Goal: Task Accomplishment & Management: Manage account settings

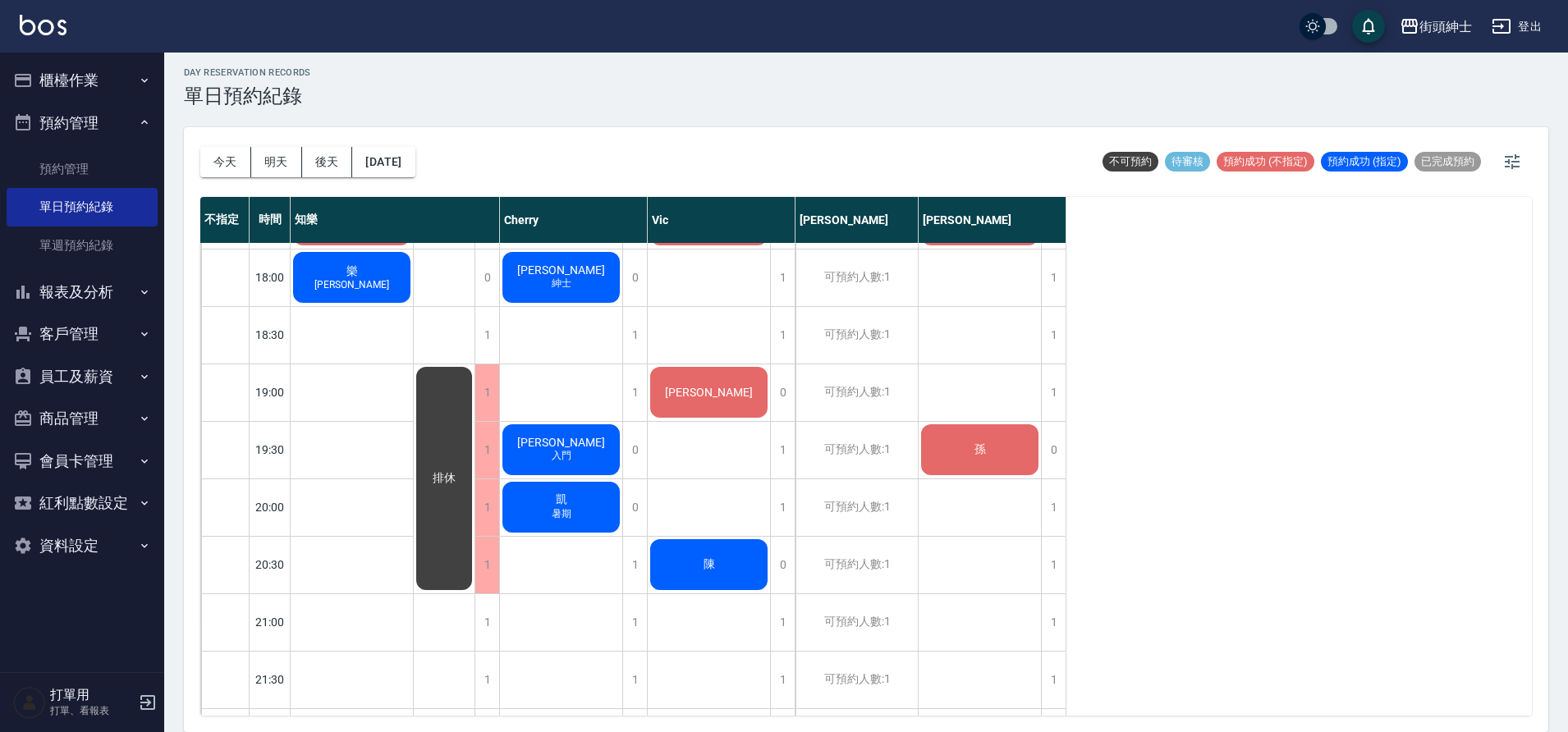
scroll to position [1041, 0]
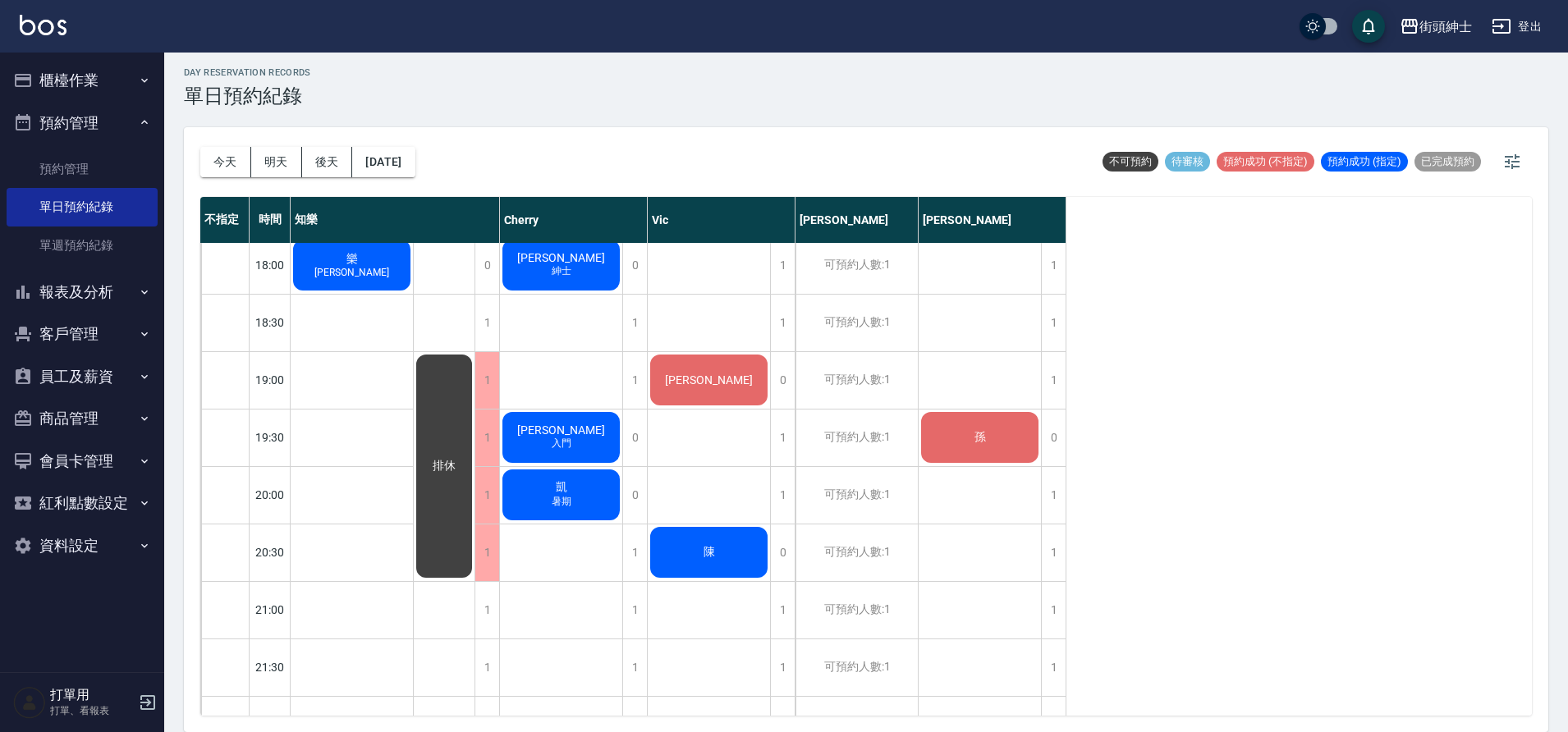
drag, startPoint x: 0, startPoint y: 0, endPoint x: 586, endPoint y: 497, distance: 768.4
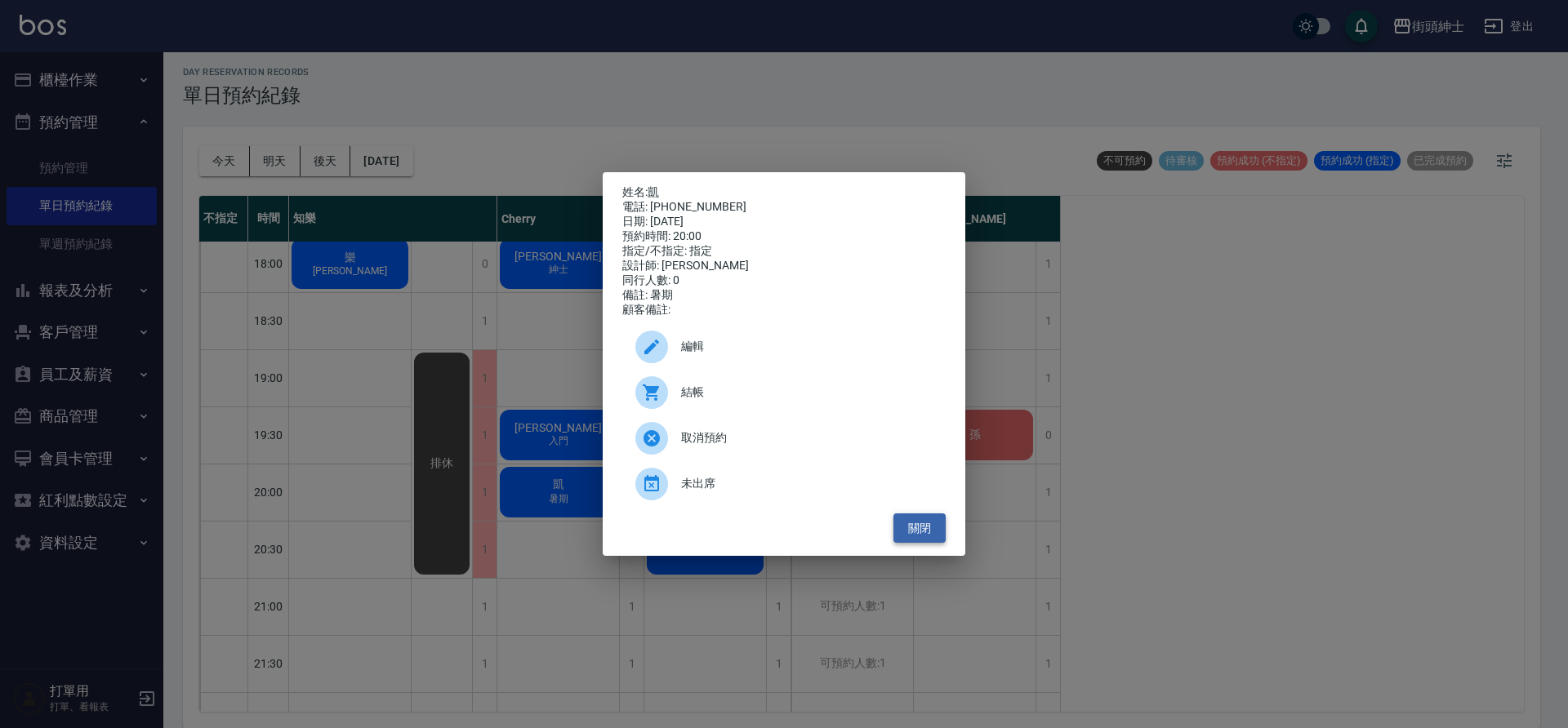
drag, startPoint x: 583, startPoint y: 494, endPoint x: 929, endPoint y: 537, distance: 348.7
click at [929, 537] on button "關閉" at bounding box center [919, 528] width 53 height 30
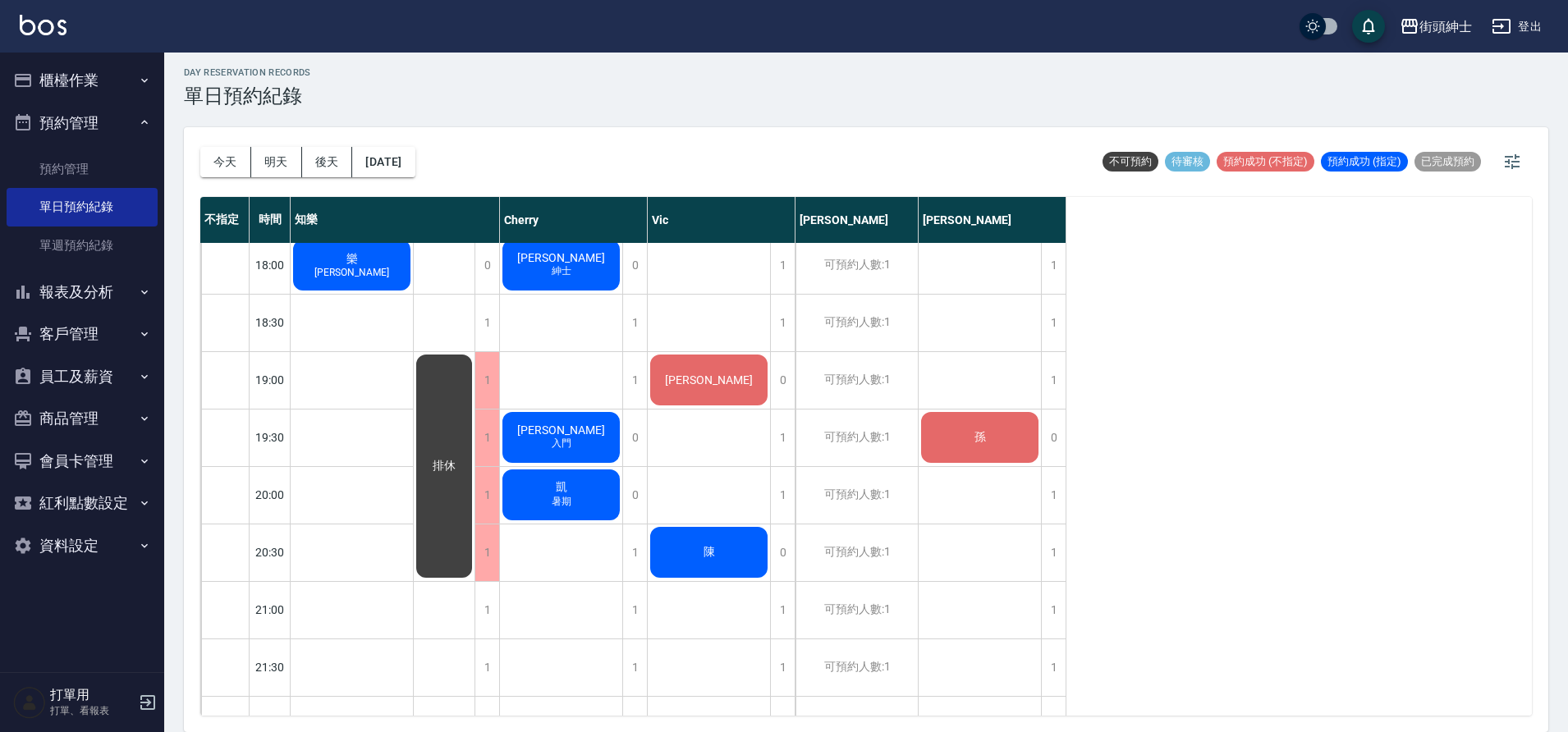
drag, startPoint x: 934, startPoint y: 540, endPoint x: 265, endPoint y: 157, distance: 770.6
click at [265, 157] on button "明天" at bounding box center [276, 162] width 51 height 30
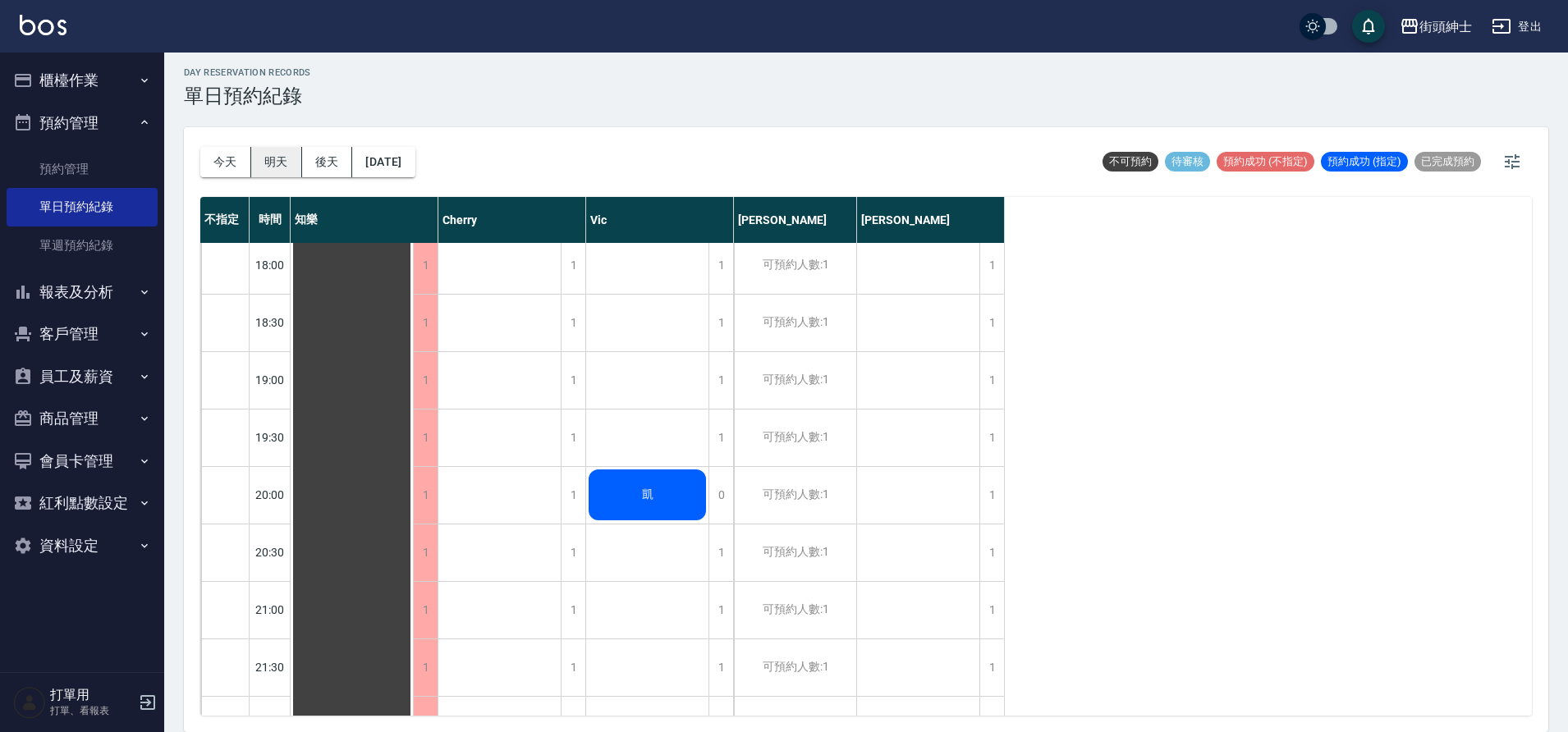
click at [413, 497] on div "凱" at bounding box center [352, 35] width 122 height 1665
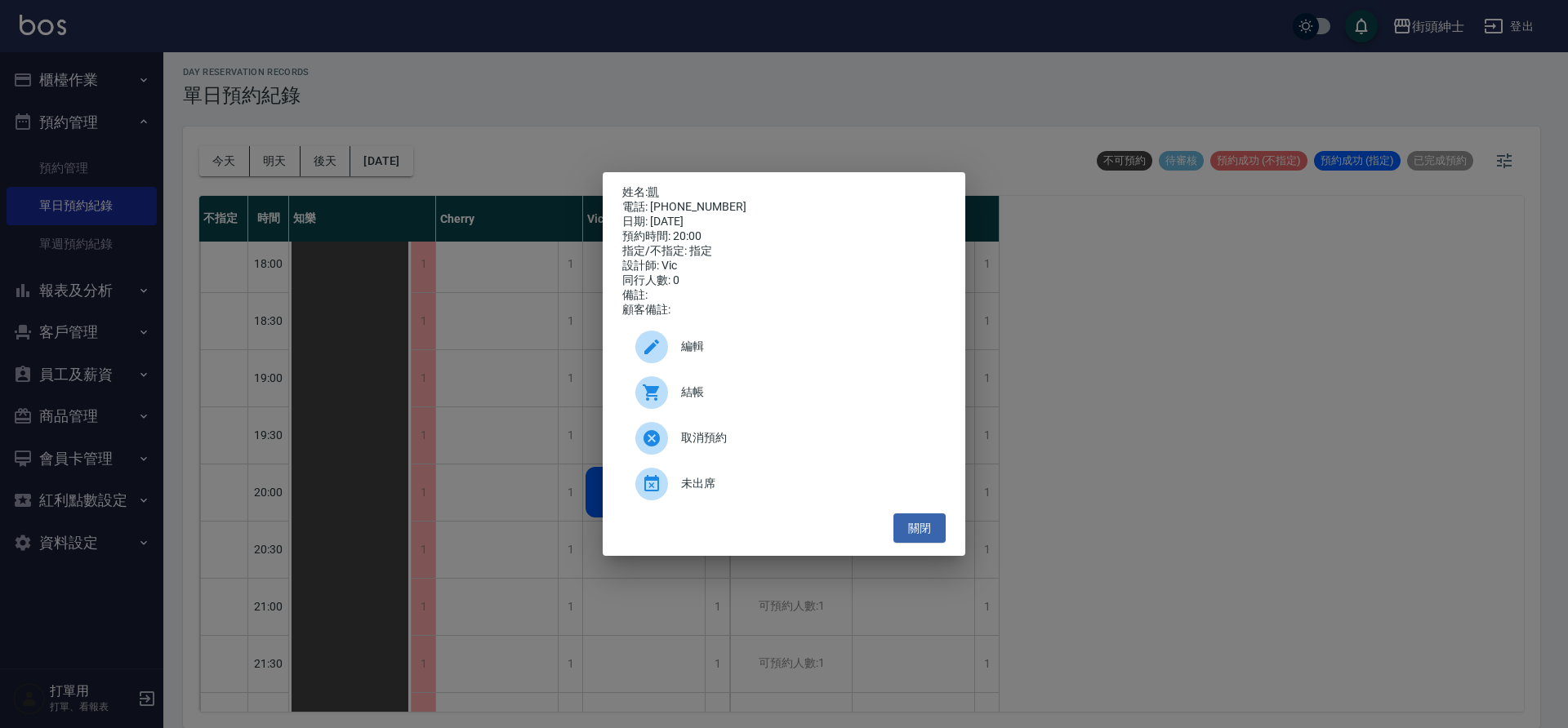
drag, startPoint x: 263, startPoint y: 156, endPoint x: 474, endPoint y: 222, distance: 221.1
click at [474, 222] on div "姓名: 凱 電話: 0979807420 日期: 2025/08/23 預約時間: 20:00 指定/不指定: 指定 設計師: Vic 同行人數: 0 備註:…" at bounding box center [784, 364] width 1568 height 728
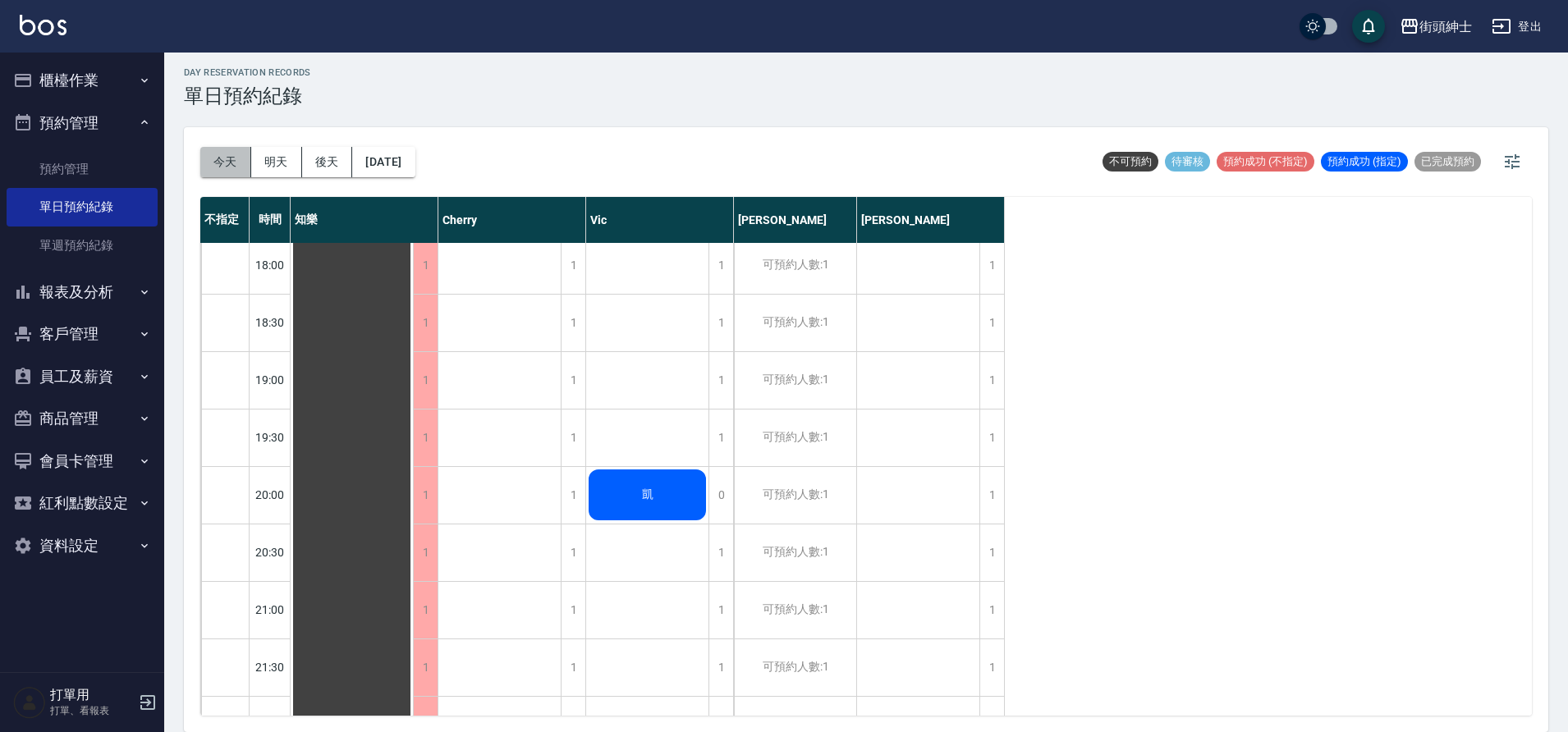
click at [219, 164] on button "今天" at bounding box center [225, 162] width 51 height 30
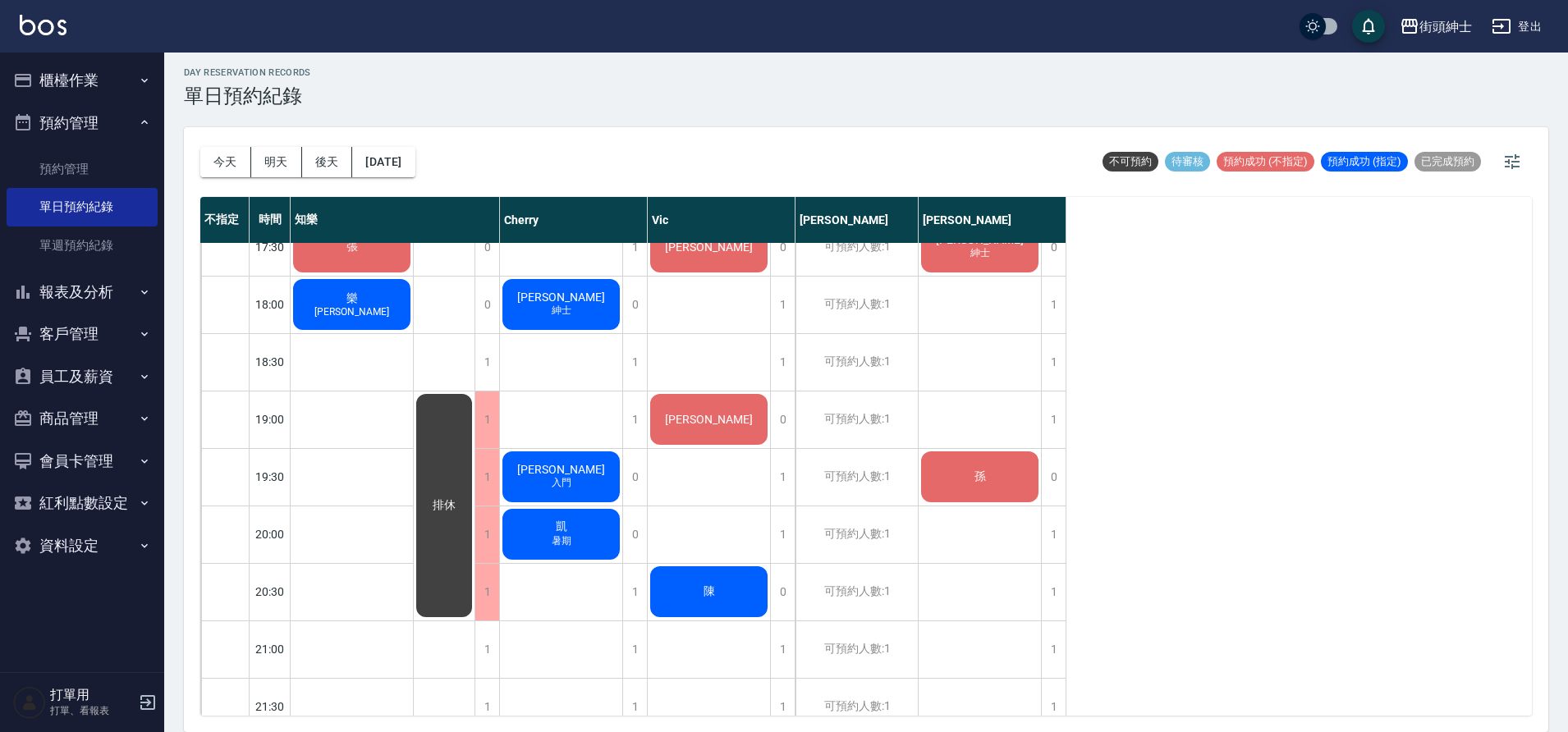
scroll to position [1005, 0]
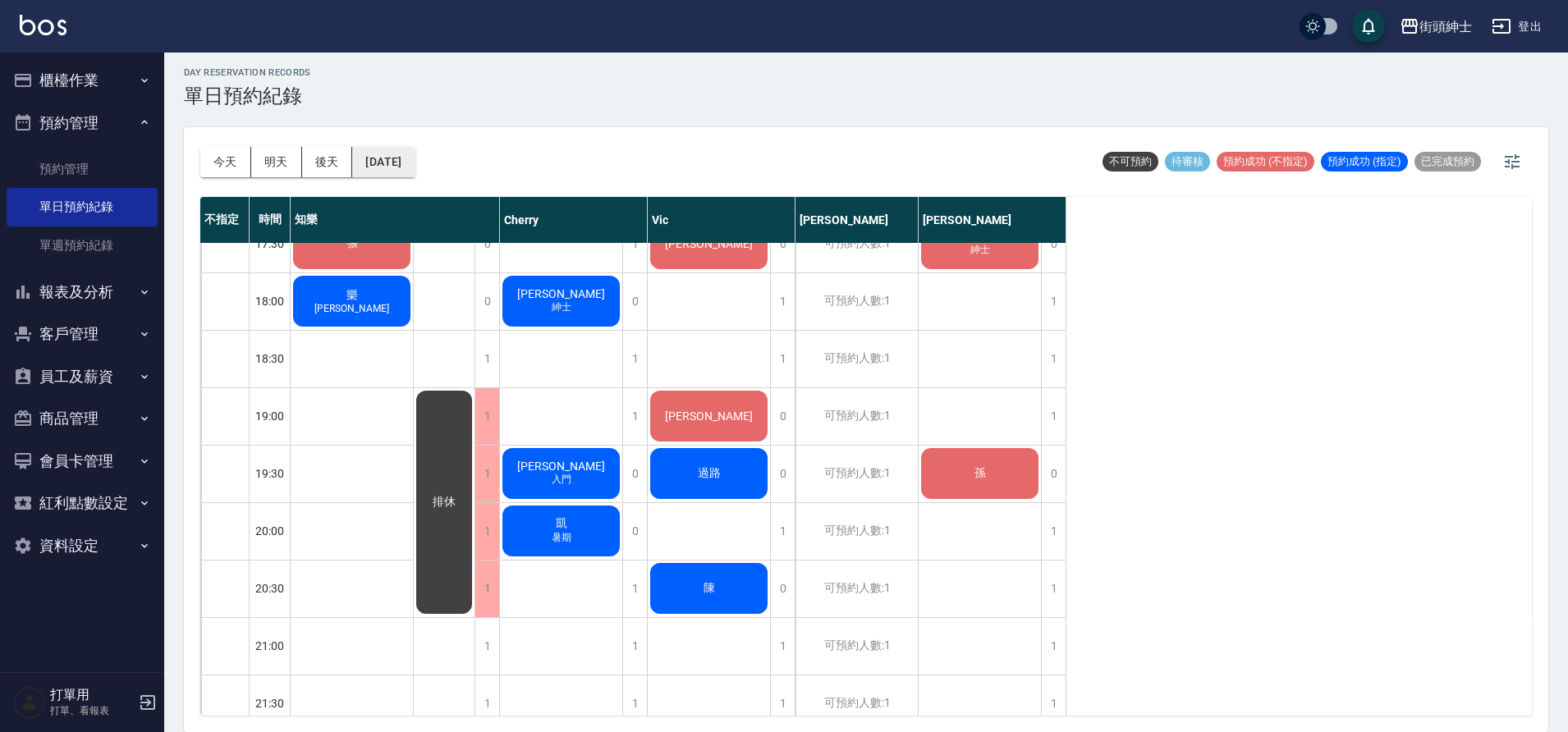
click at [397, 153] on button "[DATE]" at bounding box center [383, 162] width 62 height 30
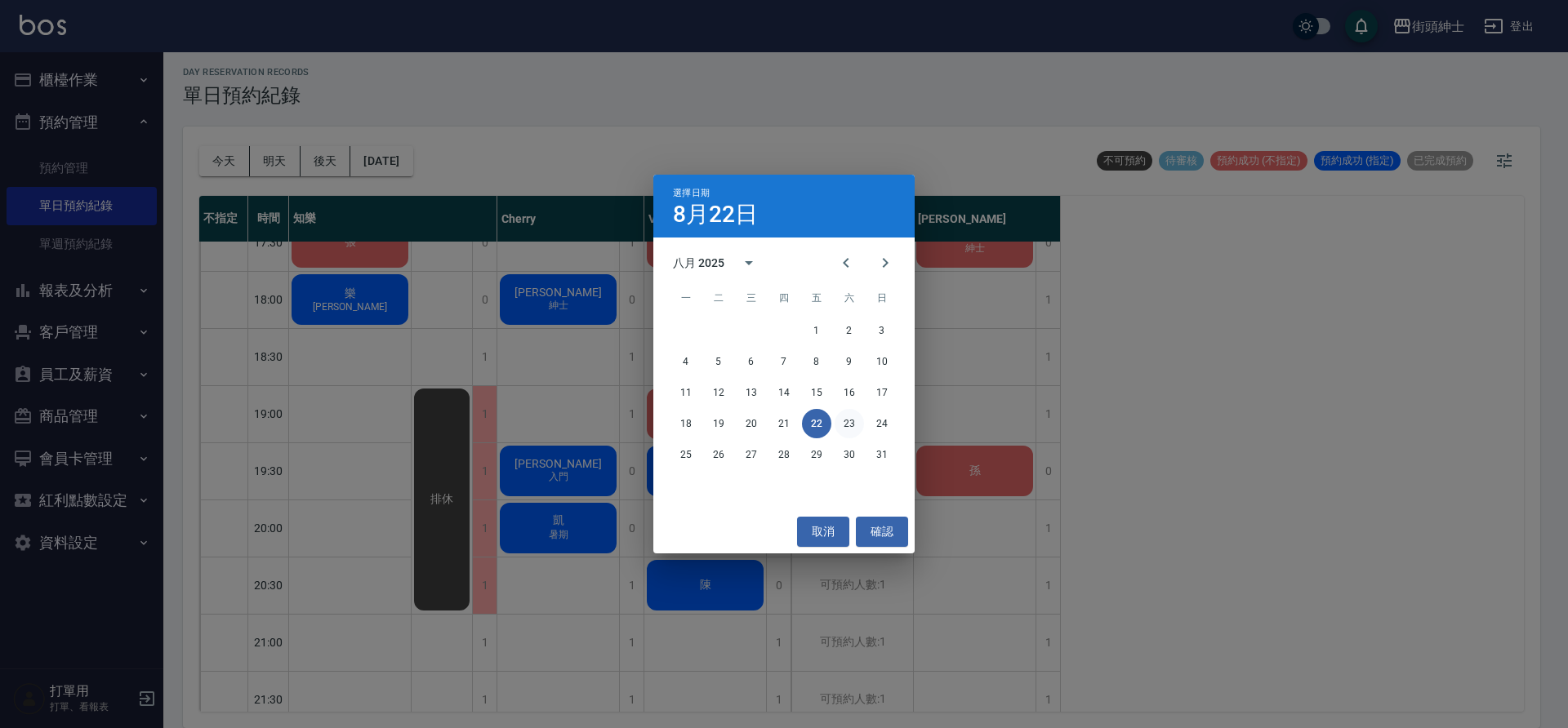
click at [856, 423] on button "23" at bounding box center [849, 424] width 30 height 30
click at [856, 423] on div at bounding box center [784, 364] width 1568 height 728
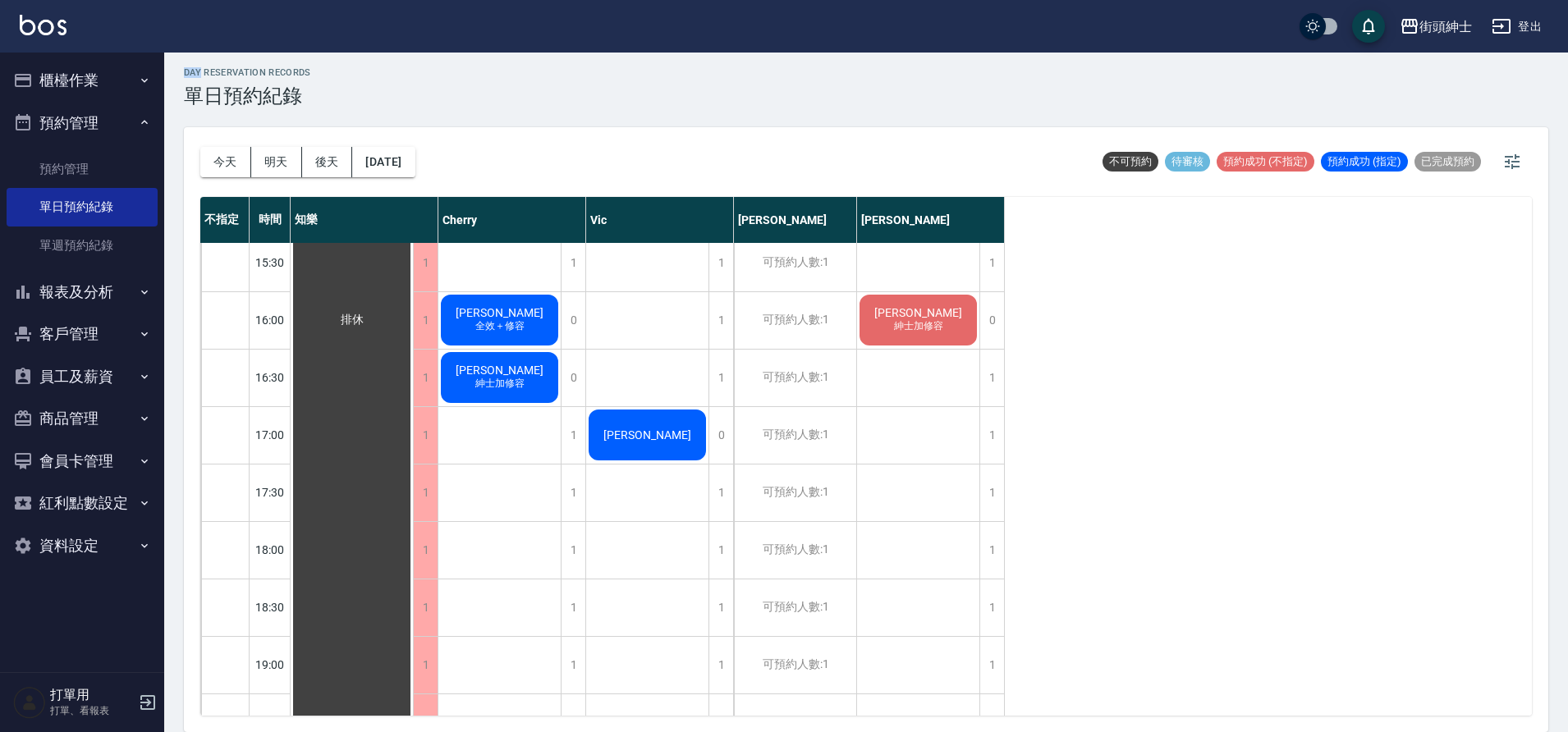
scroll to position [746, 0]
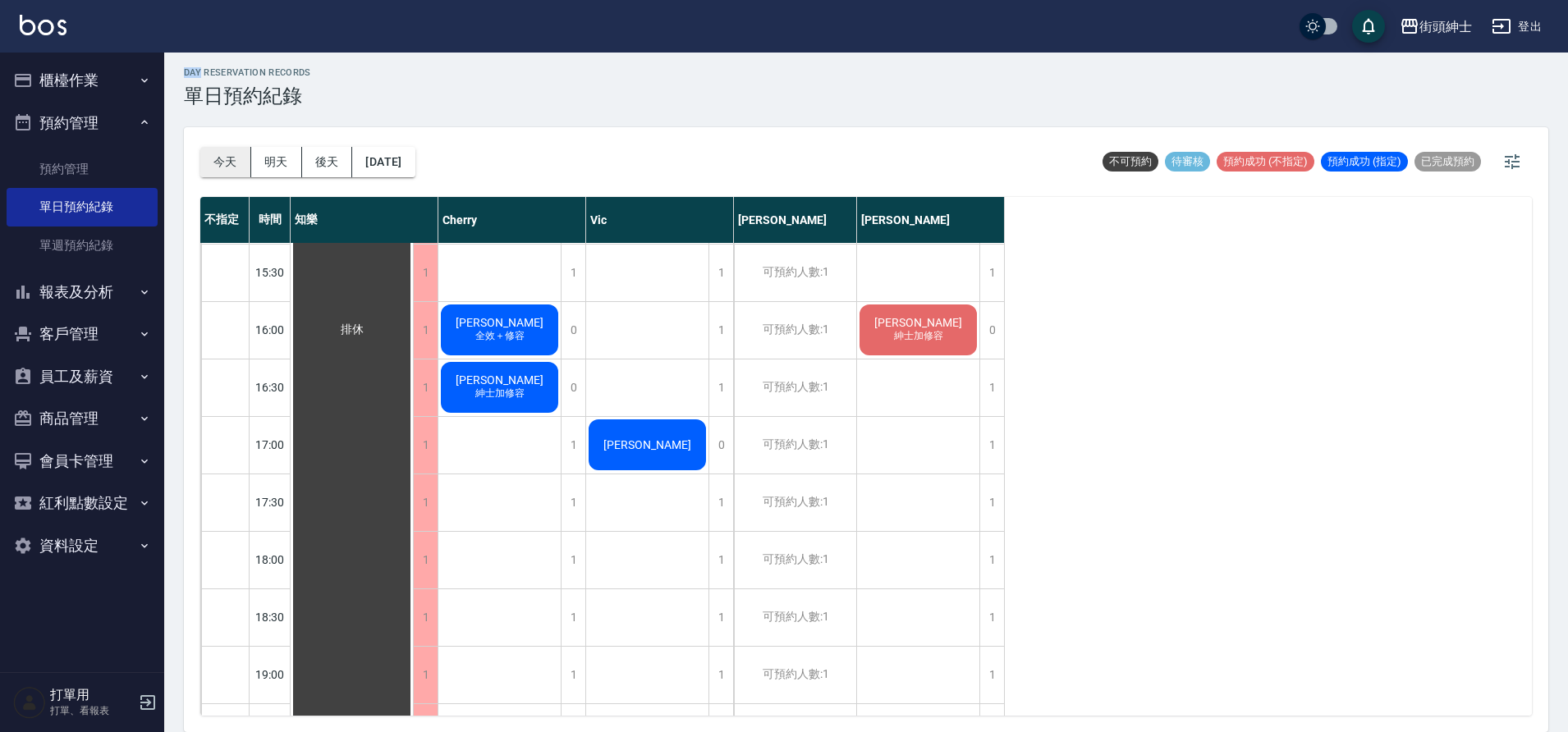
click at [224, 167] on button "今天" at bounding box center [225, 162] width 51 height 30
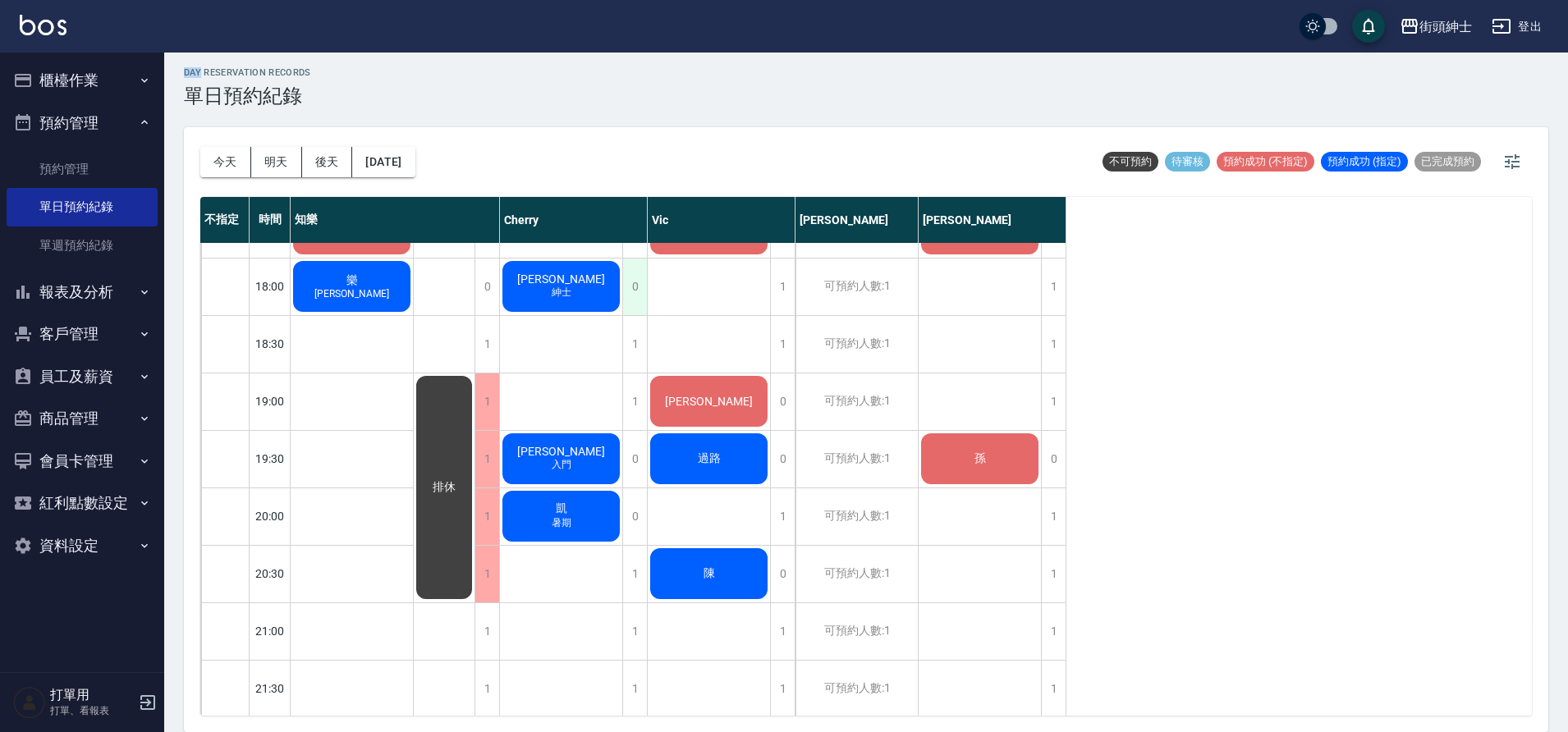
scroll to position [1010, 0]
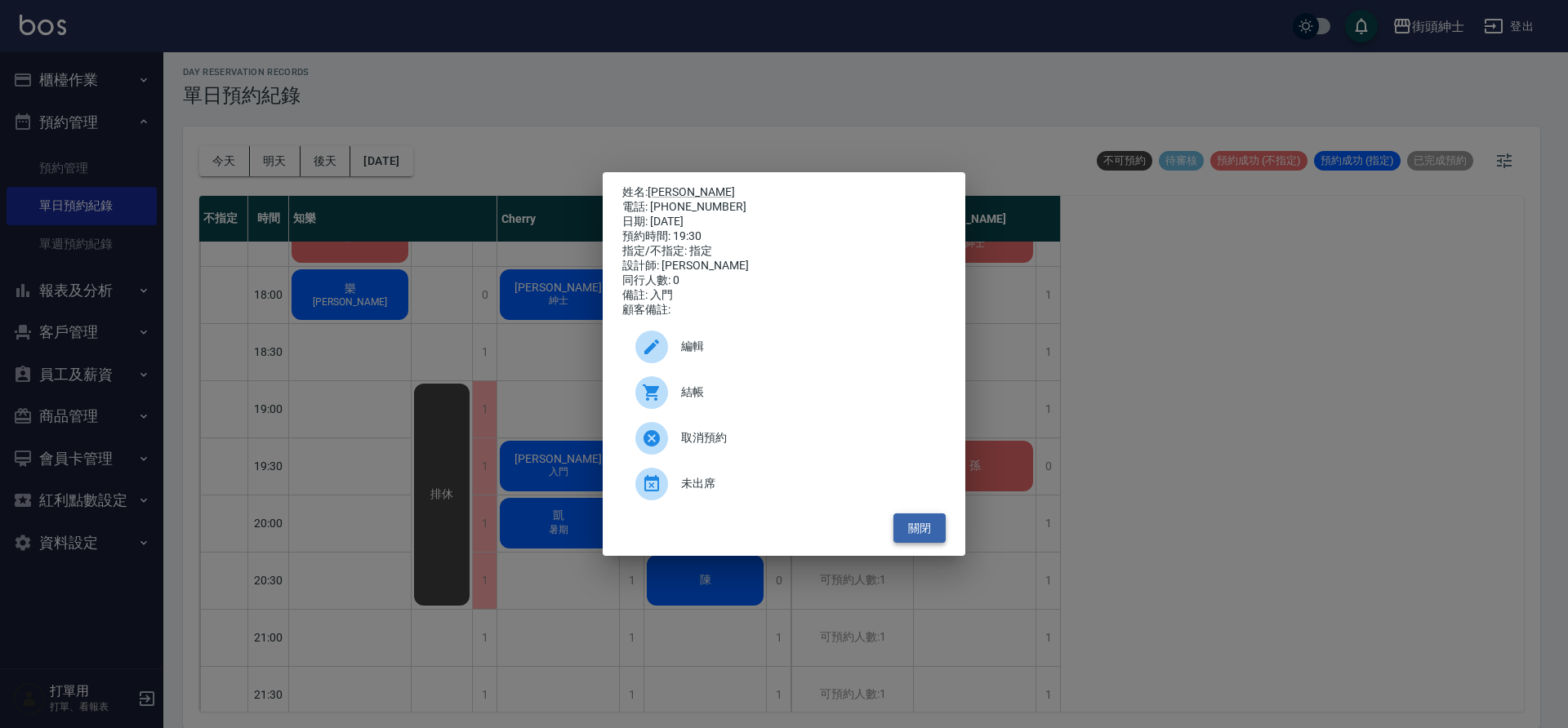
click at [916, 536] on button "關閉" at bounding box center [919, 528] width 53 height 30
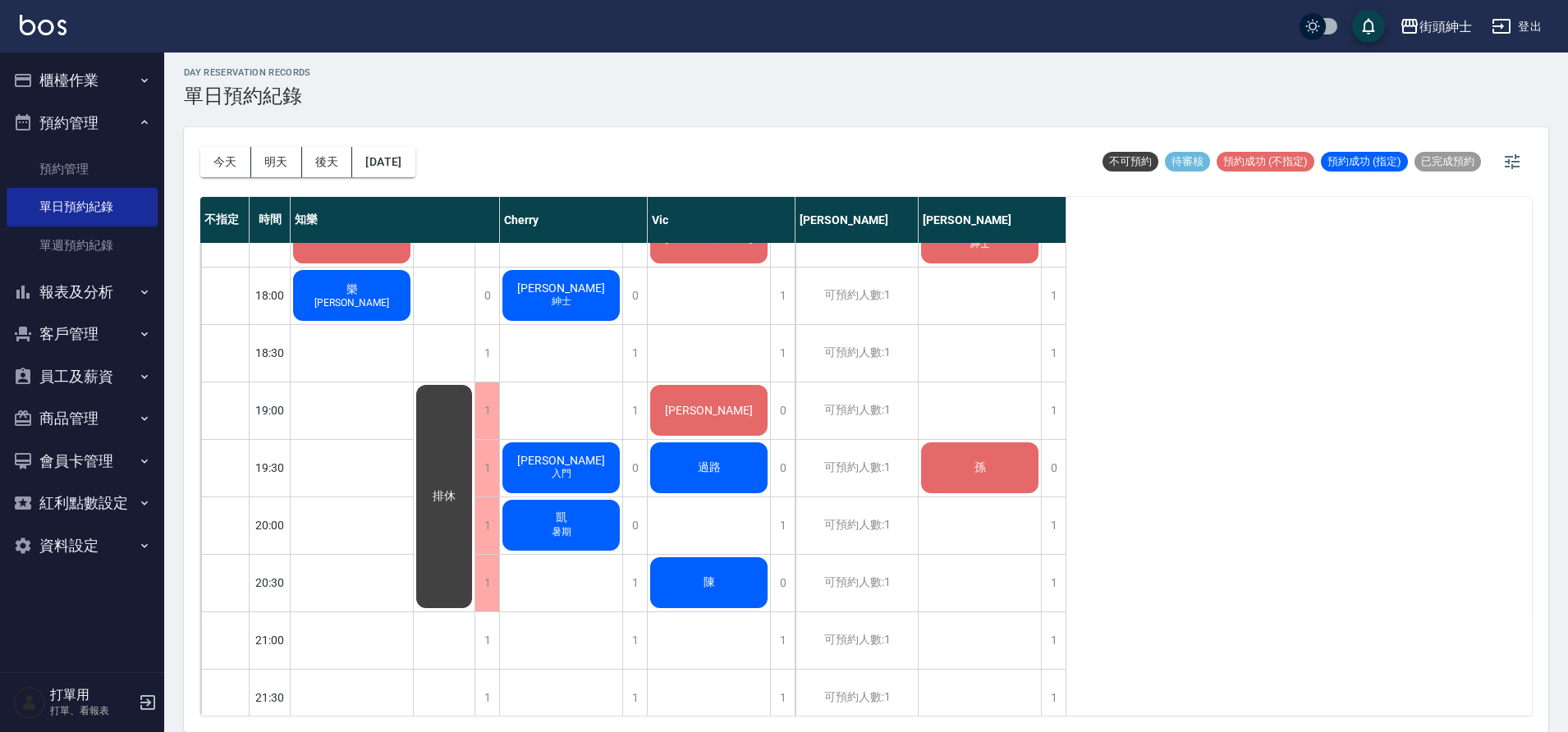
scroll to position [1013, 0]
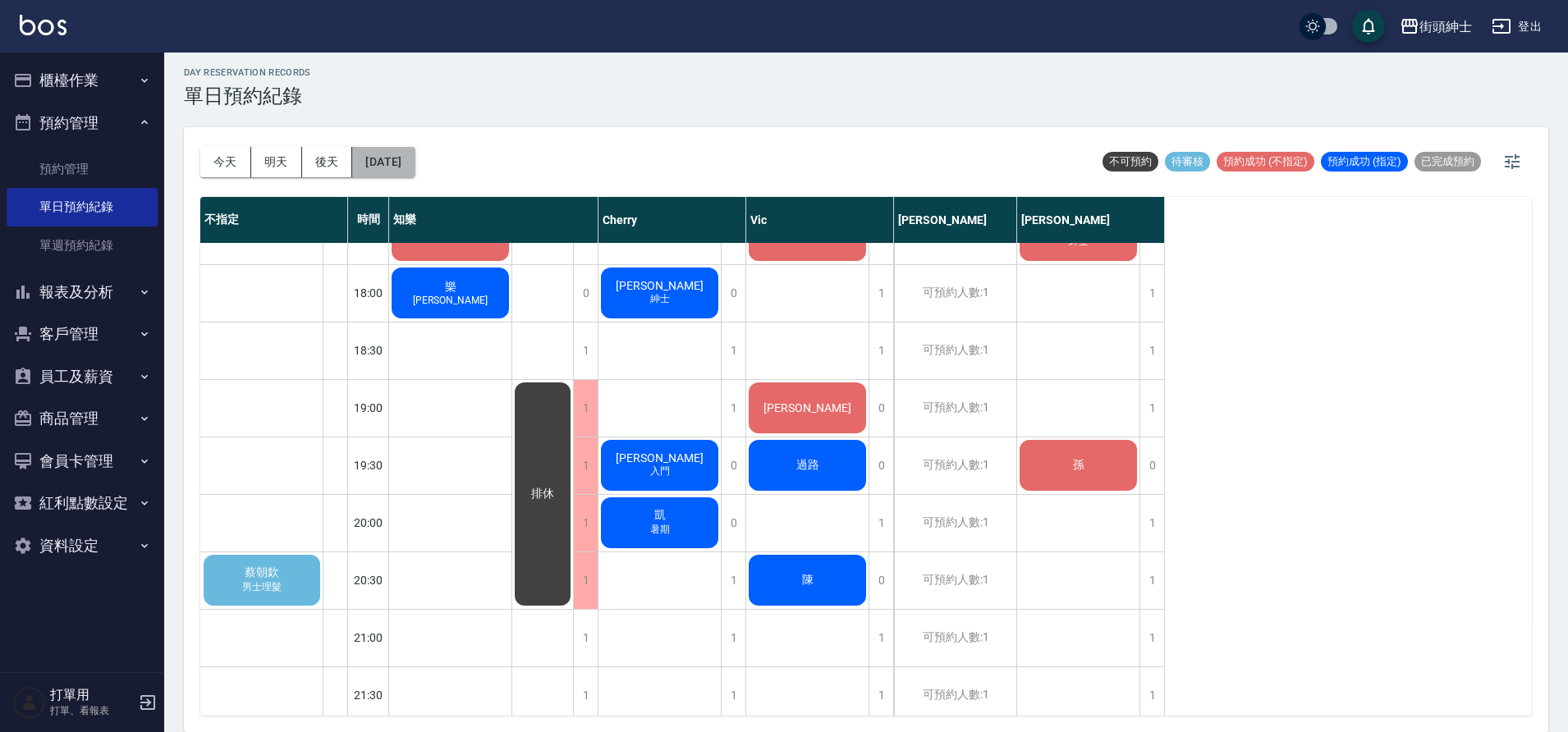
click at [406, 161] on button "[DATE]" at bounding box center [383, 162] width 62 height 30
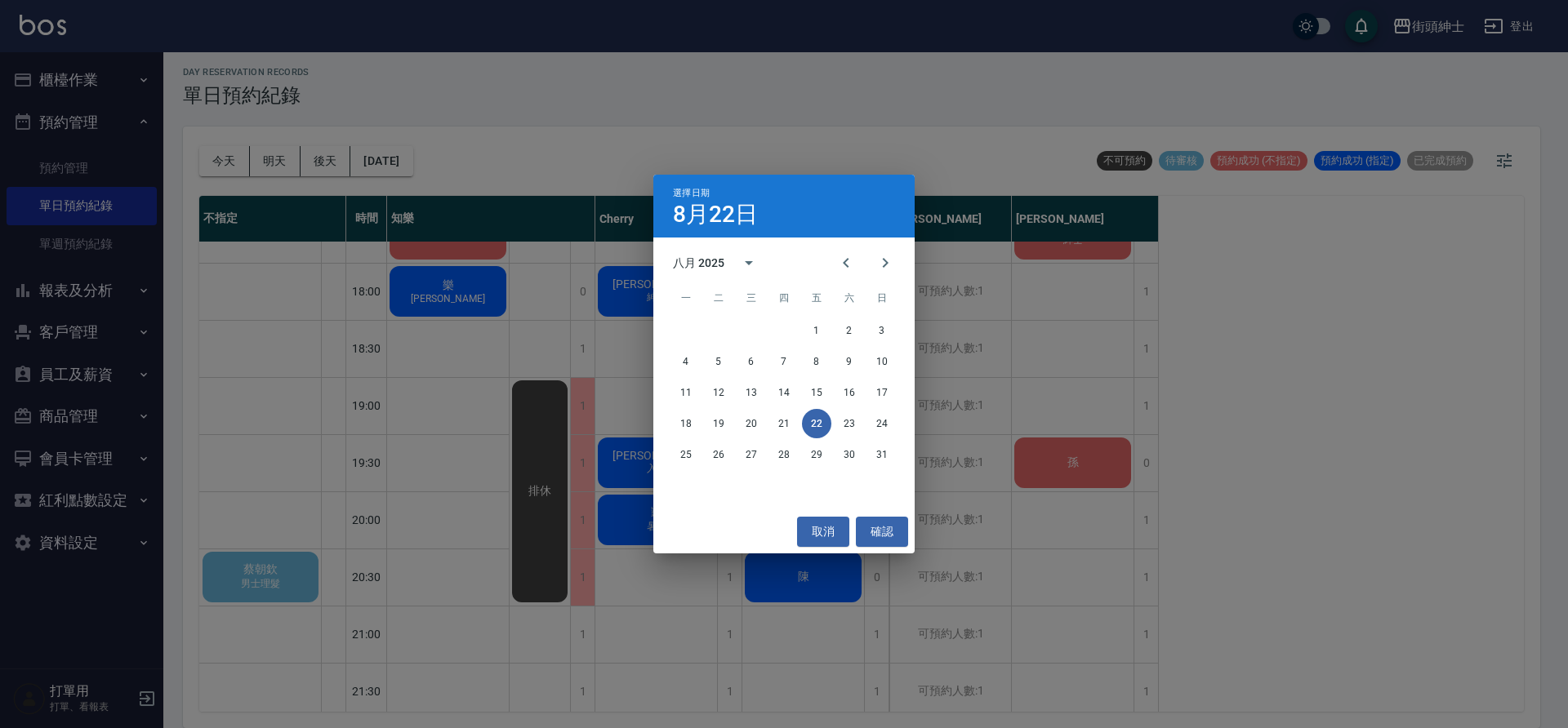
click at [837, 413] on div "18 19 20 21 22 23 24" at bounding box center [784, 424] width 261 height 30
click at [846, 424] on button "23" at bounding box center [849, 424] width 30 height 30
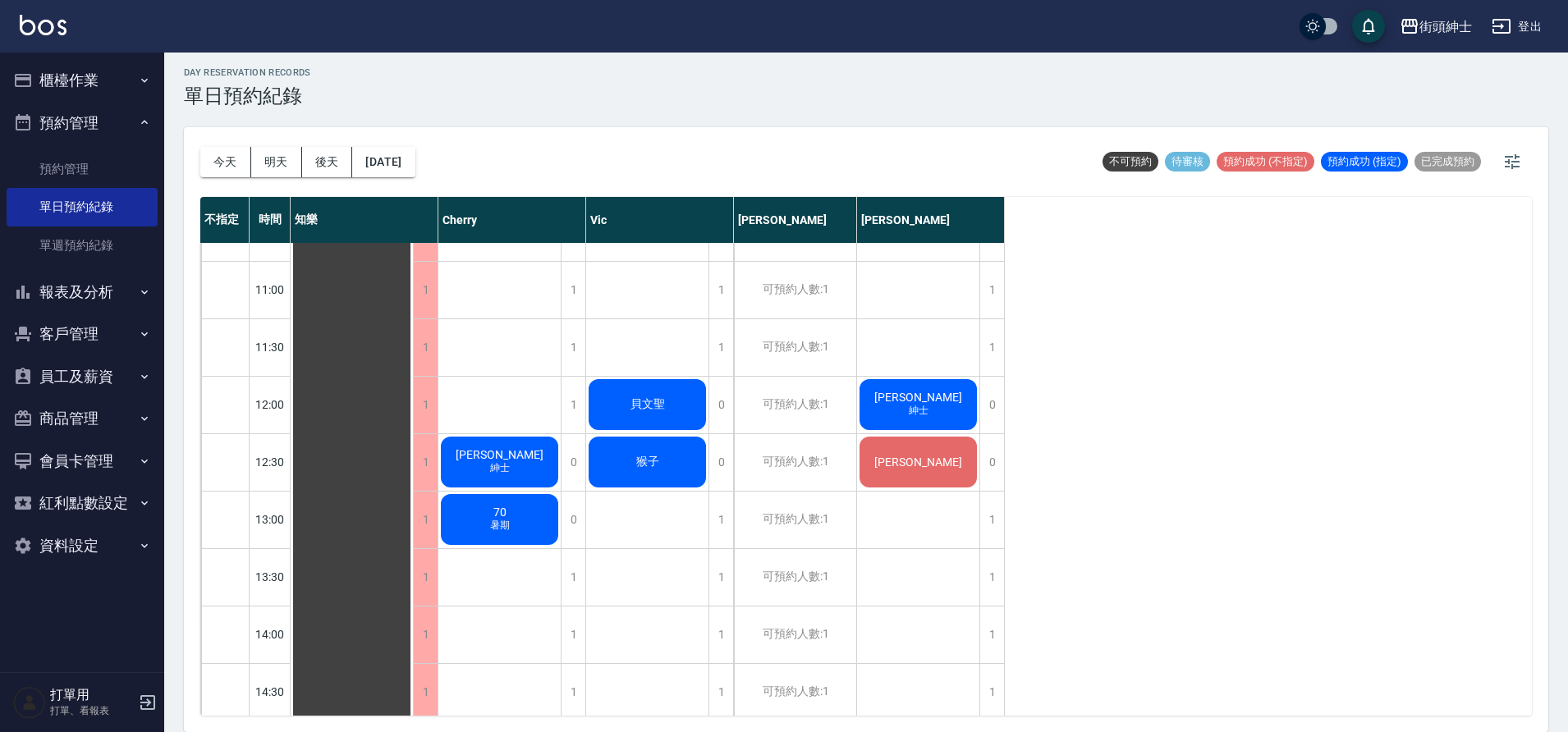
scroll to position [215, 0]
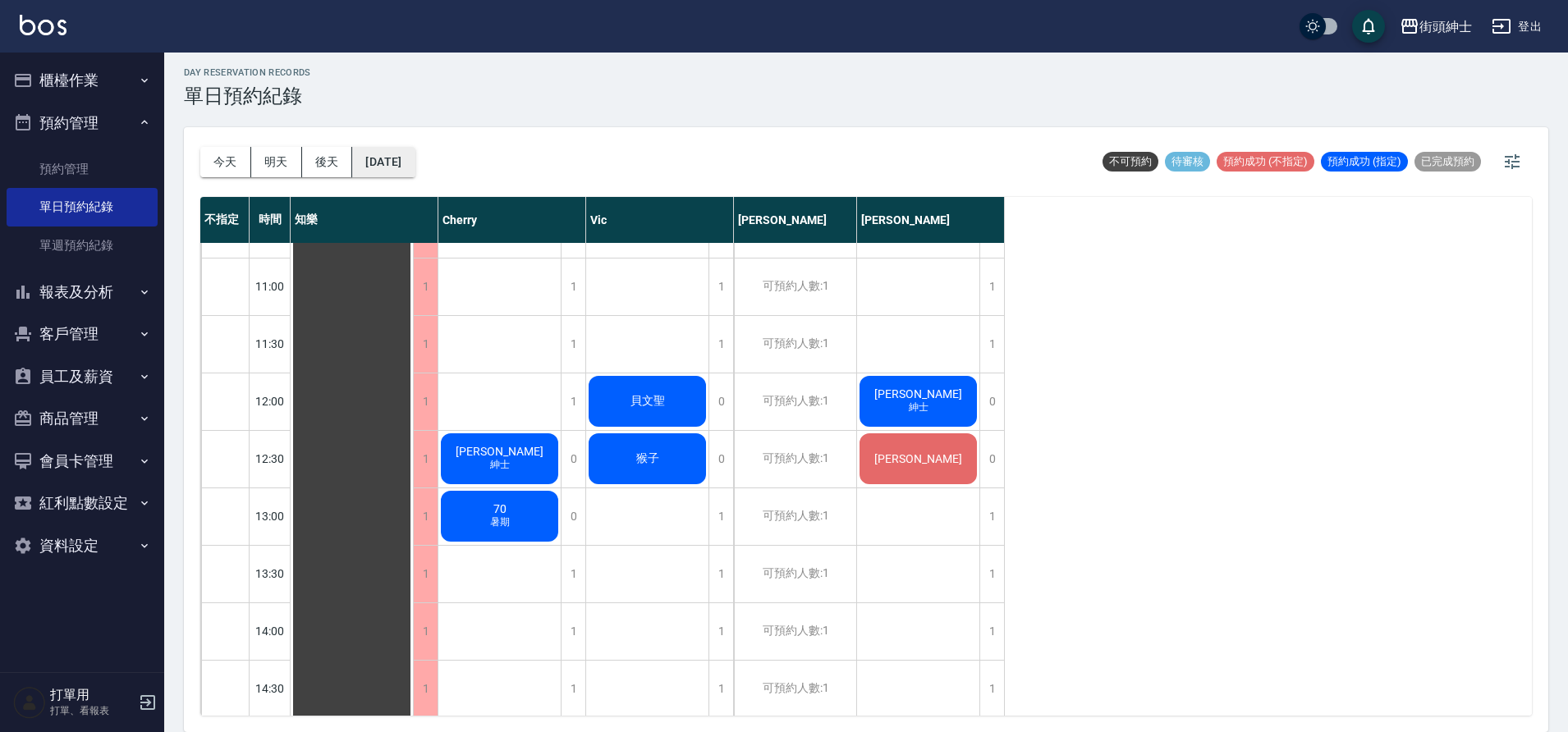
click at [406, 165] on button "2025/08/23" at bounding box center [383, 162] width 62 height 30
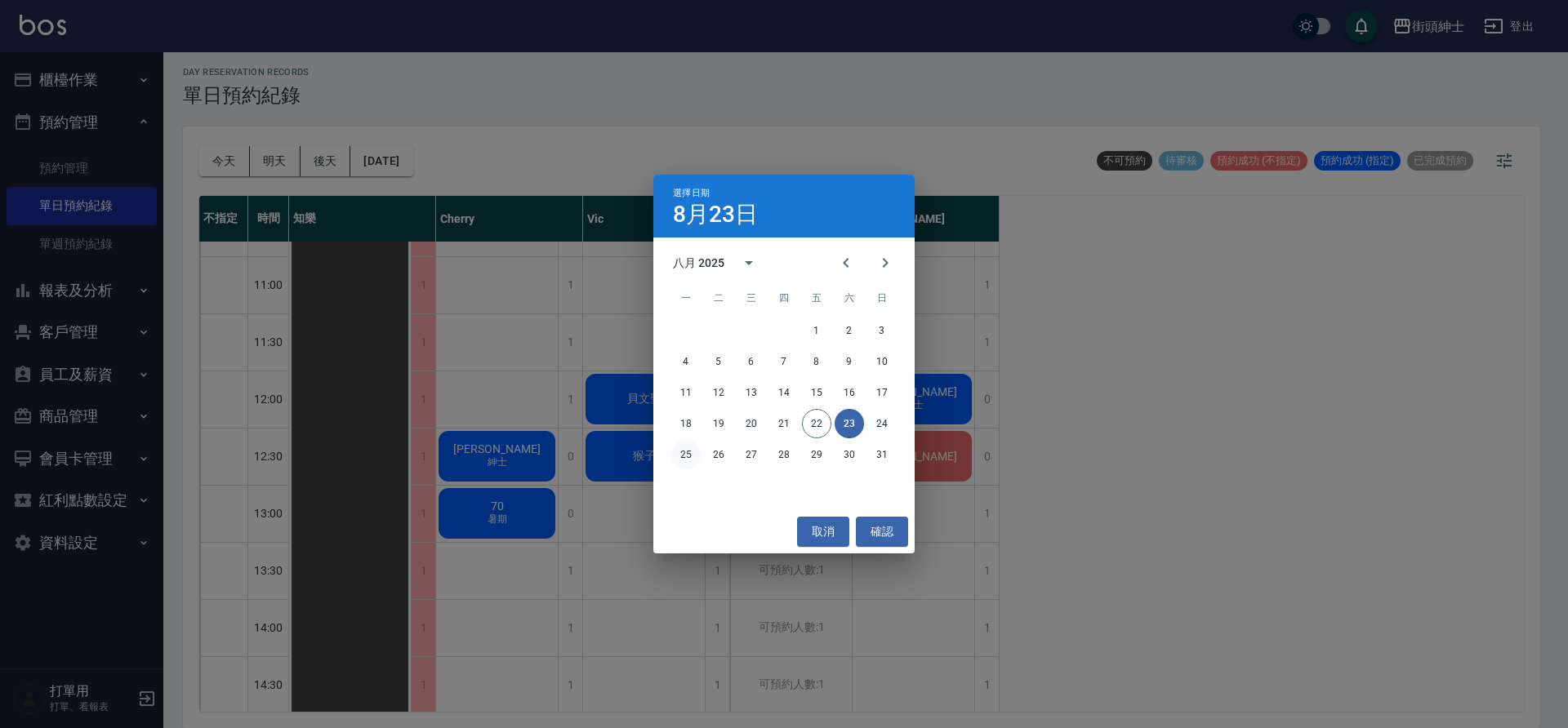
click at [694, 458] on button "25" at bounding box center [686, 455] width 30 height 30
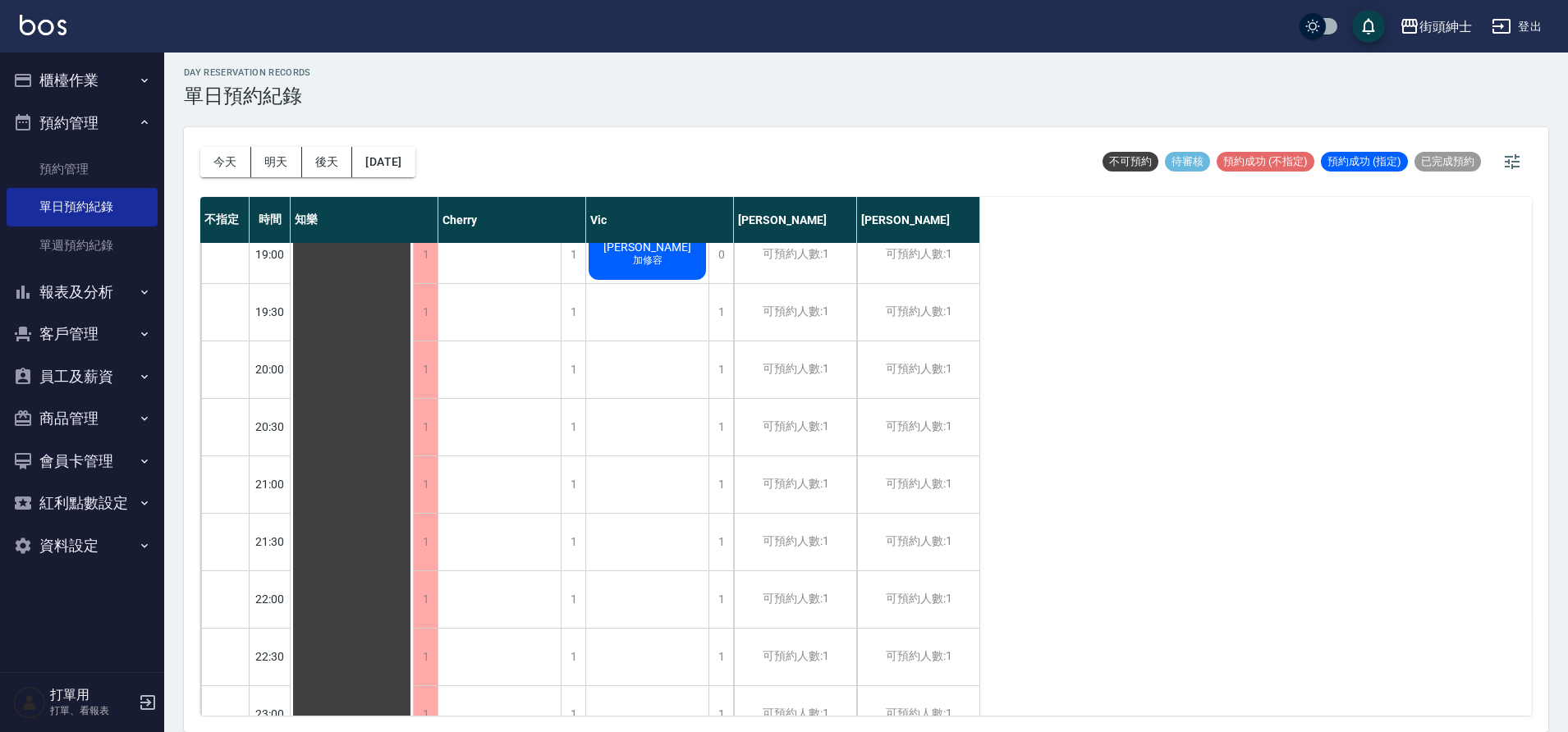
scroll to position [1207, 0]
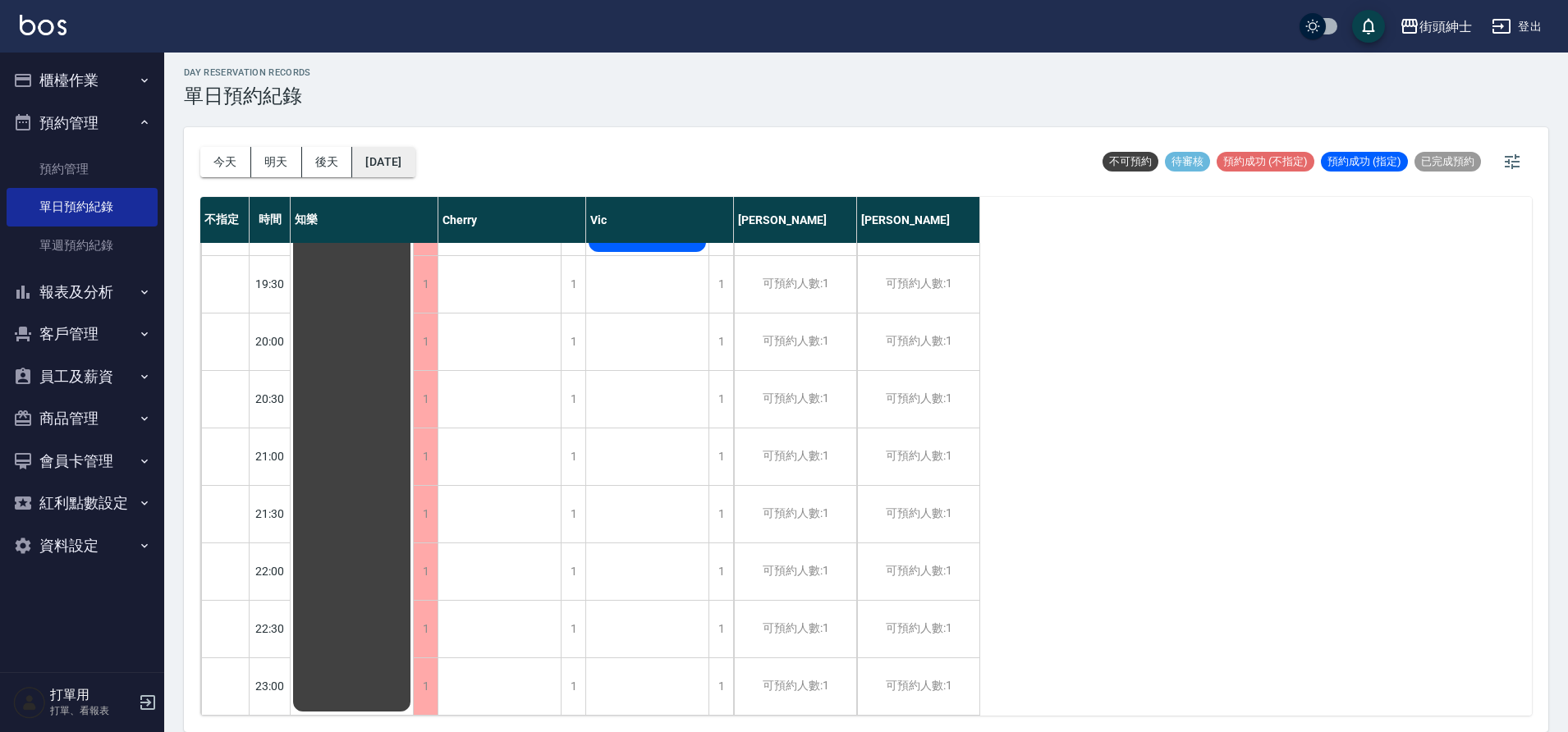
click at [385, 154] on button "2025/08/25" at bounding box center [383, 162] width 62 height 30
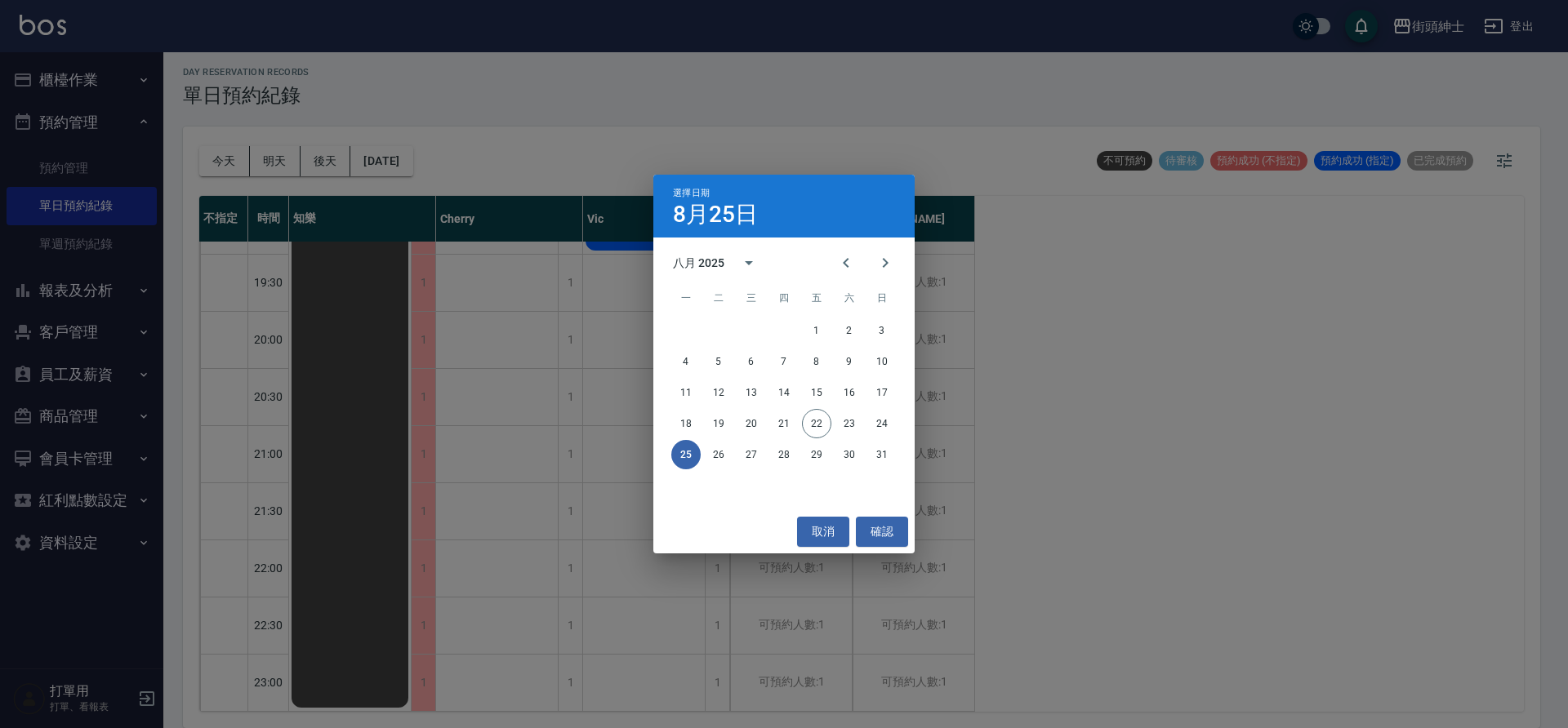
click at [398, 168] on div "選擇日期 8月25日 八月 2025 一 二 三 四 五 六 日 1 2 3 4 5 6 7 8 9 10 11 12 13 14 15 16 17 18 1…" at bounding box center [784, 364] width 1568 height 728
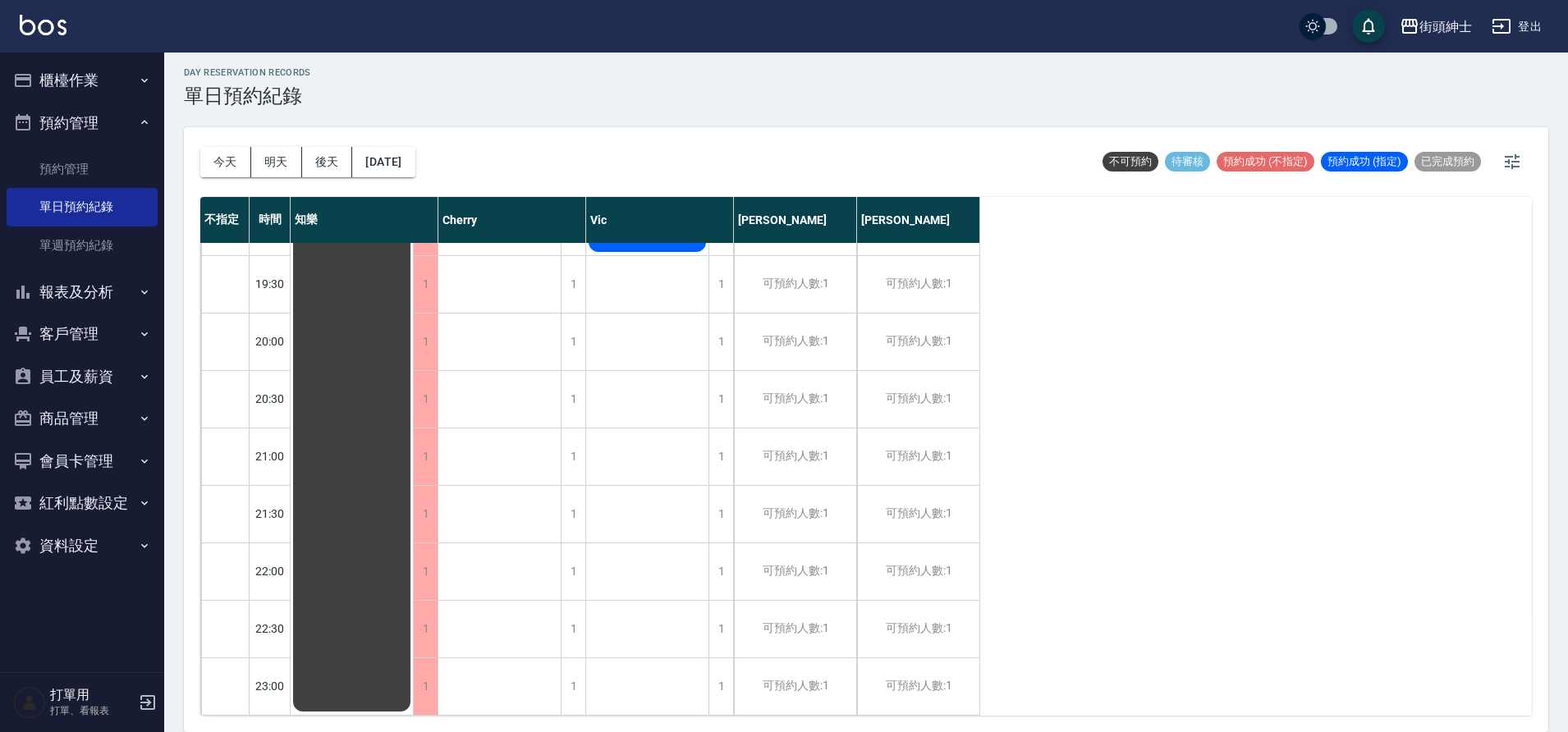
click at [385, 178] on div "今天 明天 後天 2025/08/25" at bounding box center [307, 162] width 215 height 70
click at [220, 158] on button "今天" at bounding box center [225, 162] width 51 height 30
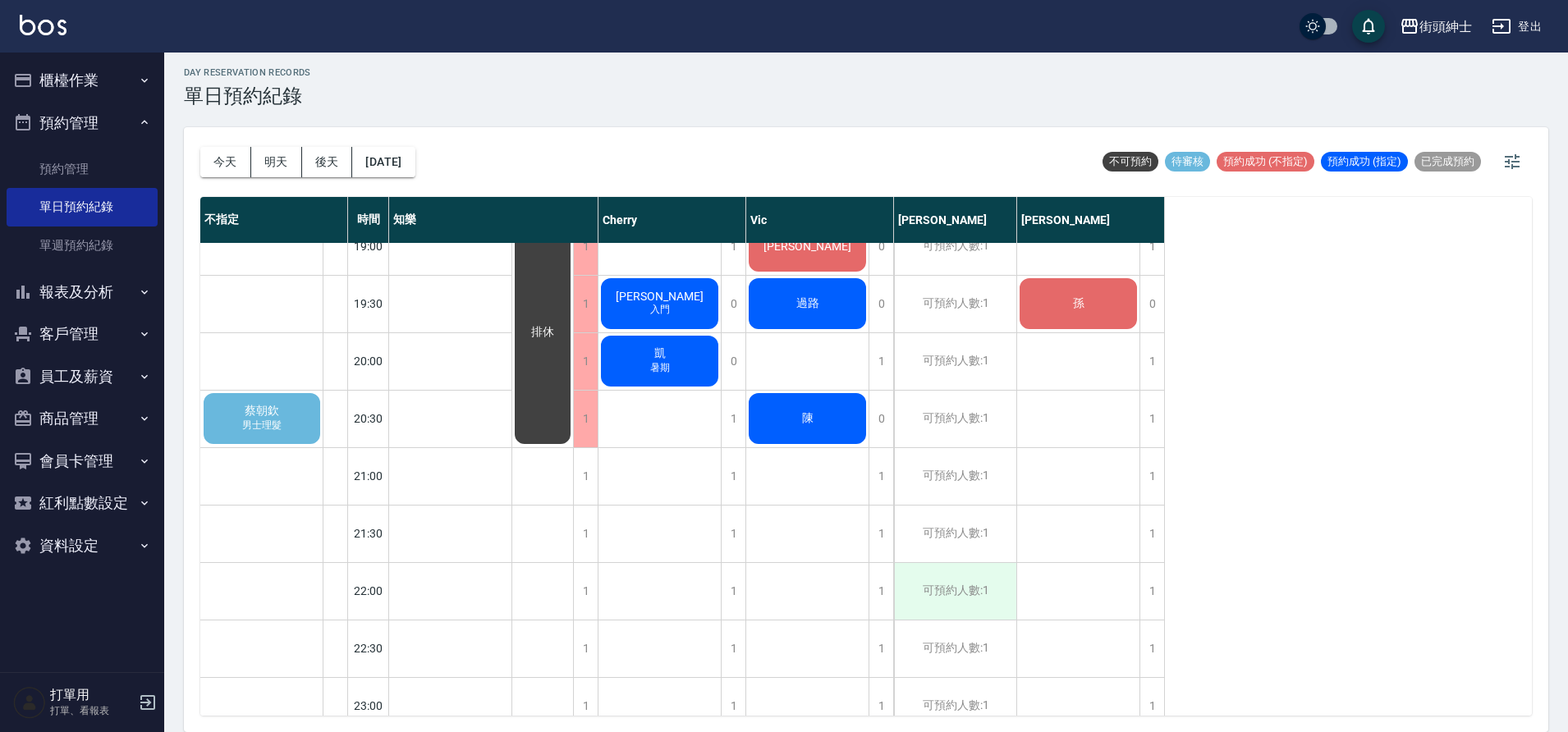
scroll to position [1174, 0]
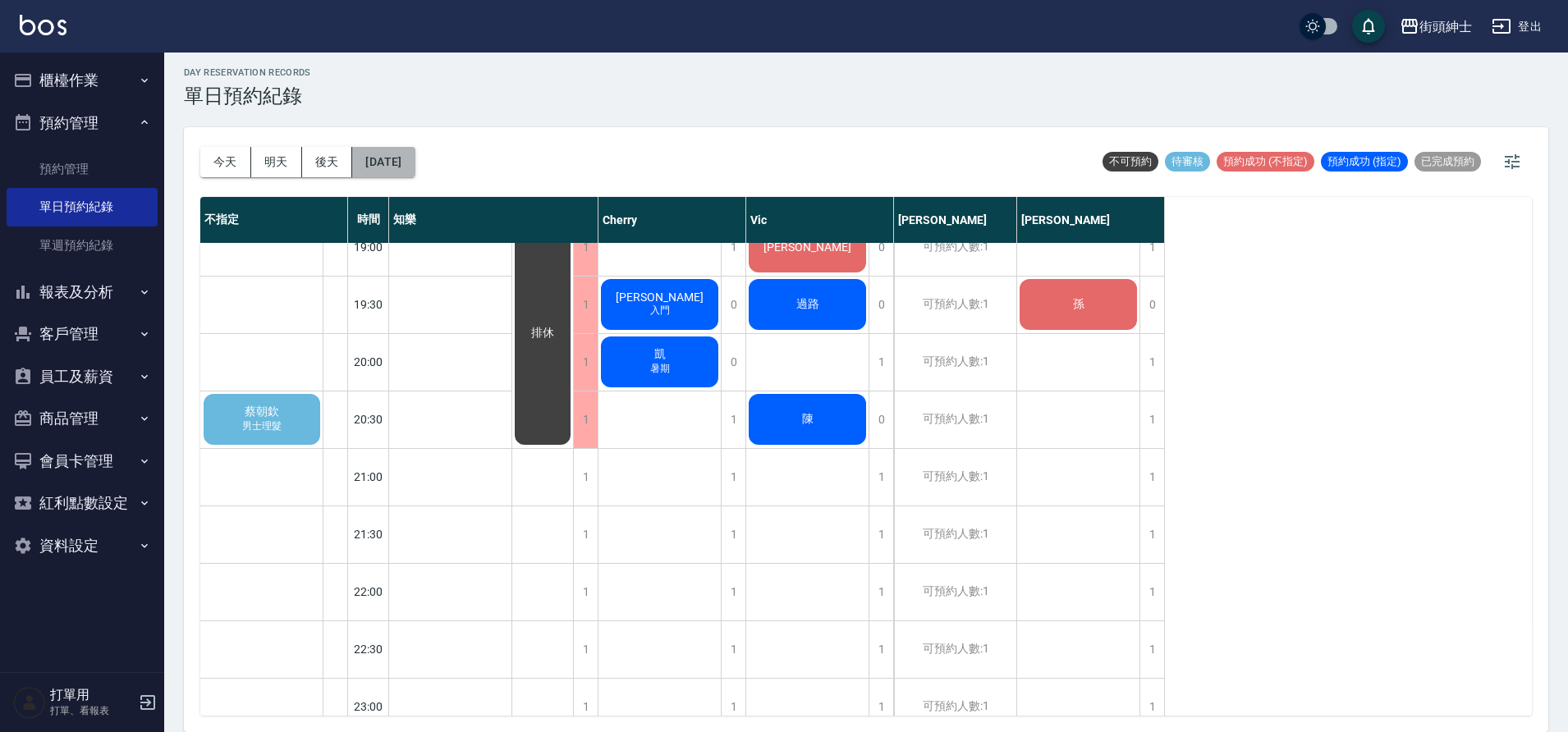
click at [401, 170] on button "[DATE]" at bounding box center [383, 162] width 62 height 30
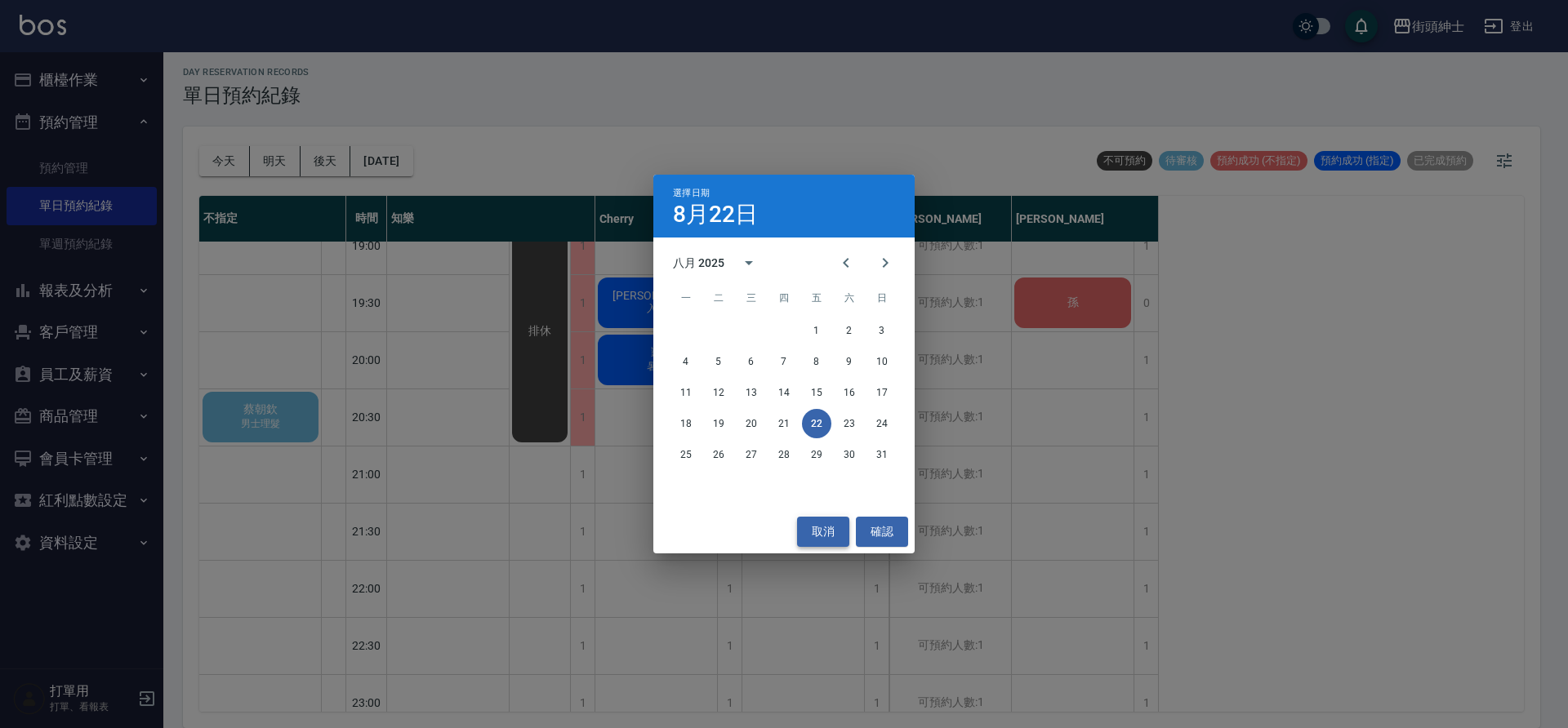
click at [848, 533] on button "取消" at bounding box center [822, 532] width 53 height 30
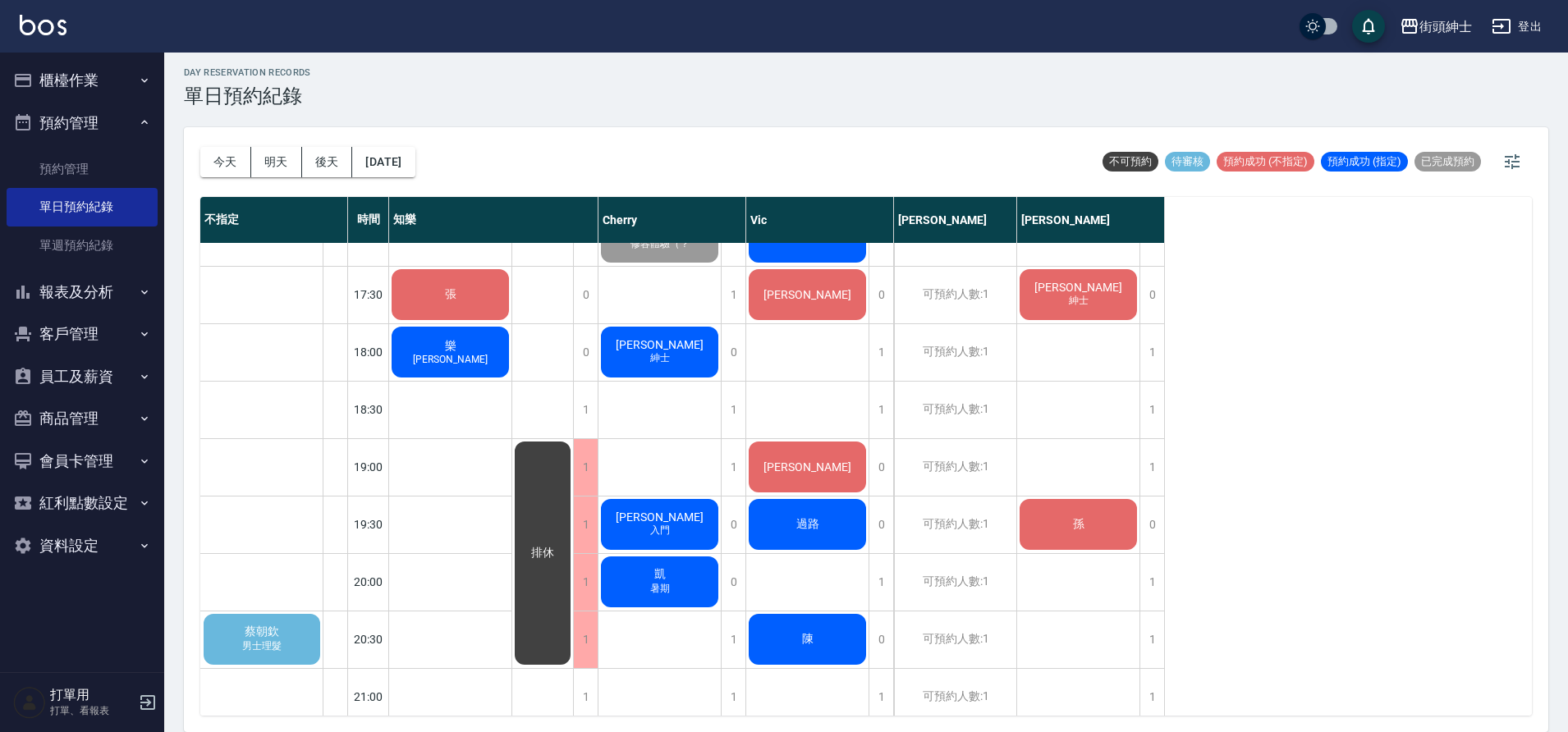
scroll to position [902, 0]
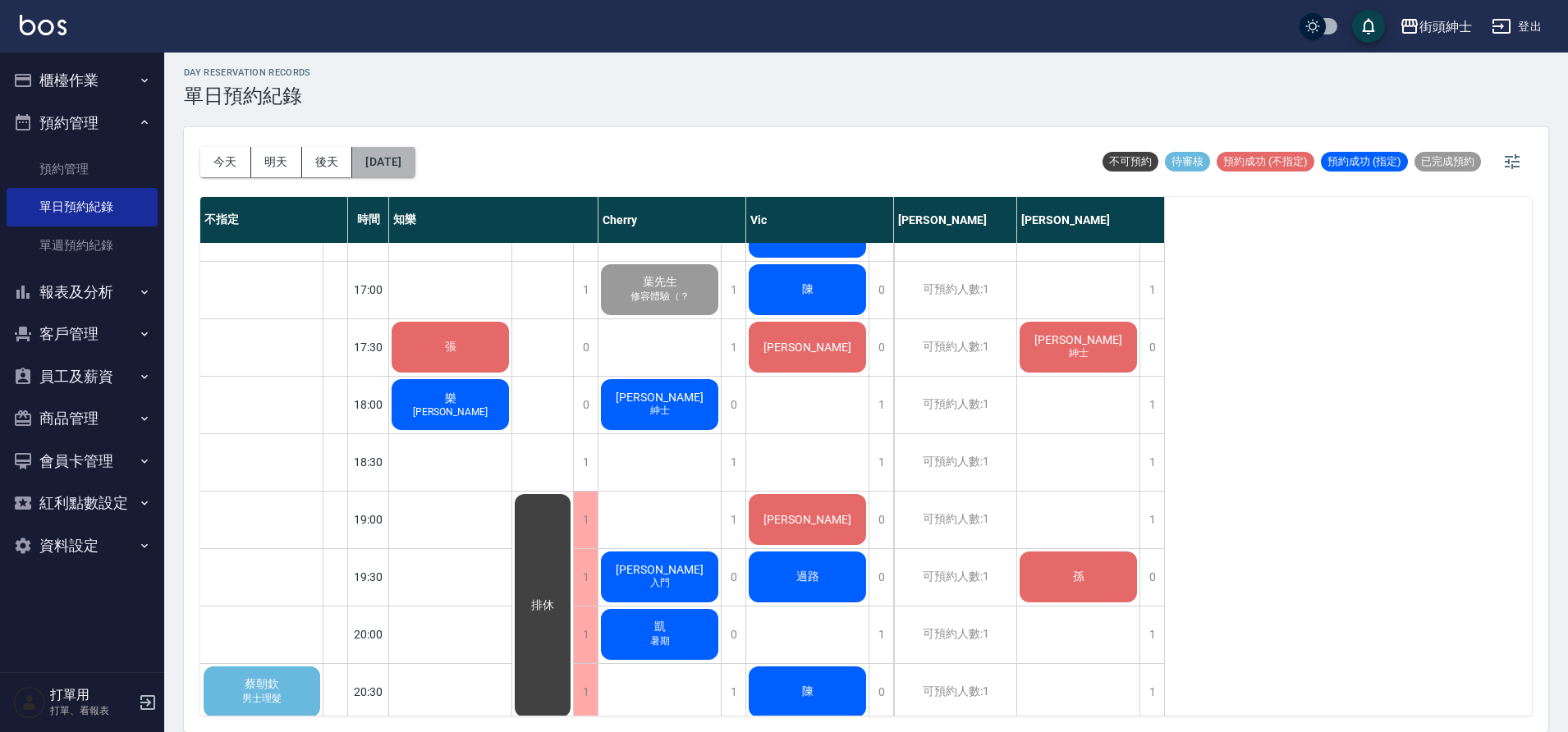
click at [367, 154] on button "[DATE]" at bounding box center [383, 162] width 62 height 30
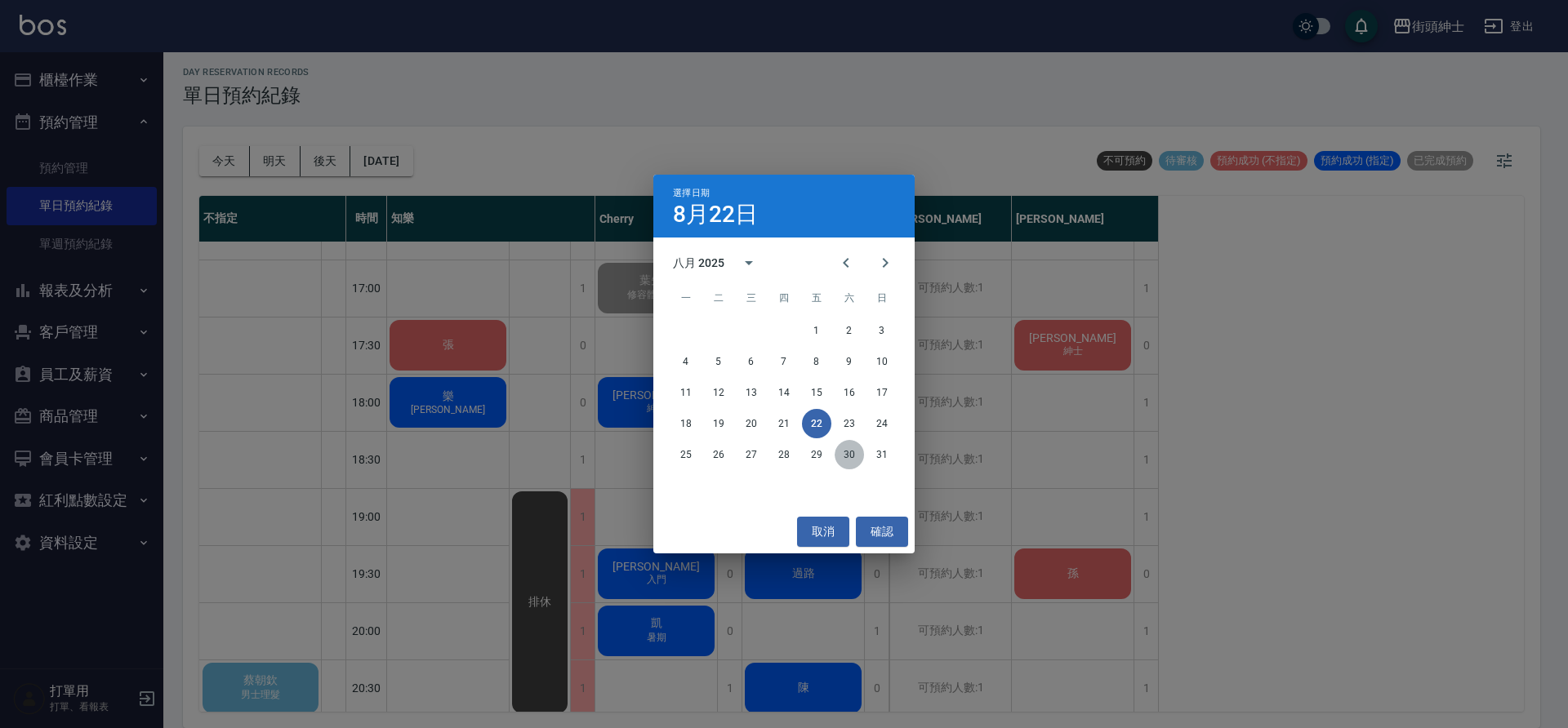
click at [838, 456] on button "30" at bounding box center [849, 455] width 30 height 30
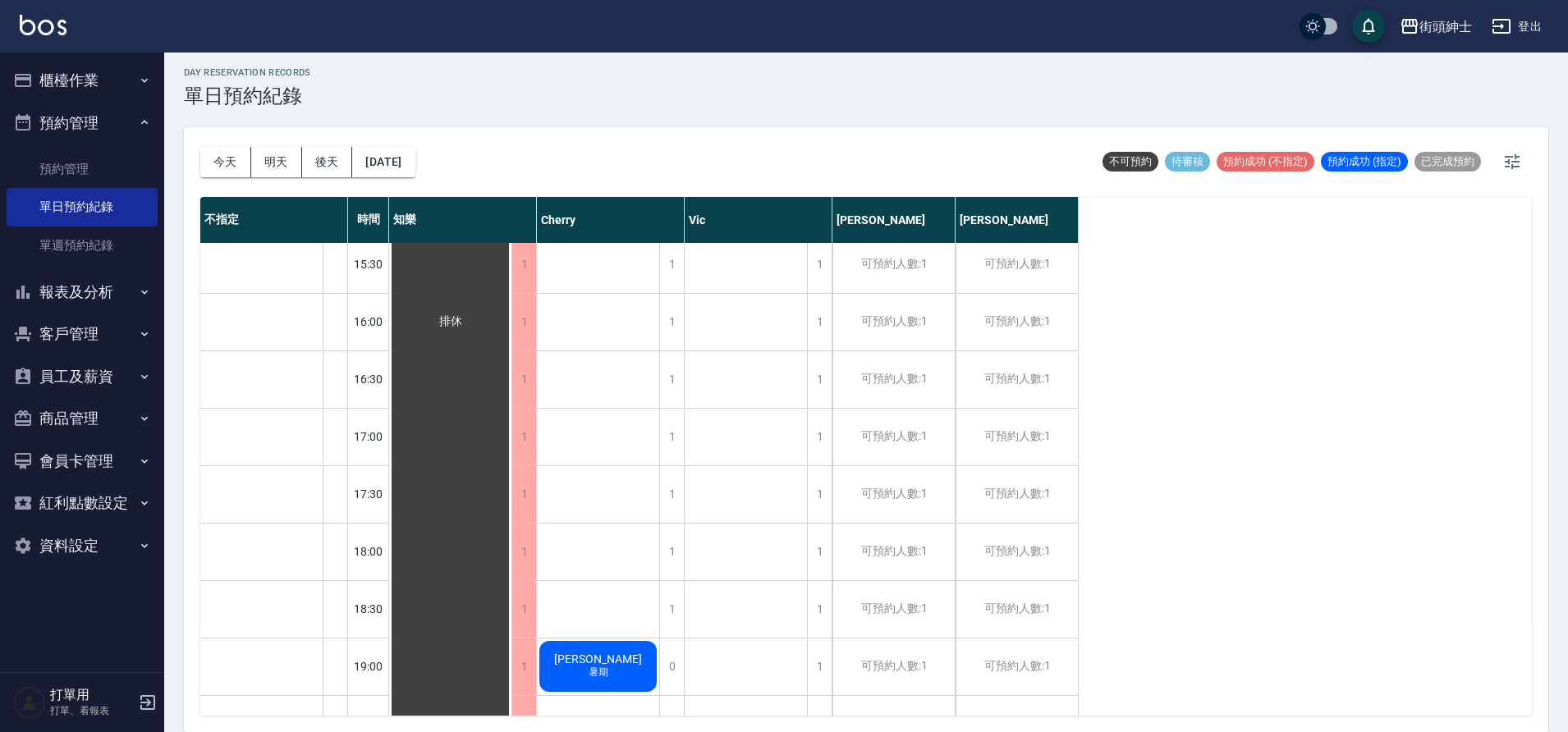
scroll to position [1089, 0]
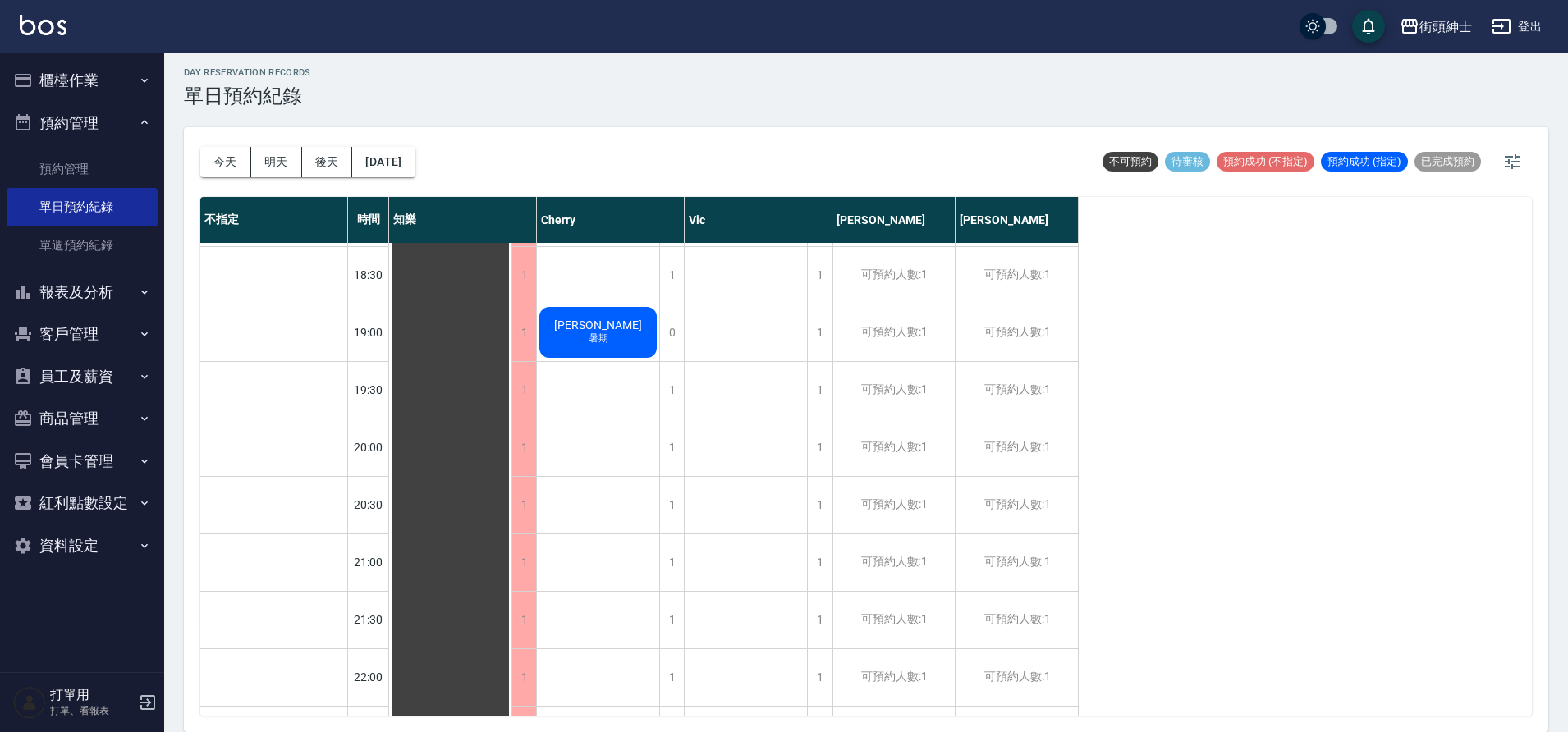
click at [218, 178] on div "今天 明天 後天 2025/08/30" at bounding box center [307, 162] width 215 height 70
click at [227, 174] on button "今天" at bounding box center [225, 162] width 51 height 30
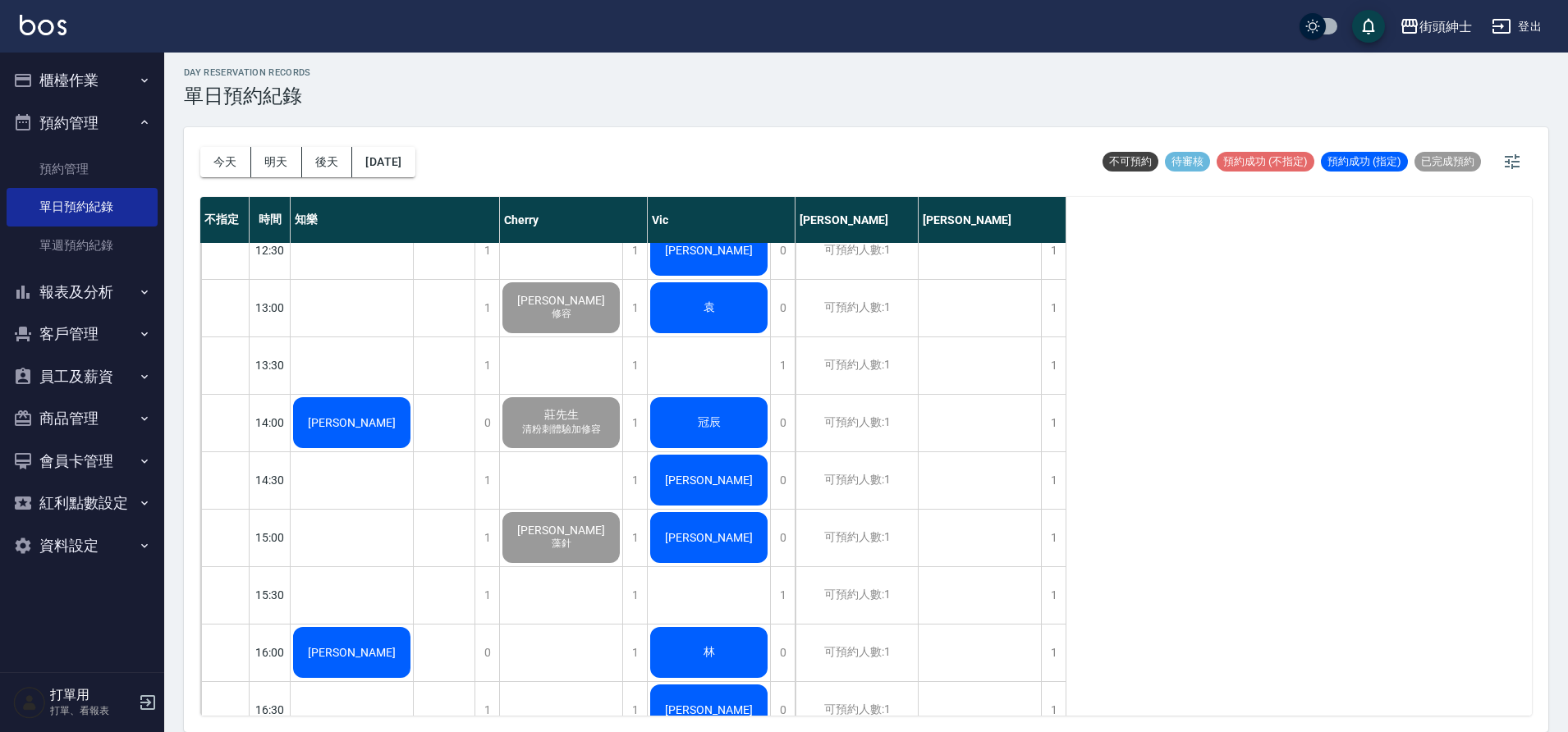
scroll to position [395, 0]
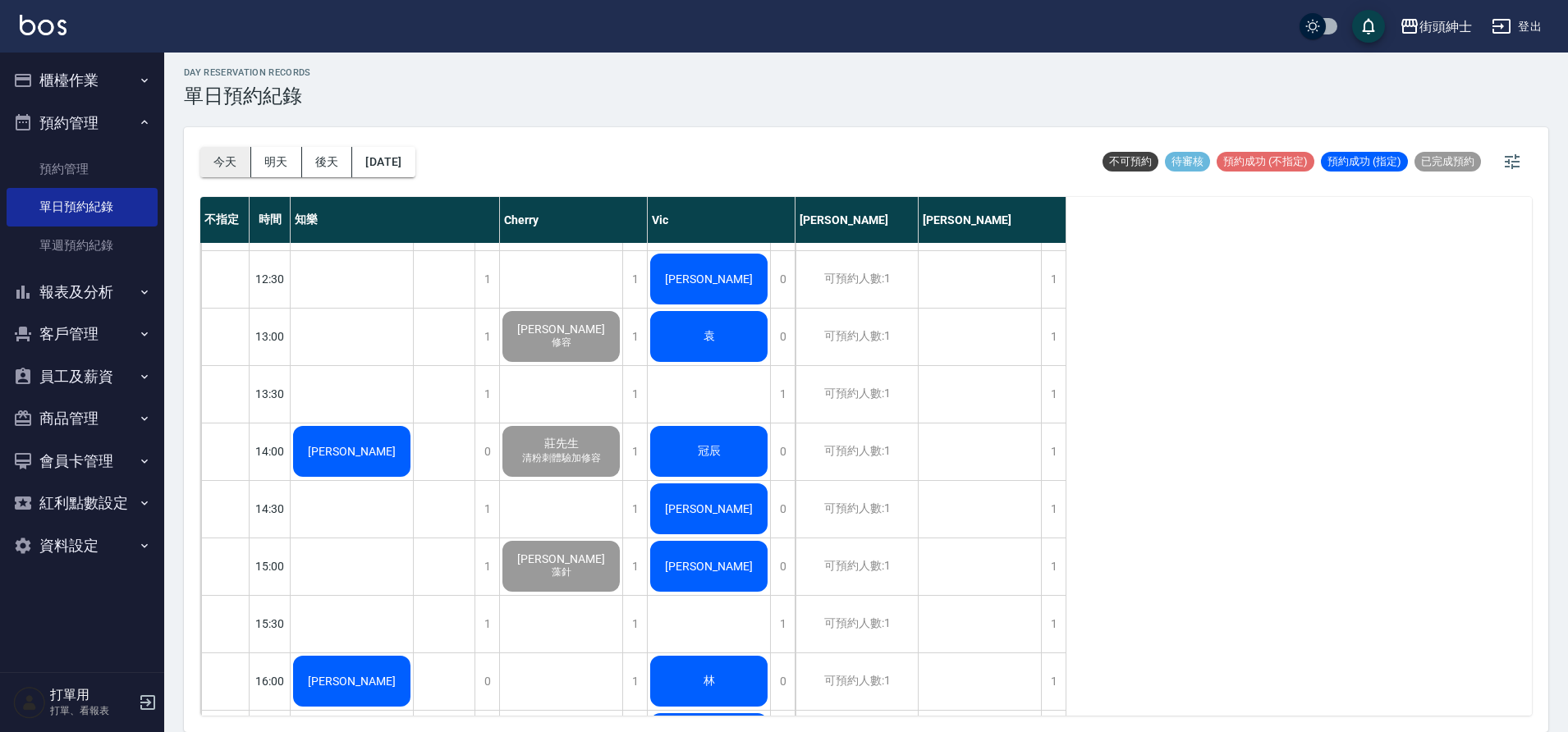
click at [237, 153] on button "今天" at bounding box center [225, 162] width 51 height 30
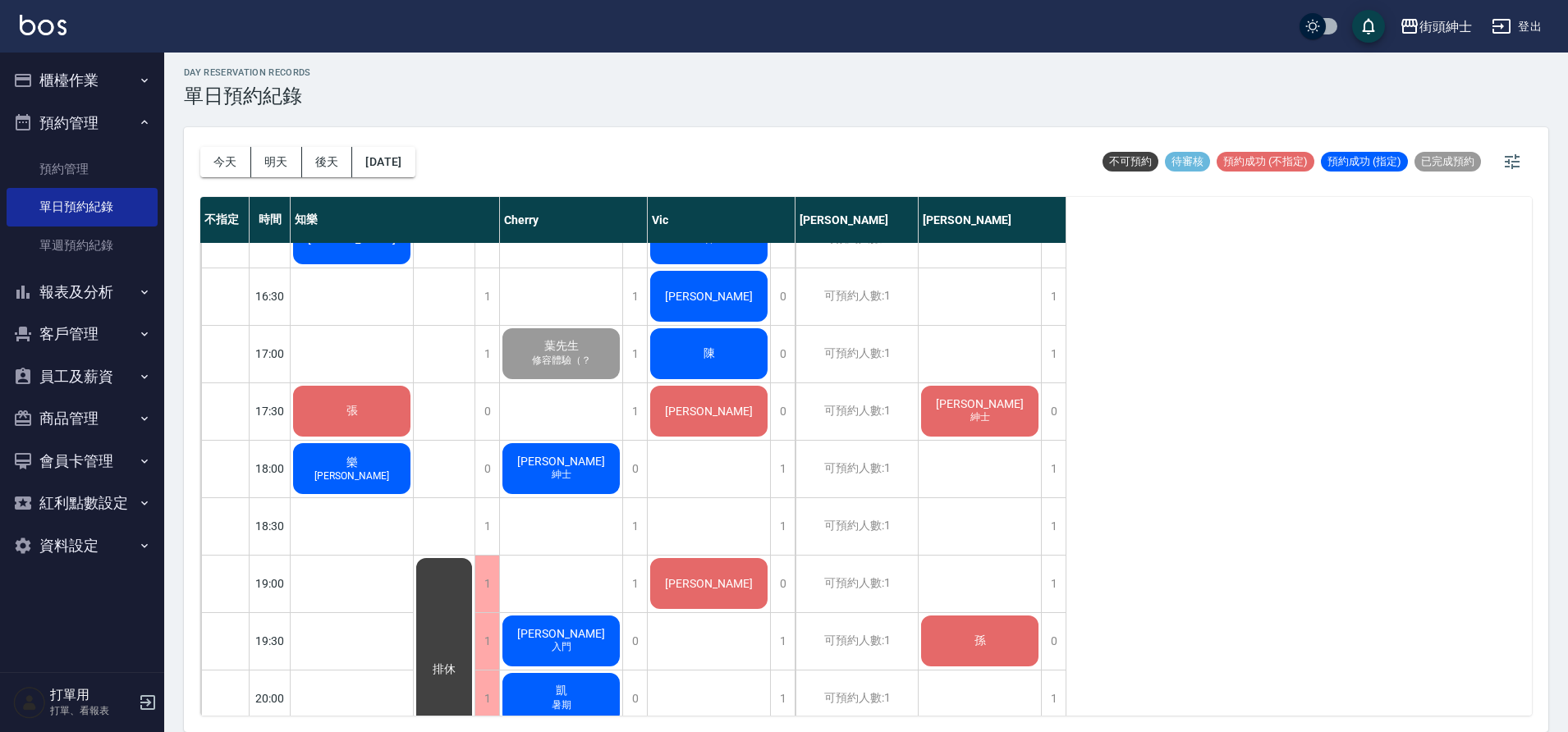
scroll to position [851, 0]
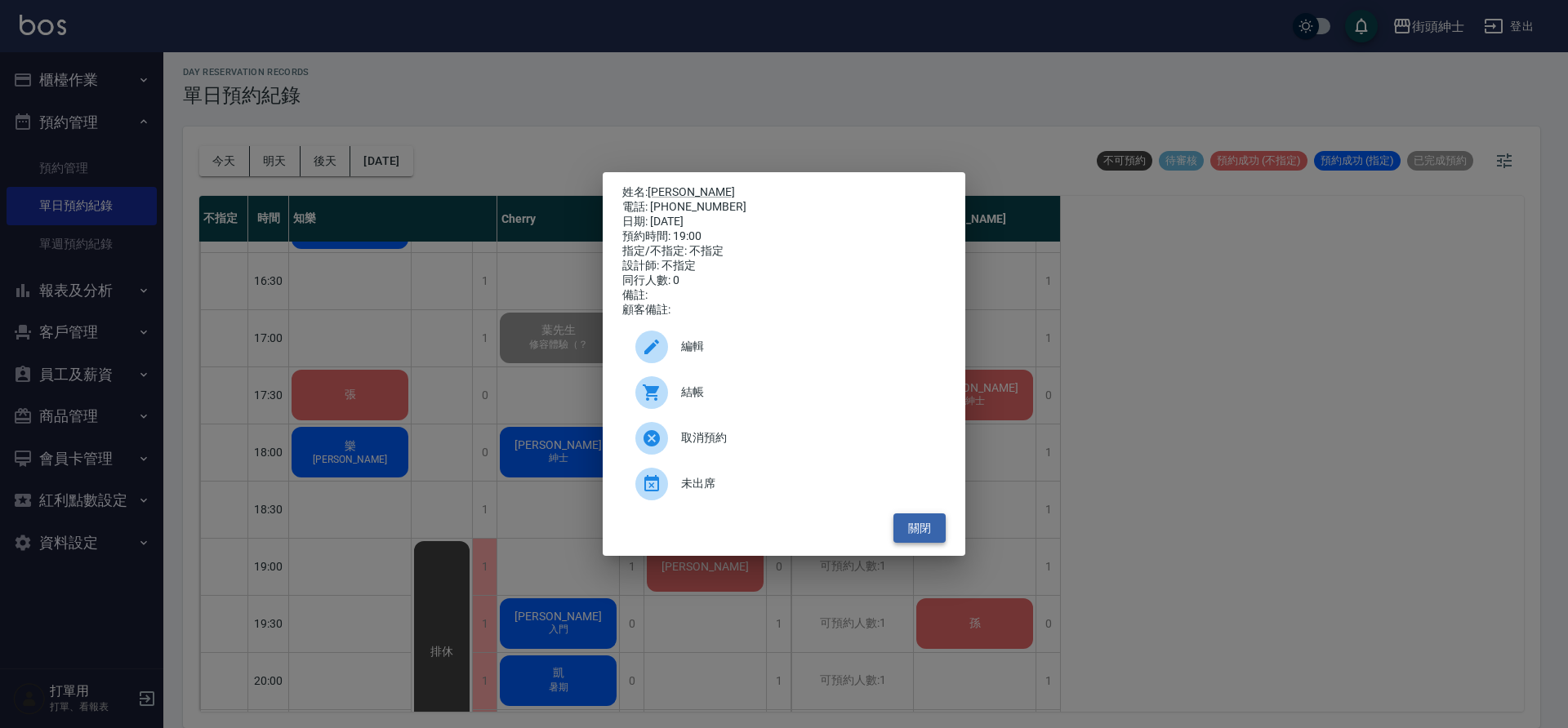
click at [923, 532] on button "關閉" at bounding box center [919, 528] width 53 height 30
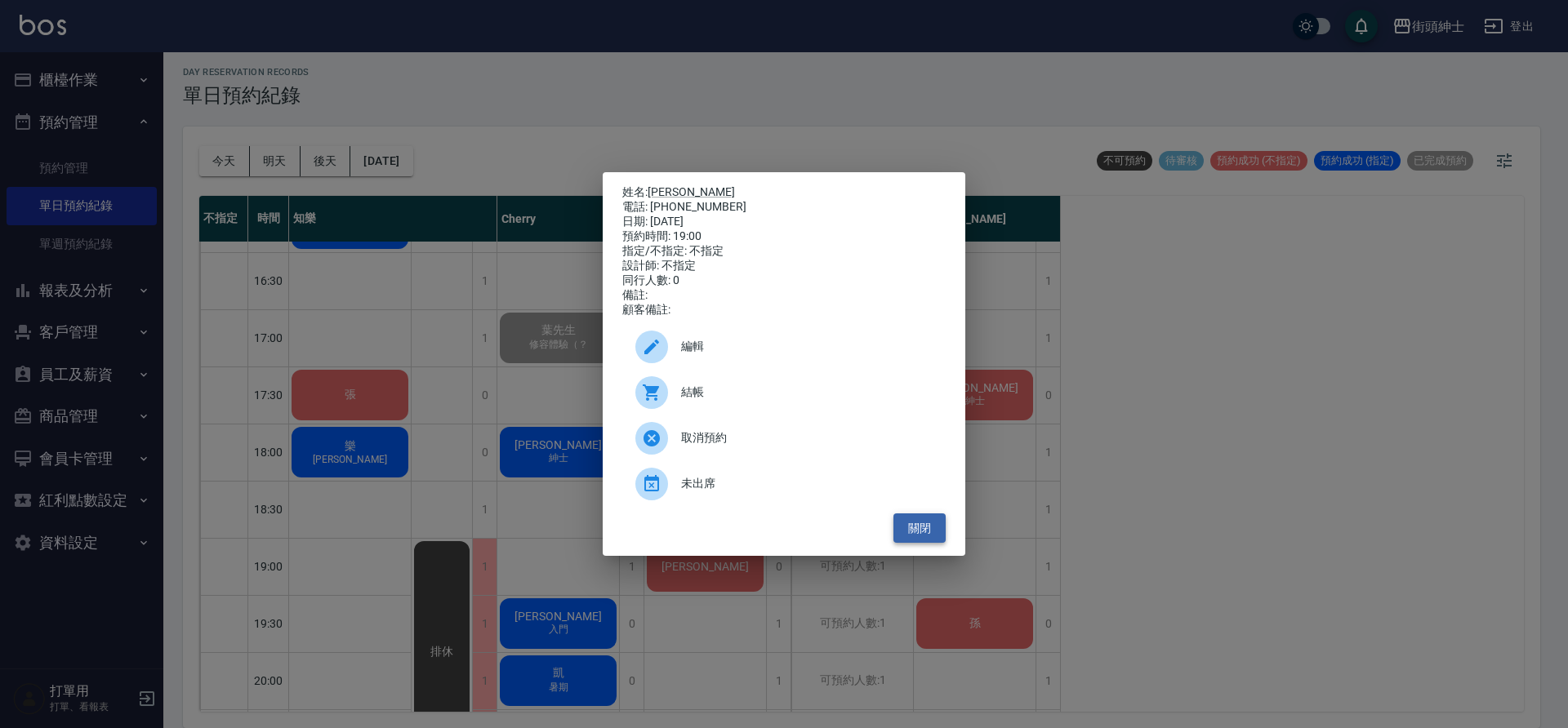
click at [915, 539] on button "關閉" at bounding box center [919, 528] width 53 height 30
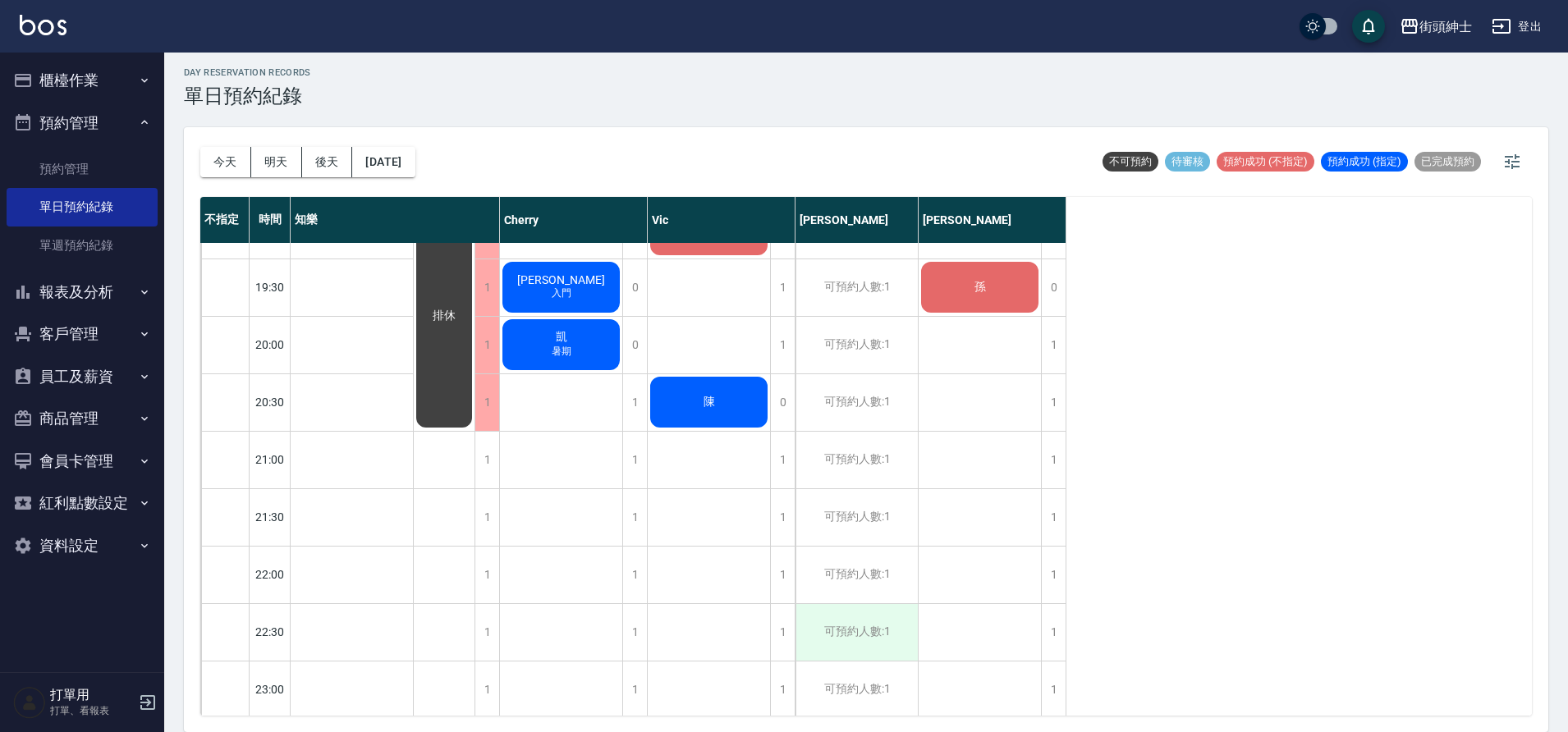
scroll to position [1047, 0]
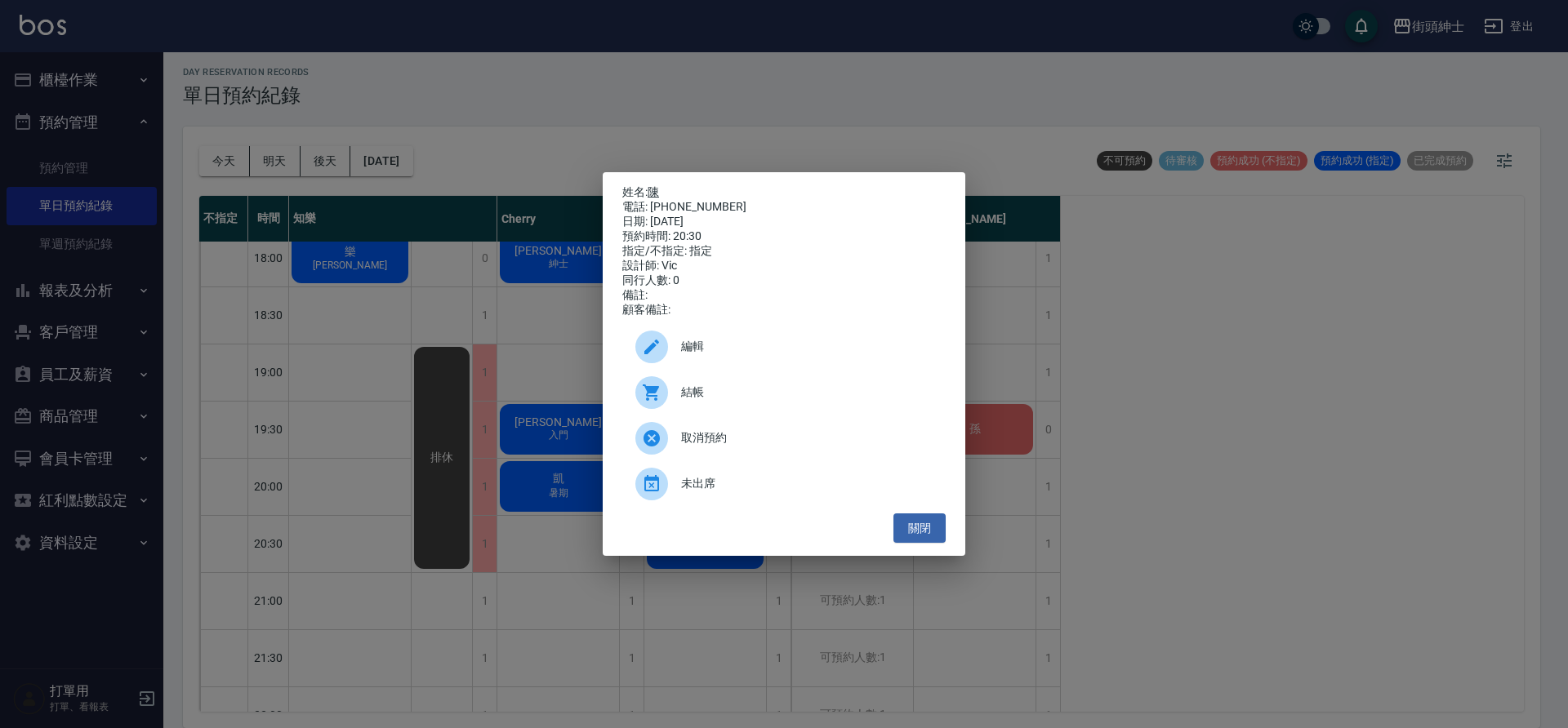
click at [657, 187] on link "陳" at bounding box center [652, 191] width 11 height 13
click at [943, 535] on button "關閉" at bounding box center [919, 528] width 53 height 30
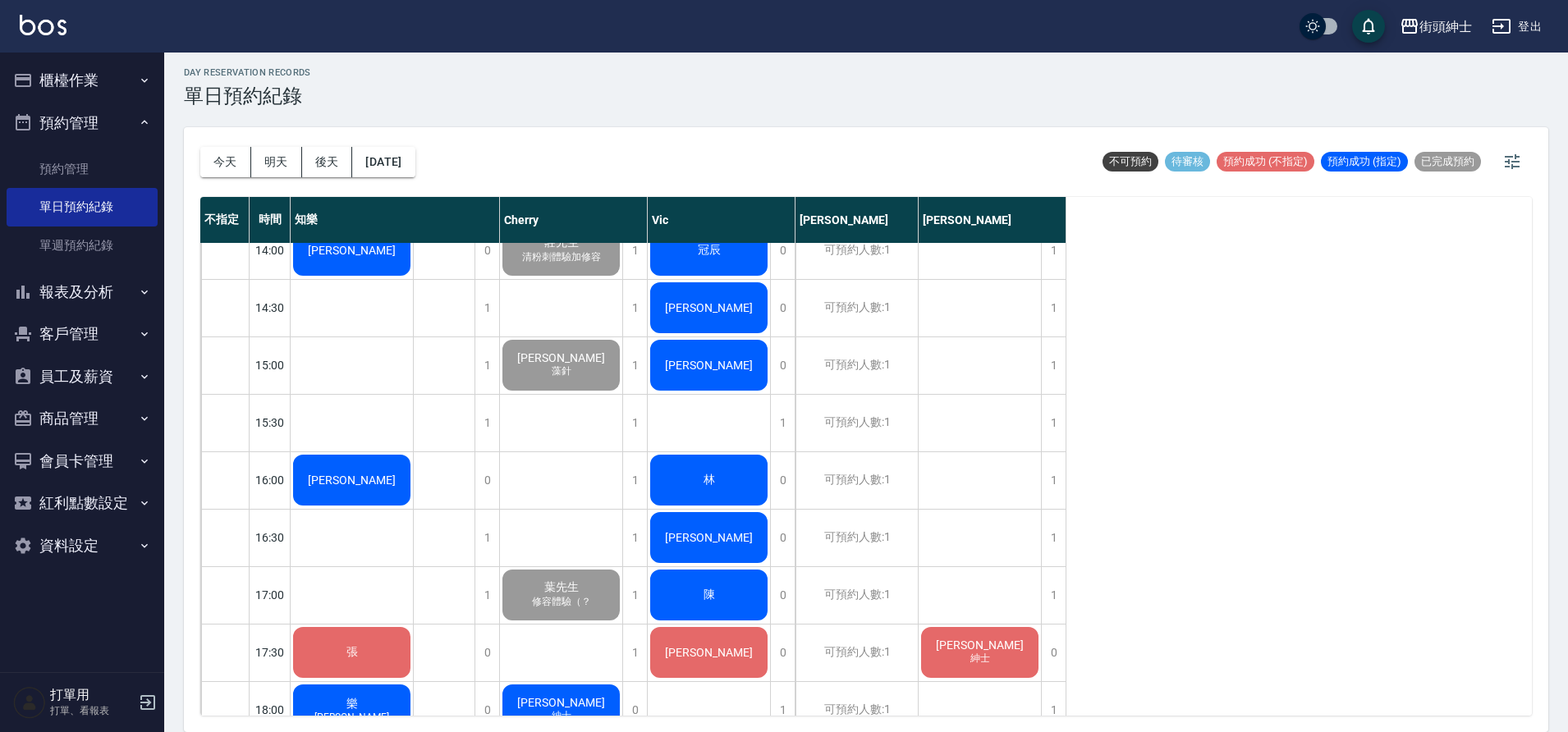
scroll to position [599, 0]
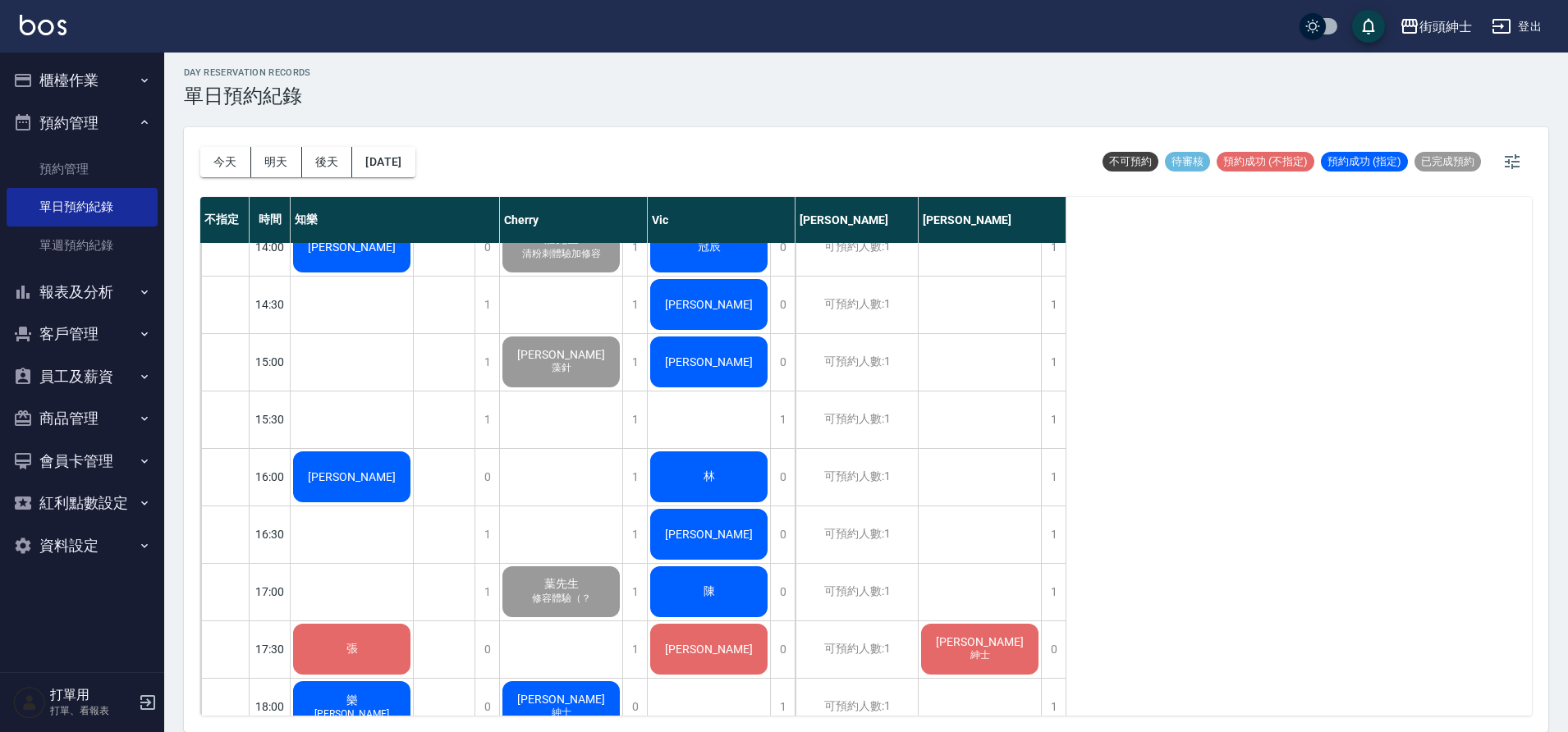
click at [399, 254] on span "[PERSON_NAME]" at bounding box center [352, 247] width 94 height 13
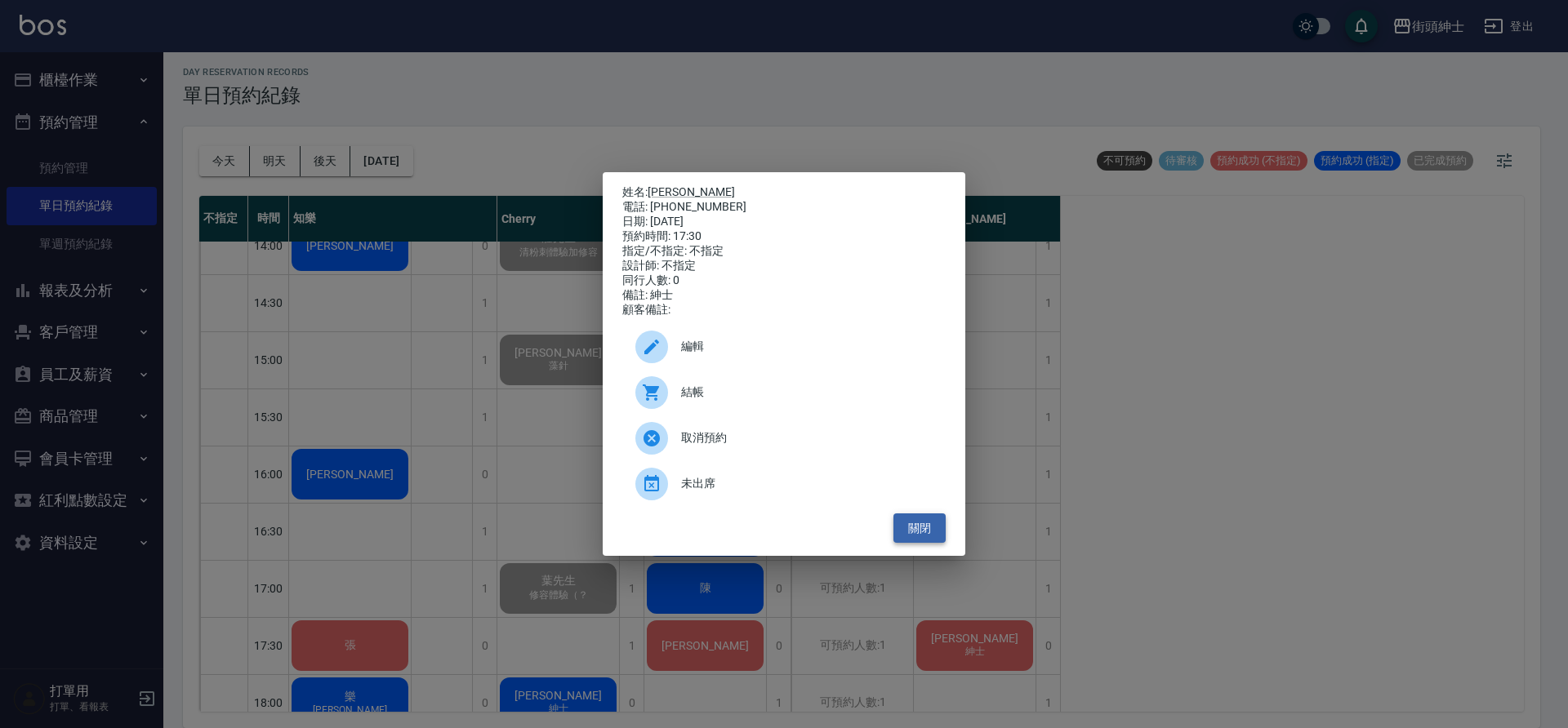
click at [937, 534] on button "關閉" at bounding box center [919, 528] width 53 height 30
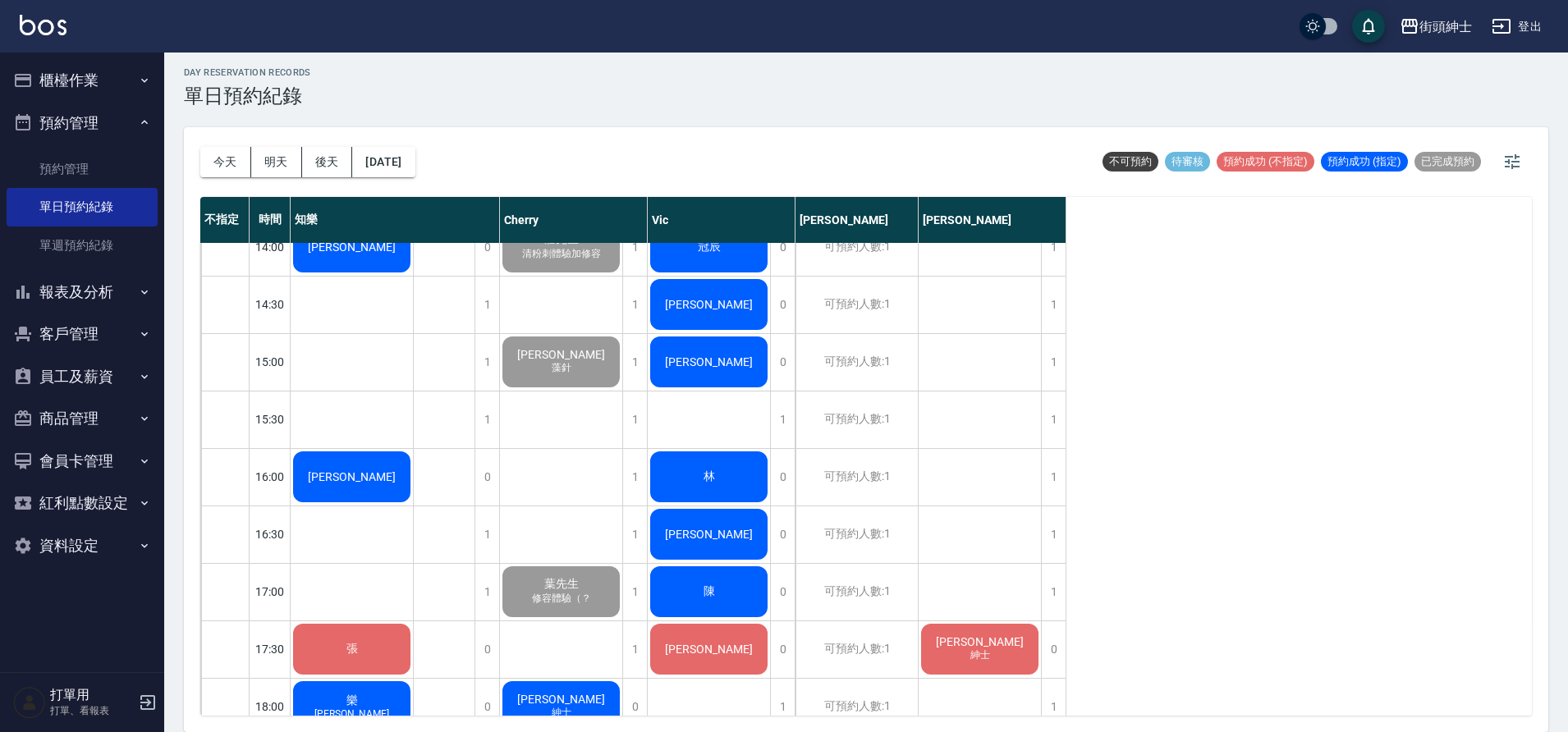
click at [399, 254] on span "[PERSON_NAME]" at bounding box center [352, 247] width 94 height 13
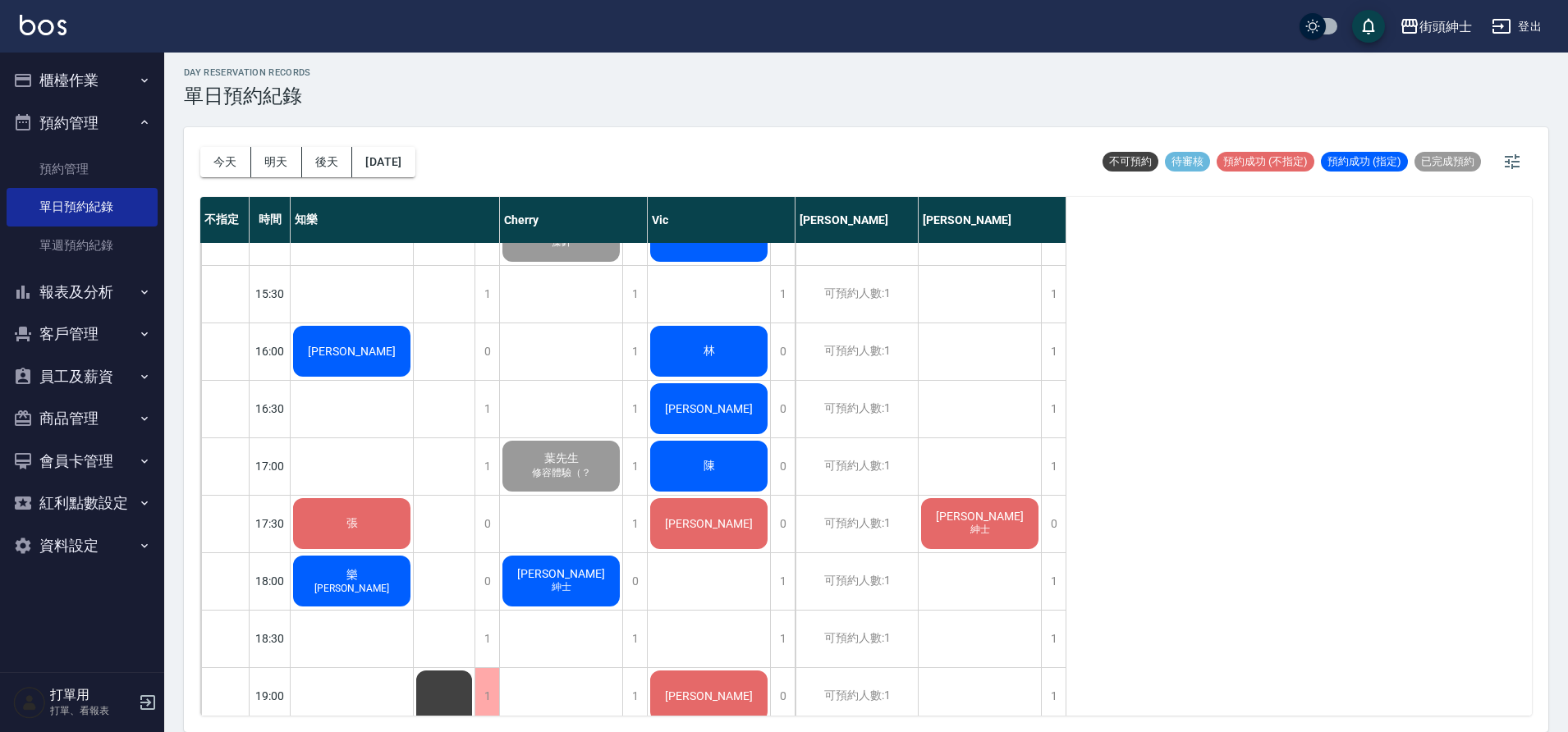
scroll to position [726, 0]
click at [413, 149] on div "Thomas 紳士" at bounding box center [352, 121] width 122 height 56
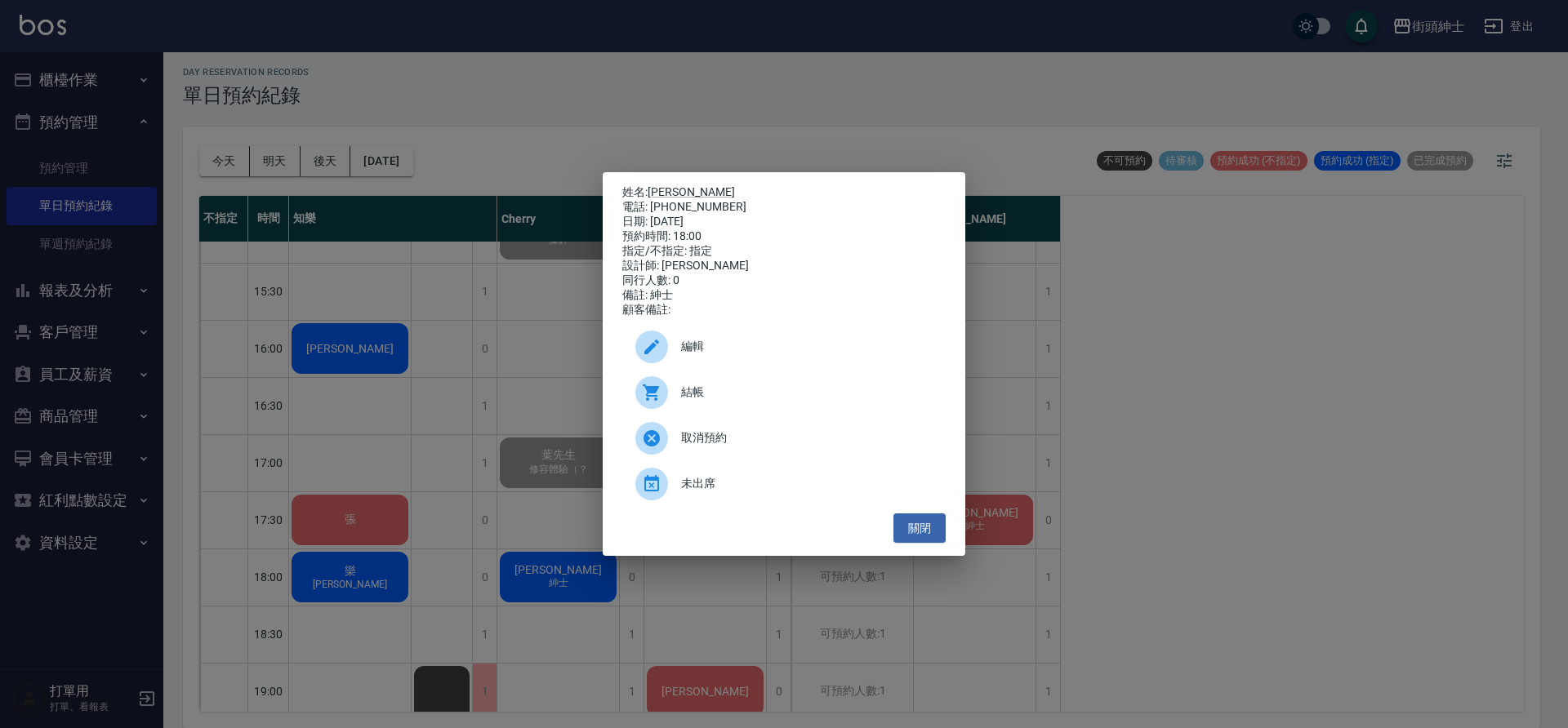
click at [705, 366] on div "編輯" at bounding box center [784, 347] width 323 height 46
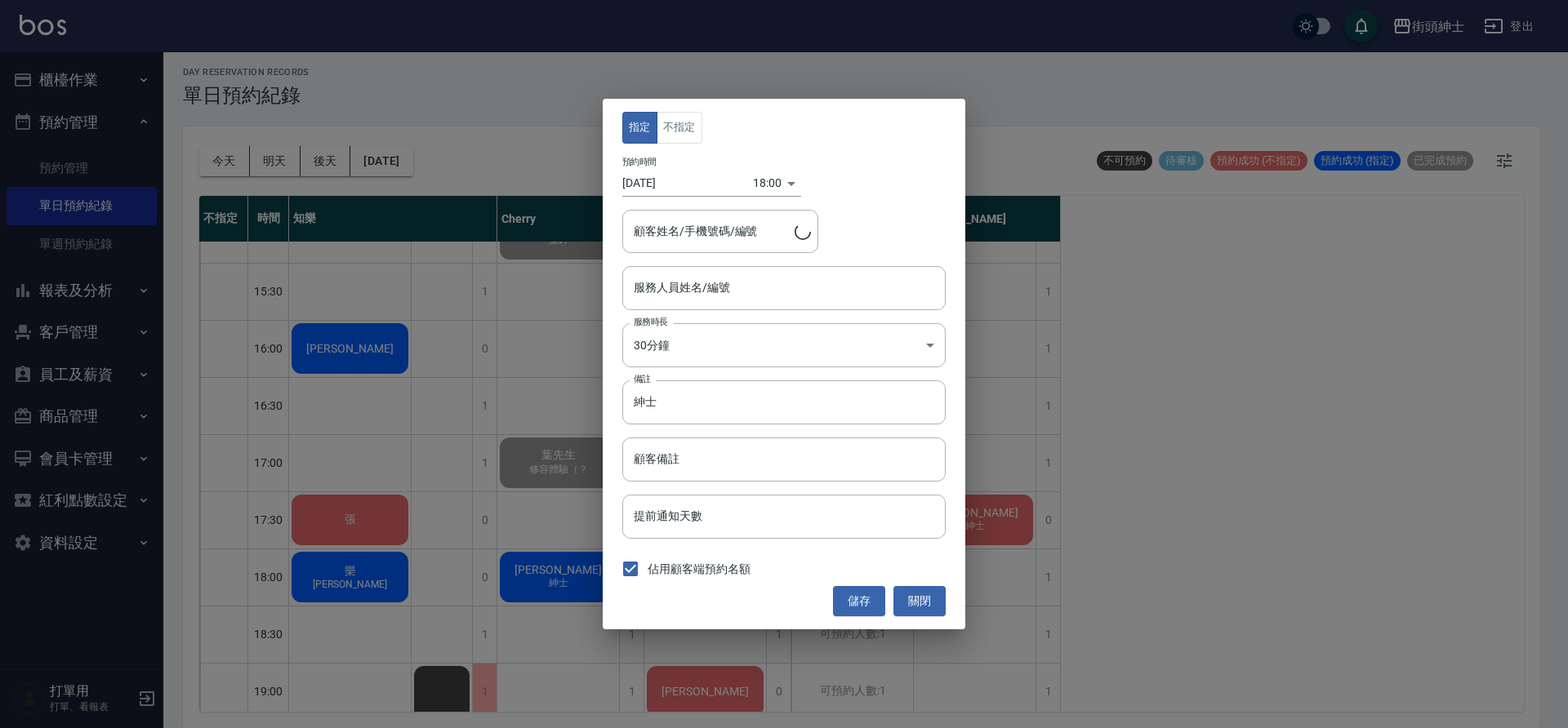
type input "Cherry(無代號)"
type input "Thomas/0908321993"
click at [724, 403] on input "紳士" at bounding box center [784, 403] width 323 height 44
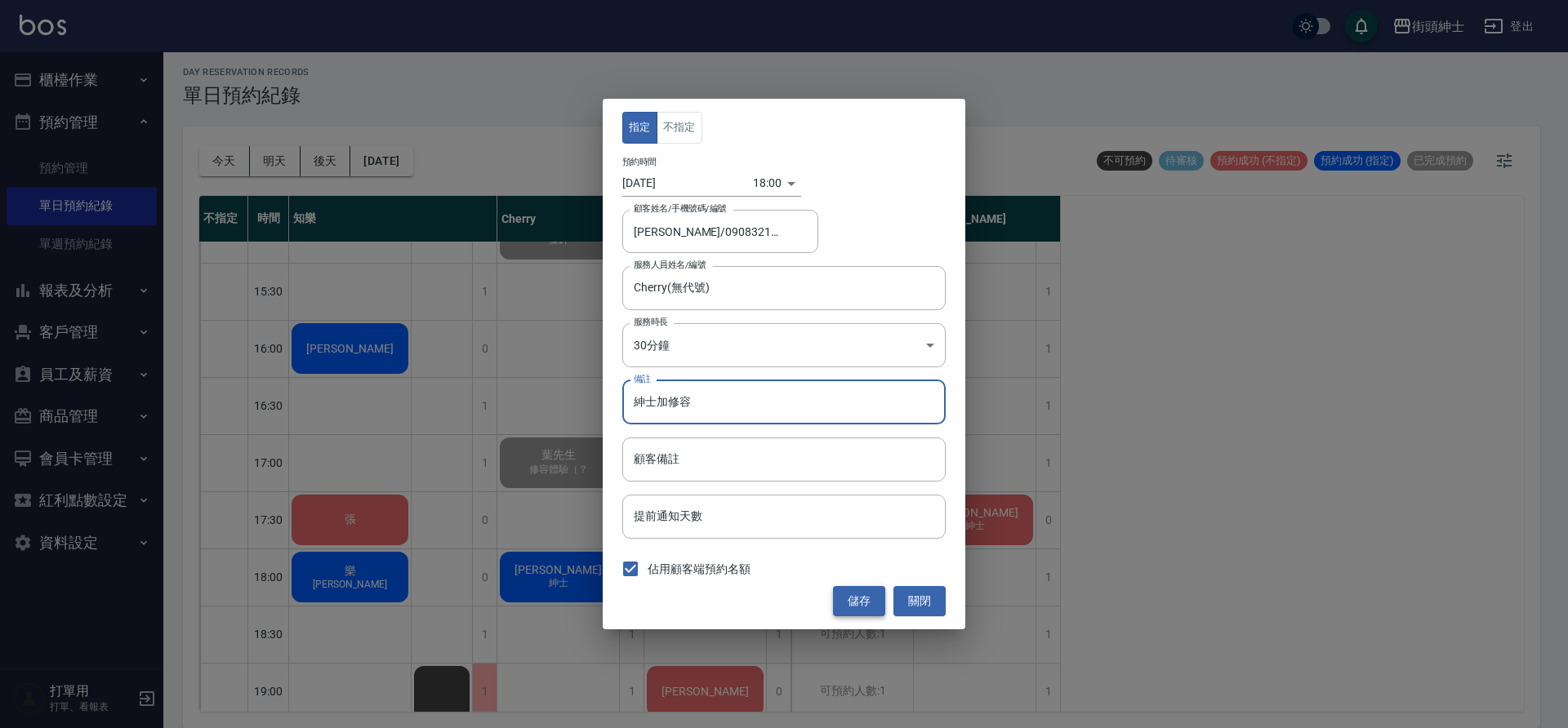
type input "紳士加修容"
click at [862, 604] on button "儲存" at bounding box center [859, 602] width 53 height 30
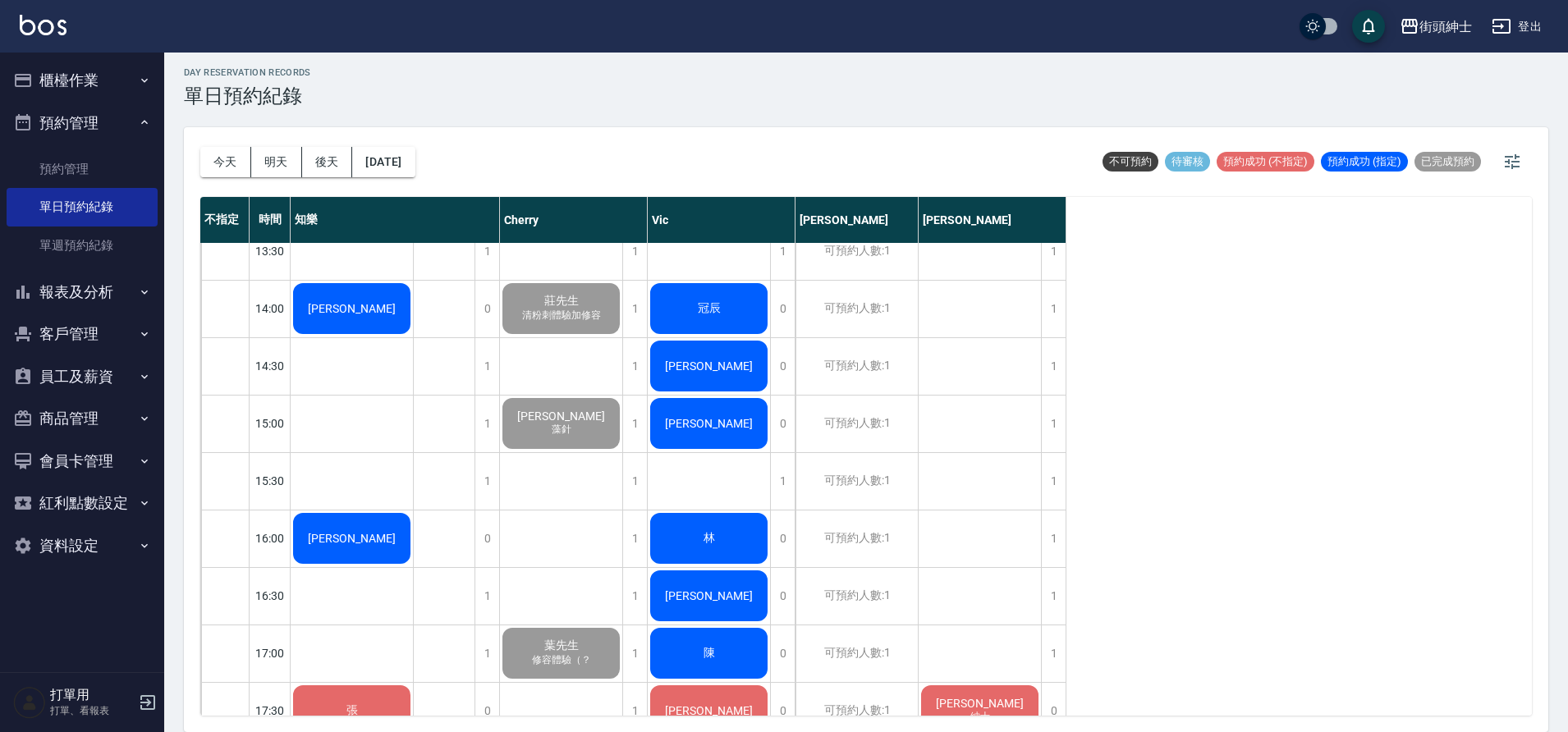
scroll to position [453, 0]
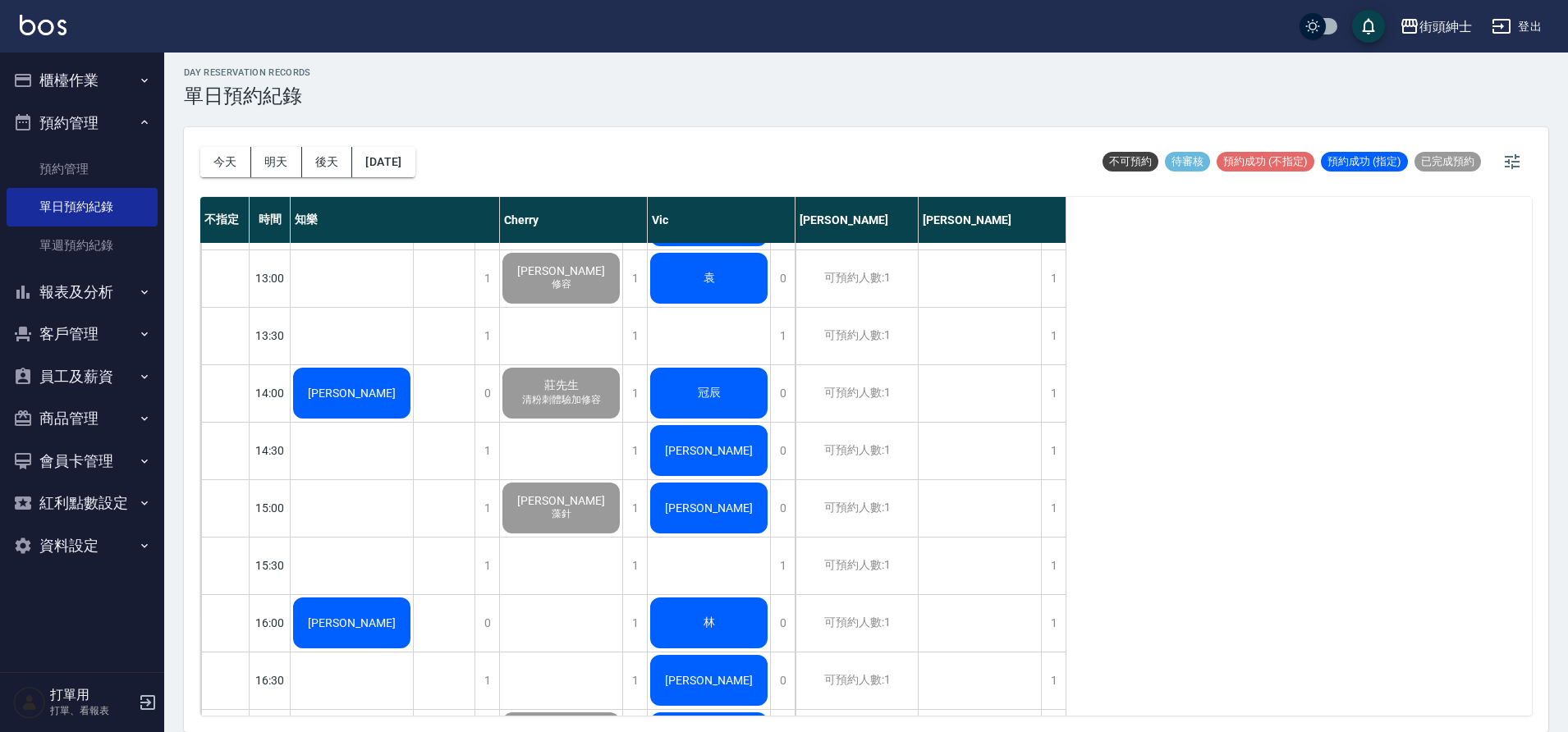
click at [373, 403] on div "[PERSON_NAME]" at bounding box center [352, 393] width 122 height 56
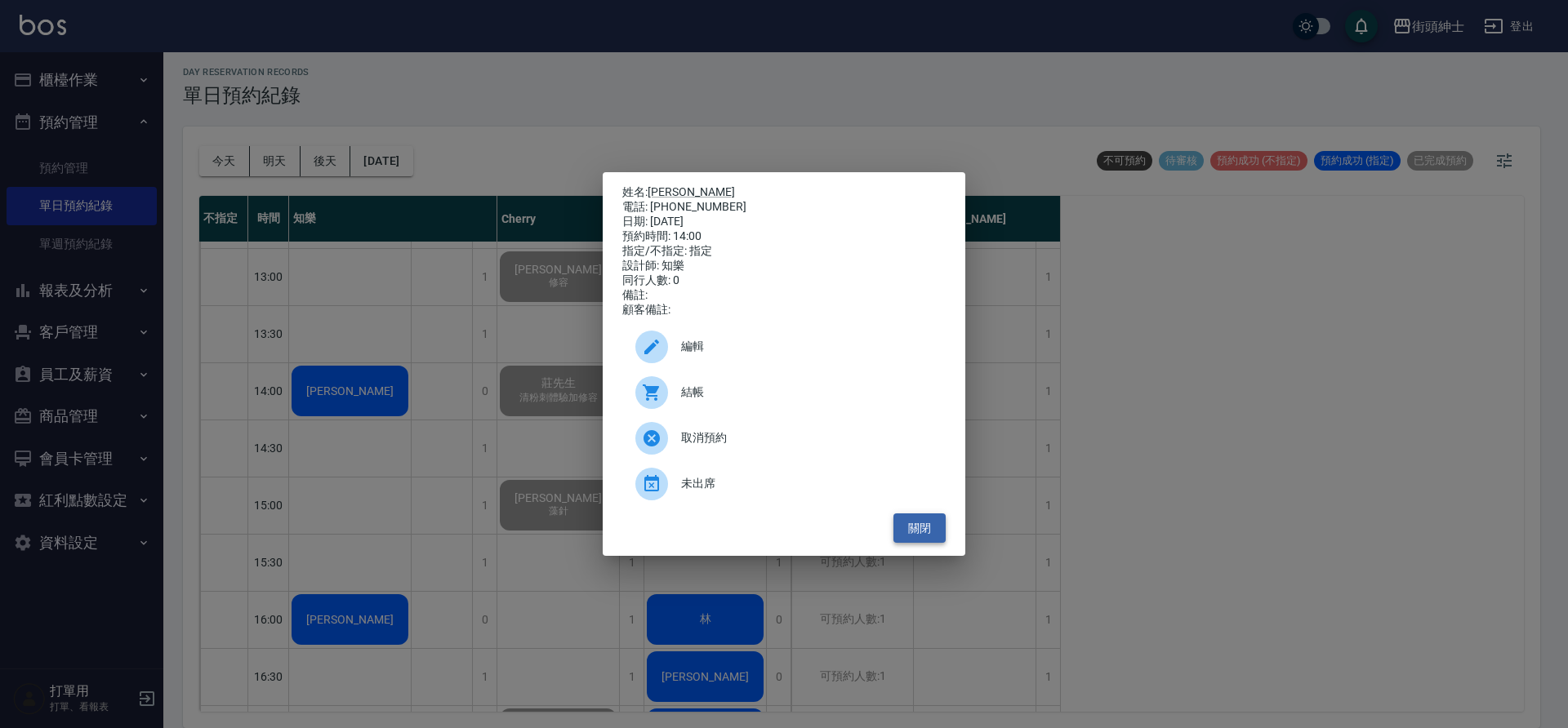
click at [926, 544] on button "關閉" at bounding box center [919, 528] width 53 height 30
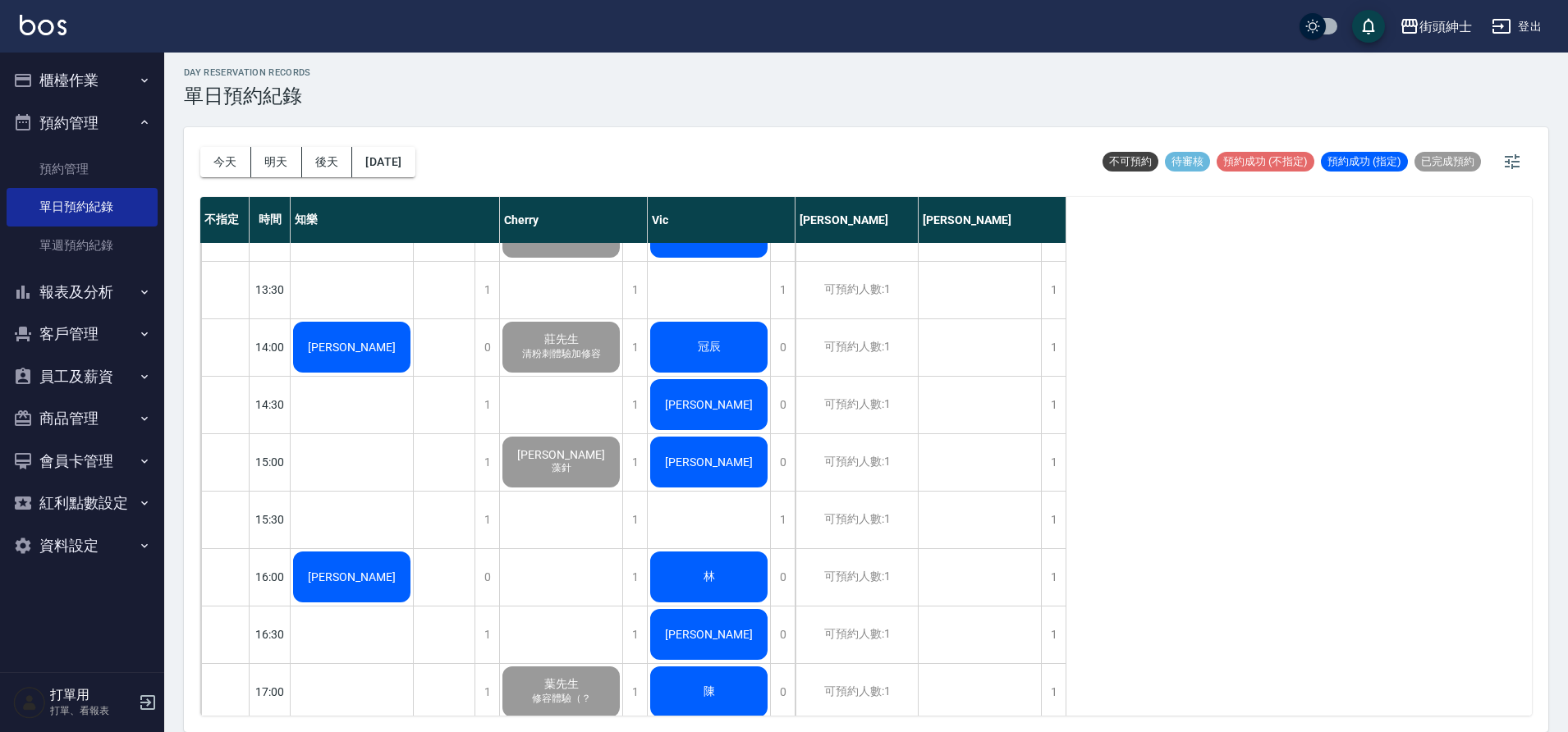
scroll to position [426, 0]
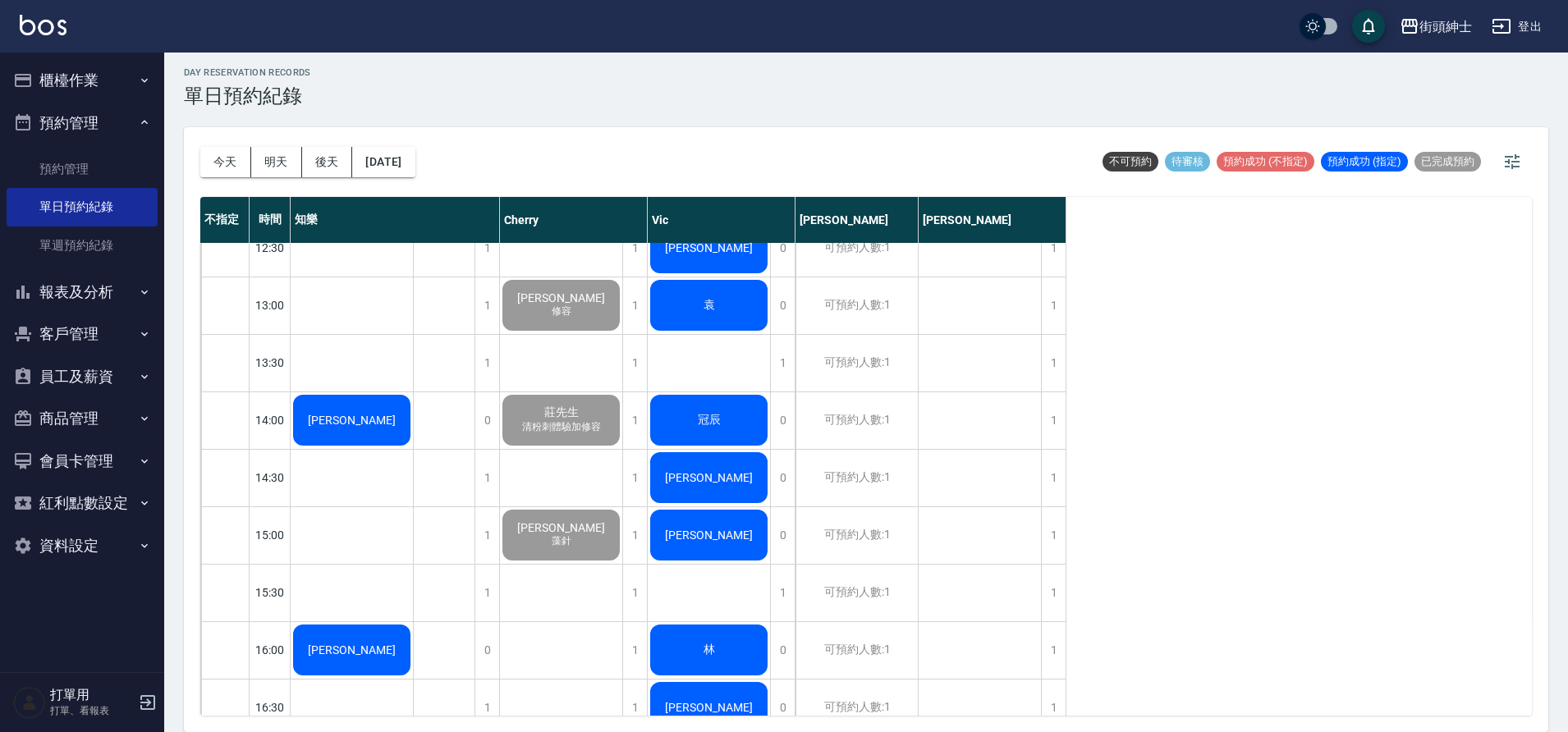
click at [366, 436] on div "[PERSON_NAME]" at bounding box center [352, 420] width 122 height 56
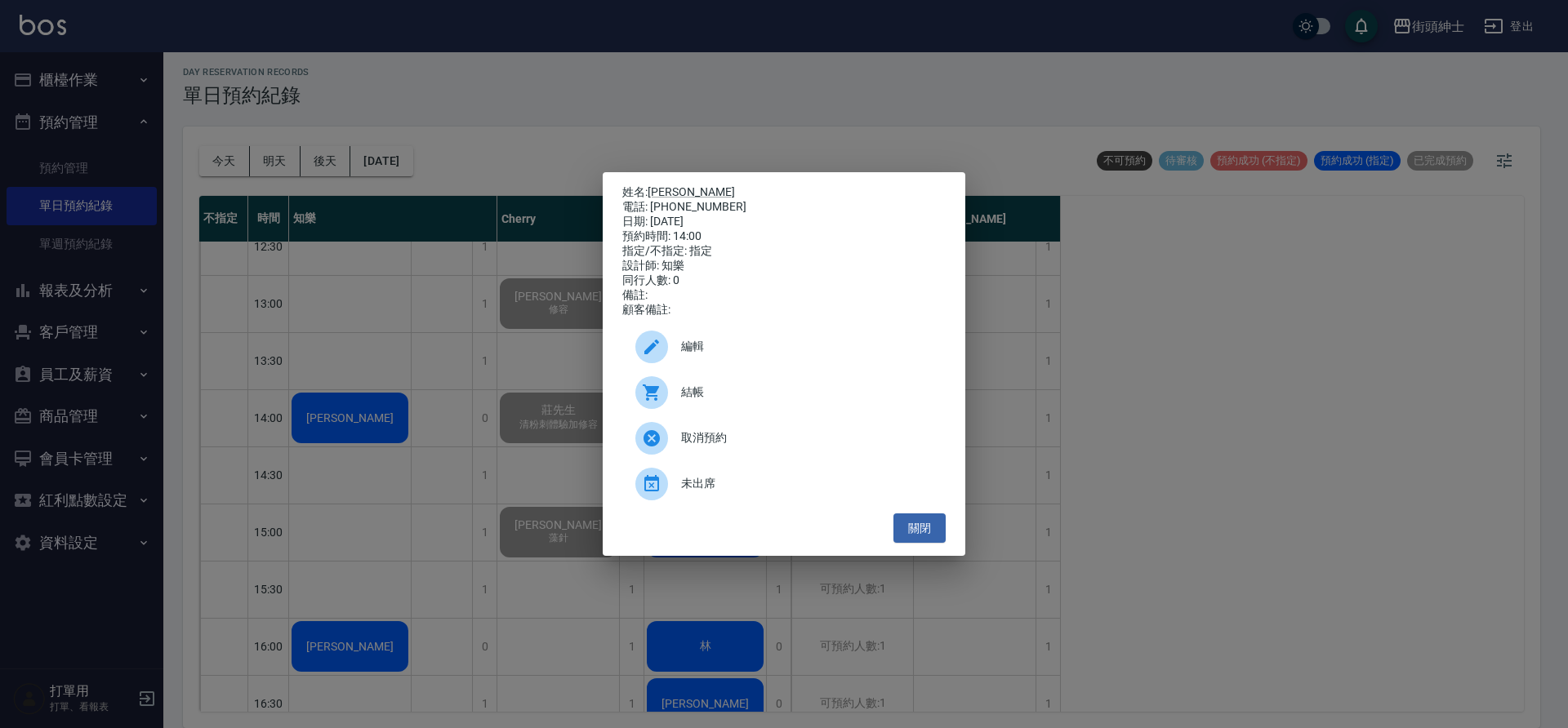
click at [696, 393] on span "結帳" at bounding box center [806, 392] width 252 height 17
click at [911, 538] on button "關閉" at bounding box center [919, 528] width 53 height 30
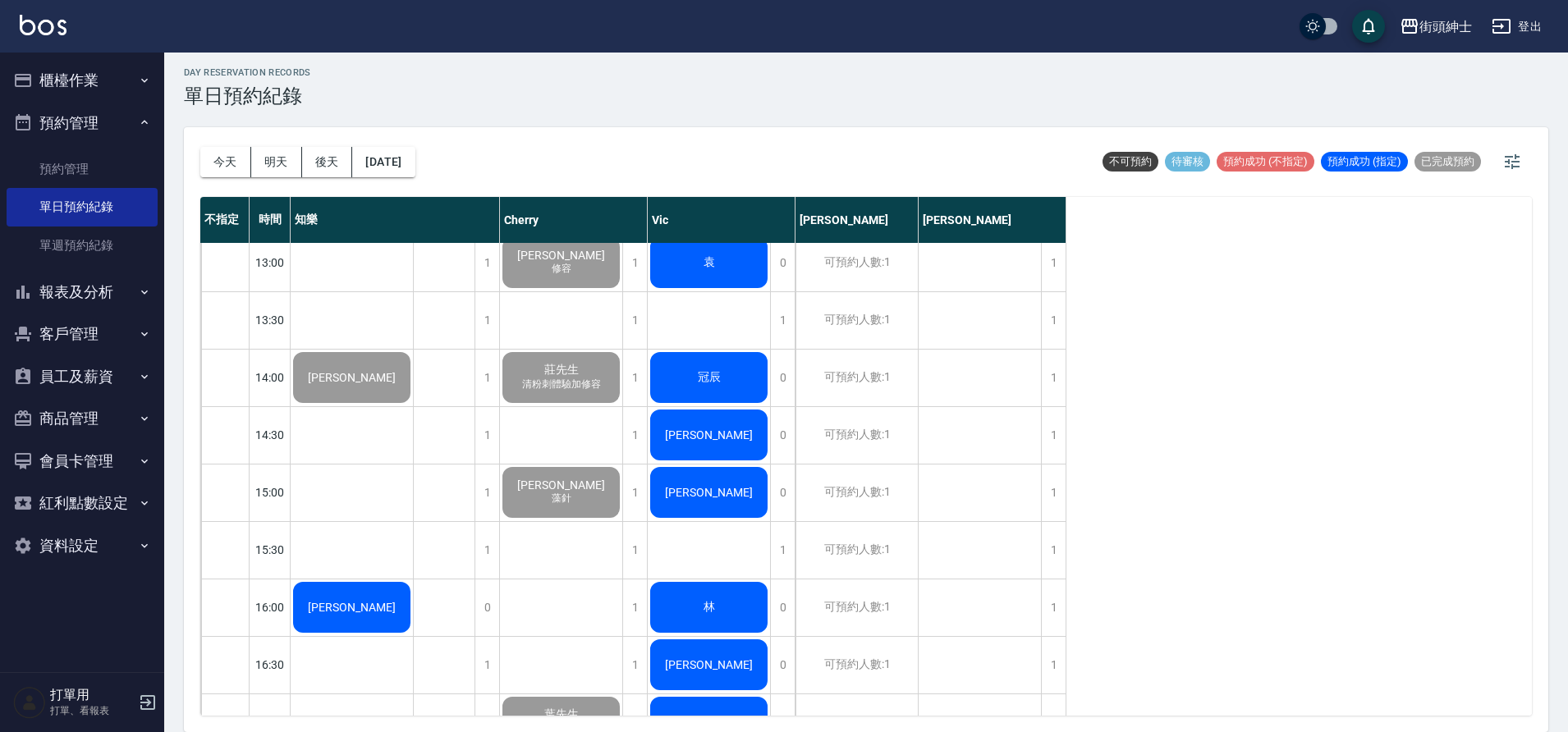
scroll to position [552, 0]
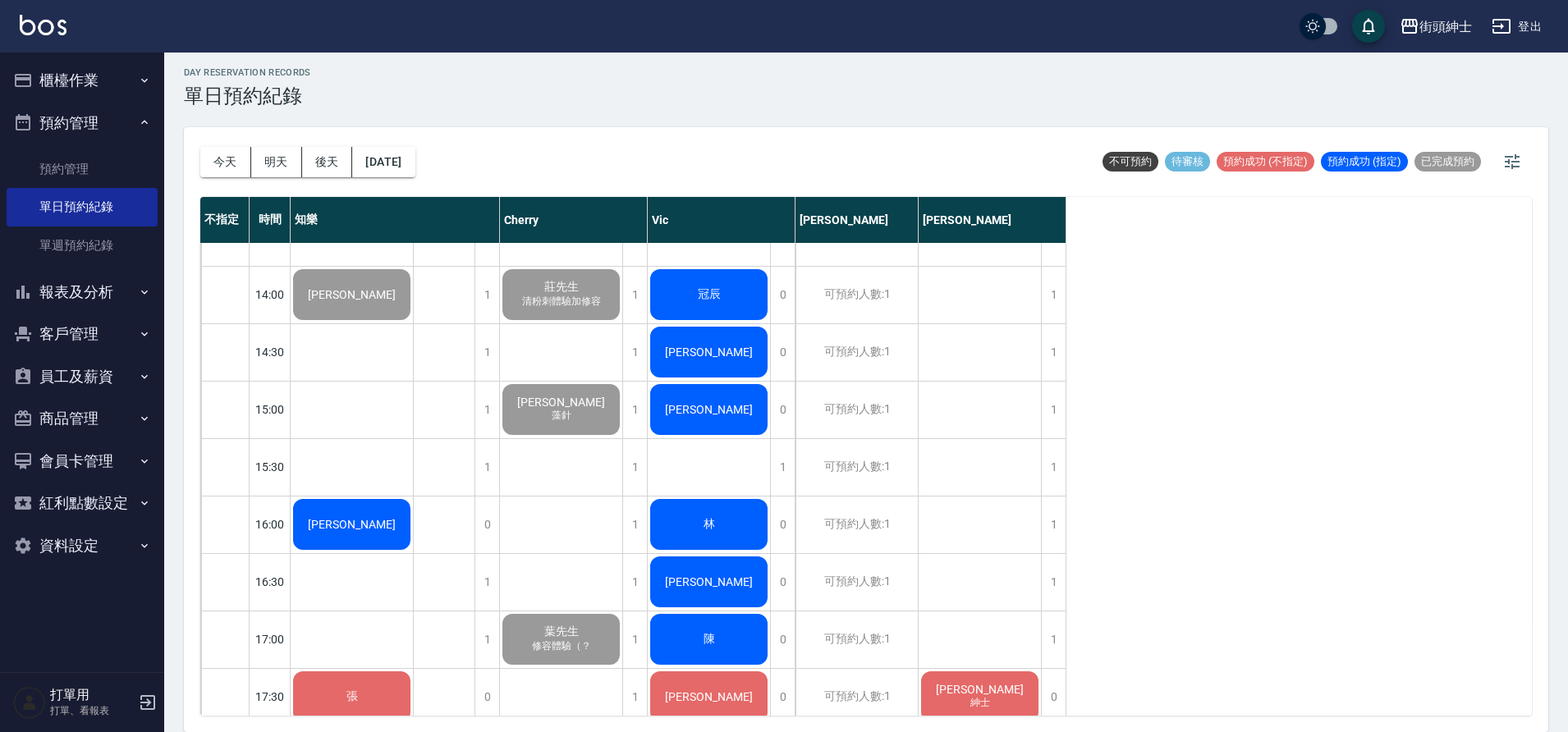
click at [369, 323] on div "[PERSON_NAME]" at bounding box center [352, 295] width 122 height 56
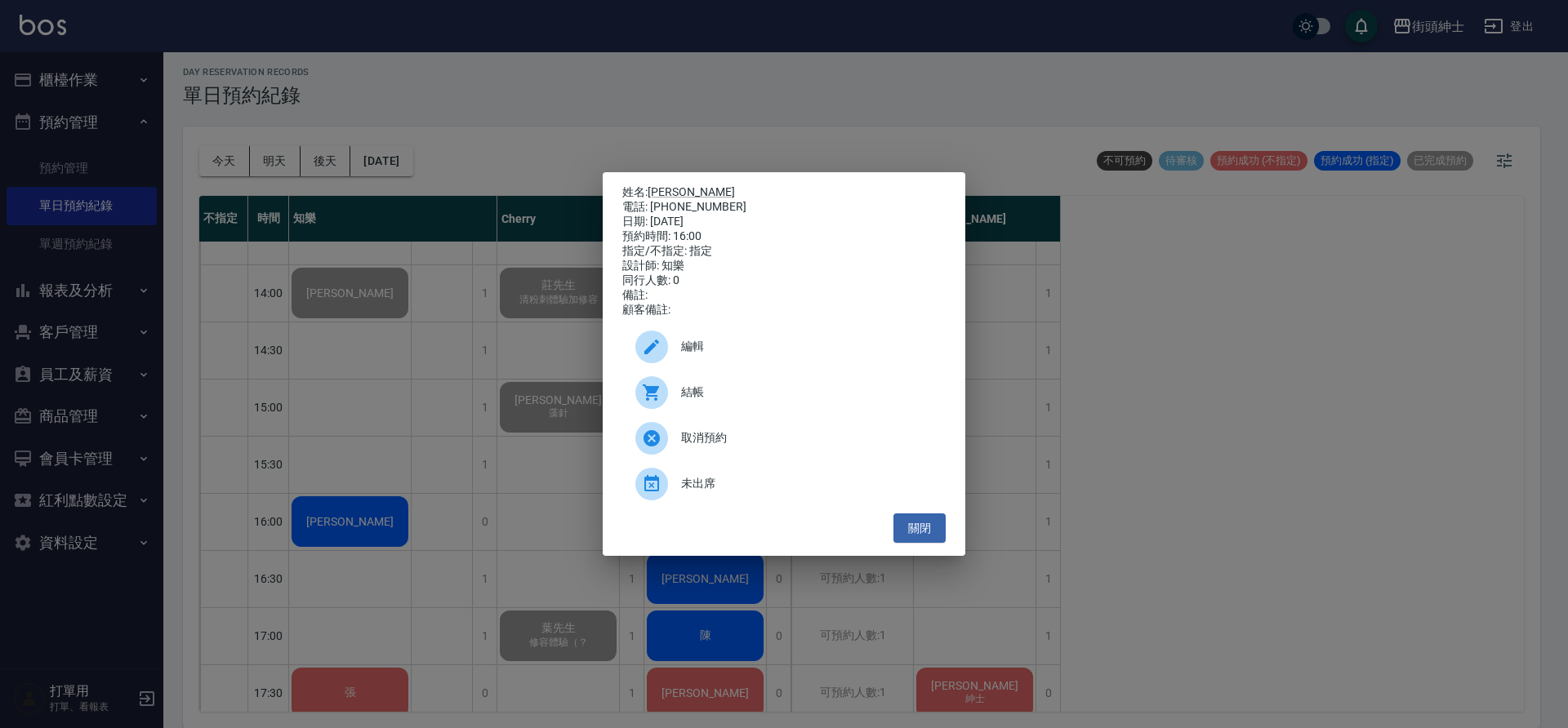
click at [757, 396] on span "結帳" at bounding box center [806, 392] width 252 height 17
click at [929, 531] on button "關閉" at bounding box center [919, 528] width 53 height 30
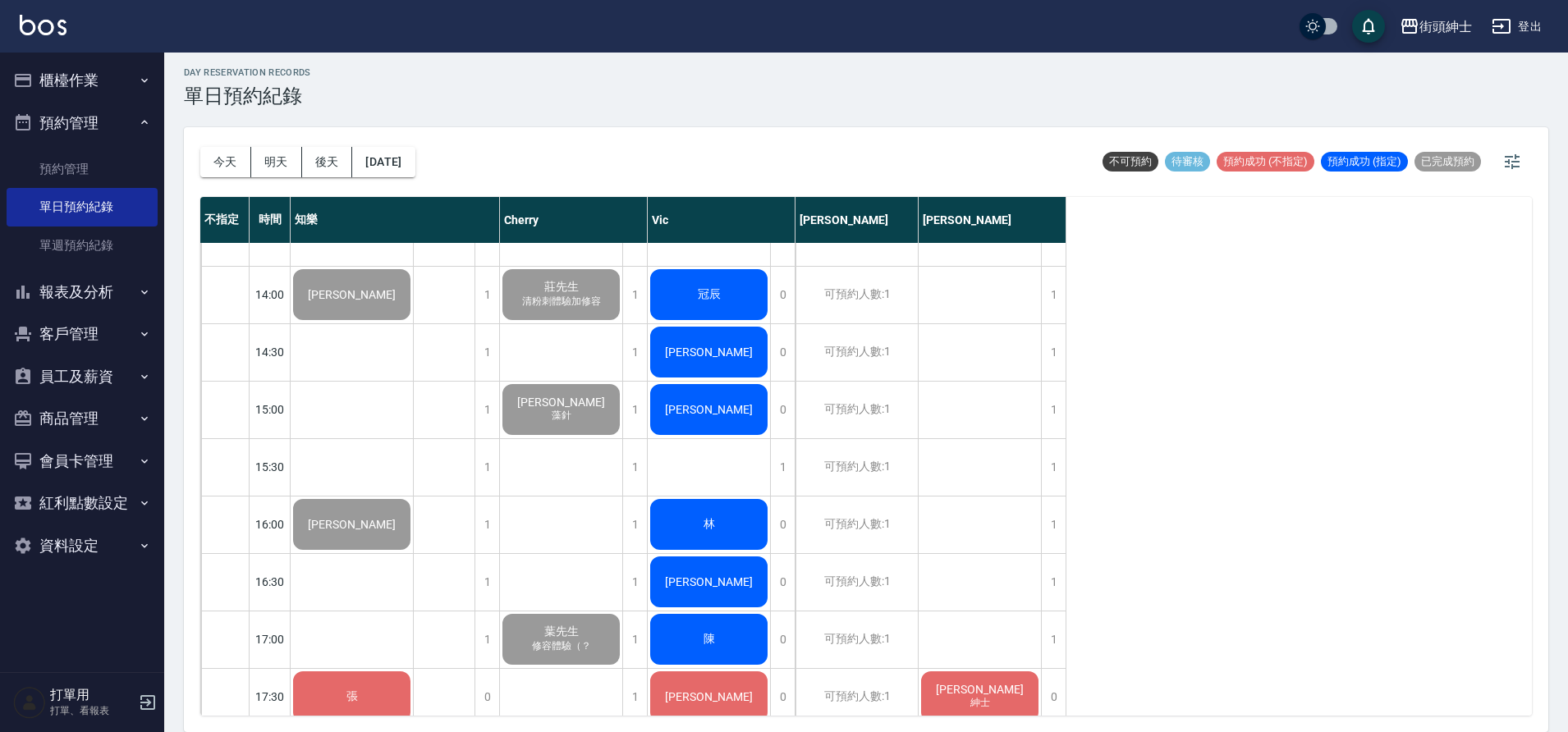
scroll to position [690, 0]
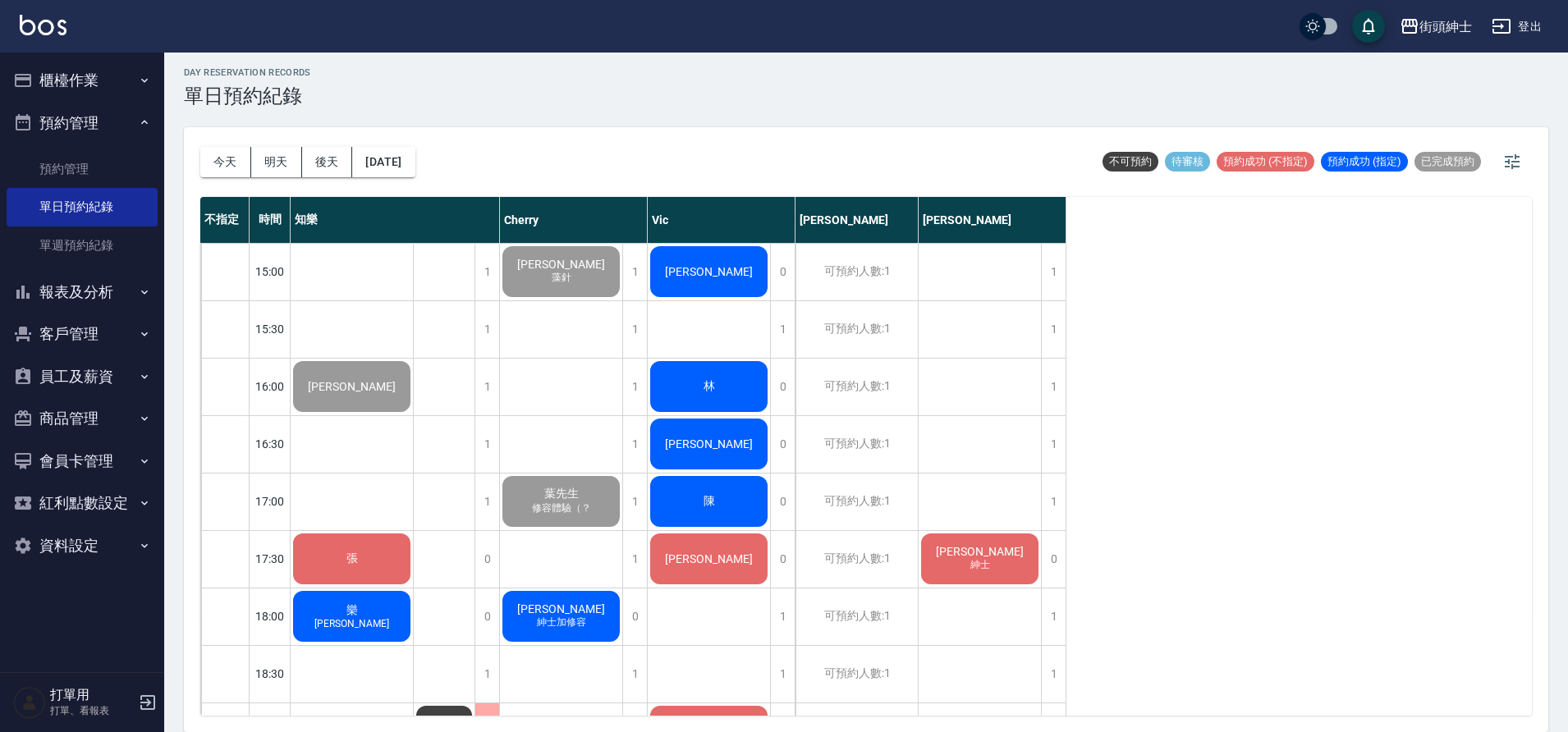
click at [371, 185] on div "張" at bounding box center [352, 157] width 122 height 56
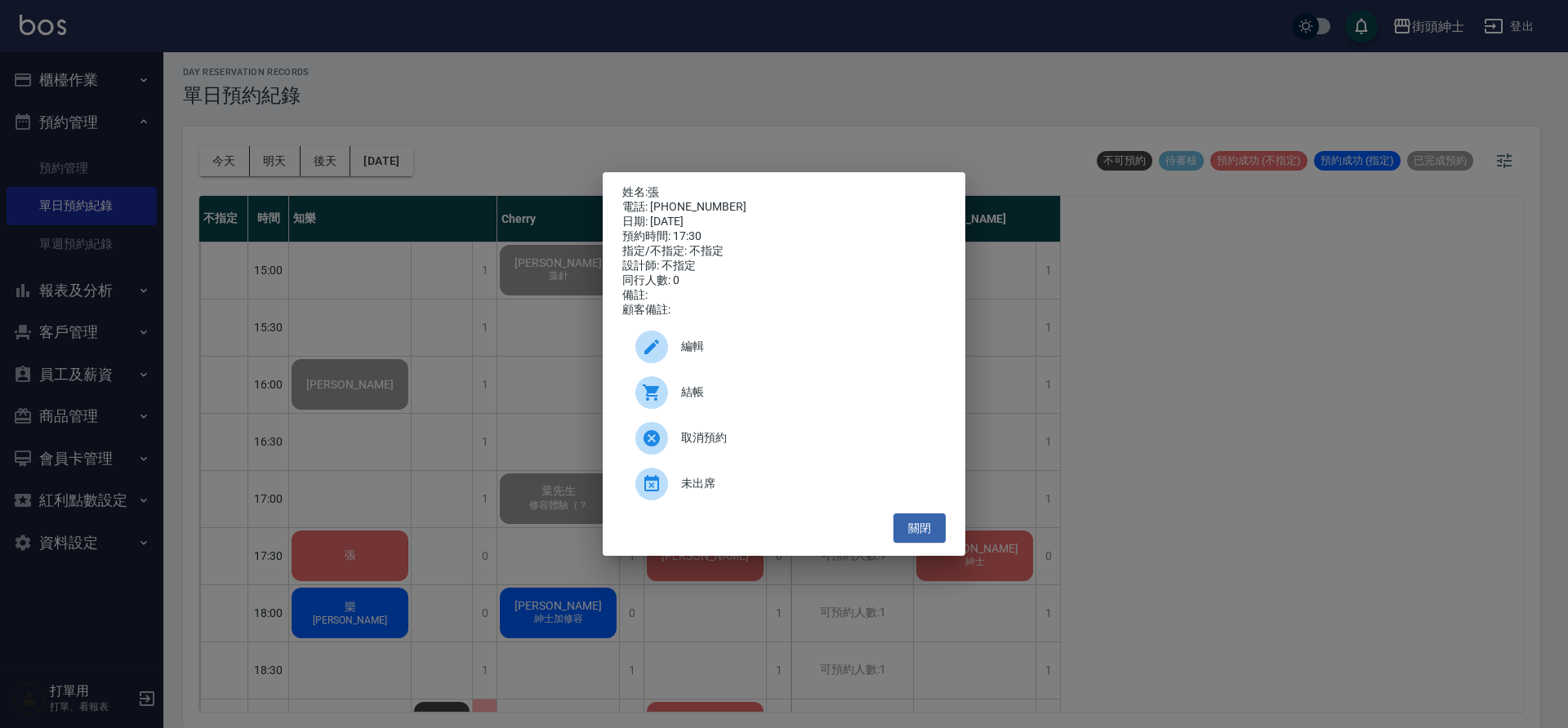
click at [793, 391] on span "結帳" at bounding box center [806, 392] width 252 height 17
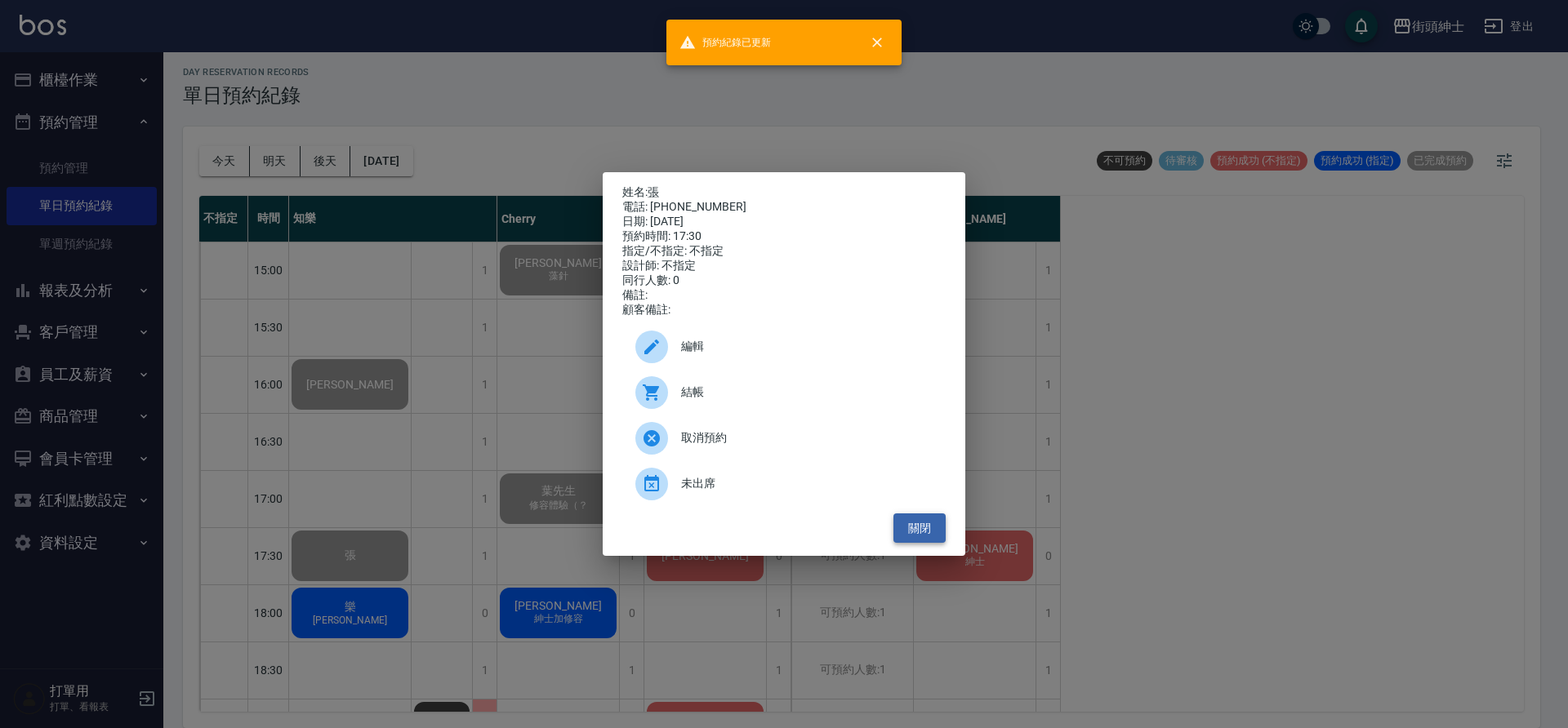
click at [925, 544] on button "關閉" at bounding box center [919, 528] width 53 height 30
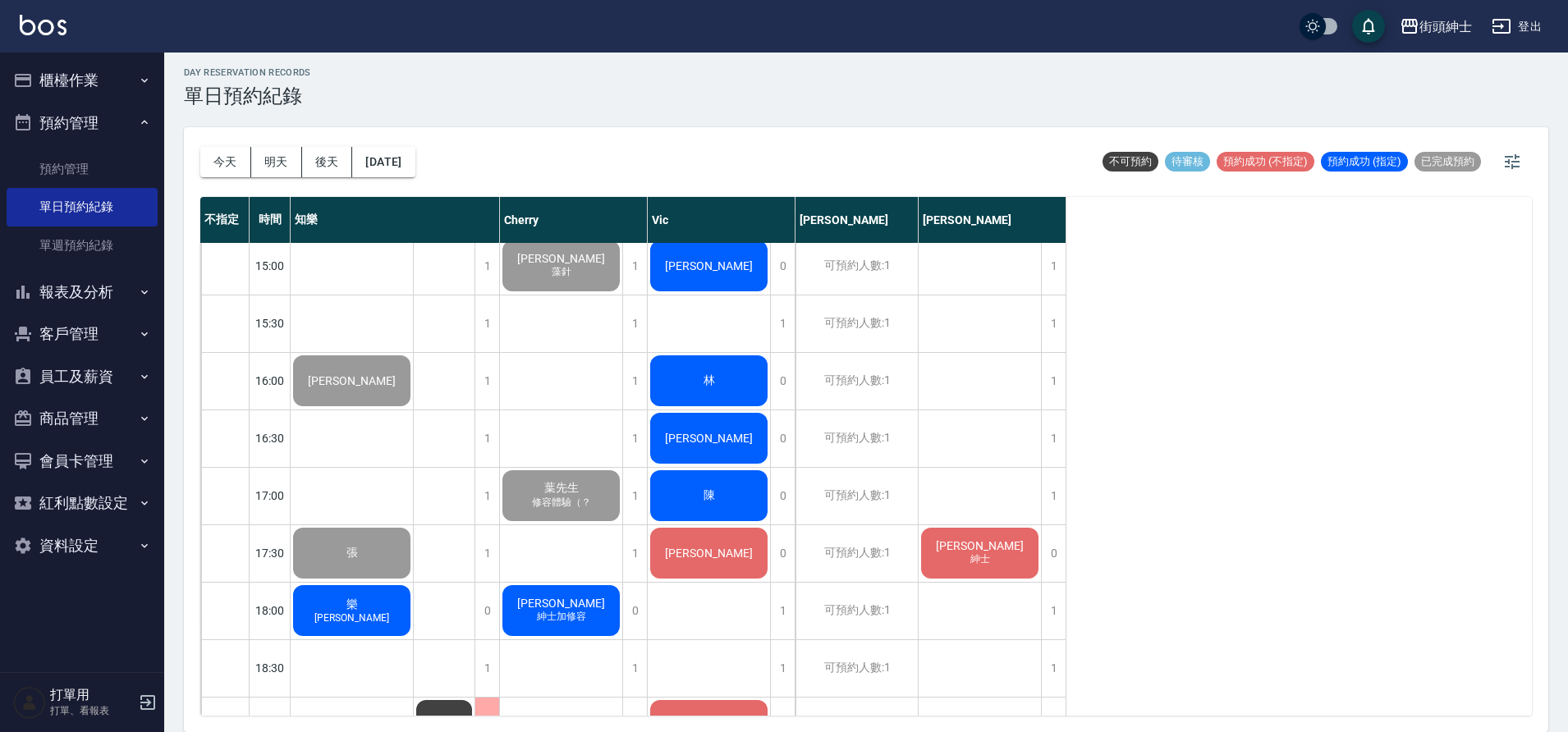
scroll to position [696, 0]
click at [372, 178] on div "樂 林恩" at bounding box center [352, 150] width 122 height 56
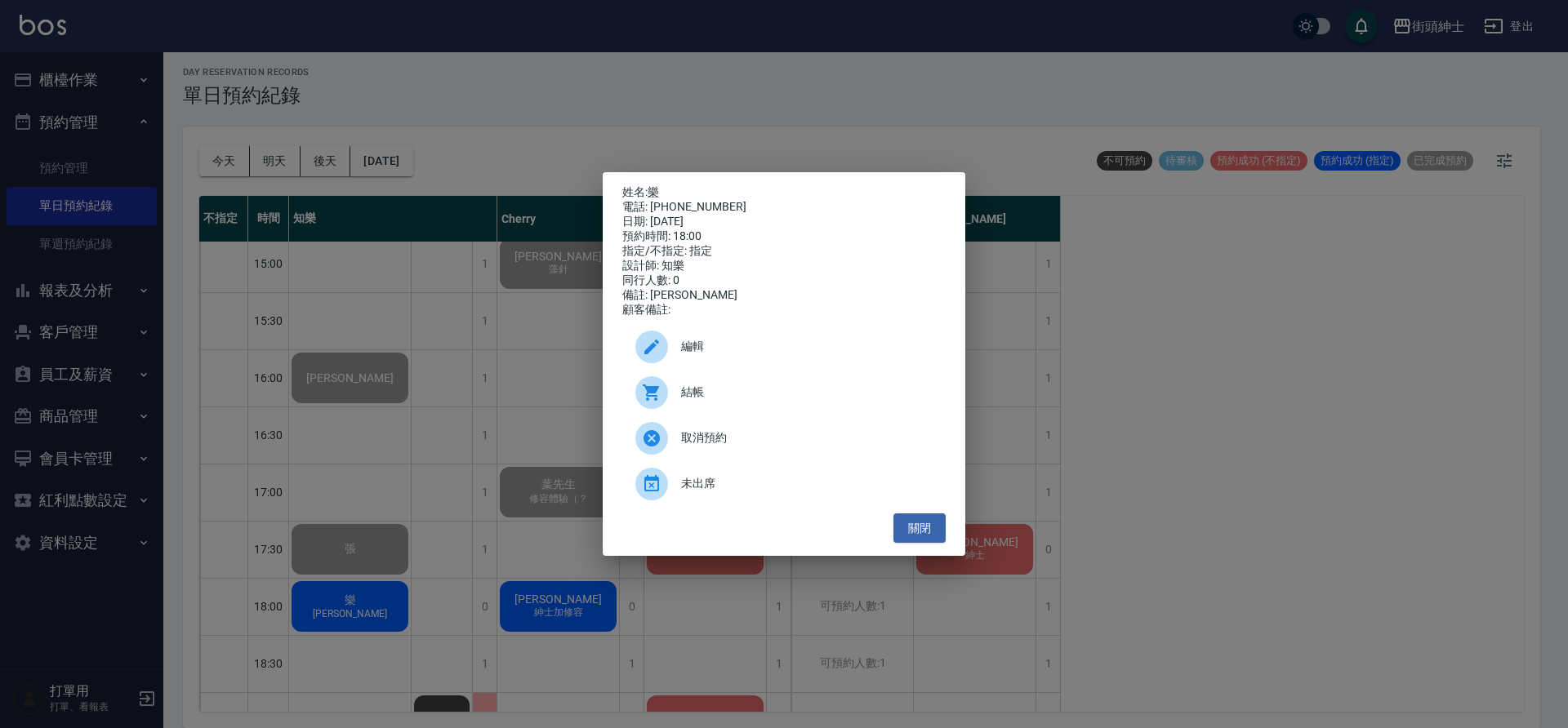
click at [736, 389] on div "結帳" at bounding box center [784, 393] width 323 height 46
click at [922, 536] on button "關閉" at bounding box center [919, 528] width 53 height 30
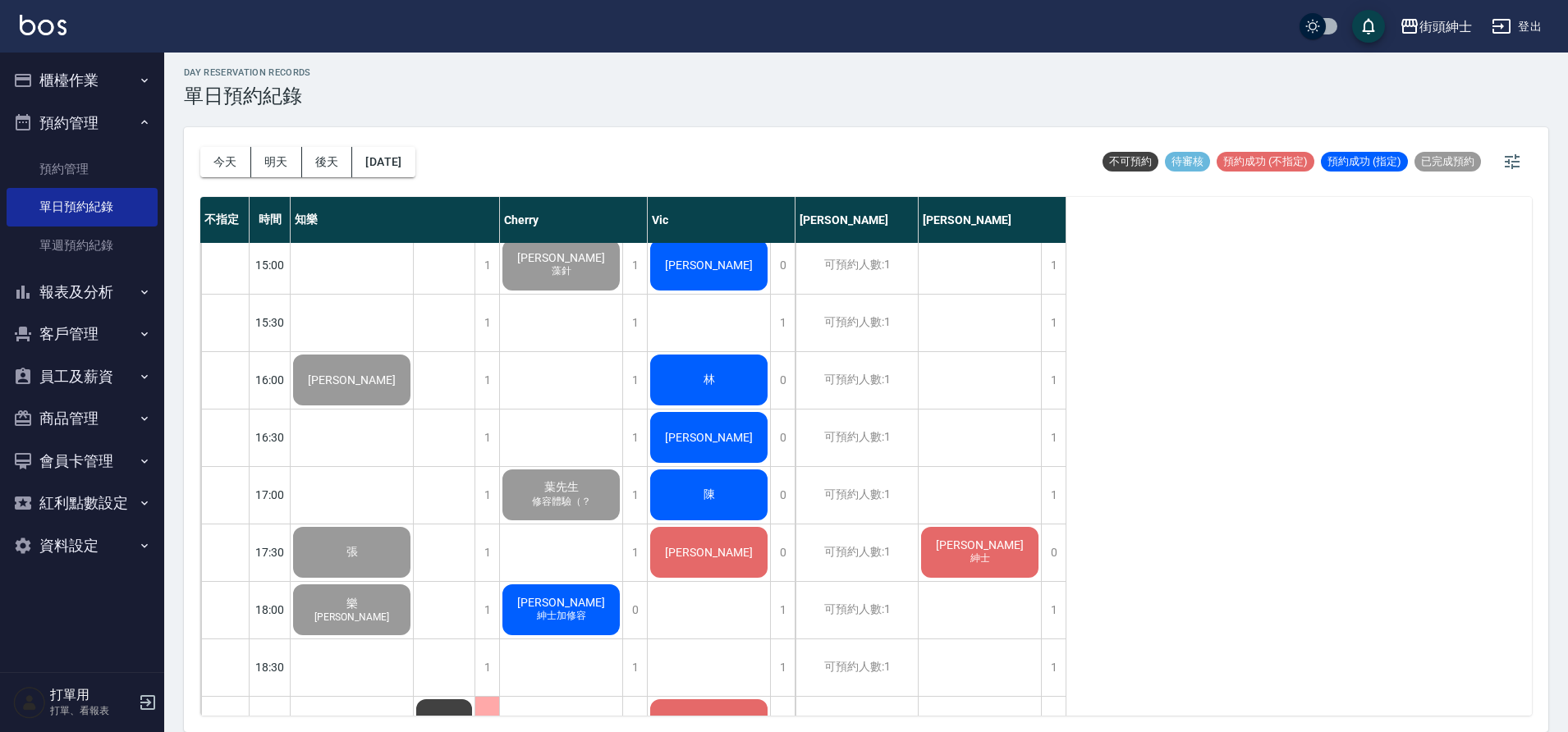
click at [84, 71] on button "櫃檯作業" at bounding box center [82, 80] width 151 height 43
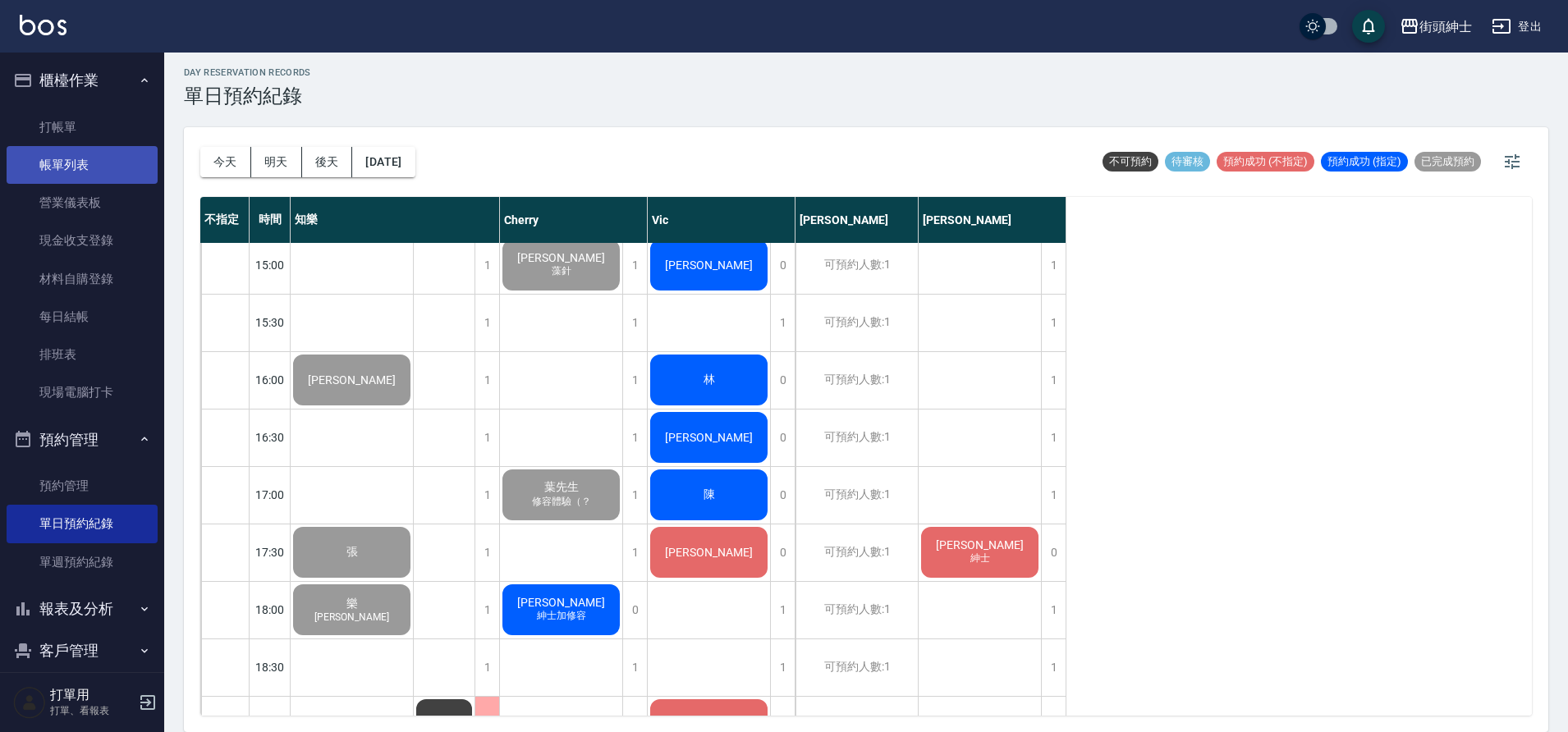
click at [110, 158] on link "帳單列表" at bounding box center [82, 165] width 151 height 38
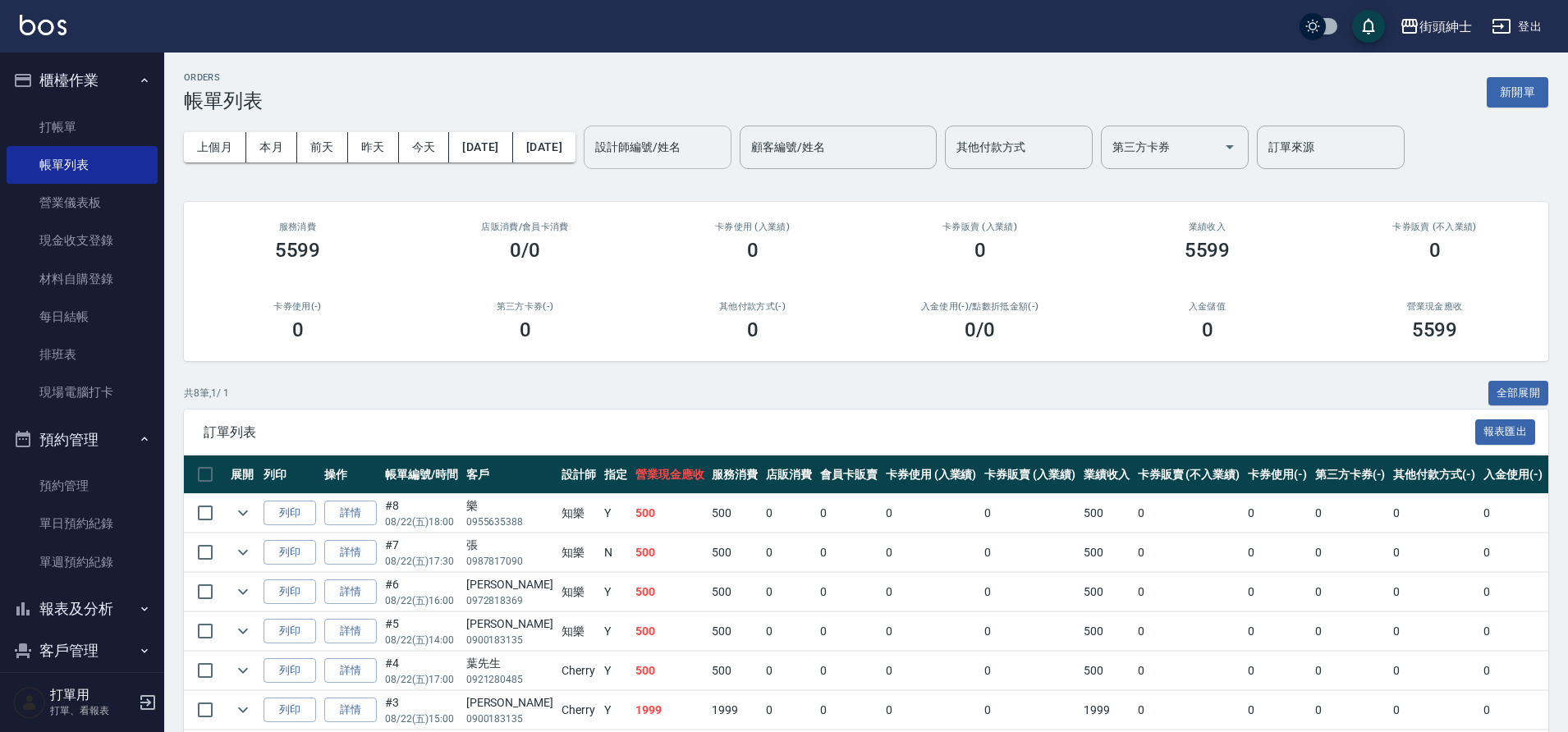
click at [693, 149] on input "設計師編號/姓名" at bounding box center [657, 147] width 133 height 29
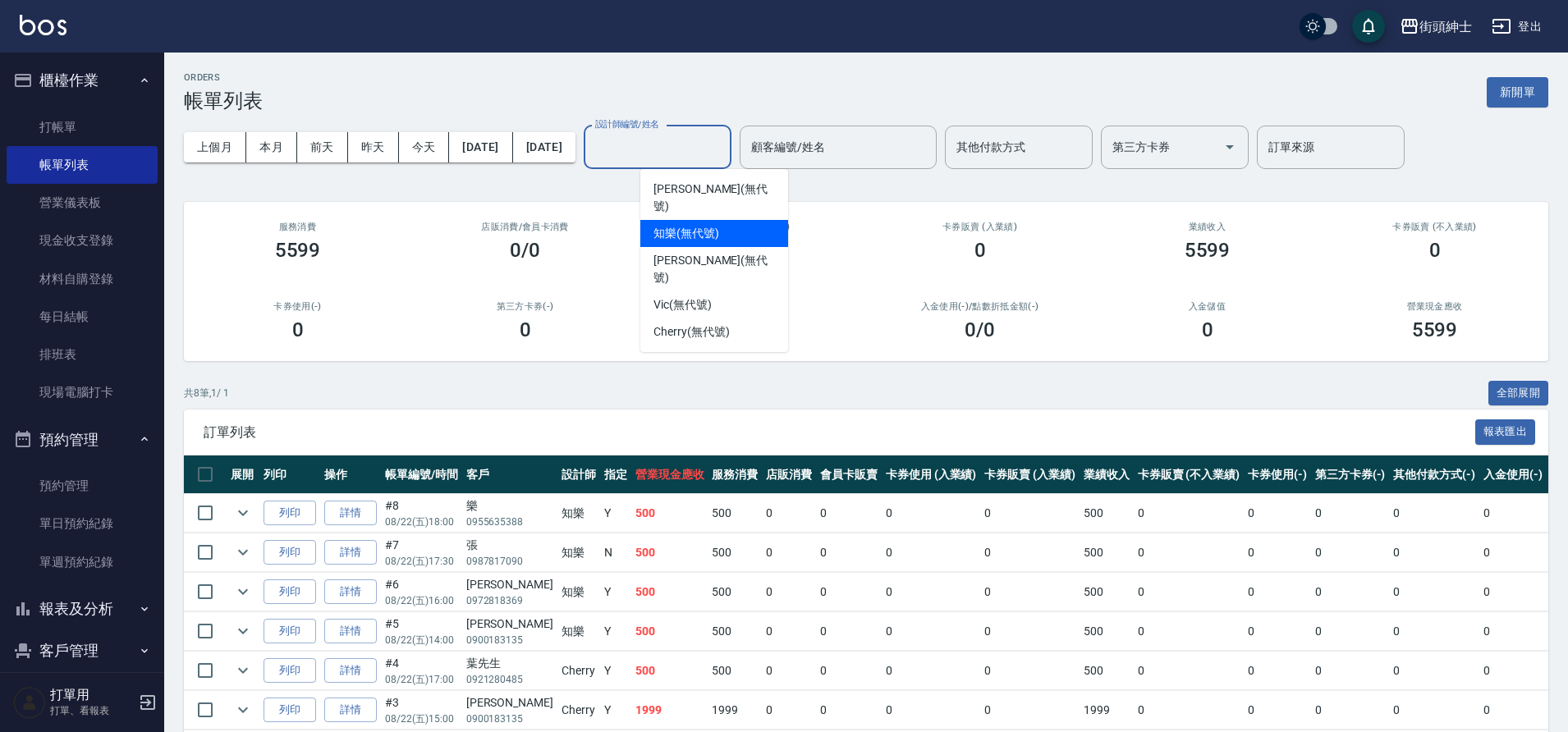
click at [710, 225] on span "知樂 (無代號)" at bounding box center [687, 233] width 66 height 17
type input "知樂(無代號)"
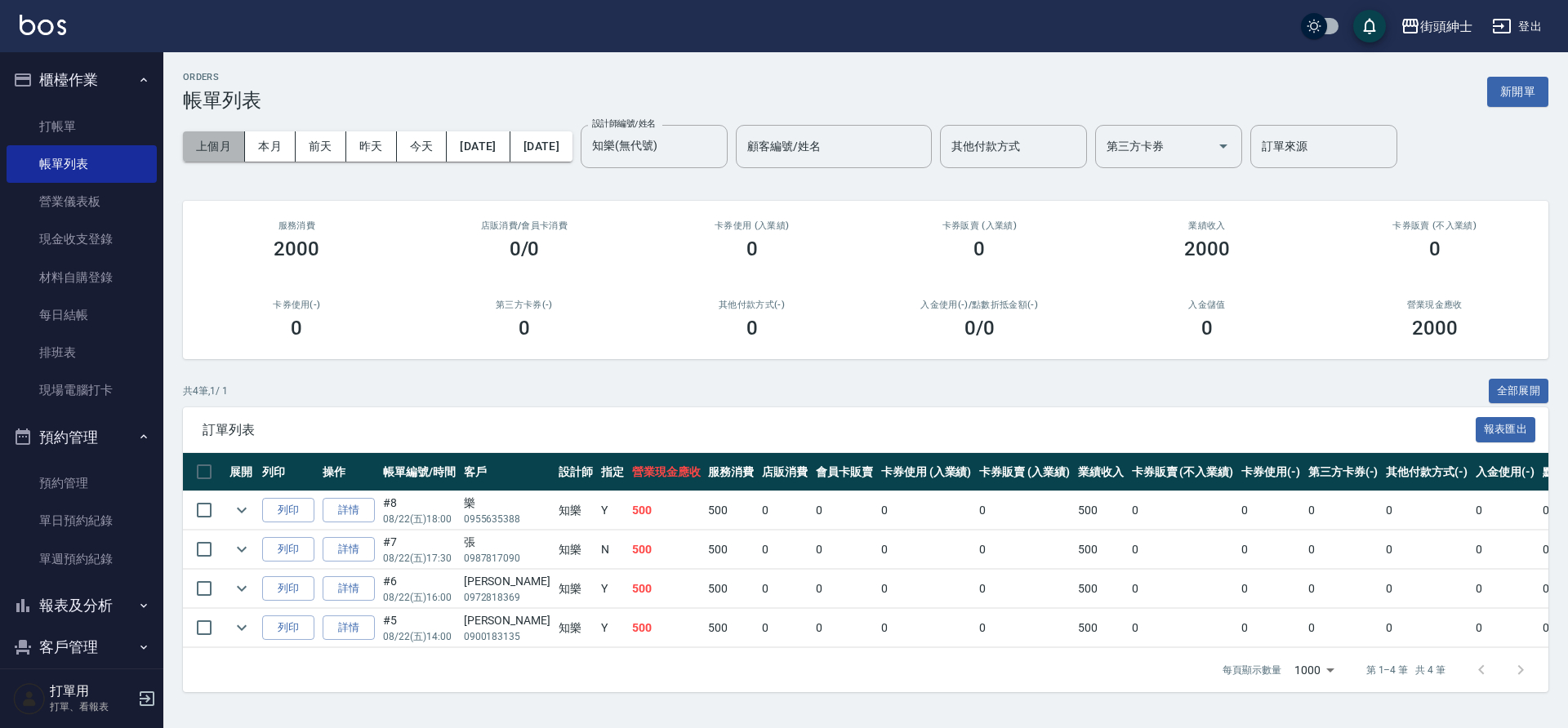
click at [231, 144] on button "上個月" at bounding box center [214, 146] width 62 height 30
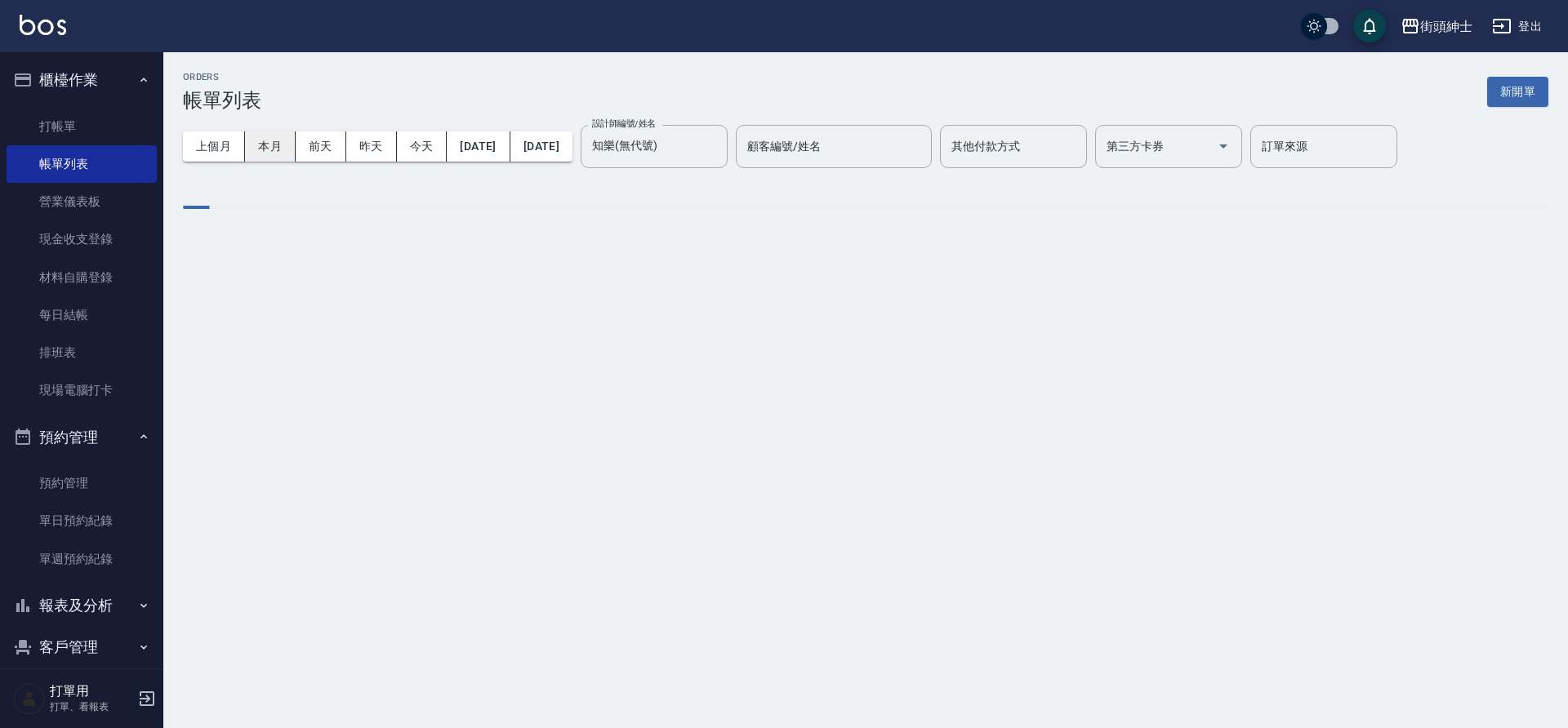
click at [272, 138] on button "本月" at bounding box center [269, 146] width 51 height 30
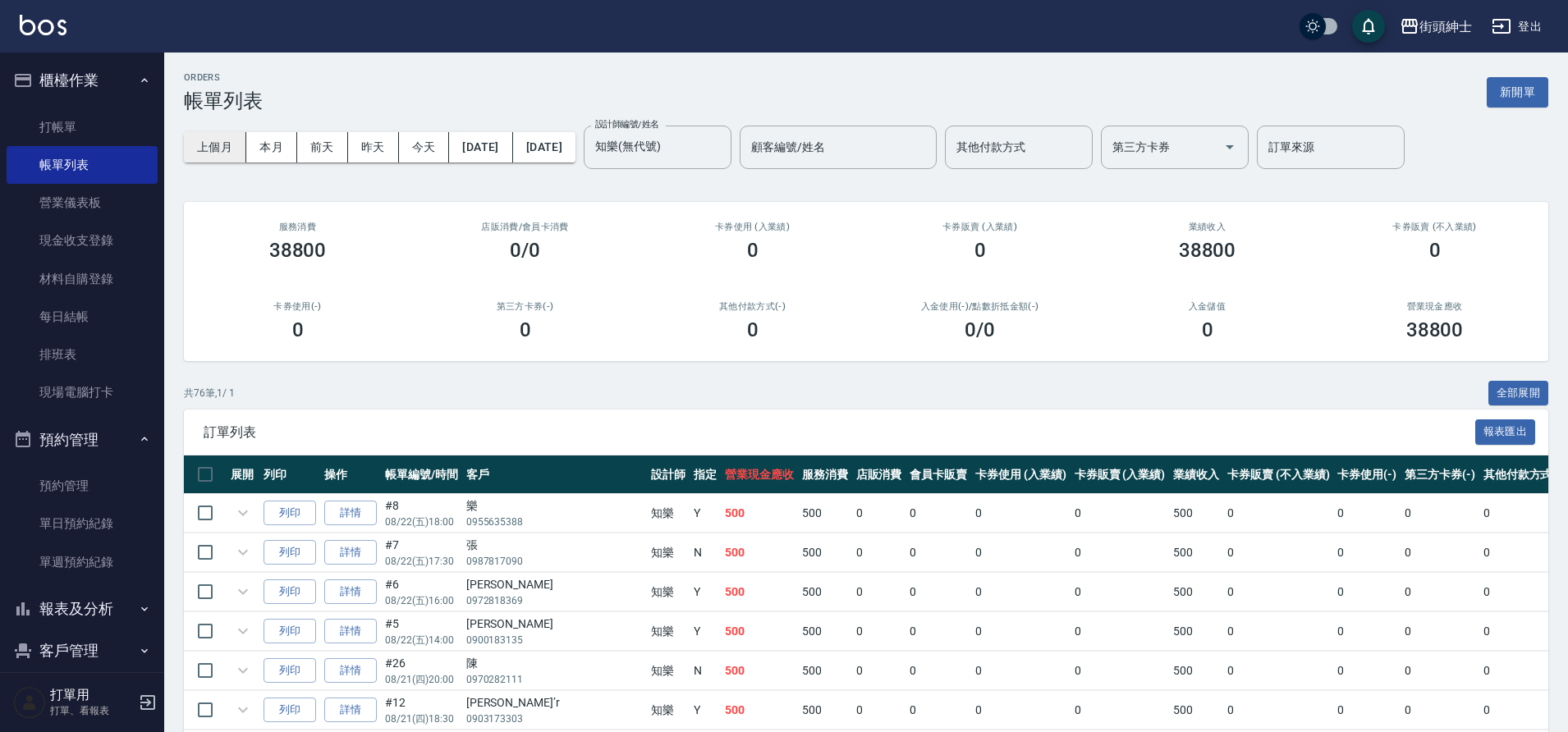
click at [223, 148] on button "上個月" at bounding box center [215, 147] width 62 height 30
click at [273, 152] on button "本月" at bounding box center [271, 147] width 51 height 30
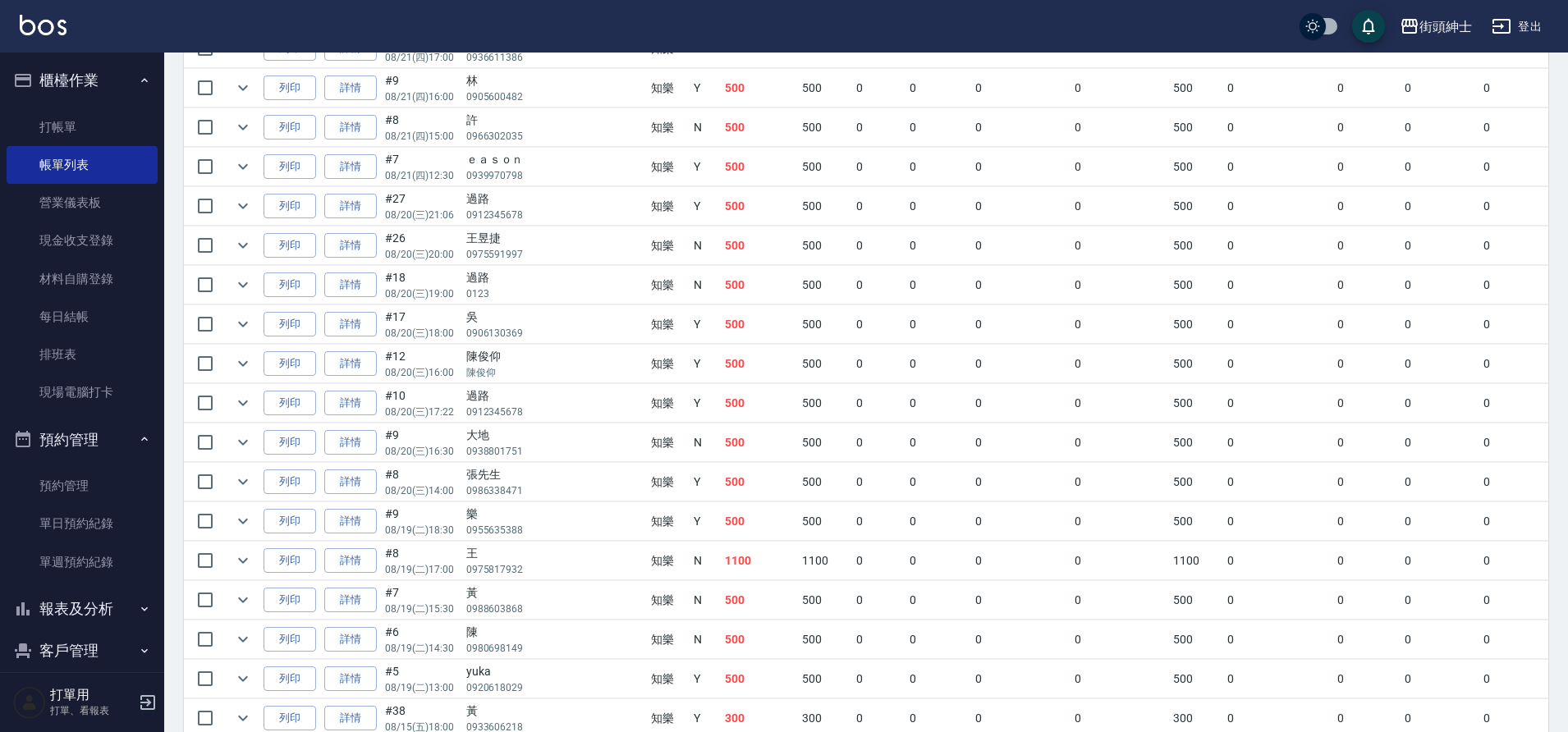
scroll to position [743, 0]
click at [103, 523] on link "單日預約紀錄" at bounding box center [82, 524] width 151 height 38
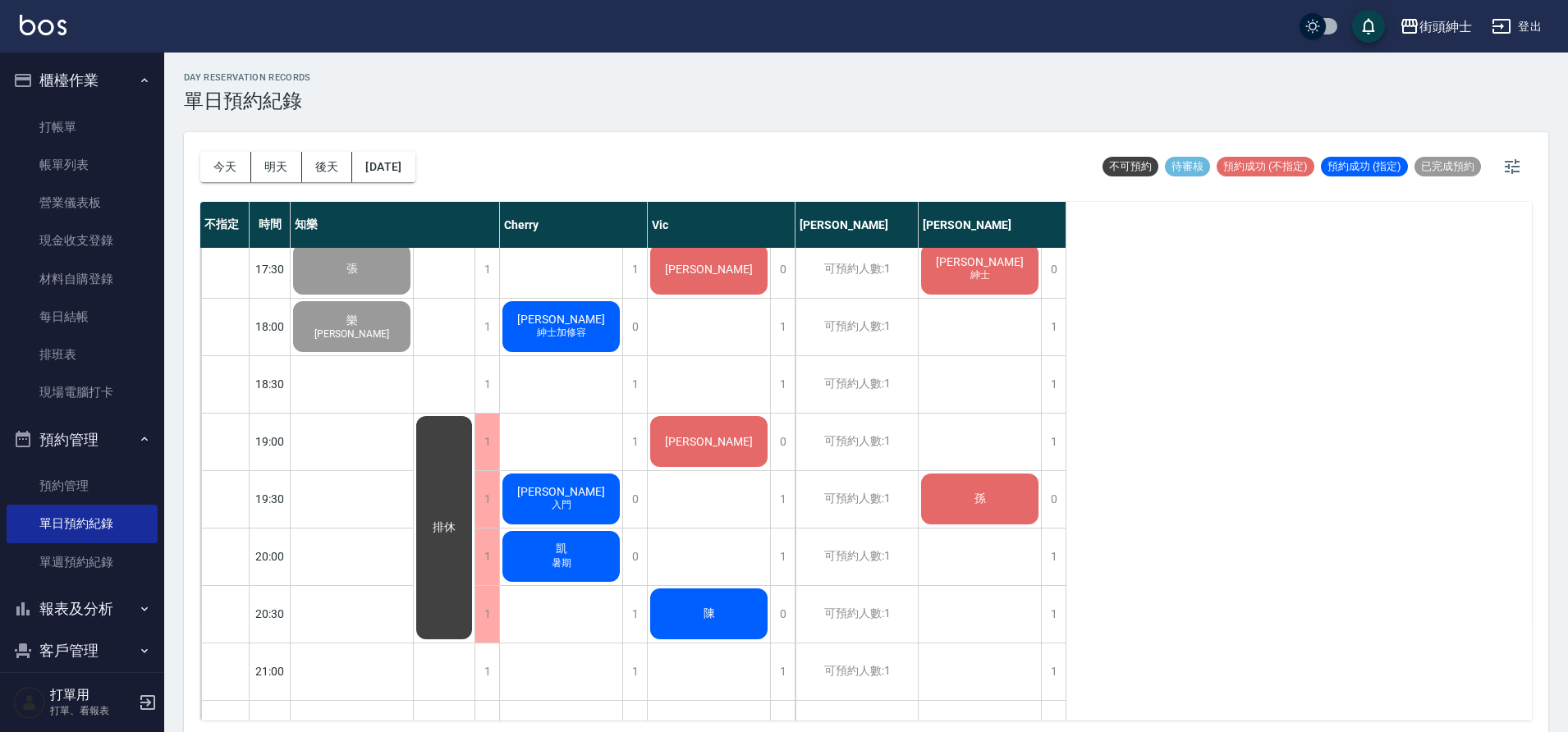
scroll to position [971, 0]
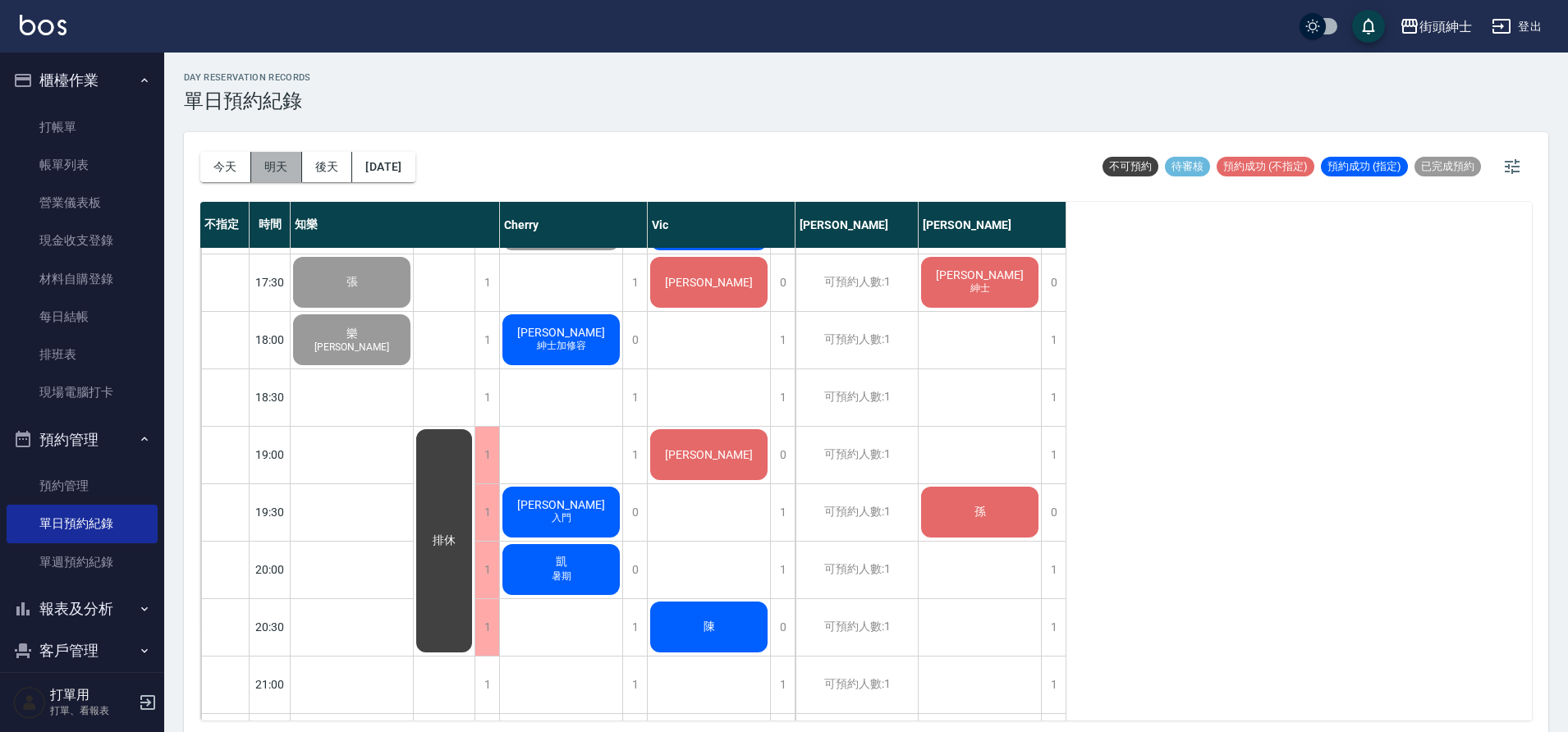
click at [260, 171] on button "明天" at bounding box center [276, 167] width 51 height 30
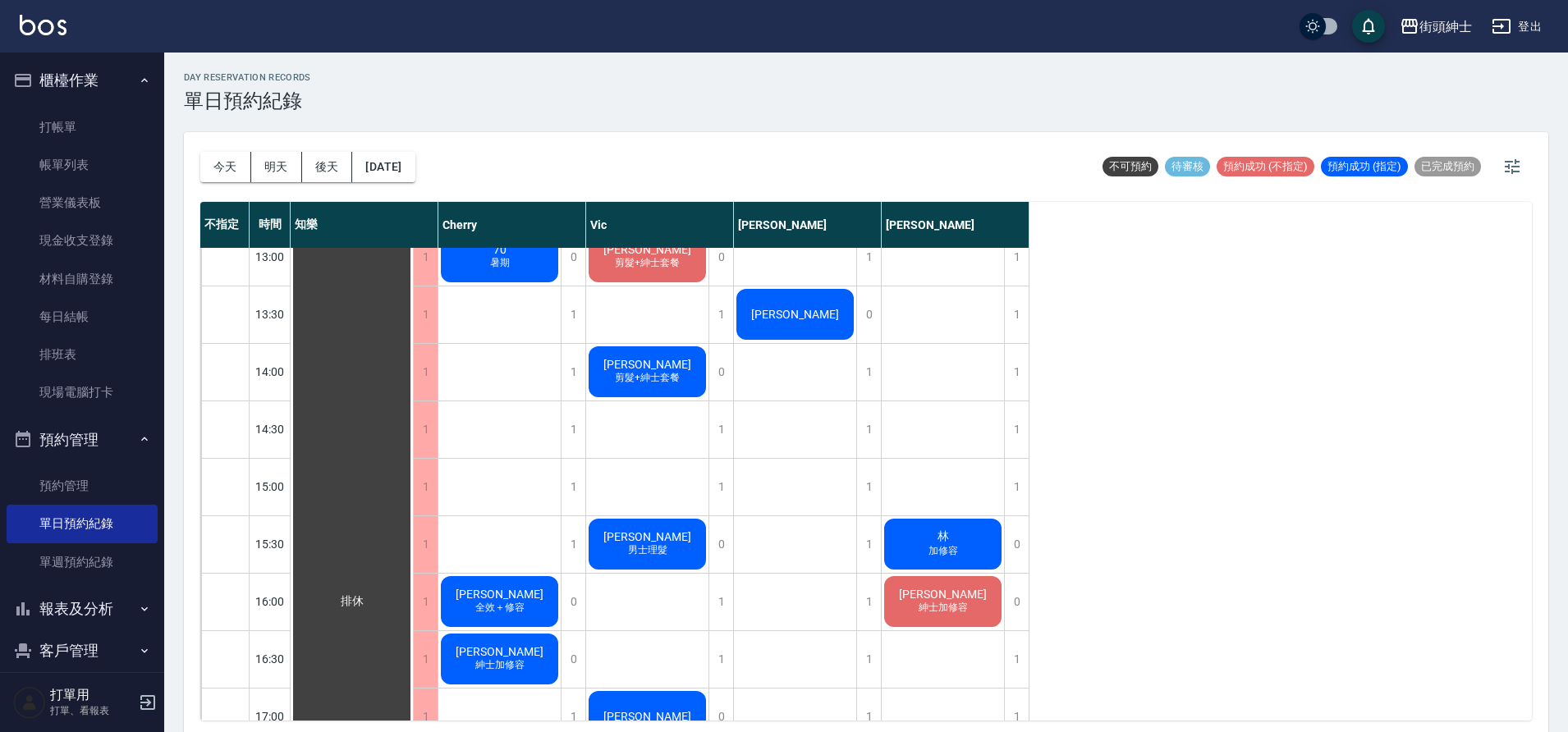
scroll to position [335, 0]
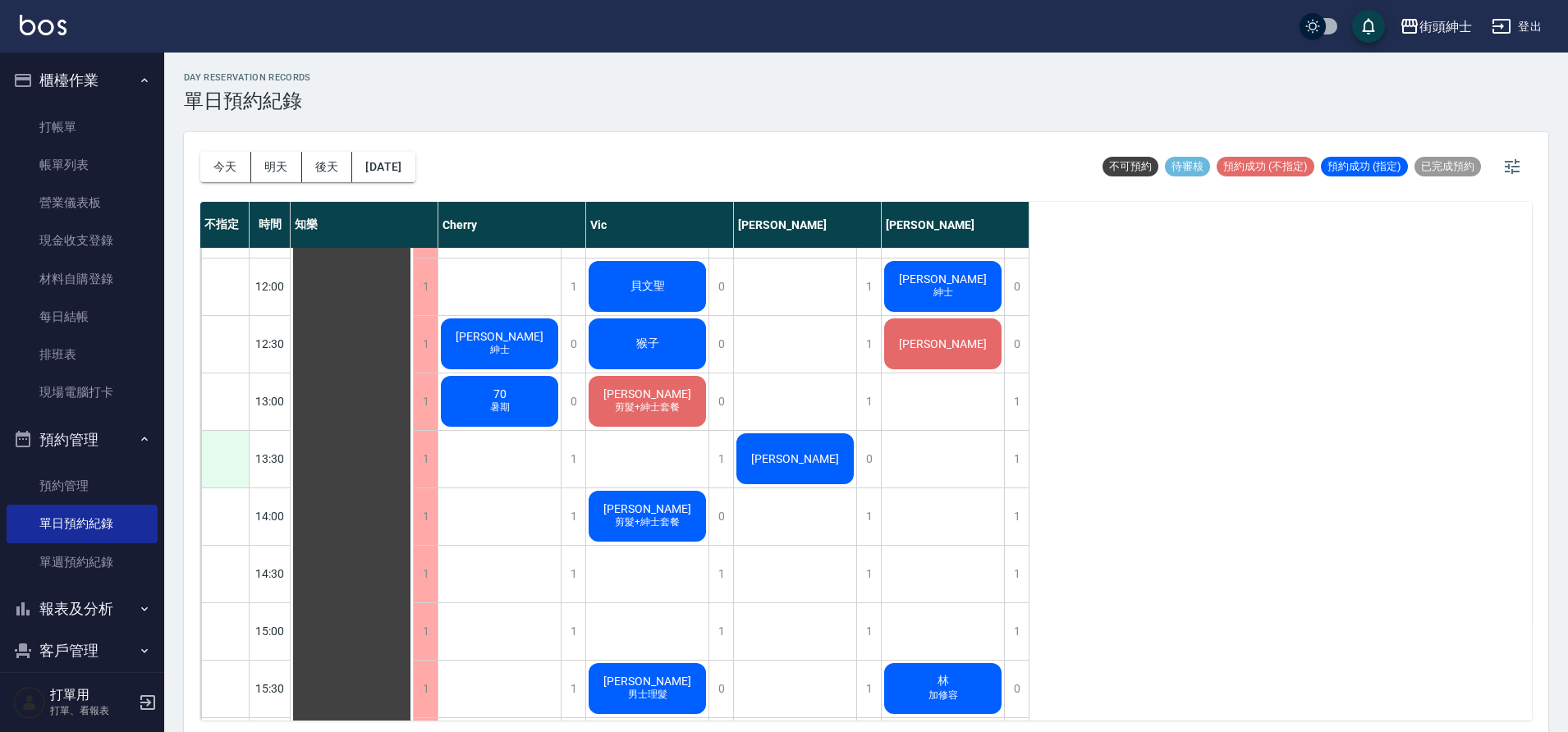
click at [232, 456] on div at bounding box center [225, 459] width 48 height 57
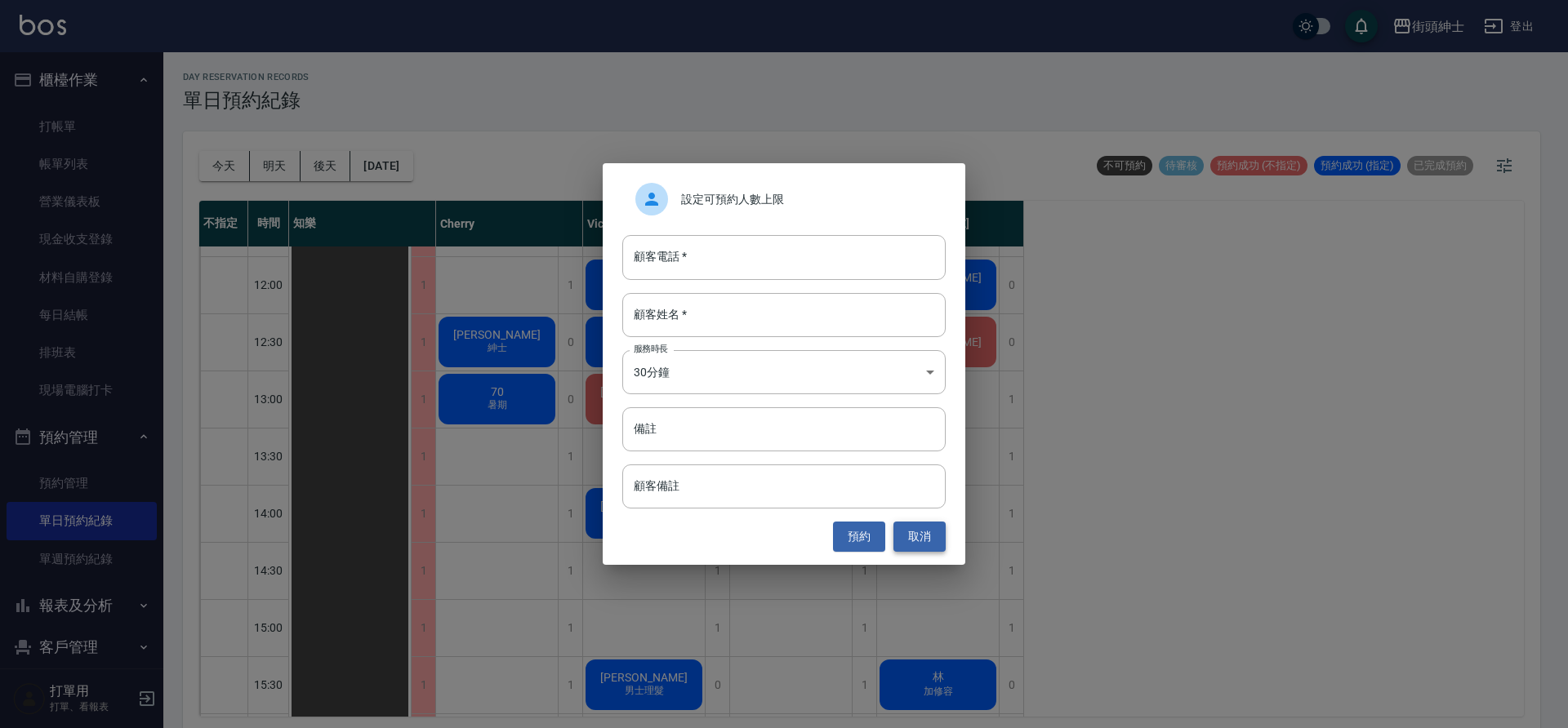
click at [934, 536] on button "取消" at bounding box center [919, 537] width 53 height 30
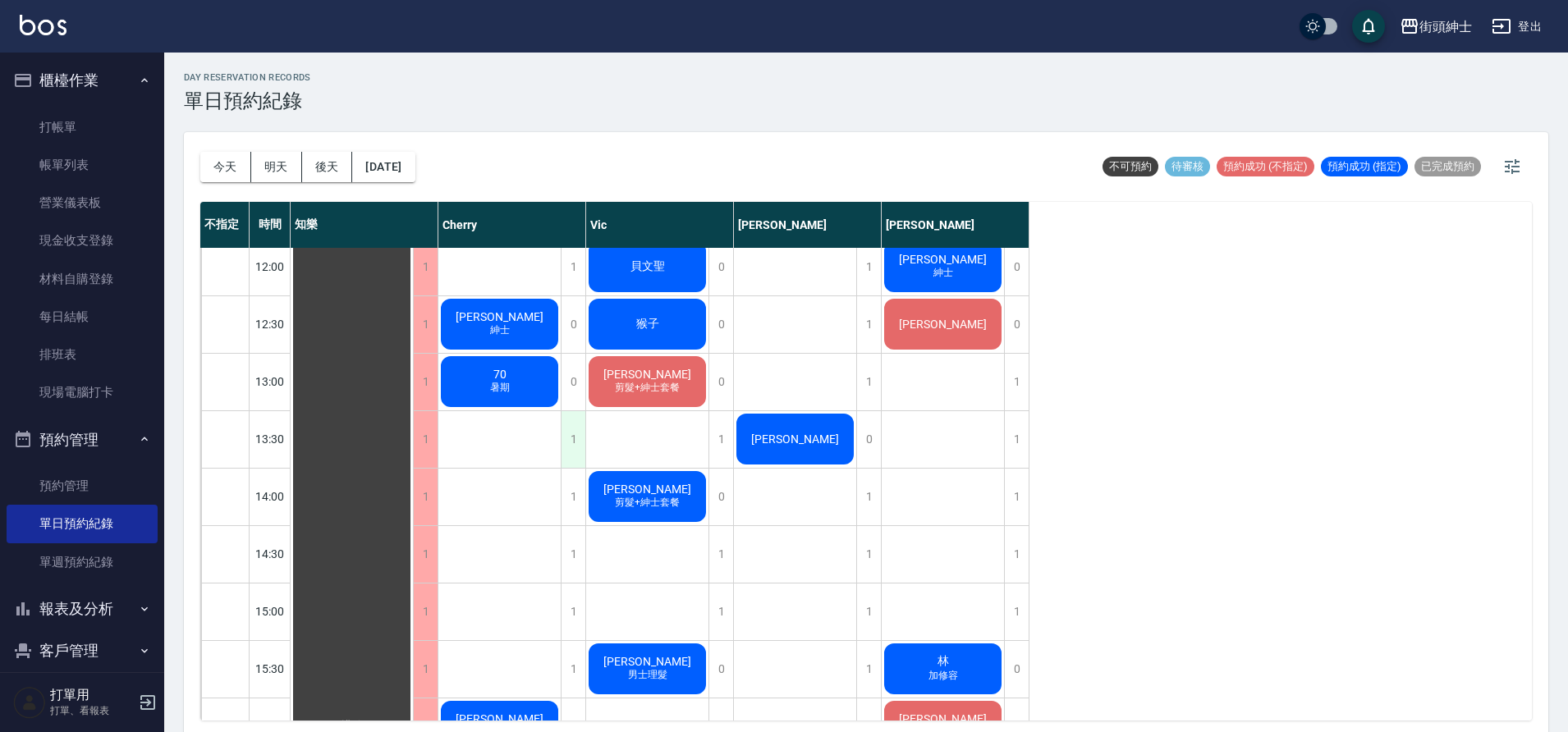
scroll to position [365, 0]
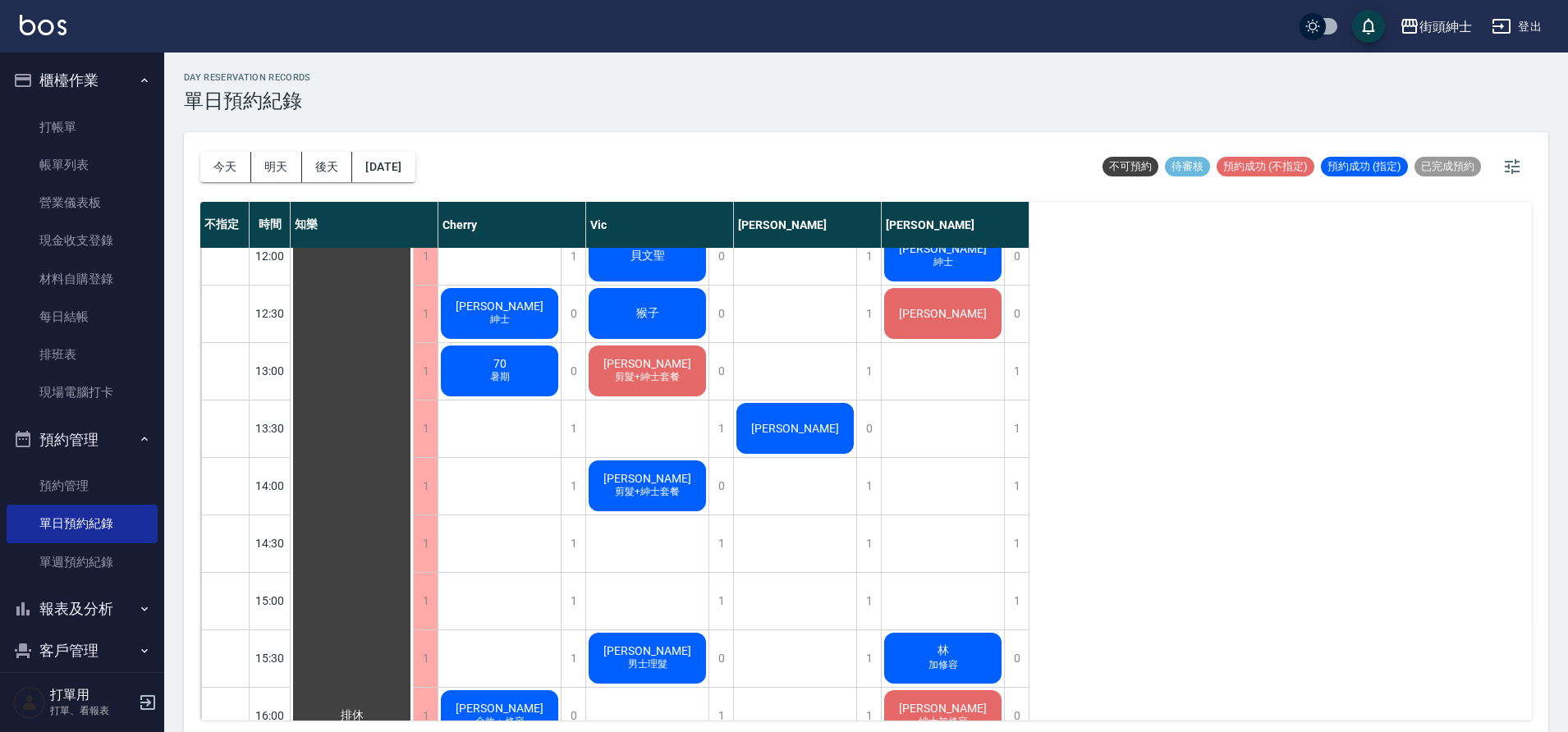
click at [126, 72] on button "櫃檯作業" at bounding box center [82, 80] width 151 height 43
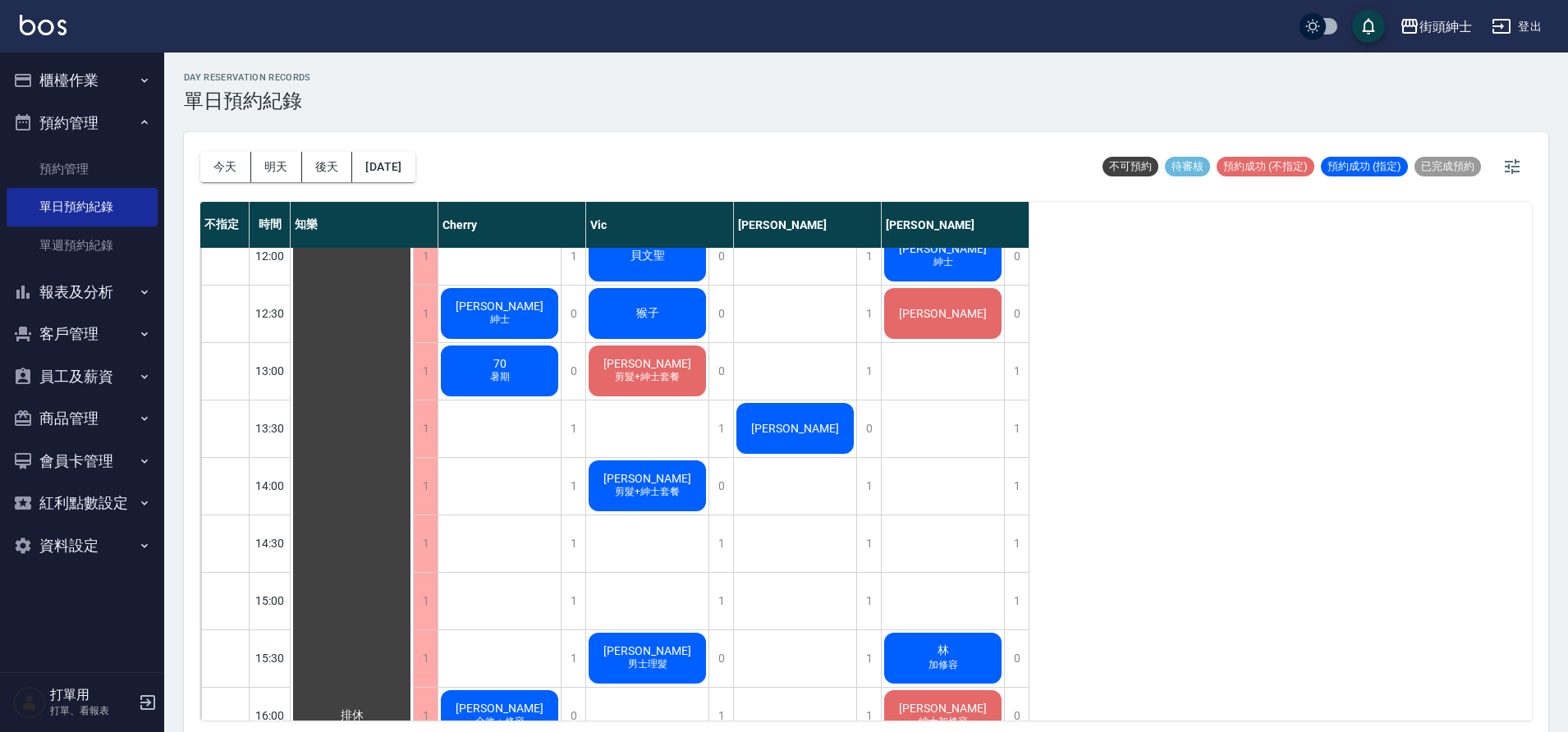
click at [120, 126] on button "預約管理" at bounding box center [82, 123] width 151 height 43
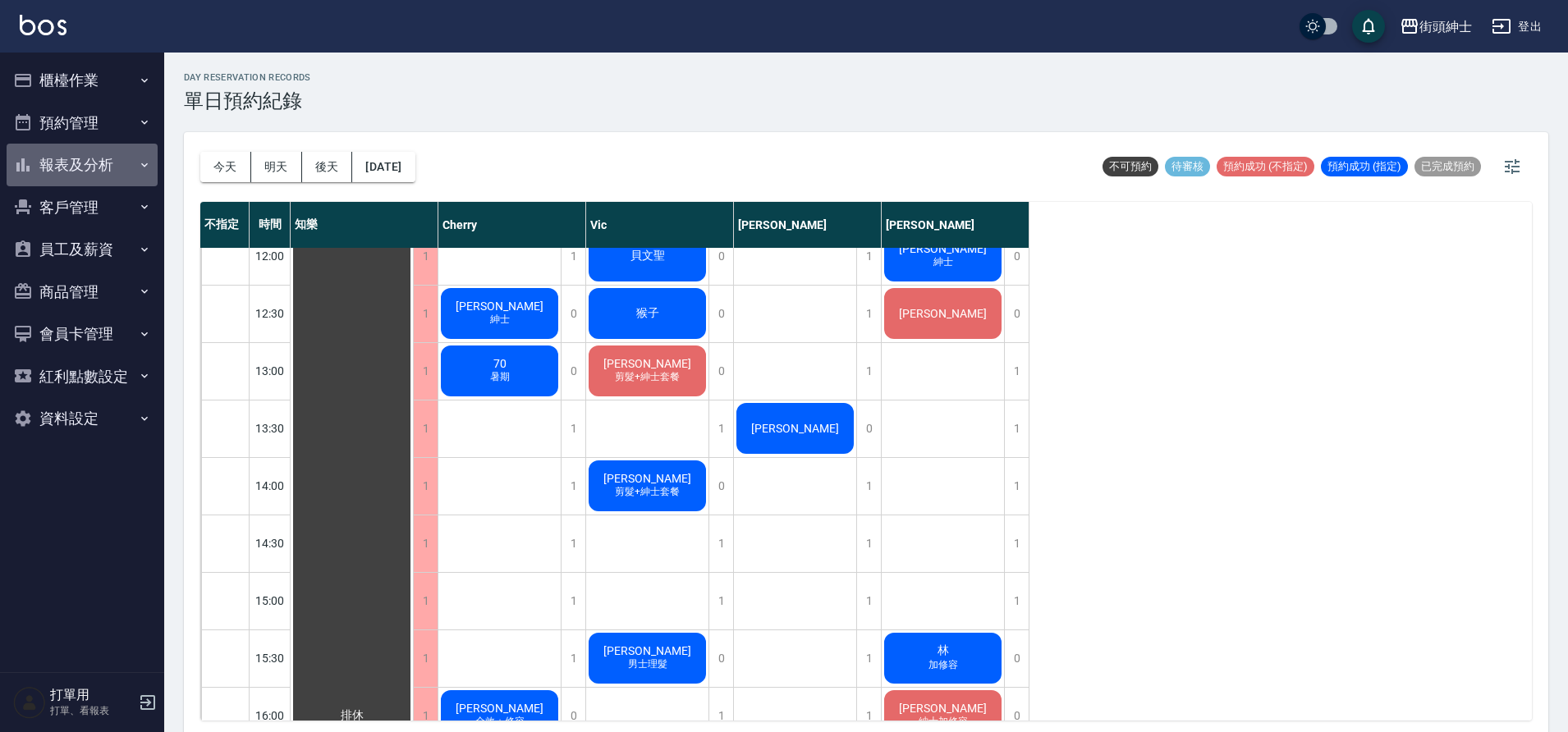
click at [132, 168] on button "報表及分析" at bounding box center [82, 165] width 151 height 43
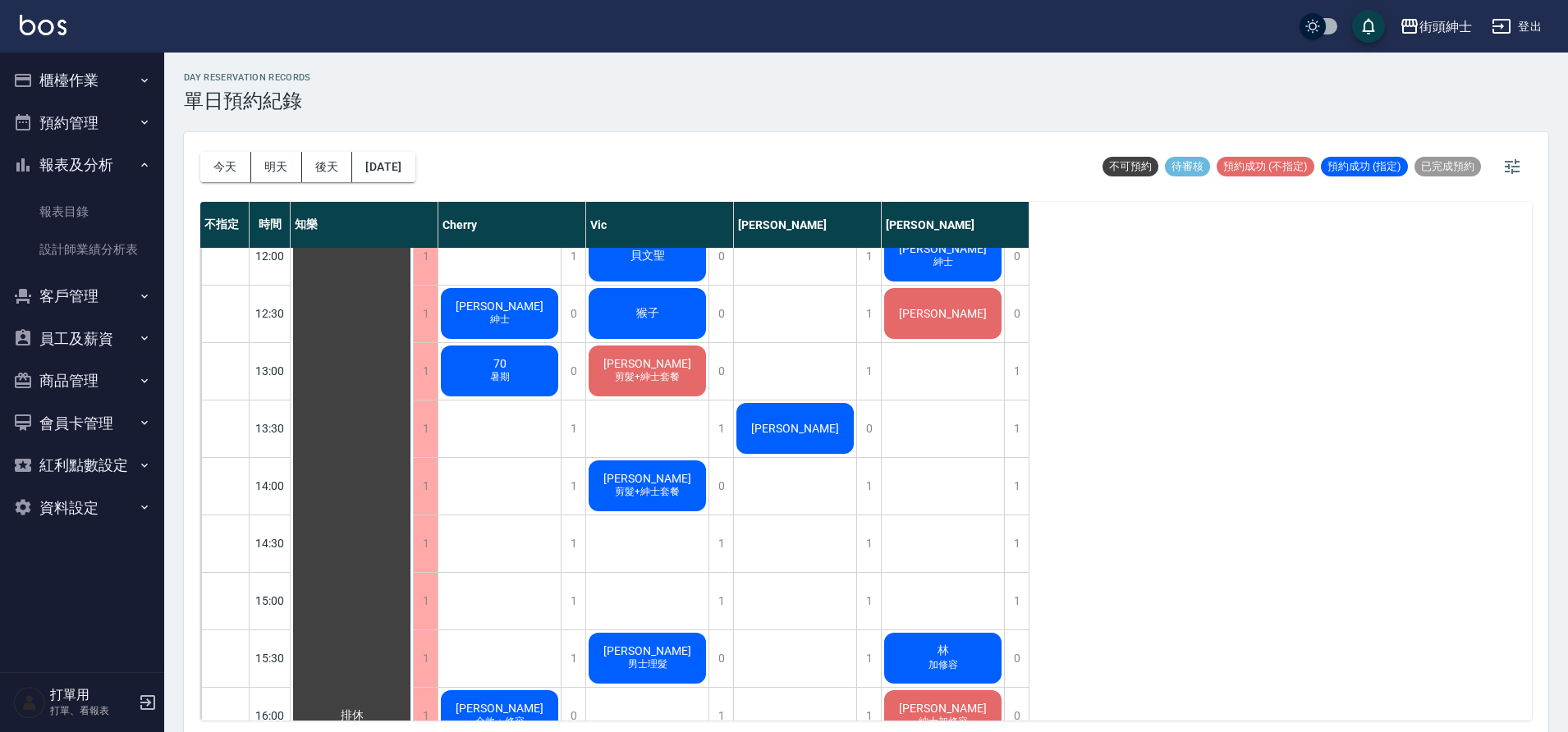
click at [147, 167] on icon "button" at bounding box center [144, 164] width 13 height 13
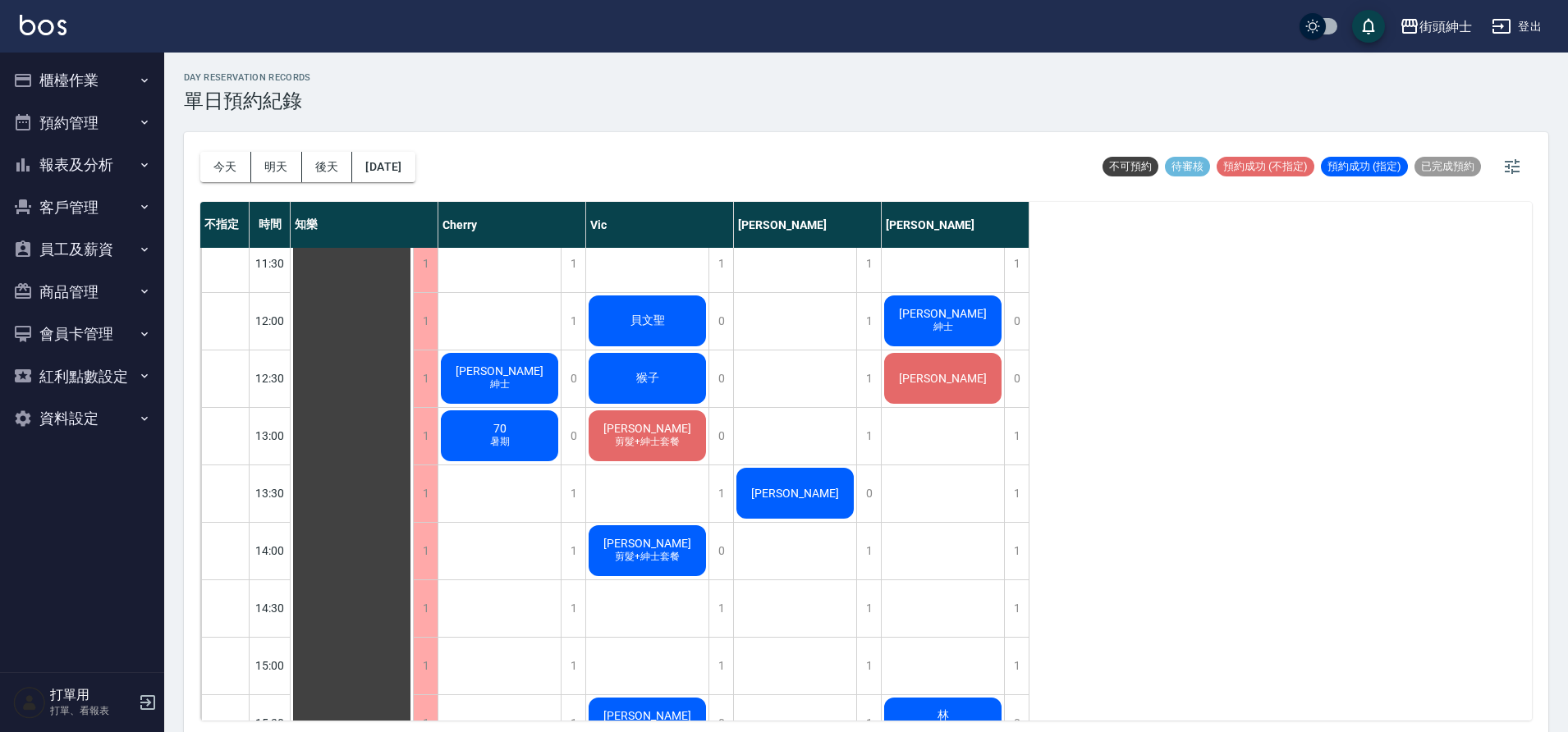
scroll to position [304, 0]
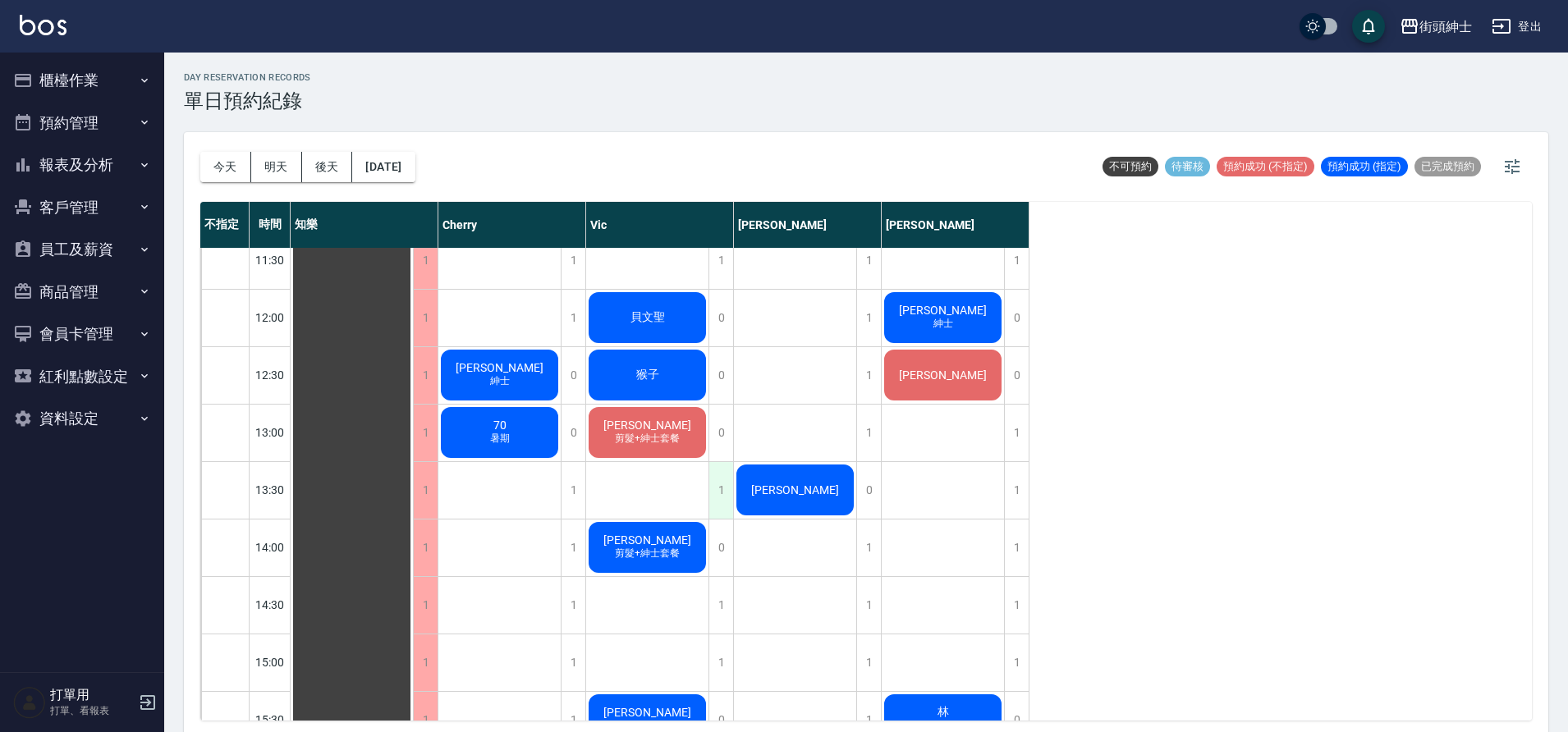
click at [728, 495] on div "1" at bounding box center [721, 490] width 25 height 57
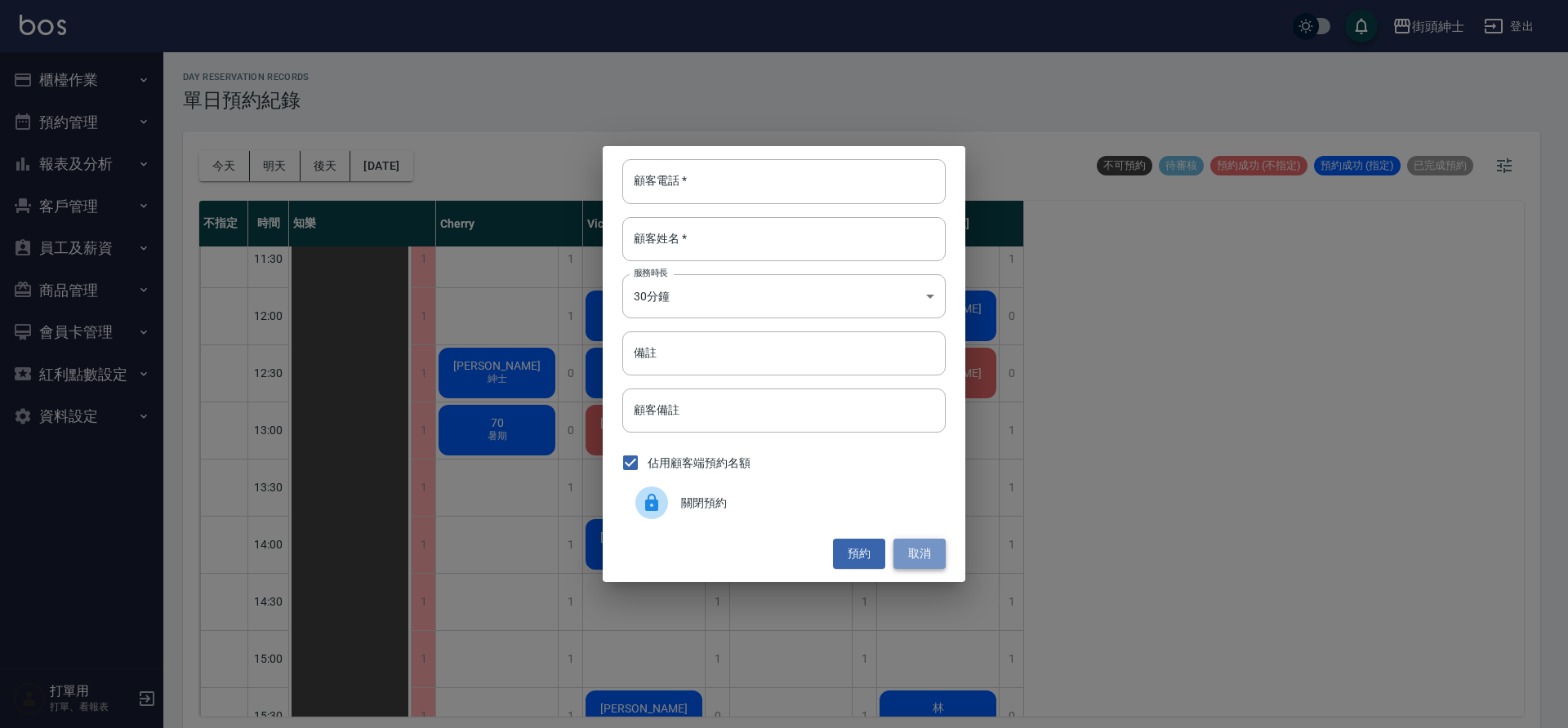
click at [914, 558] on button "取消" at bounding box center [919, 554] width 53 height 30
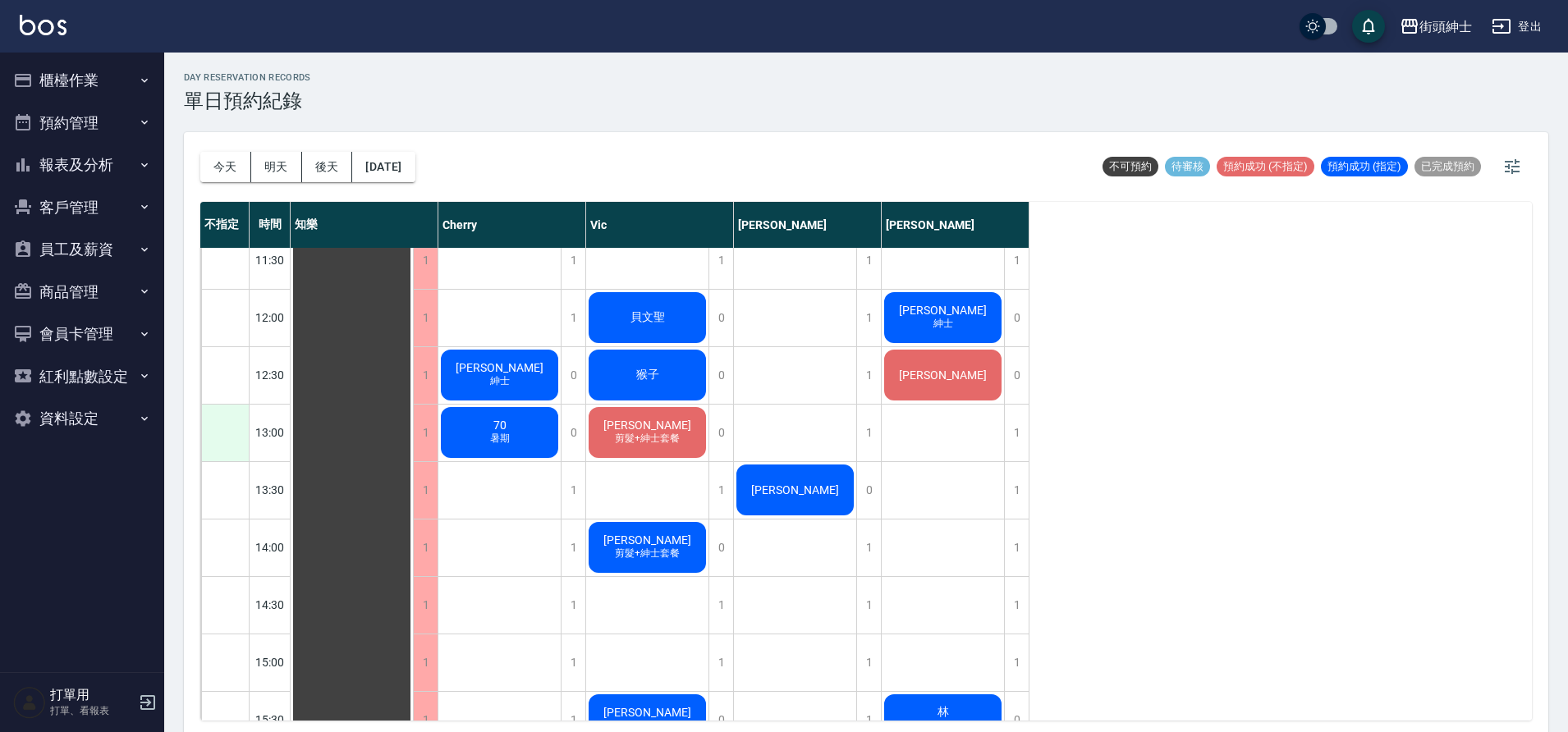
click at [227, 415] on div at bounding box center [225, 433] width 48 height 57
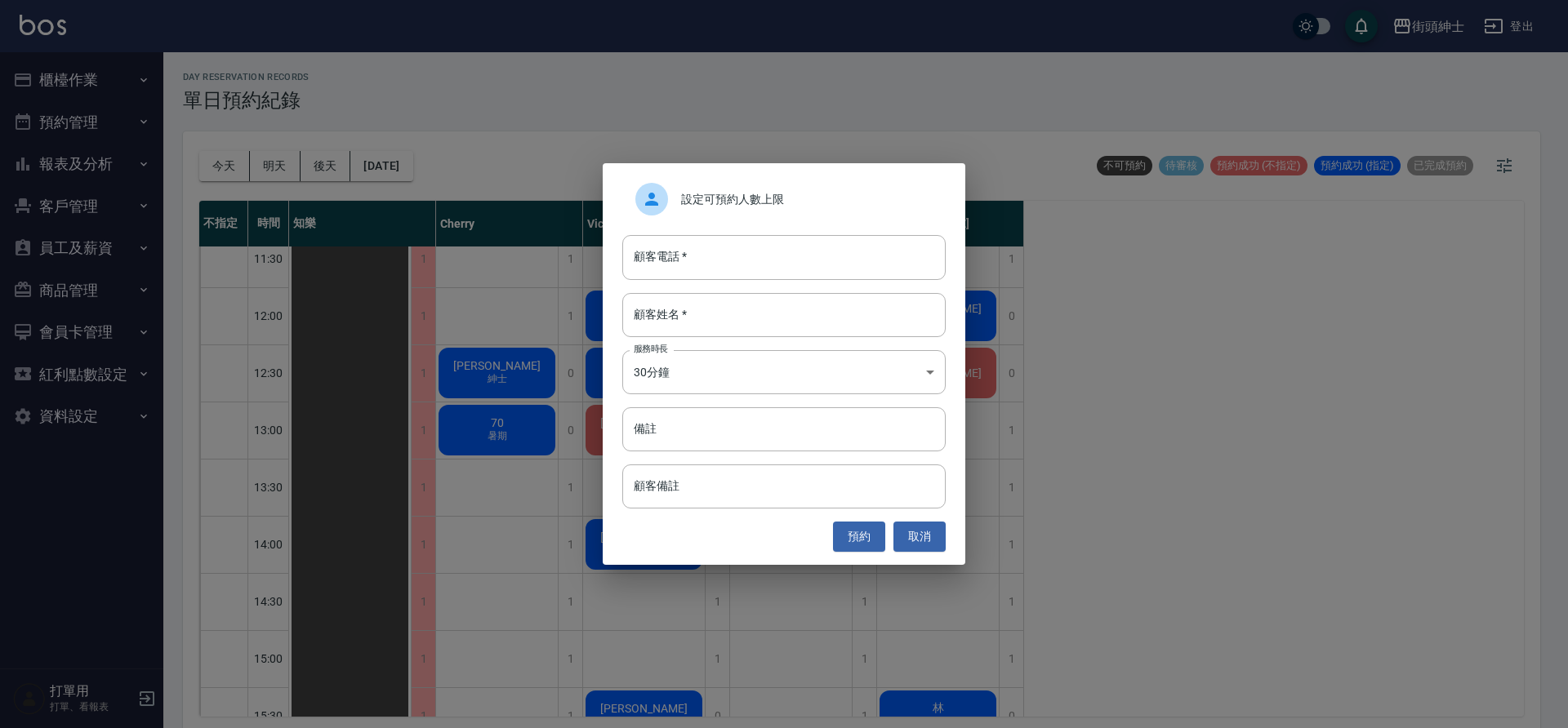
click at [395, 458] on div "設定可預約人數上限 顧客電話   * 顧客電話   * 顧客姓名   * 顧客姓名   * 服務時長 30分鐘 1 服務時長 備註 備註 顧客備註 顧客備註 …" at bounding box center [784, 364] width 1568 height 728
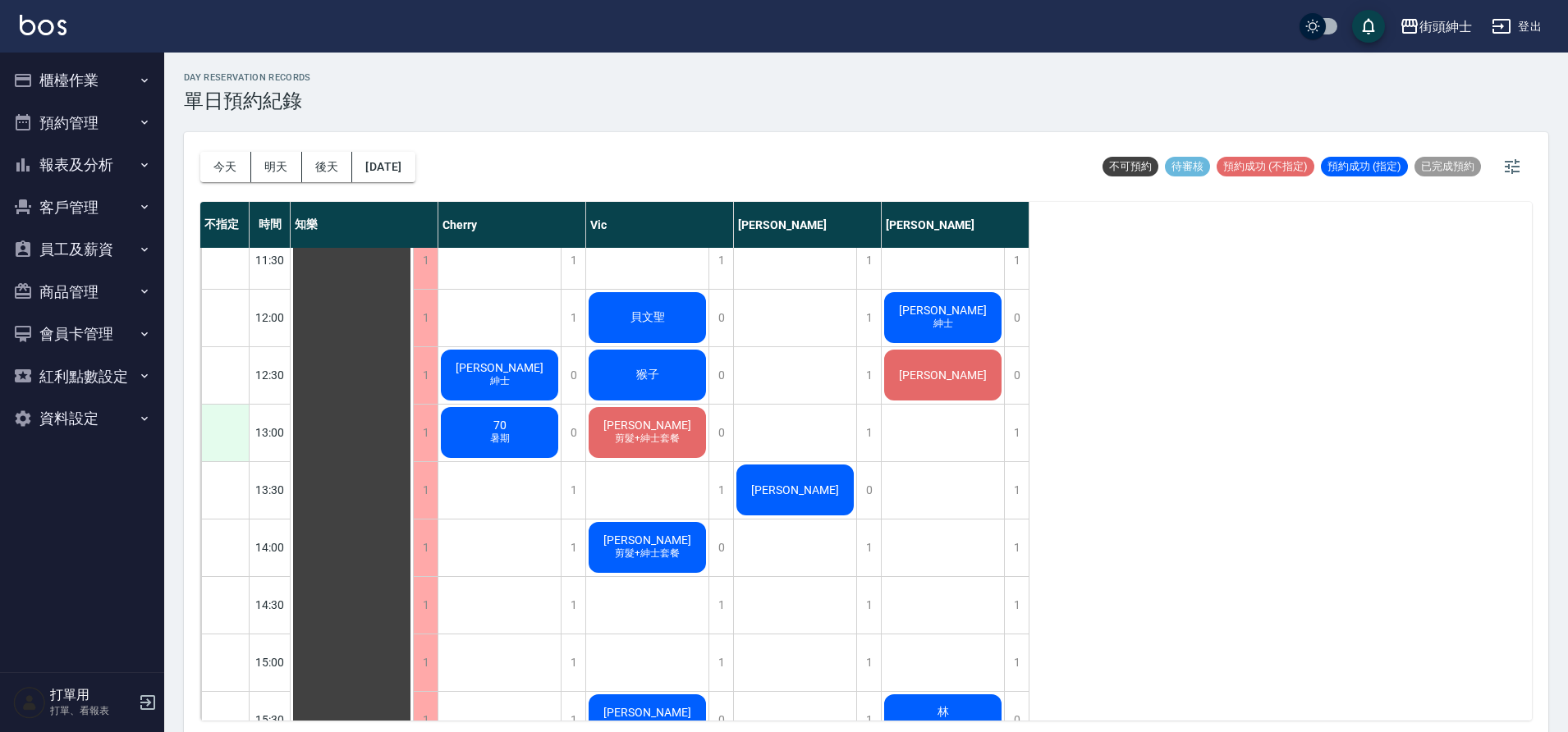
click at [224, 449] on div at bounding box center [225, 433] width 48 height 57
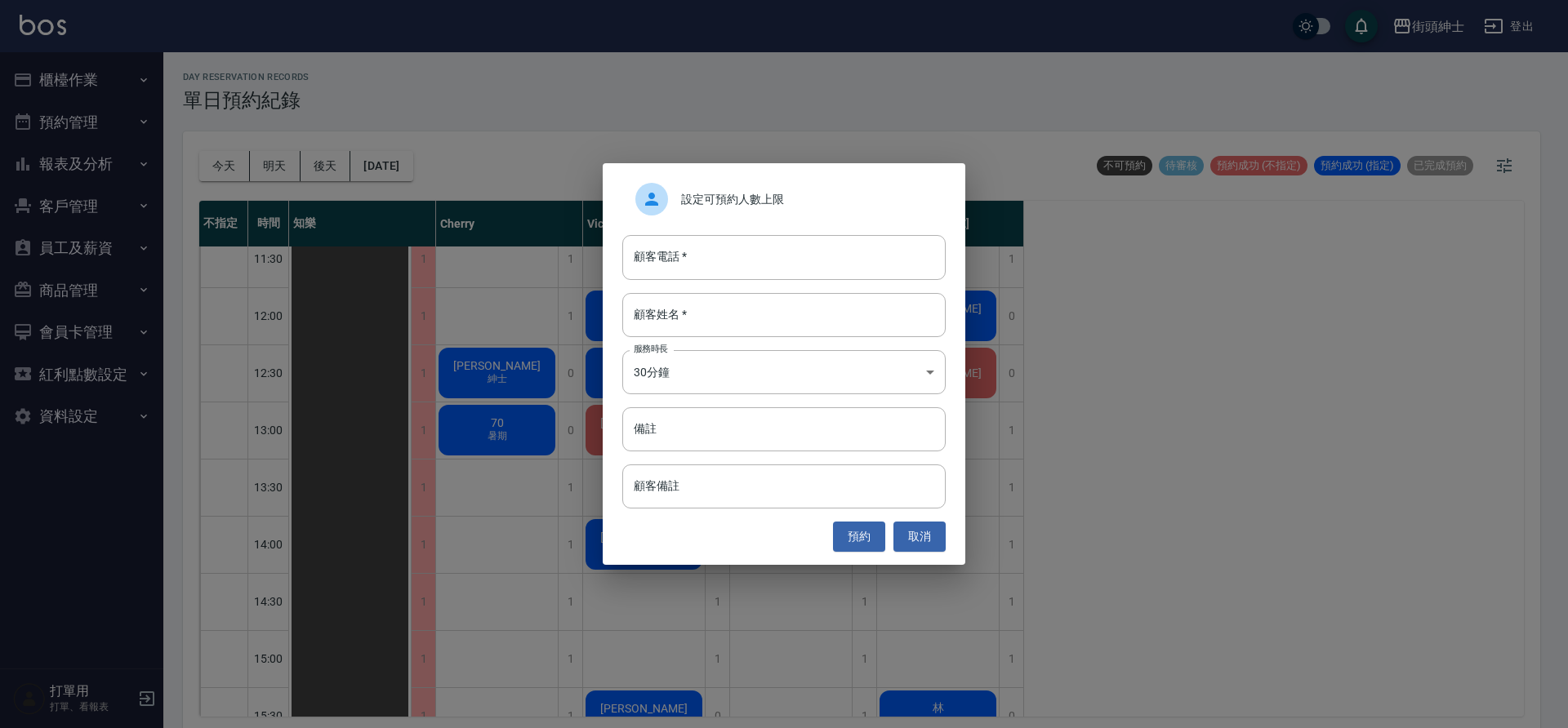
drag, startPoint x: 340, startPoint y: 308, endPoint x: 358, endPoint y: 288, distance: 26.9
click at [340, 308] on div "設定可預約人數上限 顧客電話   * 顧客電話   * 顧客姓名   * 顧客姓名   * 服務時長 30分鐘 1 服務時長 備註 備註 顧客備註 顧客備註 …" at bounding box center [784, 364] width 1568 height 728
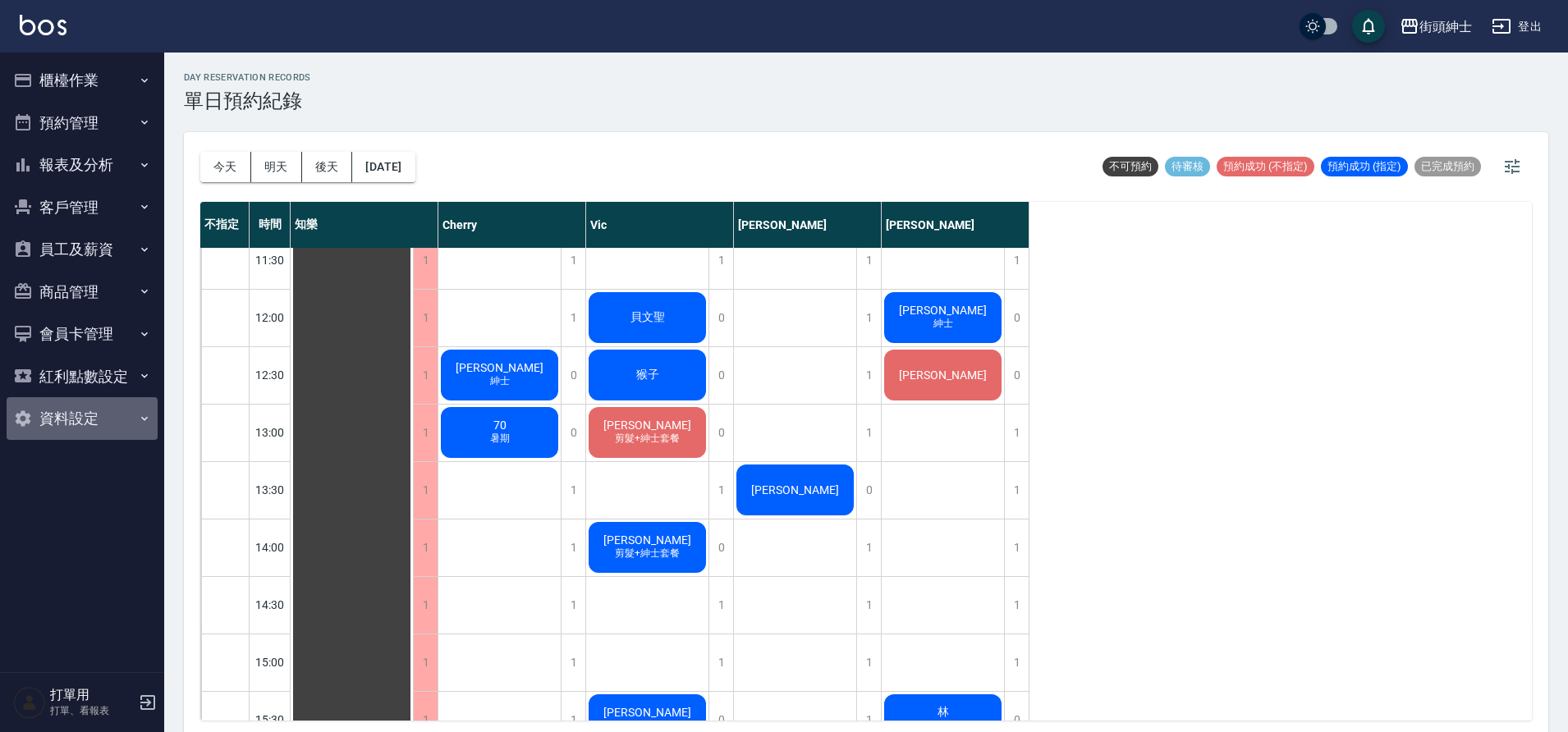
click at [118, 429] on button "資料設定" at bounding box center [82, 418] width 151 height 43
click at [110, 417] on button "資料設定" at bounding box center [82, 418] width 151 height 43
click at [234, 279] on div at bounding box center [225, 260] width 48 height 57
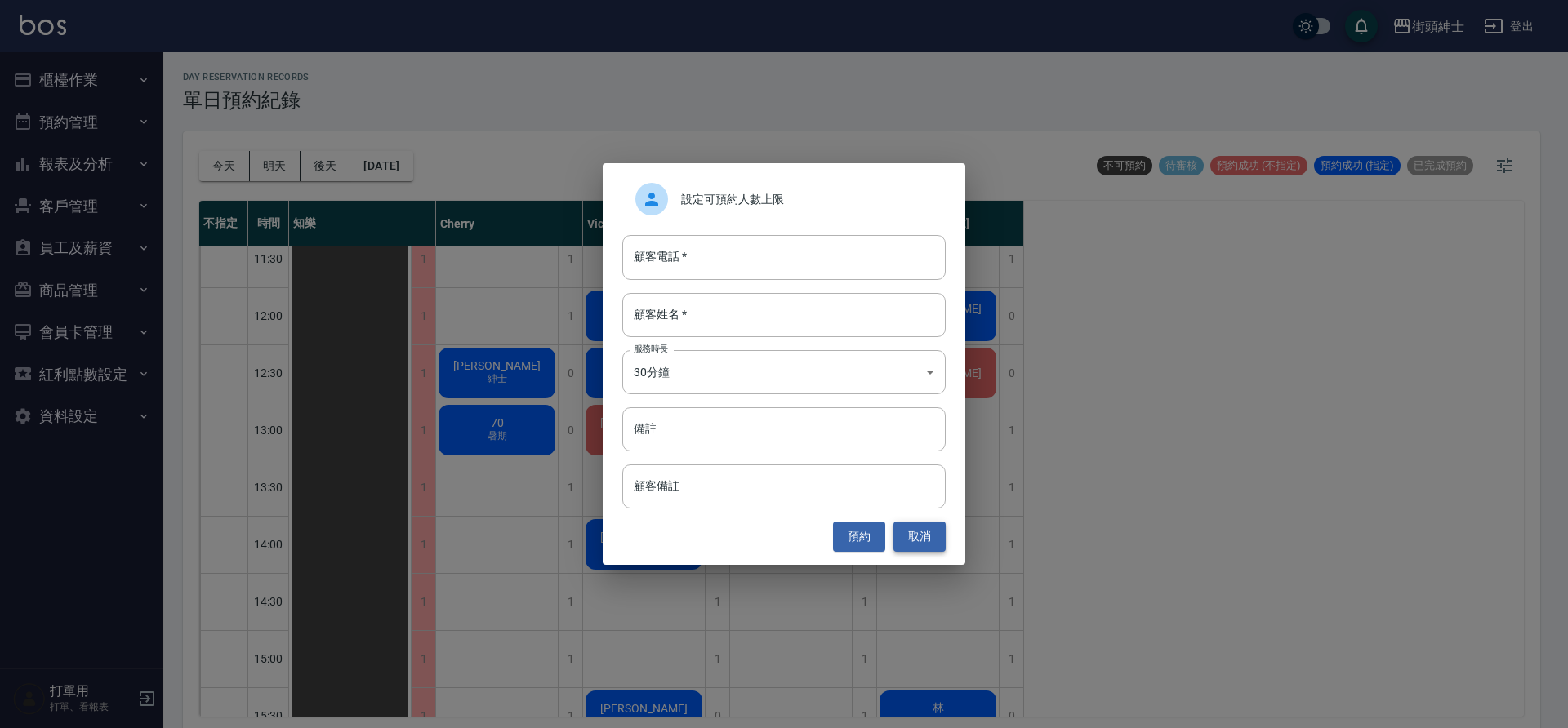
click at [925, 527] on button "取消" at bounding box center [919, 537] width 53 height 30
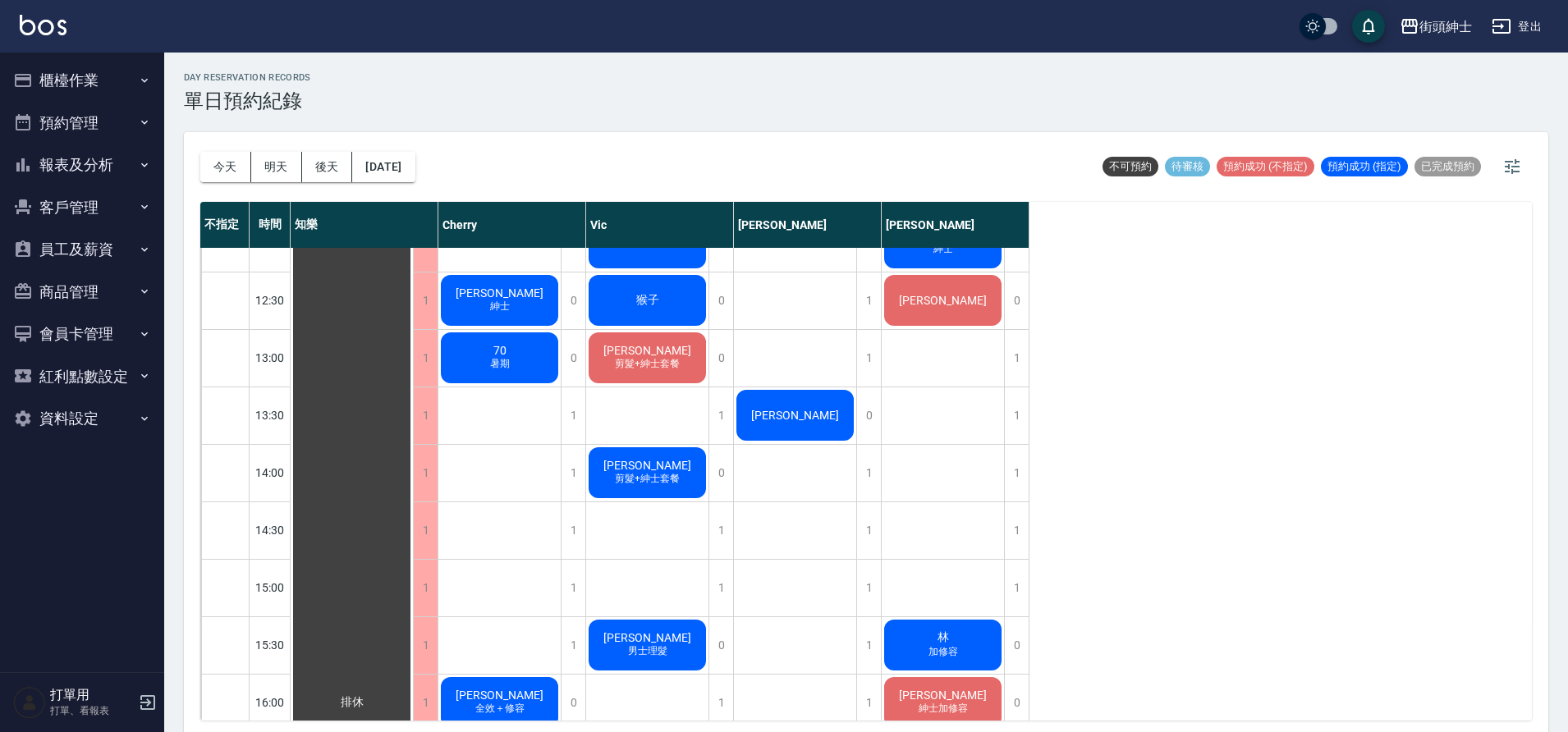
scroll to position [375, 0]
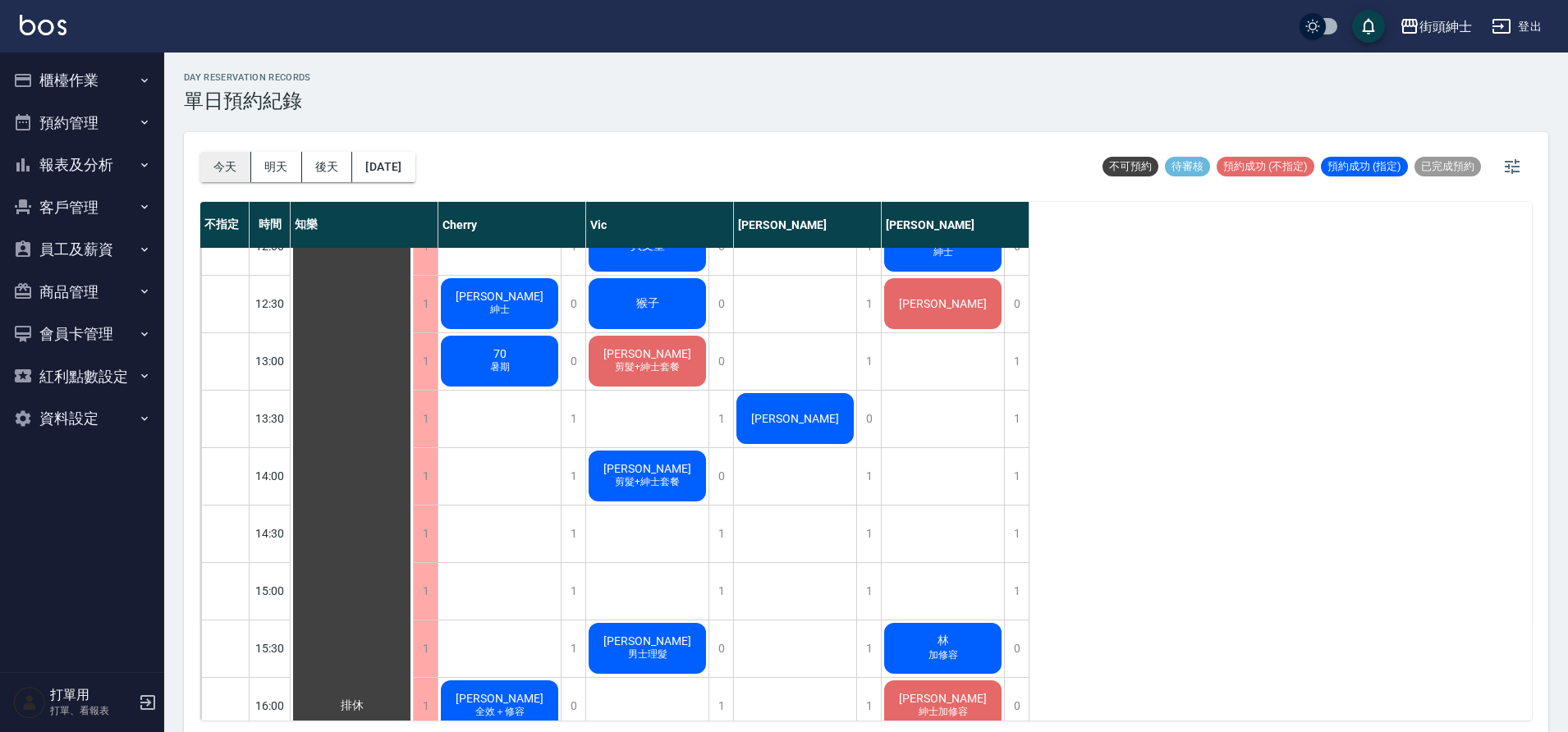
click at [230, 170] on button "今天" at bounding box center [225, 167] width 51 height 30
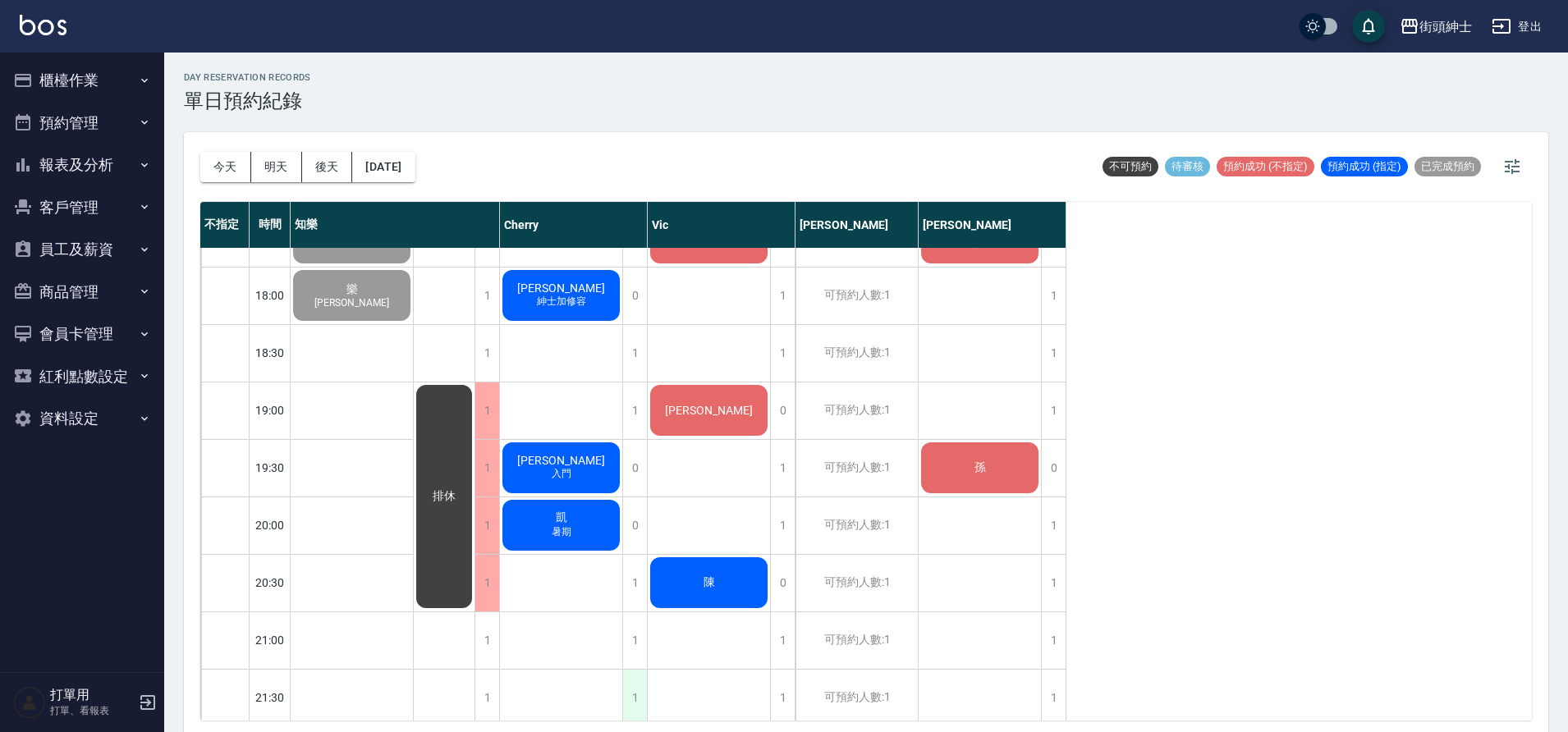
scroll to position [1012, 0]
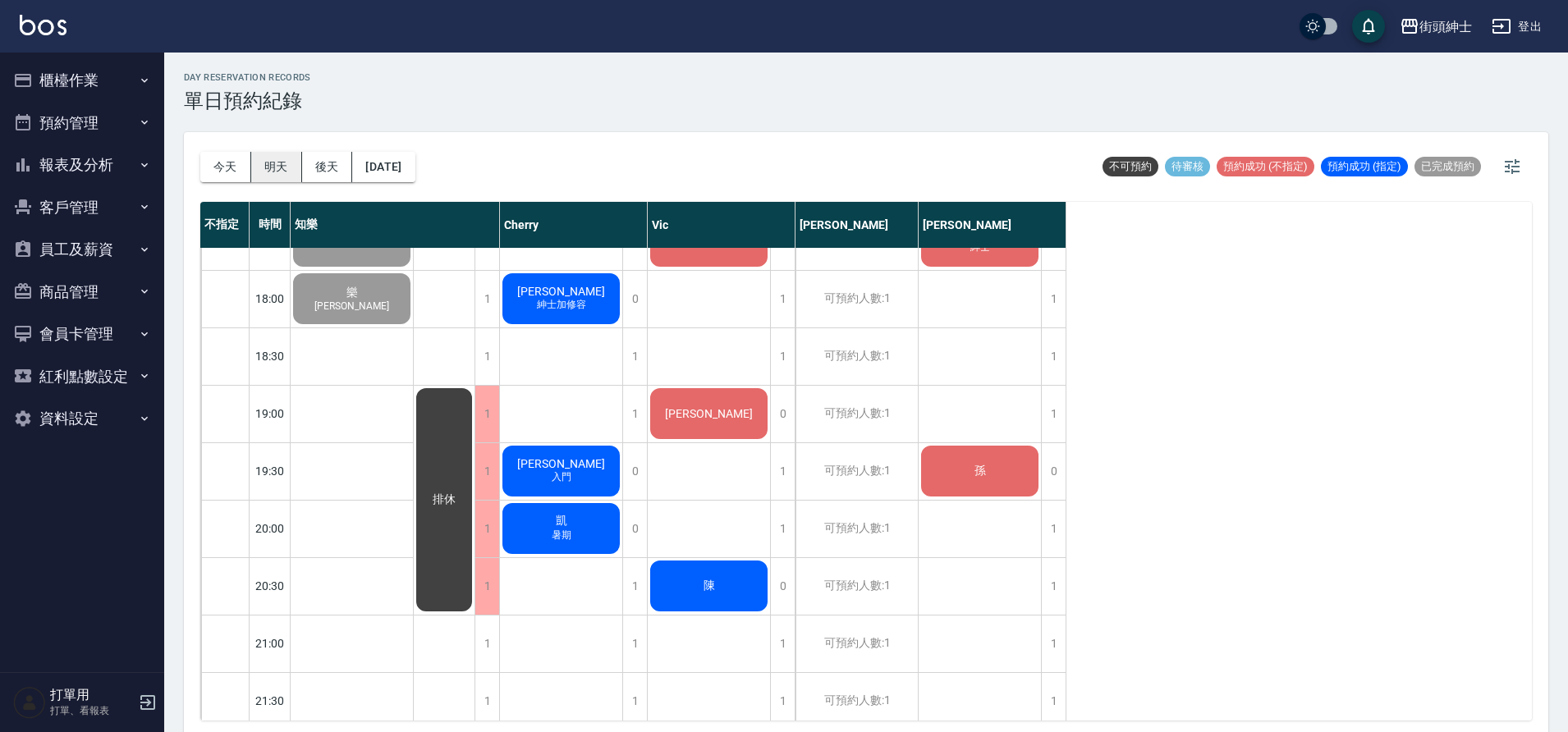
click at [272, 154] on button "明天" at bounding box center [276, 167] width 51 height 30
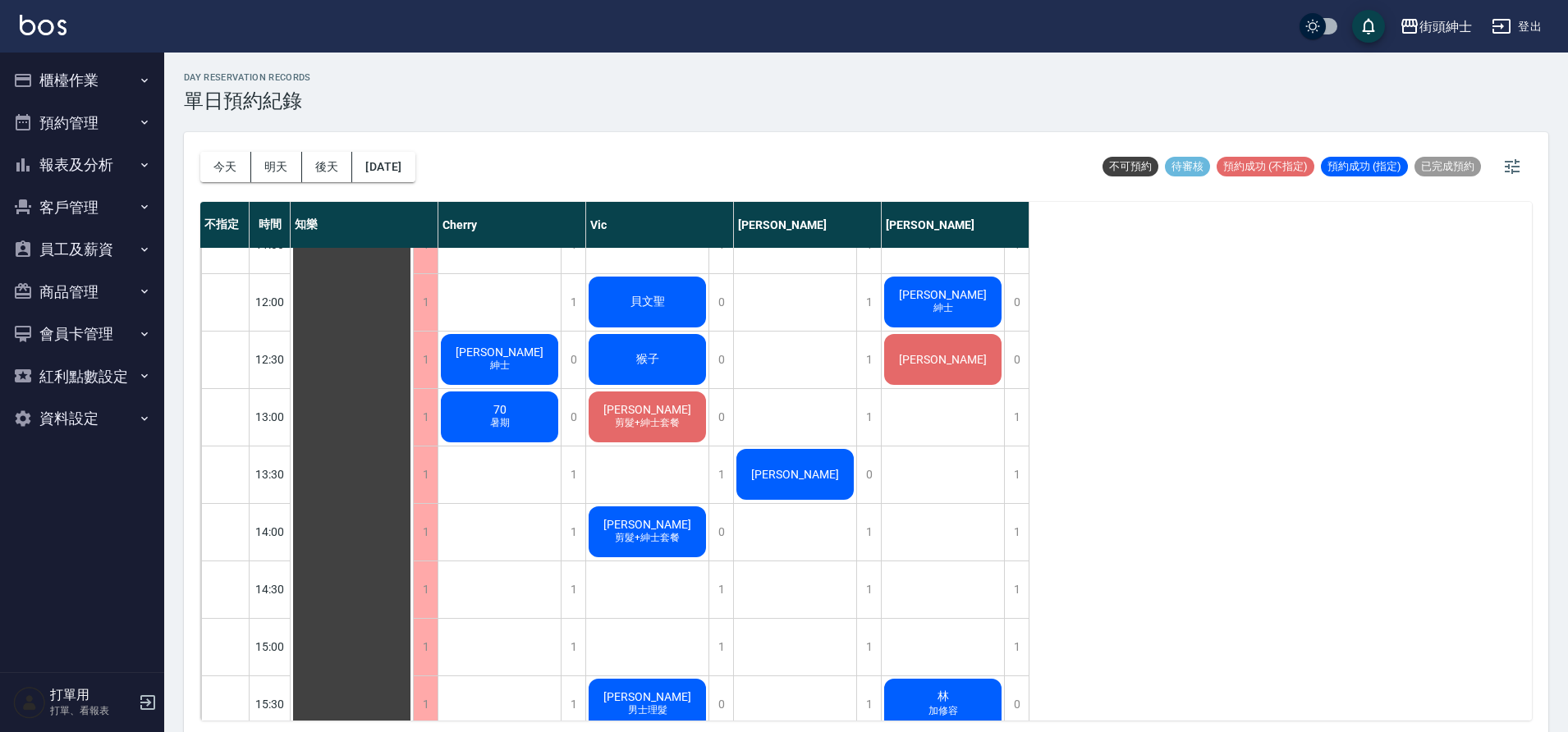
scroll to position [324, 0]
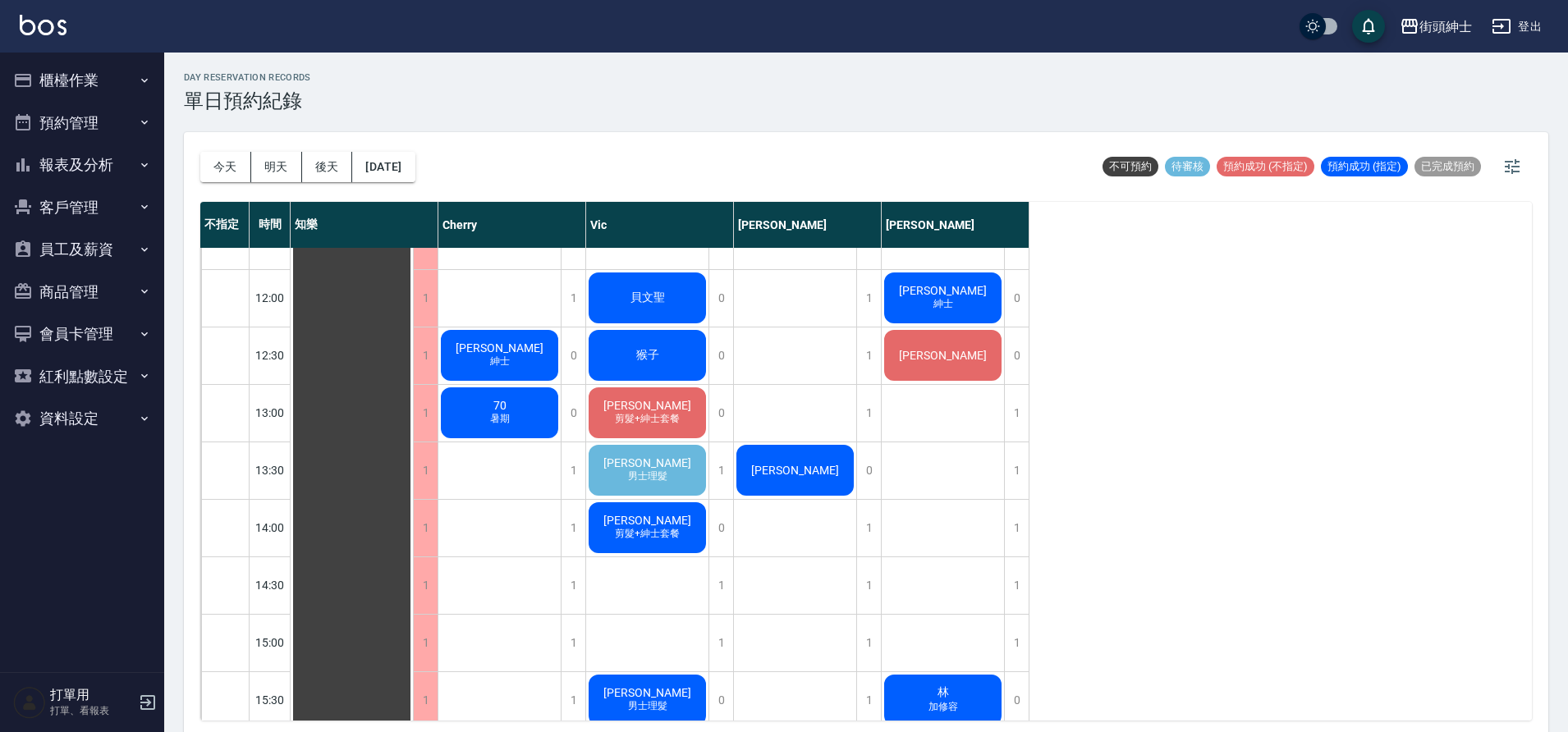
click at [503, 355] on span "男士理髮" at bounding box center [500, 355] width 7 height 0
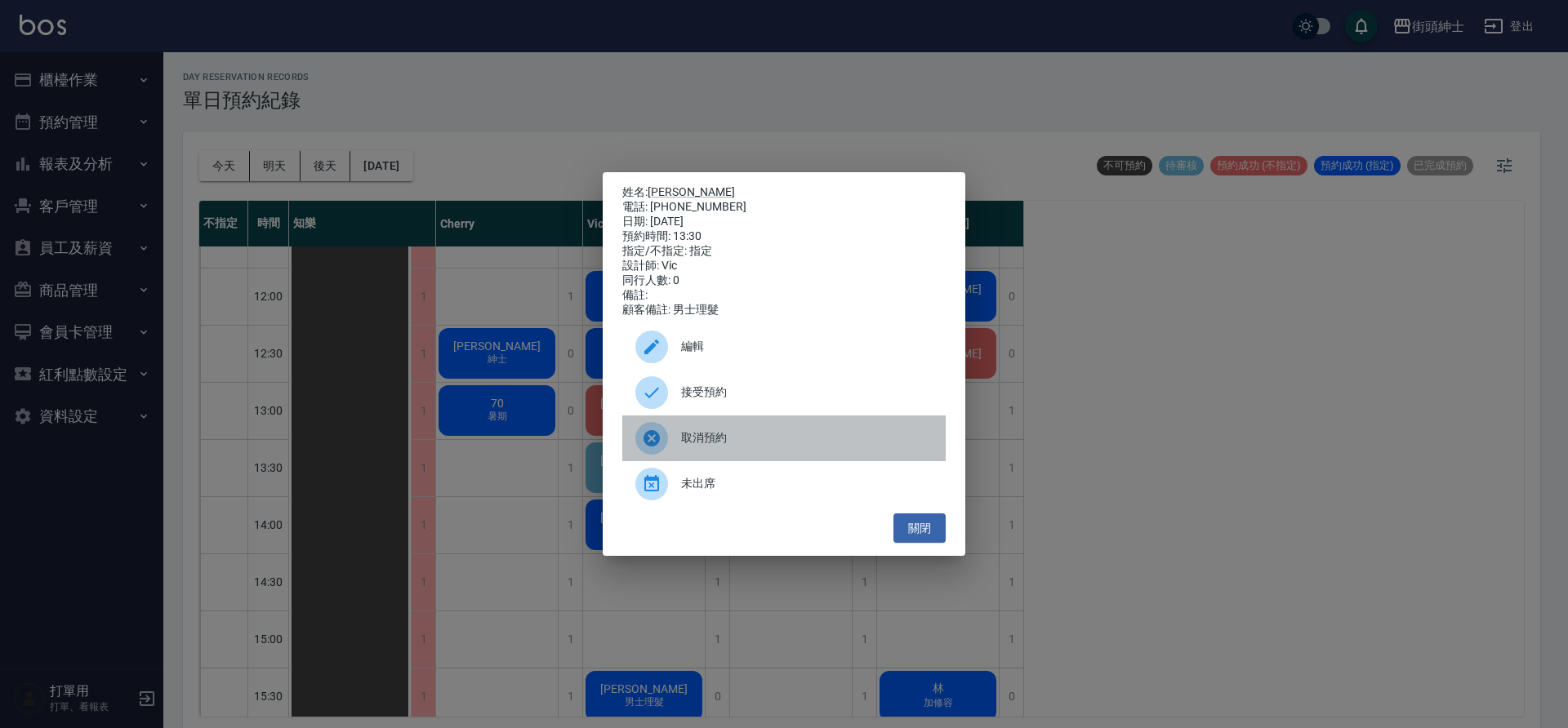
click at [715, 441] on span "取消預約" at bounding box center [806, 438] width 252 height 17
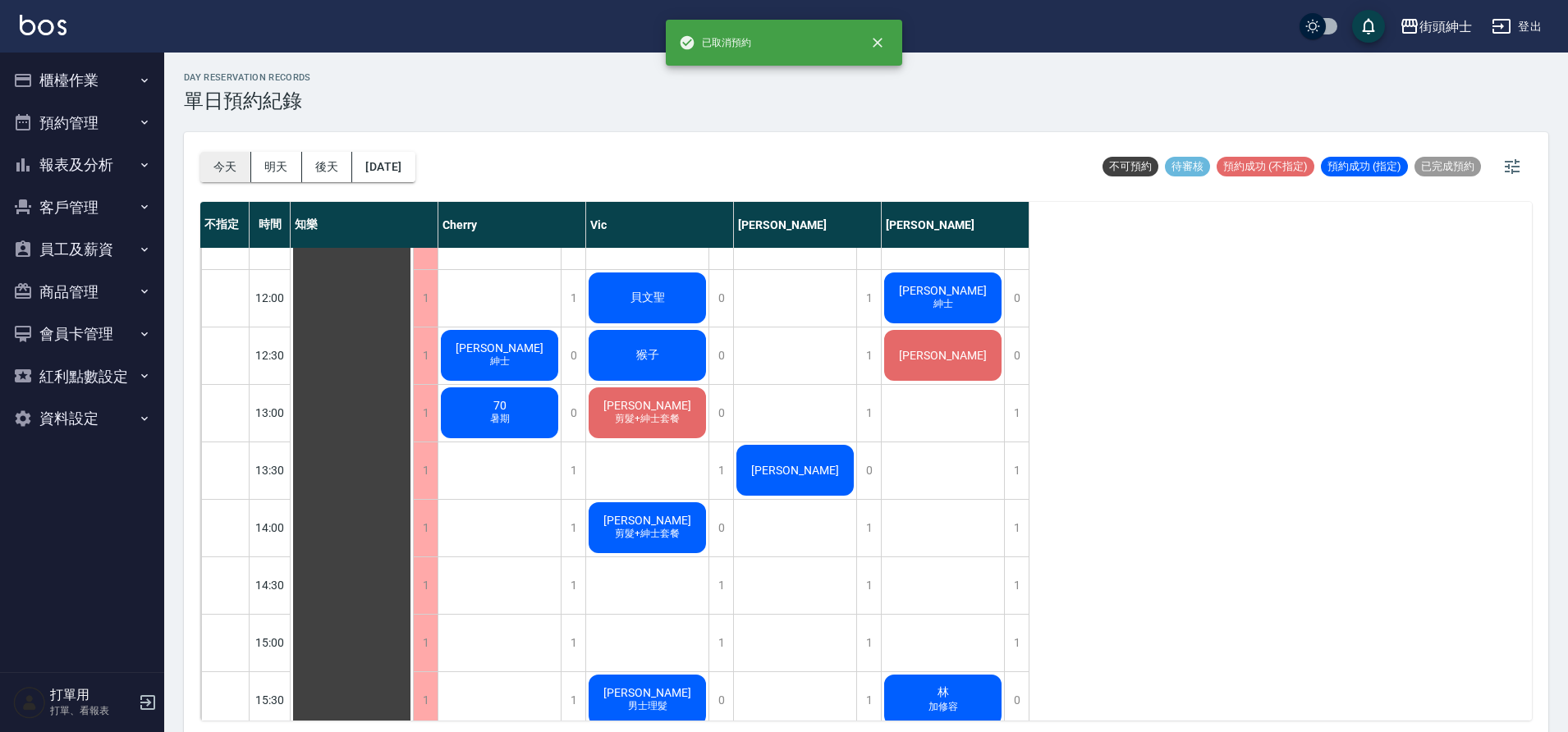
click at [207, 161] on button "今天" at bounding box center [225, 167] width 51 height 30
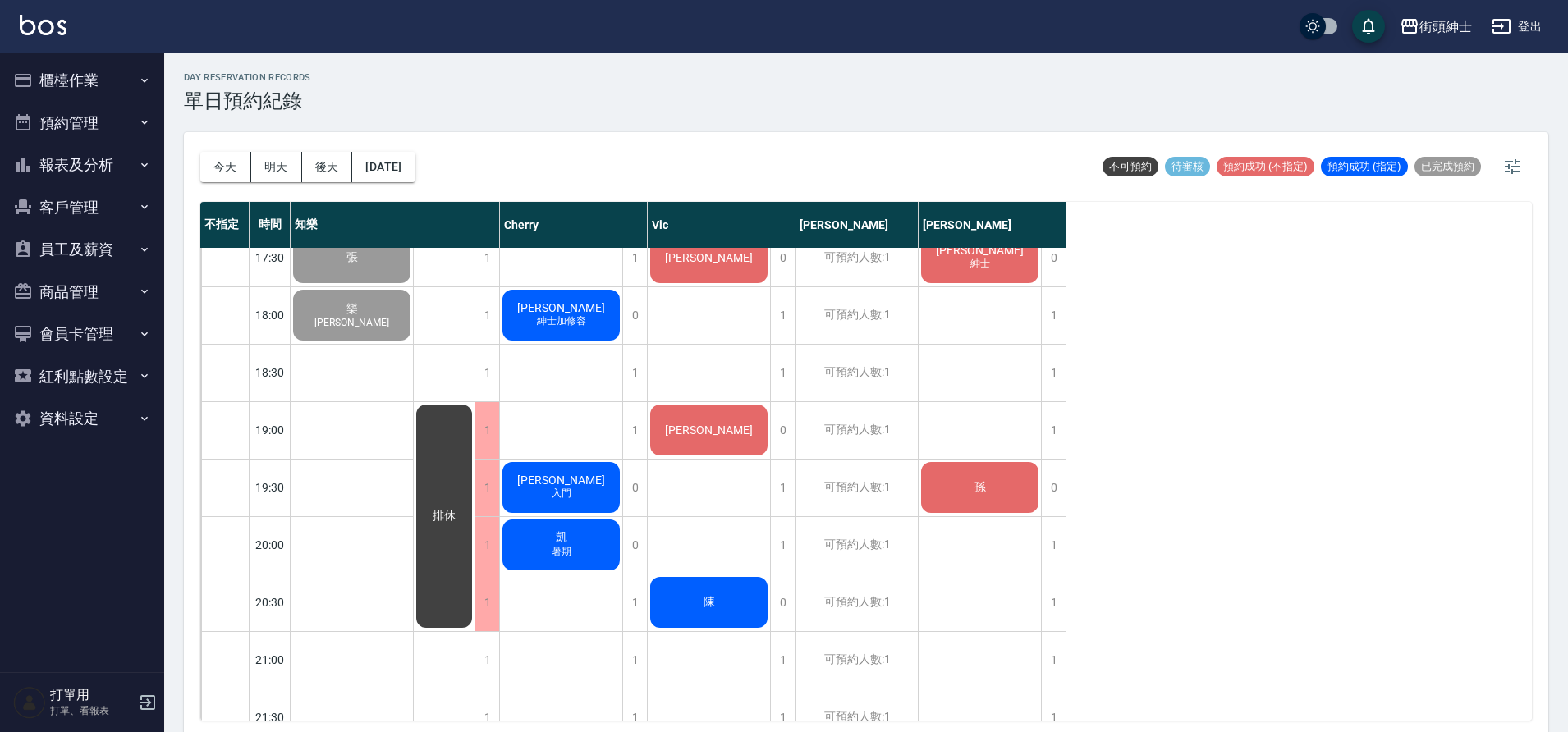
scroll to position [1088, 0]
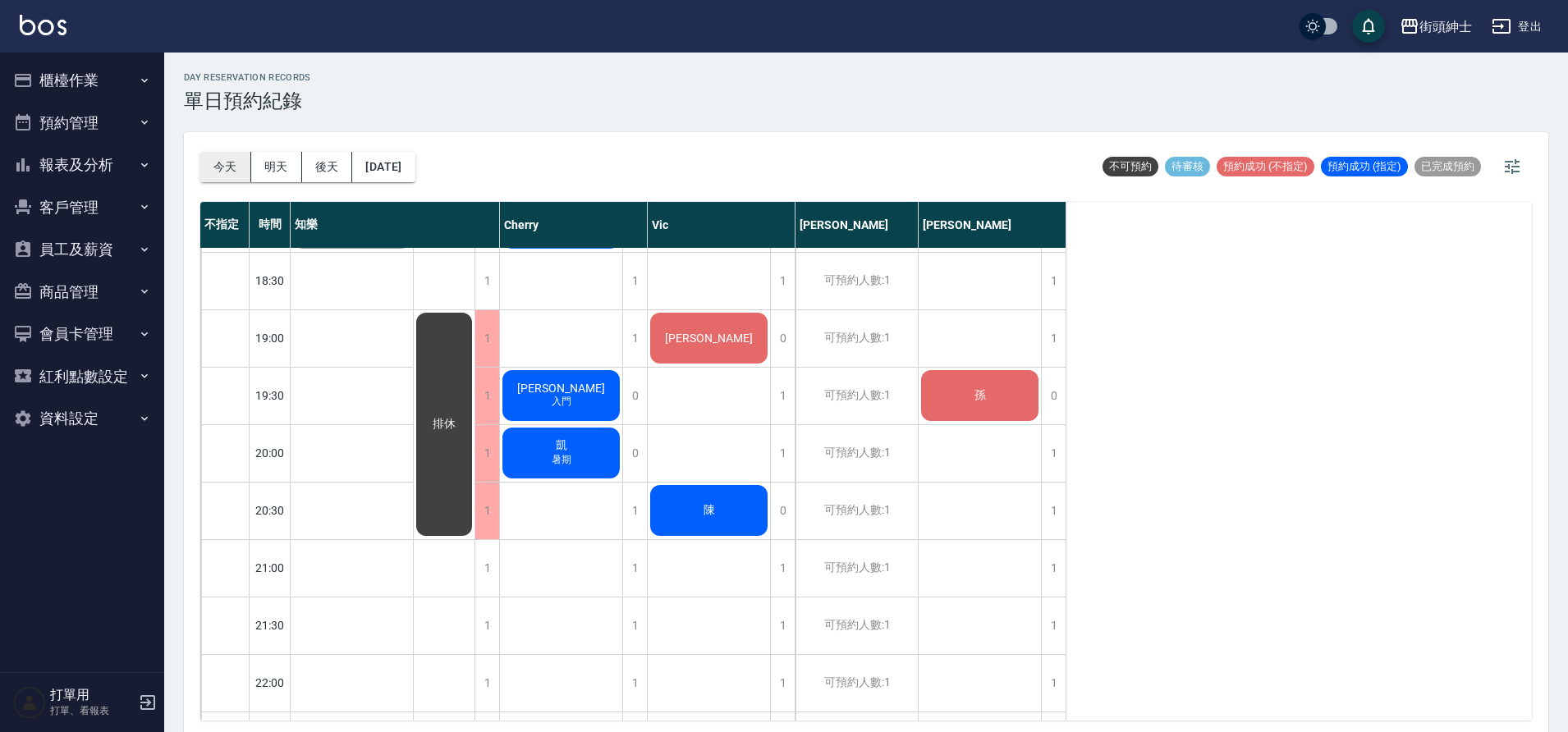
click at [230, 171] on button "今天" at bounding box center [225, 167] width 51 height 30
click at [234, 172] on button "今天" at bounding box center [225, 167] width 51 height 30
click at [280, 159] on button "明天" at bounding box center [276, 167] width 51 height 30
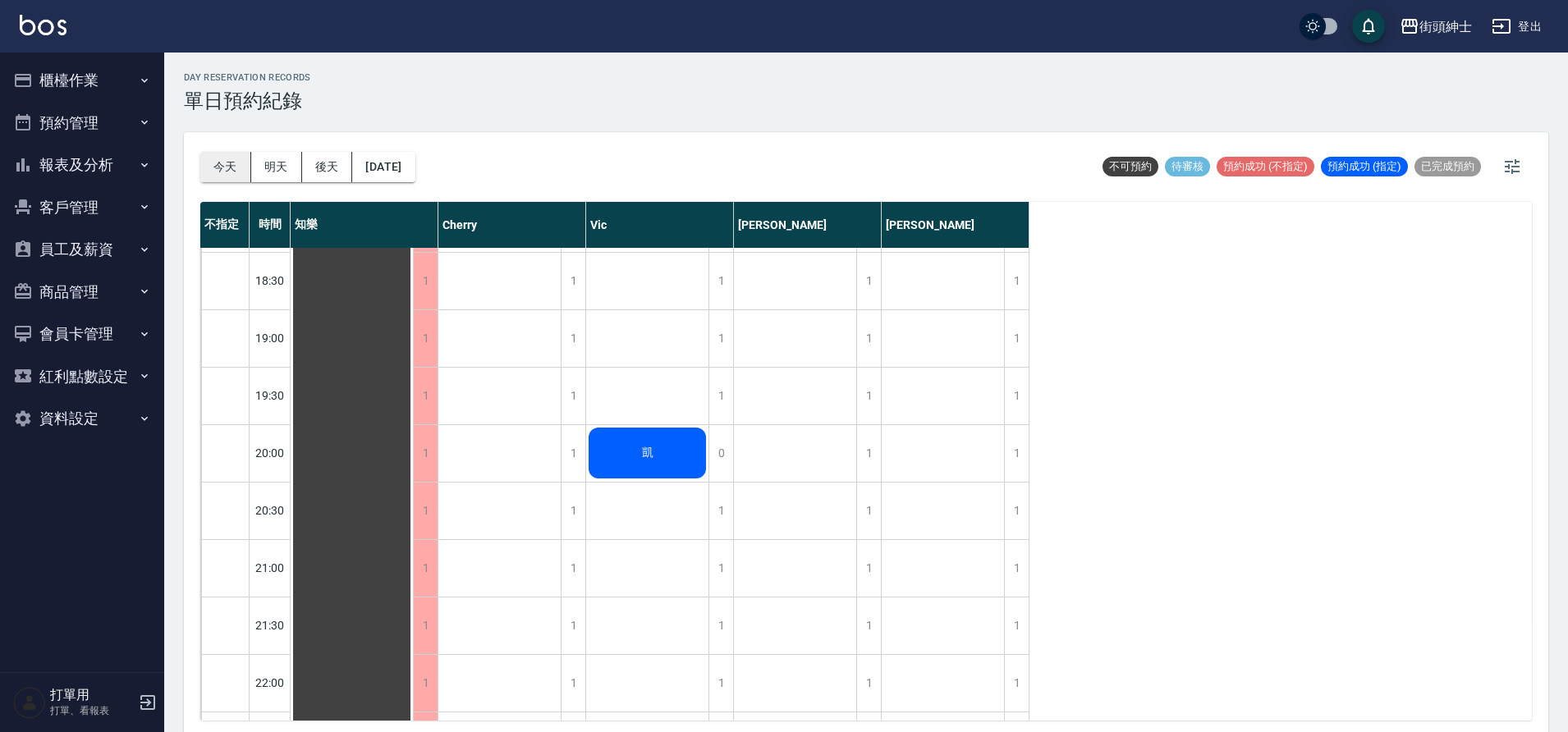
click at [232, 174] on button "今天" at bounding box center [225, 167] width 51 height 30
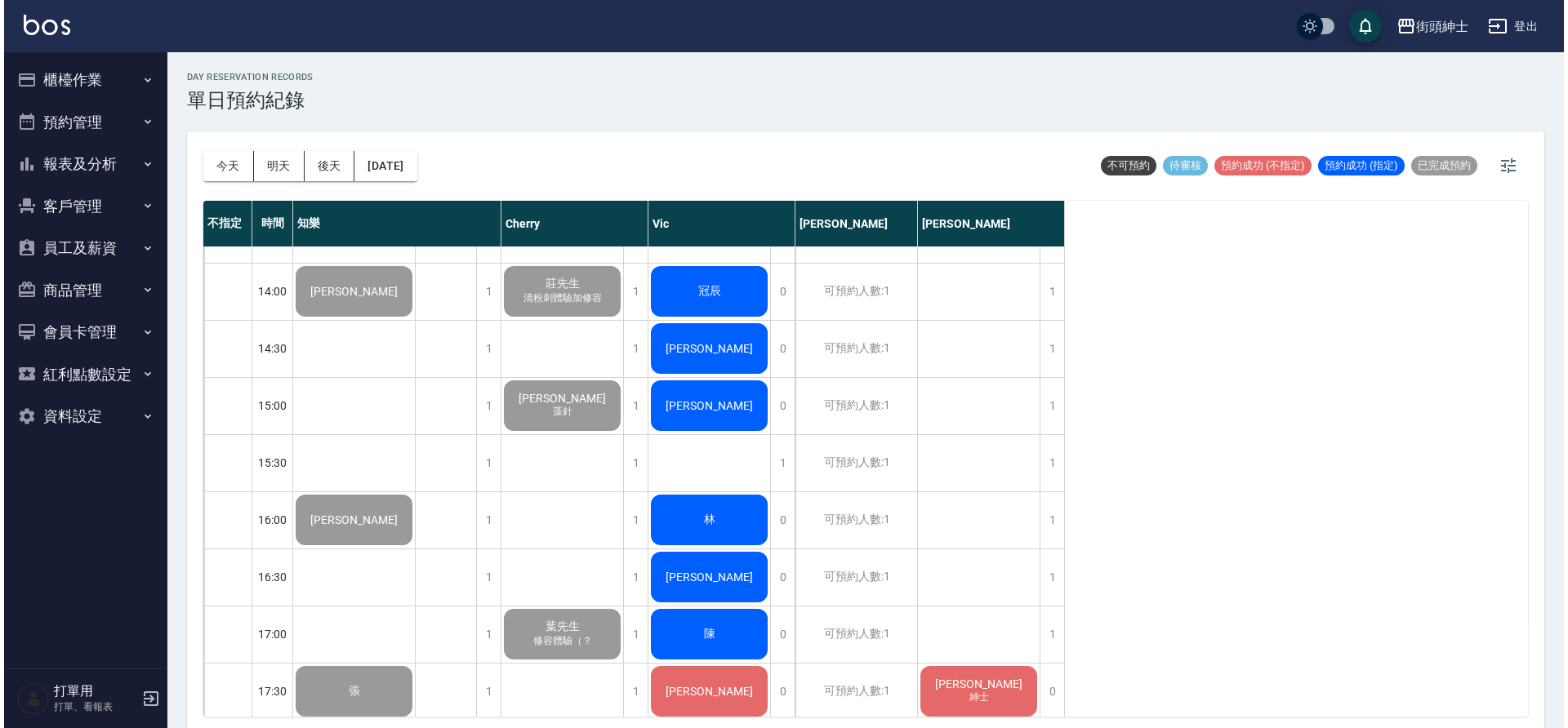
scroll to position [1001, 0]
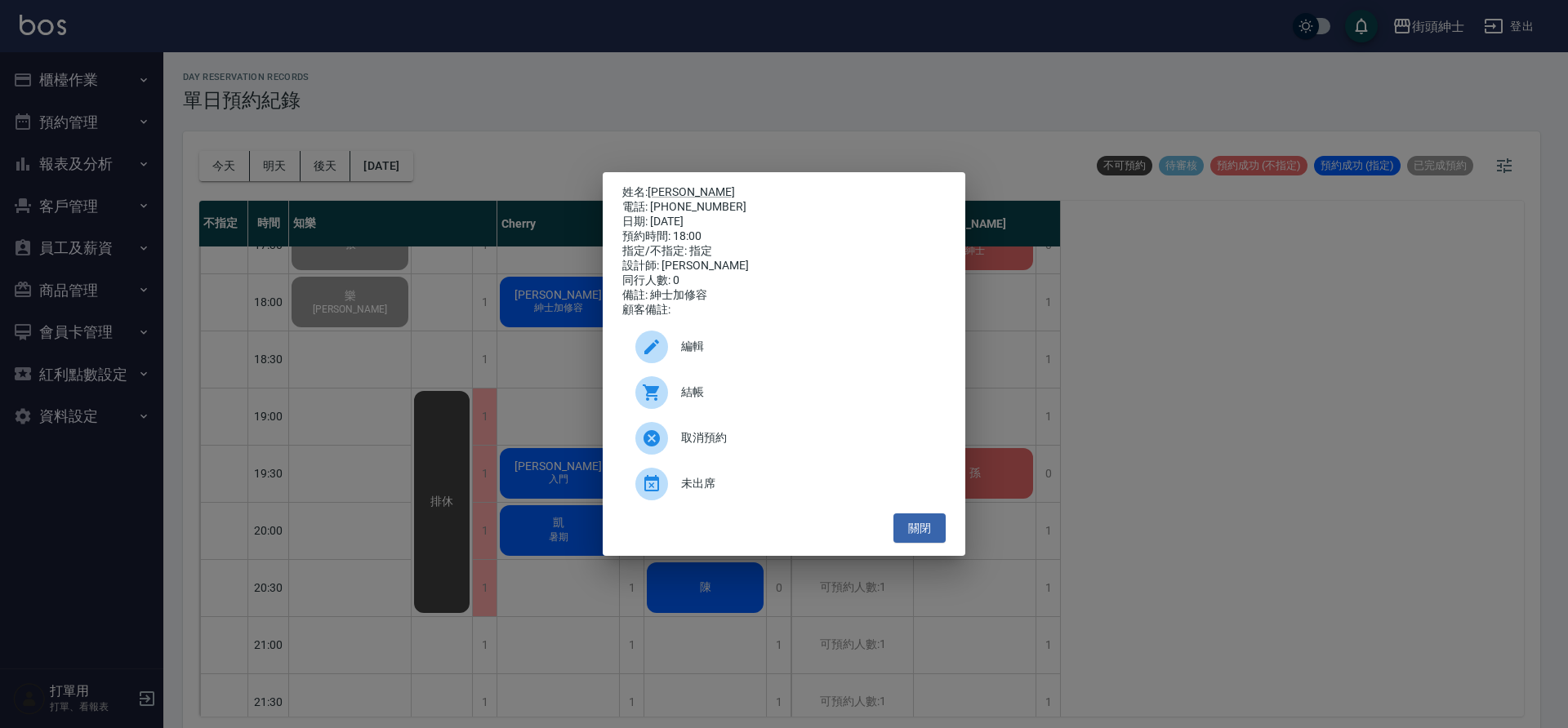
click at [791, 390] on div "結帳" at bounding box center [784, 393] width 323 height 46
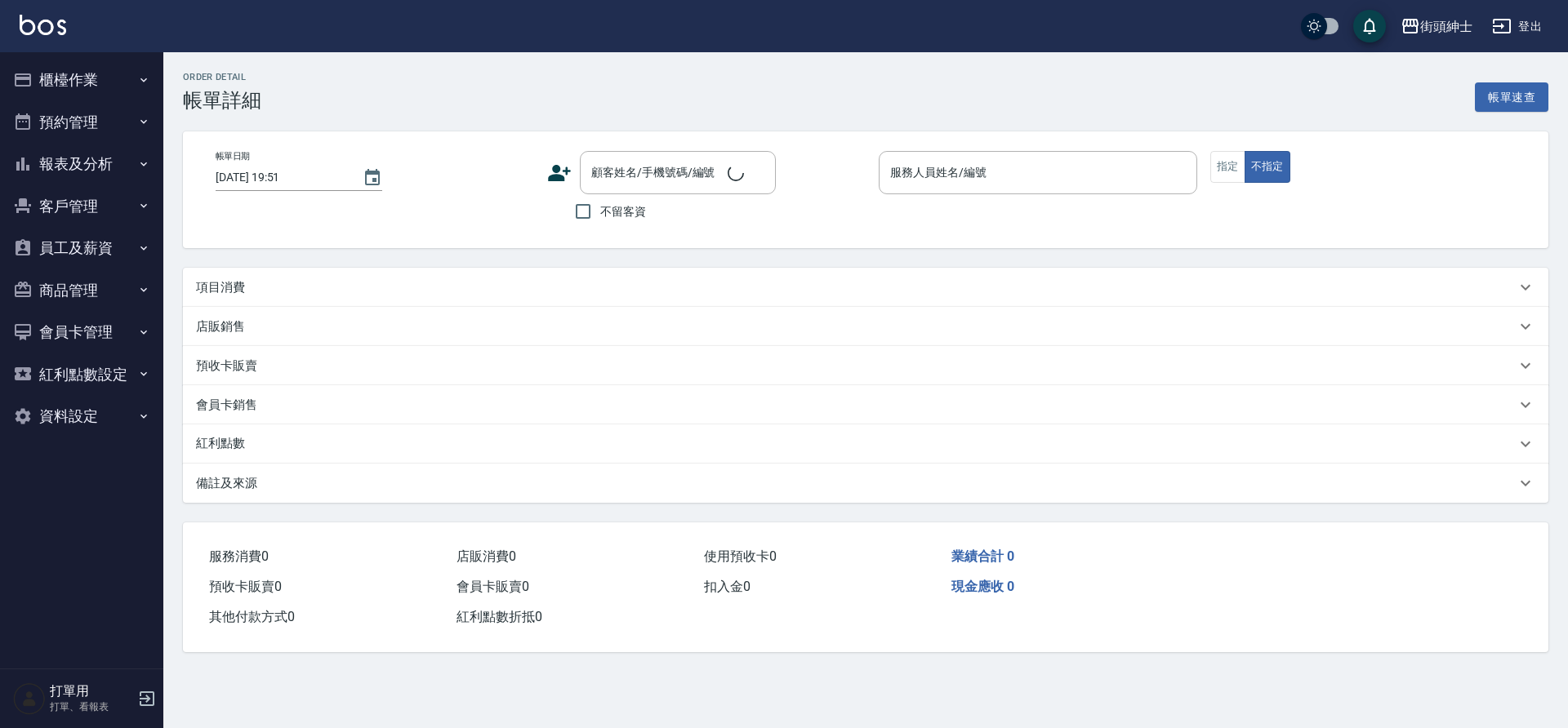
type input "2025/08/22 14:00"
type input "知樂(無代號)"
type input "傑夫/0900183135/null"
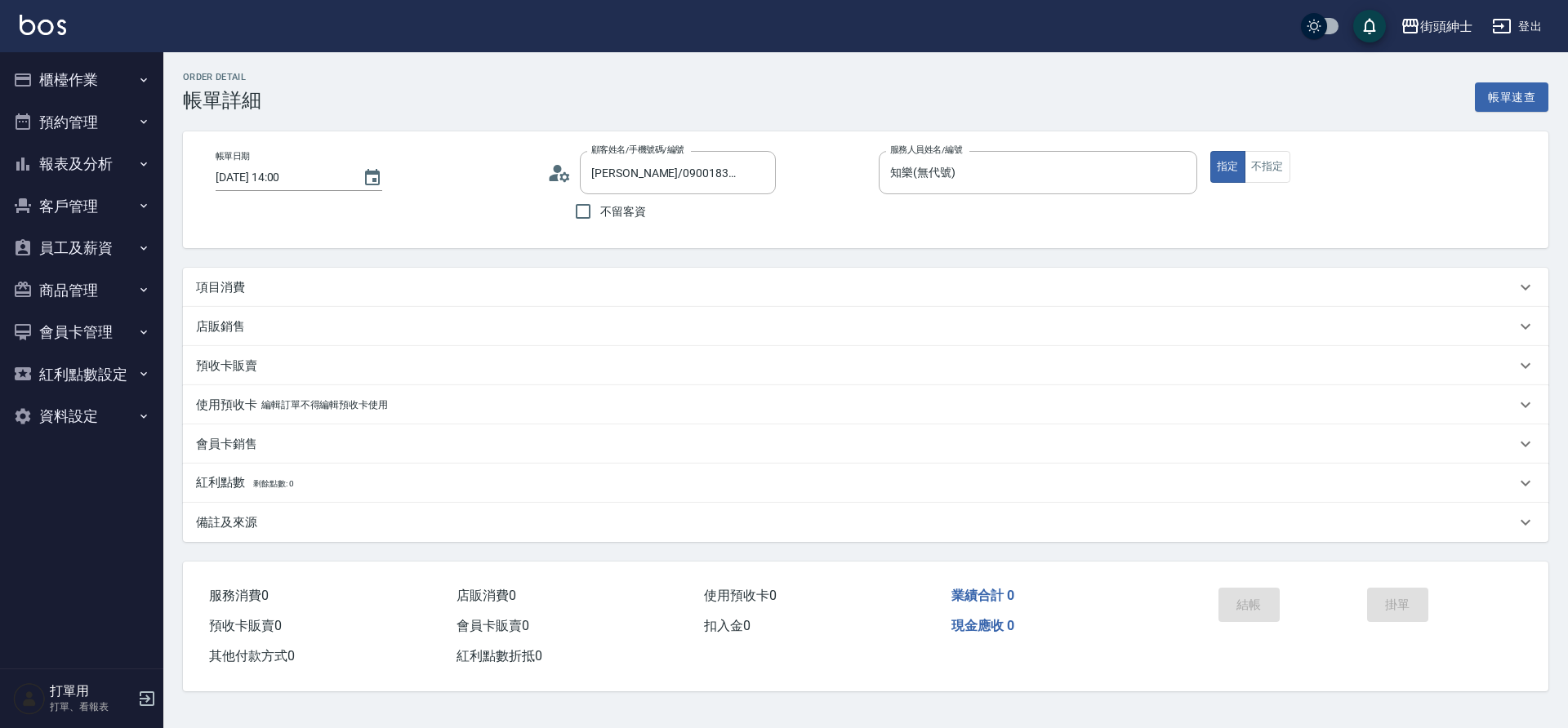
click at [254, 287] on div "項目消費" at bounding box center [855, 287] width 1319 height 17
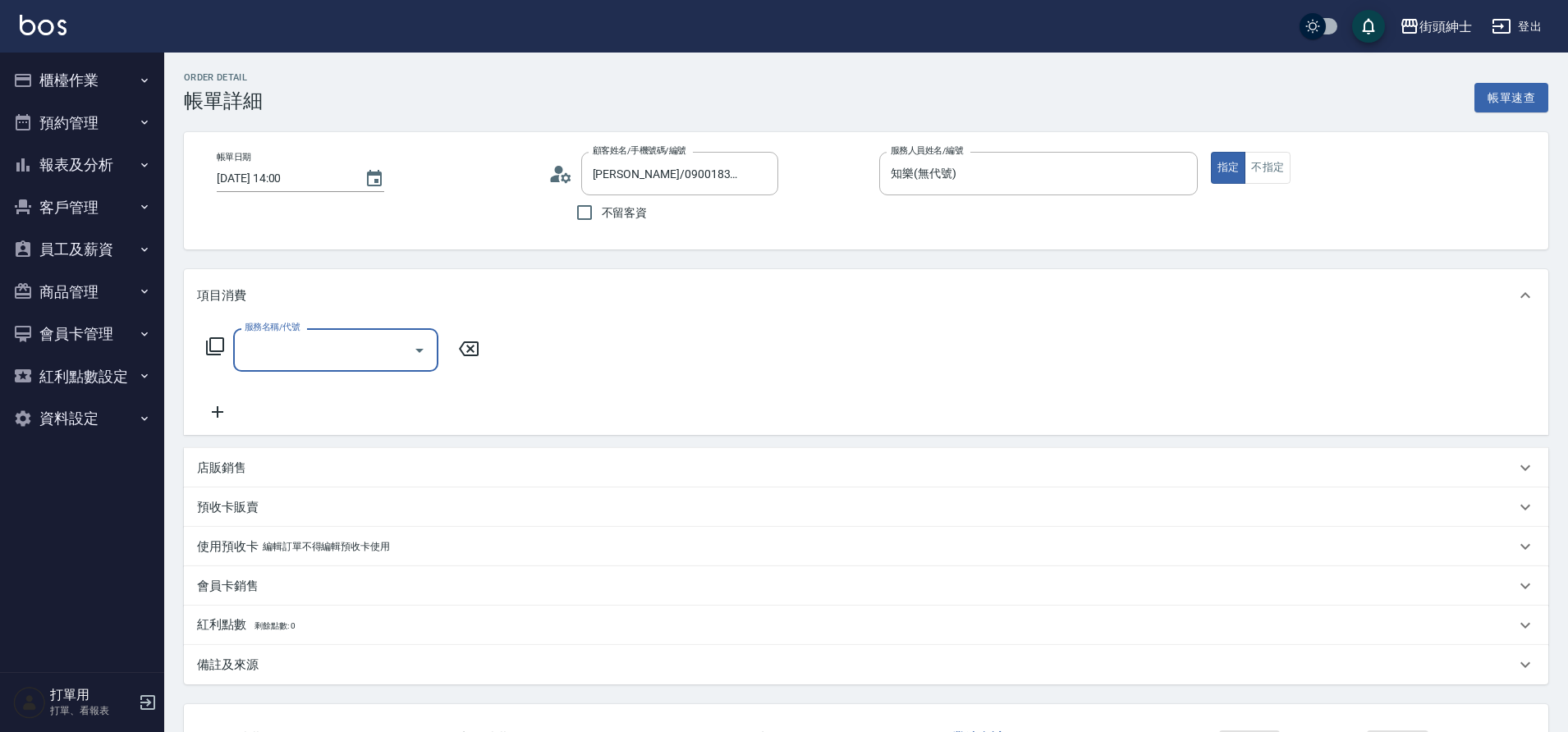
click at [309, 356] on input "服務名稱/代號" at bounding box center [324, 350] width 166 height 29
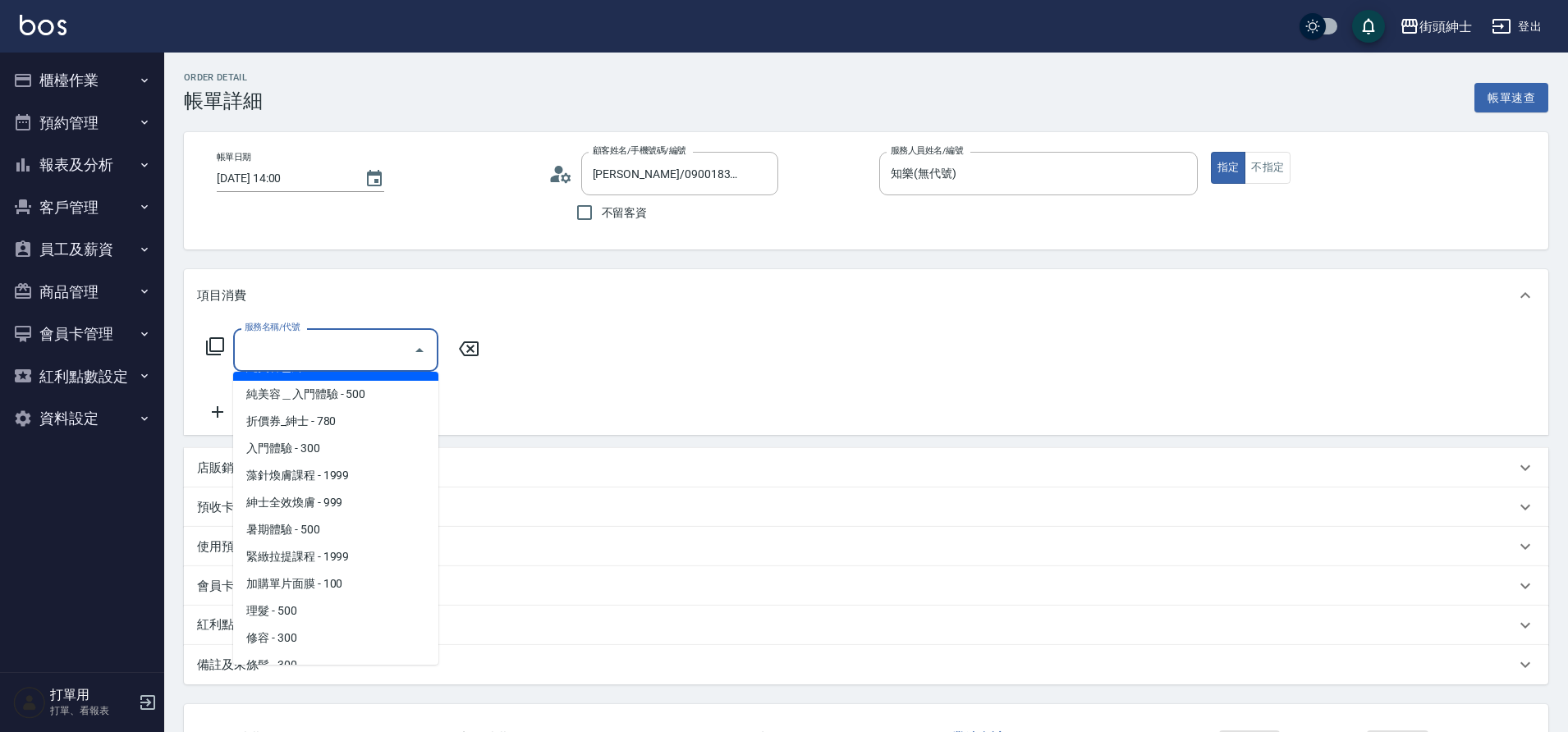
scroll to position [45, 0]
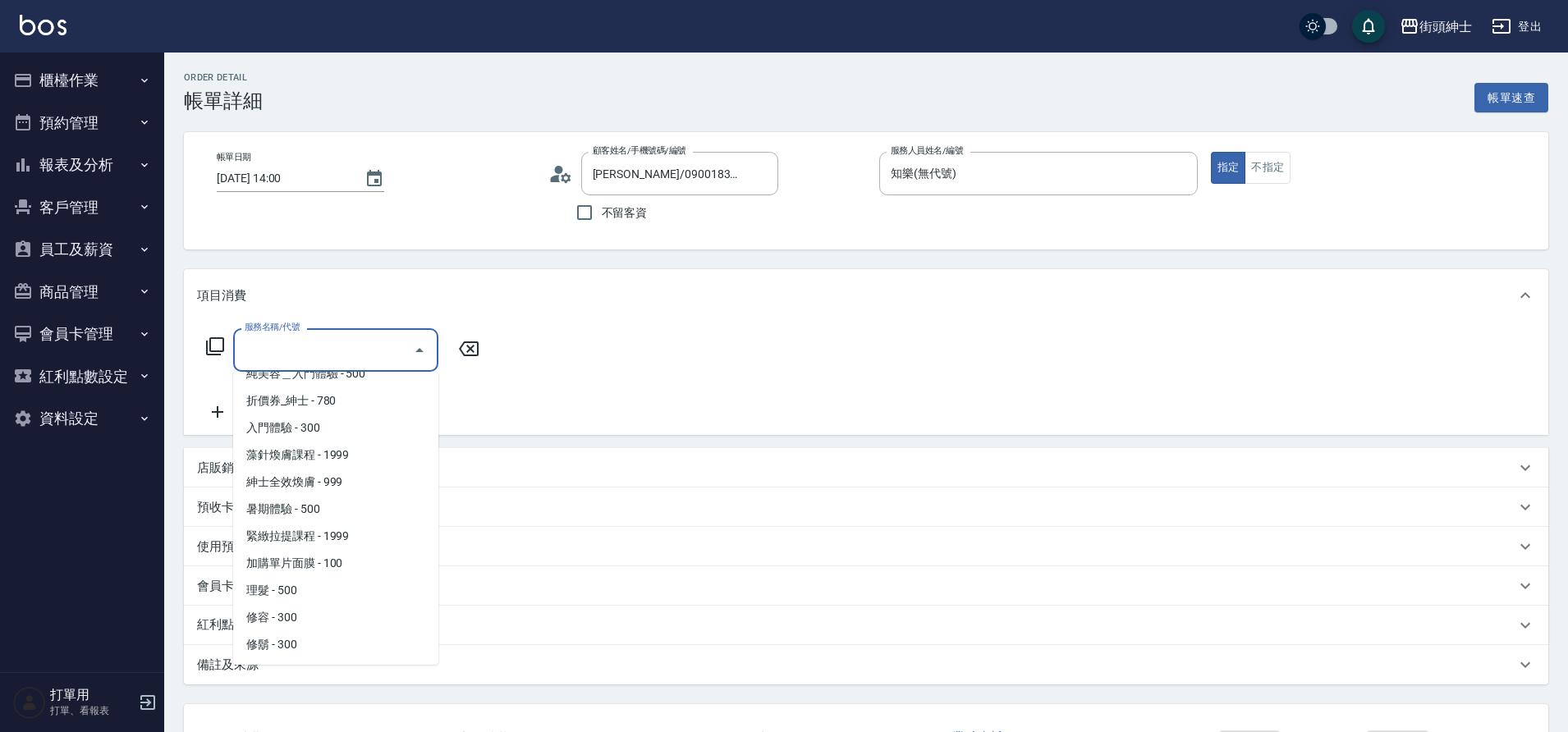
drag, startPoint x: 0, startPoint y: 0, endPoint x: 309, endPoint y: 596, distance: 671.3
click at [309, 596] on span "理髮 - 500" at bounding box center [335, 590] width 205 height 27
type input "理髮(A02)"
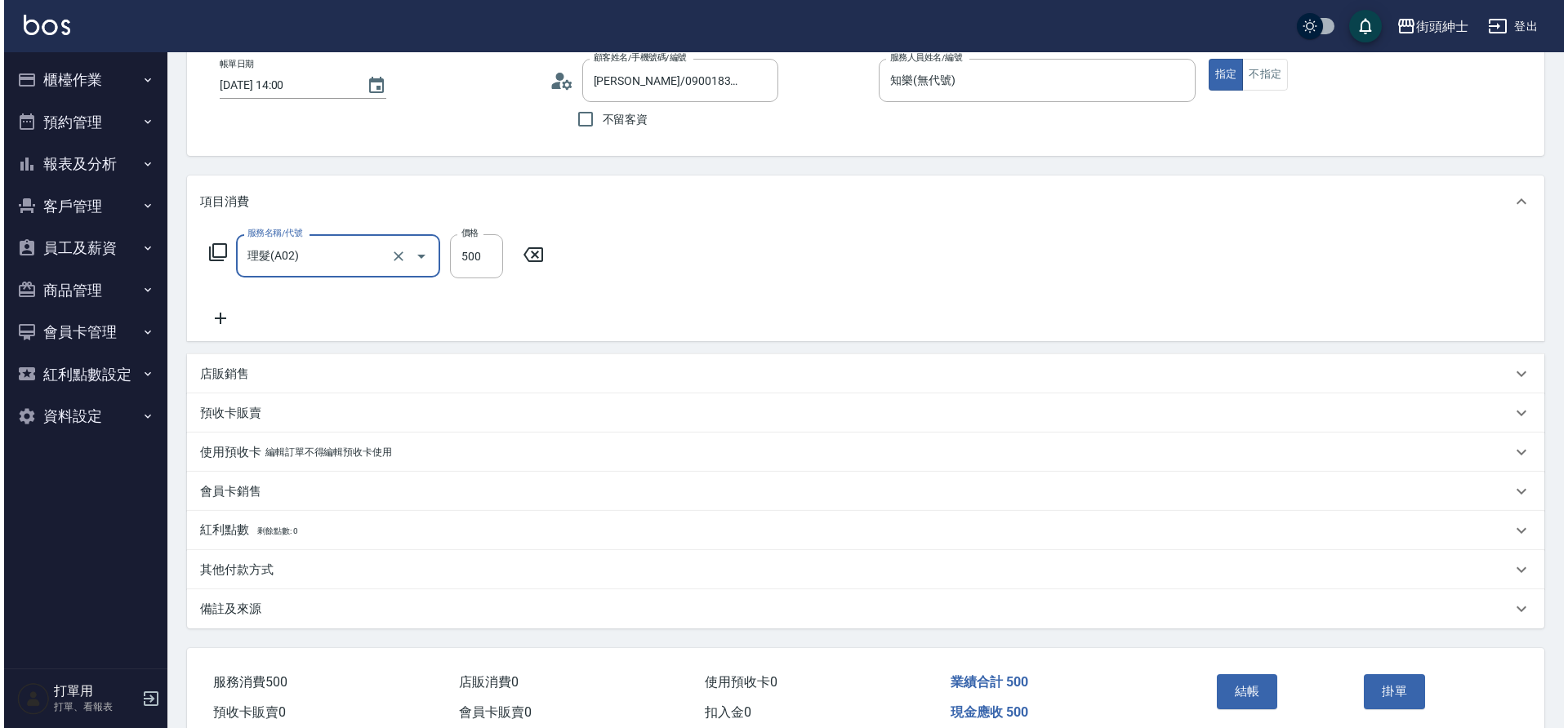
scroll to position [169, 0]
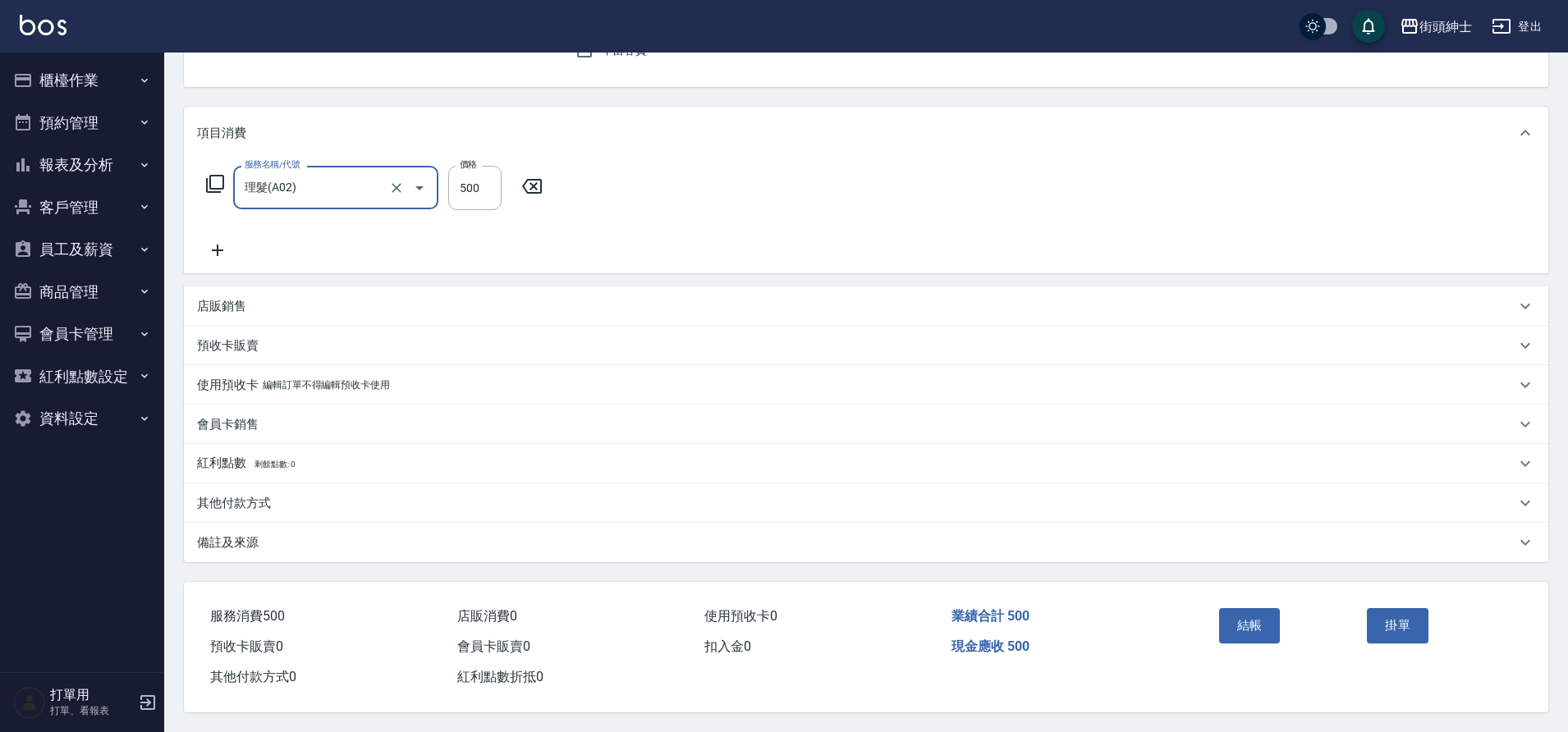
click at [1255, 627] on button "結帳" at bounding box center [1250, 625] width 62 height 34
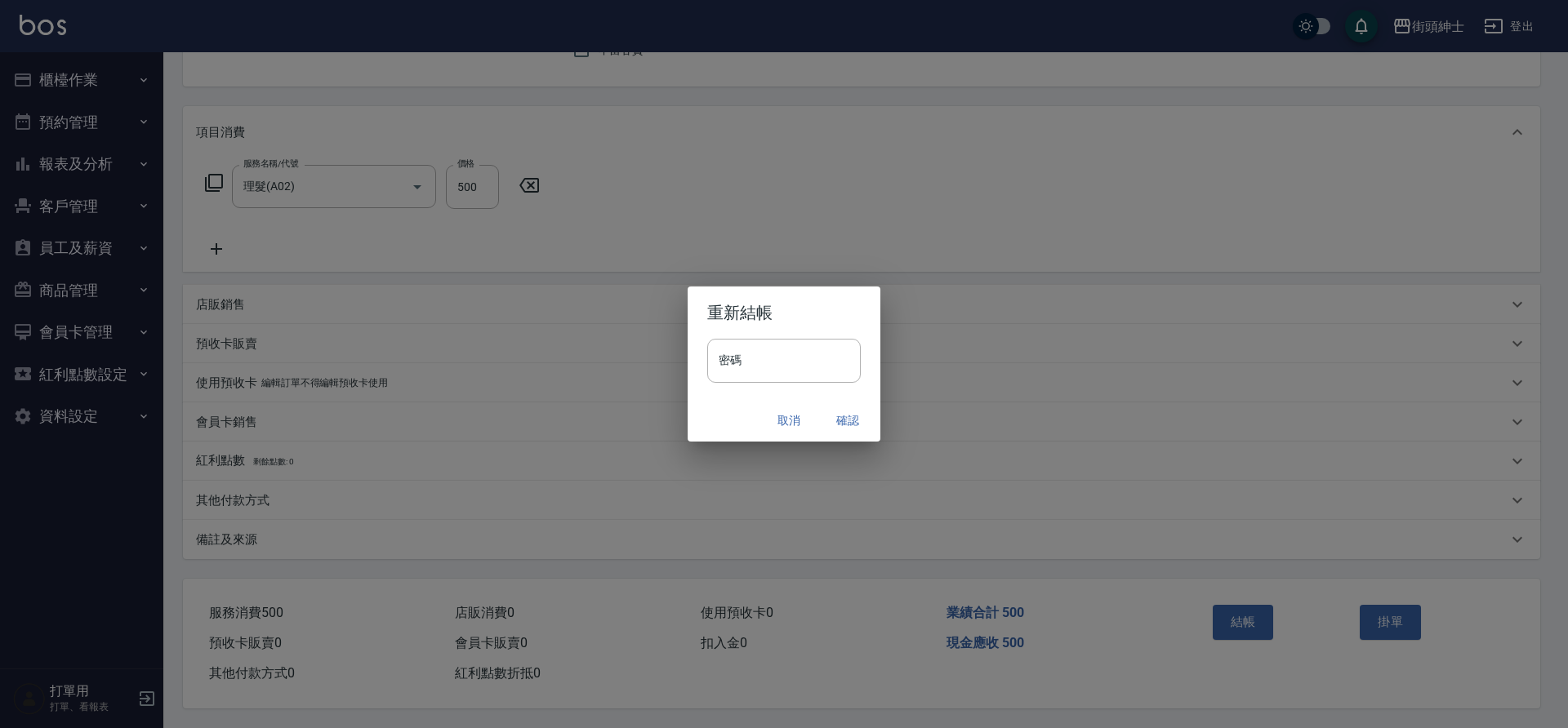
click at [848, 421] on button "確認" at bounding box center [847, 421] width 53 height 30
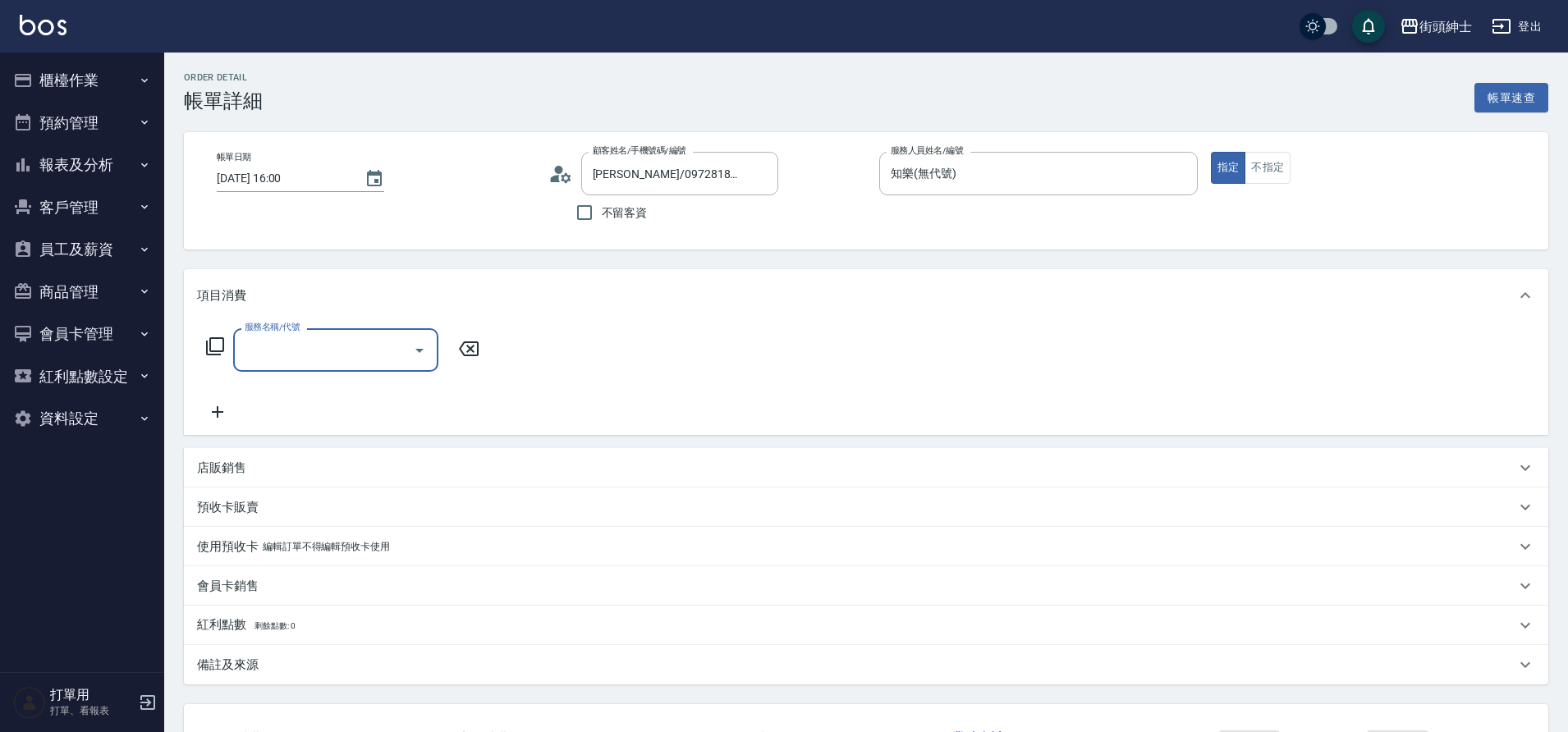
click at [355, 339] on input "服務名稱/代號" at bounding box center [324, 350] width 166 height 29
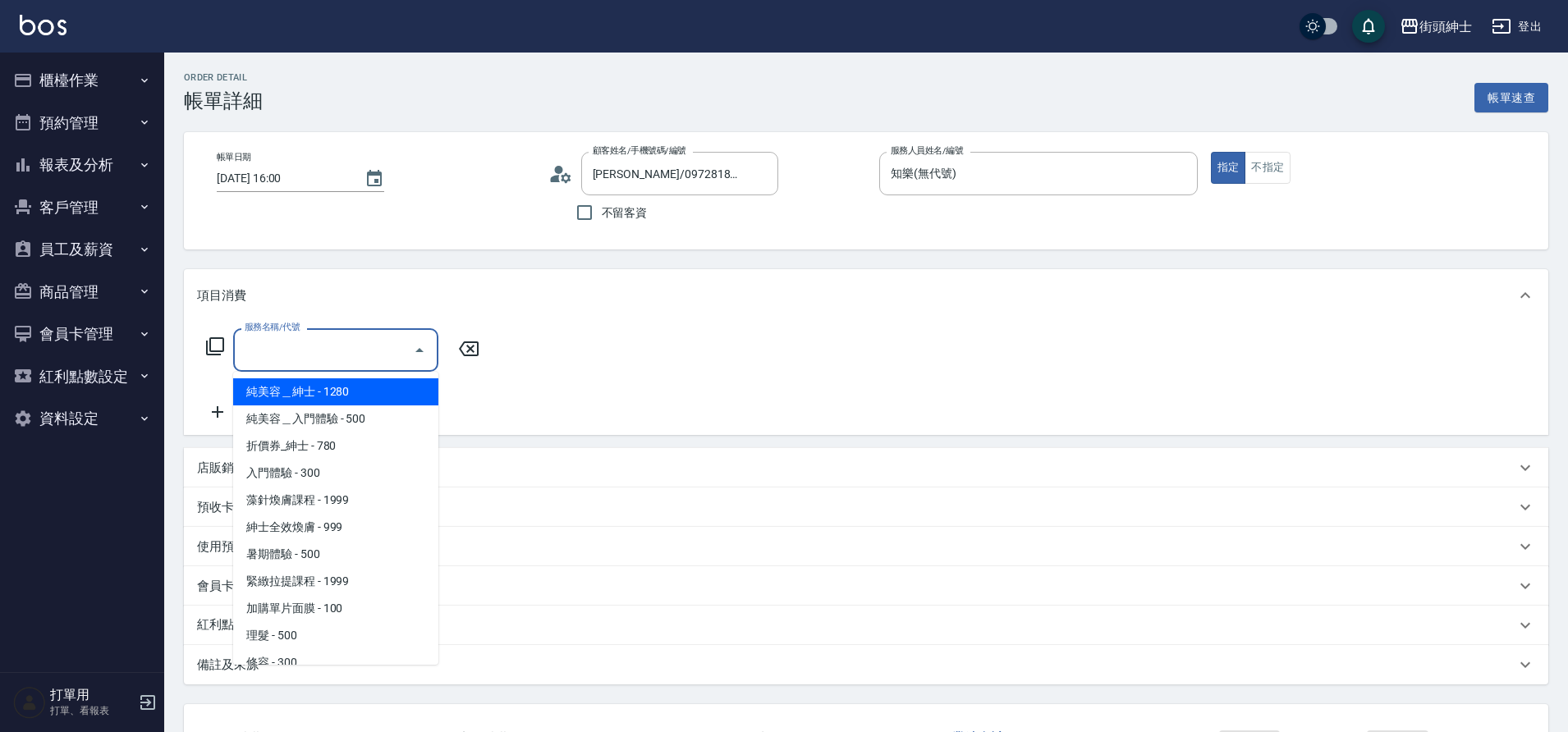
scroll to position [45, 0]
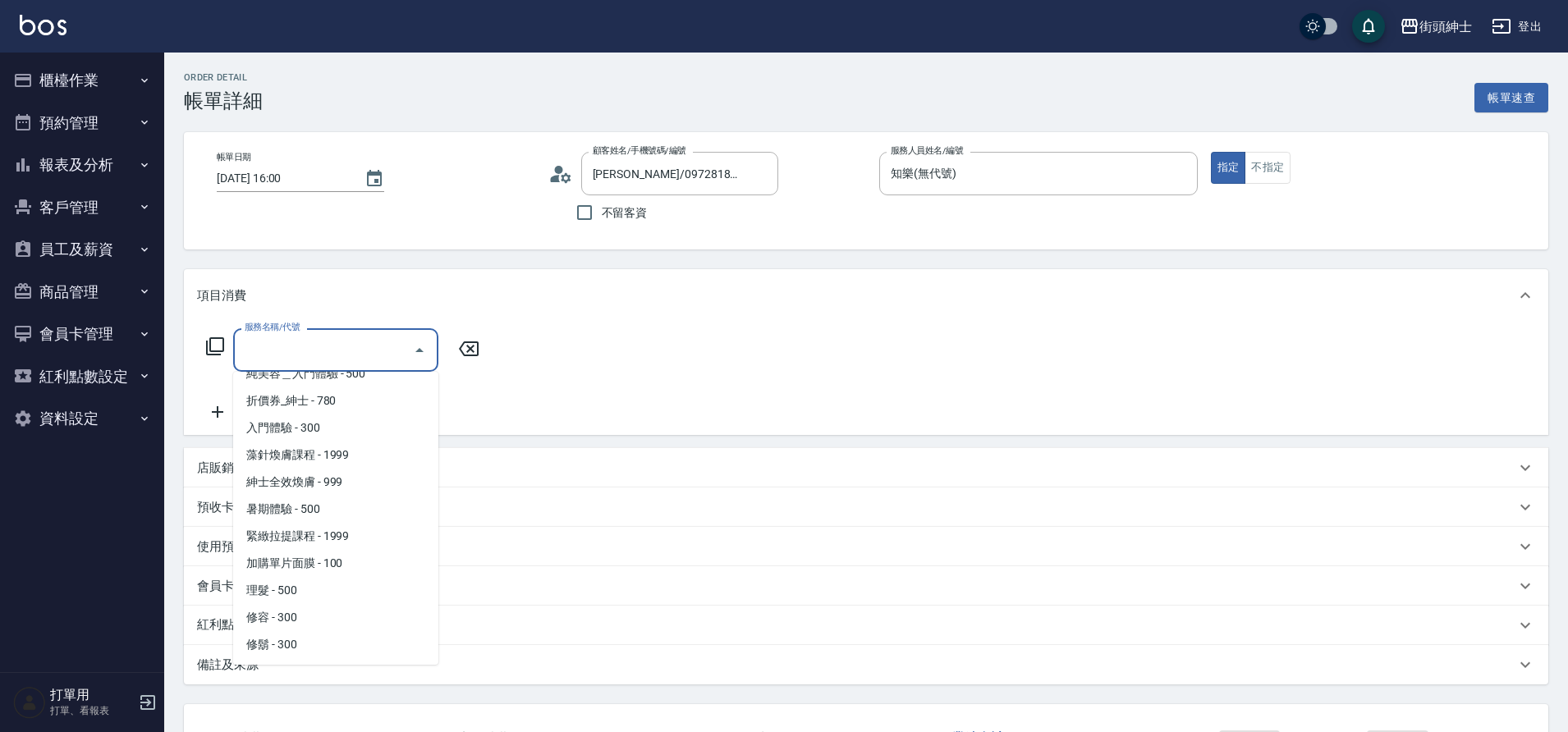
click at [300, 583] on span "理髮 - 500" at bounding box center [335, 590] width 205 height 27
type input "理髮(A02)"
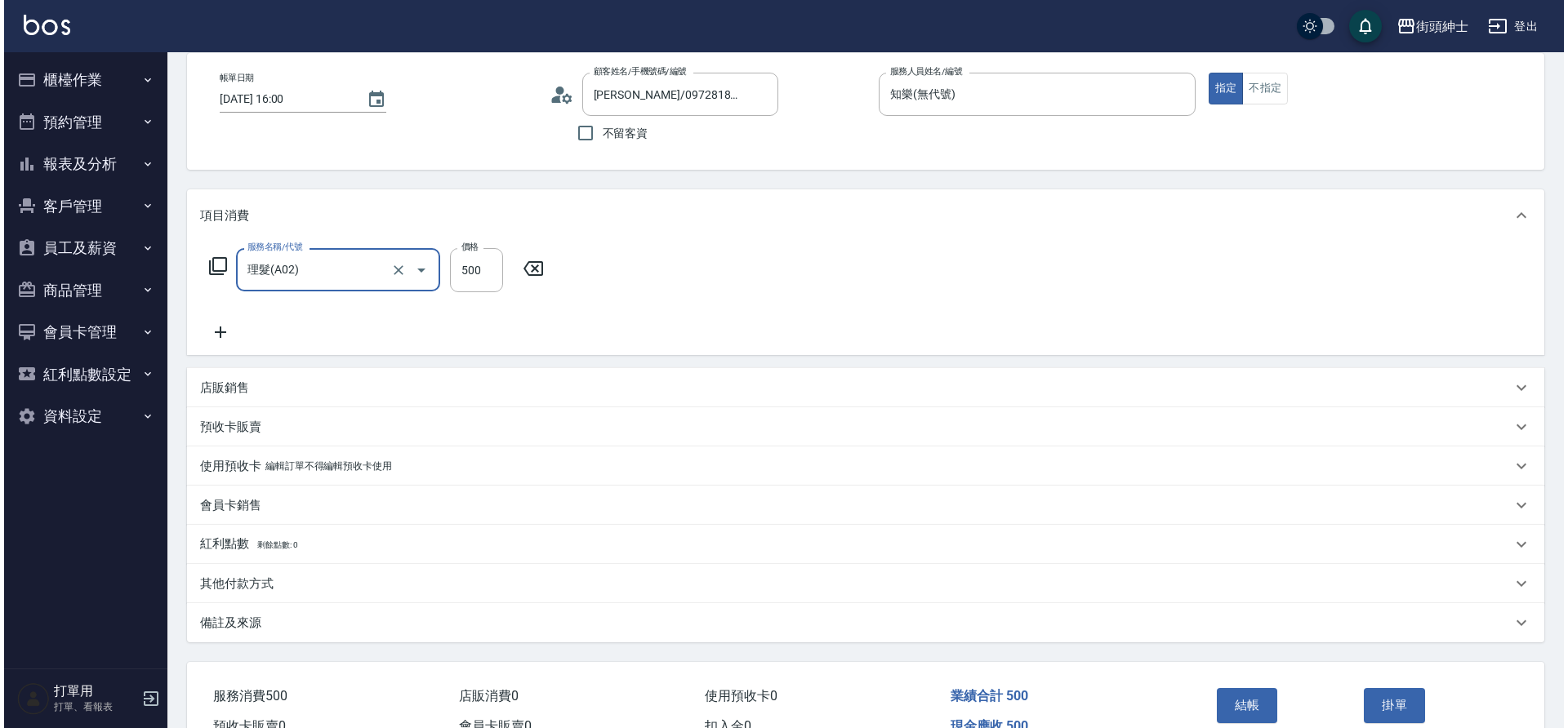
scroll to position [153, 0]
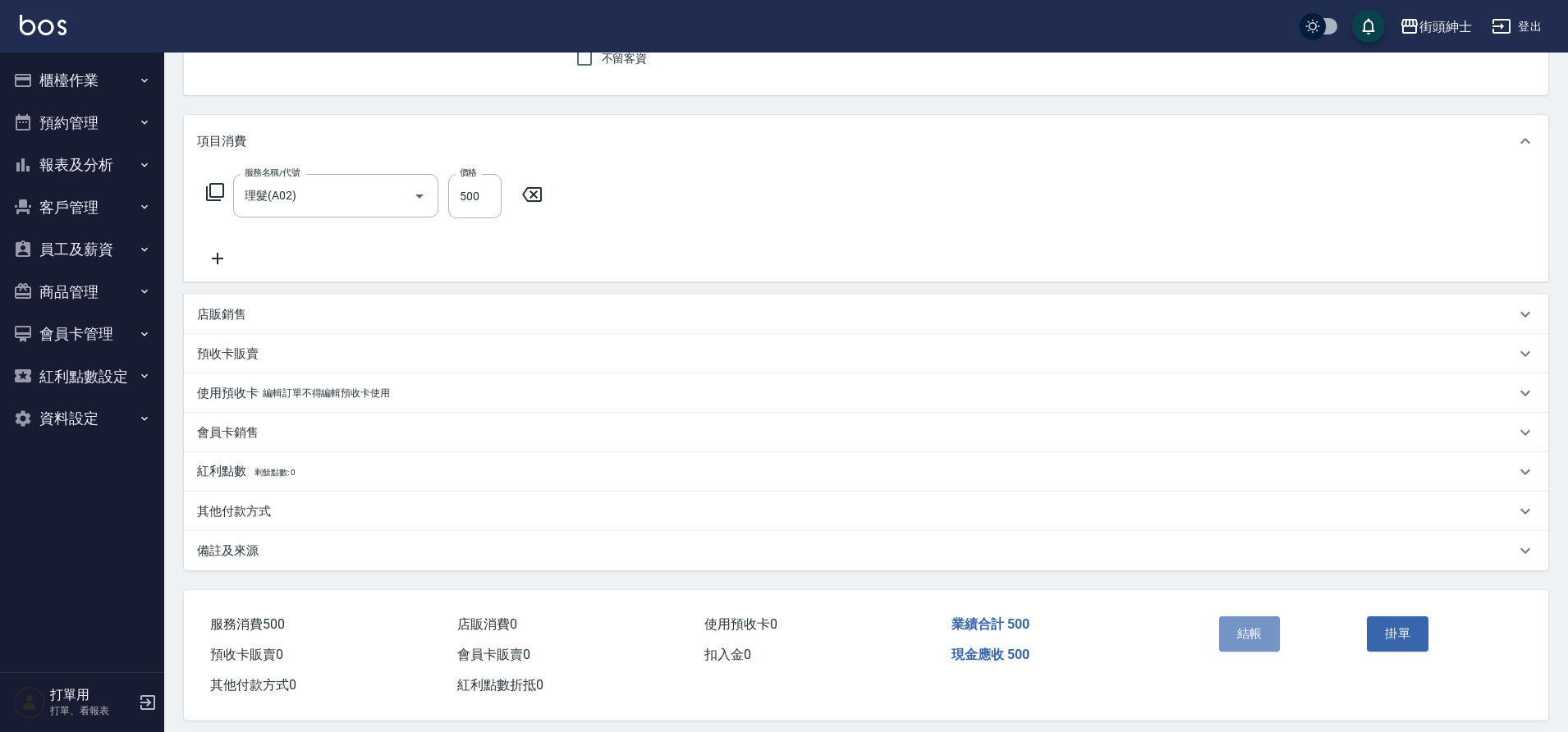
click at [1260, 631] on button "結帳" at bounding box center [1250, 634] width 62 height 34
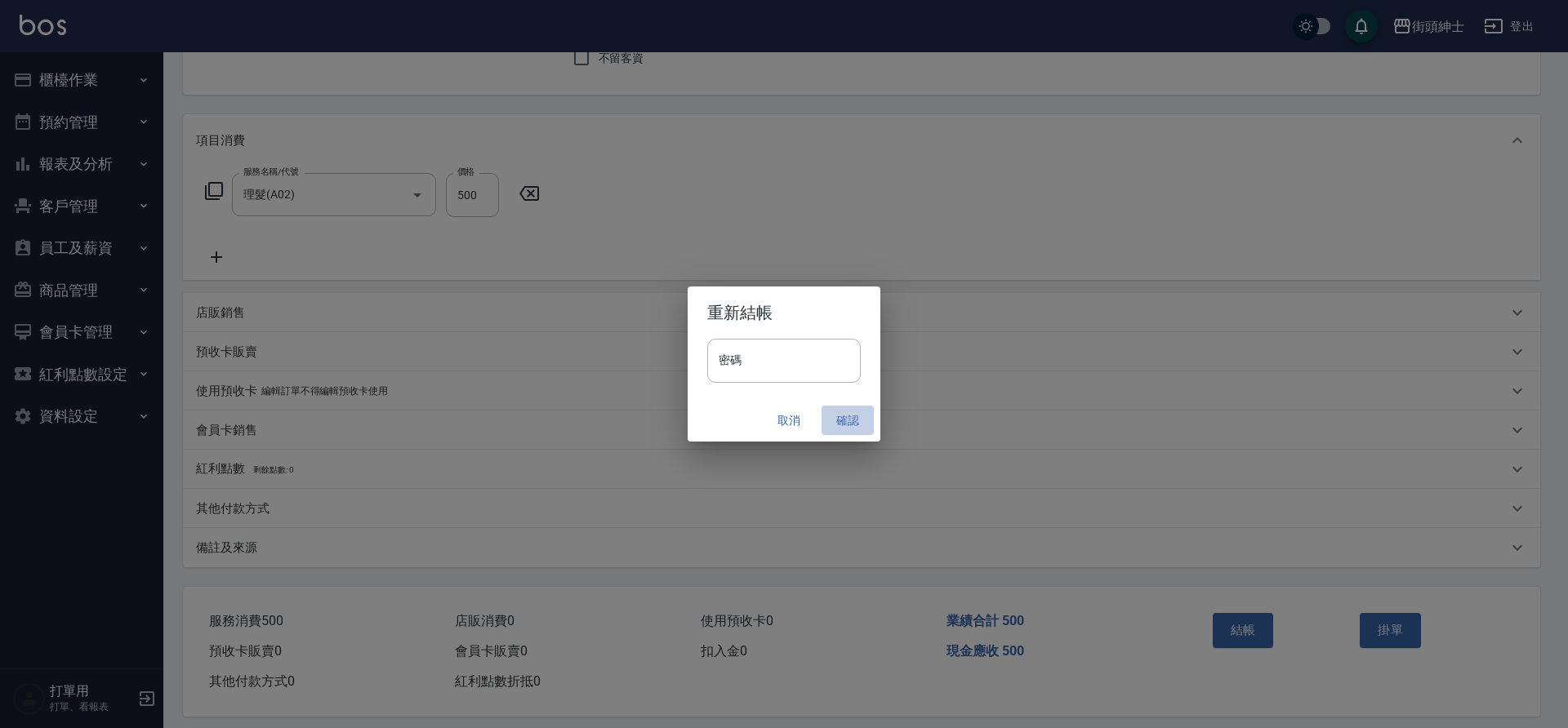
click at [850, 411] on button "確認" at bounding box center [847, 421] width 53 height 30
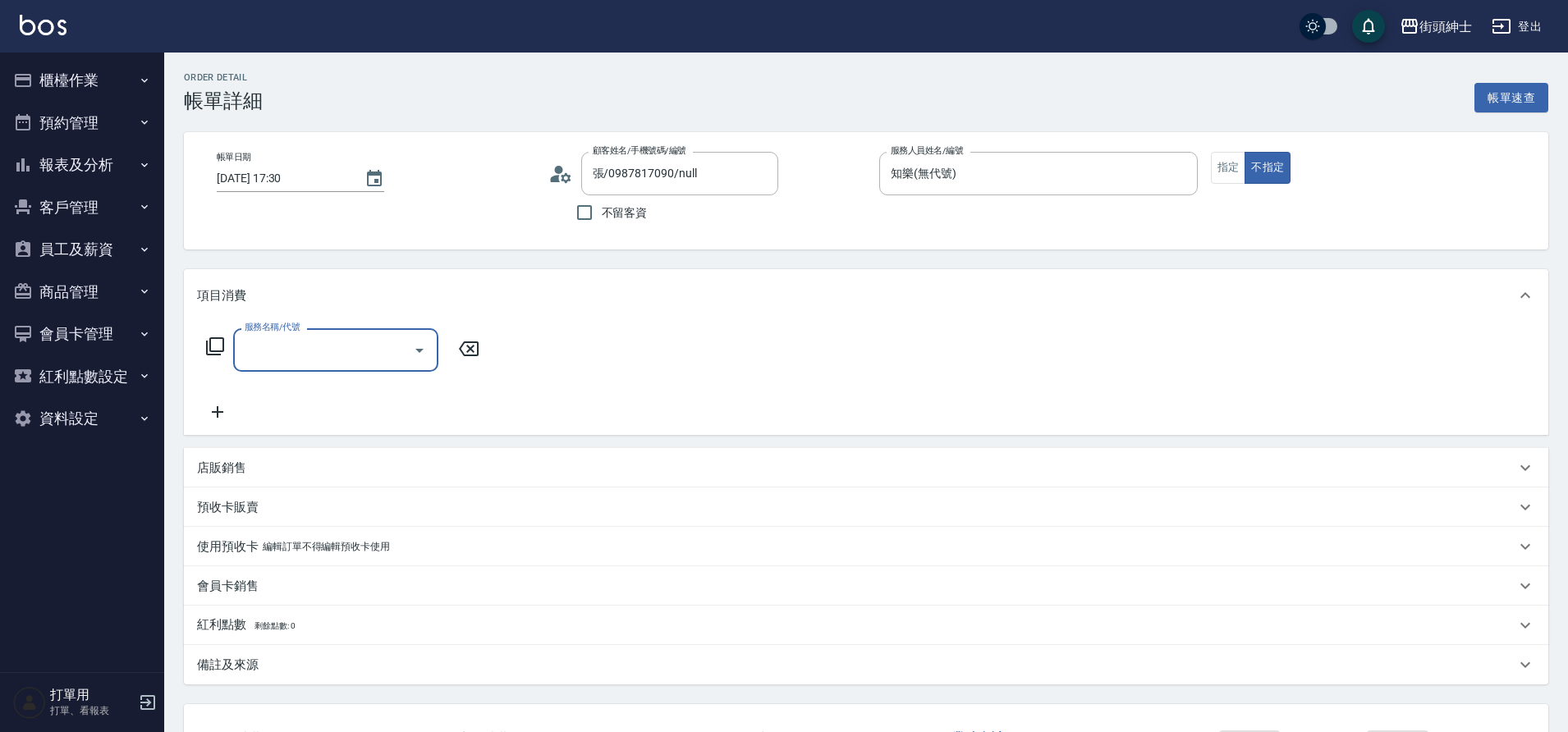
click at [388, 347] on input "服務名稱/代號" at bounding box center [324, 350] width 166 height 29
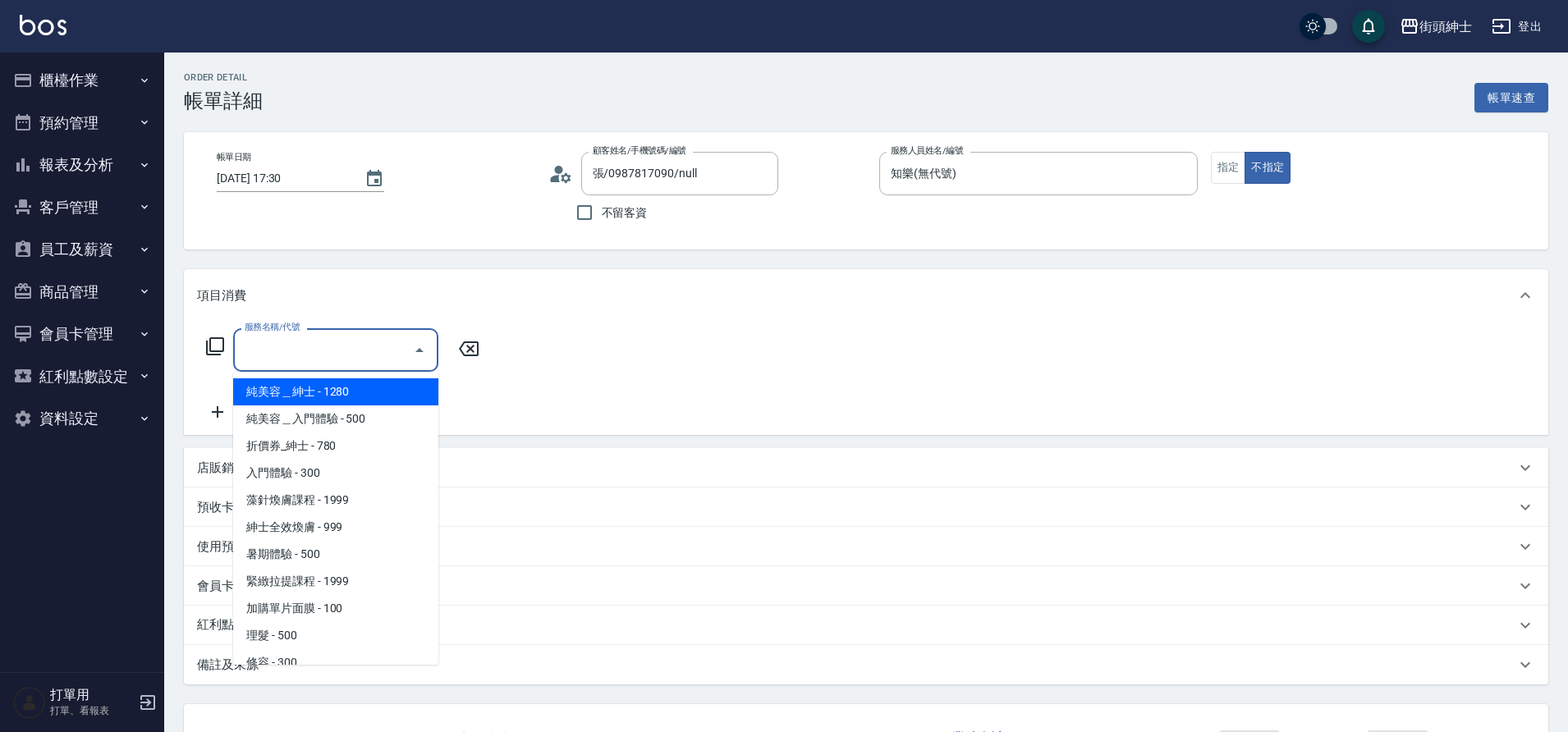
scroll to position [45, 0]
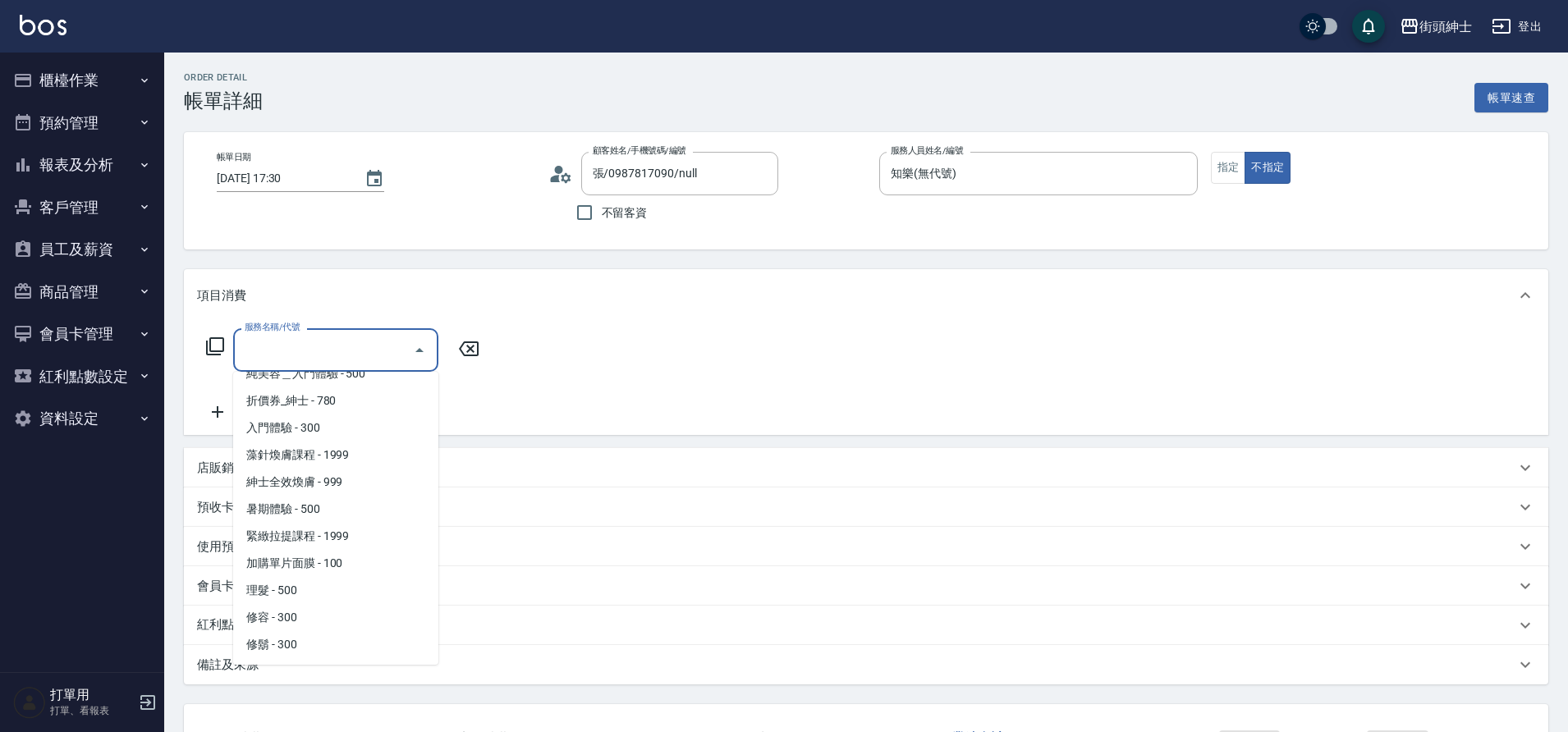
click at [320, 590] on span "理髮 - 500" at bounding box center [335, 590] width 205 height 27
type input "理髮(A02)"
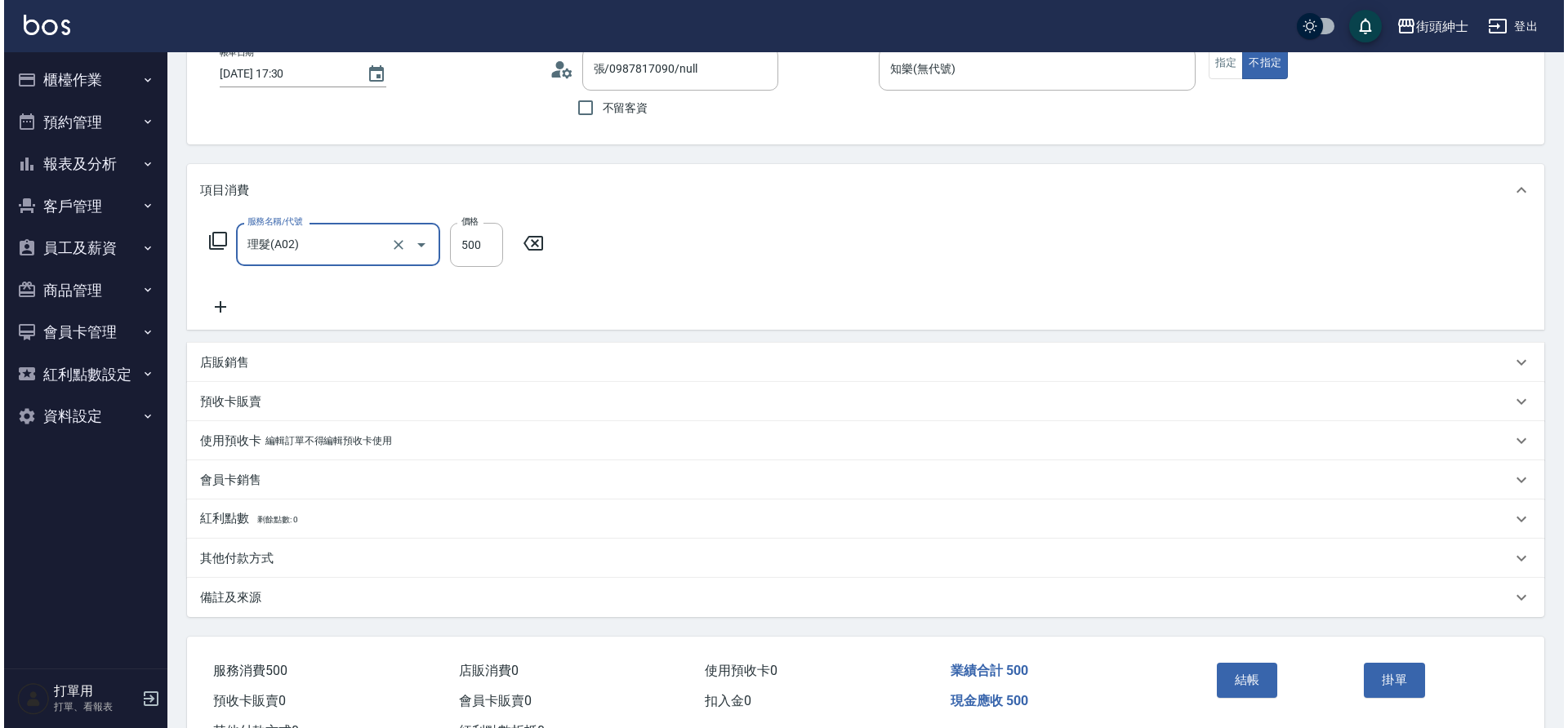
scroll to position [169, 0]
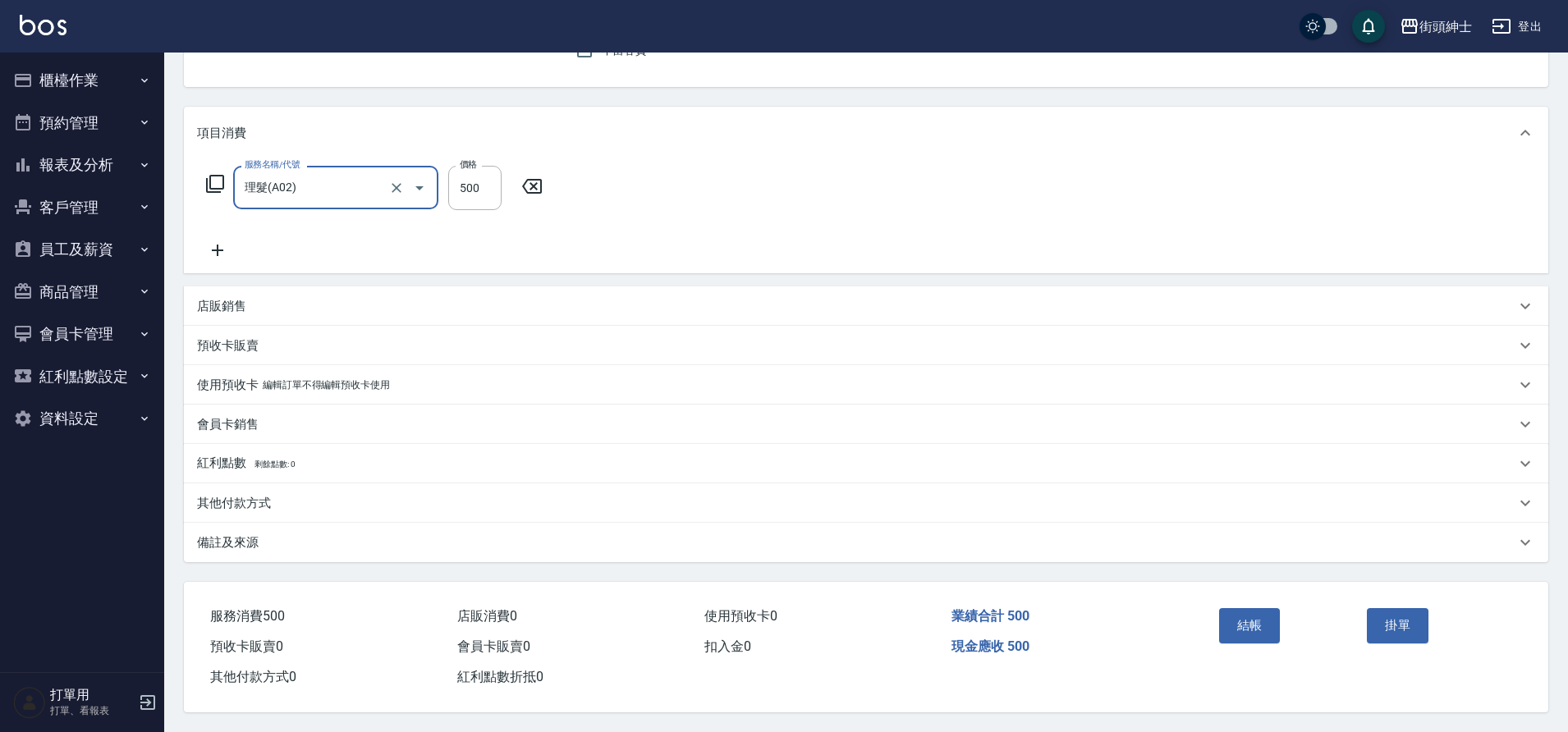
click at [1248, 620] on button "結帳" at bounding box center [1250, 625] width 62 height 34
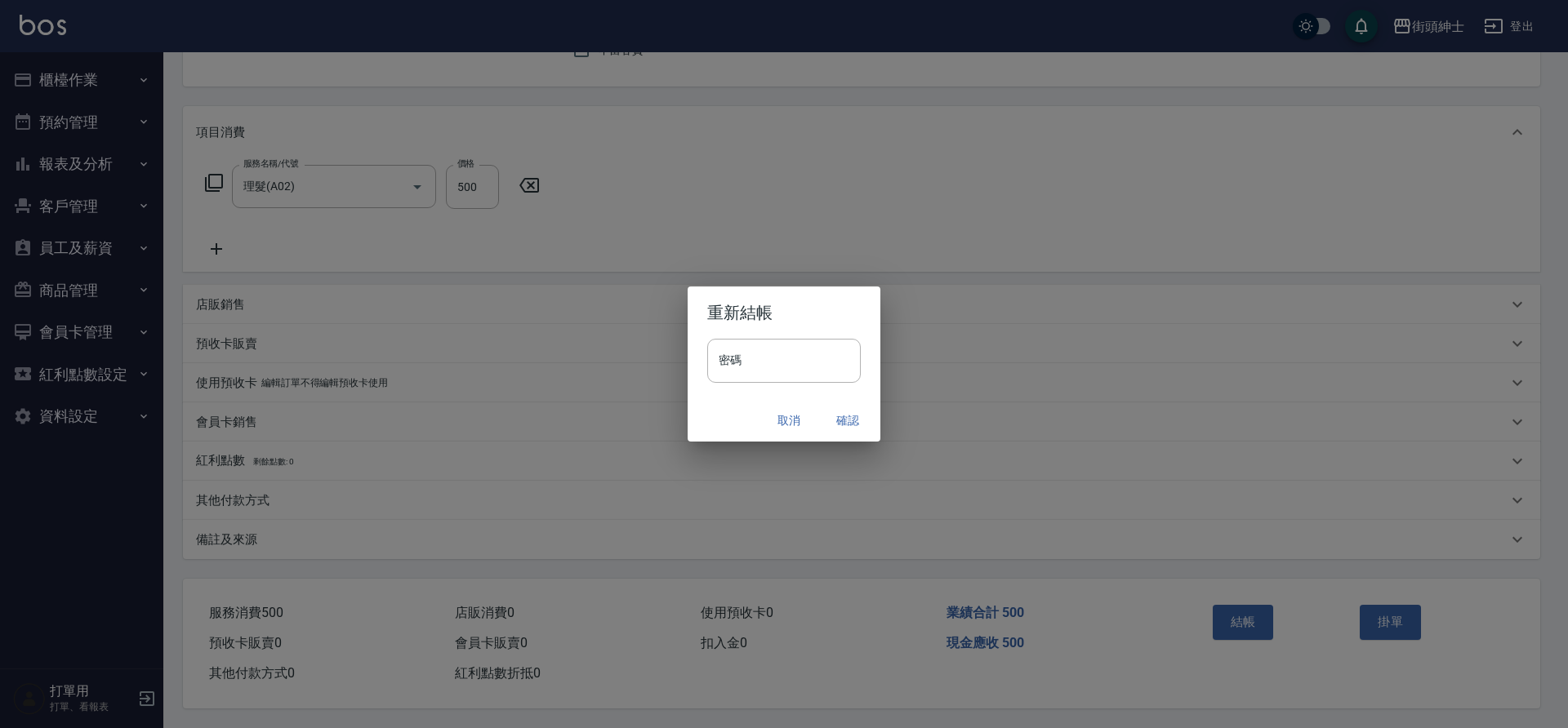
click at [842, 409] on button "確認" at bounding box center [847, 421] width 53 height 30
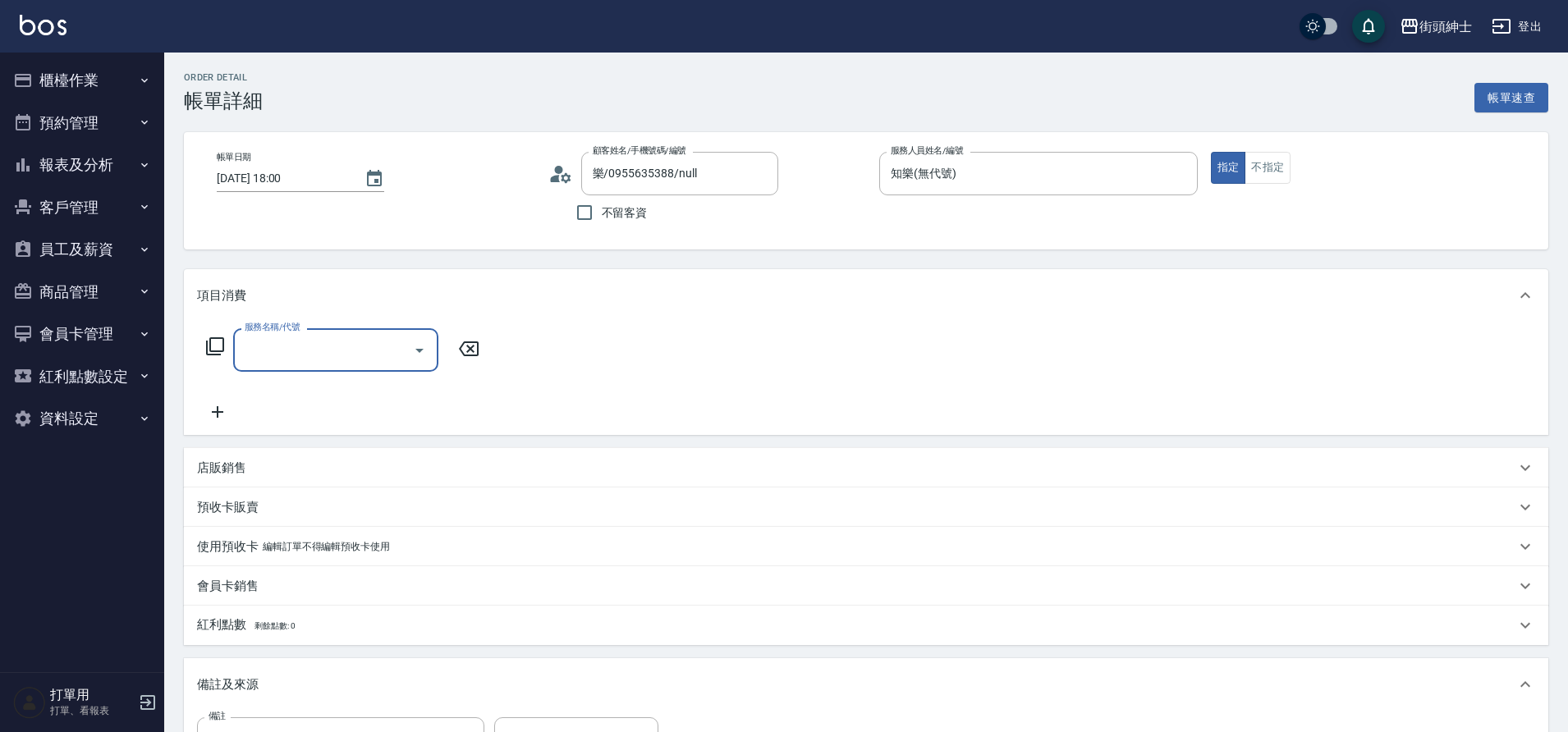
click at [379, 360] on input "服務名稱/代號" at bounding box center [324, 350] width 166 height 29
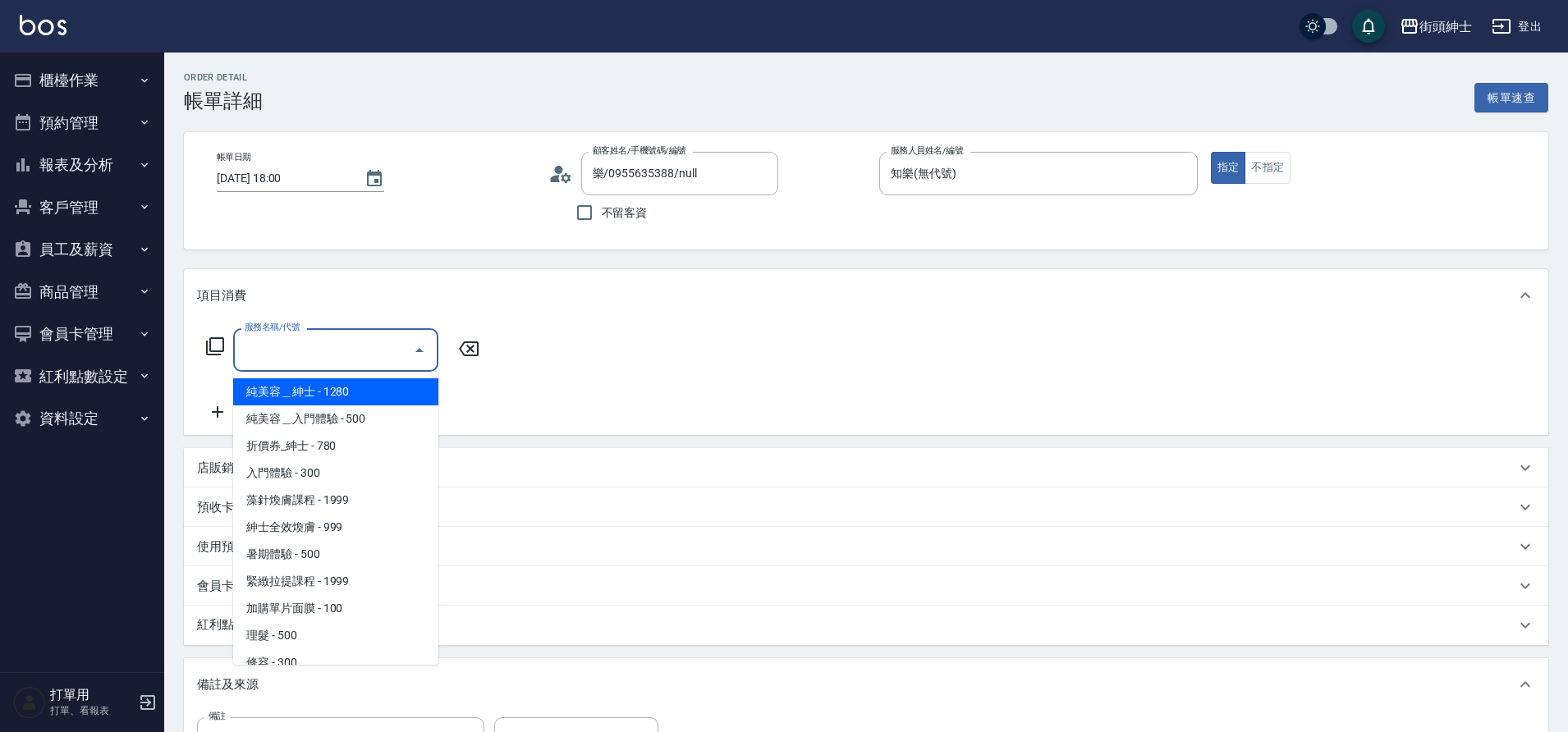
scroll to position [31, 0]
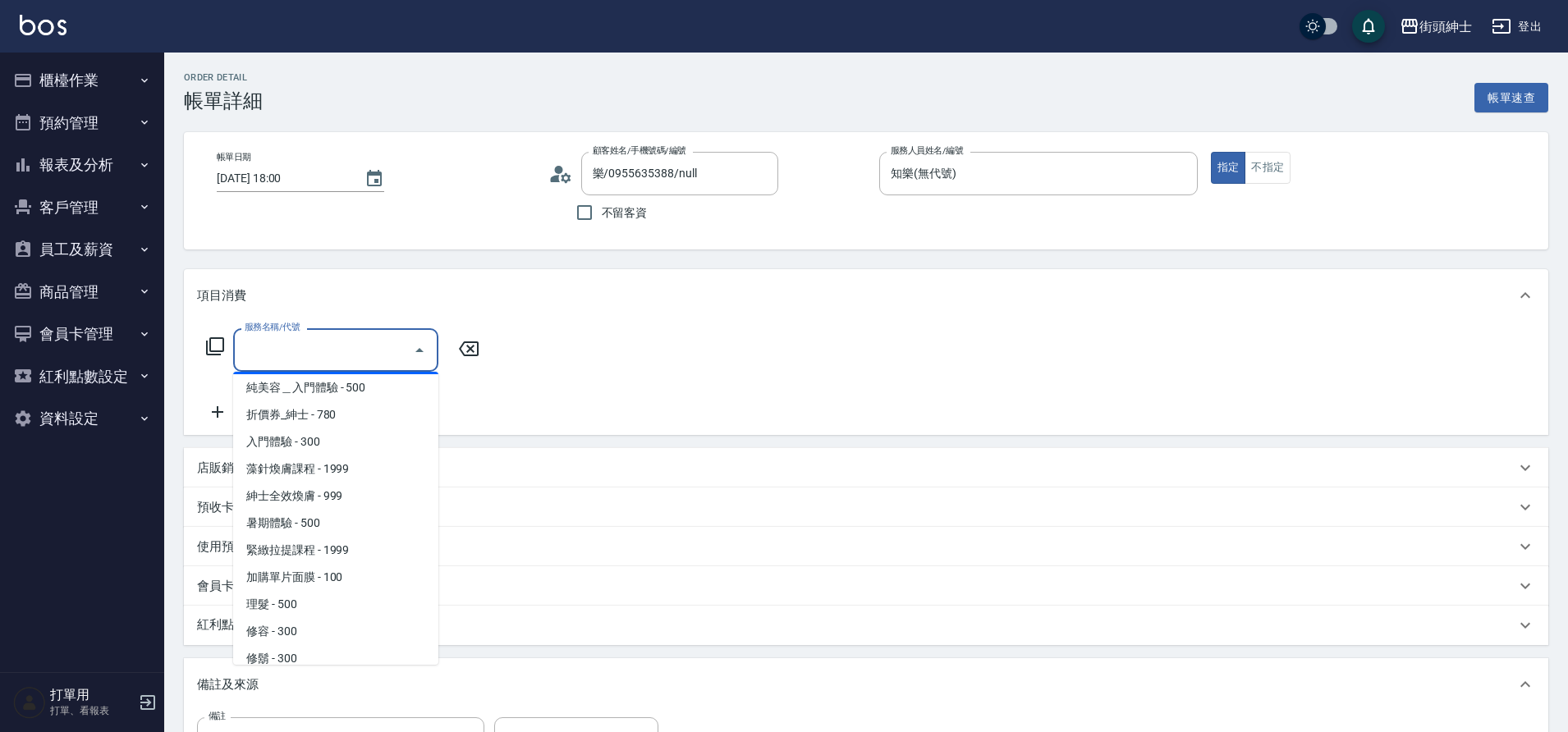
click at [300, 605] on span "理髮 - 500" at bounding box center [335, 604] width 205 height 27
click at [300, 606] on div "紅利點數 剩餘點數: 0 點數給點 0 點數給點 點數扣點 0 點數扣點 點數折抵金額 0 點數折抵金額" at bounding box center [866, 625] width 1365 height 39
type input "理髮(A02)"
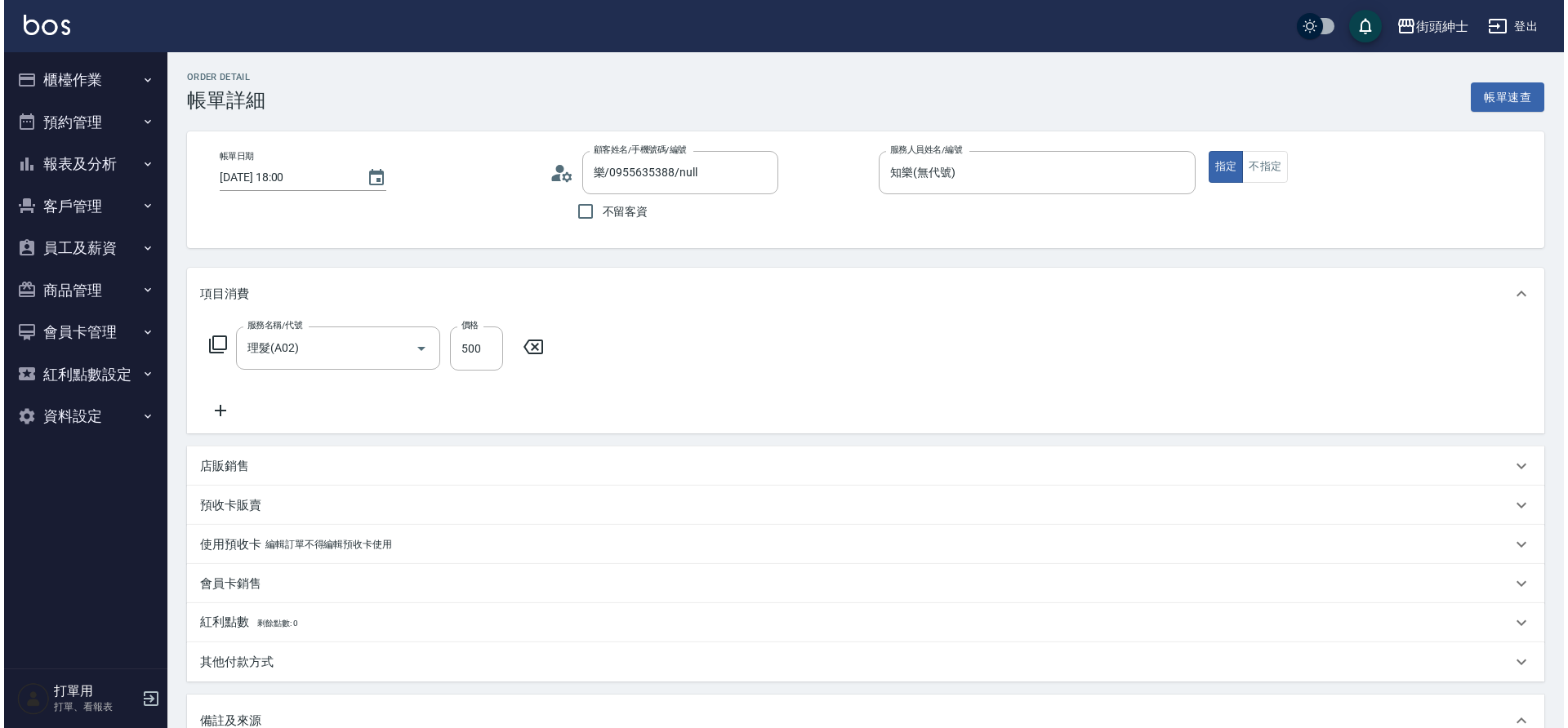
scroll to position [278, 0]
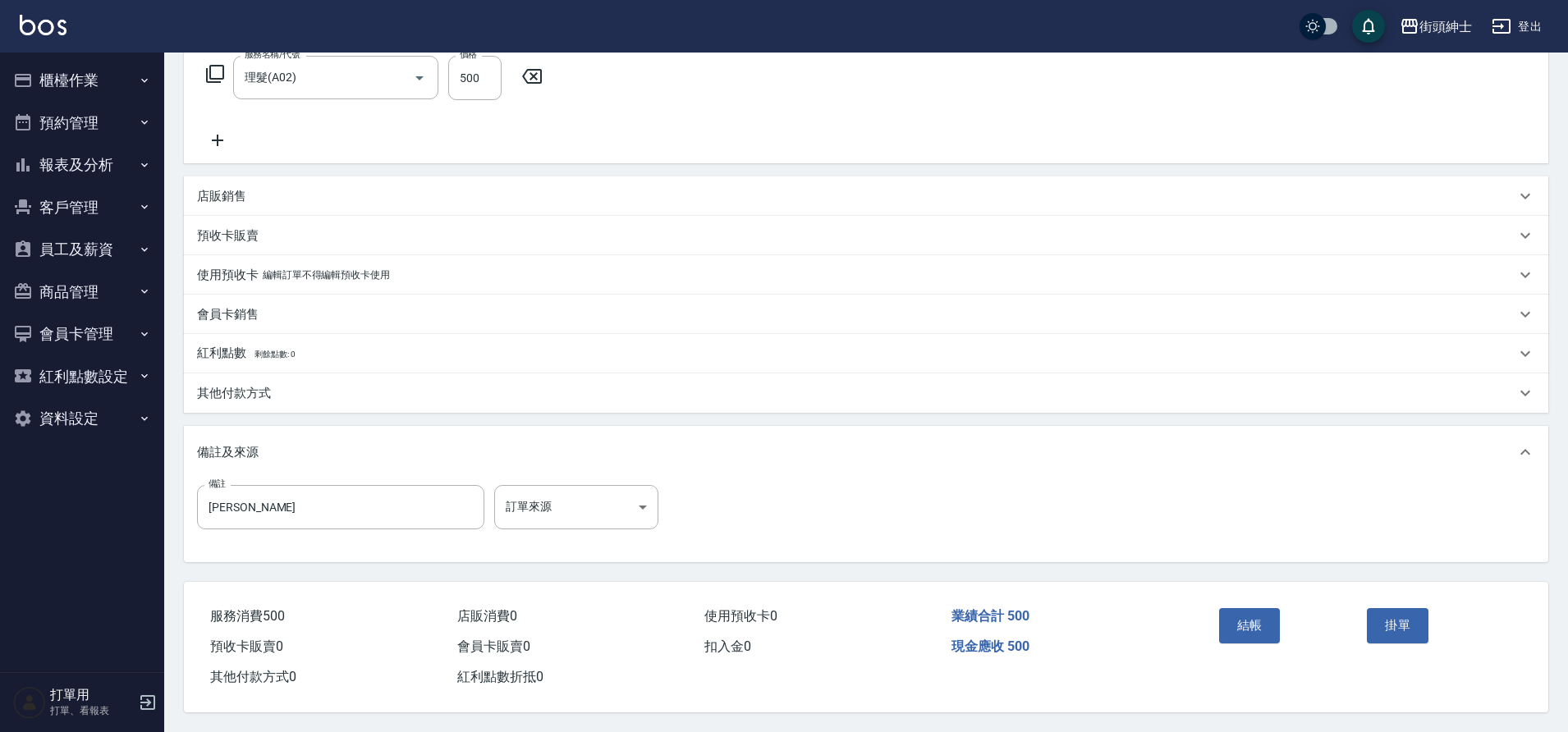
click at [1250, 636] on div "結帳" at bounding box center [1287, 637] width 149 height 71
click at [1255, 613] on button "結帳" at bounding box center [1250, 625] width 62 height 34
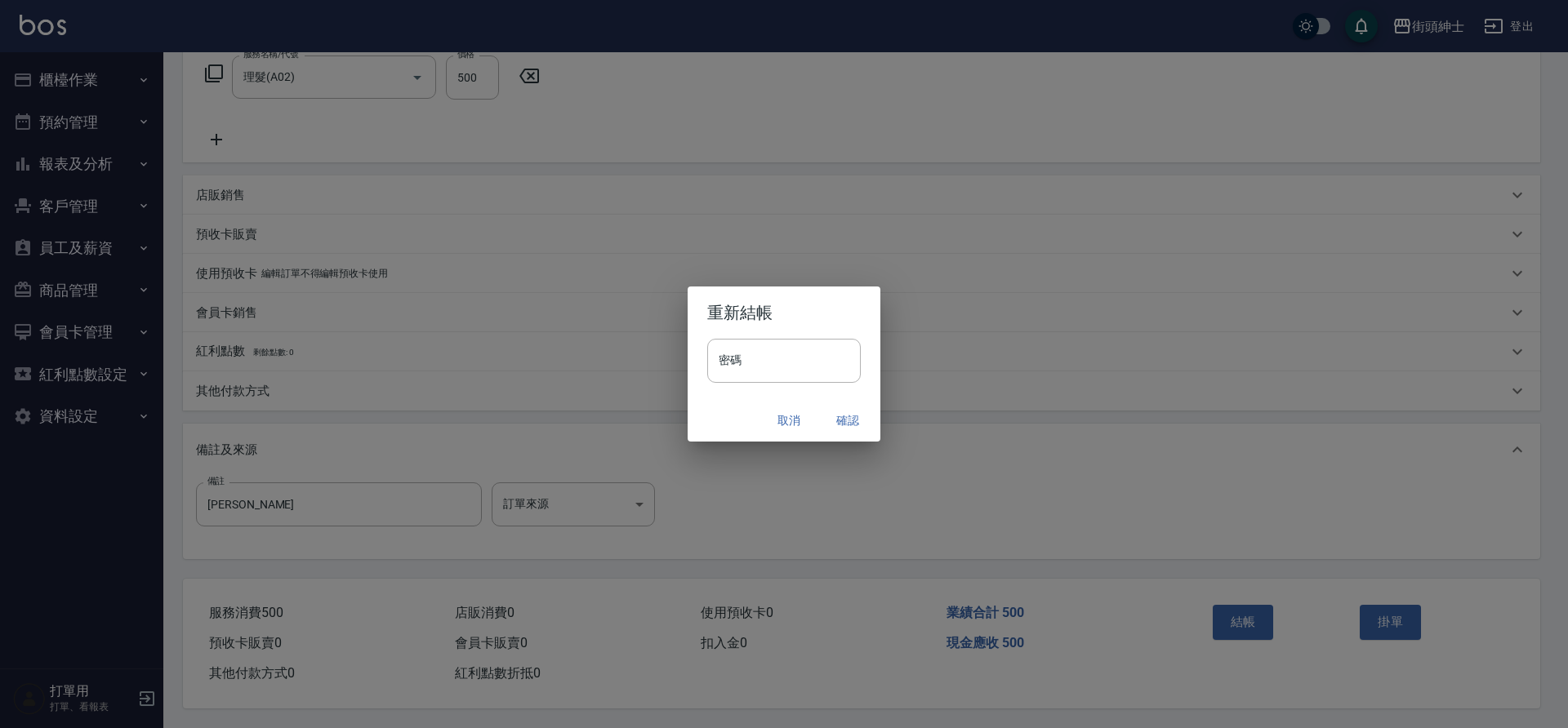
click at [835, 417] on button "確認" at bounding box center [847, 421] width 53 height 30
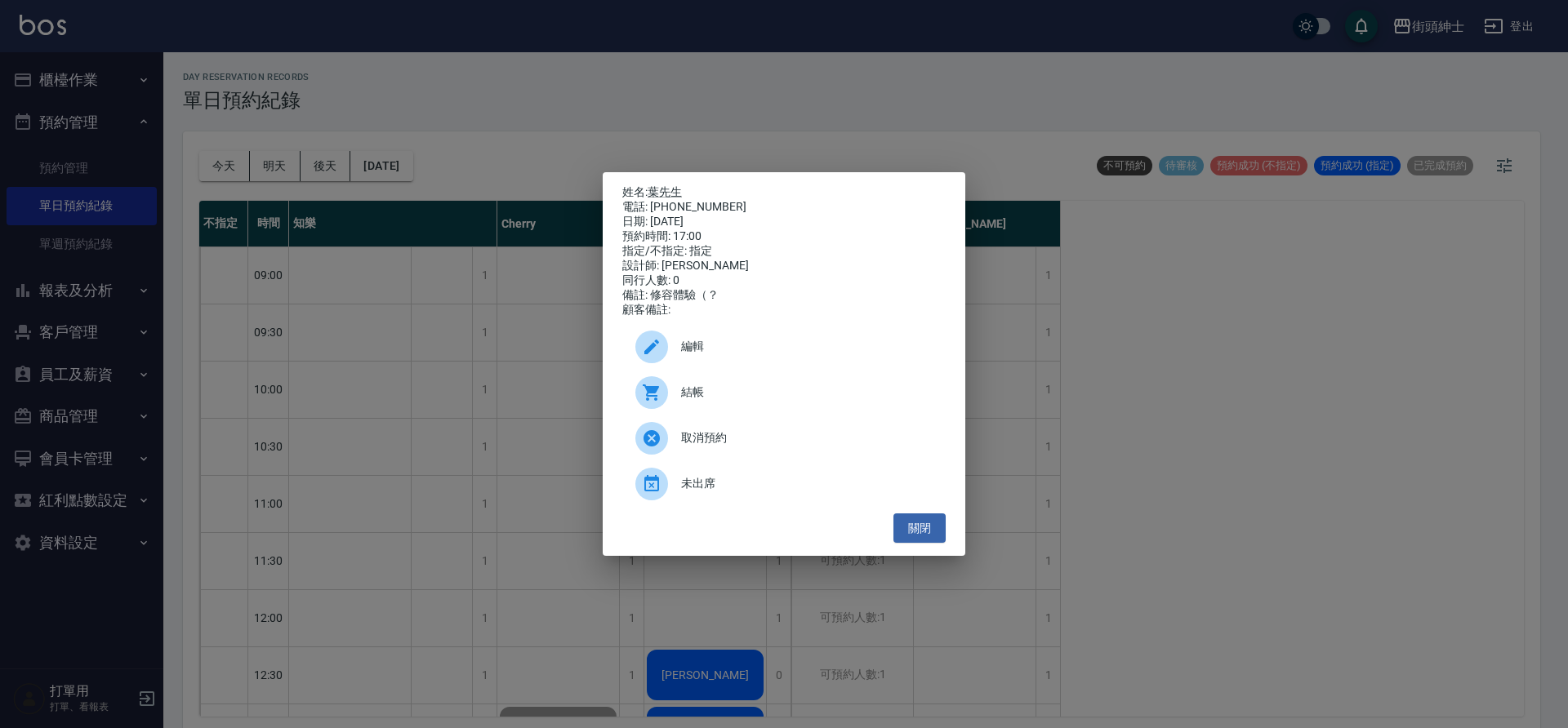
scroll to position [5, 0]
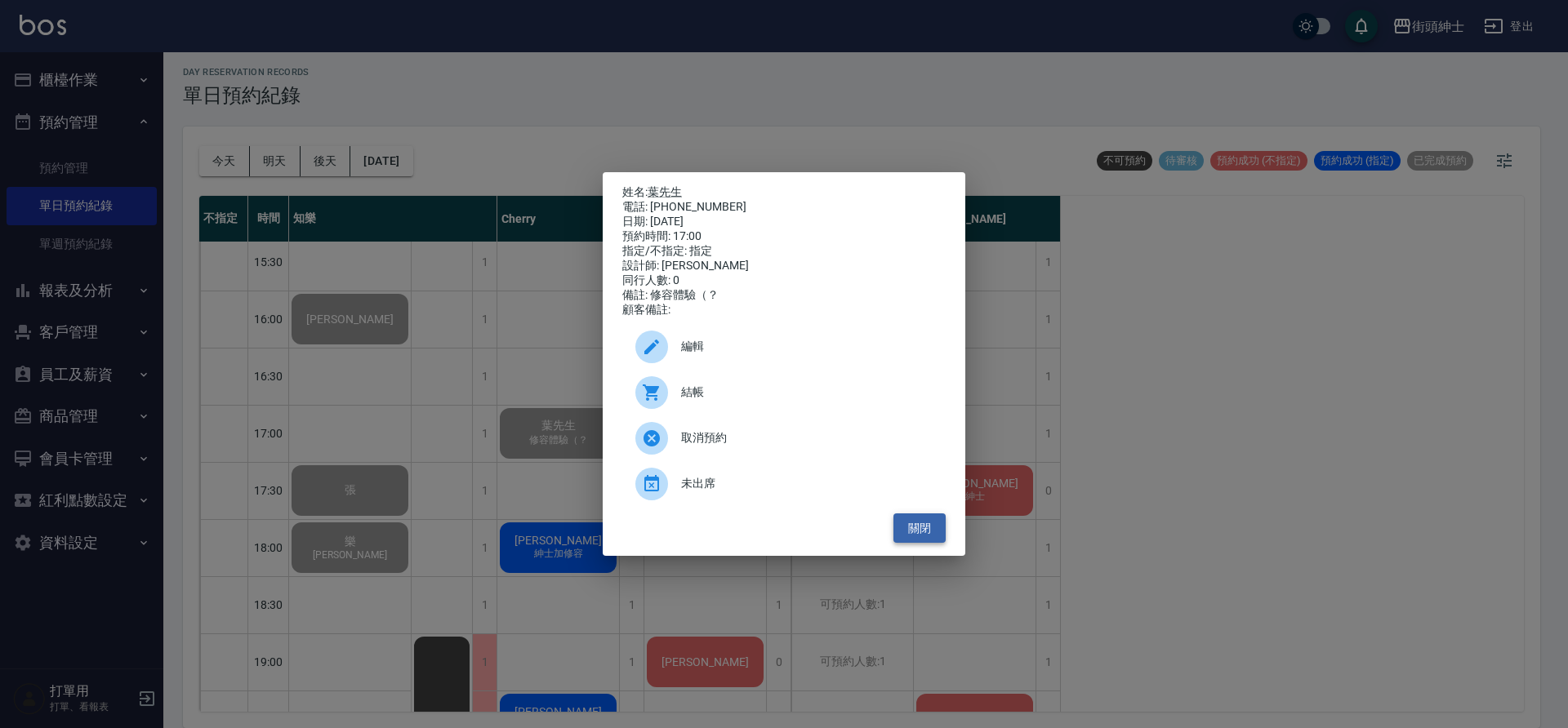
click at [909, 542] on button "關閉" at bounding box center [919, 528] width 53 height 30
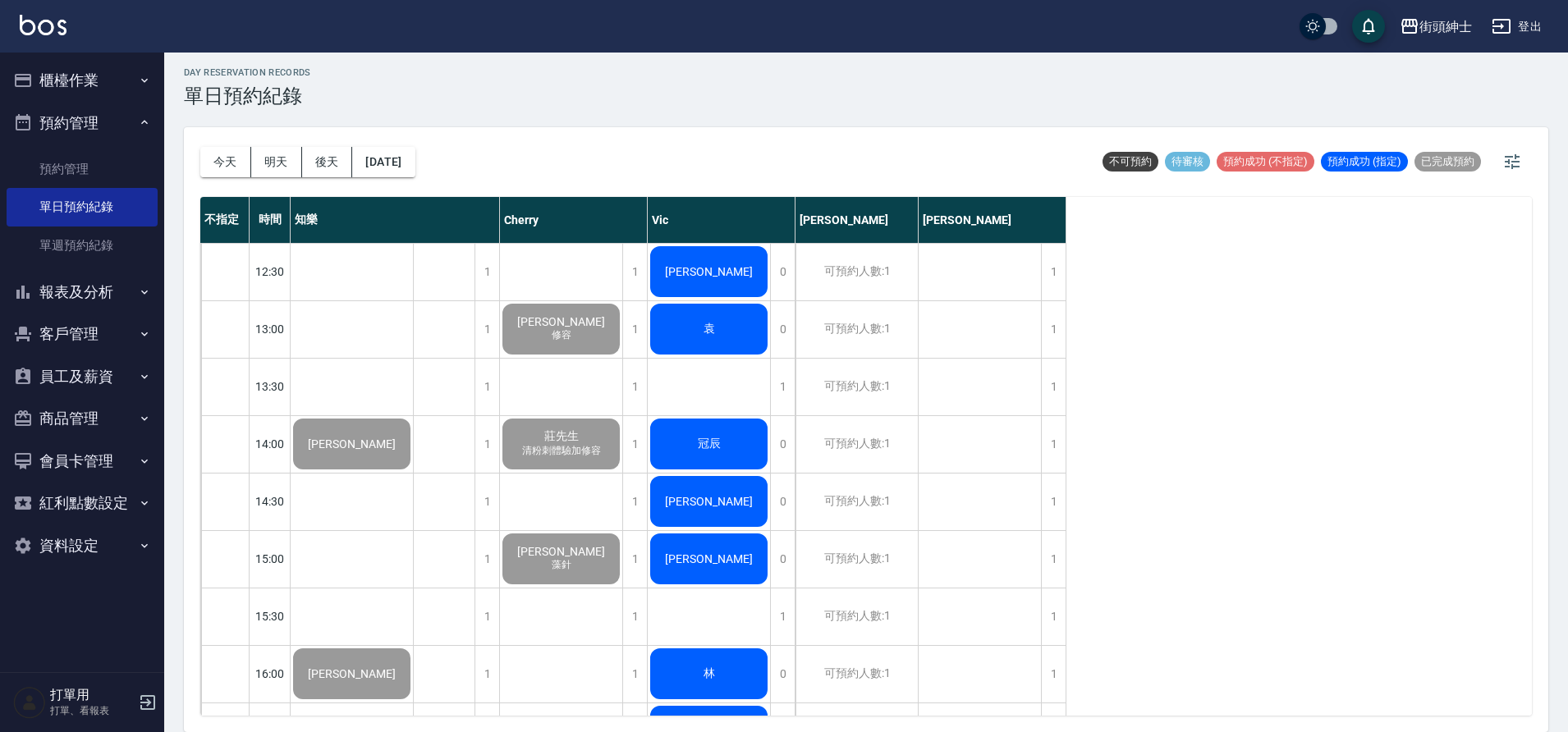
scroll to position [975, 0]
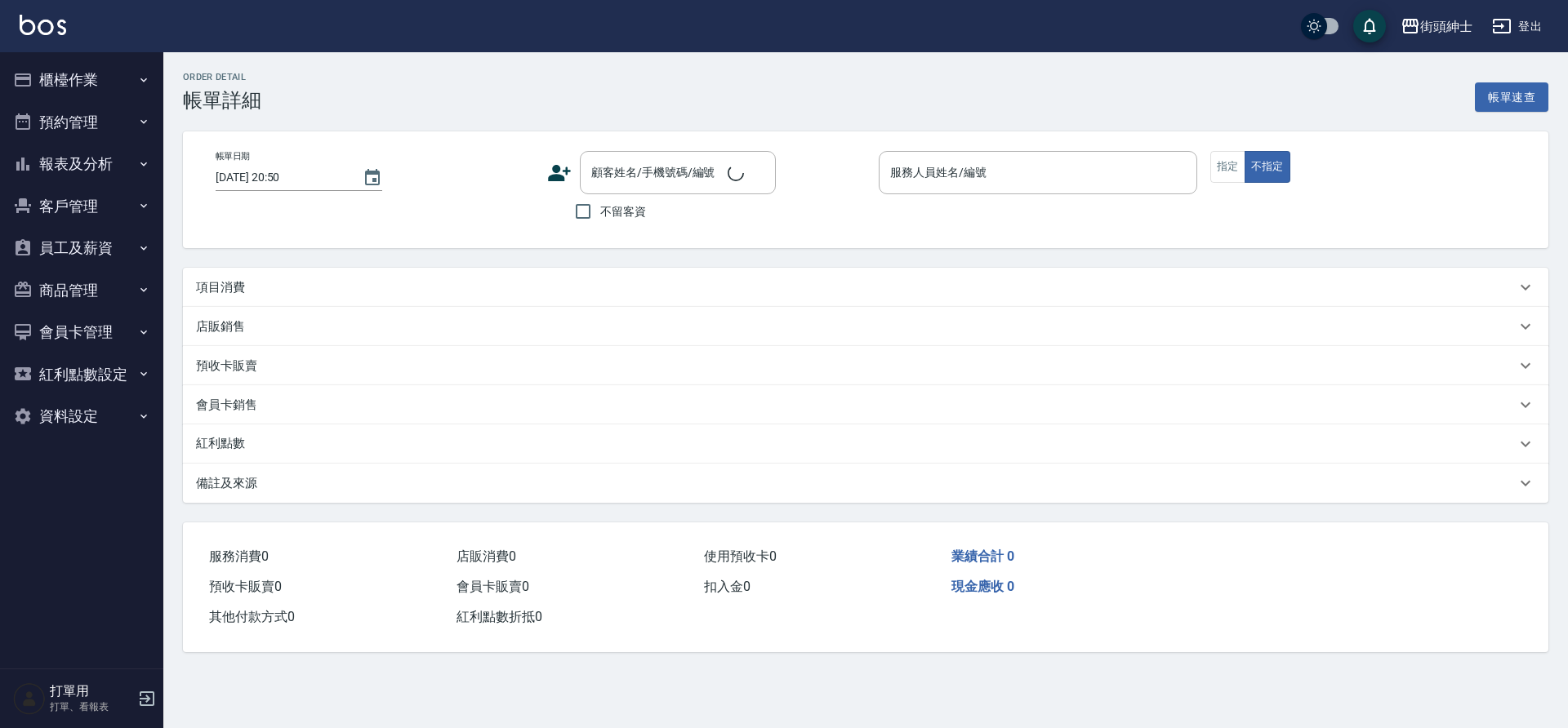
click at [298, 273] on div "項目消費" at bounding box center [865, 286] width 1365 height 39
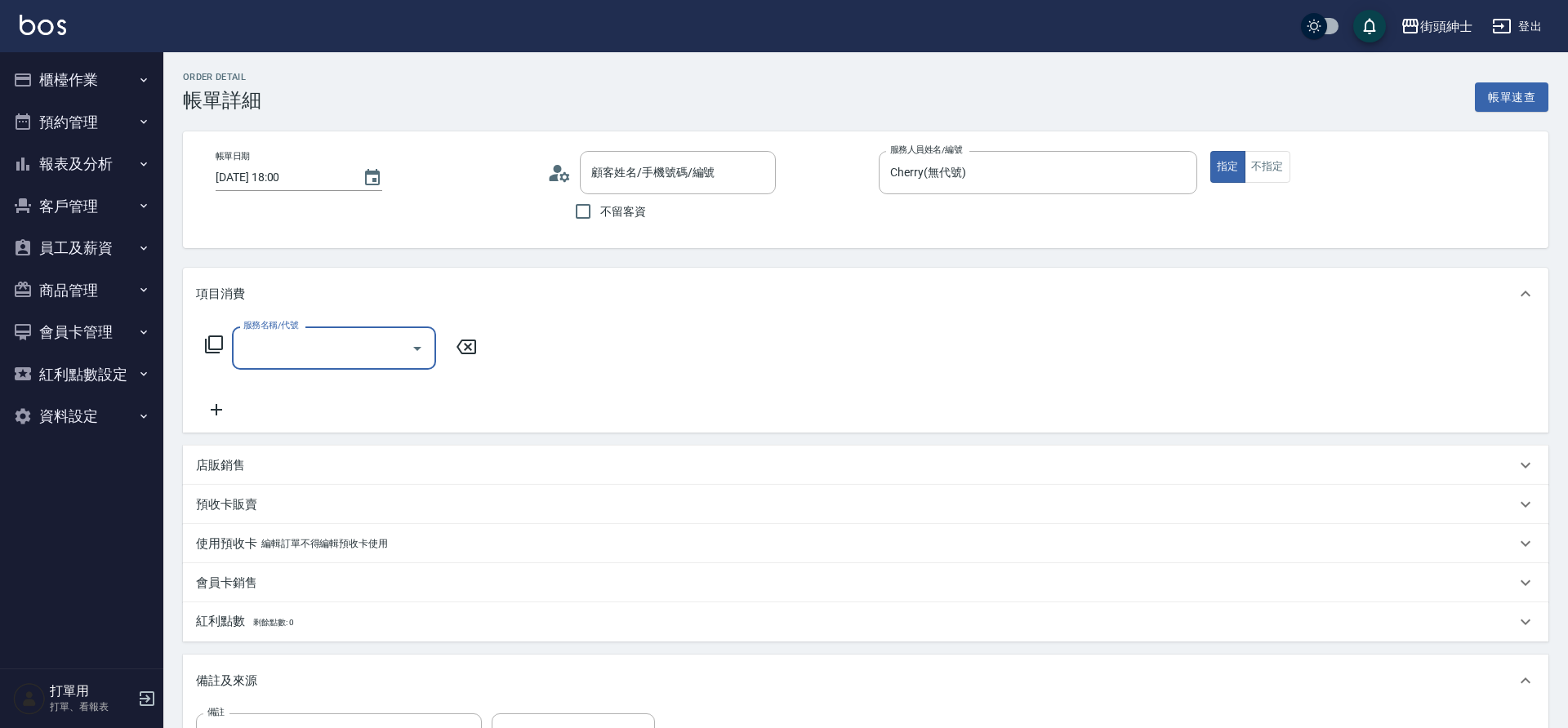
type input "2025/08/22 18:00"
type input "Cherry(無代號)"
type input "紳士加修容"
type input "Thomas/0908321993/null"
click at [332, 340] on input "服務名稱/代號" at bounding box center [322, 348] width 165 height 29
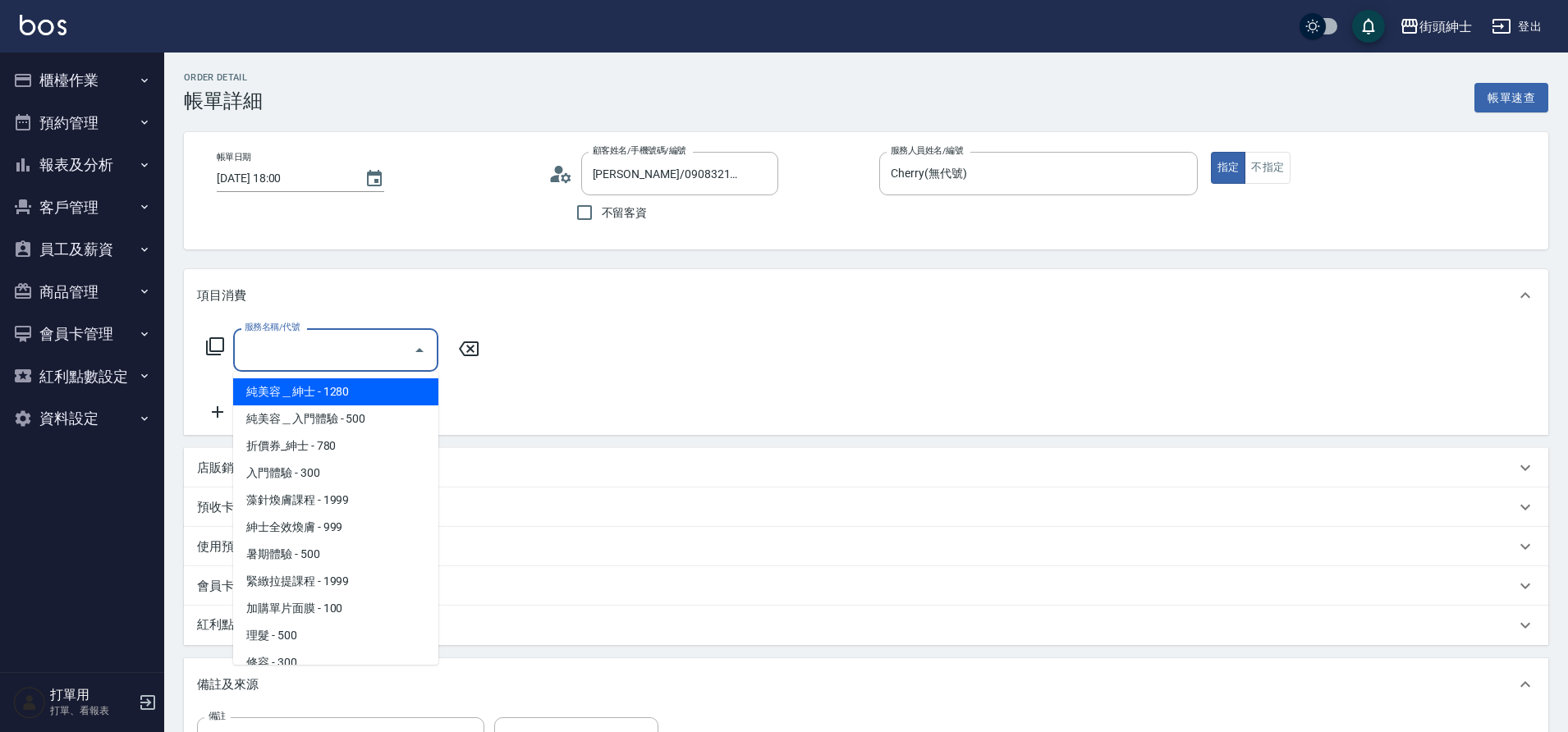
click at [315, 527] on span "紳士全效煥膚 - 999" at bounding box center [335, 527] width 205 height 27
type input "紳士全效煥膚"
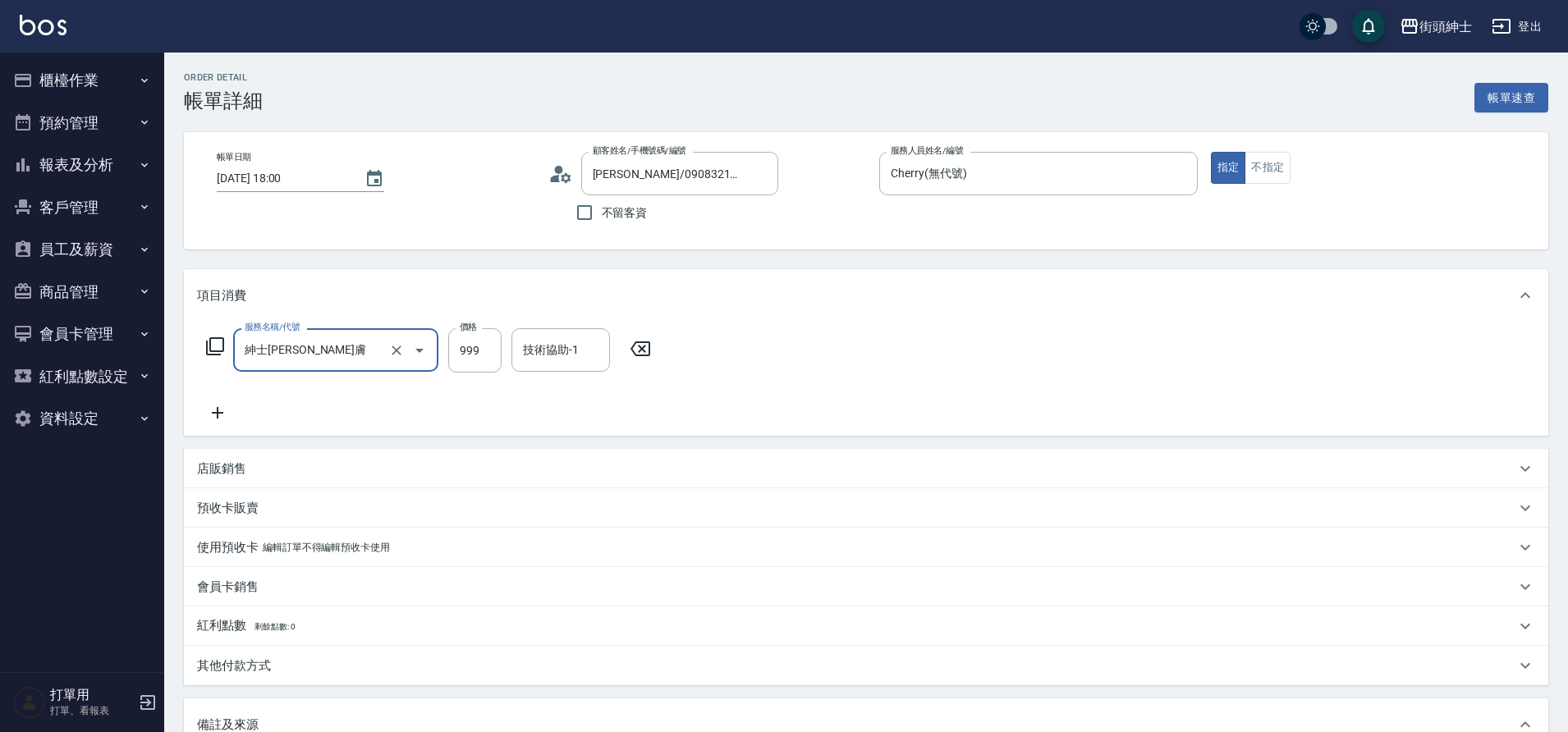
click at [218, 416] on icon at bounding box center [217, 412] width 11 height 11
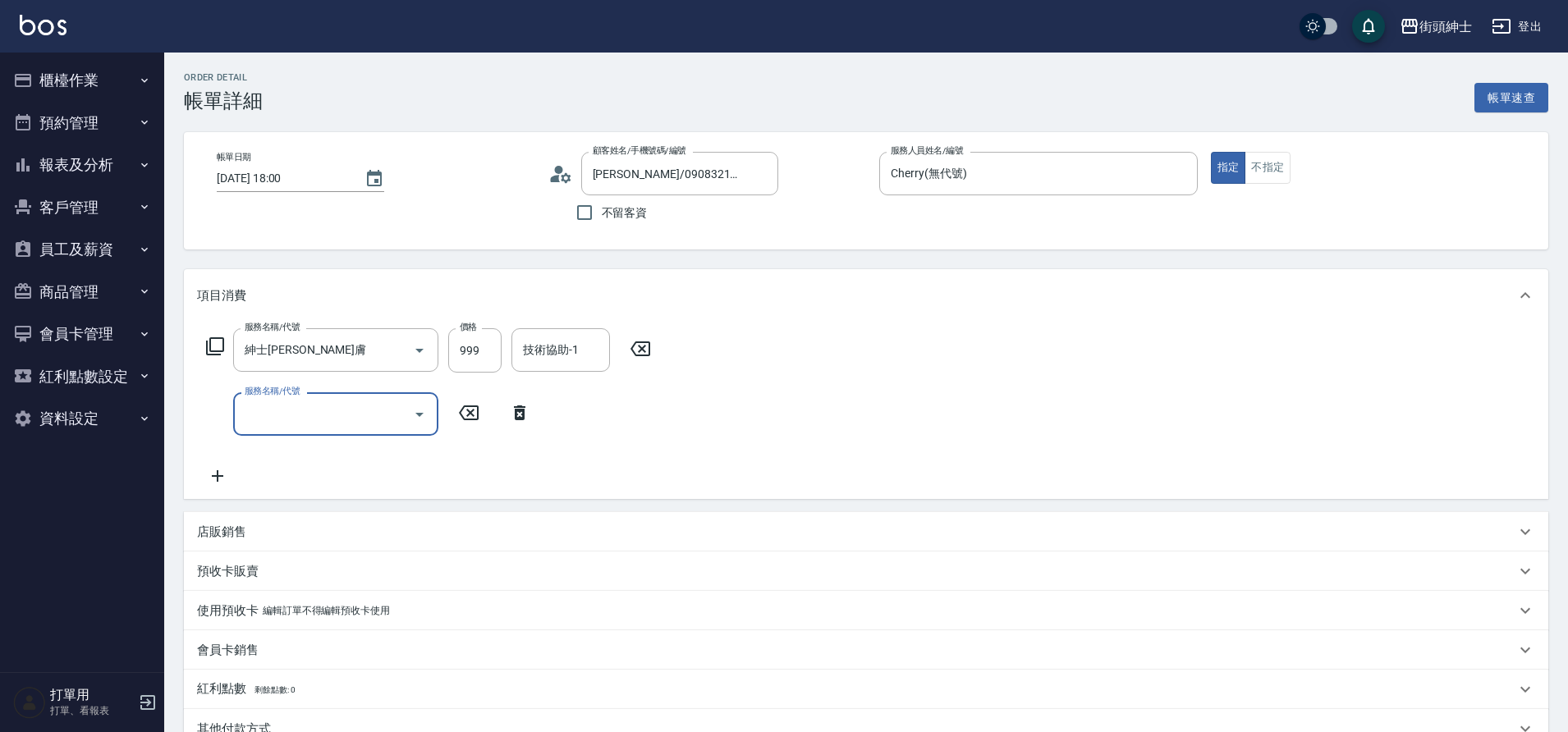
drag, startPoint x: 0, startPoint y: 0, endPoint x: 265, endPoint y: 411, distance: 488.8
click at [265, 411] on input "服務名稱/代號" at bounding box center [324, 414] width 166 height 29
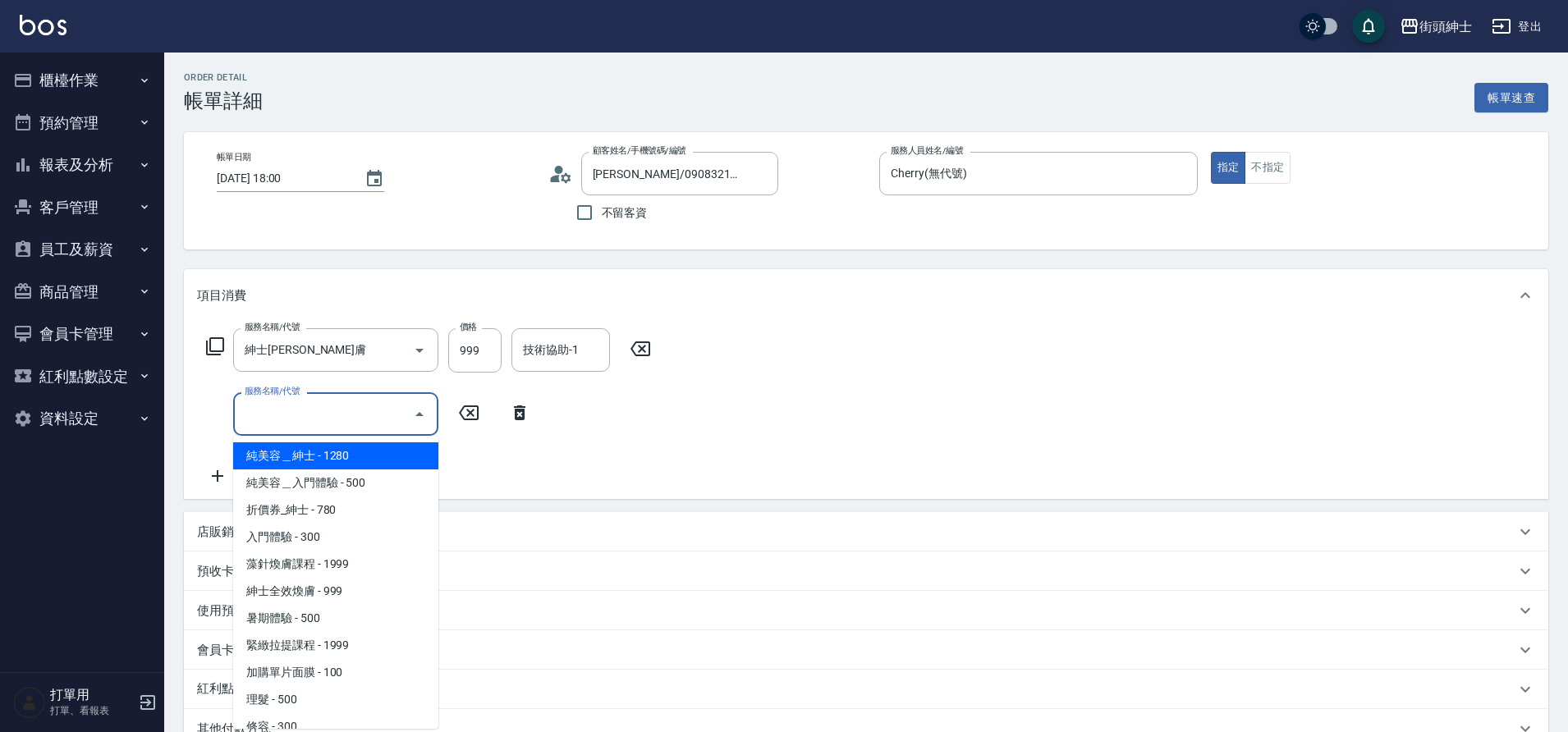
scroll to position [29, 0]
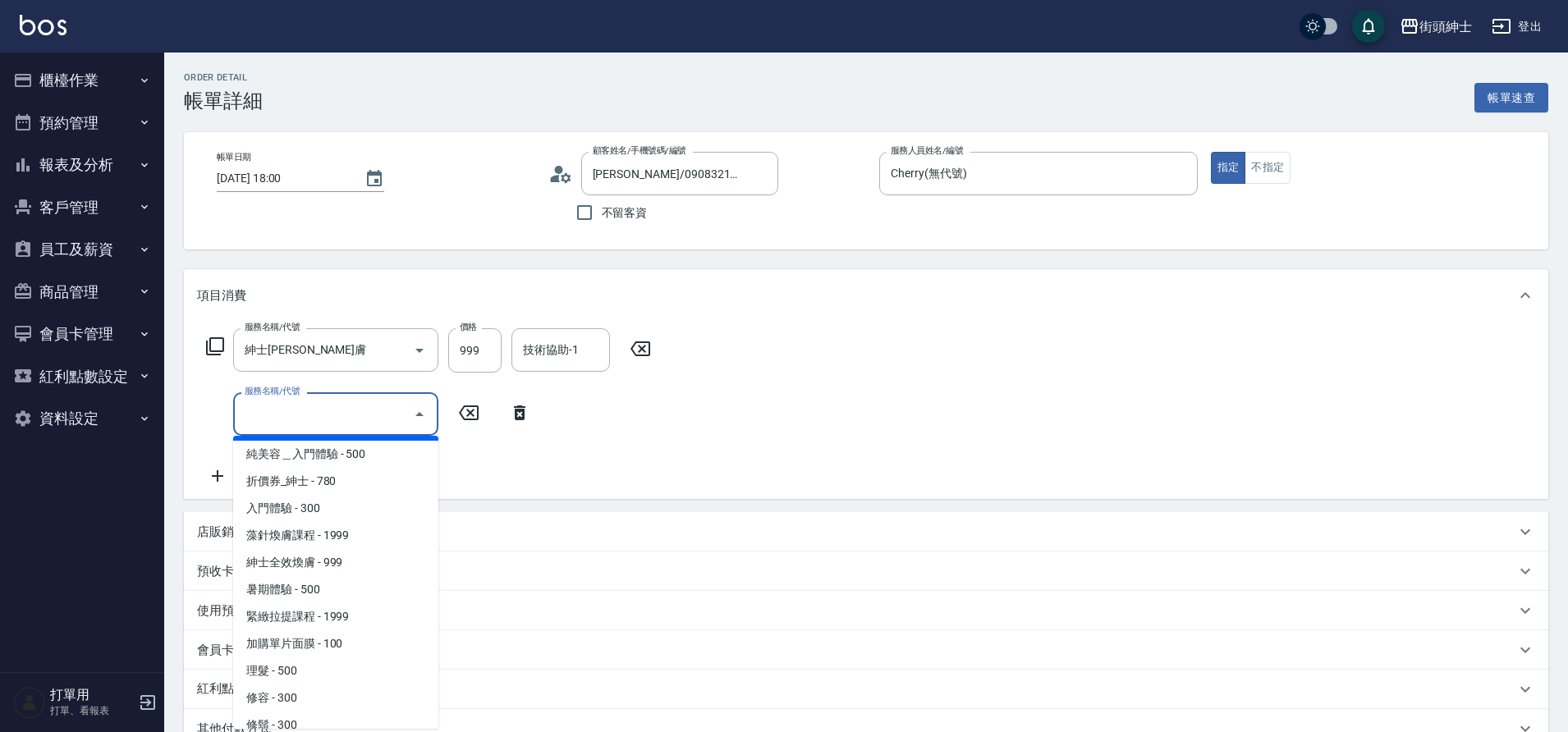
drag, startPoint x: 265, startPoint y: 411, endPoint x: 319, endPoint y: 697, distance: 291.6
click at [319, 697] on span "修容 - 300" at bounding box center [335, 698] width 205 height 27
type input "修容(A03)"
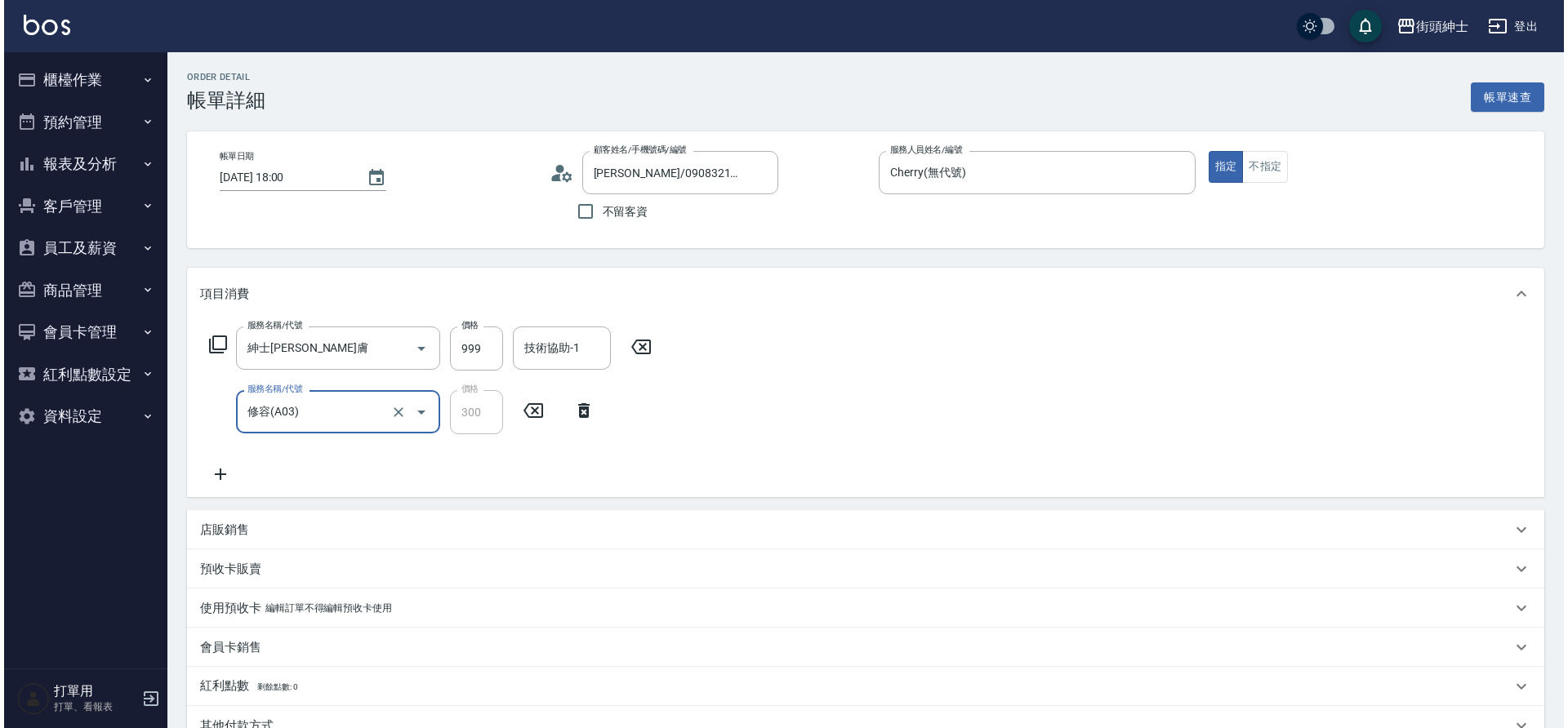
scroll to position [301, 0]
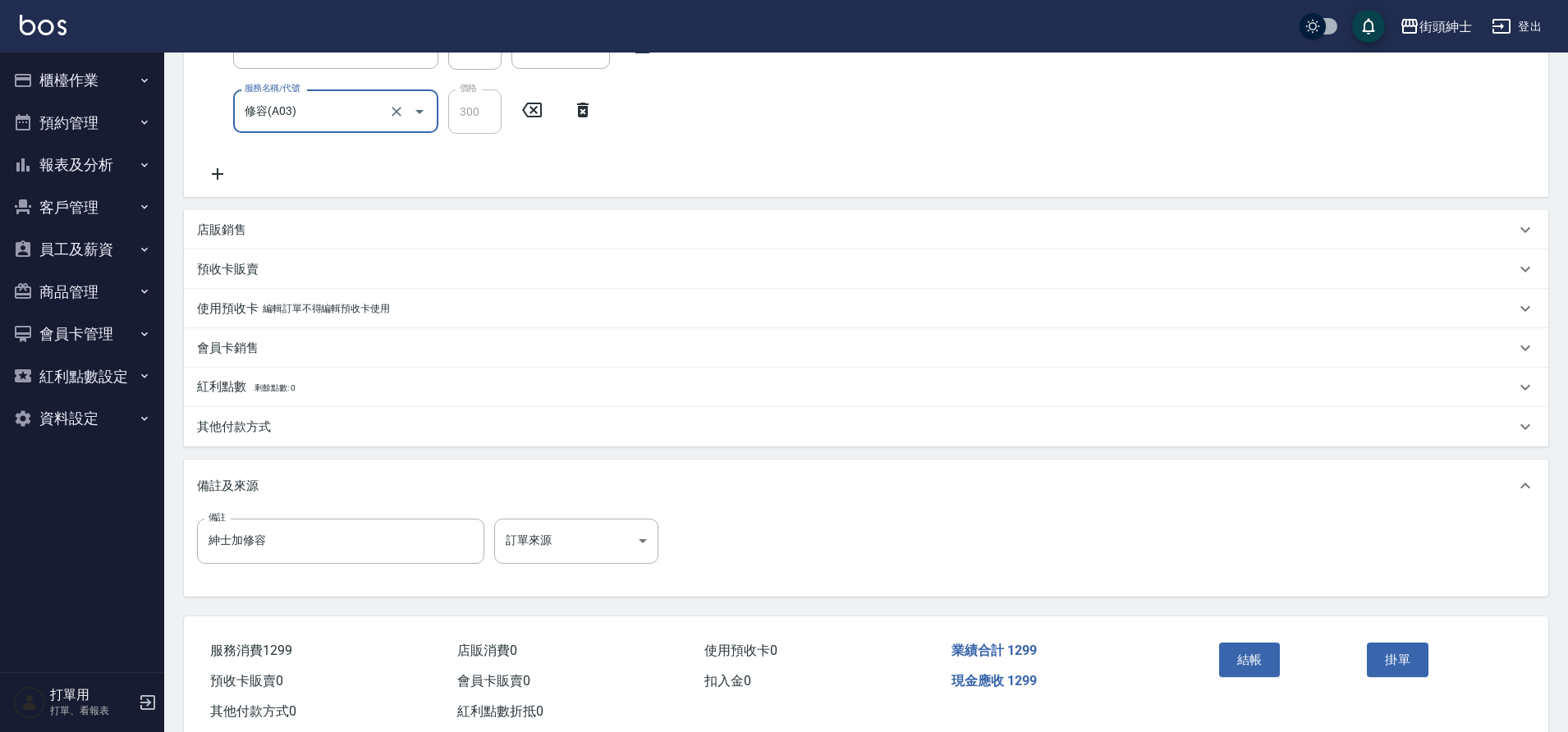
click at [1255, 666] on button "結帳" at bounding box center [1250, 660] width 62 height 34
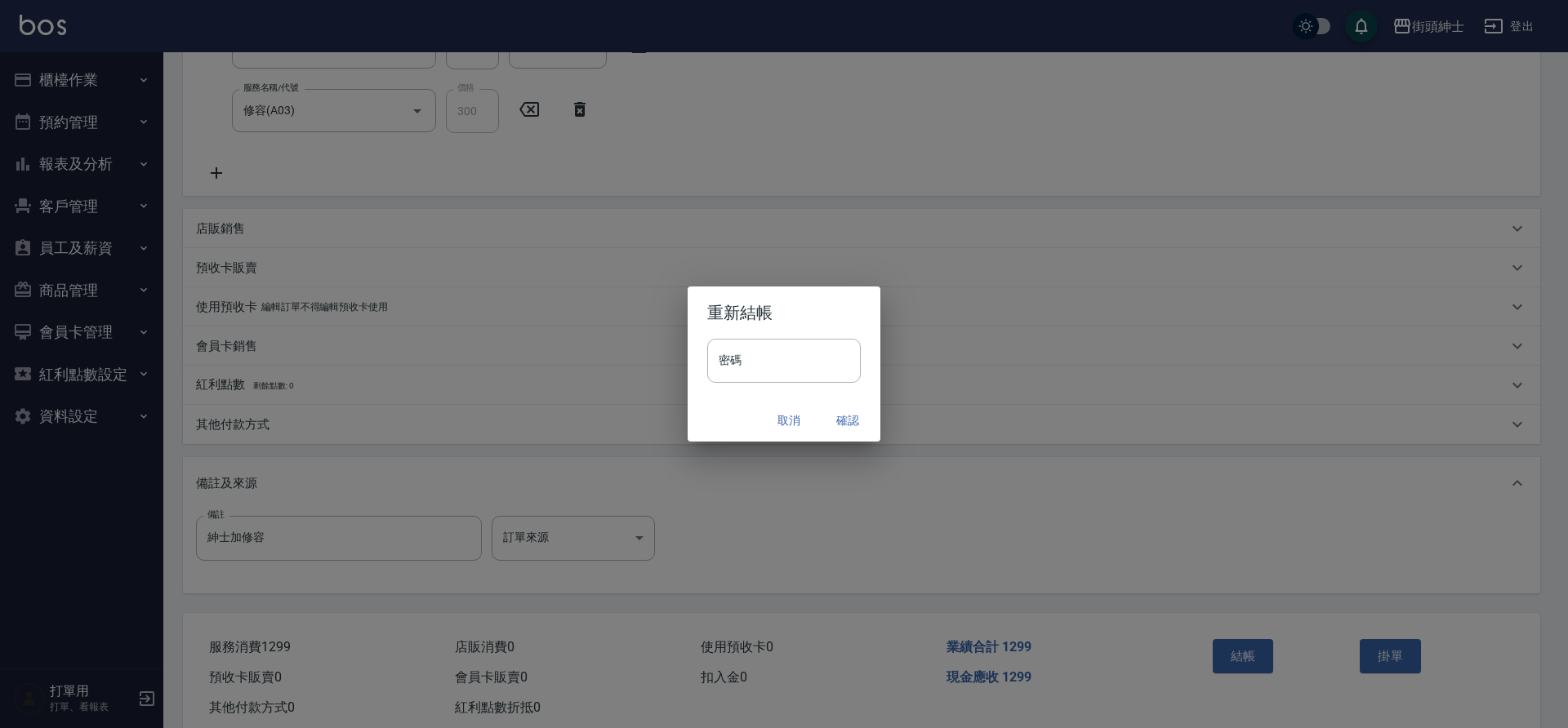
click at [856, 415] on button "確認" at bounding box center [847, 421] width 53 height 30
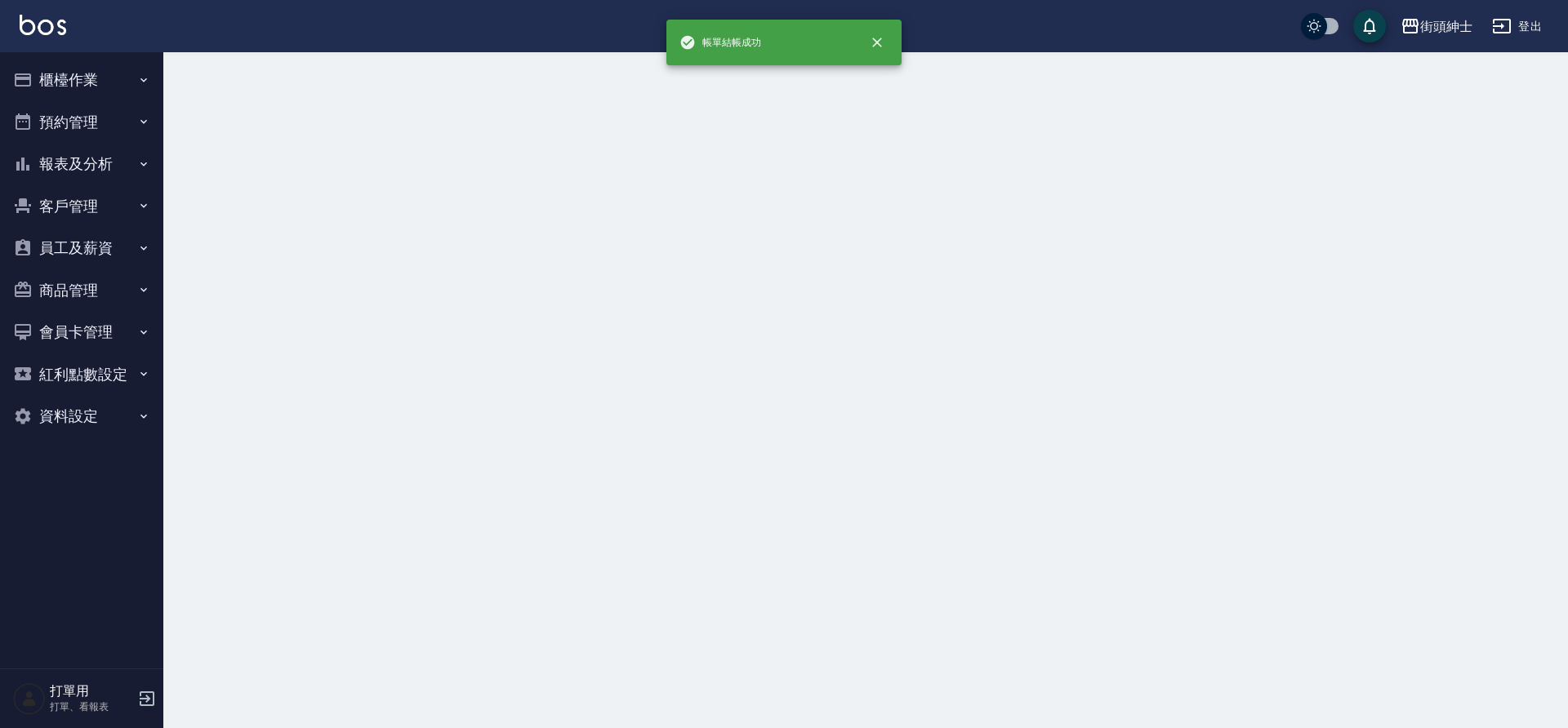
click at [77, 119] on button "預約管理" at bounding box center [82, 122] width 150 height 43
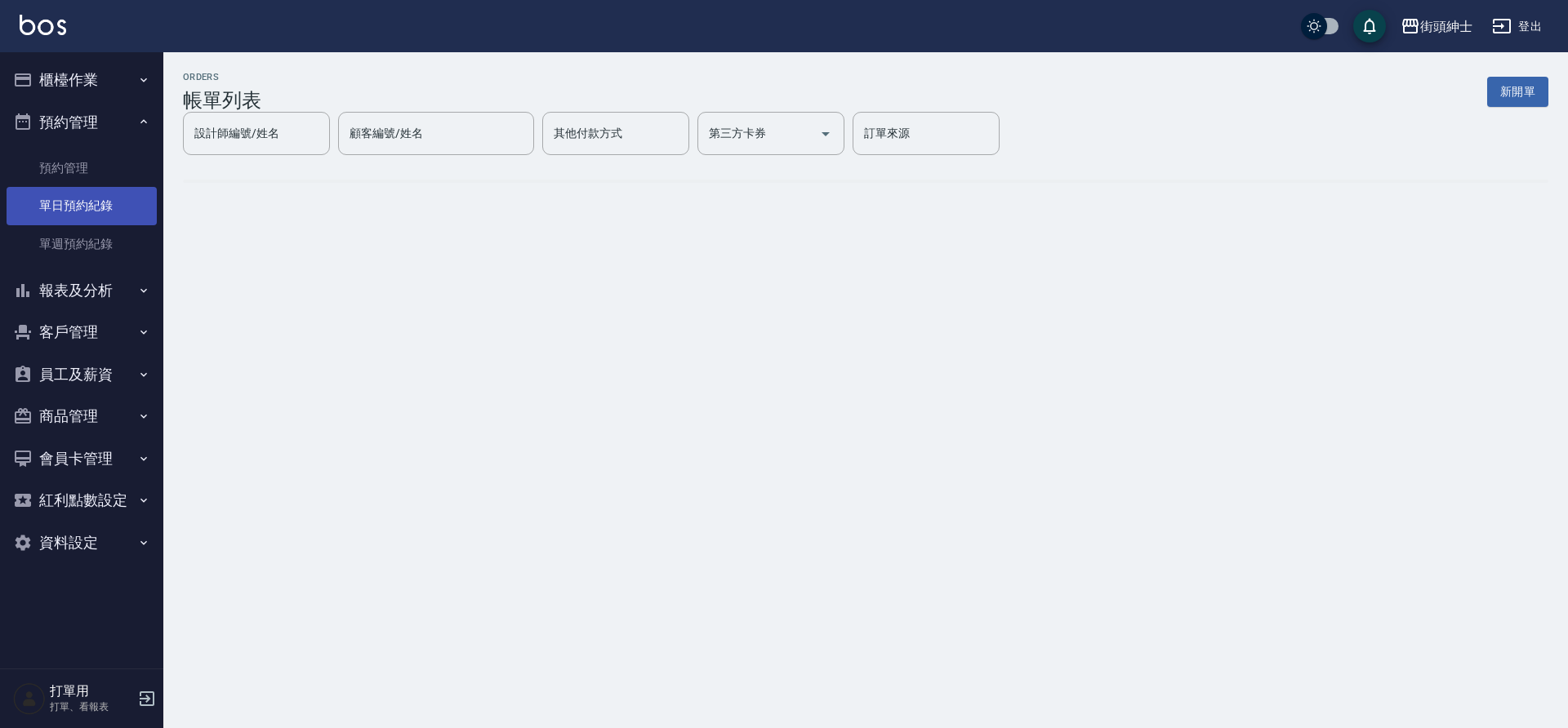
drag, startPoint x: 317, startPoint y: 693, endPoint x: 90, endPoint y: 198, distance: 544.6
click at [90, 198] on link "單日預約紀錄" at bounding box center [82, 206] width 150 height 38
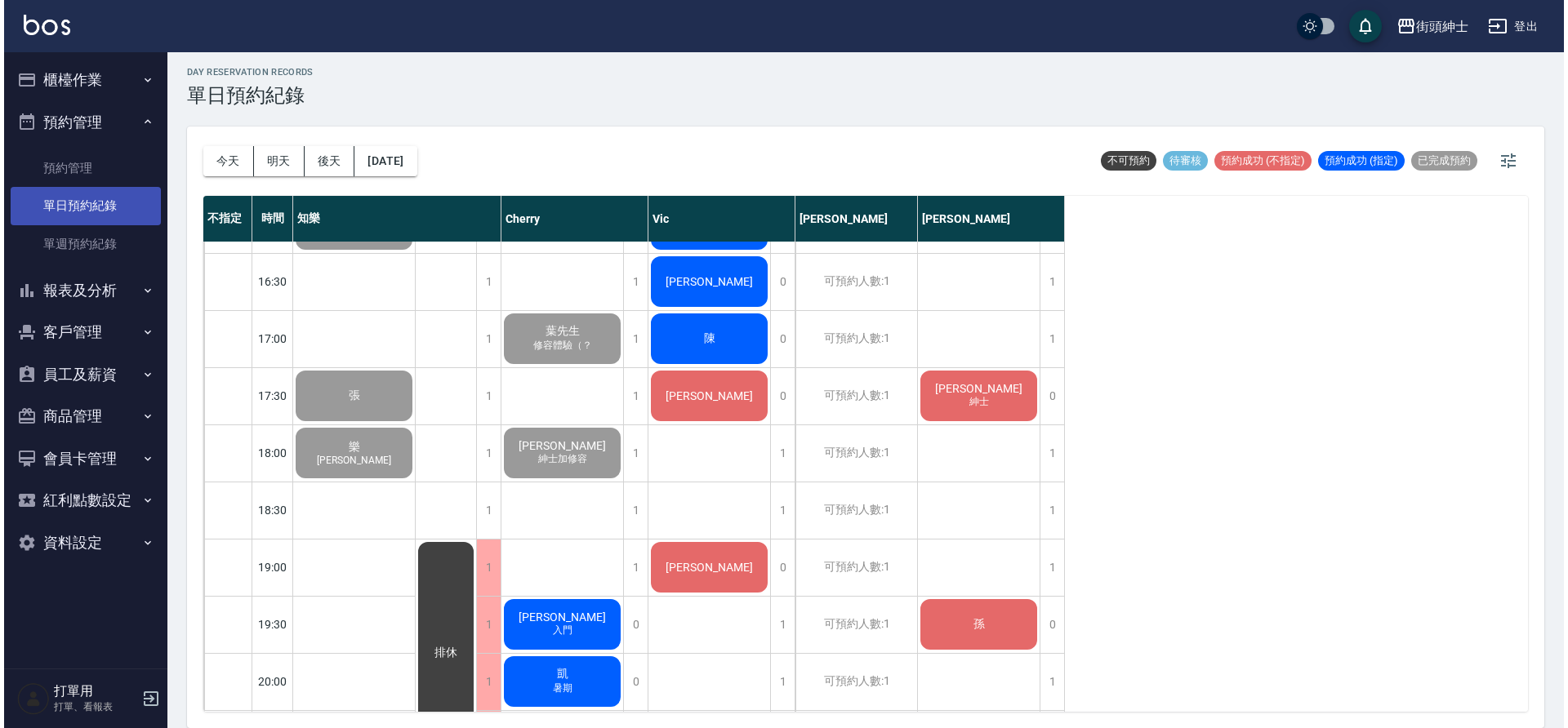
scroll to position [904, 0]
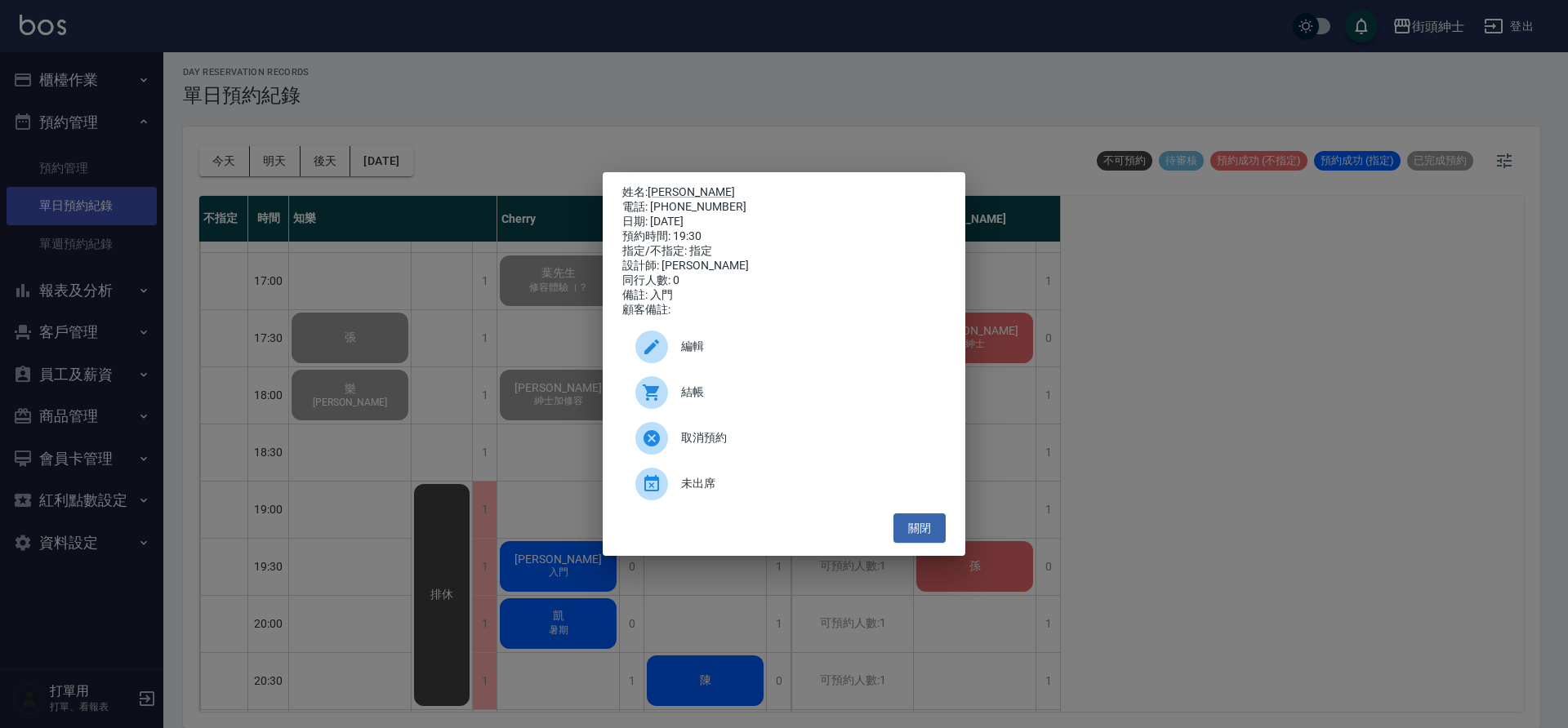
click at [733, 390] on span "結帳" at bounding box center [806, 392] width 252 height 17
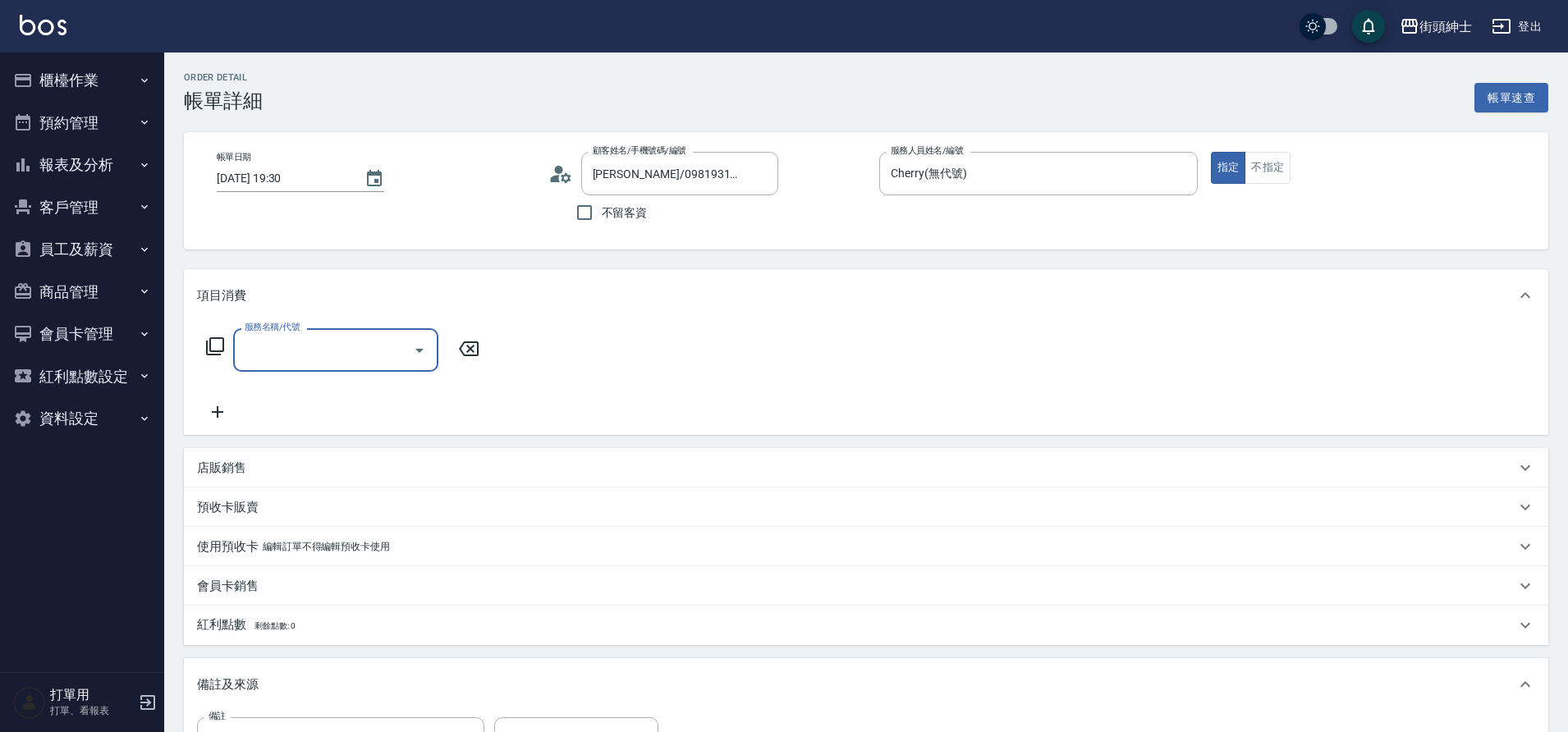
click at [293, 337] on input "服務名稱/代號" at bounding box center [324, 350] width 166 height 29
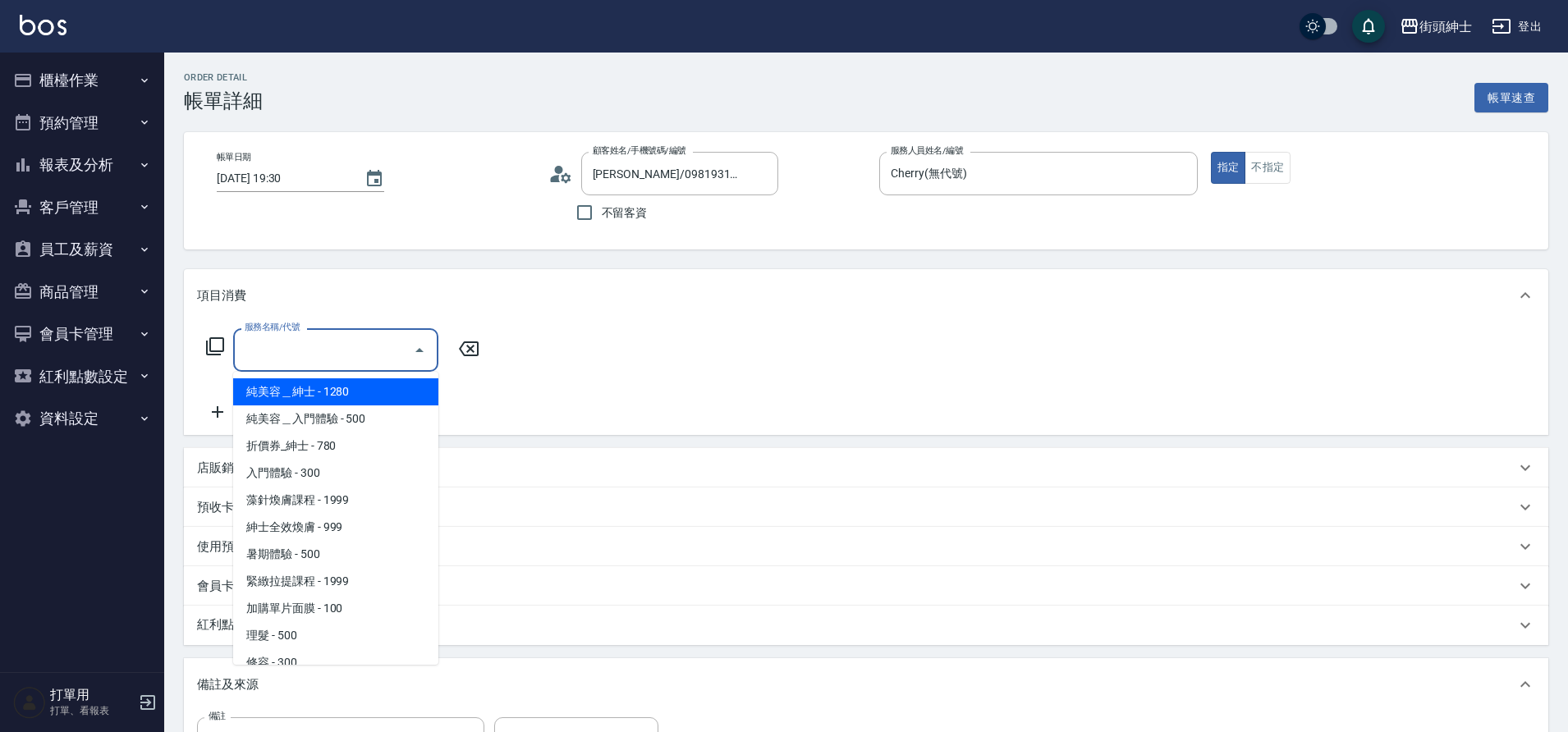
drag, startPoint x: 0, startPoint y: 0, endPoint x: 336, endPoint y: 470, distance: 577.4
click at [336, 470] on span "入門體驗 - 300" at bounding box center [335, 473] width 205 height 27
type input "入門體驗"
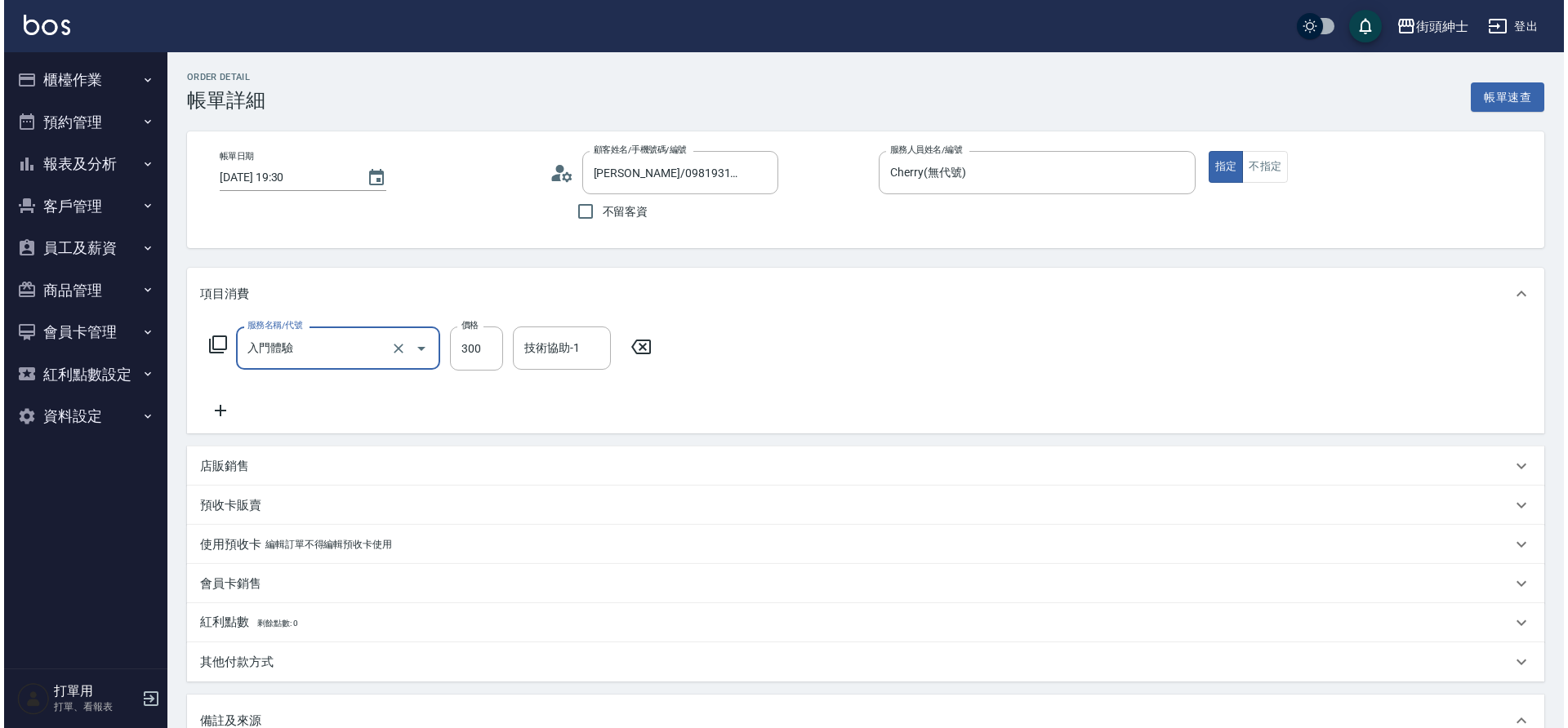
scroll to position [278, 0]
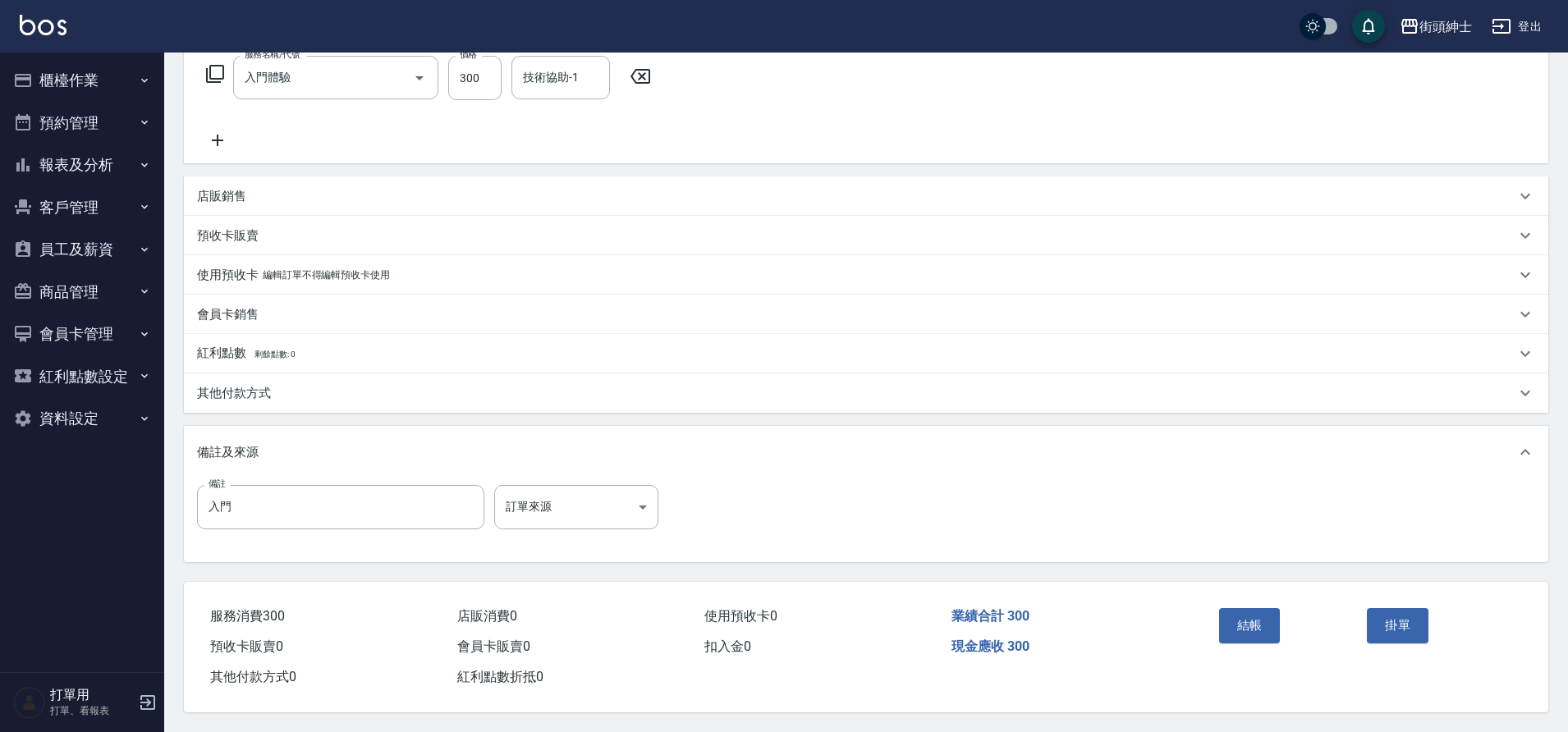
click at [1233, 652] on div "結帳" at bounding box center [1287, 637] width 149 height 71
click at [1262, 627] on button "結帳" at bounding box center [1250, 625] width 62 height 34
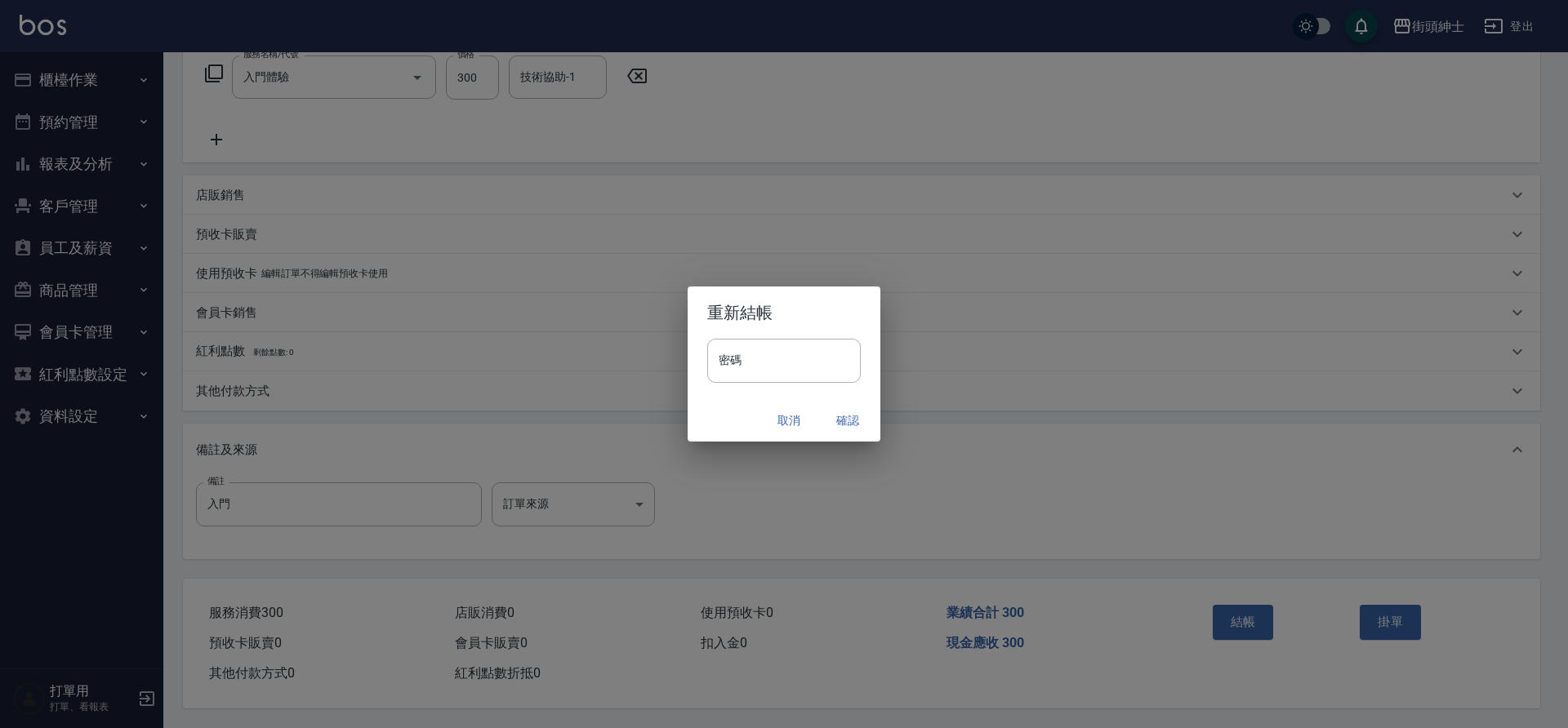
click at [849, 423] on button "確認" at bounding box center [847, 421] width 53 height 30
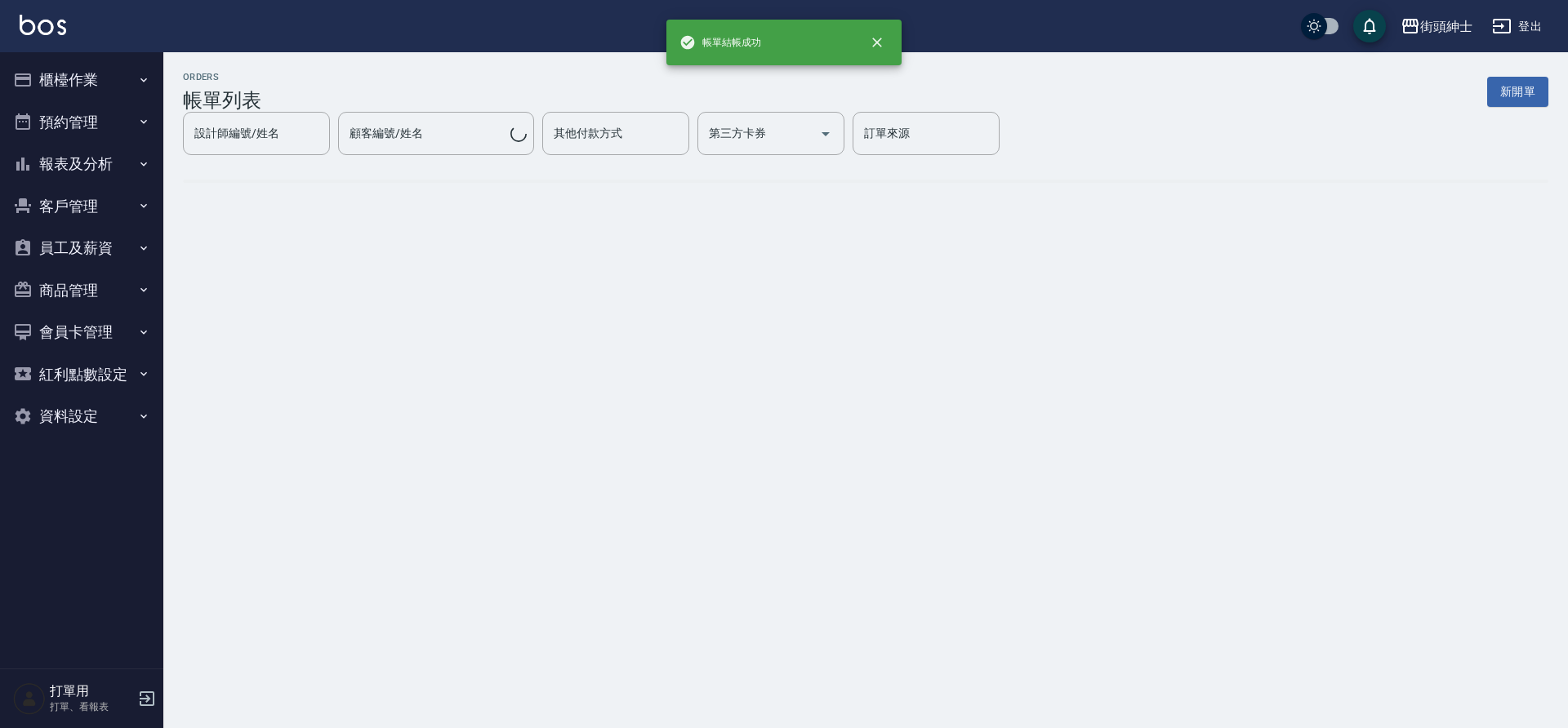
drag, startPoint x: 334, startPoint y: 467, endPoint x: 50, endPoint y: 122, distance: 446.9
click at [50, 122] on button "預約管理" at bounding box center [82, 122] width 150 height 43
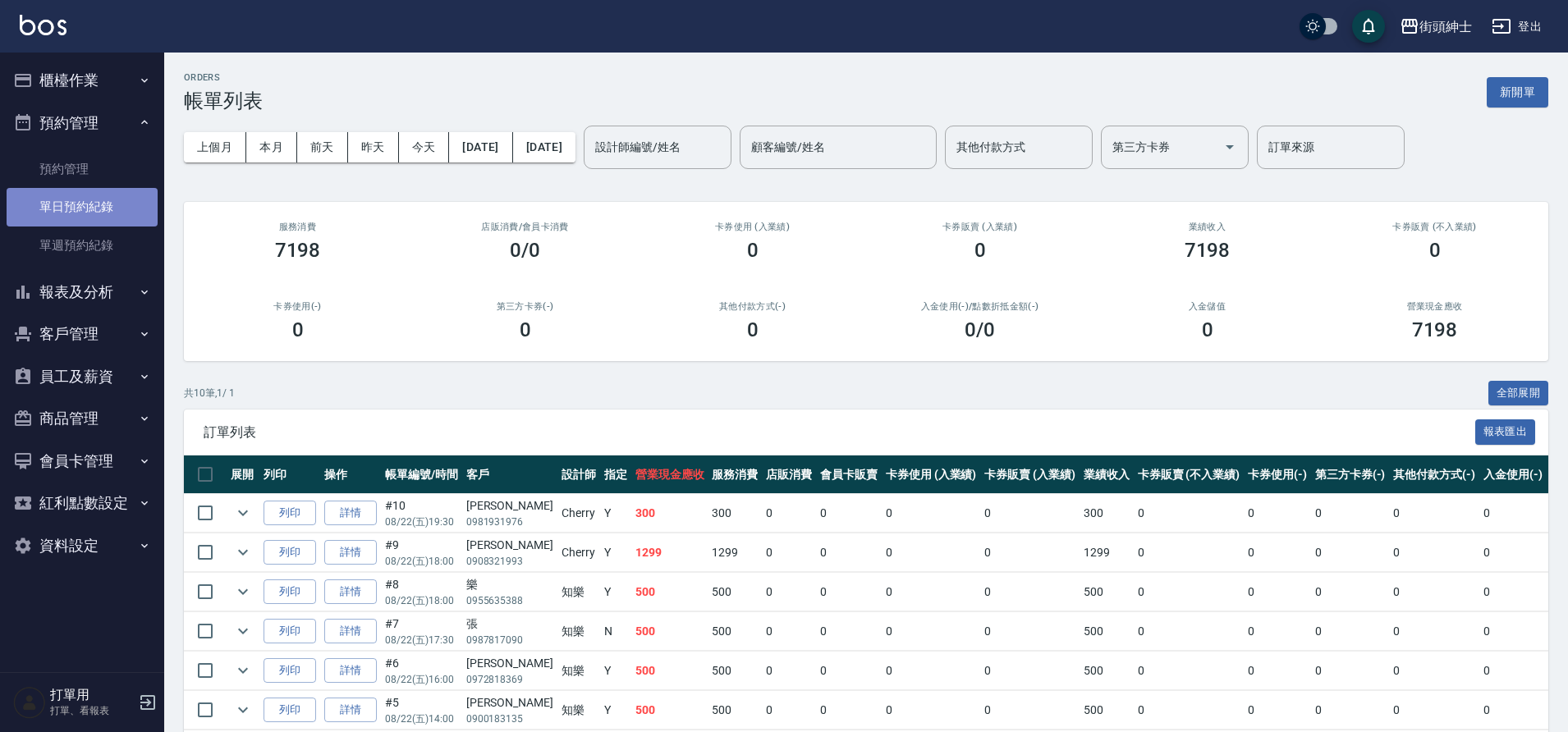
drag, startPoint x: 50, startPoint y: 123, endPoint x: 107, endPoint y: 218, distance: 110.8
click at [107, 218] on link "單日預約紀錄" at bounding box center [82, 207] width 151 height 38
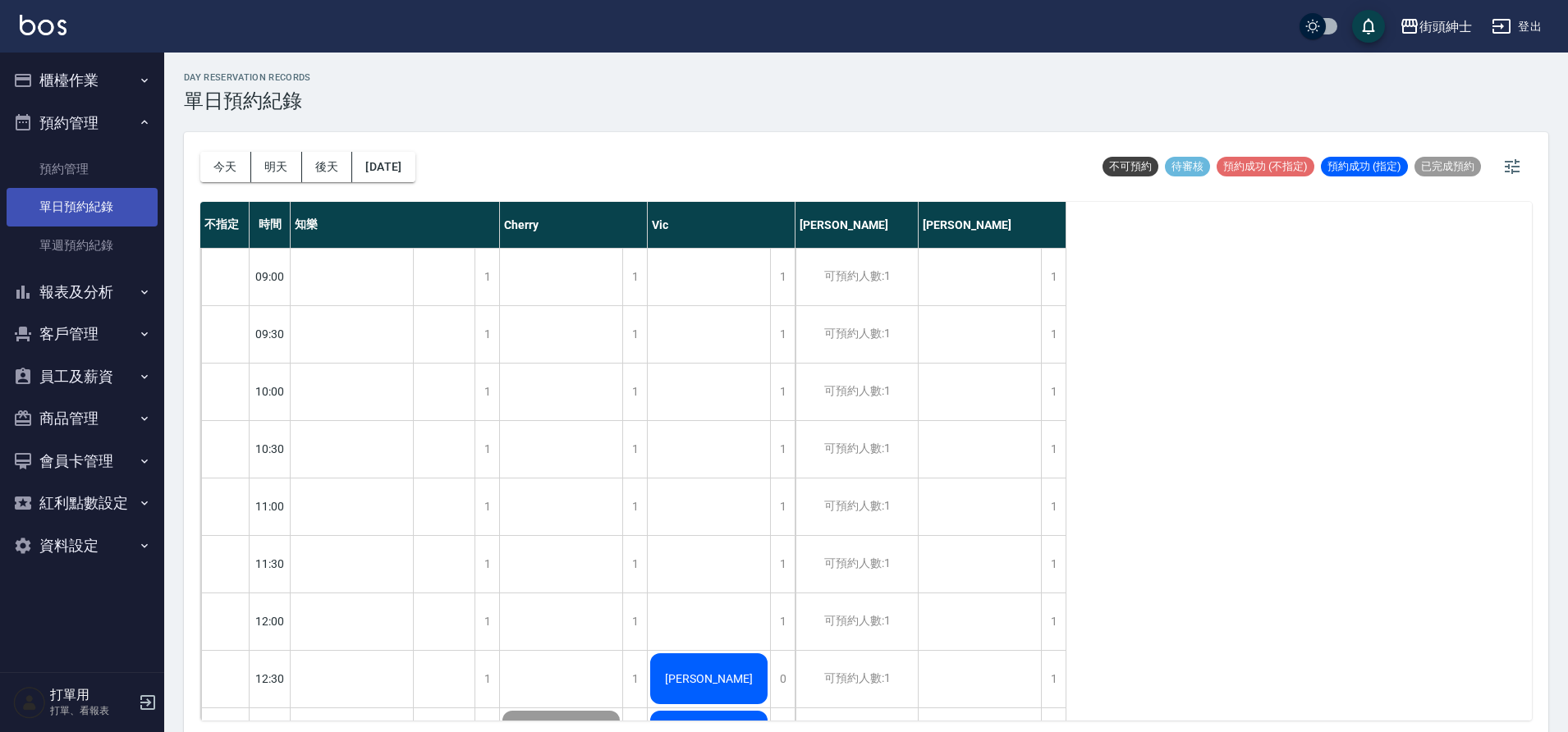
click at [274, 173] on button "明天" at bounding box center [276, 167] width 51 height 30
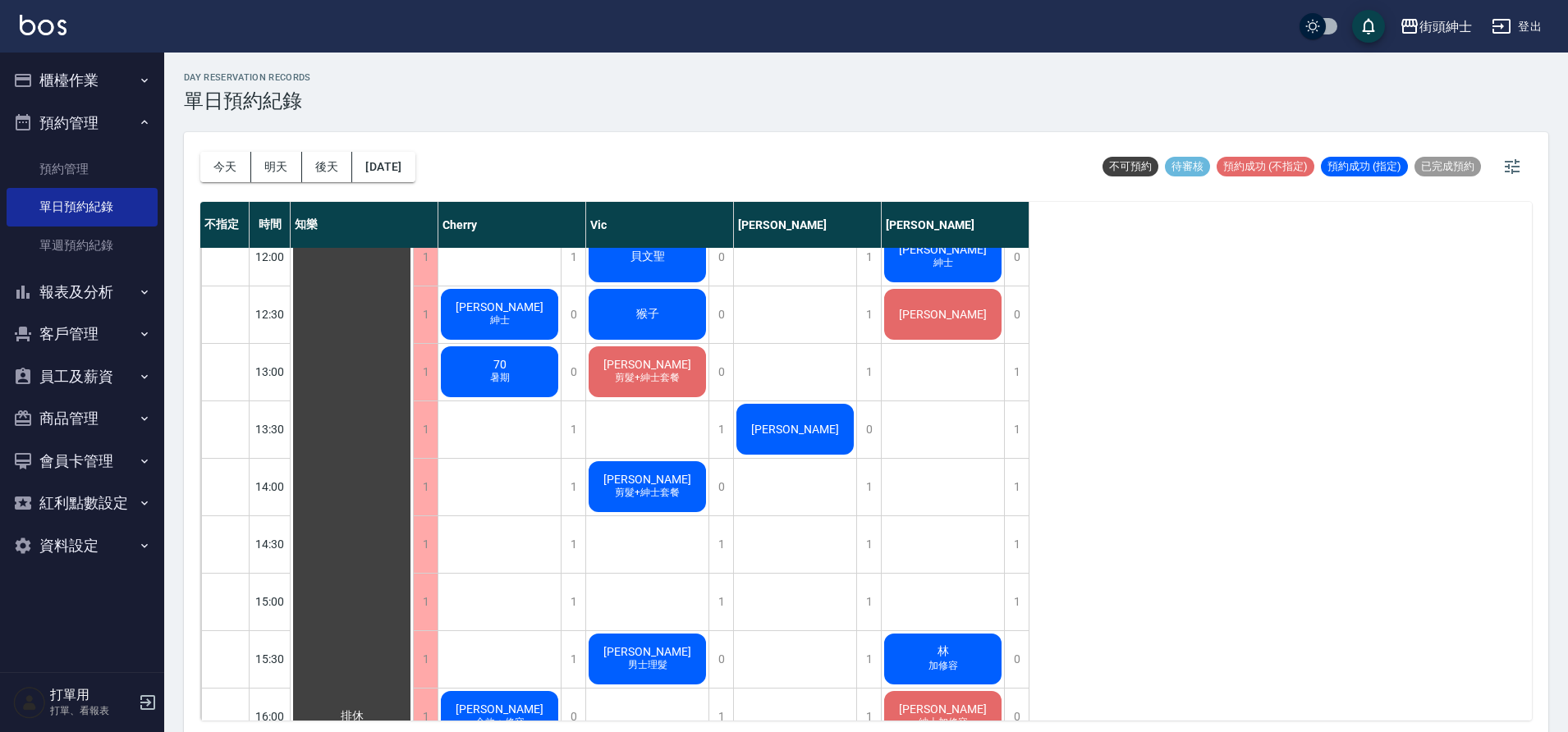
scroll to position [361, 0]
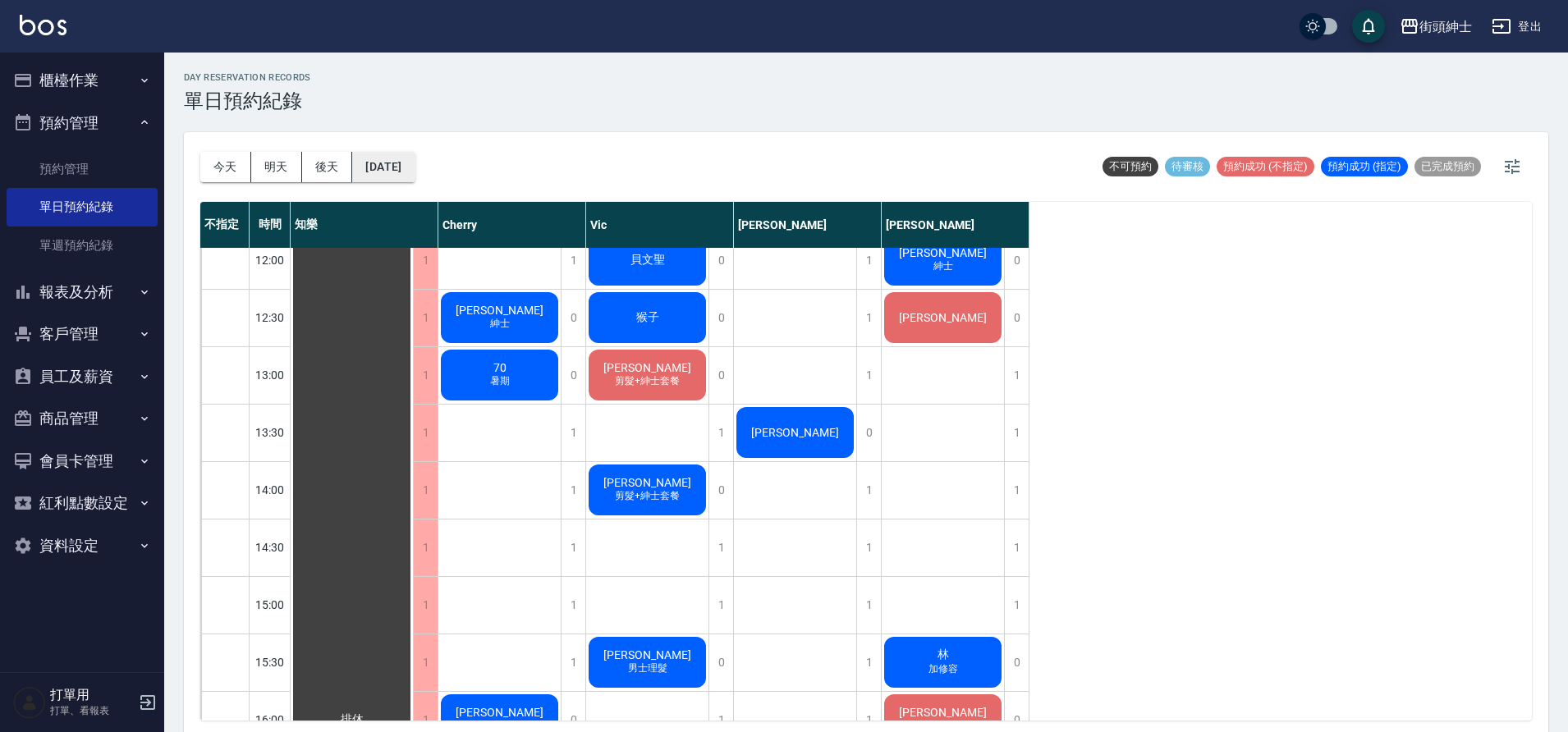
click at [415, 172] on button "2025/08/23" at bounding box center [383, 167] width 62 height 30
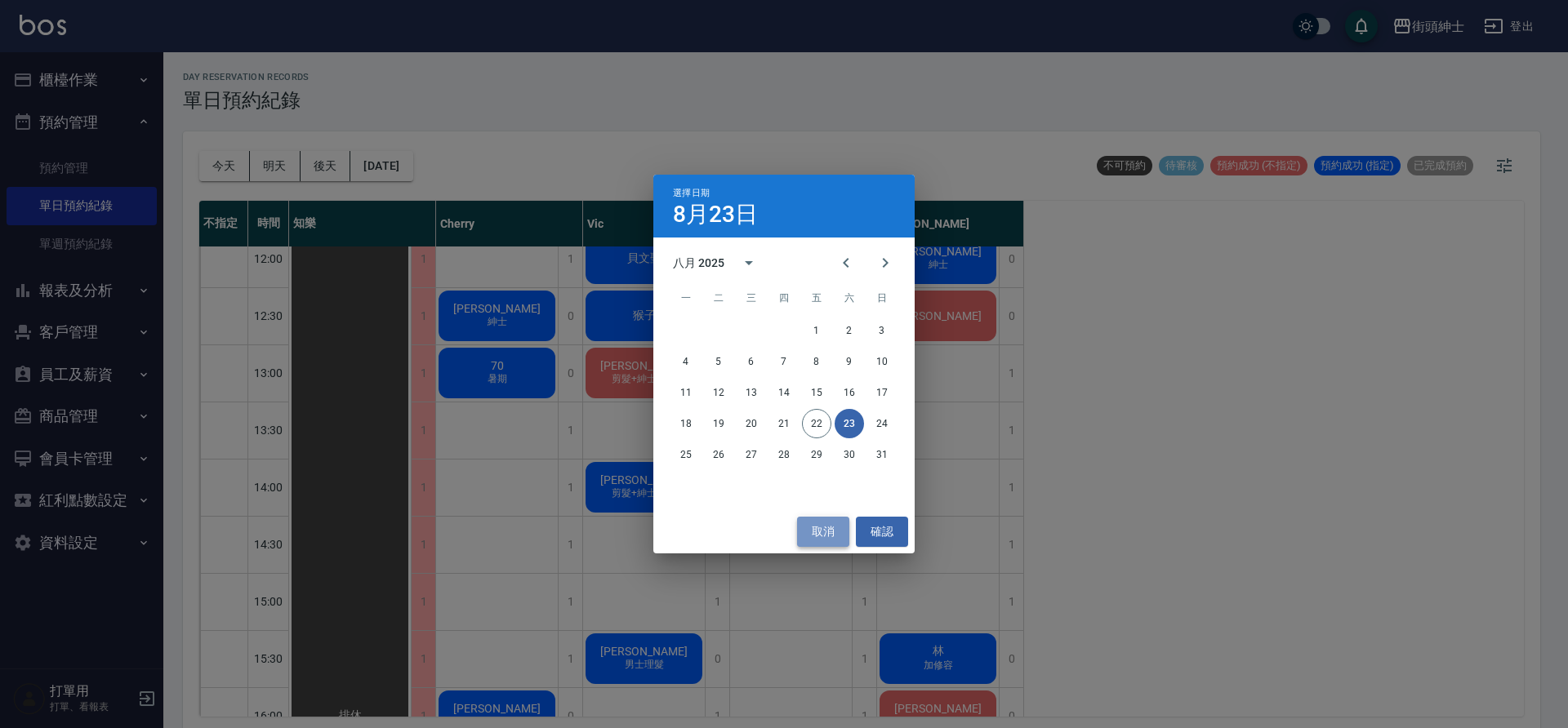
click at [830, 531] on button "取消" at bounding box center [822, 532] width 53 height 30
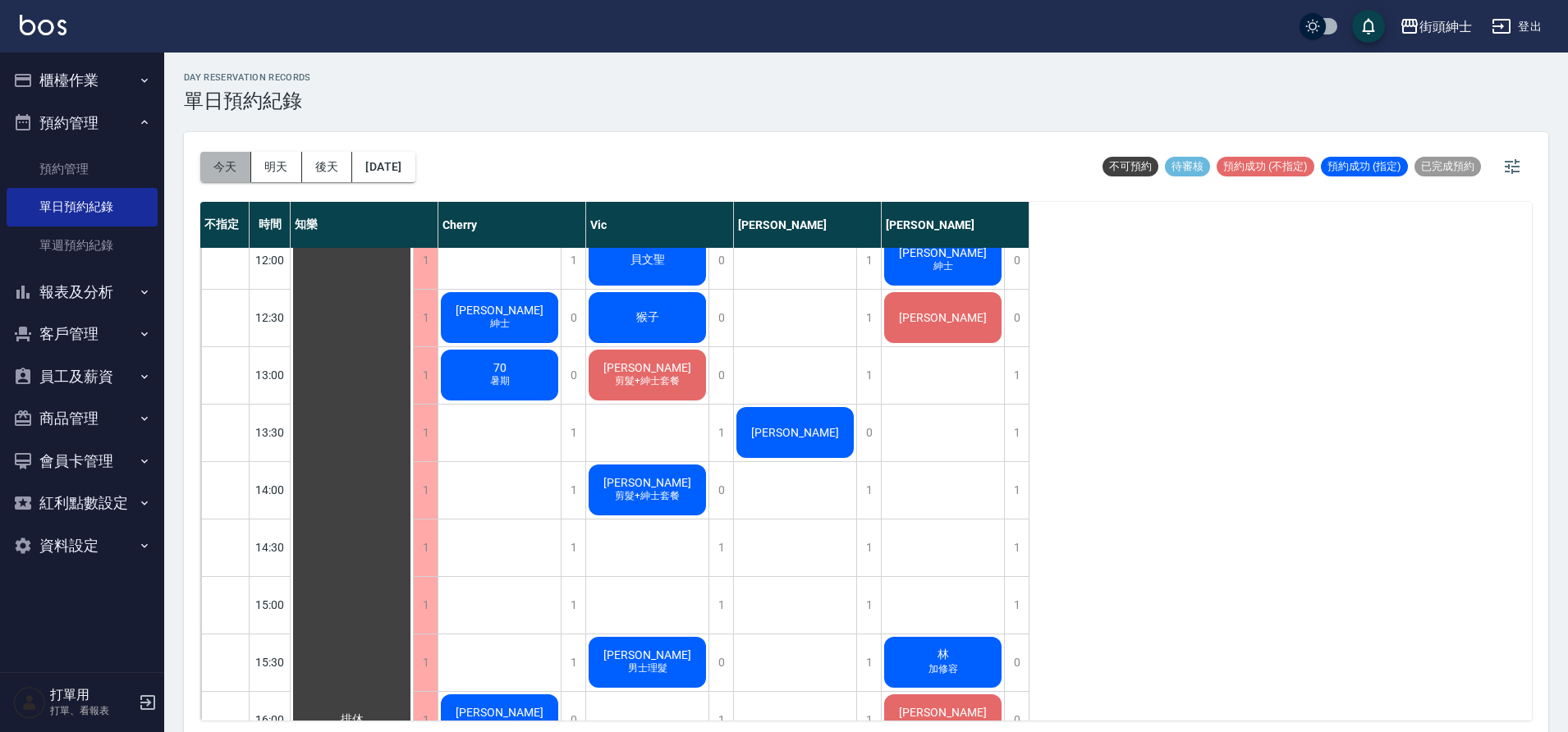
click at [213, 164] on button "今天" at bounding box center [225, 167] width 51 height 30
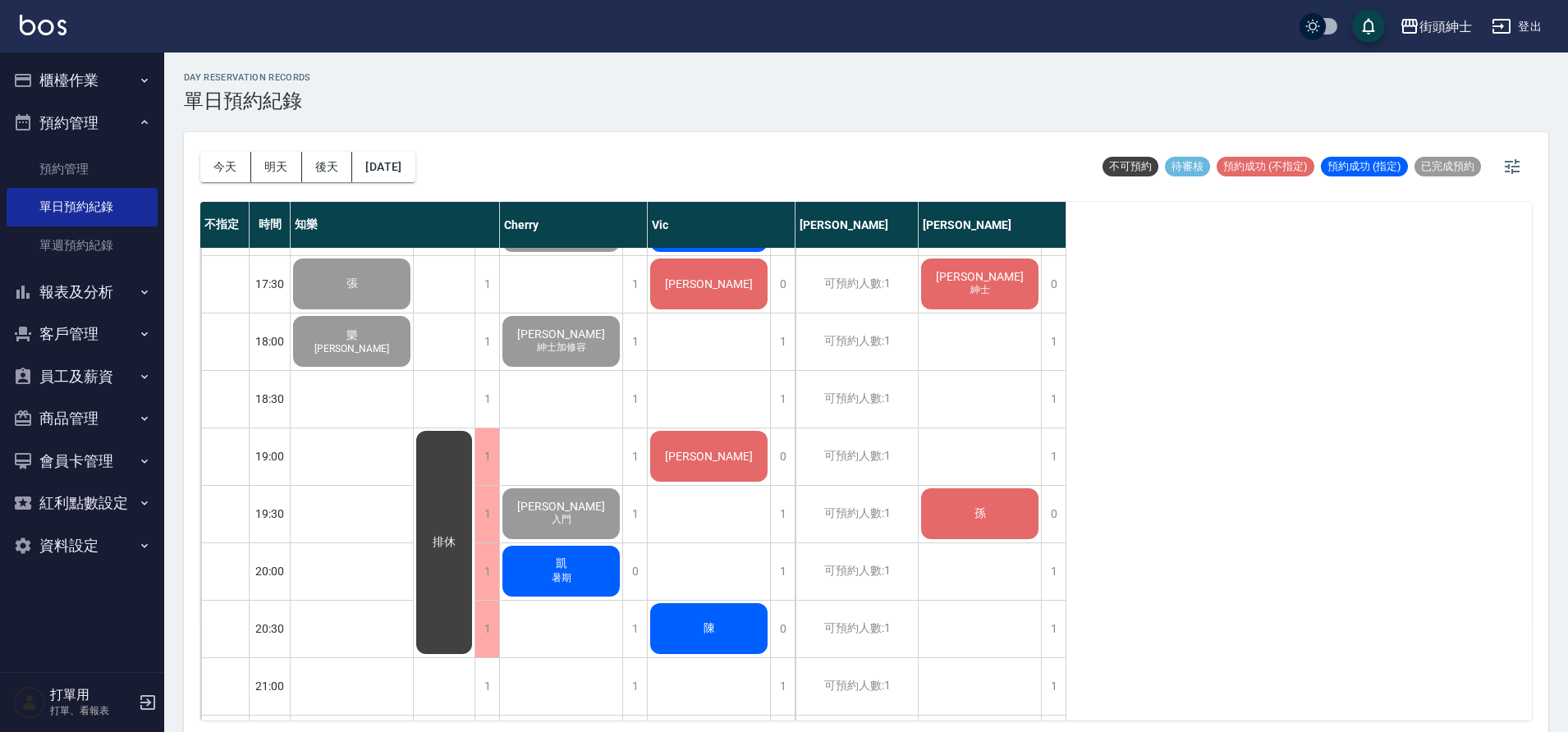
scroll to position [1012, 0]
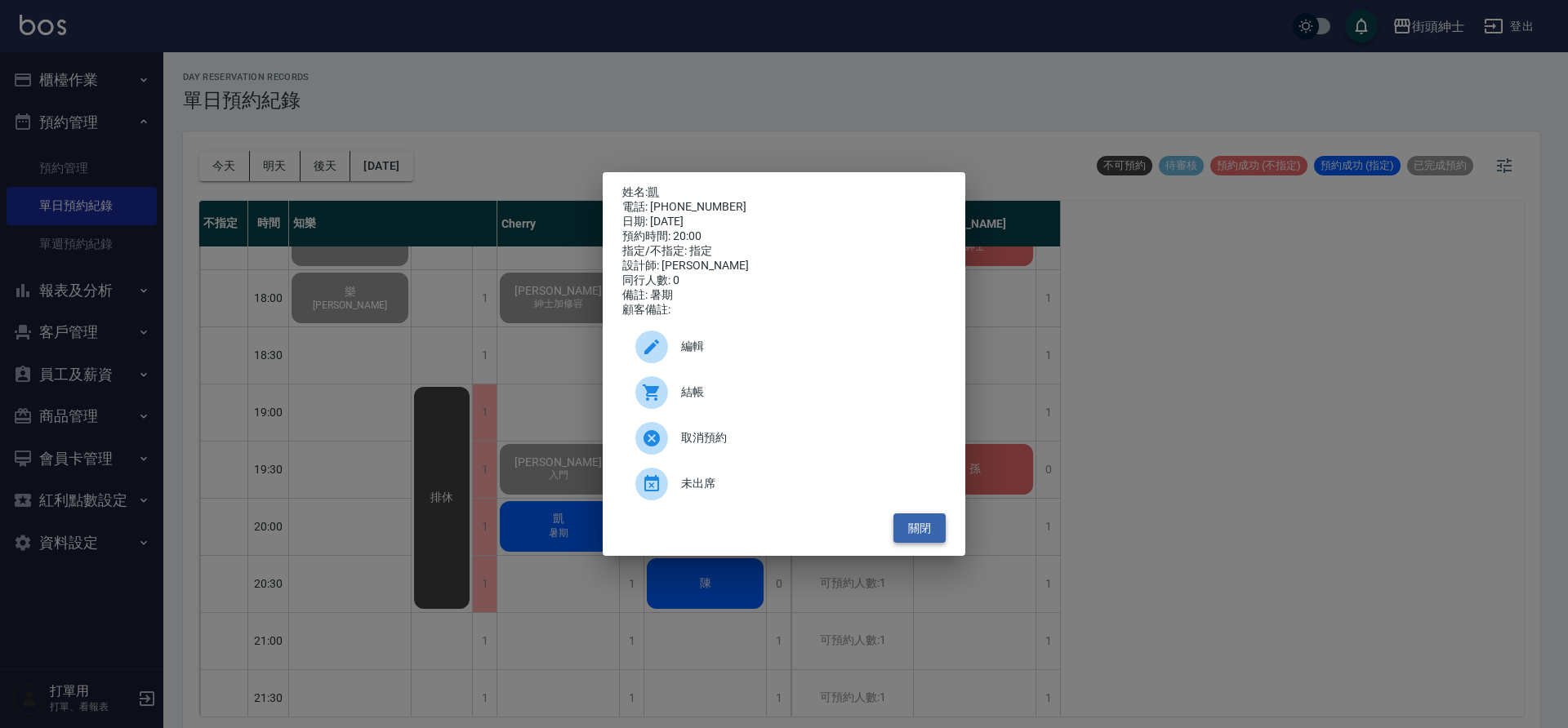
click at [924, 532] on button "關閉" at bounding box center [919, 528] width 53 height 30
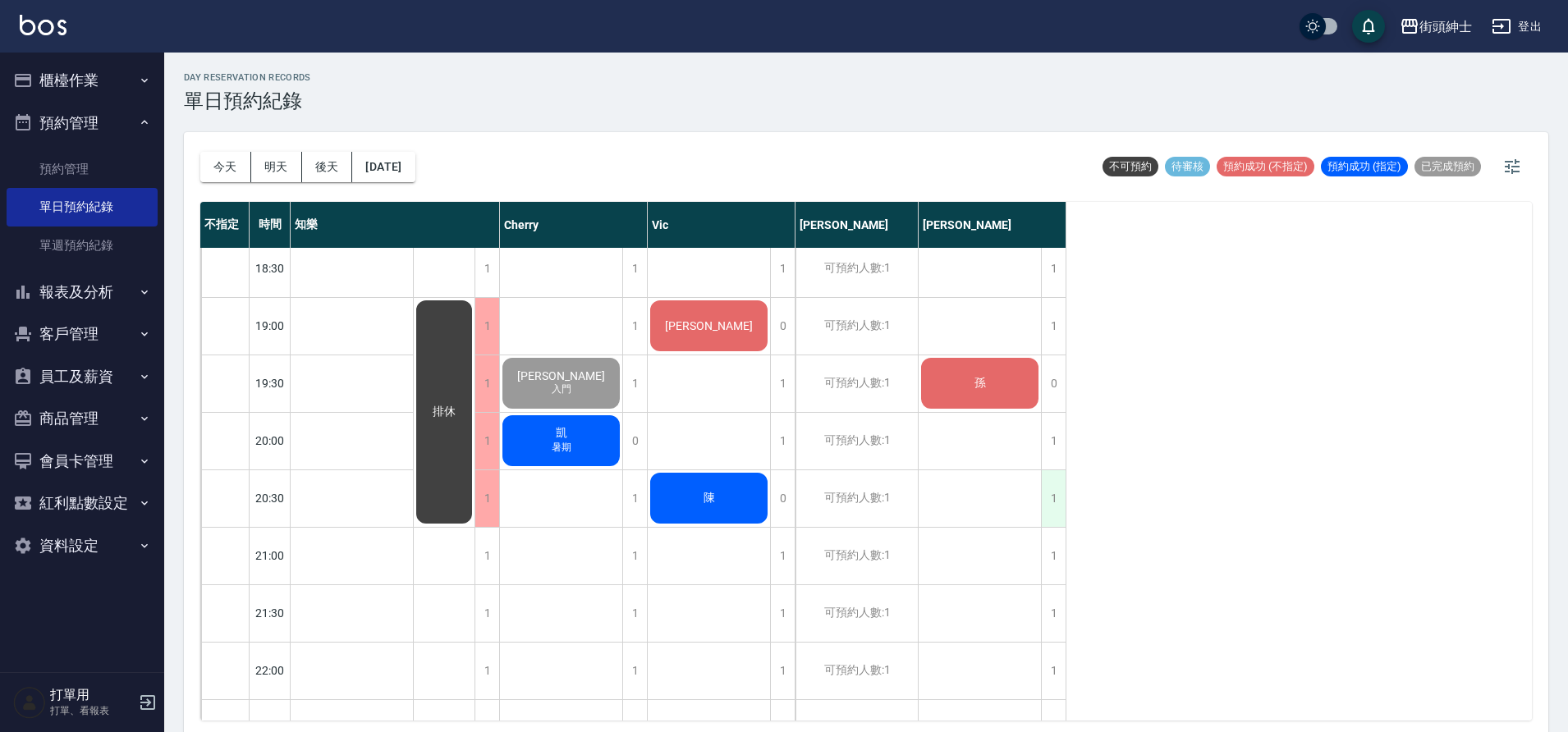
scroll to position [1117, 0]
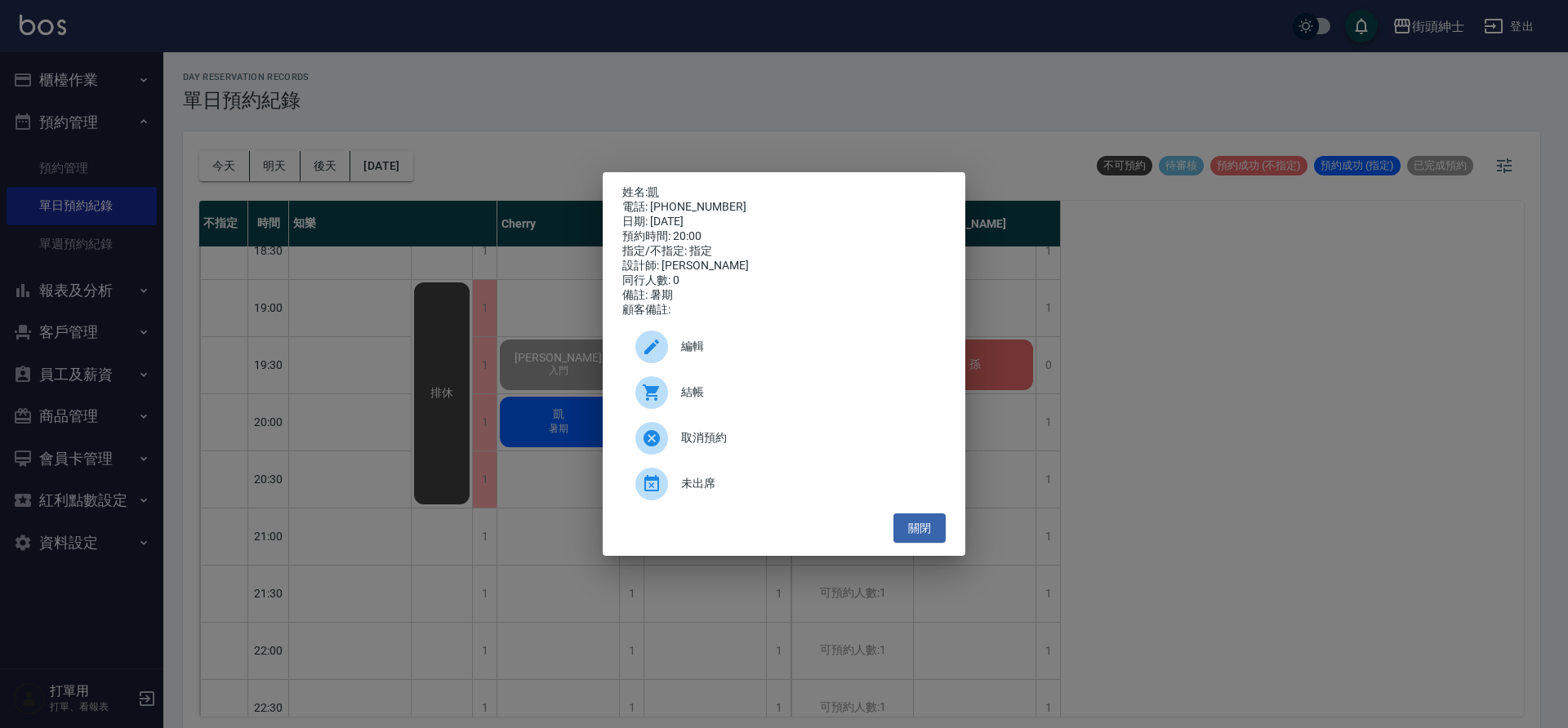
click at [670, 349] on div at bounding box center [658, 347] width 46 height 33
click at [670, 349] on body "街頭紳士 登出 櫃檯作業 打帳單 帳單列表 營業儀表板 現金收支登錄 材料自購登錄 每日結帳 排班表 現場電腦打卡 預約管理 預約管理 單日預約紀錄 單週預約…" at bounding box center [784, 366] width 1568 height 733
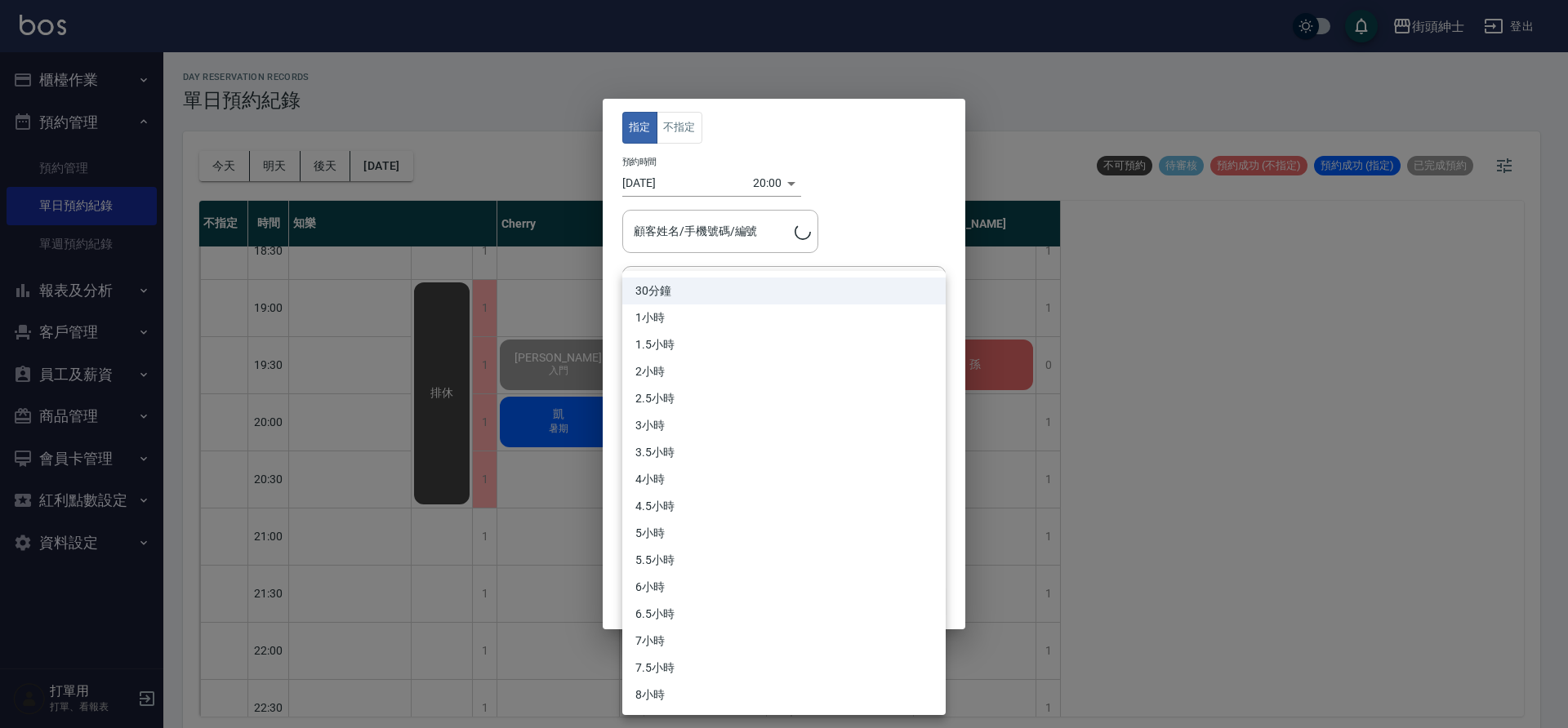
type input "Cherry(無代號)"
type input "凱/0985676649"
drag, startPoint x: 731, startPoint y: 228, endPoint x: 676, endPoint y: 245, distance: 57.6
click at [678, 245] on div at bounding box center [784, 364] width 1568 height 728
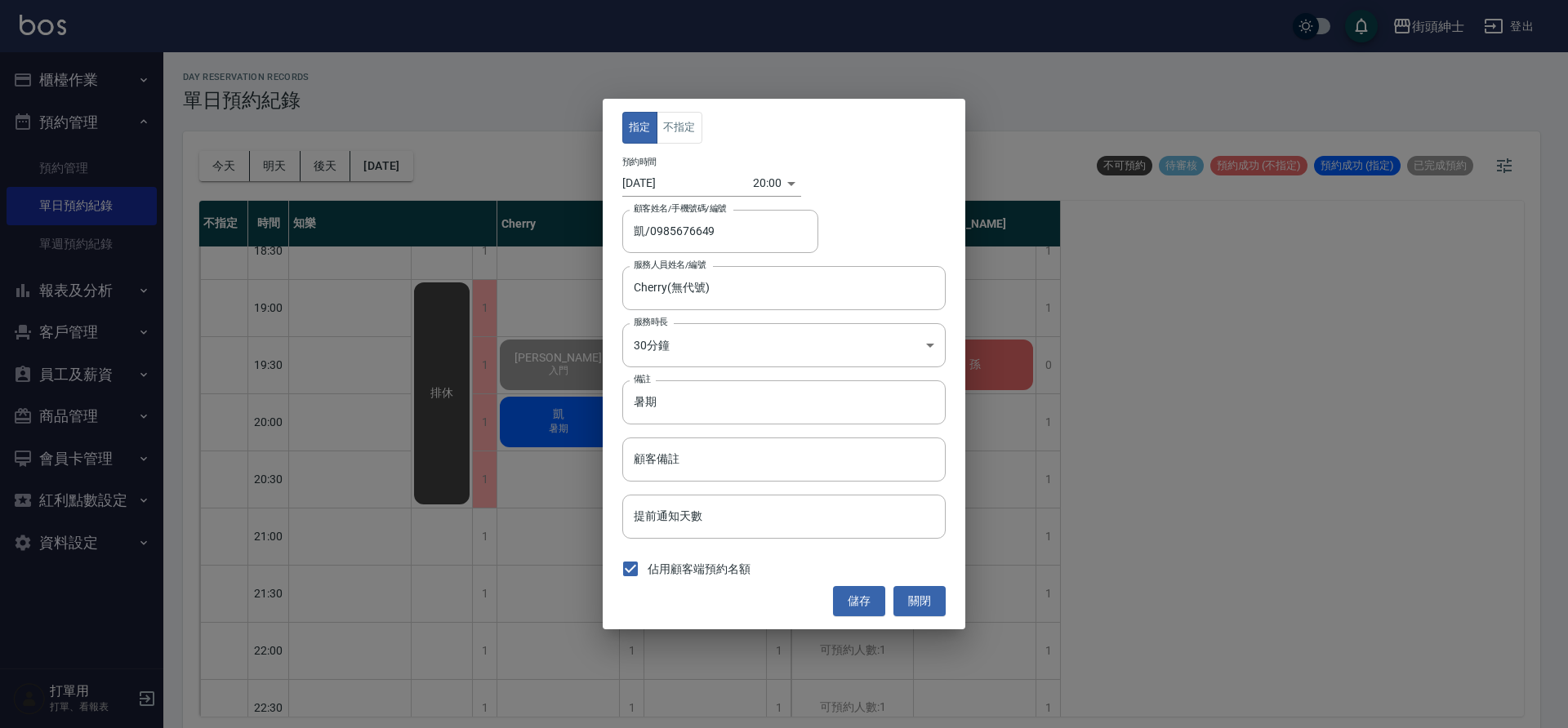
click at [676, 245] on div at bounding box center [784, 364] width 1568 height 728
drag, startPoint x: 743, startPoint y: 225, endPoint x: 651, endPoint y: 234, distance: 92.4
click at [651, 234] on input "凱/0985676649" at bounding box center [708, 231] width 157 height 29
click at [933, 601] on button "關閉" at bounding box center [919, 602] width 53 height 30
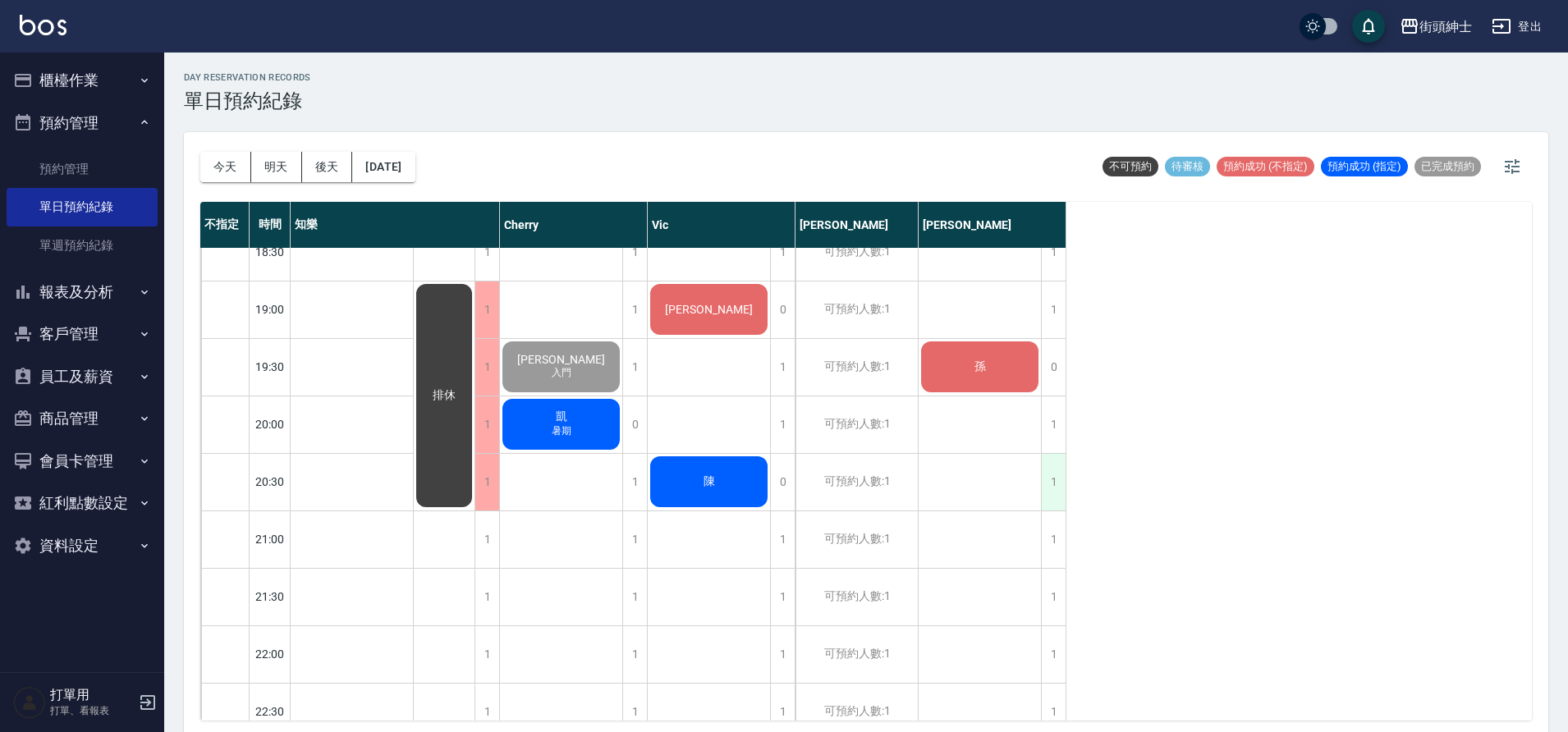
click at [1053, 480] on div "1" at bounding box center [1053, 482] width 25 height 57
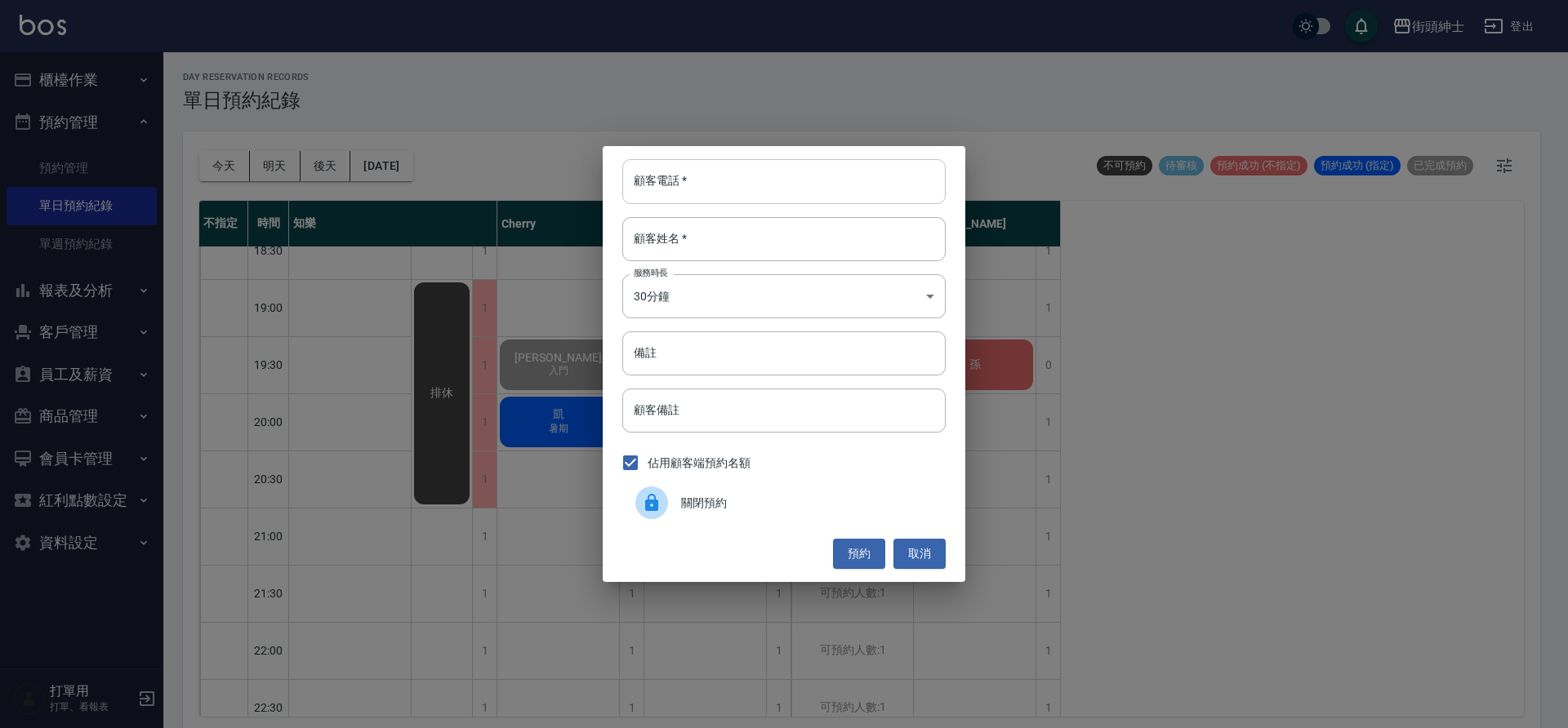
click at [744, 193] on input "顧客電話   *" at bounding box center [784, 181] width 323 height 44
paste input "0985676649"
type input "0985676649"
click at [731, 235] on input "顧客姓名   *" at bounding box center [784, 239] width 323 height 44
type input "０"
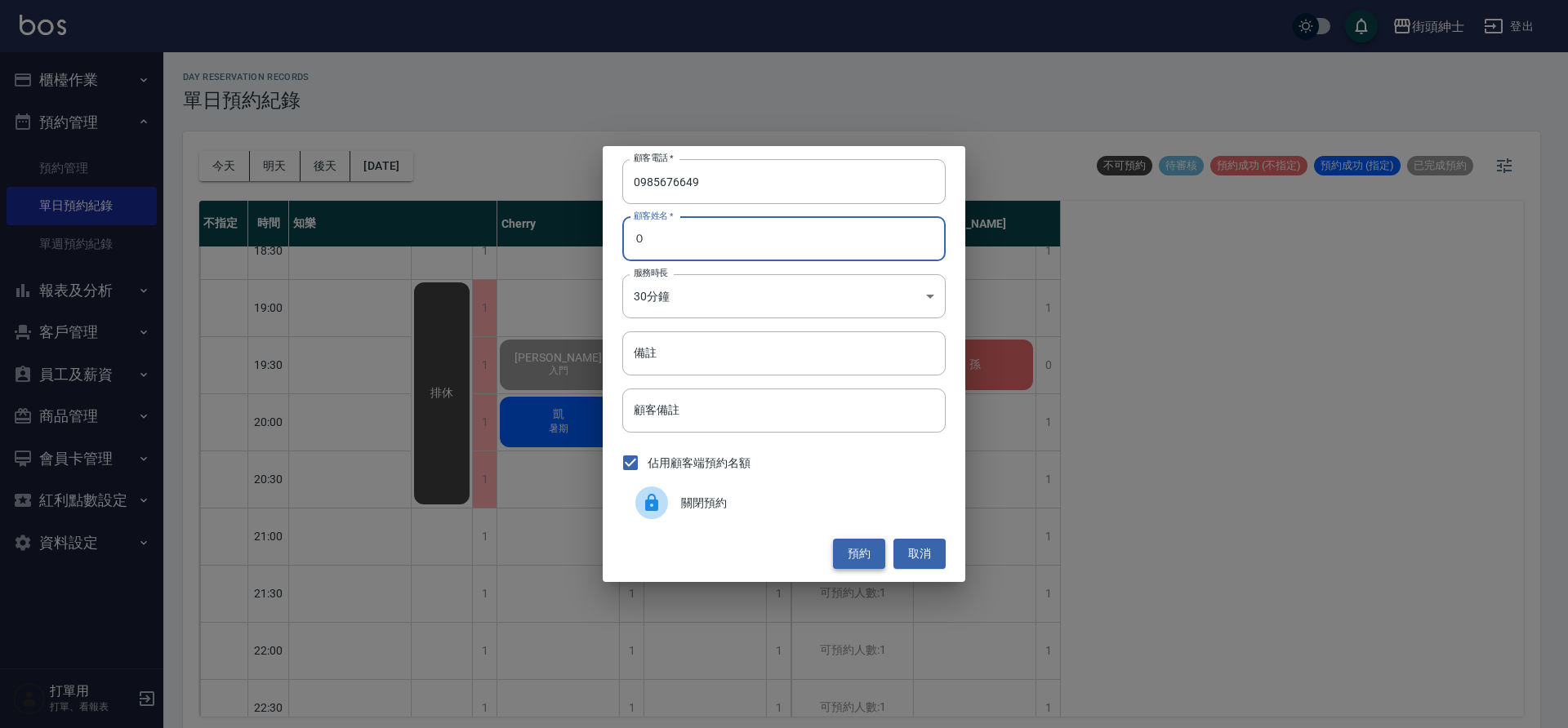
click at [846, 553] on button "預約" at bounding box center [859, 554] width 53 height 30
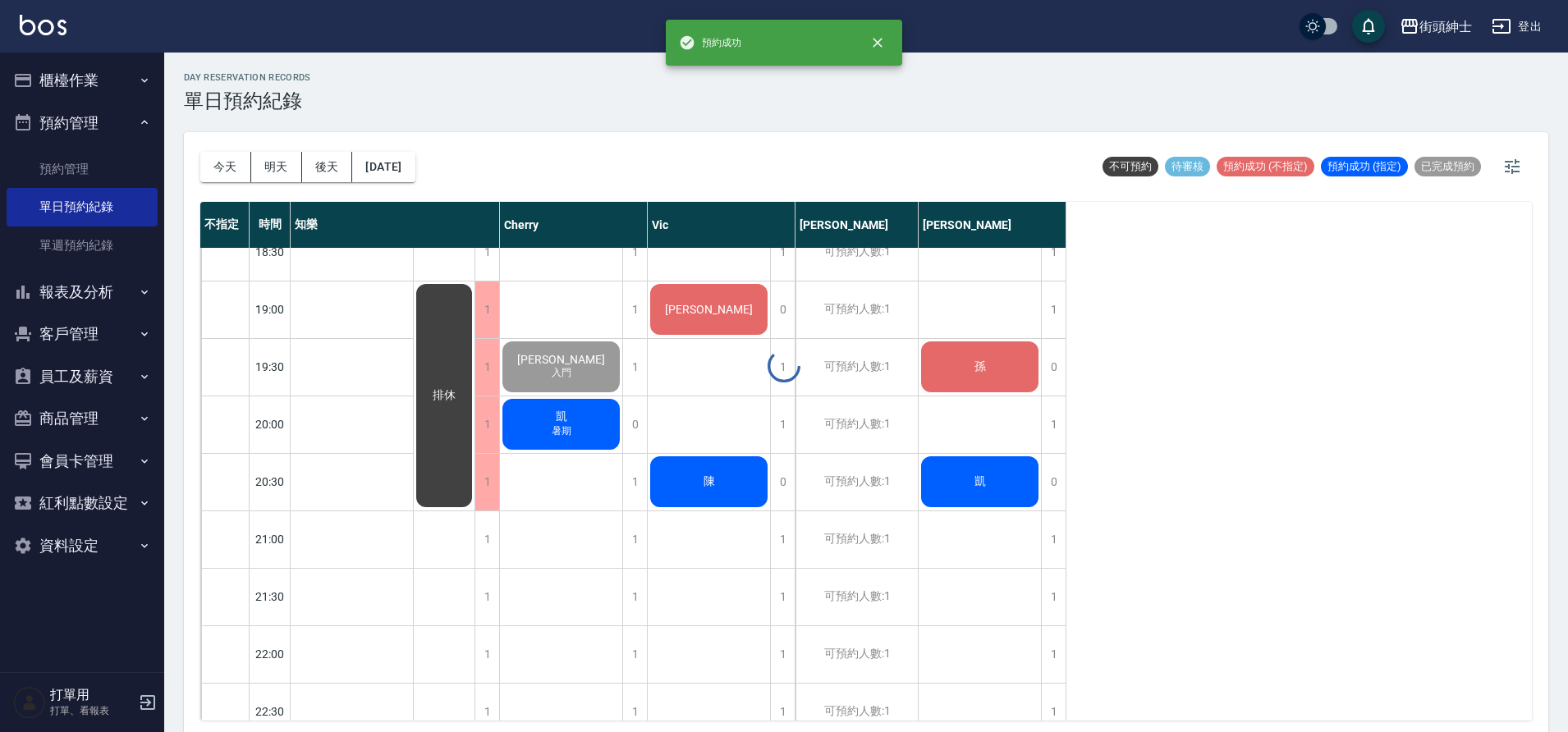
click at [960, 490] on div at bounding box center [784, 366] width 1568 height 732
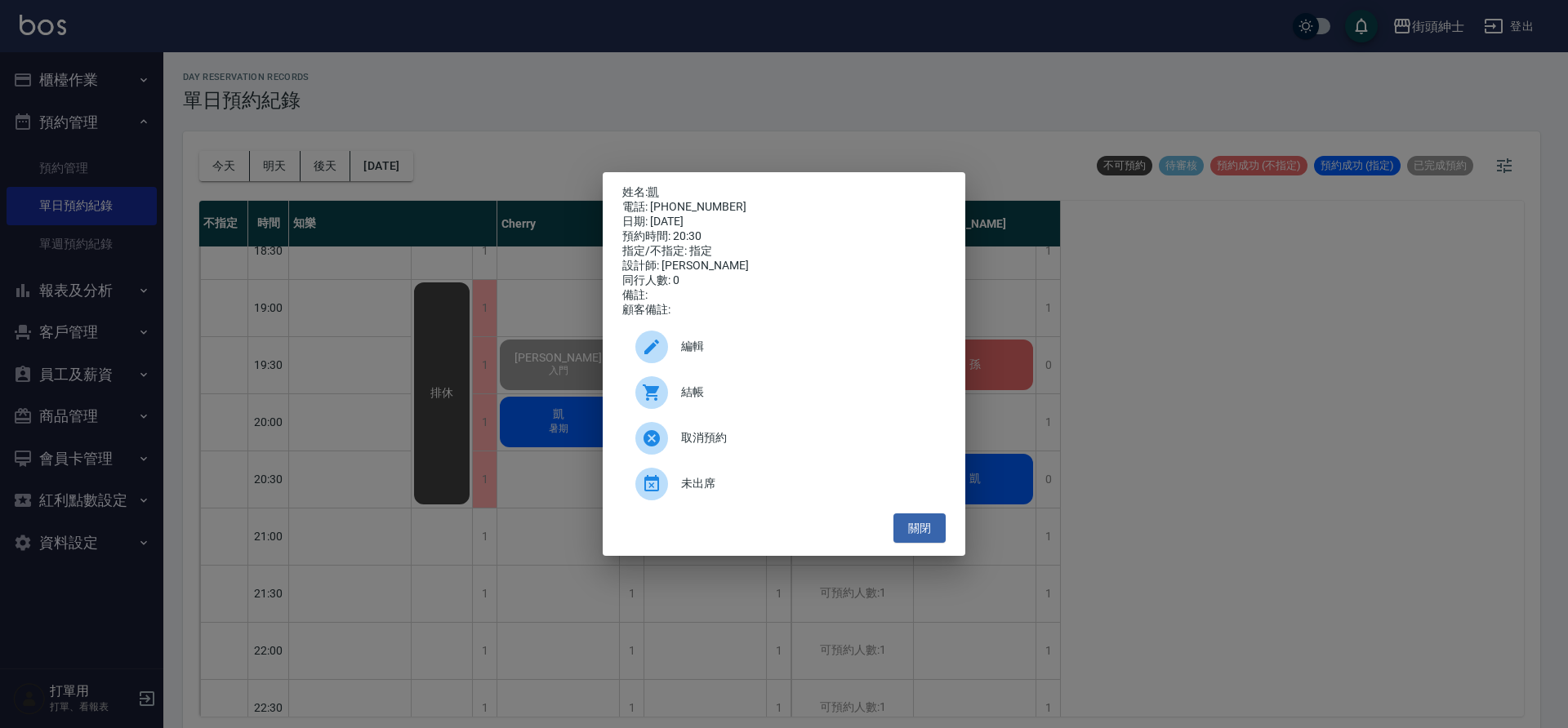
click at [710, 354] on span "編輯" at bounding box center [806, 346] width 252 height 17
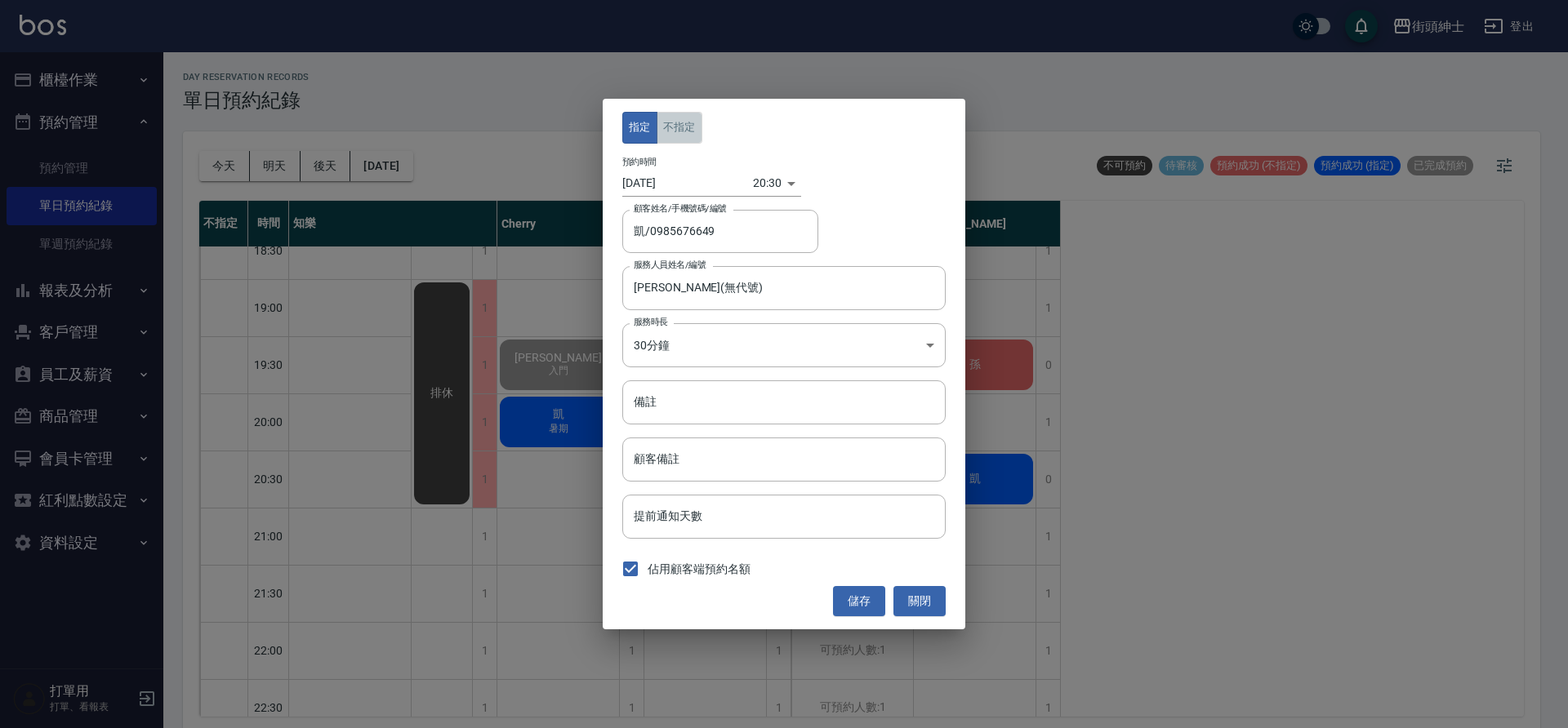
drag, startPoint x: 683, startPoint y: 136, endPoint x: 687, endPoint y: 146, distance: 10.8
click at [682, 136] on button "不指定" at bounding box center [679, 127] width 46 height 32
click at [855, 588] on button "儲存" at bounding box center [859, 602] width 53 height 30
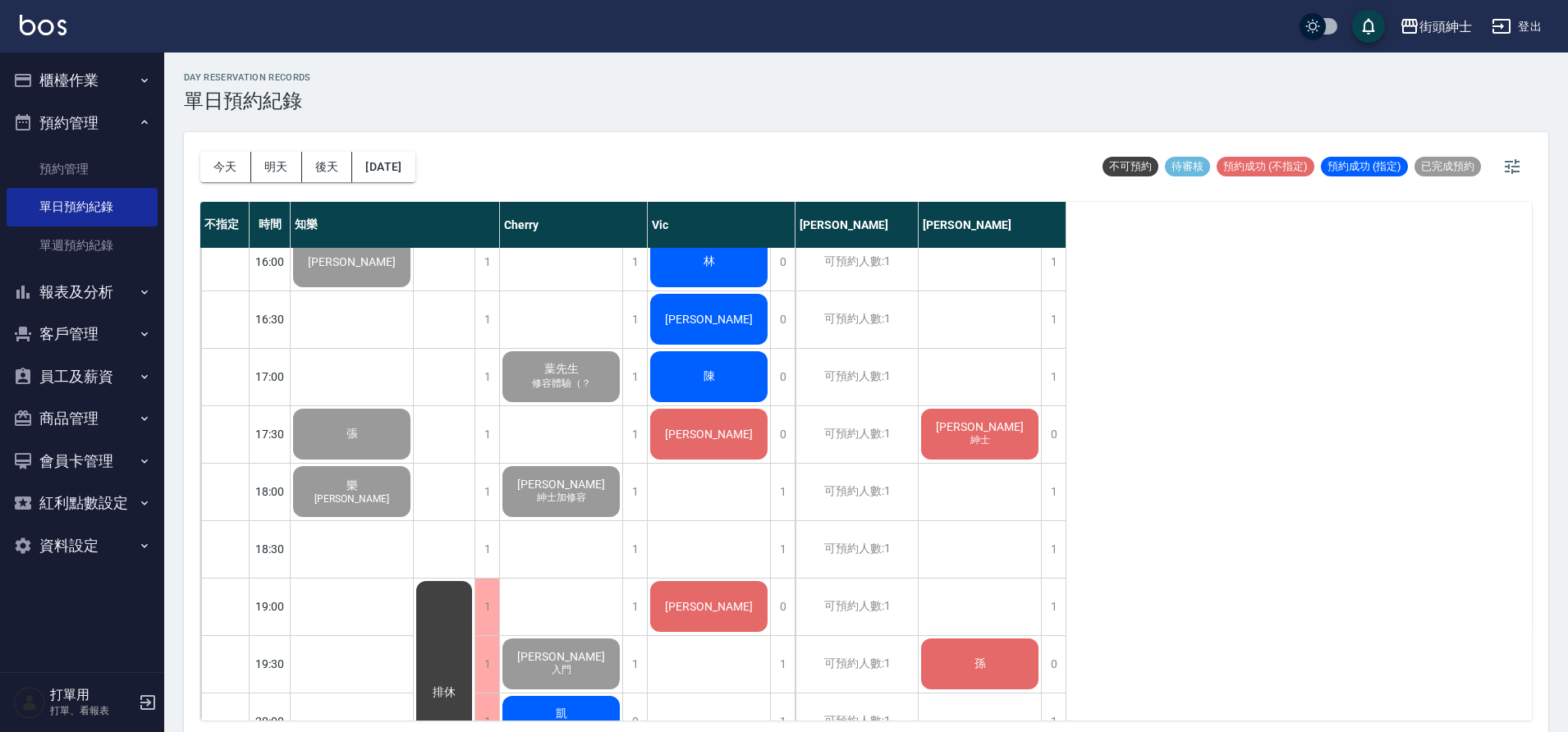
scroll to position [884, 0]
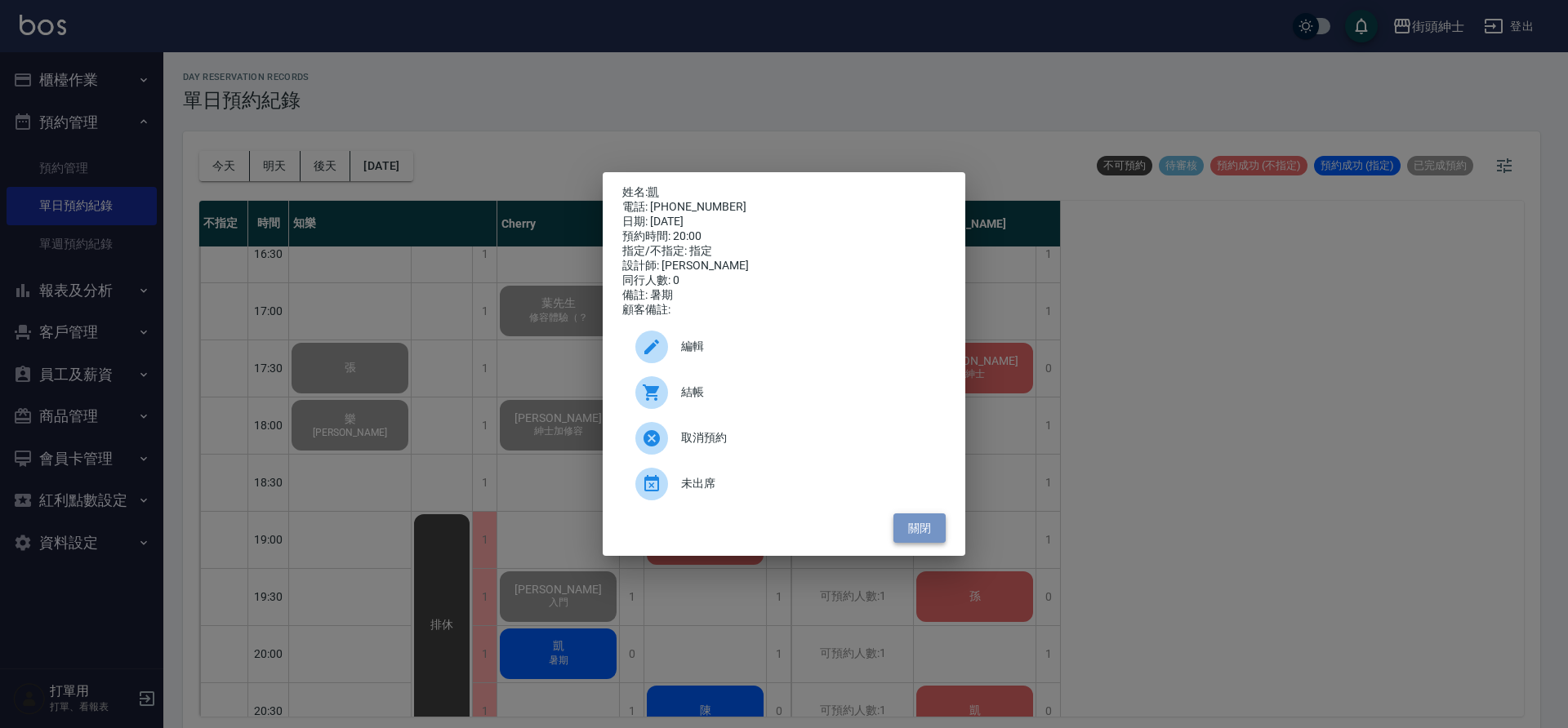
click at [914, 529] on button "關閉" at bounding box center [919, 528] width 53 height 30
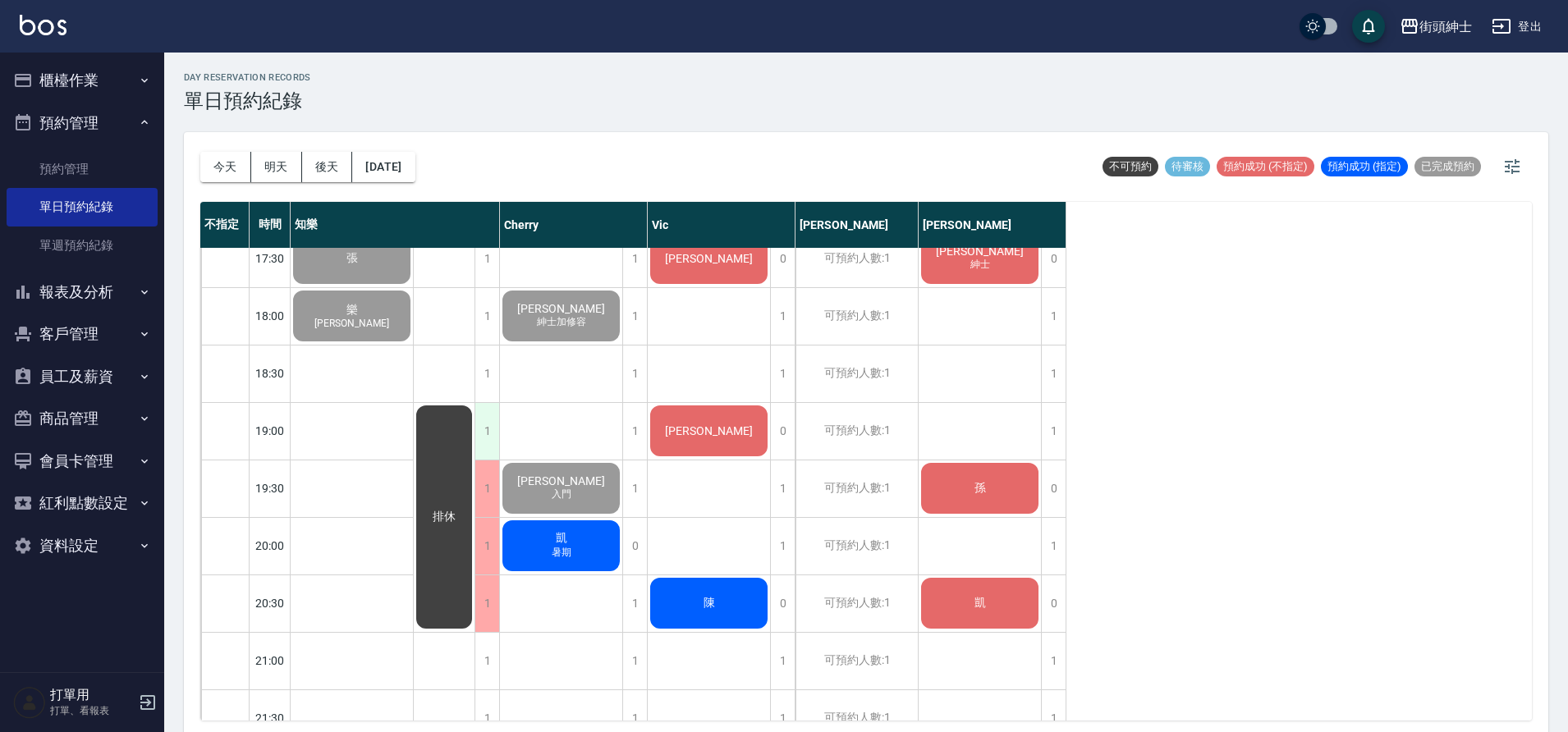
scroll to position [998, 0]
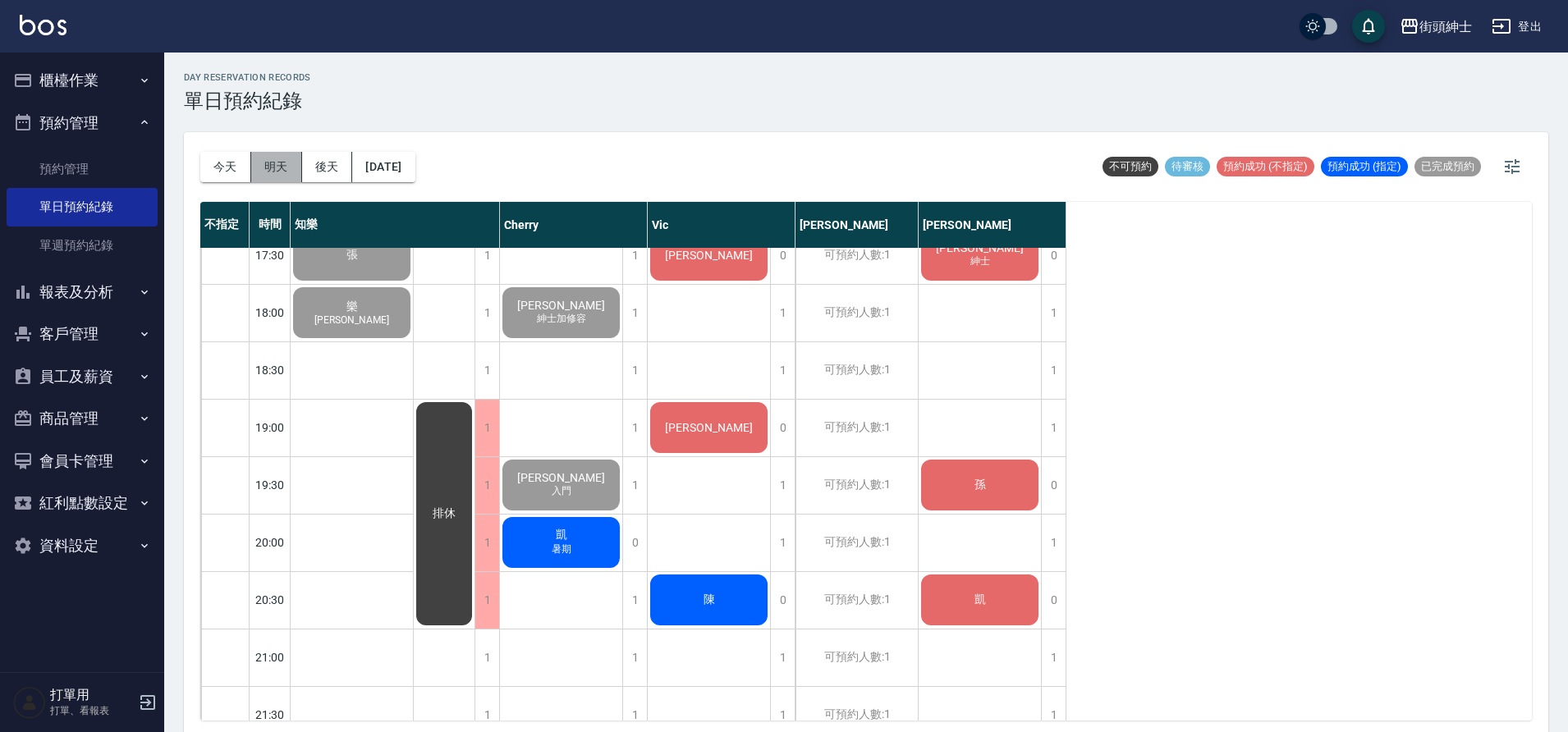
click at [287, 159] on button "明天" at bounding box center [276, 167] width 51 height 30
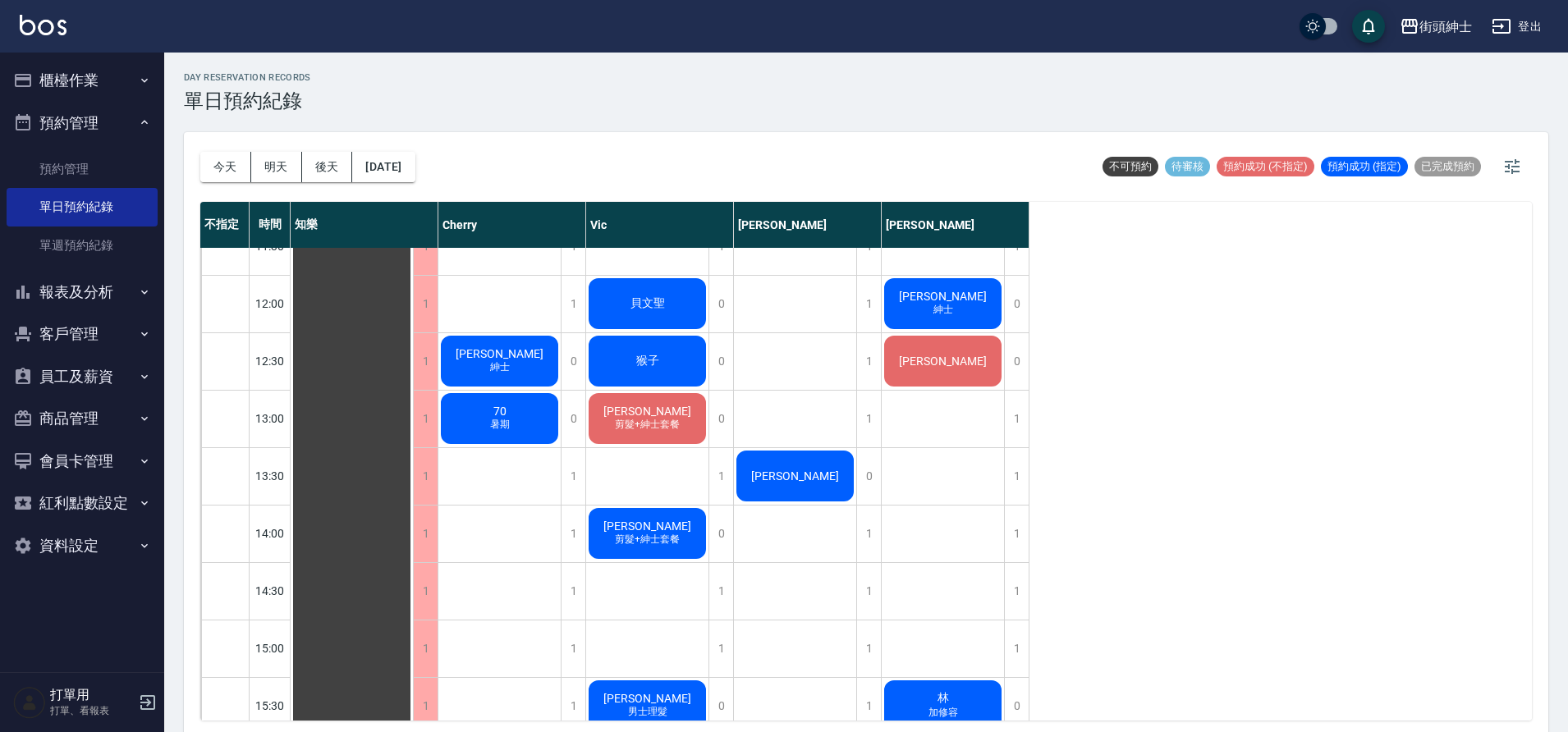
scroll to position [314, 0]
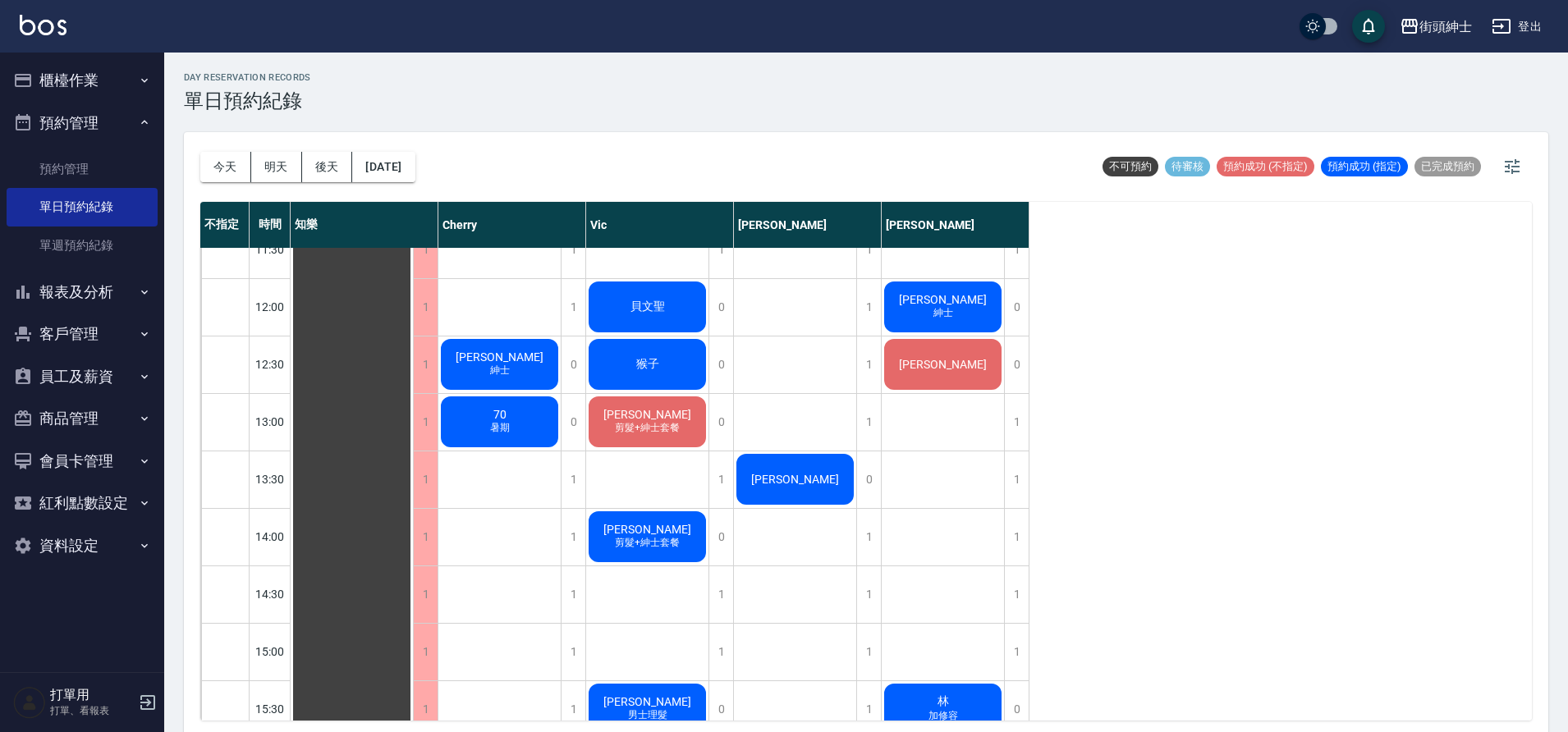
click at [503, 364] on span "剪髮+紳士套餐" at bounding box center [500, 364] width 7 height 0
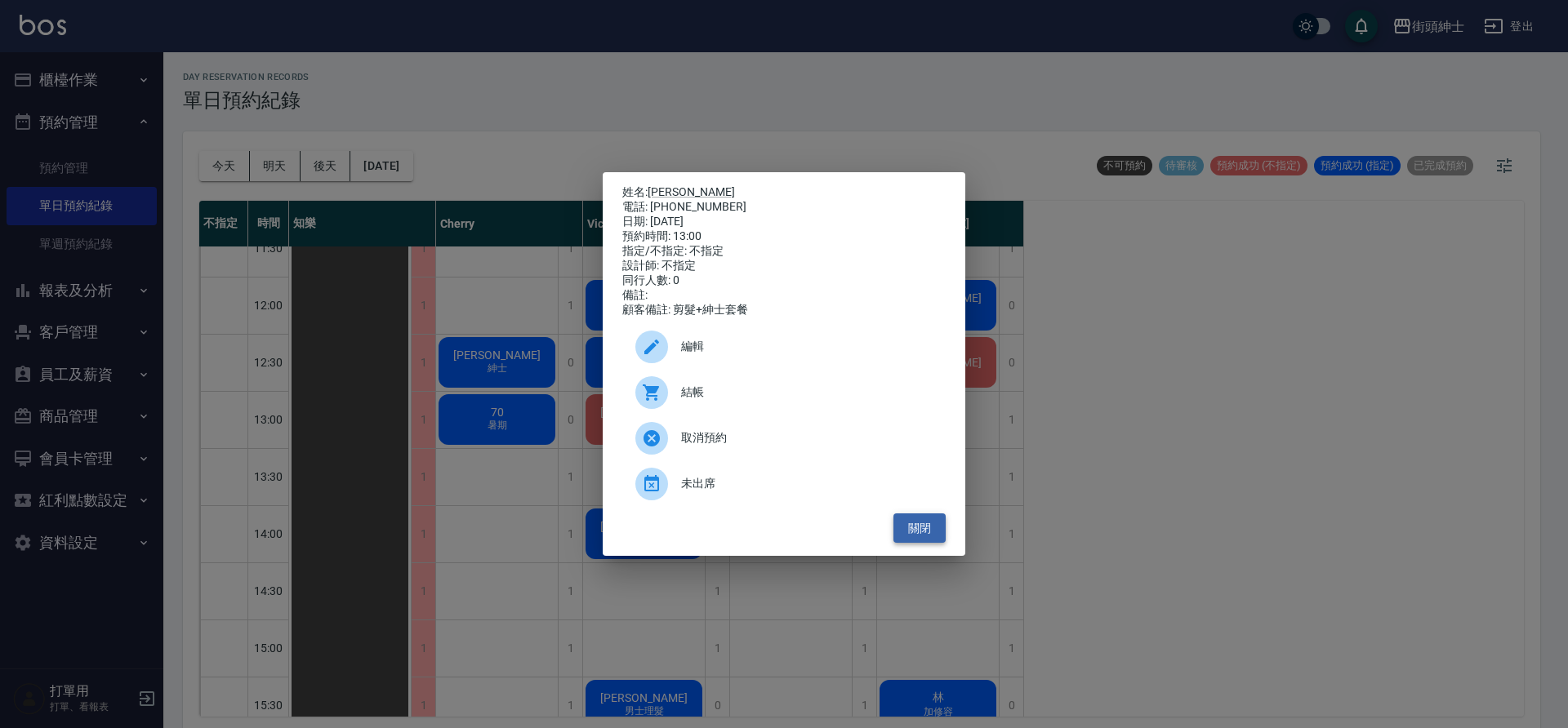
click at [931, 536] on button "關閉" at bounding box center [919, 528] width 53 height 30
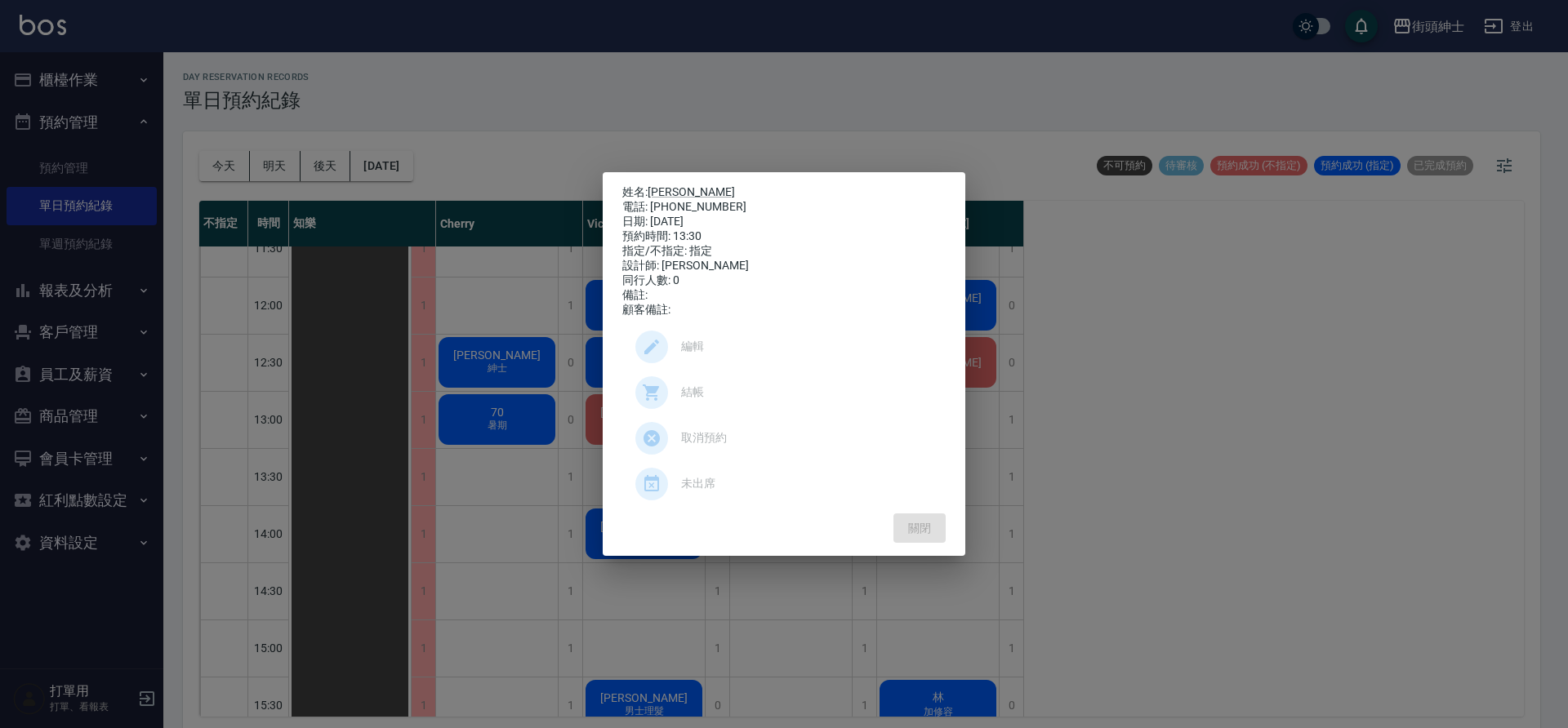
click at [775, 470] on ul "編輯 結帳 取消預約 未出席" at bounding box center [784, 415] width 323 height 196
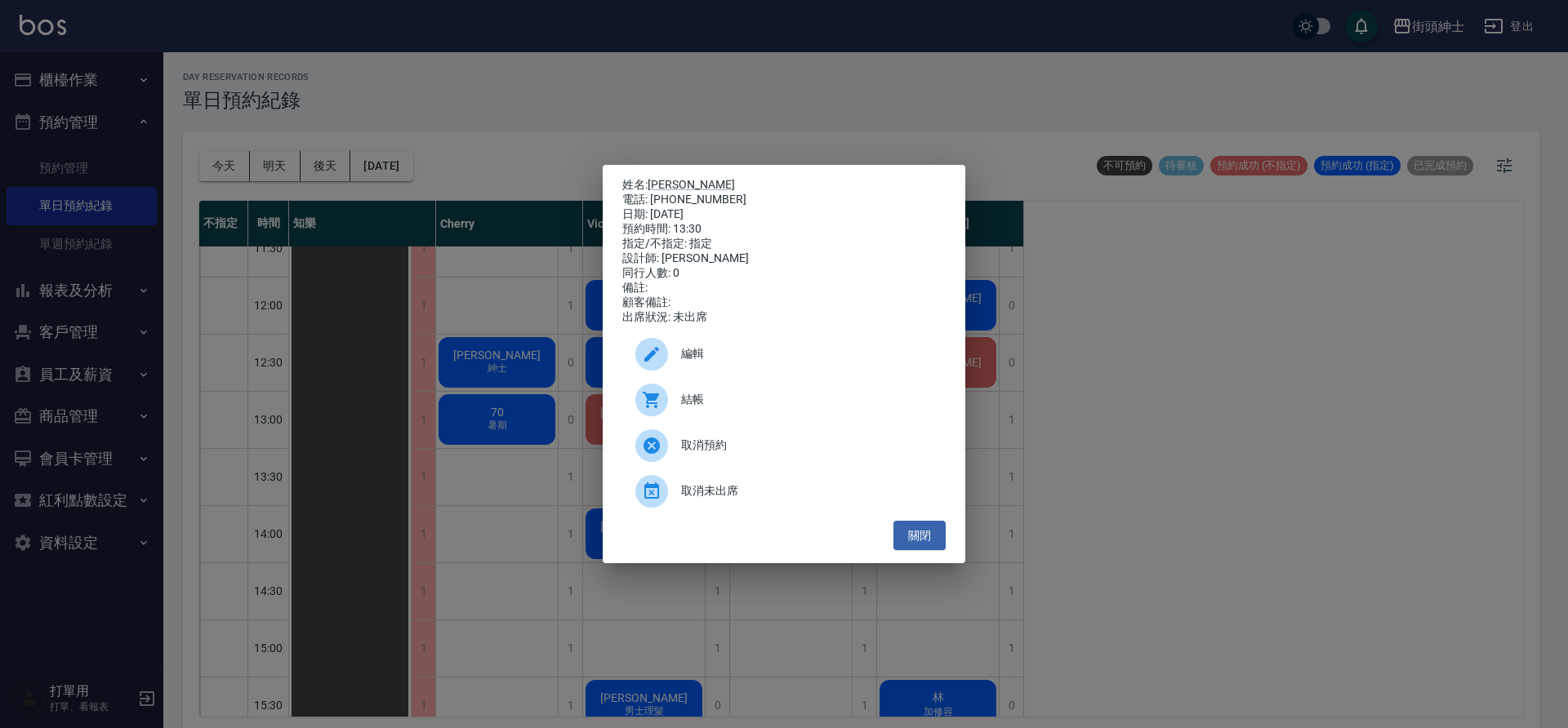
click at [775, 495] on span "取消未出席" at bounding box center [806, 490] width 252 height 17
click at [775, 495] on ul "編輯 結帳 取消預約 取消未出席" at bounding box center [784, 423] width 323 height 196
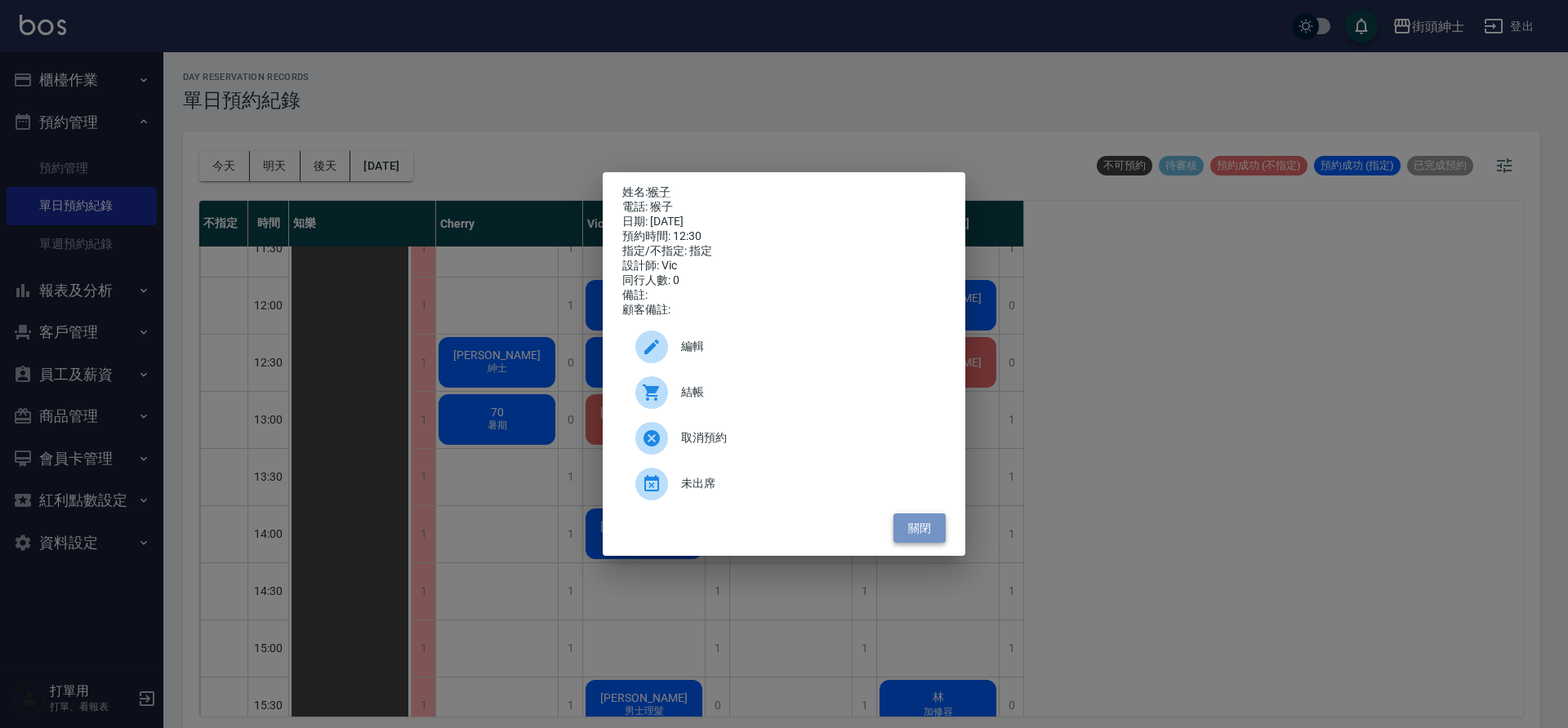
click at [920, 536] on button "關閉" at bounding box center [919, 528] width 53 height 30
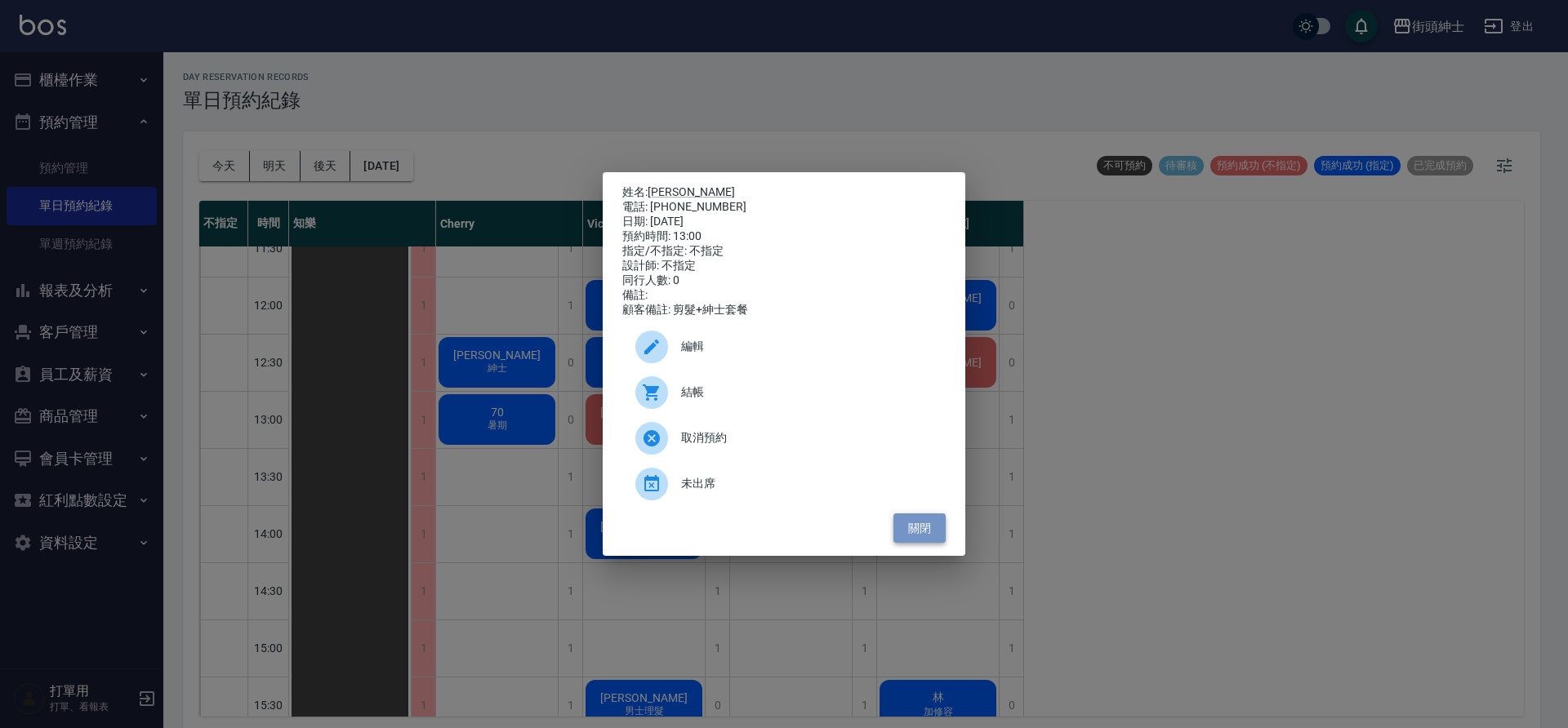
click at [927, 538] on button "關閉" at bounding box center [919, 528] width 53 height 30
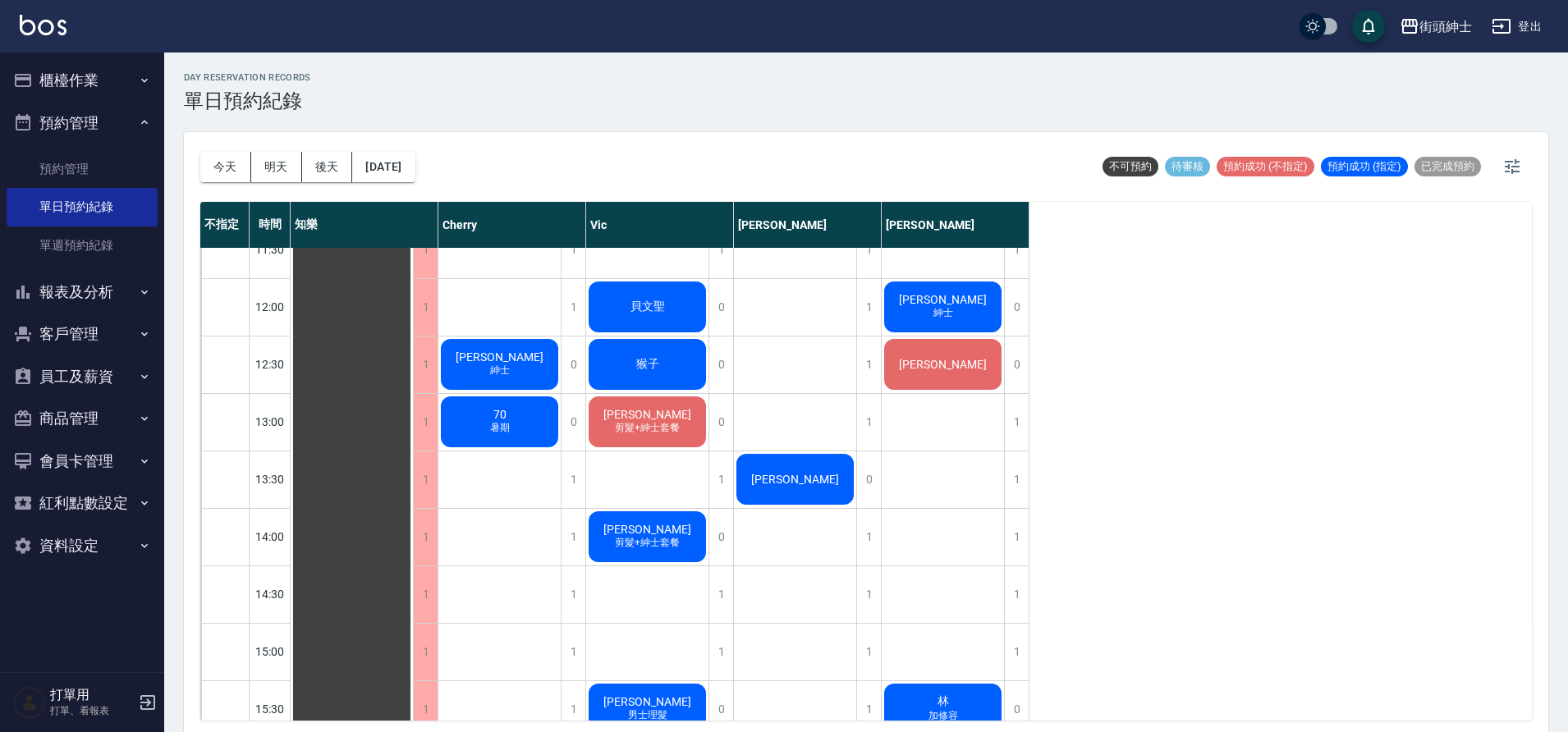
click at [503, 364] on span "剪髮+紳士套餐" at bounding box center [500, 364] width 7 height 0
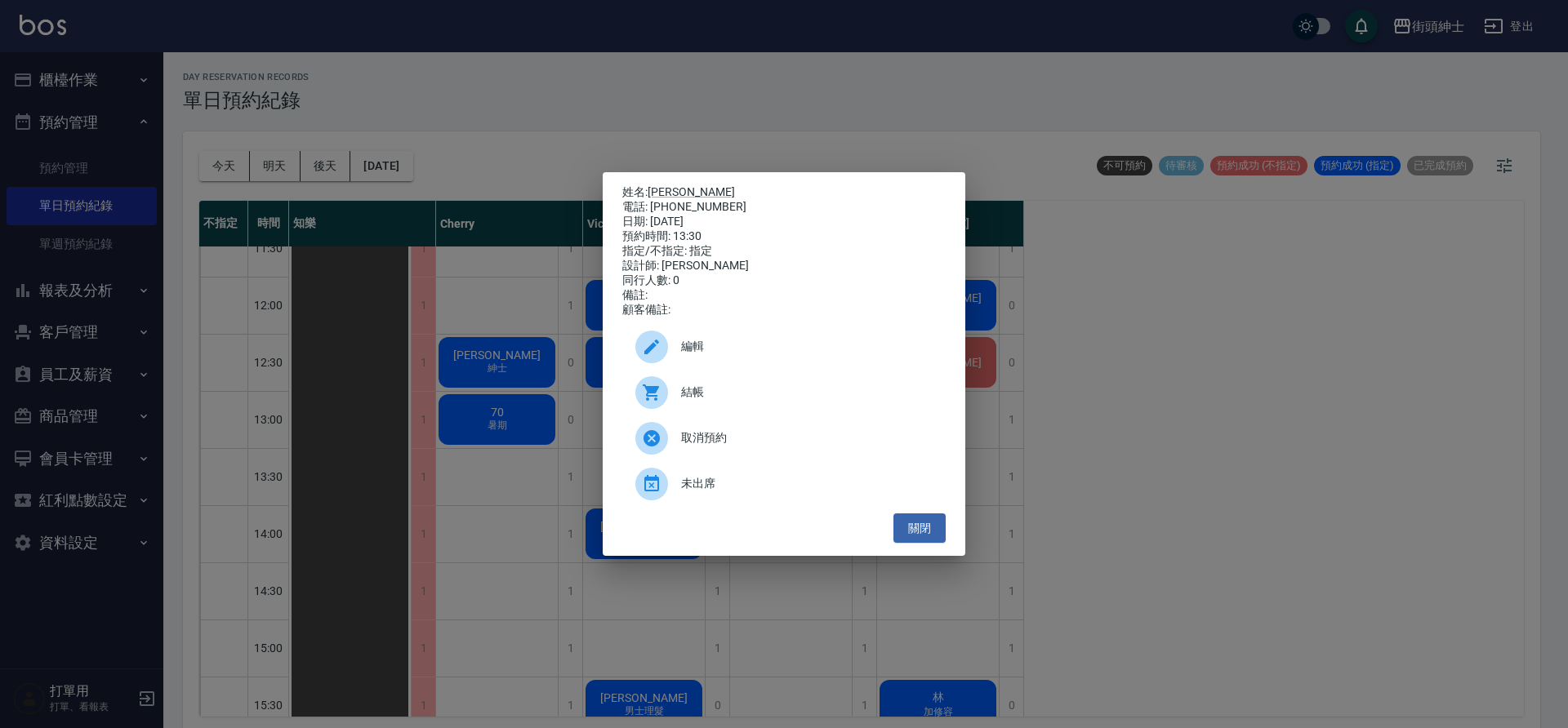
click at [742, 347] on span "編輯" at bounding box center [806, 346] width 252 height 17
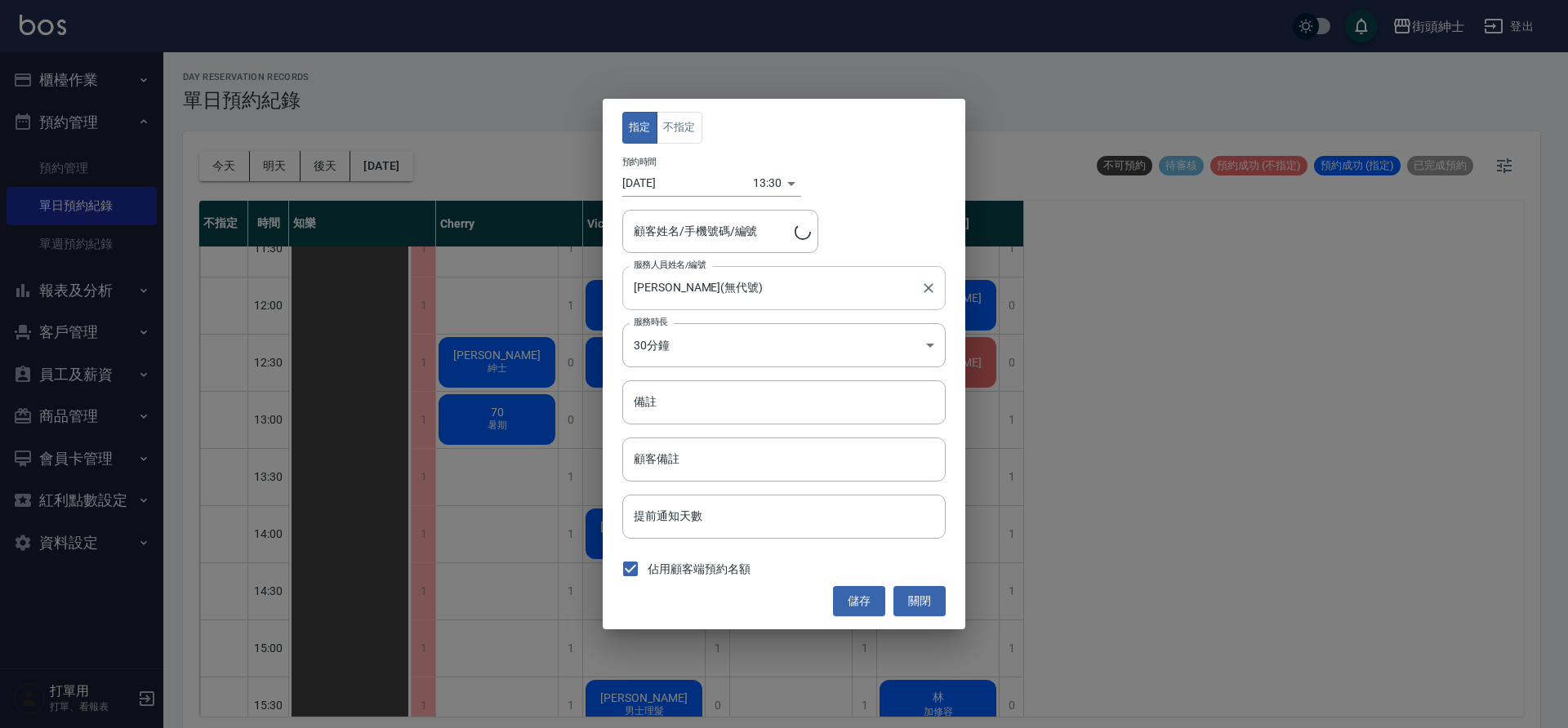
type input "徐偉庭/0919400881"
drag, startPoint x: 667, startPoint y: 229, endPoint x: 635, endPoint y: 230, distance: 32.0
click at [635, 230] on input "徐偉庭/0919400881" at bounding box center [708, 231] width 157 height 29
click at [682, 234] on input "徐偉庭/0919400881" at bounding box center [708, 231] width 157 height 29
drag, startPoint x: 676, startPoint y: 235, endPoint x: 698, endPoint y: 238, distance: 22.2
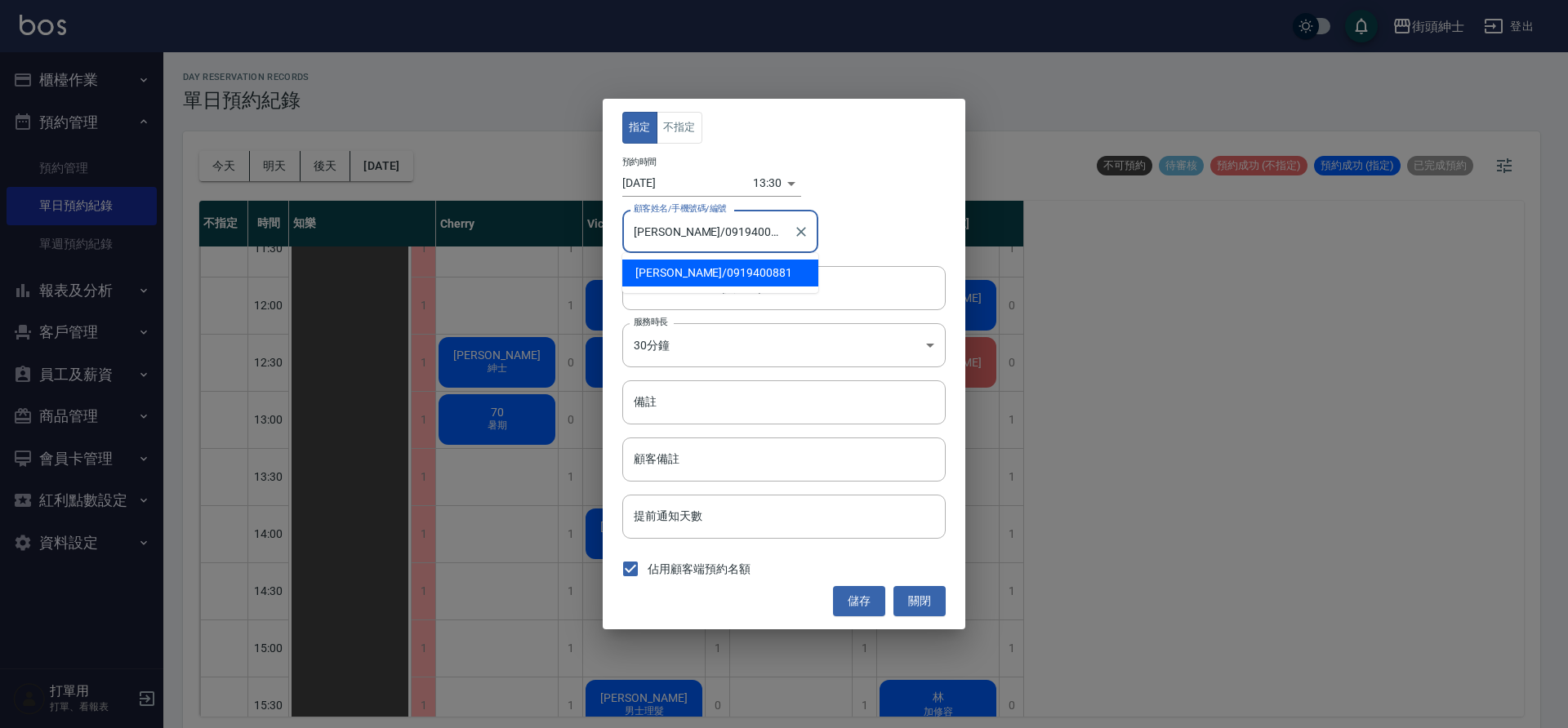
click at [705, 238] on input "徐偉庭/0919400881" at bounding box center [708, 231] width 157 height 29
click at [701, 238] on input "徐偉庭/0919400881" at bounding box center [708, 231] width 157 height 29
drag, startPoint x: 672, startPoint y: 235, endPoint x: 733, endPoint y: 235, distance: 61.0
click at [738, 233] on input "徐偉庭/0919400881" at bounding box center [708, 231] width 157 height 29
click at [932, 591] on button "關閉" at bounding box center [919, 602] width 53 height 30
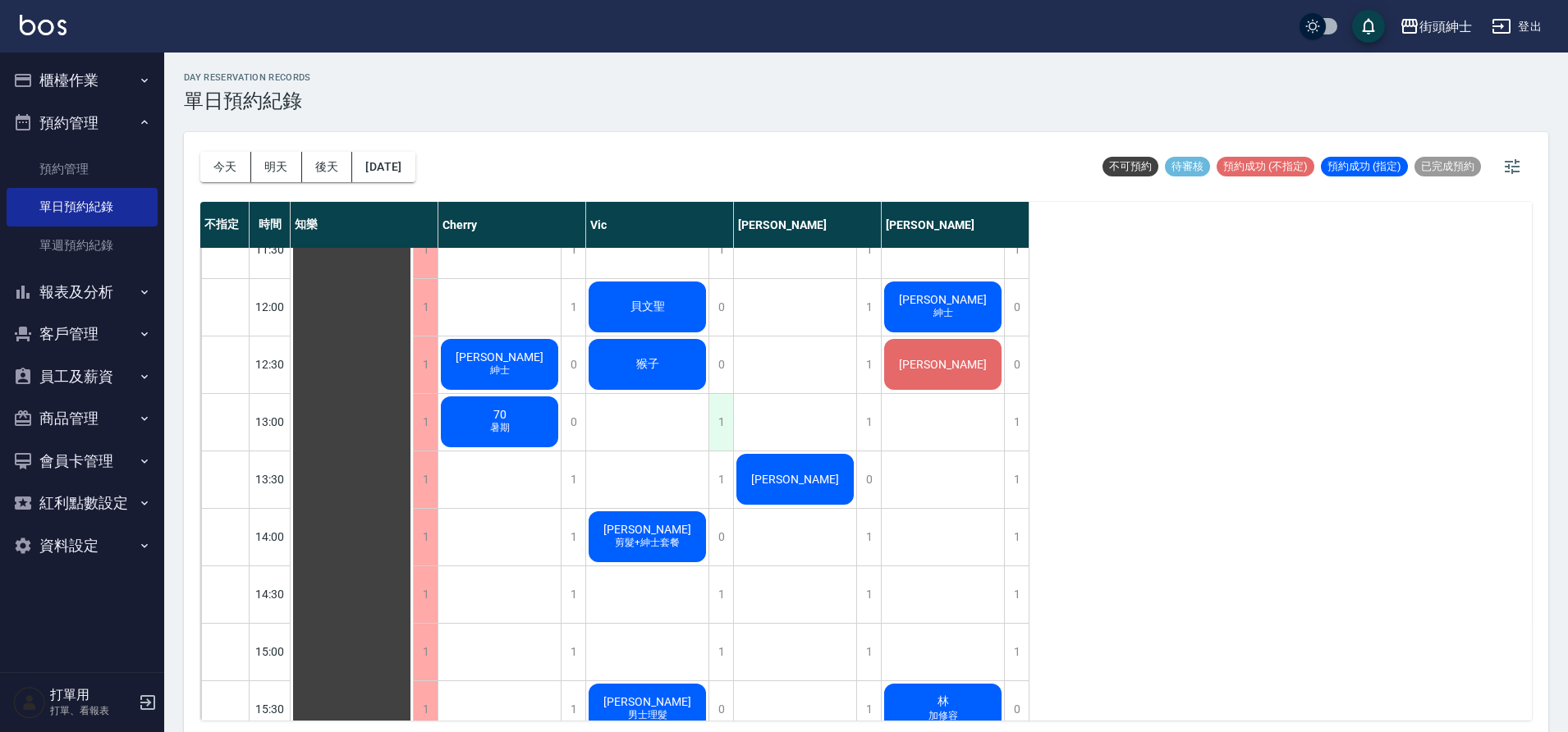
click at [717, 435] on div "1" at bounding box center [721, 422] width 25 height 57
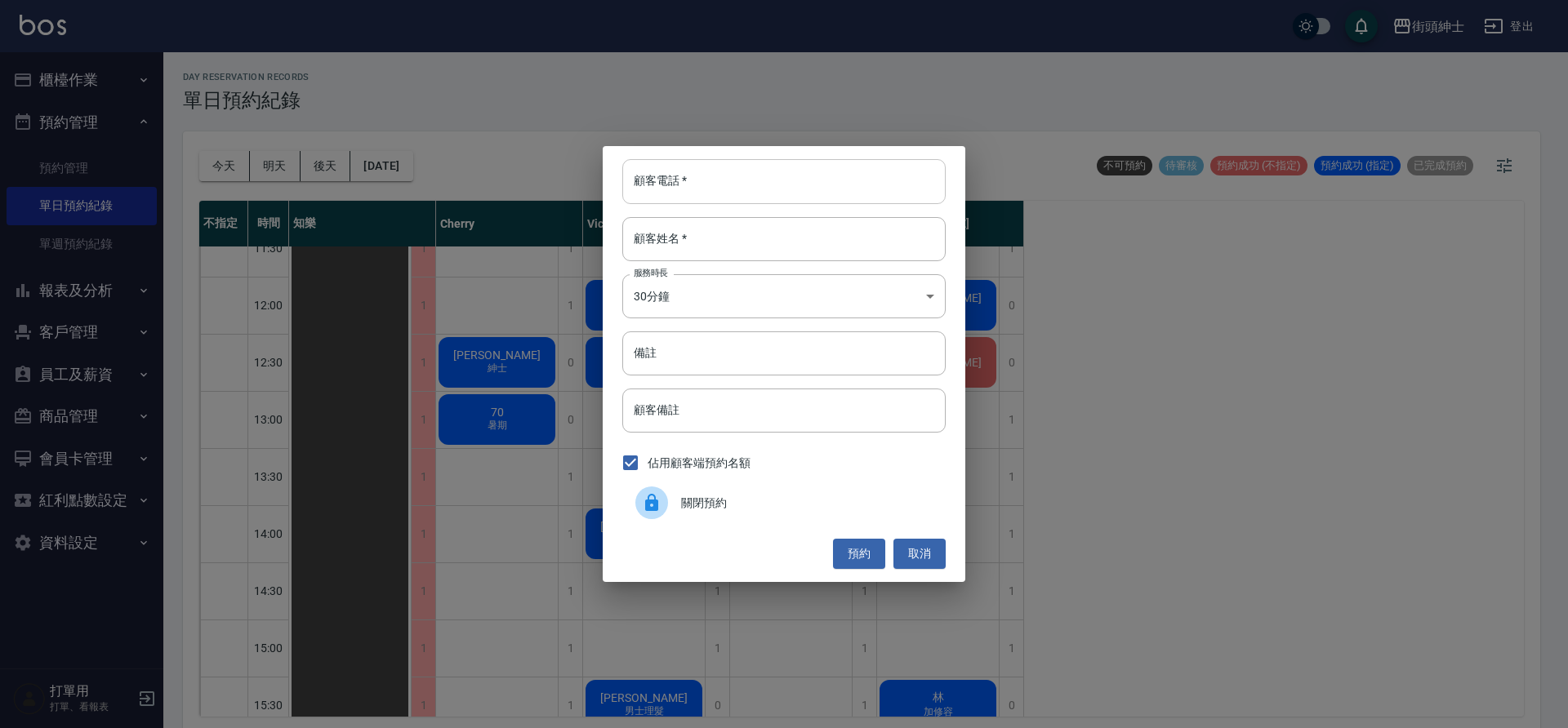
click at [709, 174] on input "顧客電話   *" at bounding box center [784, 181] width 323 height 44
paste input "0919400881"
type input "0919400881"
click at [708, 244] on input "顧客姓名   *" at bounding box center [784, 239] width 323 height 44
type input "０"
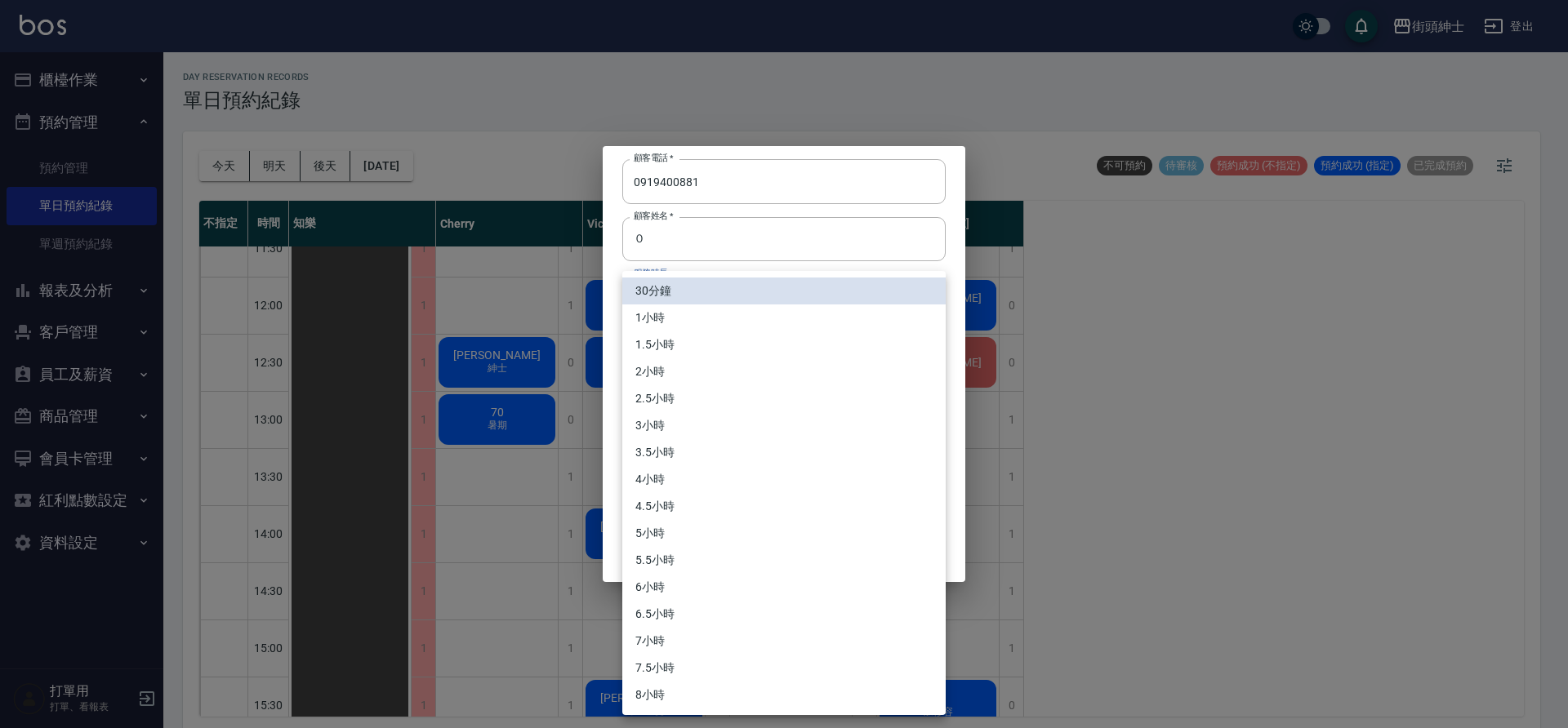
click at [703, 299] on body "街頭紳士 登出 櫃檯作業 打帳單 帳單列表 營業儀表板 現金收支登錄 材料自購登錄 每日結帳 排班表 現場電腦打卡 預約管理 預約管理 單日預約紀錄 單週預約…" at bounding box center [784, 366] width 1568 height 733
click at [758, 226] on div at bounding box center [784, 364] width 1568 height 728
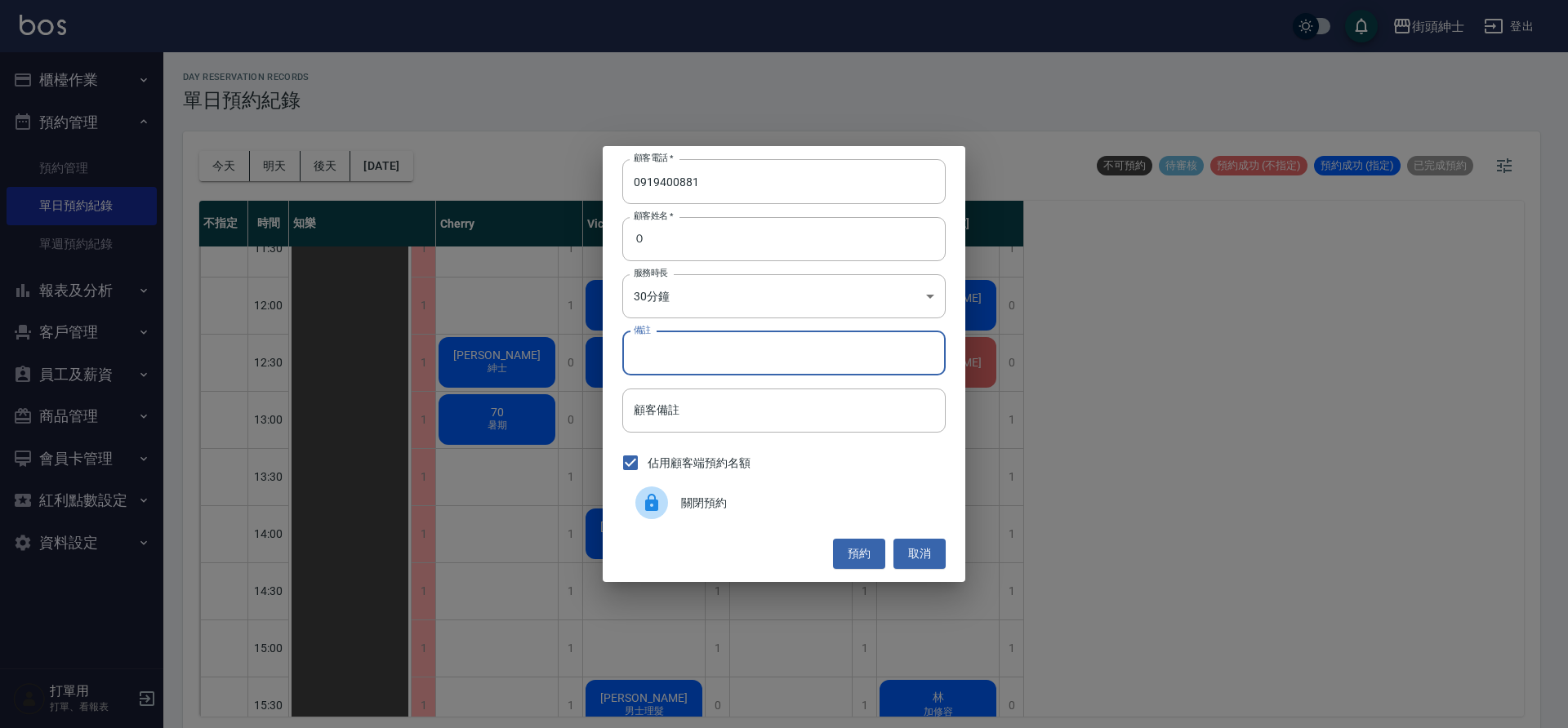
click at [706, 346] on input "備註" at bounding box center [784, 353] width 323 height 44
type input "r"
type input "剪髮＋紳士套餐"
click at [869, 545] on button "預約" at bounding box center [859, 554] width 53 height 30
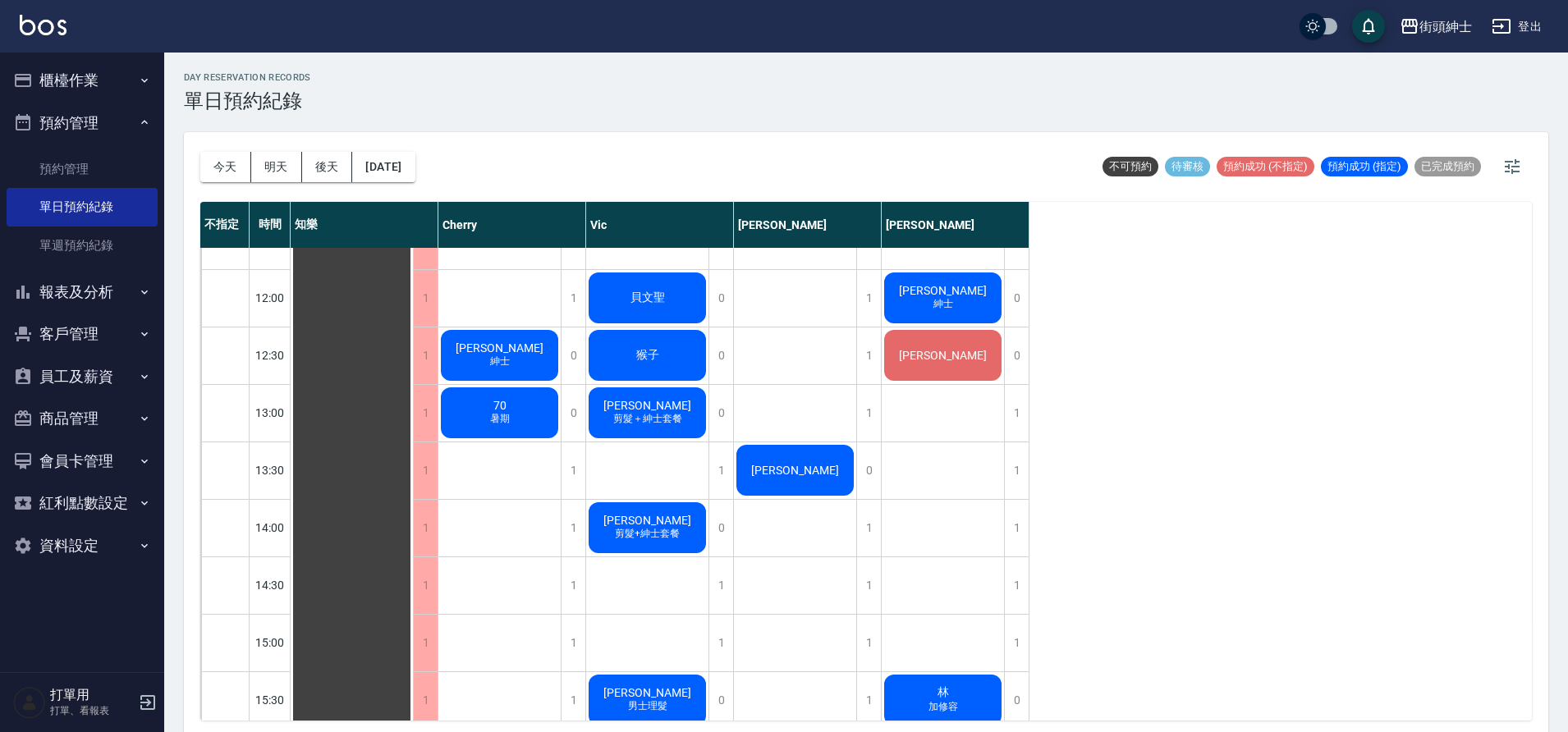
scroll to position [324, 0]
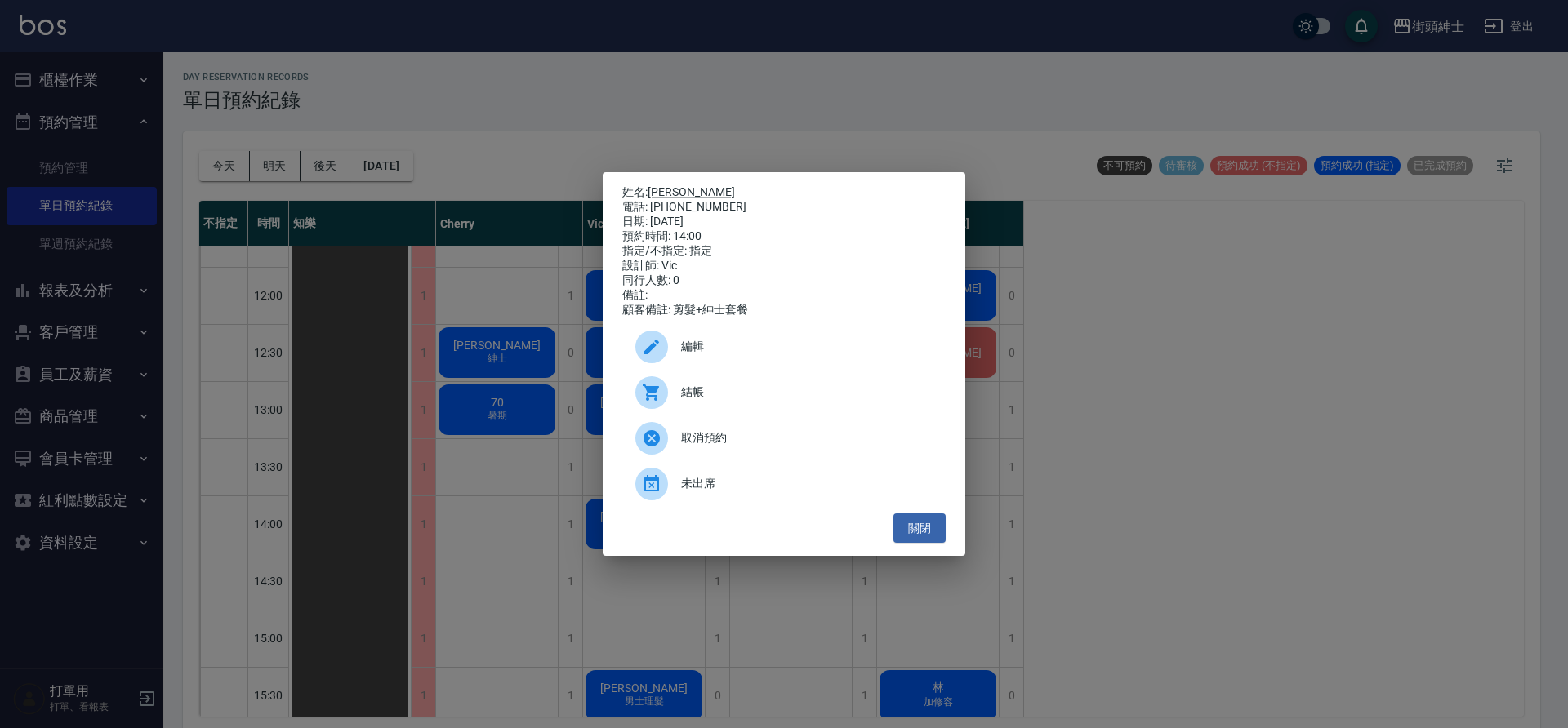
click at [494, 387] on div "姓名: 狄承翰 電話: 0960704516 日期: 2025/08/23 預約時間: 14:00 指定/不指定: 指定 設計師: Vic 同行人數: 0 備…" at bounding box center [784, 364] width 1568 height 728
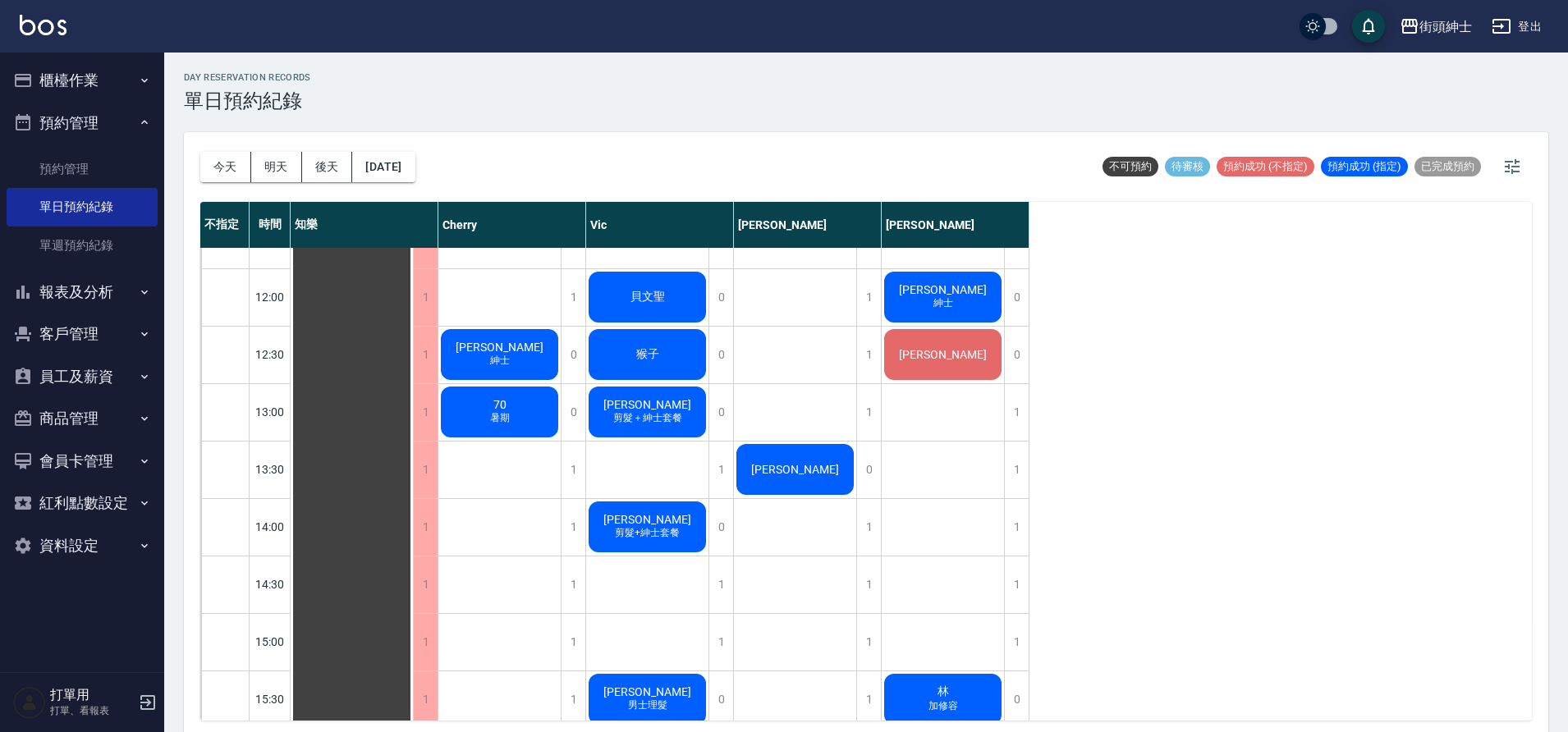
click at [107, 386] on button "員工及薪資" at bounding box center [82, 377] width 151 height 43
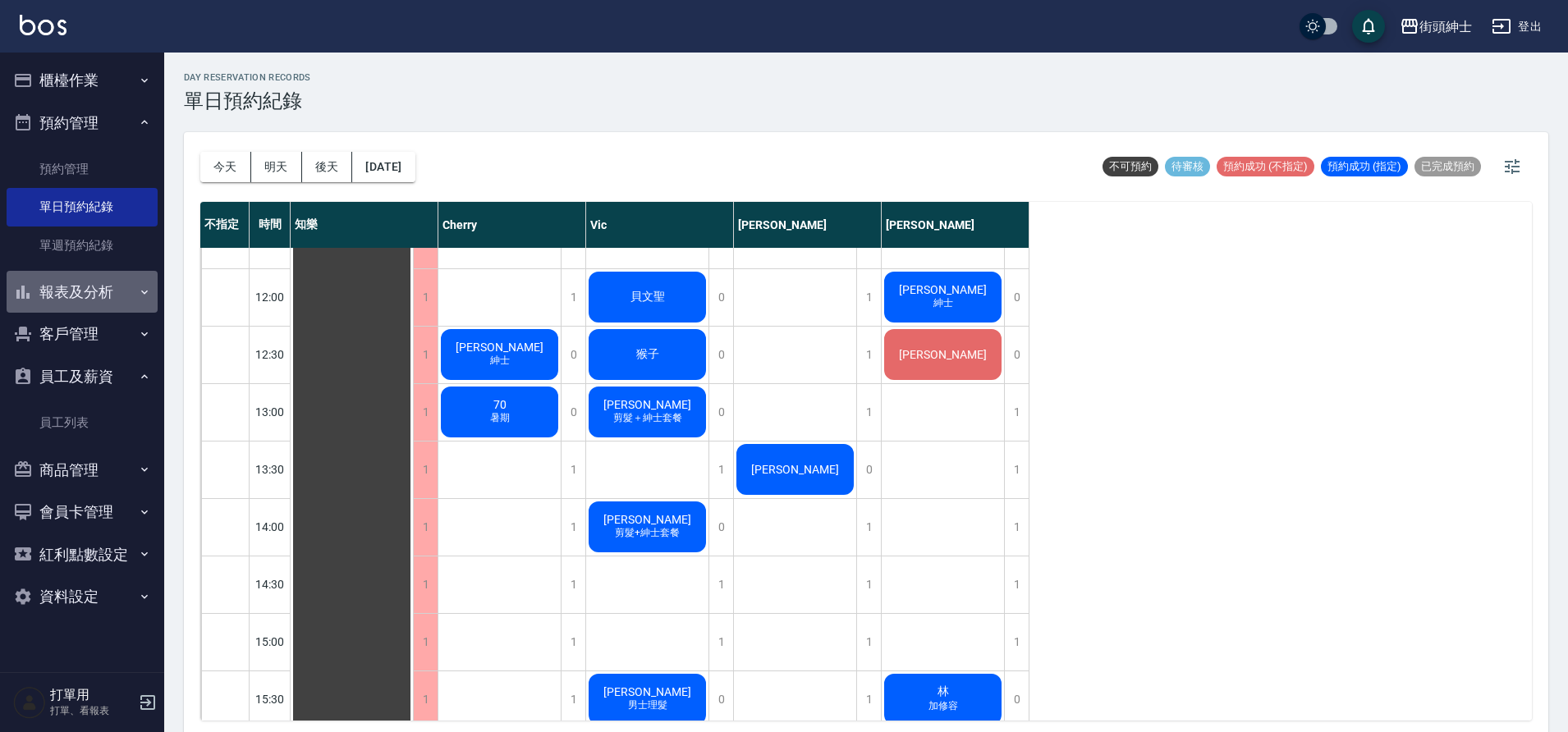
click at [72, 291] on button "報表及分析" at bounding box center [82, 292] width 151 height 43
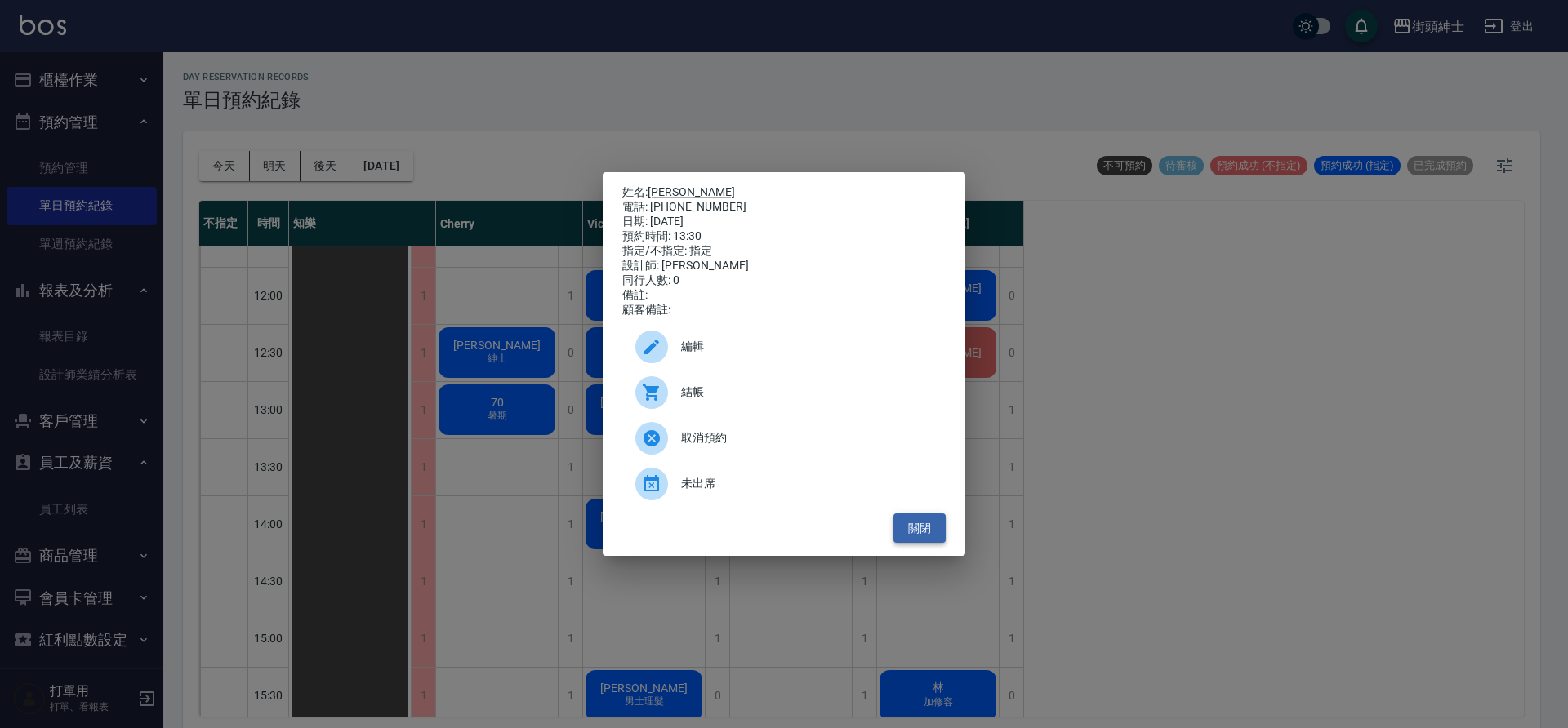
click at [918, 536] on button "關閉" at bounding box center [919, 528] width 53 height 30
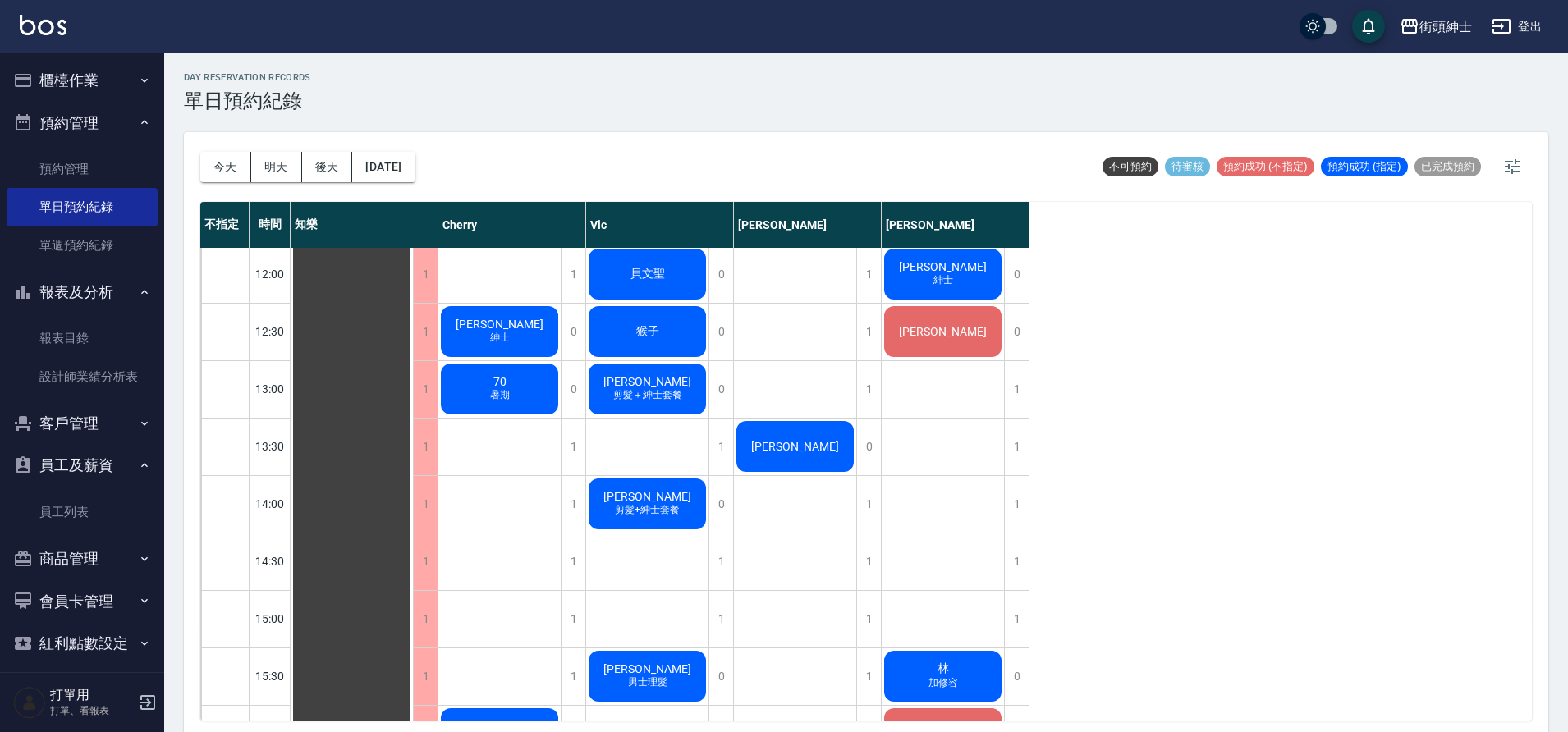
scroll to position [354, 0]
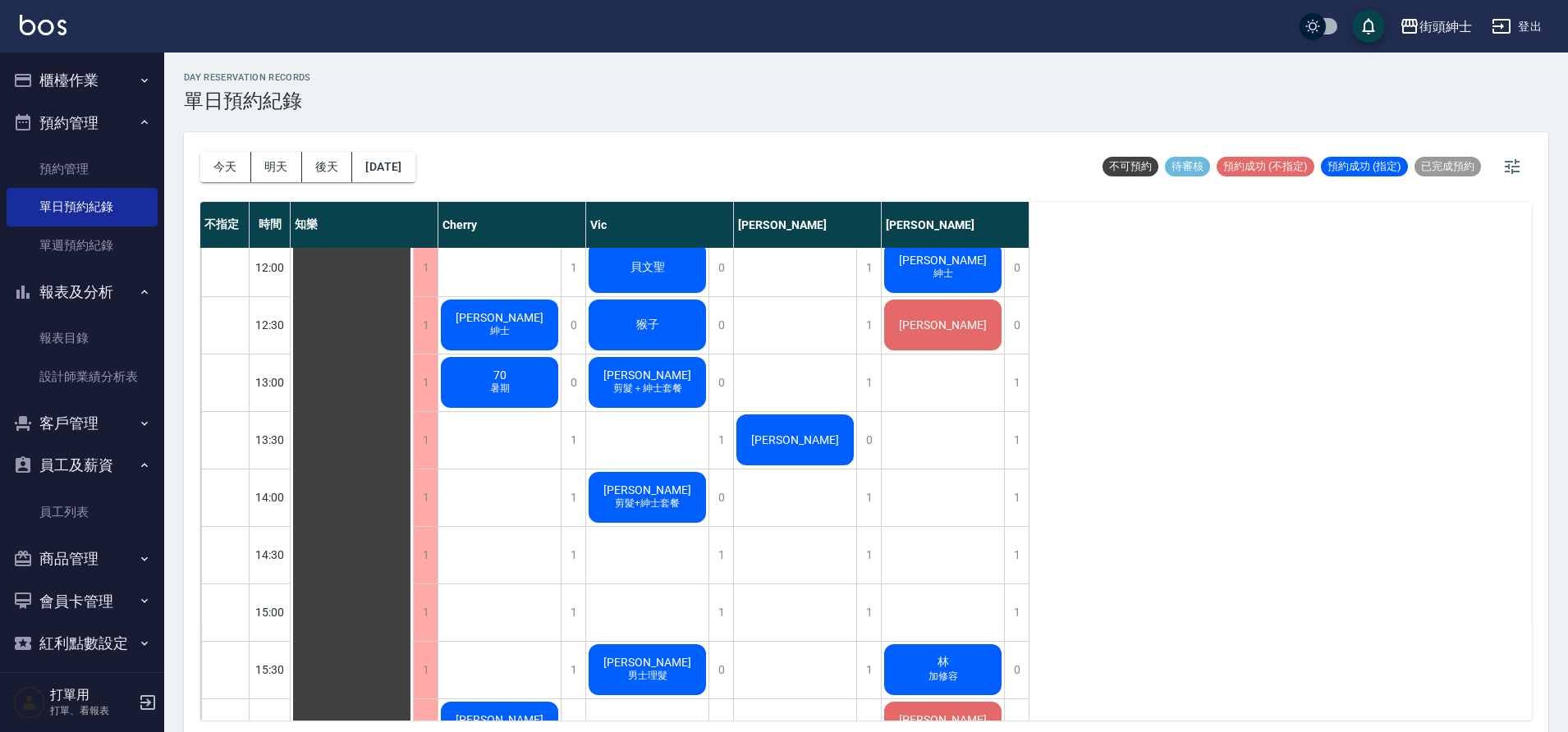
click at [128, 606] on button "會員卡管理" at bounding box center [82, 602] width 151 height 43
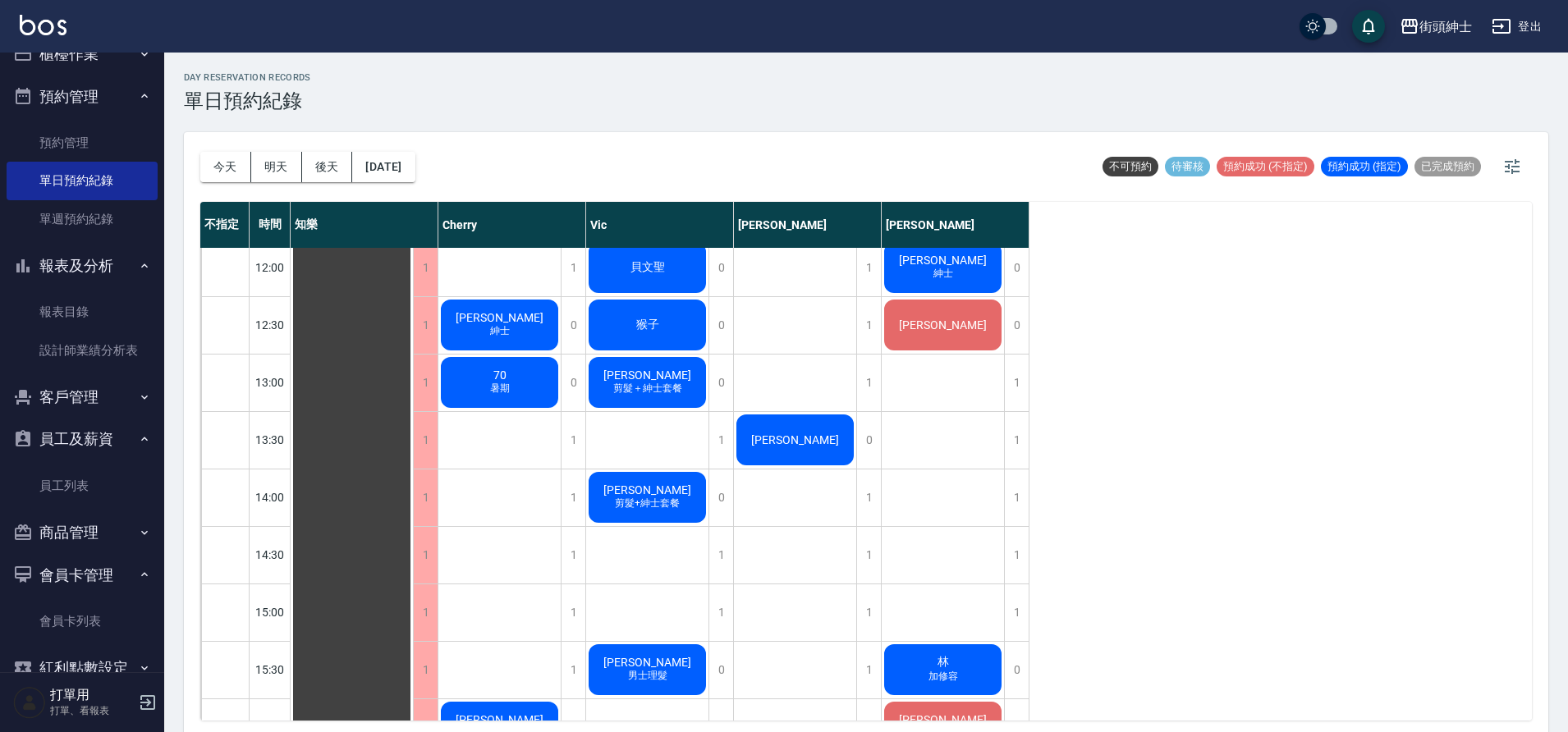
scroll to position [30, 0]
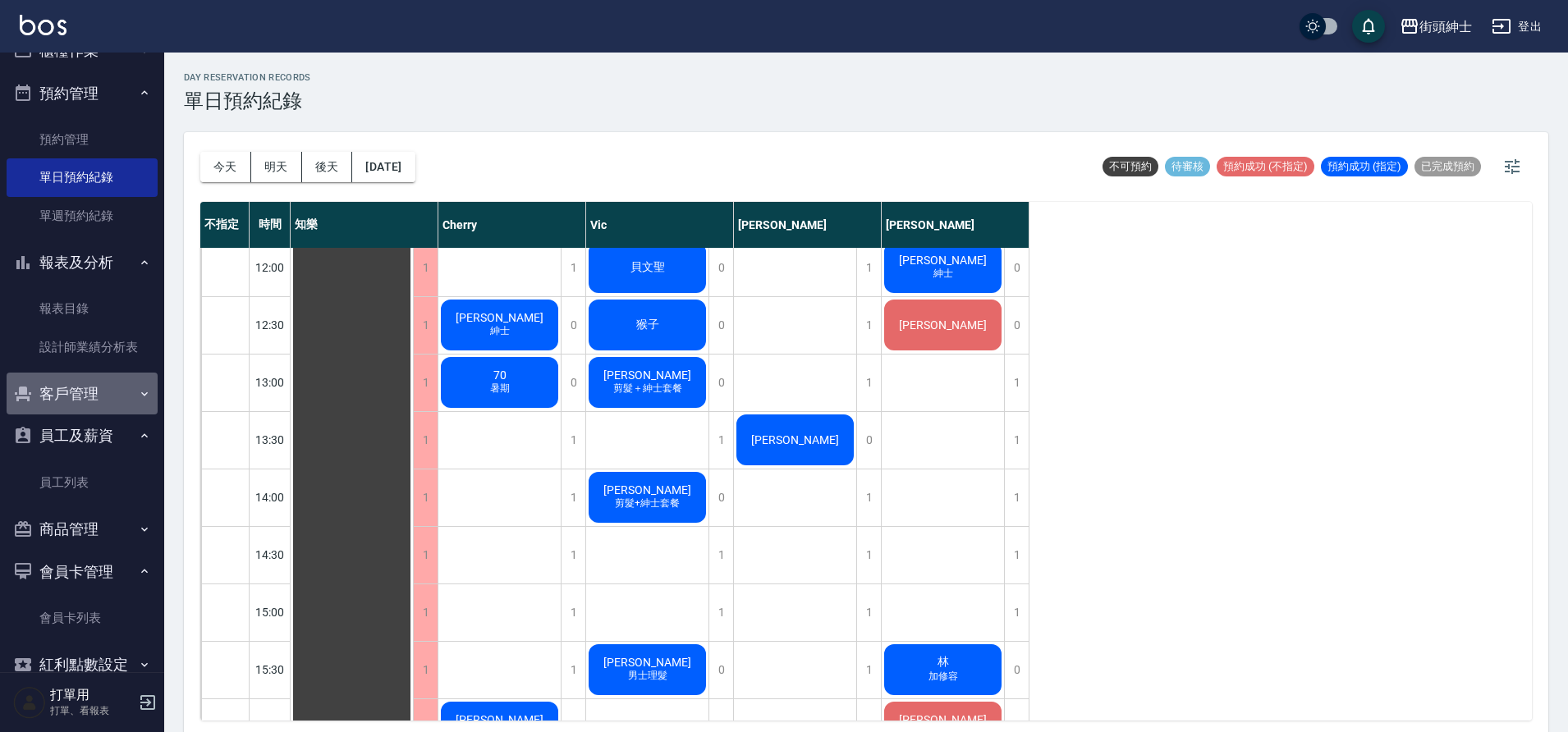
click at [116, 400] on button "客戶管理" at bounding box center [82, 394] width 151 height 43
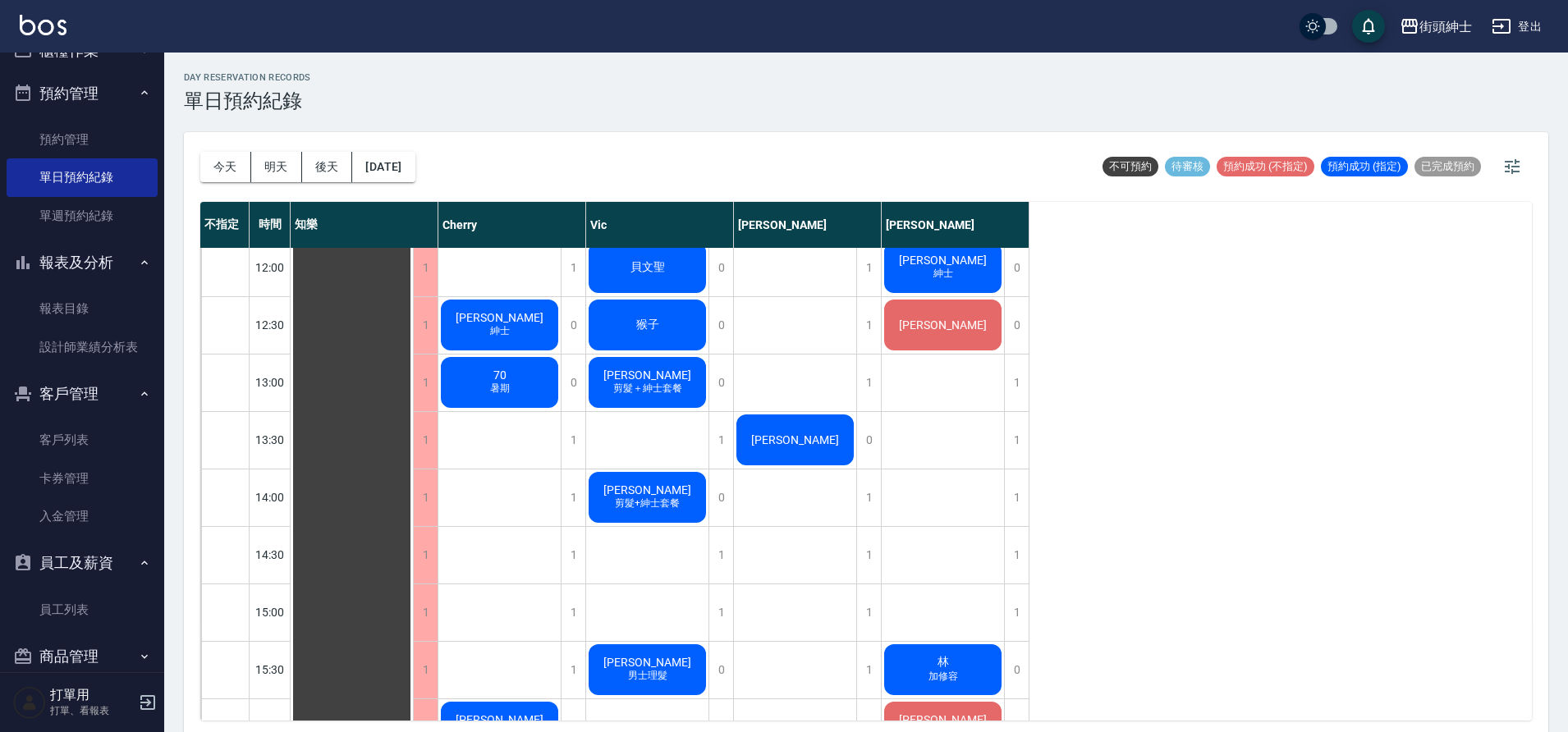
click at [413, 444] on div "徐偉庭" at bounding box center [352, 727] width 122 height 1665
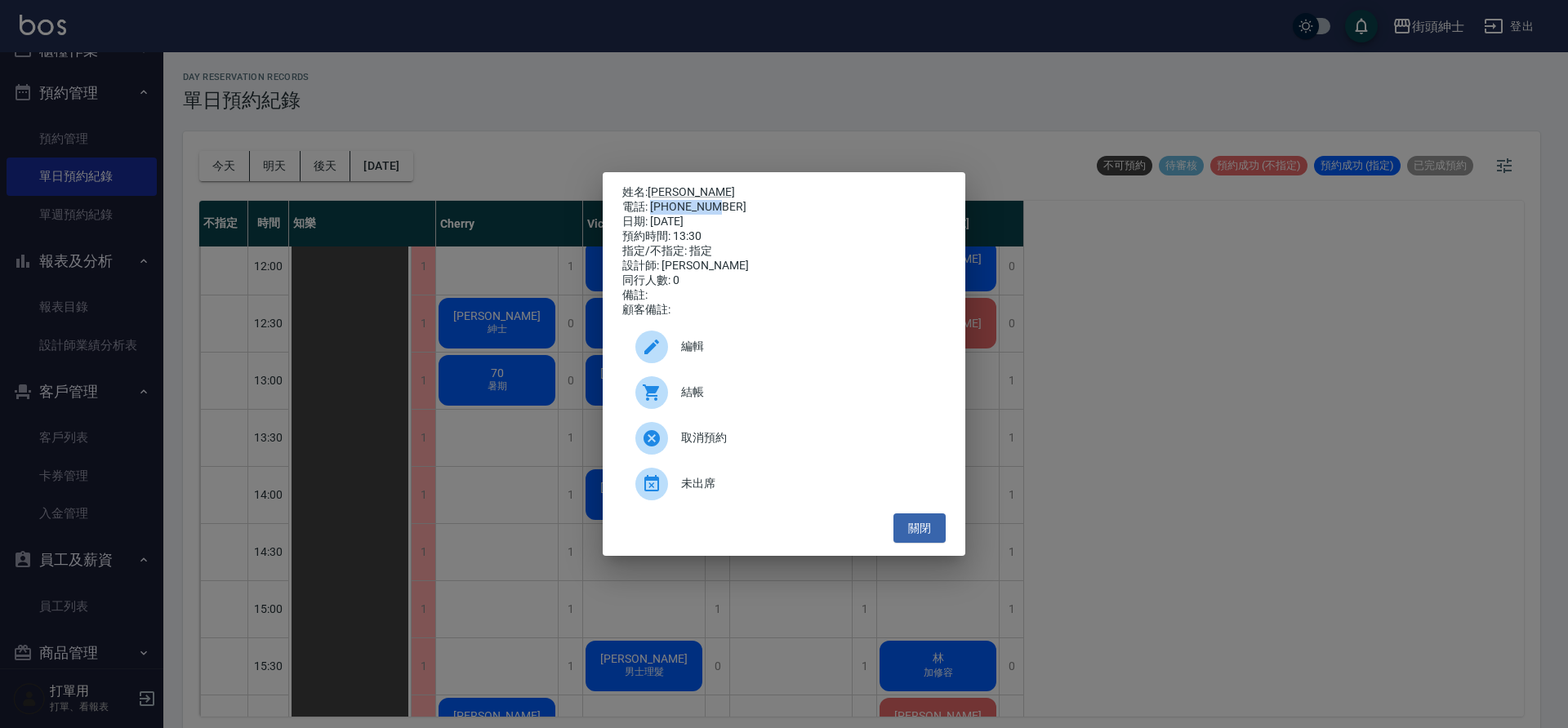
drag, startPoint x: 714, startPoint y: 199, endPoint x: 652, endPoint y: 204, distance: 62.2
click at [652, 204] on div "電話: 0919400881" at bounding box center [784, 207] width 323 height 15
copy div "0919400881"
click at [924, 540] on button "關閉" at bounding box center [919, 528] width 53 height 30
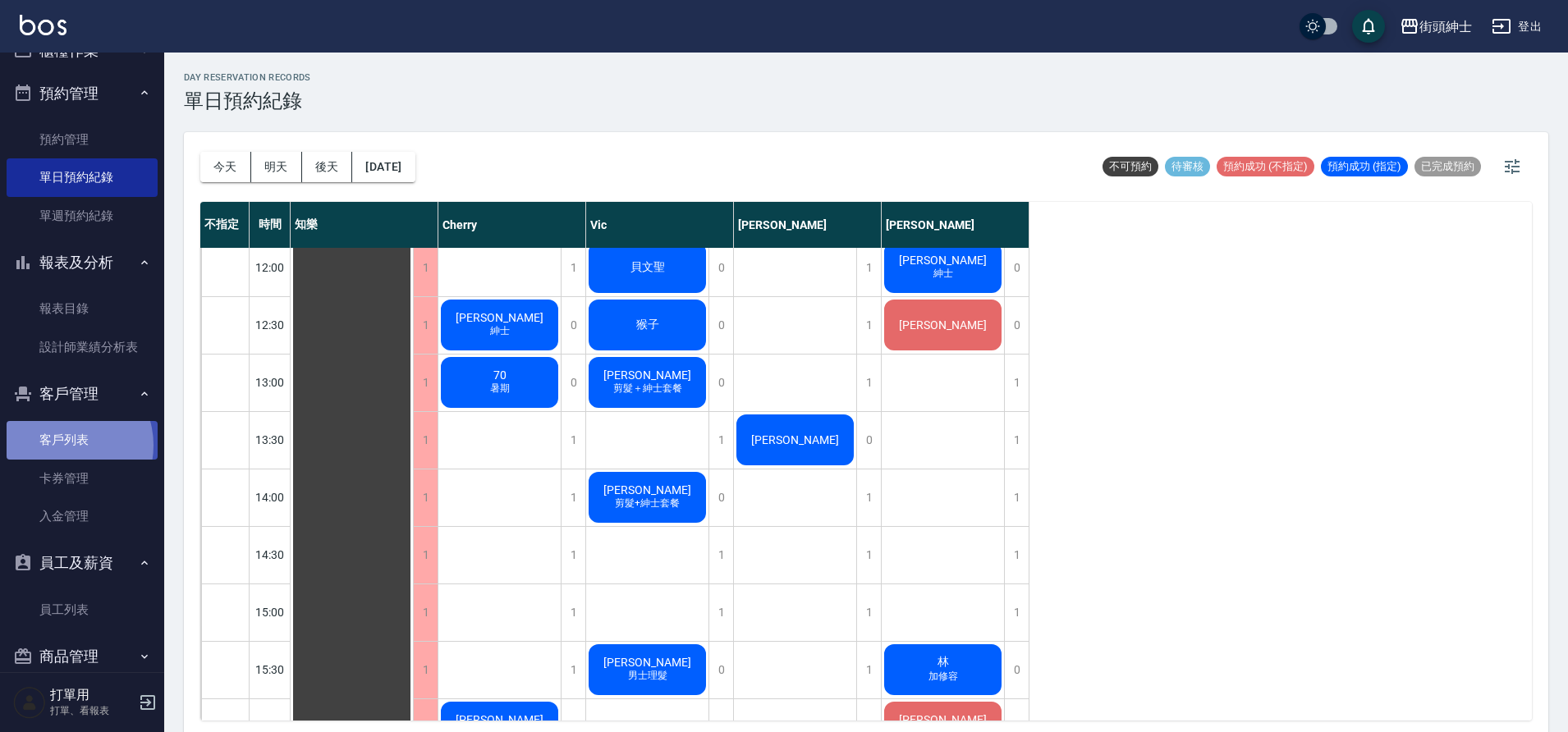
click at [66, 445] on link "客戶列表" at bounding box center [82, 440] width 151 height 38
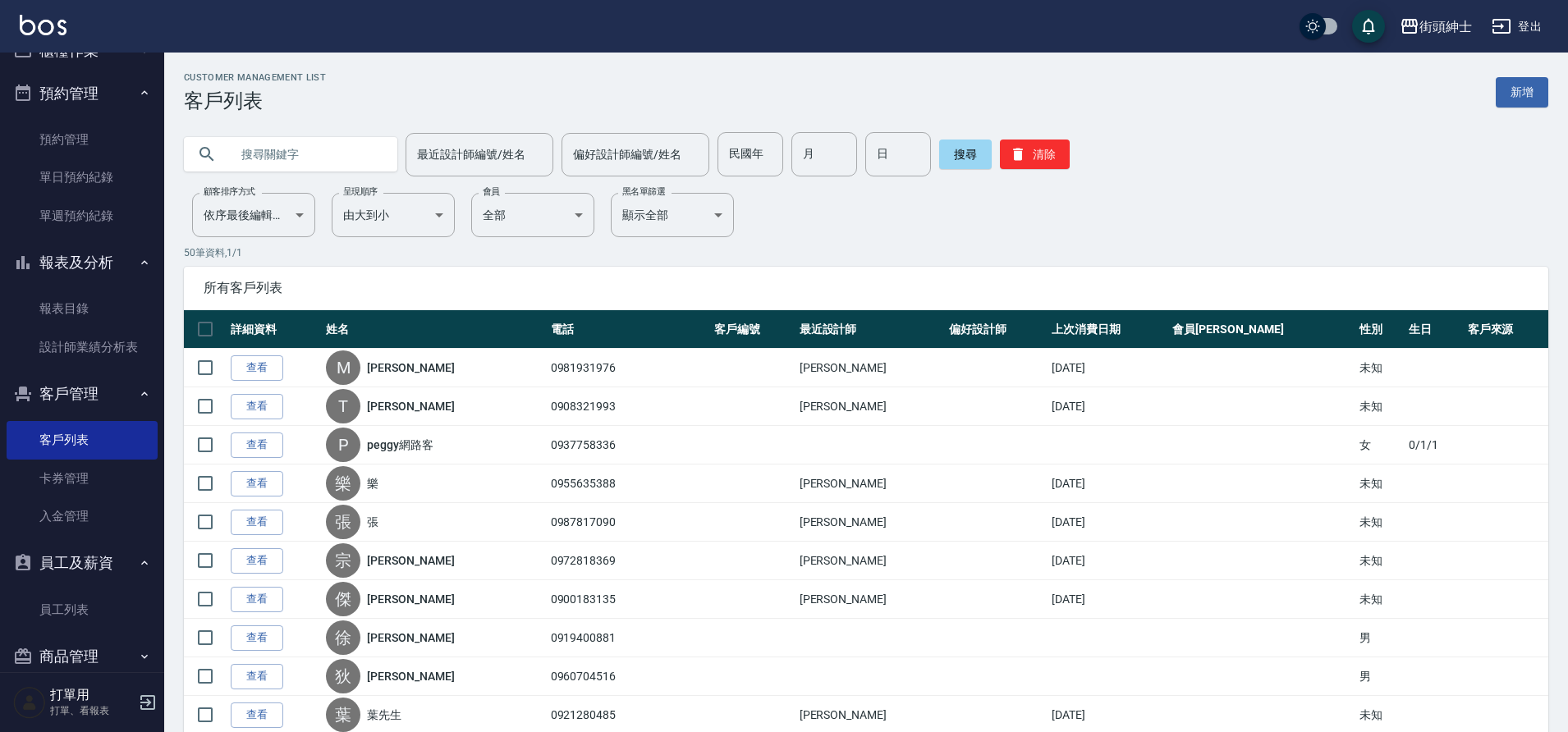
click at [360, 158] on input "text" at bounding box center [307, 154] width 154 height 44
paste input "0919400881"
type input "0919400881"
click at [971, 158] on button "搜尋" at bounding box center [965, 155] width 53 height 30
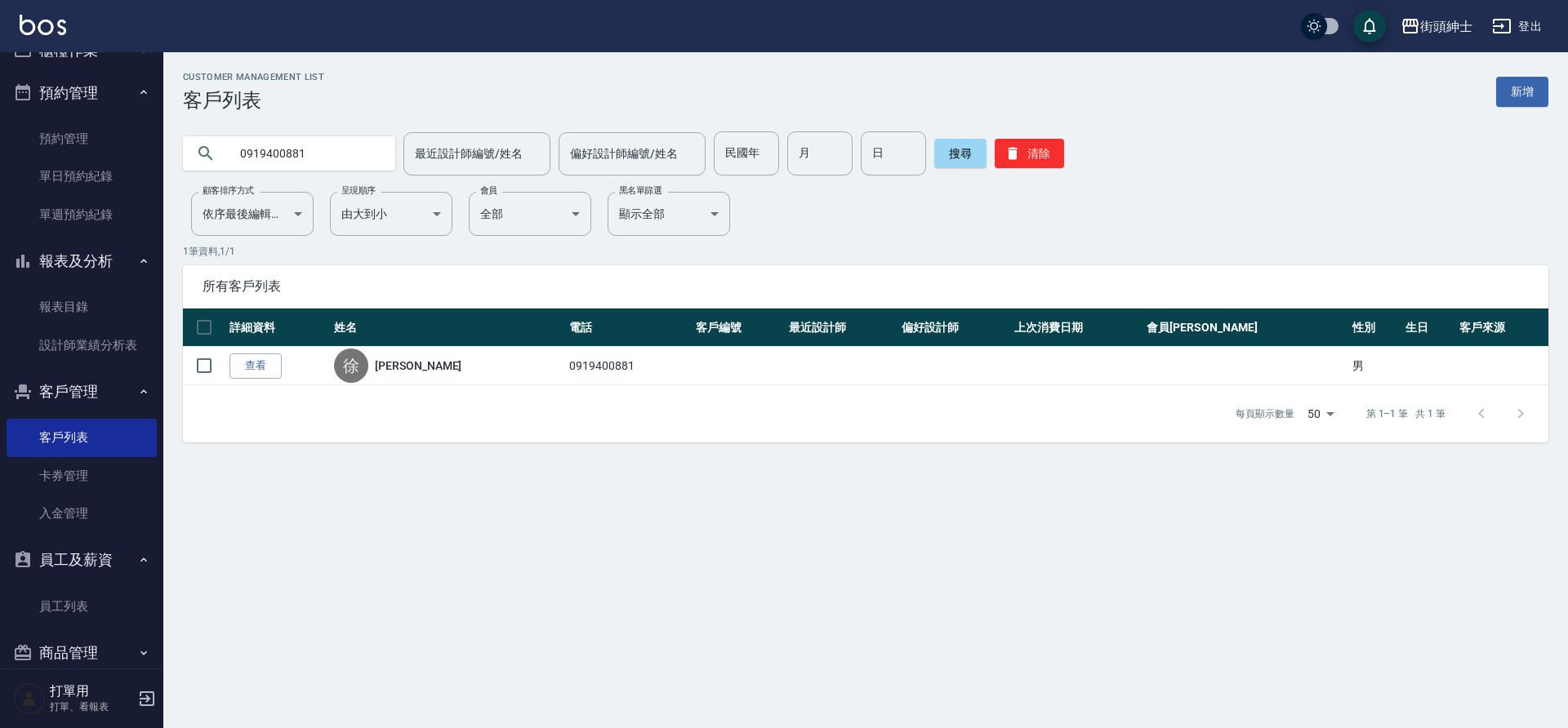
click at [668, 386] on div "每頁顯示數量 50 50 第 1–1 筆 共 1 筆" at bounding box center [865, 414] width 1365 height 57
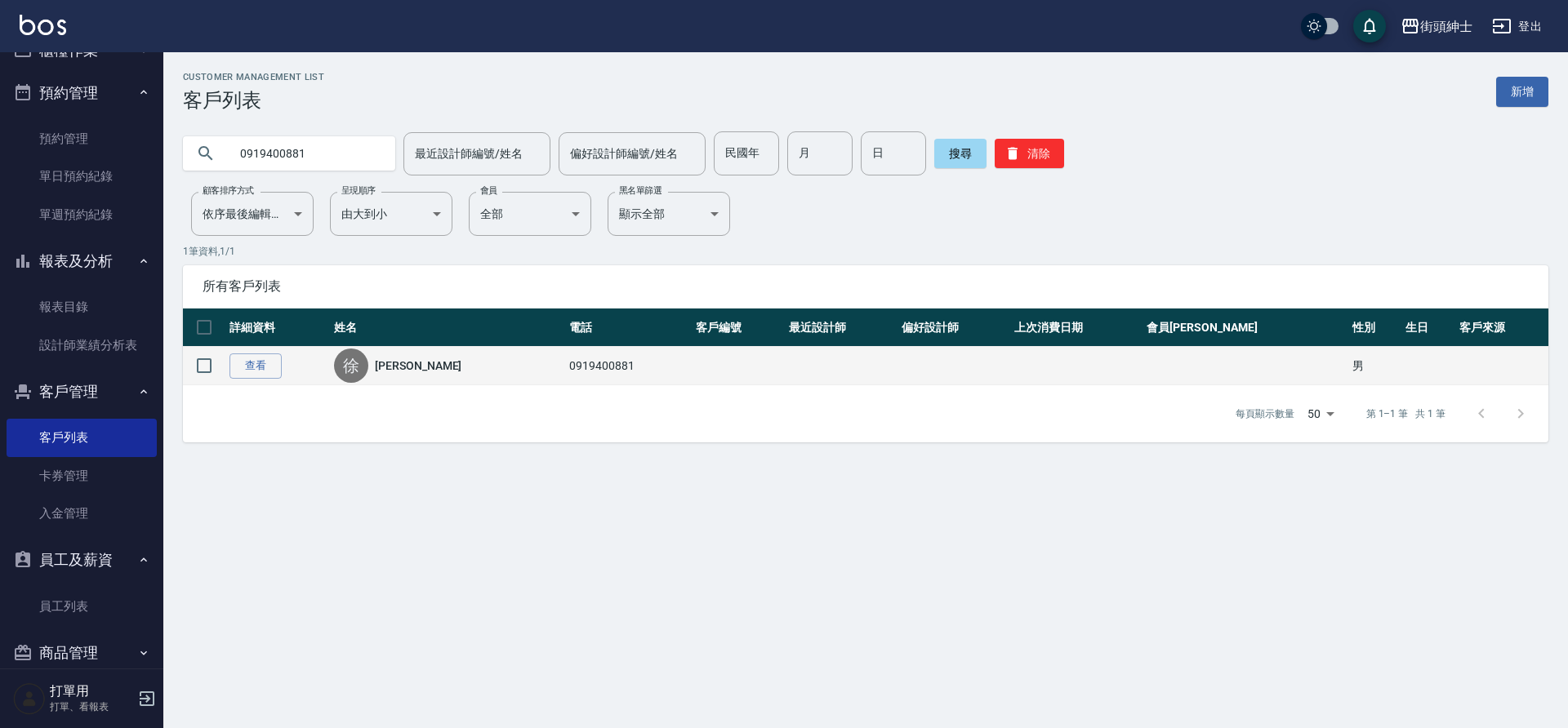
click at [565, 376] on td "0919400881" at bounding box center [627, 366] width 126 height 39
click at [259, 364] on link "查看" at bounding box center [256, 366] width 53 height 25
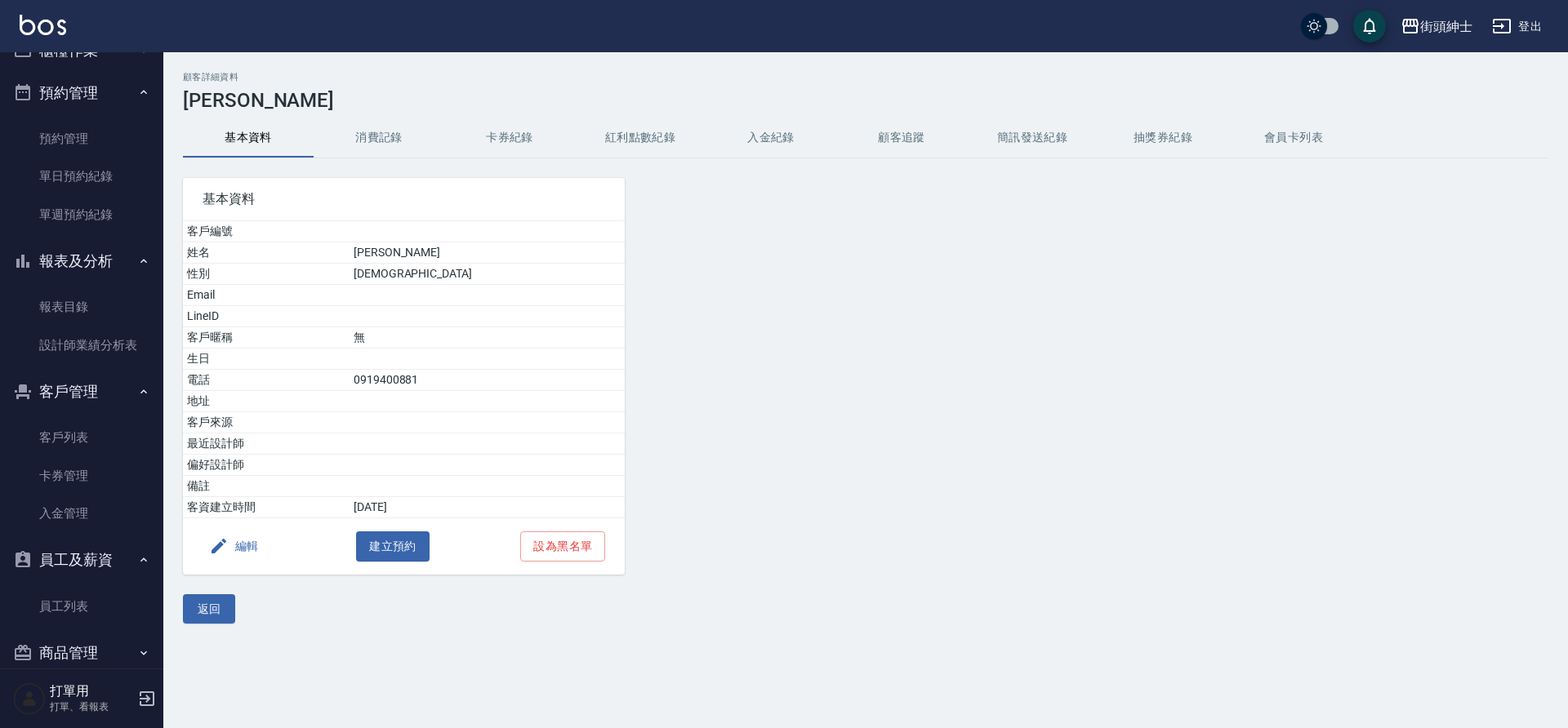
click at [399, 131] on button "消費記錄" at bounding box center [378, 137] width 130 height 39
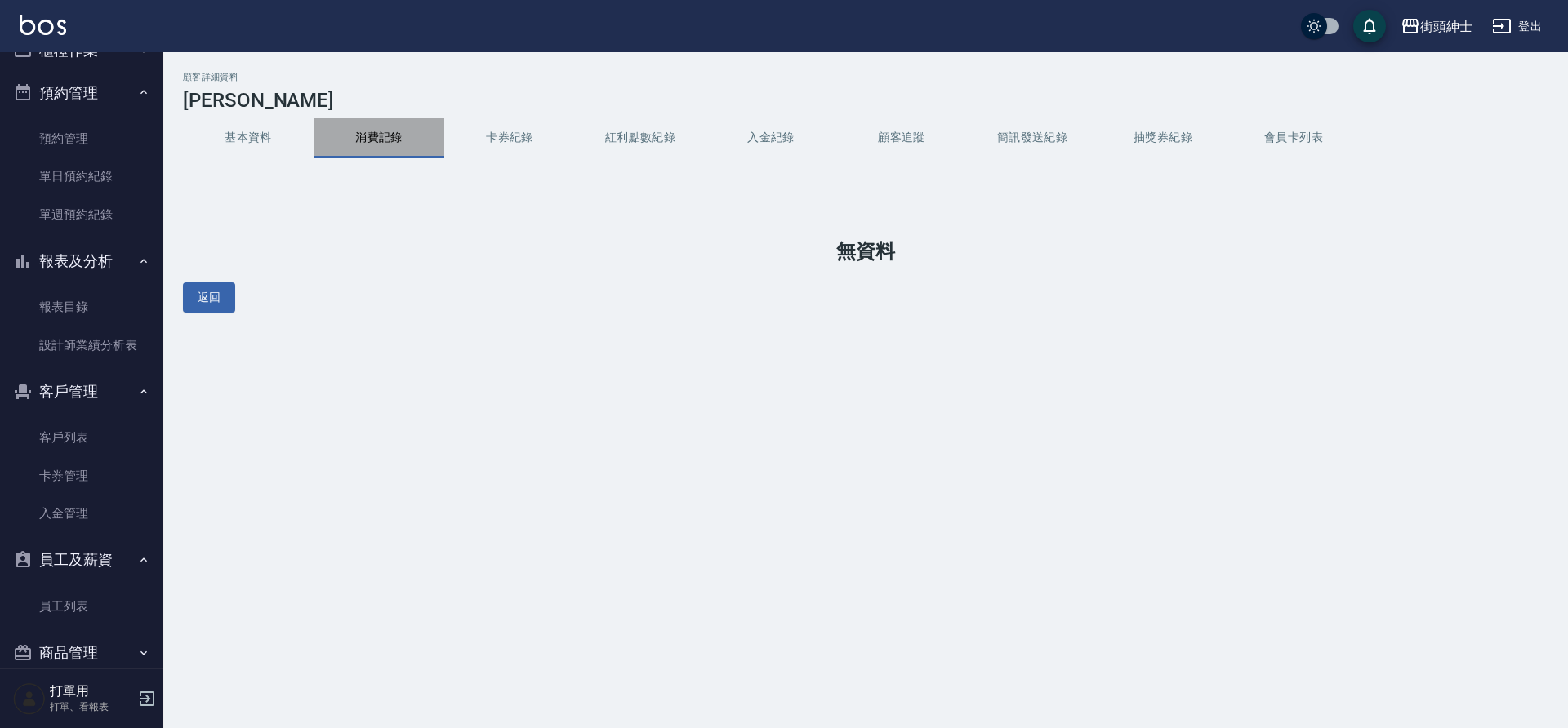
click at [408, 141] on button "消費記錄" at bounding box center [378, 137] width 130 height 39
click at [232, 300] on button "返回" at bounding box center [209, 297] width 53 height 30
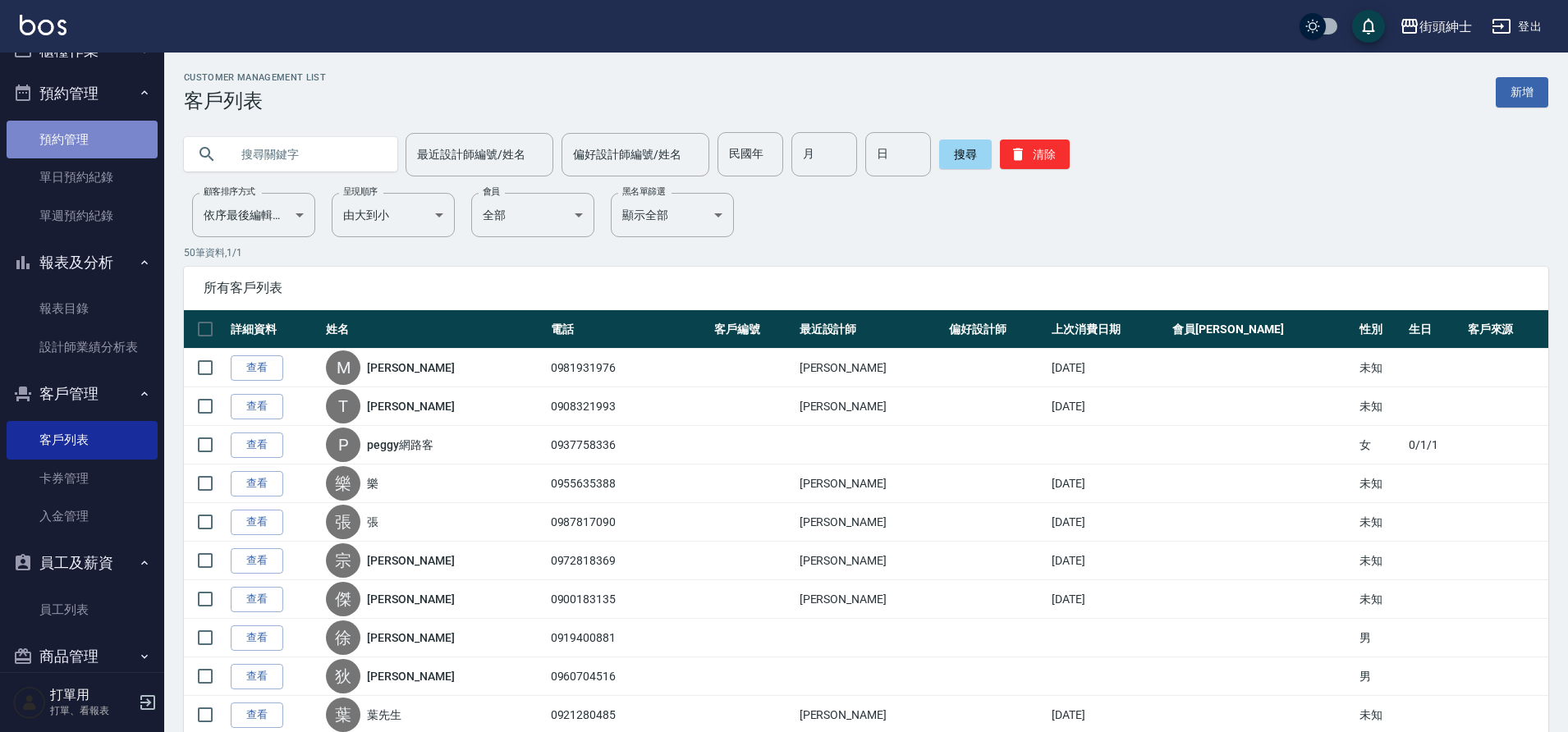
click at [102, 153] on link "預約管理" at bounding box center [82, 140] width 151 height 38
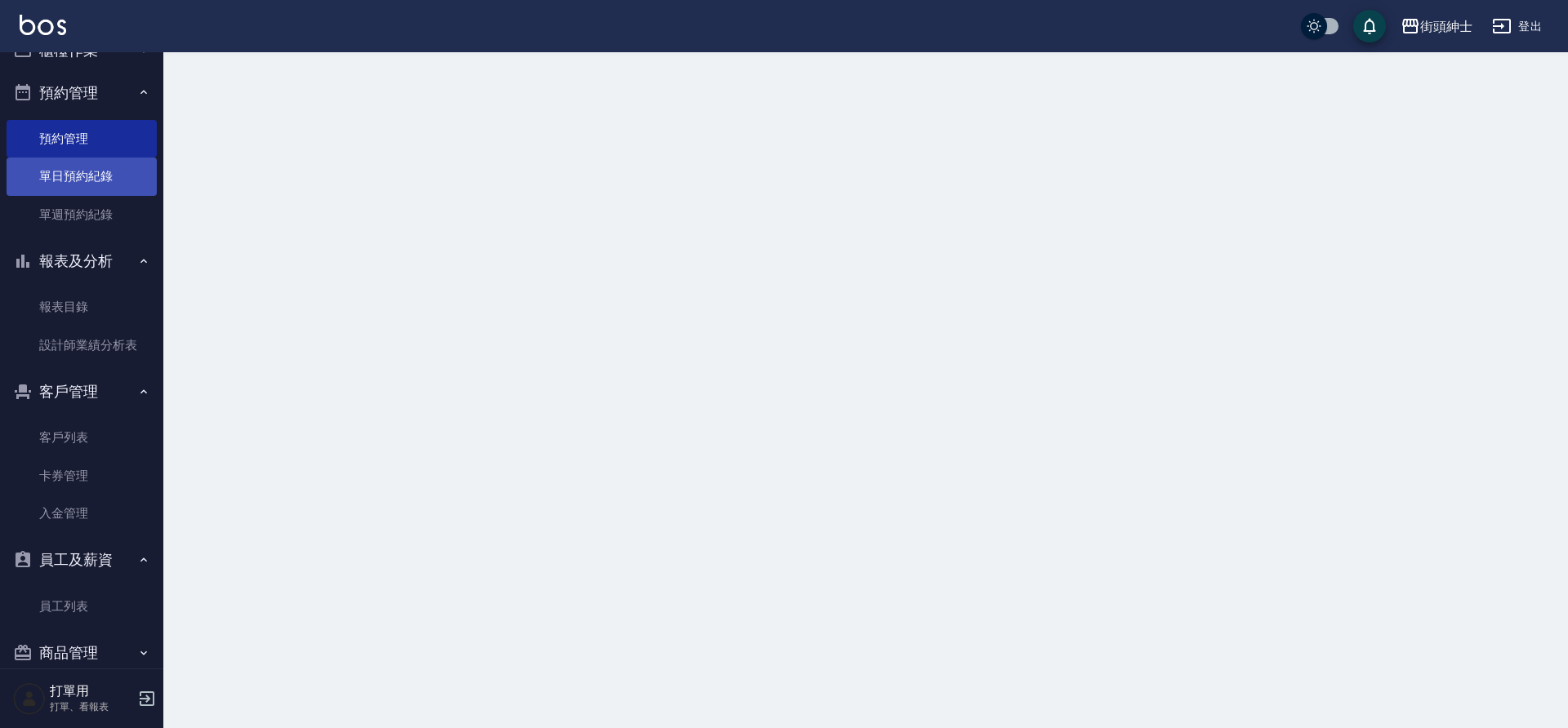
click at [93, 171] on link "單日預約紀錄" at bounding box center [82, 176] width 150 height 38
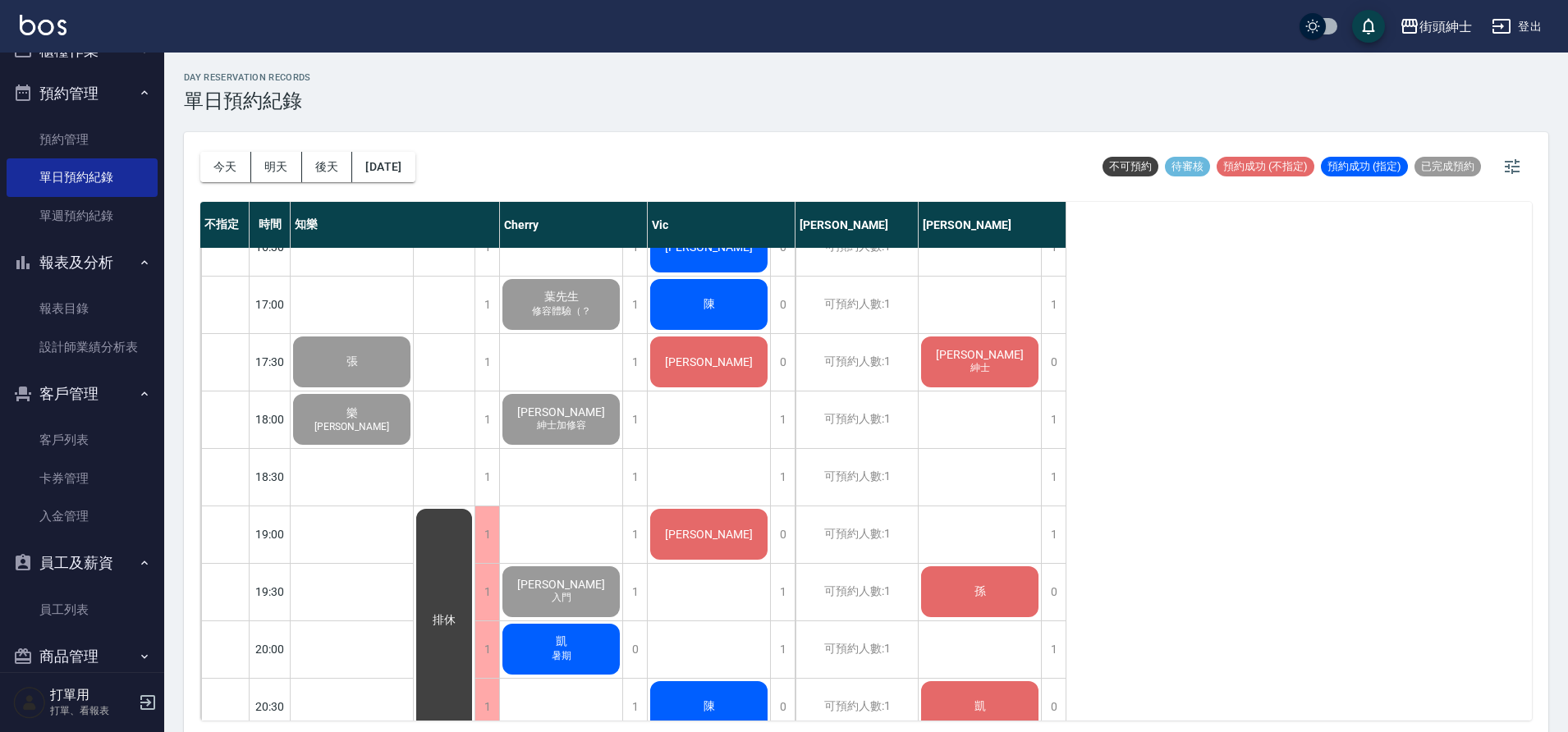
scroll to position [1092, 0]
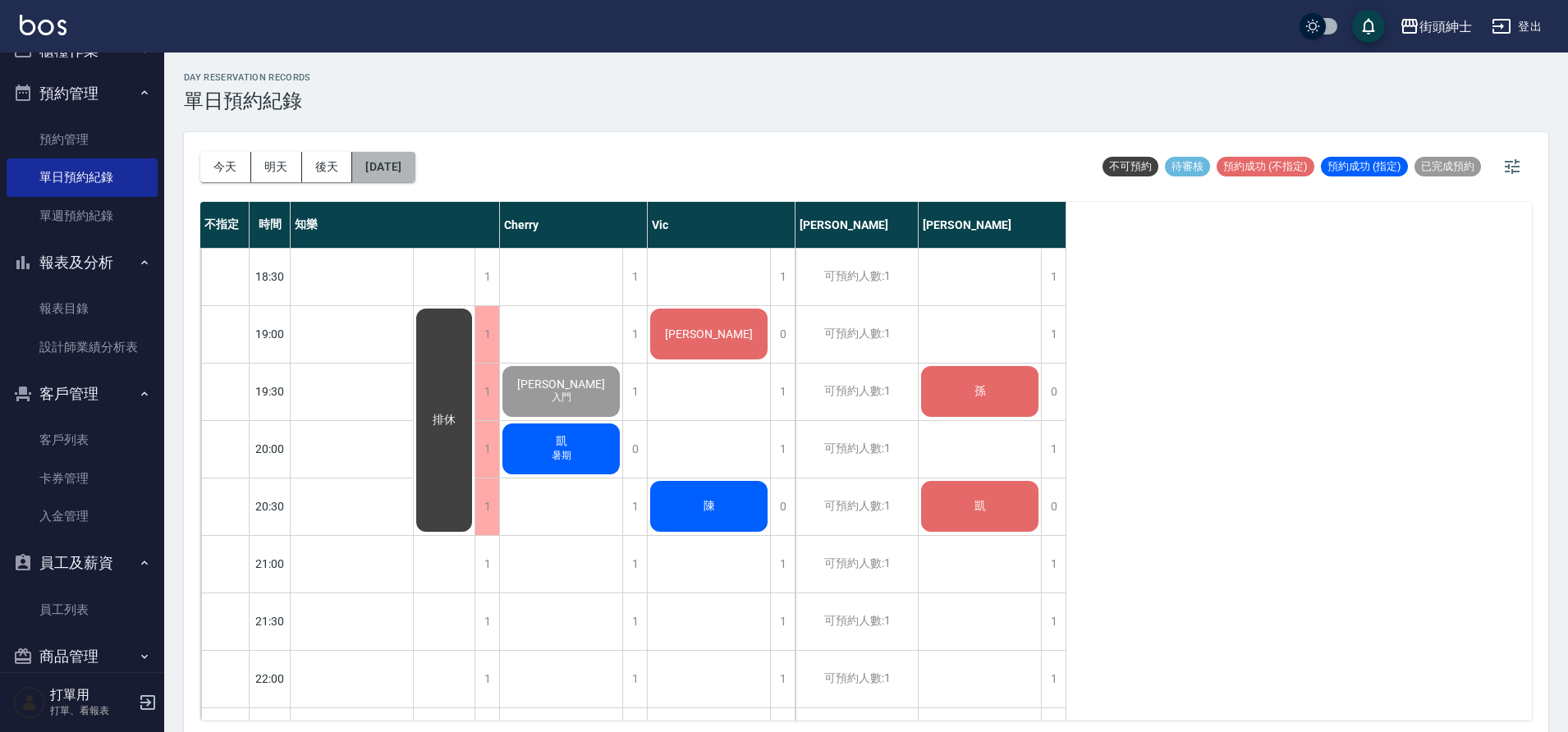
click at [415, 166] on button "[DATE]" at bounding box center [383, 167] width 62 height 30
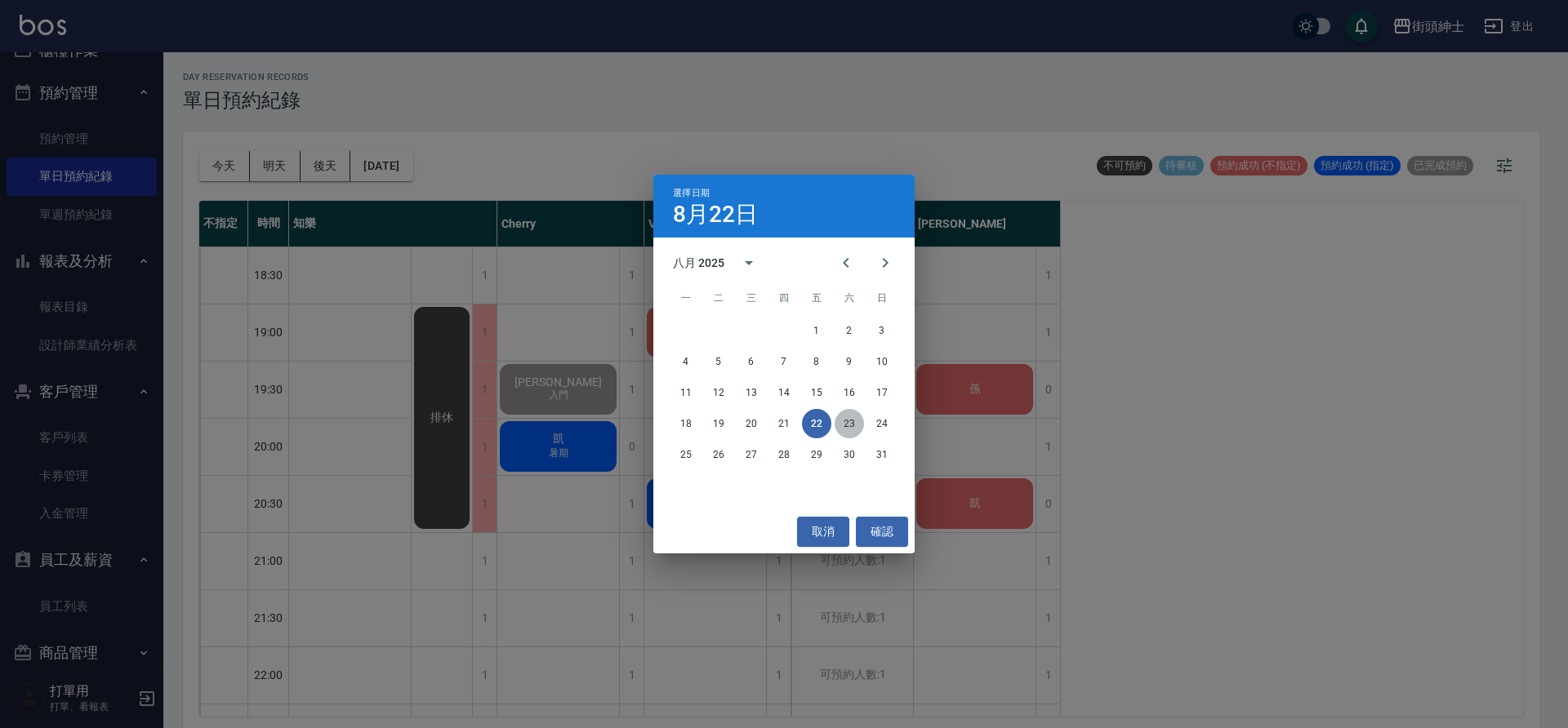
click at [856, 417] on button "23" at bounding box center [849, 424] width 30 height 30
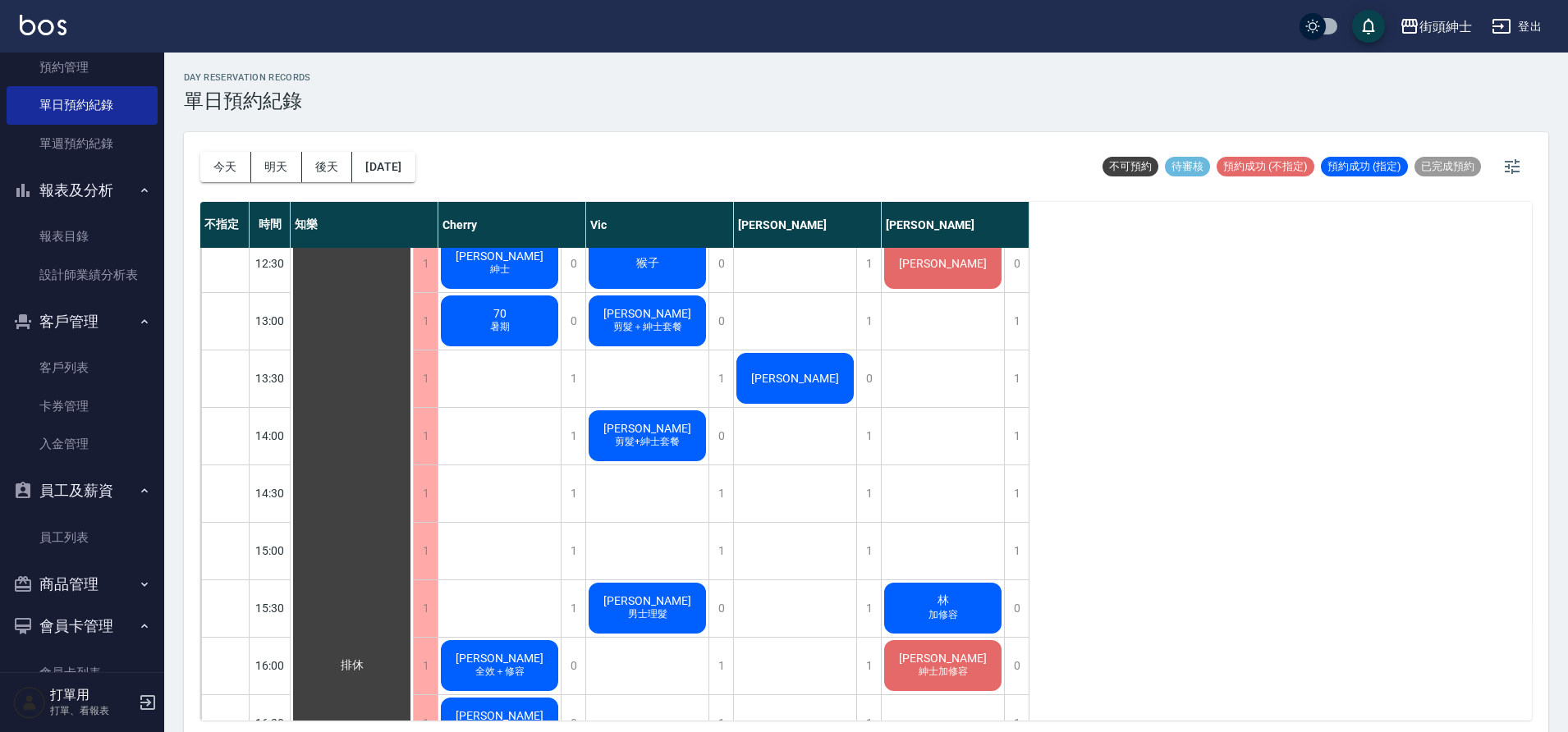
scroll to position [500, 0]
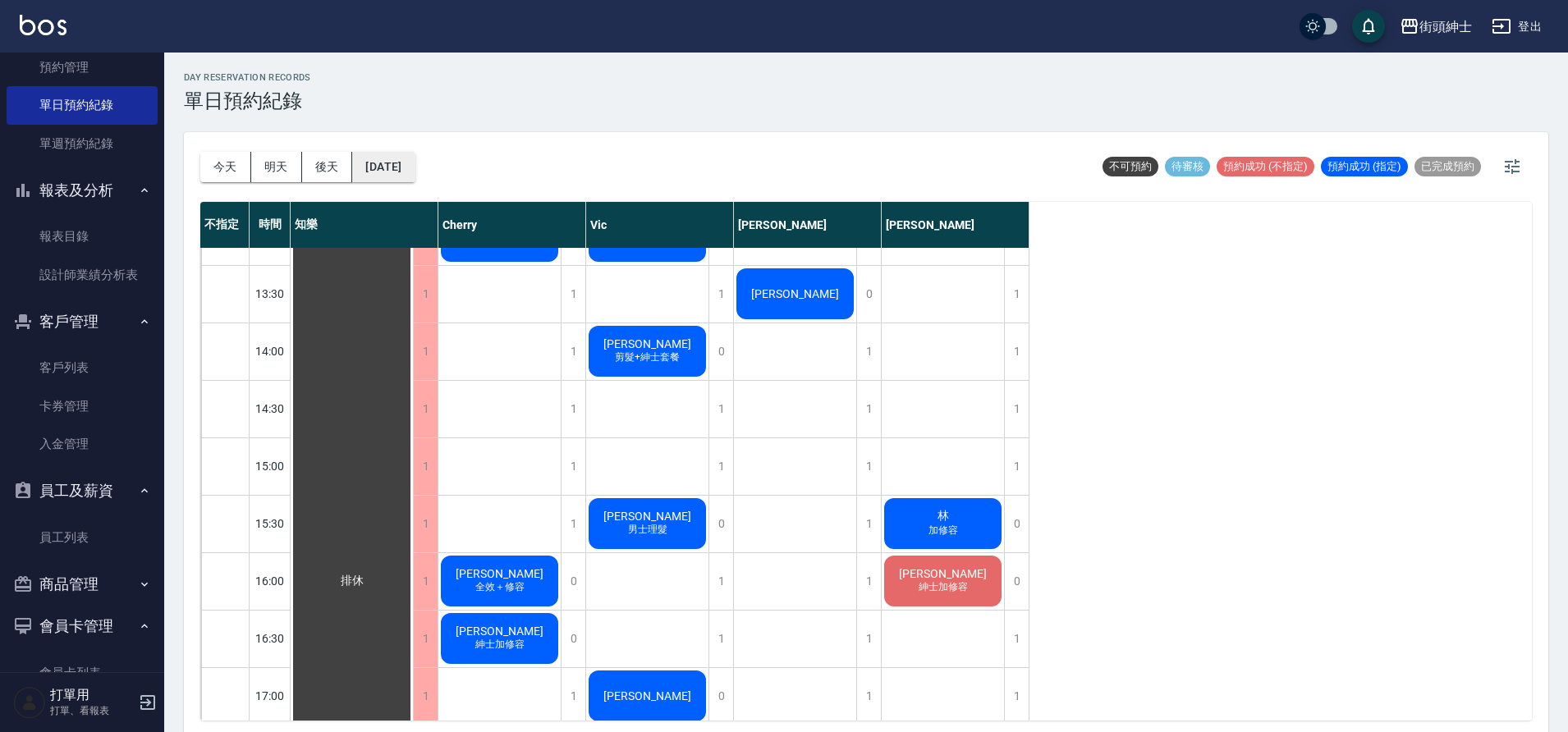
click at [414, 168] on button "2025/08/23" at bounding box center [383, 167] width 62 height 30
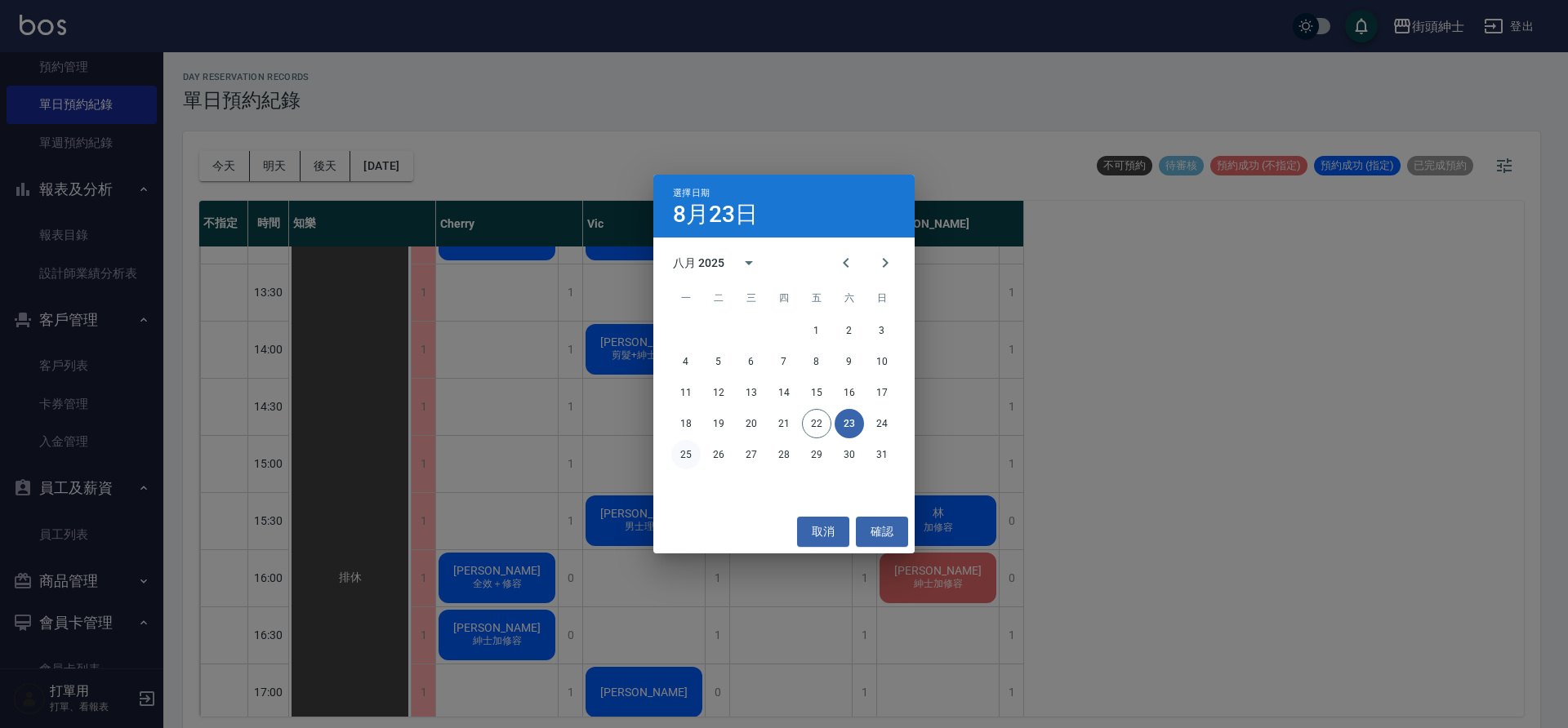
click at [678, 453] on button "25" at bounding box center [686, 455] width 30 height 30
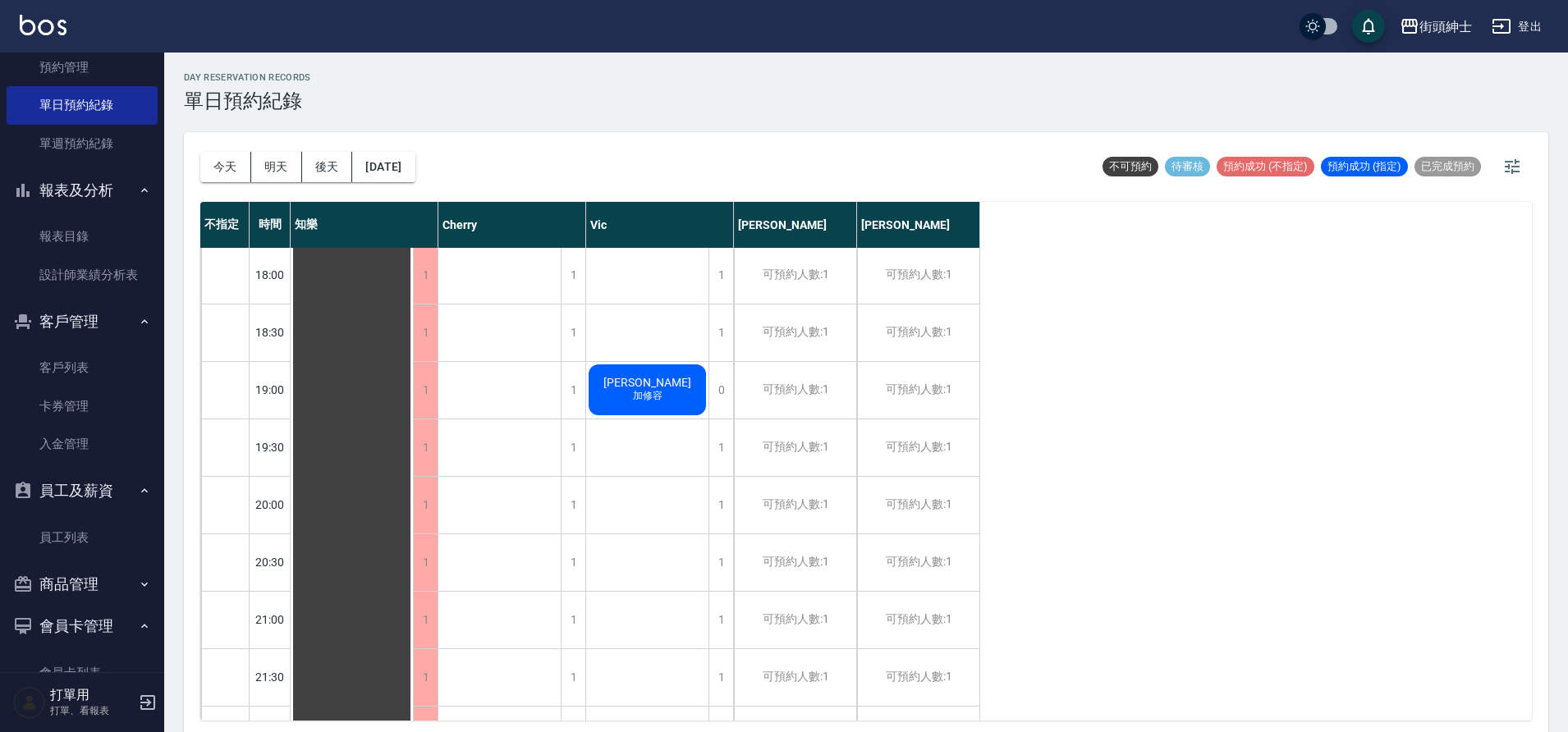
scroll to position [1043, 0]
click at [402, 178] on button "2025/08/25" at bounding box center [383, 167] width 62 height 30
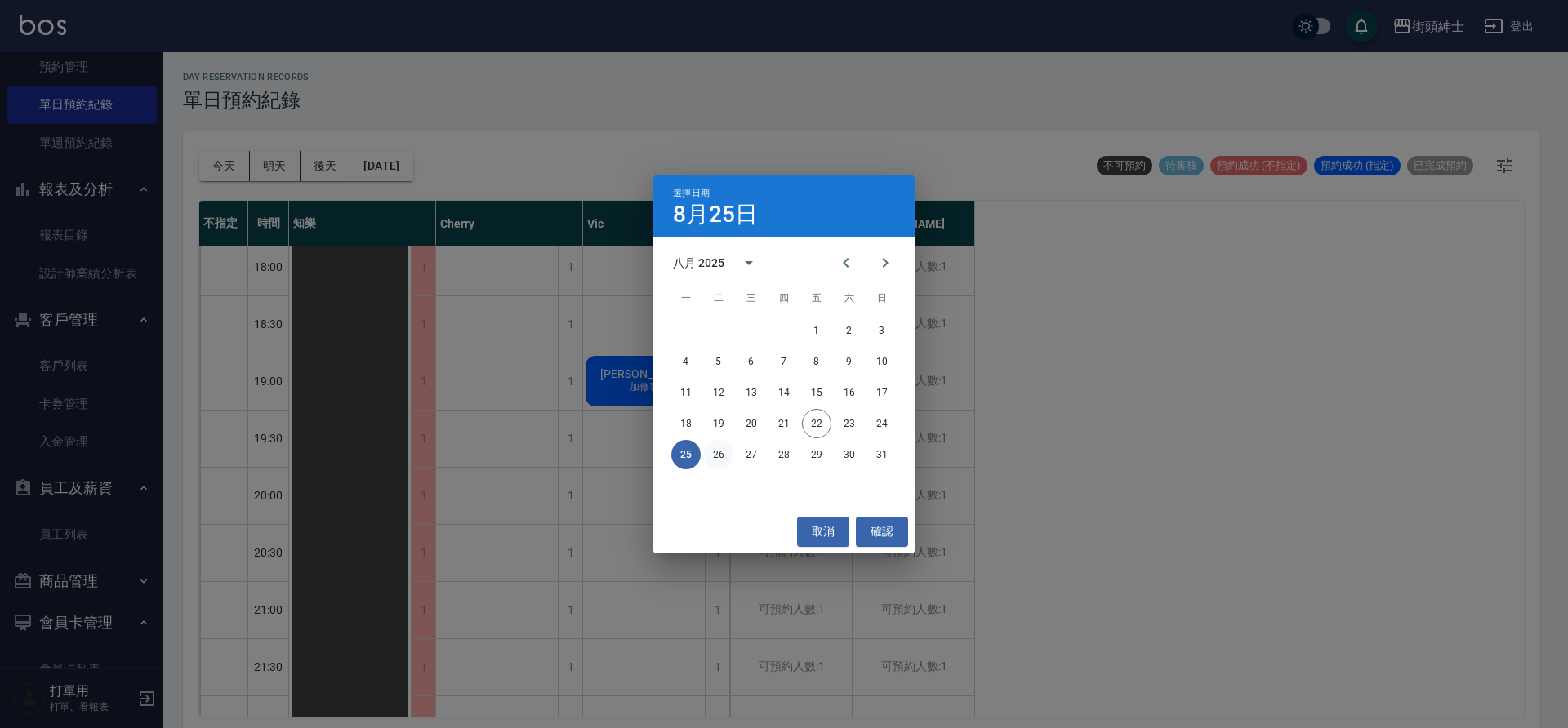
click at [724, 459] on button "26" at bounding box center [719, 455] width 30 height 30
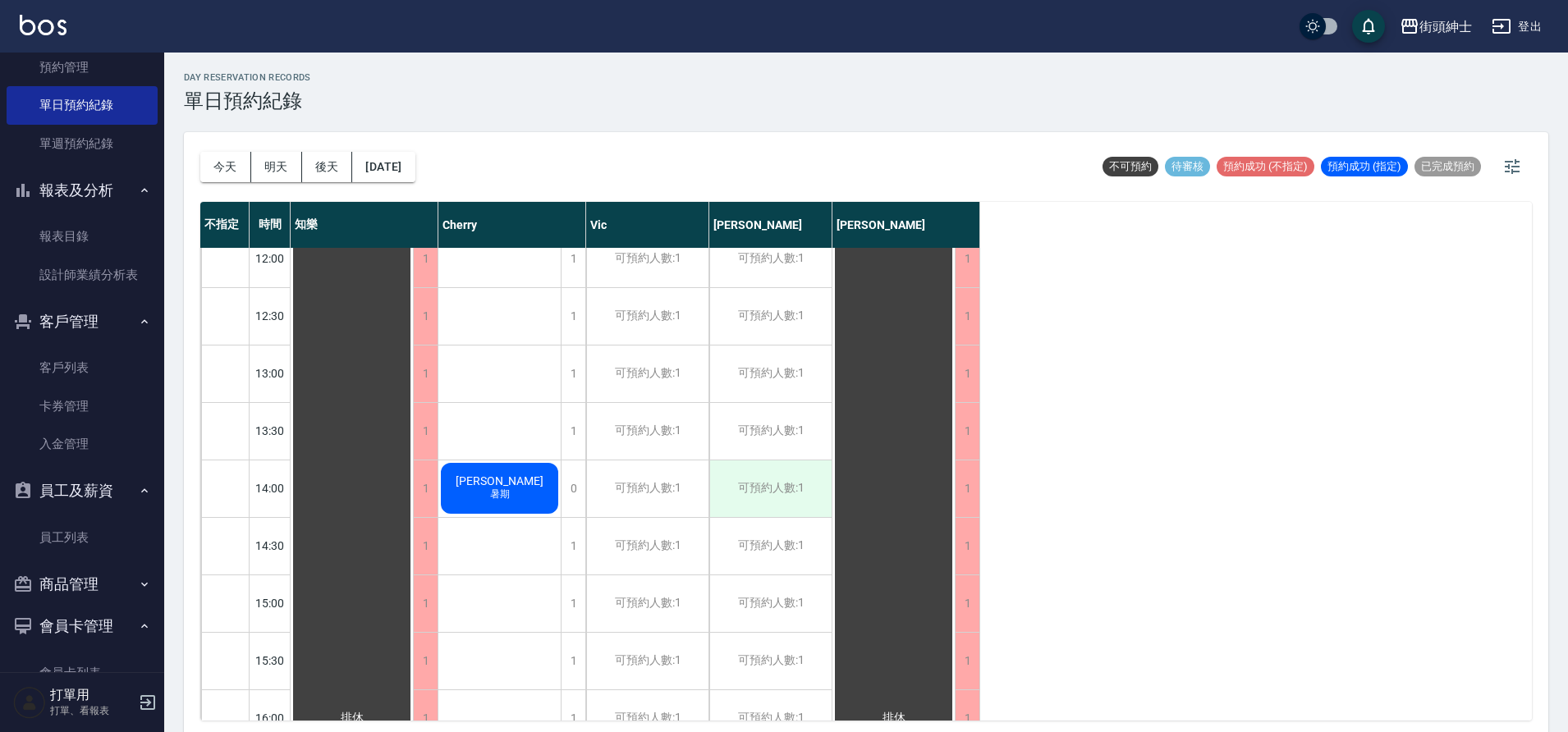
scroll to position [329, 0]
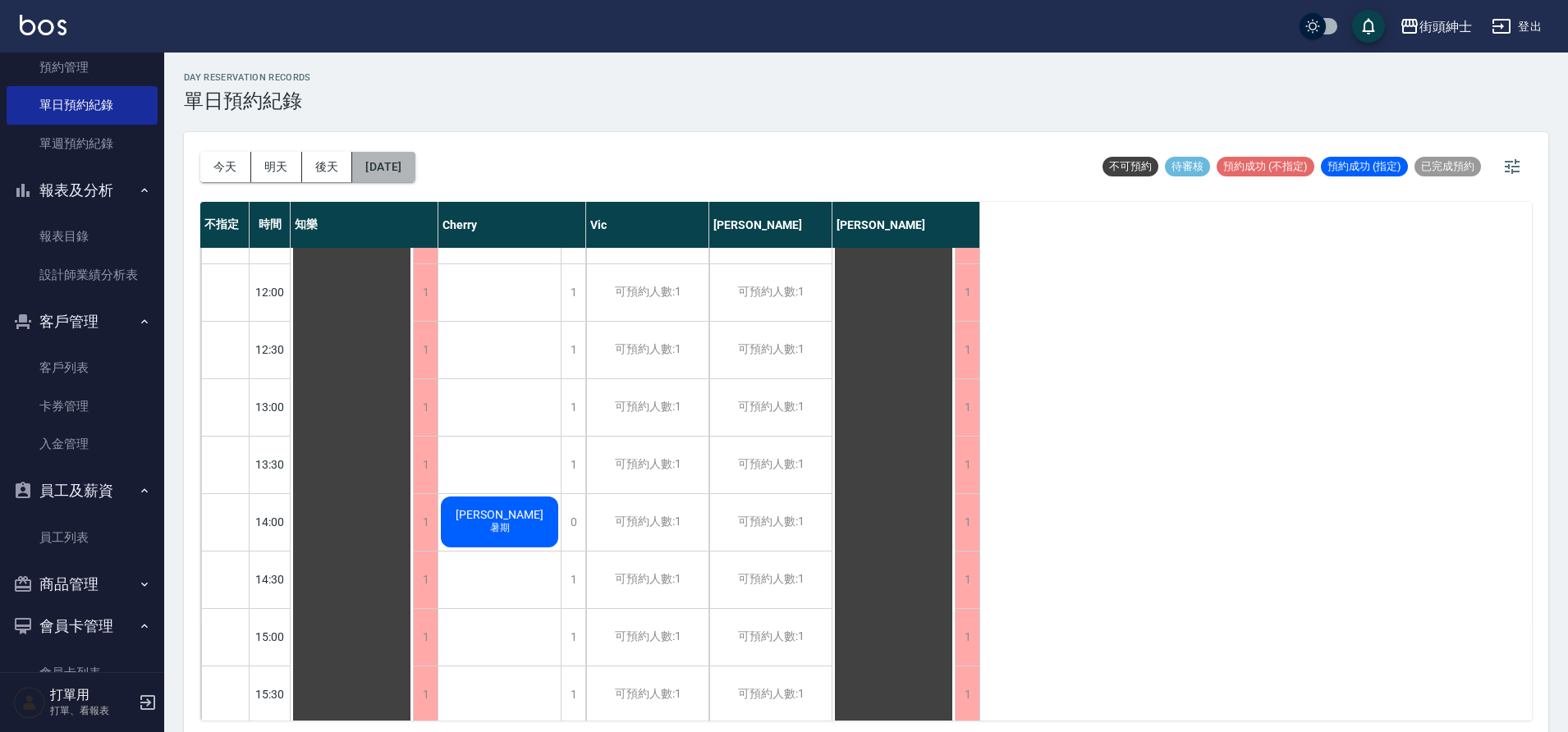
click at [375, 161] on button "2025/08/26" at bounding box center [383, 167] width 62 height 30
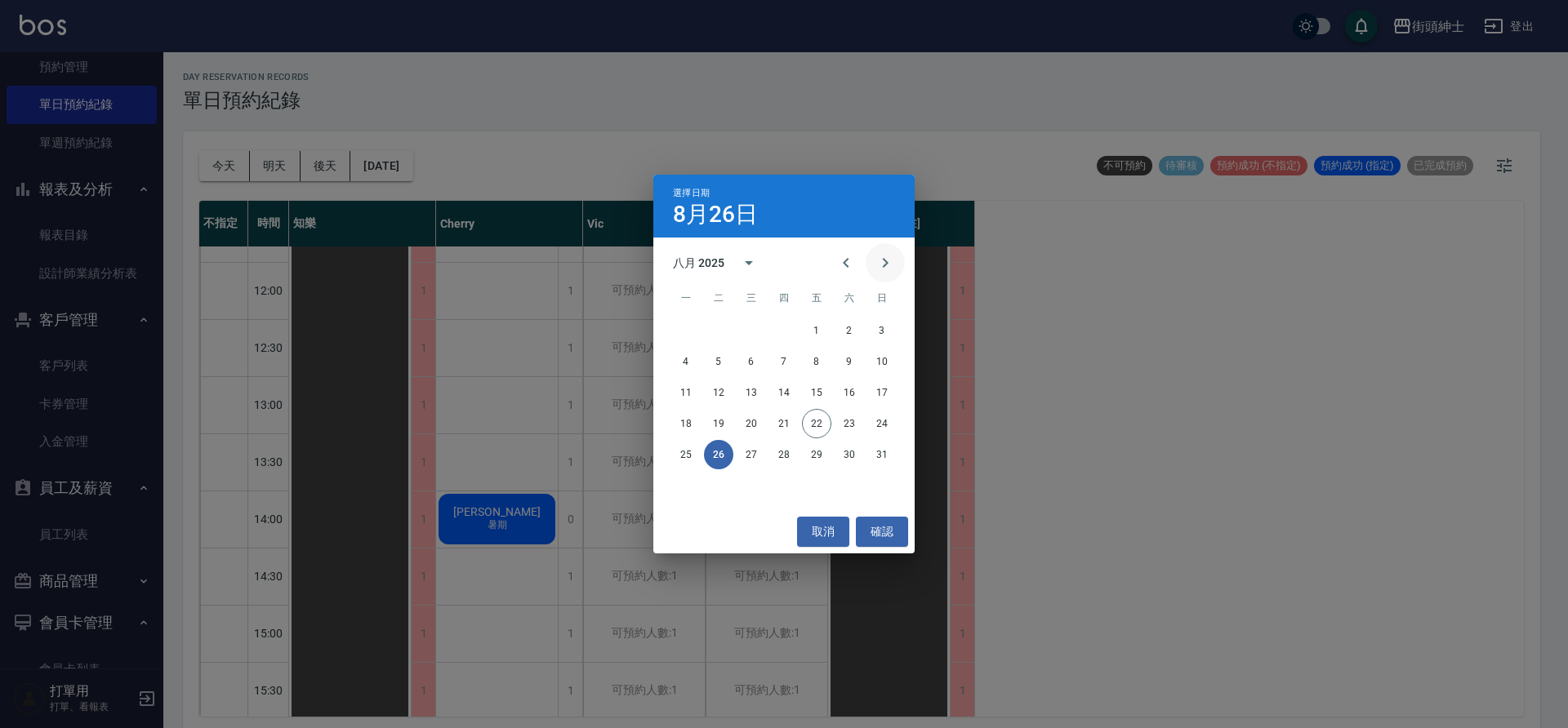
click at [885, 279] on button "Next month" at bounding box center [884, 263] width 39 height 39
click at [834, 254] on button "Previous month" at bounding box center [845, 263] width 39 height 39
click at [808, 423] on button "22" at bounding box center [816, 424] width 30 height 30
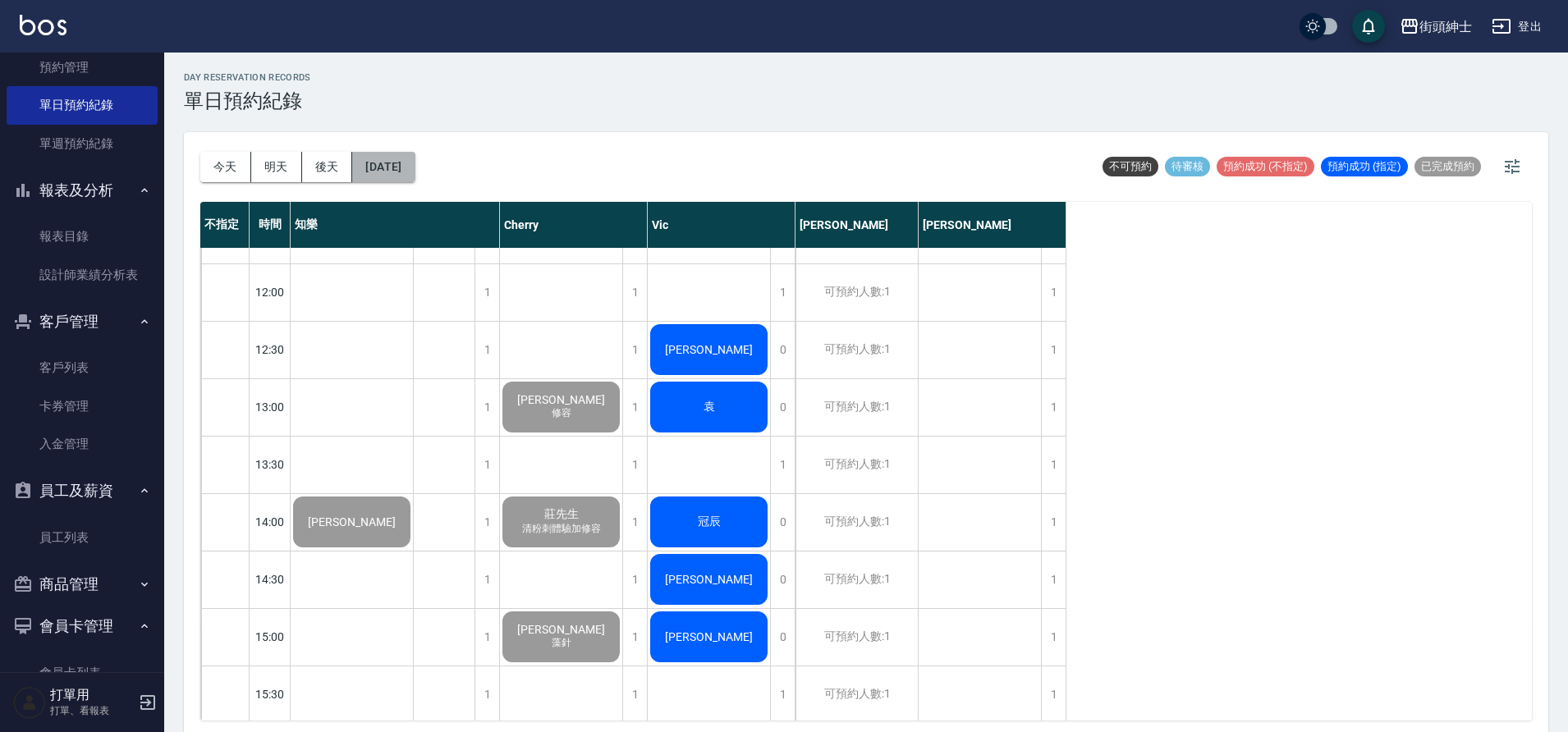
click at [403, 163] on button "[DATE]" at bounding box center [383, 167] width 62 height 30
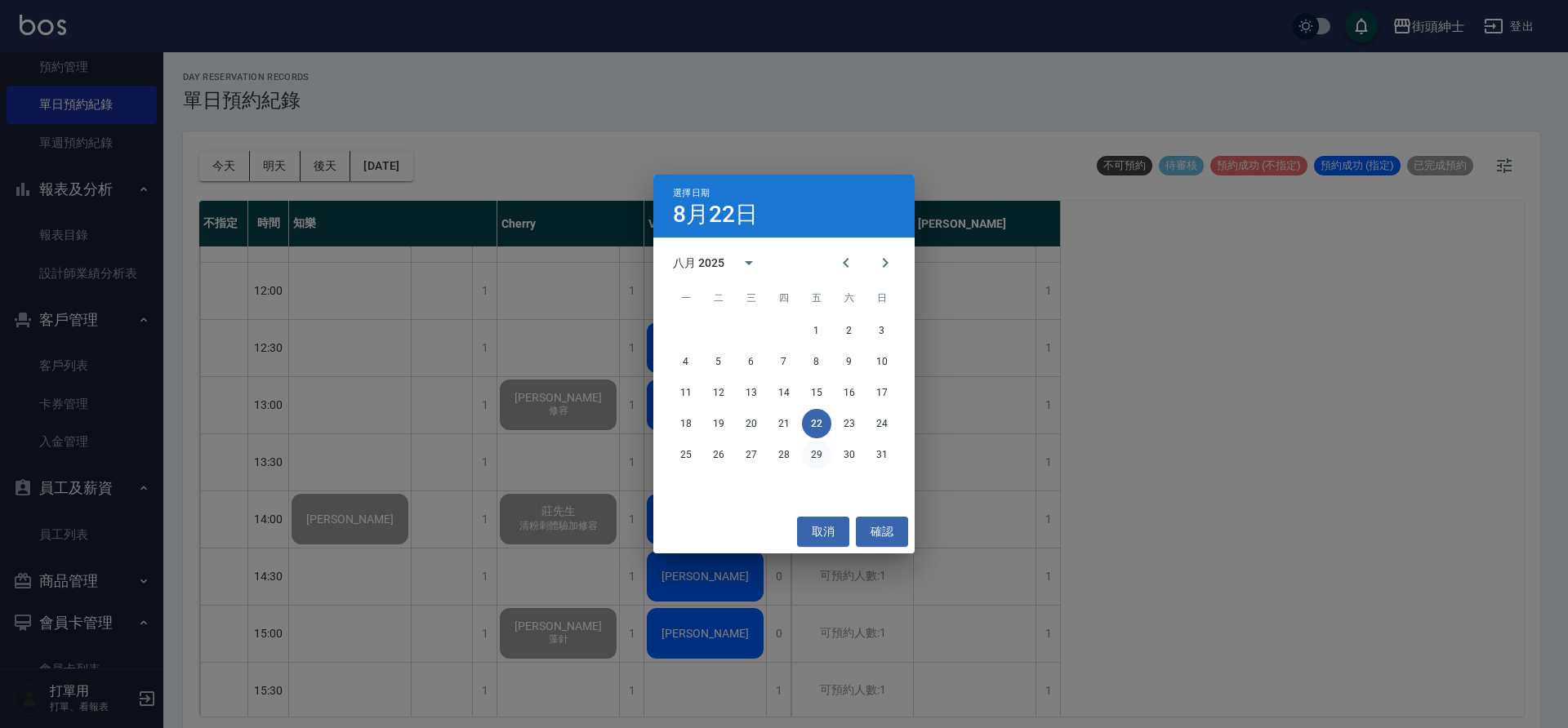
click at [814, 457] on button "29" at bounding box center [816, 455] width 30 height 30
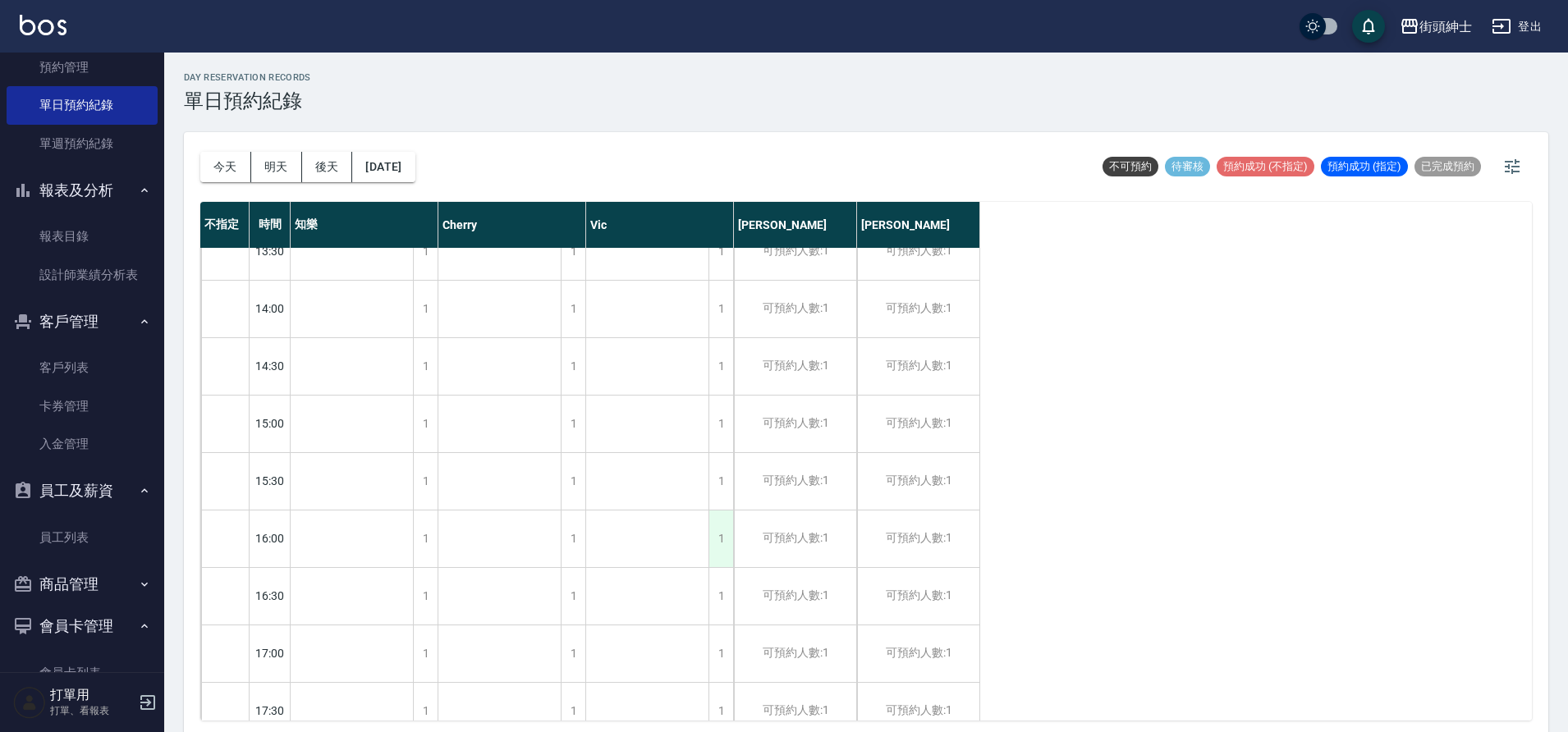
scroll to position [1098, 0]
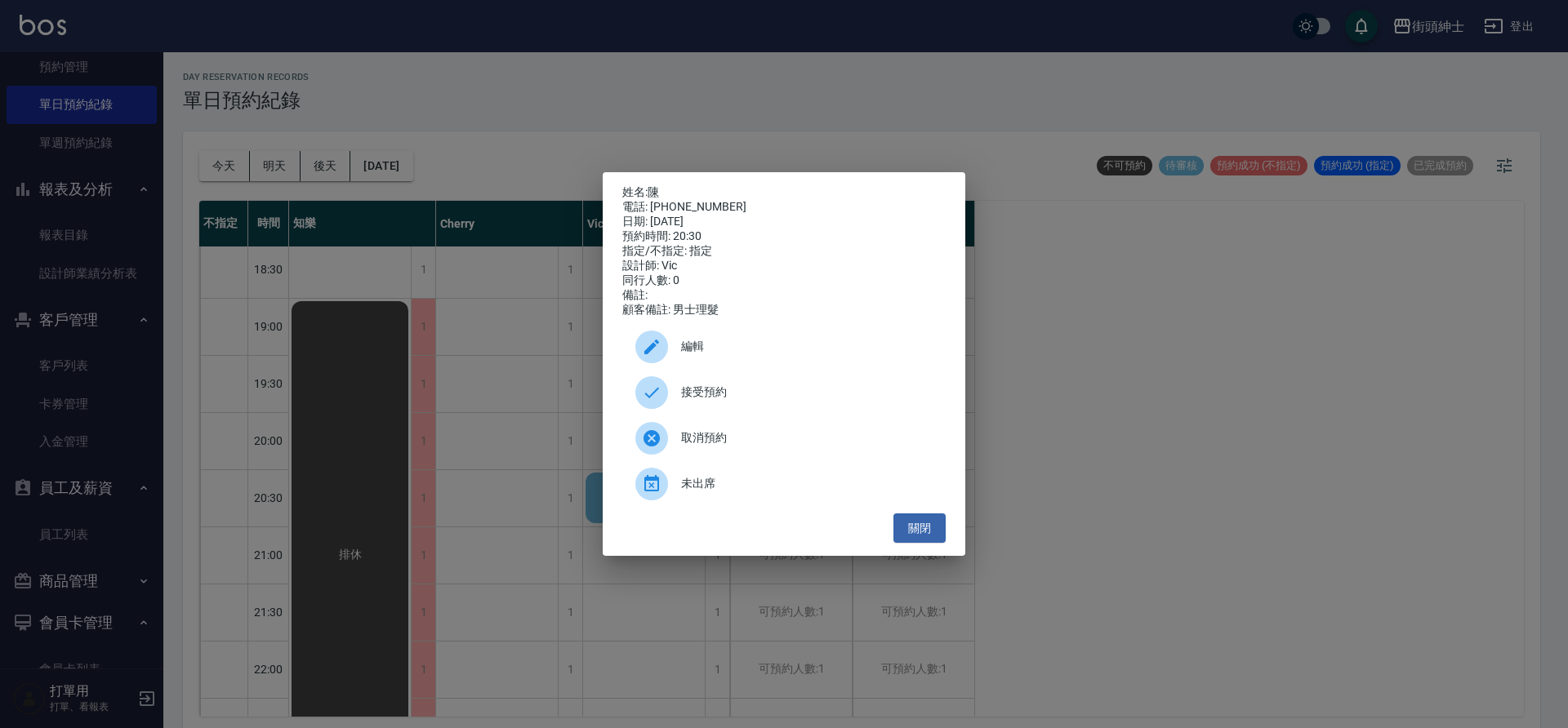
click at [714, 401] on span "接受預約" at bounding box center [806, 392] width 252 height 17
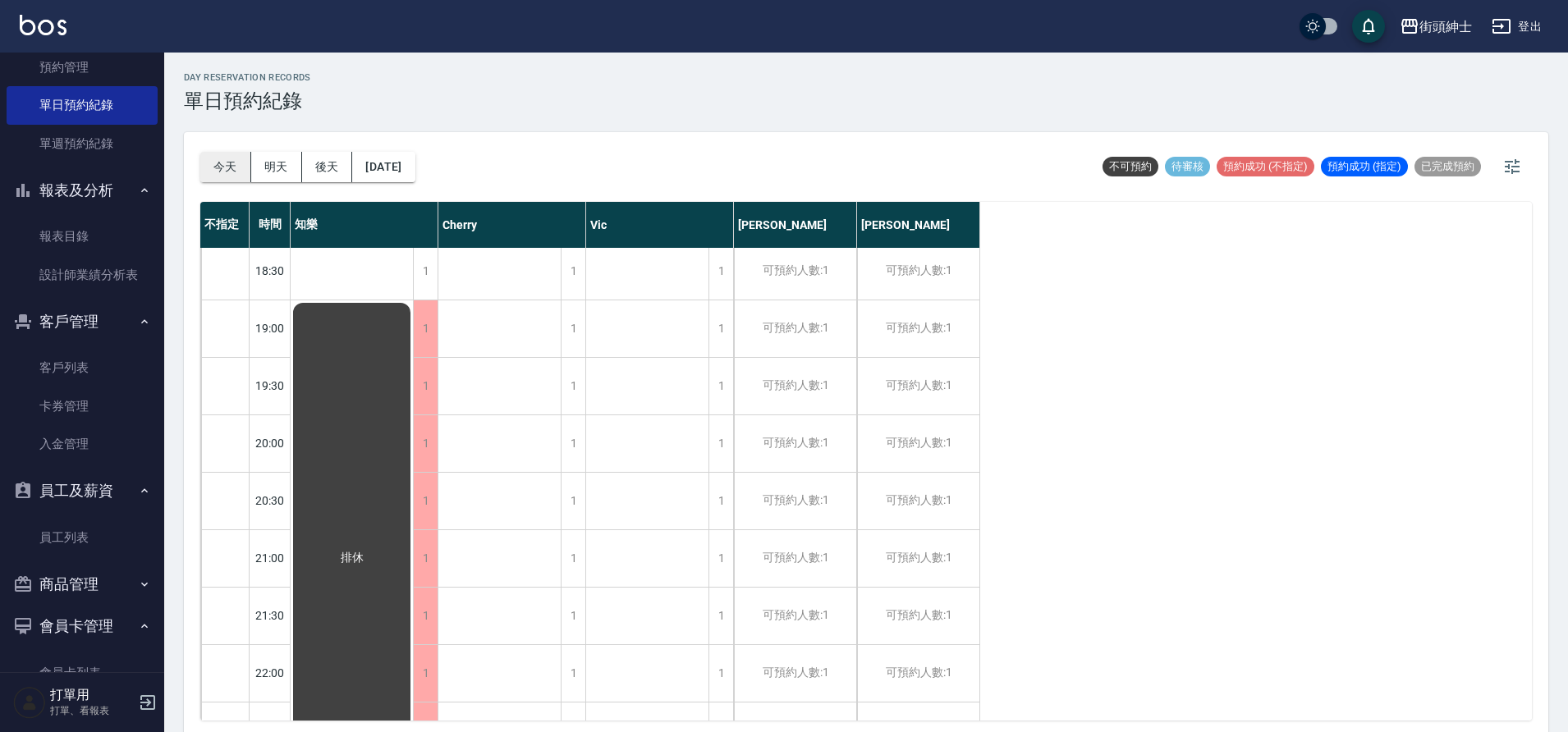
drag, startPoint x: 250, startPoint y: 154, endPoint x: 241, endPoint y: 158, distance: 9.9
click at [250, 154] on div "今天 明天 後天 2025/08/29" at bounding box center [307, 167] width 215 height 30
click at [238, 159] on button "今天" at bounding box center [225, 167] width 51 height 30
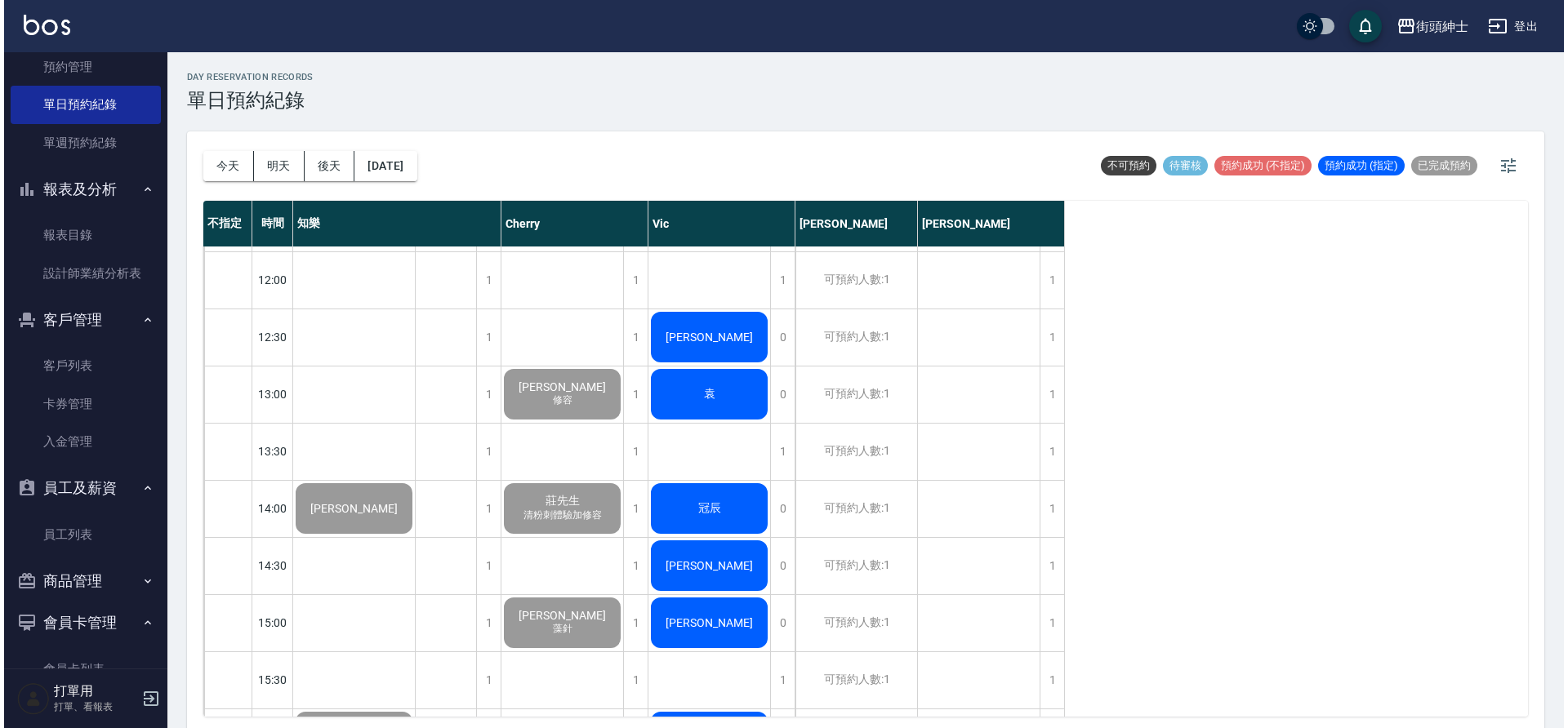
scroll to position [401, 0]
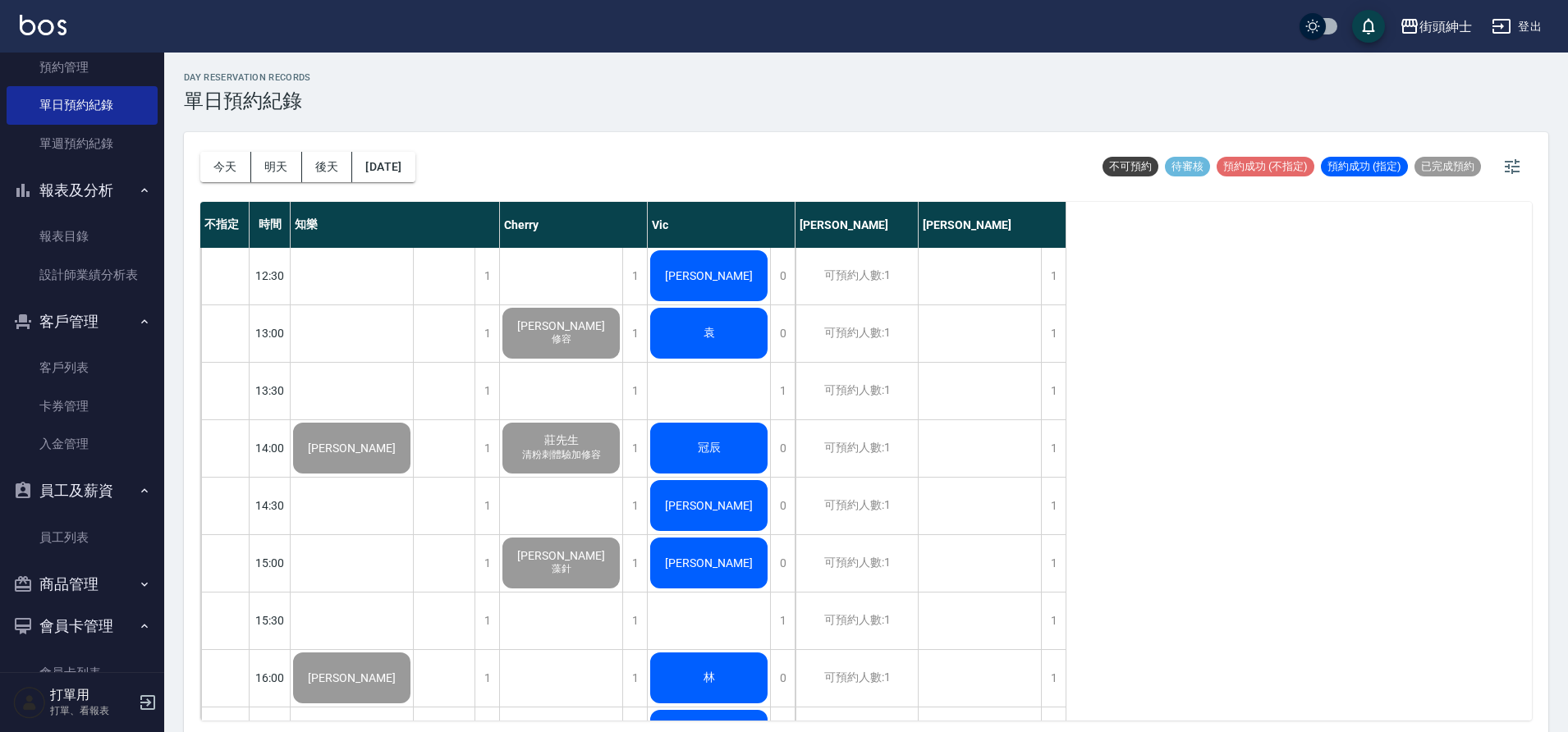
click at [413, 420] on div "[PERSON_NAME]" at bounding box center [352, 448] width 122 height 56
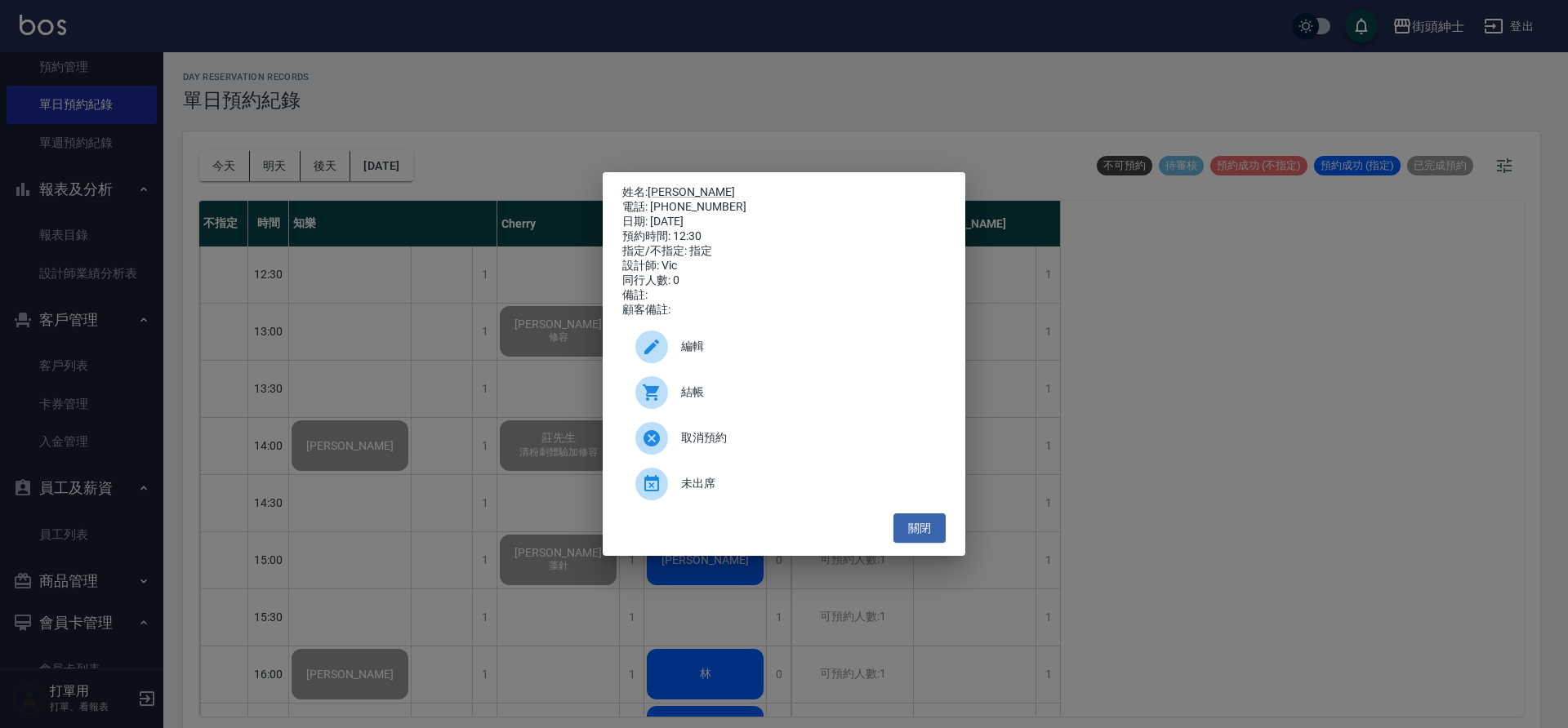
click at [783, 409] on div "結帳" at bounding box center [784, 393] width 323 height 46
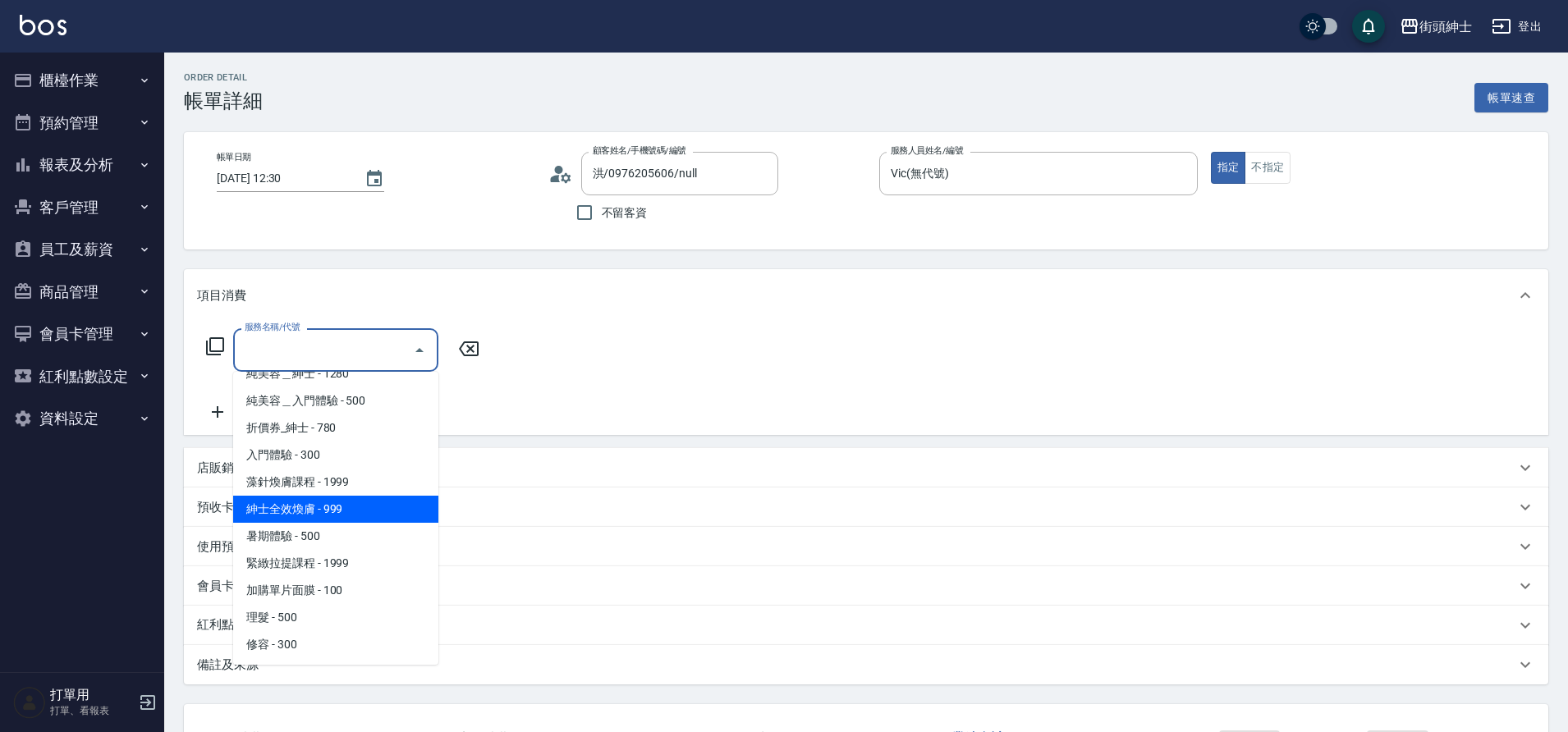
scroll to position [45, 0]
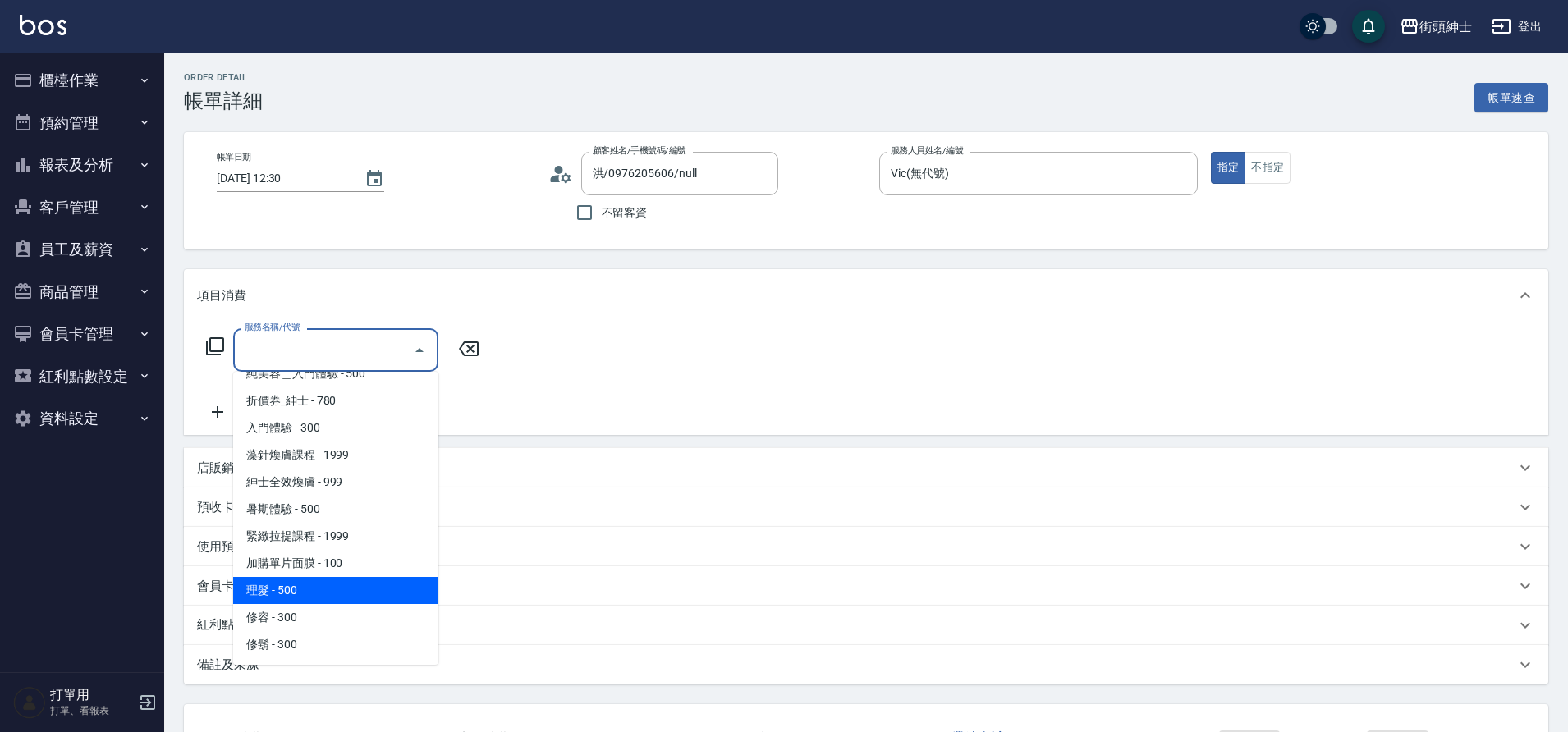
click at [360, 590] on span "理髮 - 500" at bounding box center [335, 590] width 205 height 27
type input "理髮(A02)"
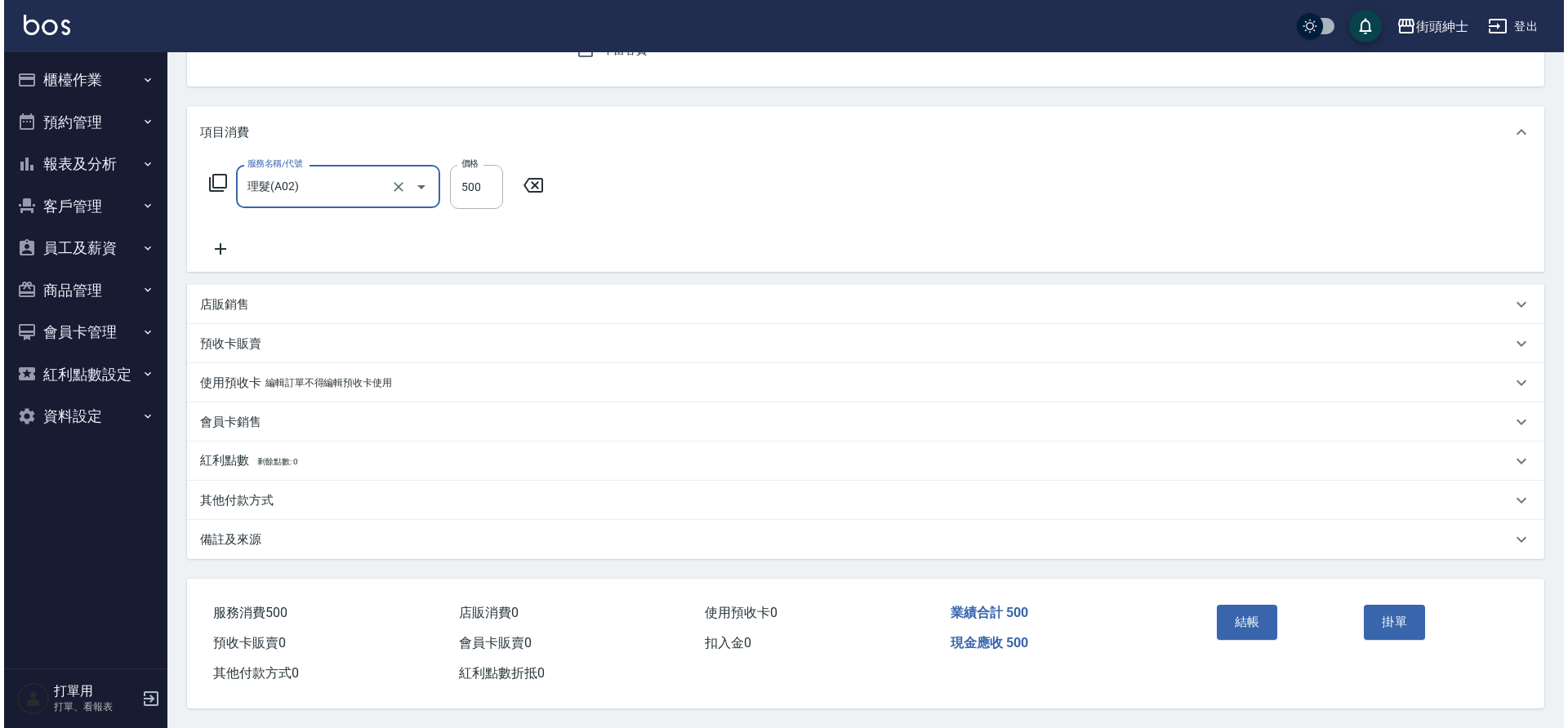
scroll to position [169, 0]
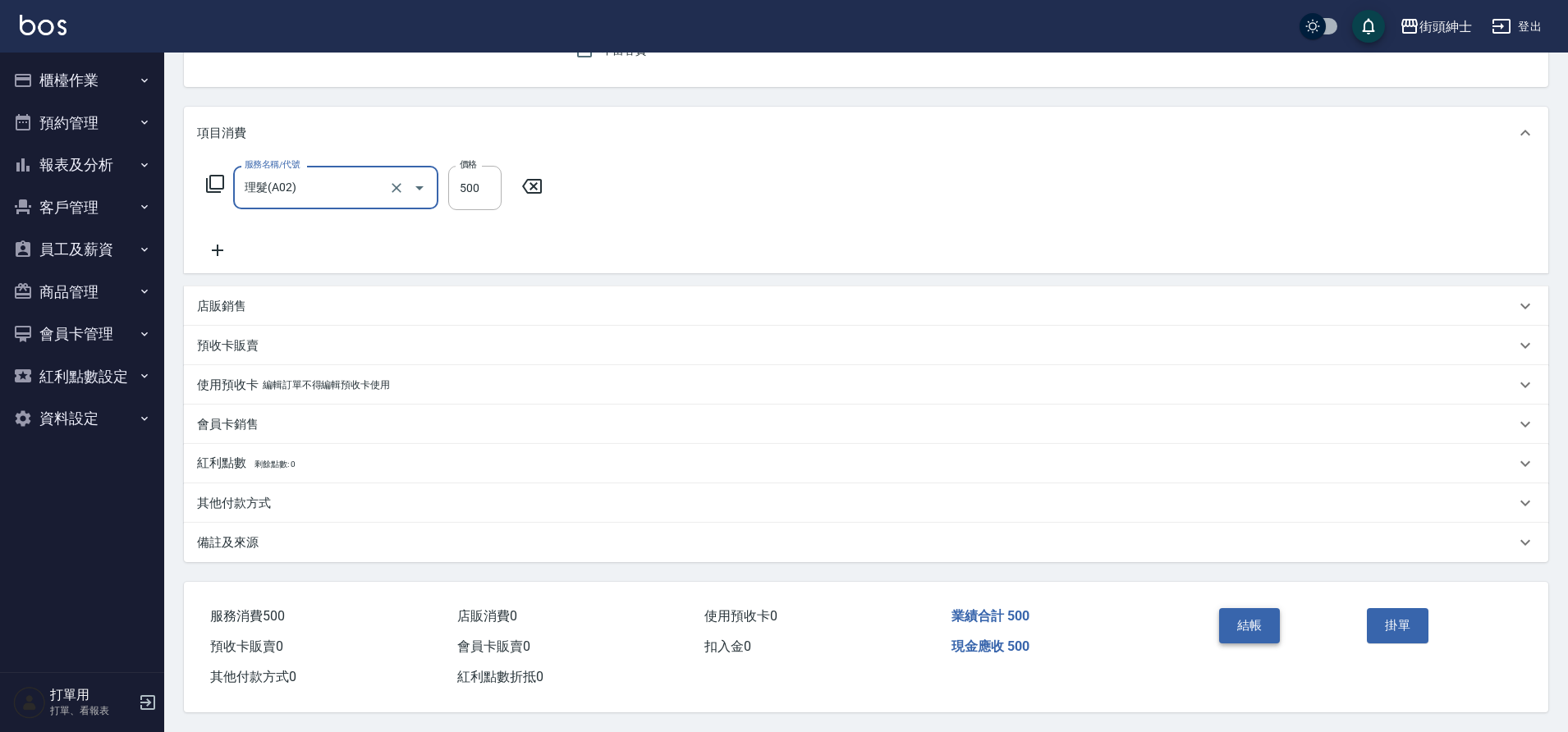
click at [1236, 631] on button "結帳" at bounding box center [1250, 625] width 62 height 34
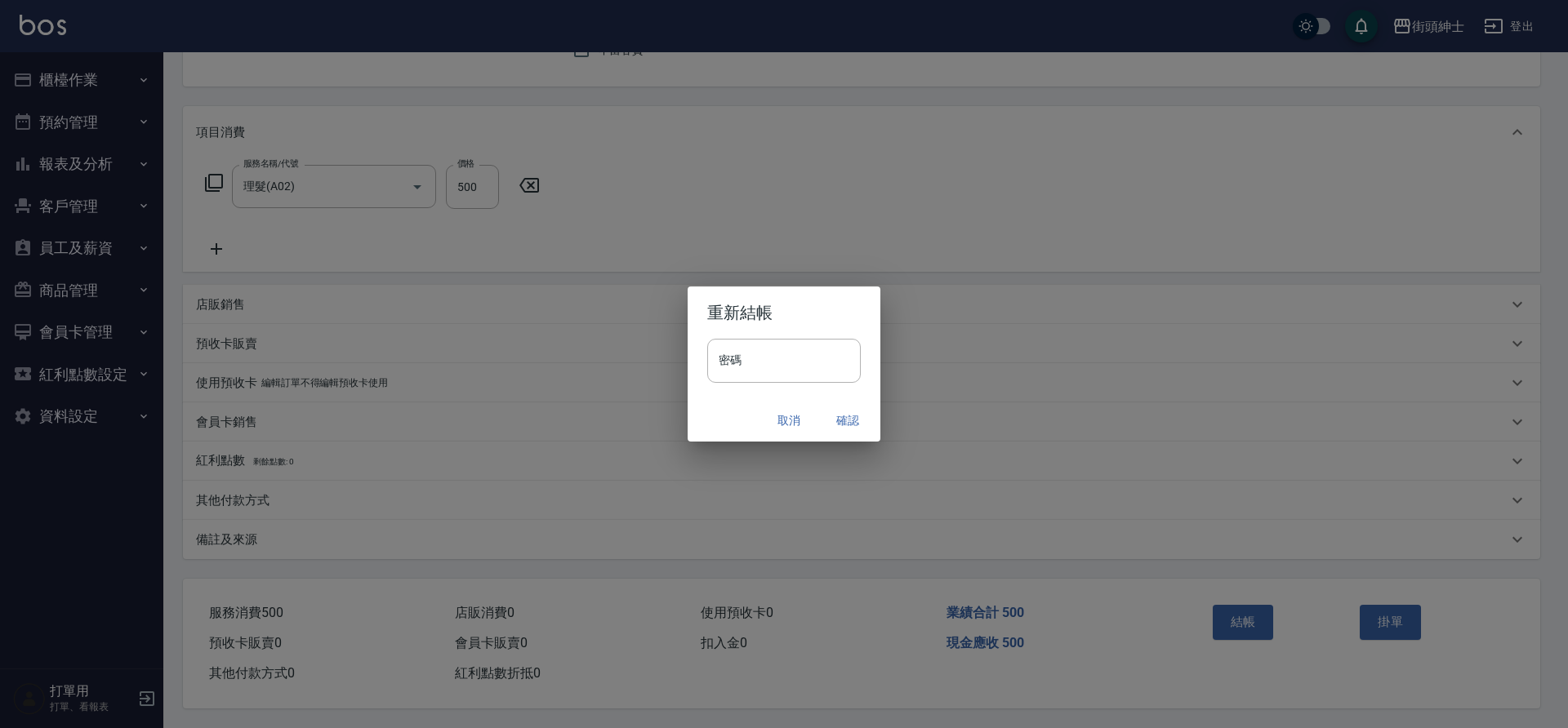
click at [838, 422] on button "確認" at bounding box center [847, 421] width 53 height 30
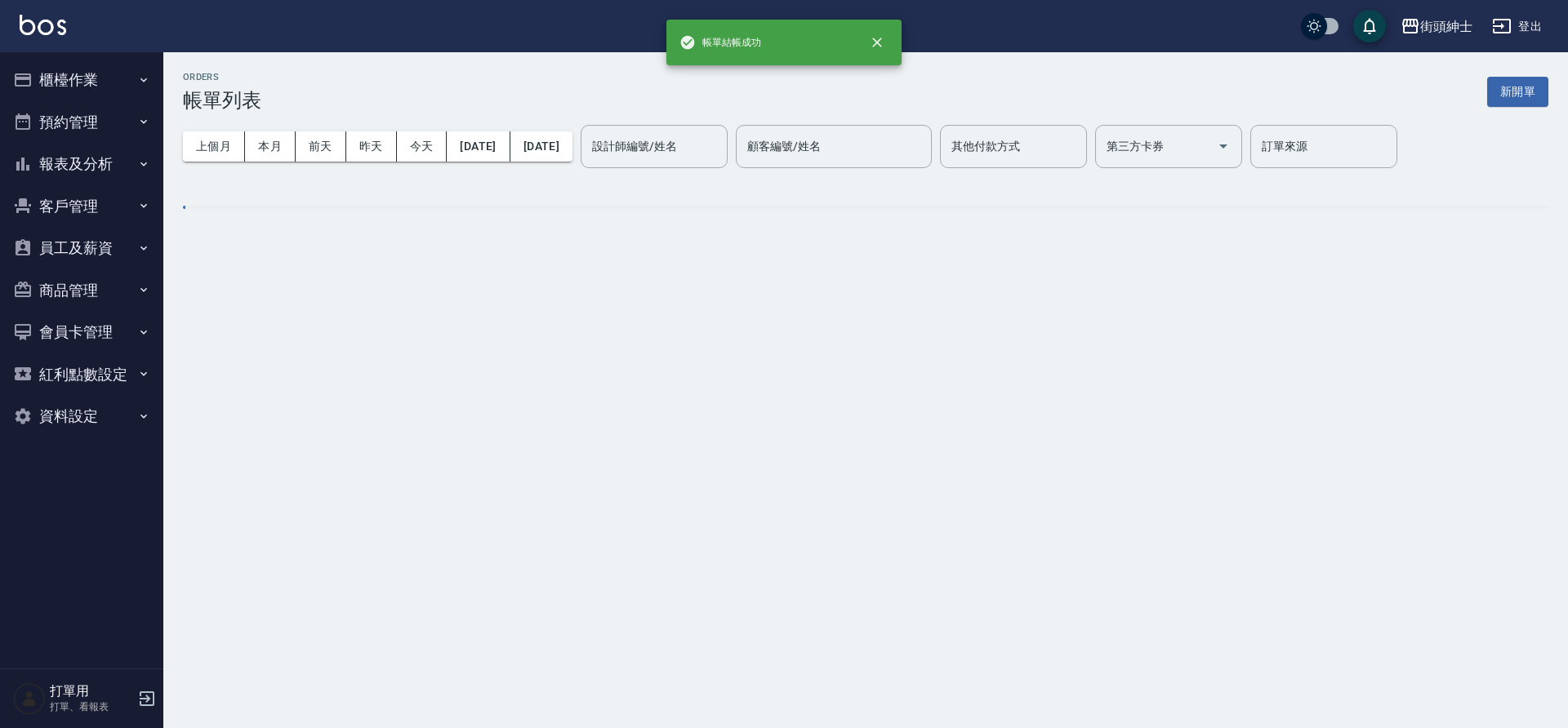
click at [93, 113] on button "預約管理" at bounding box center [82, 122] width 150 height 43
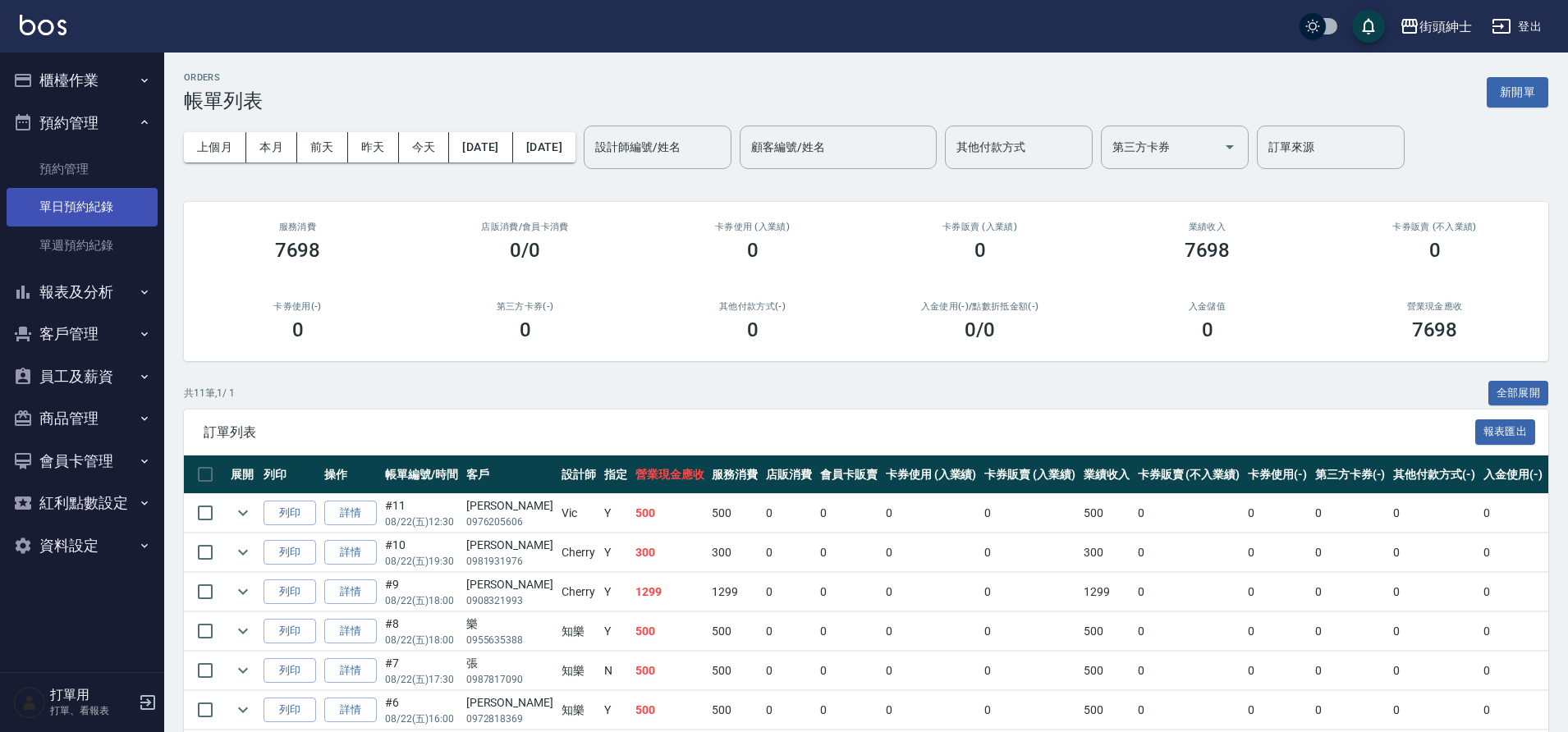
click at [122, 204] on link "單日預約紀錄" at bounding box center [82, 207] width 151 height 38
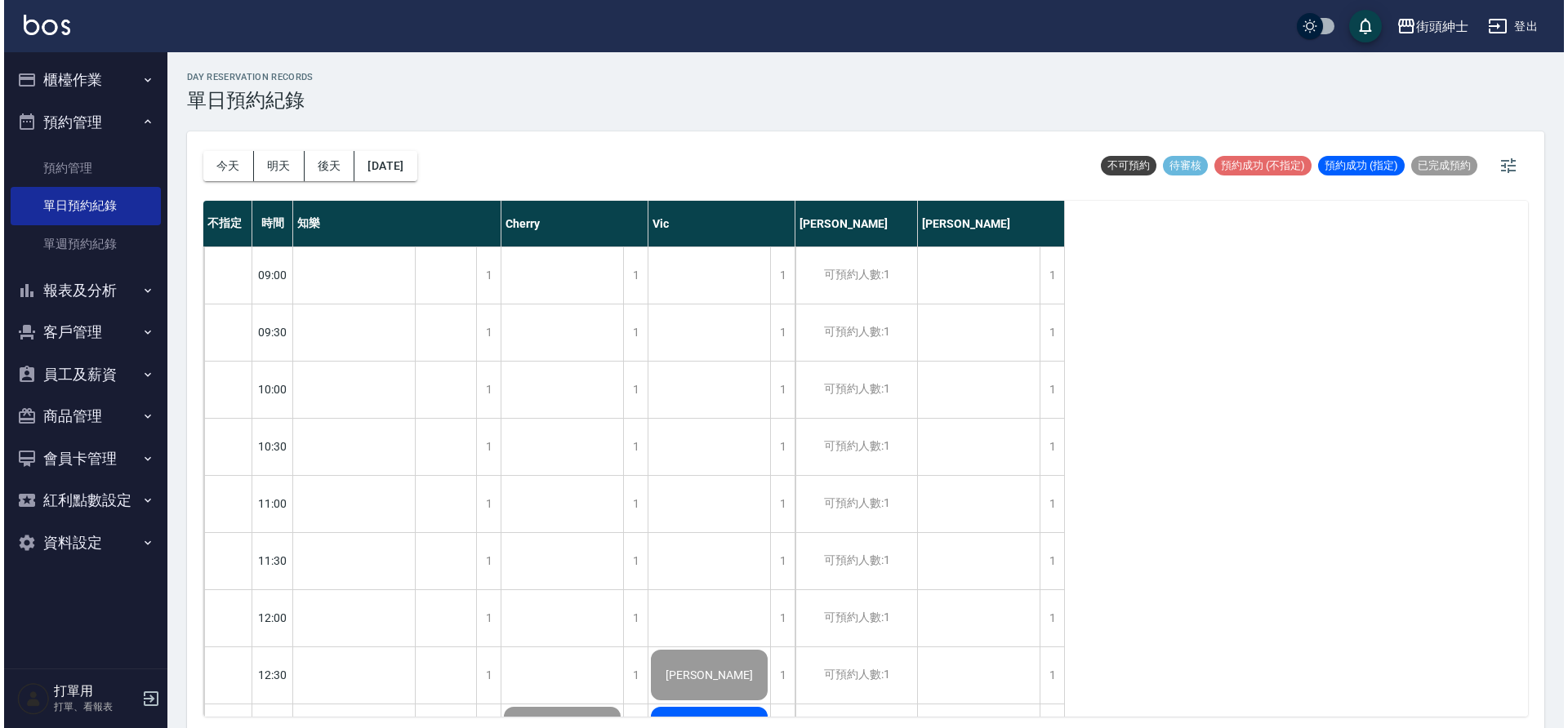
scroll to position [299, 0]
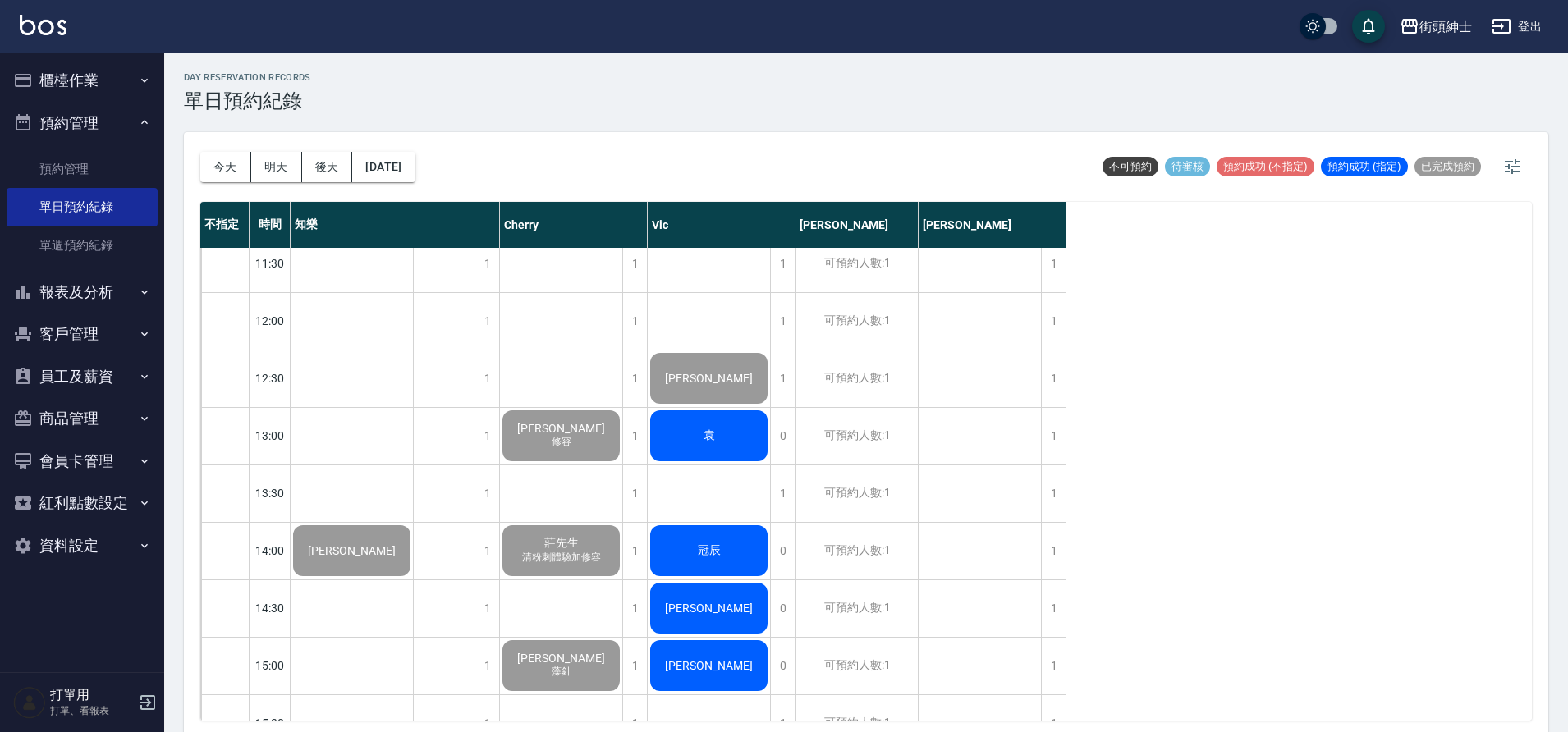
click at [413, 523] on div "袁" at bounding box center [352, 551] width 122 height 56
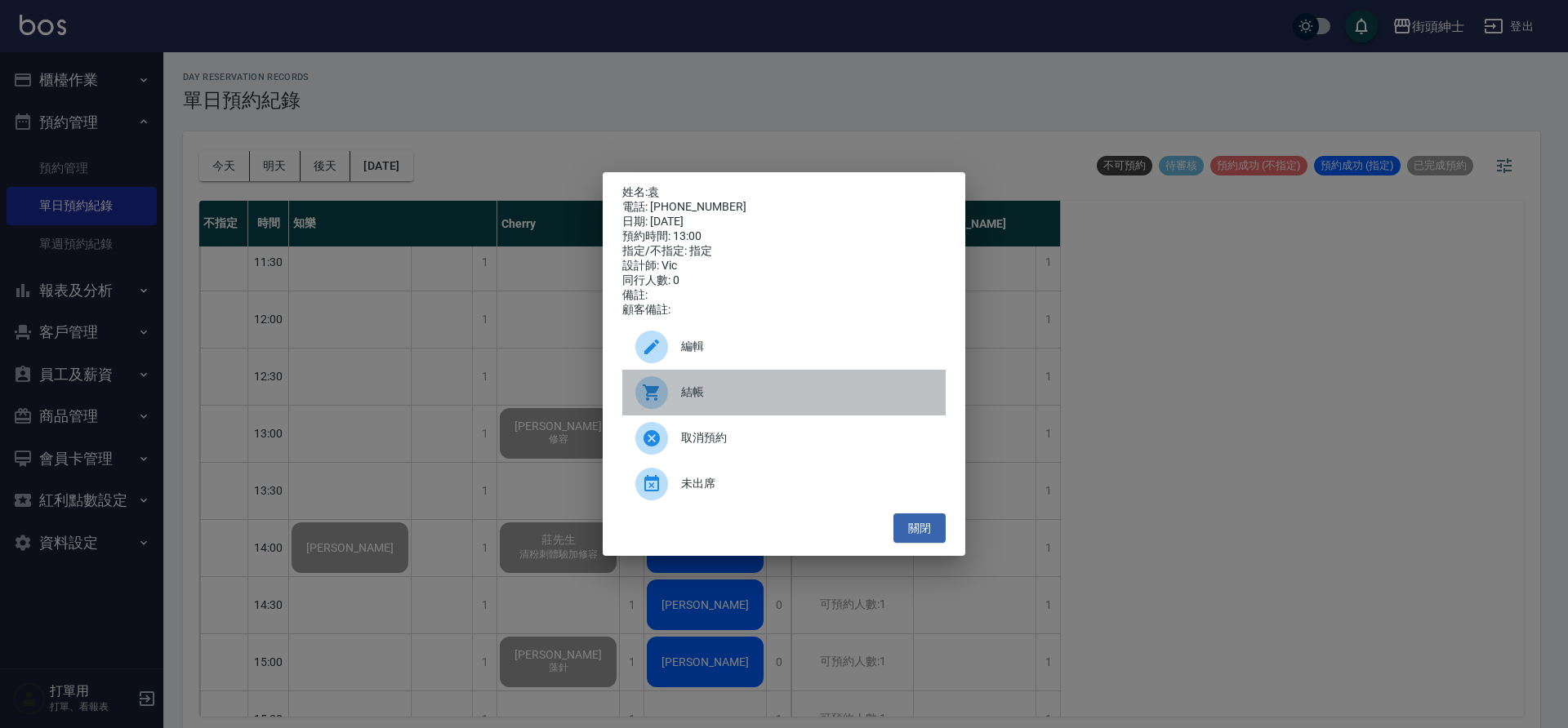
click at [854, 394] on span "結帳" at bounding box center [806, 392] width 252 height 17
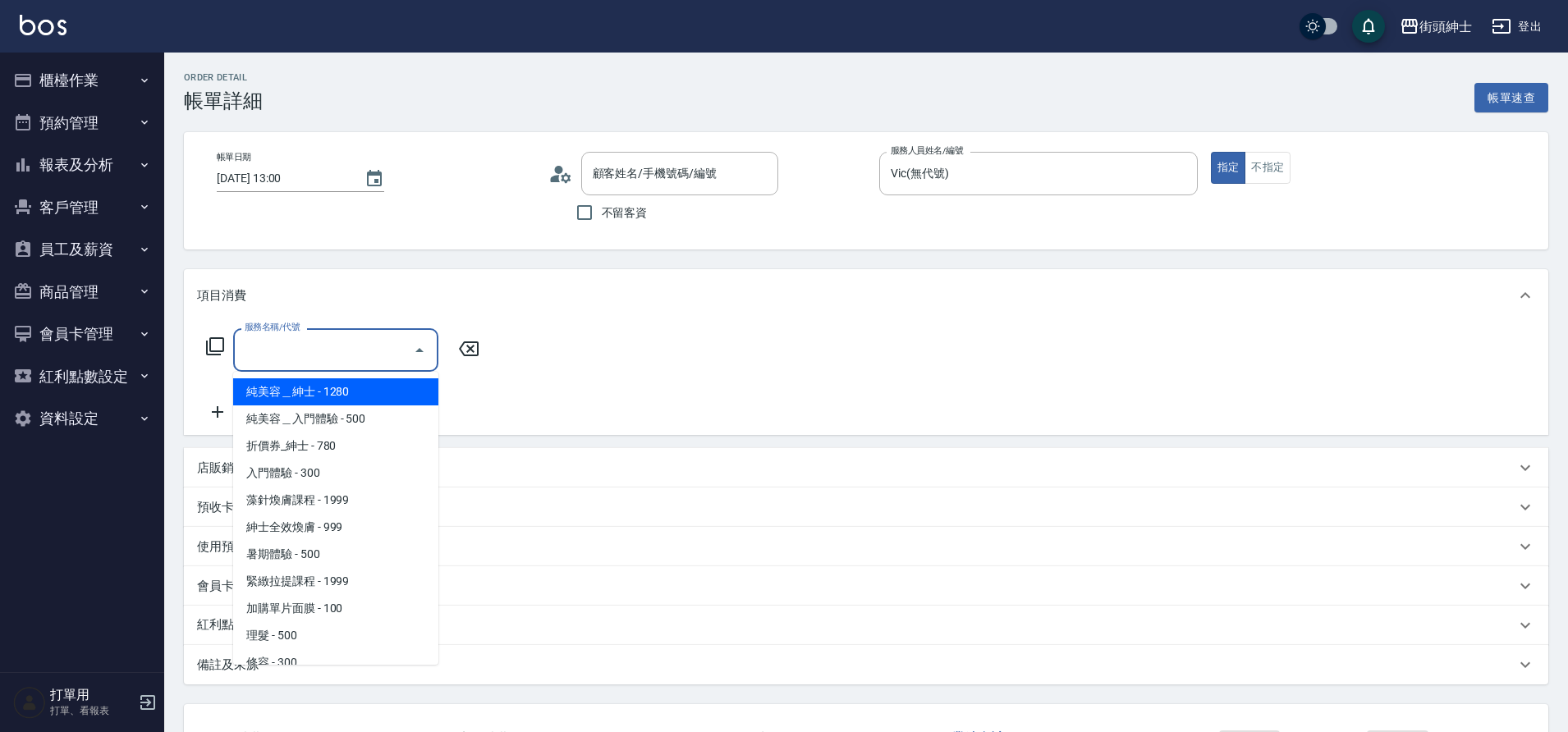
type input "[PERSON_NAME]/0916231658/null"
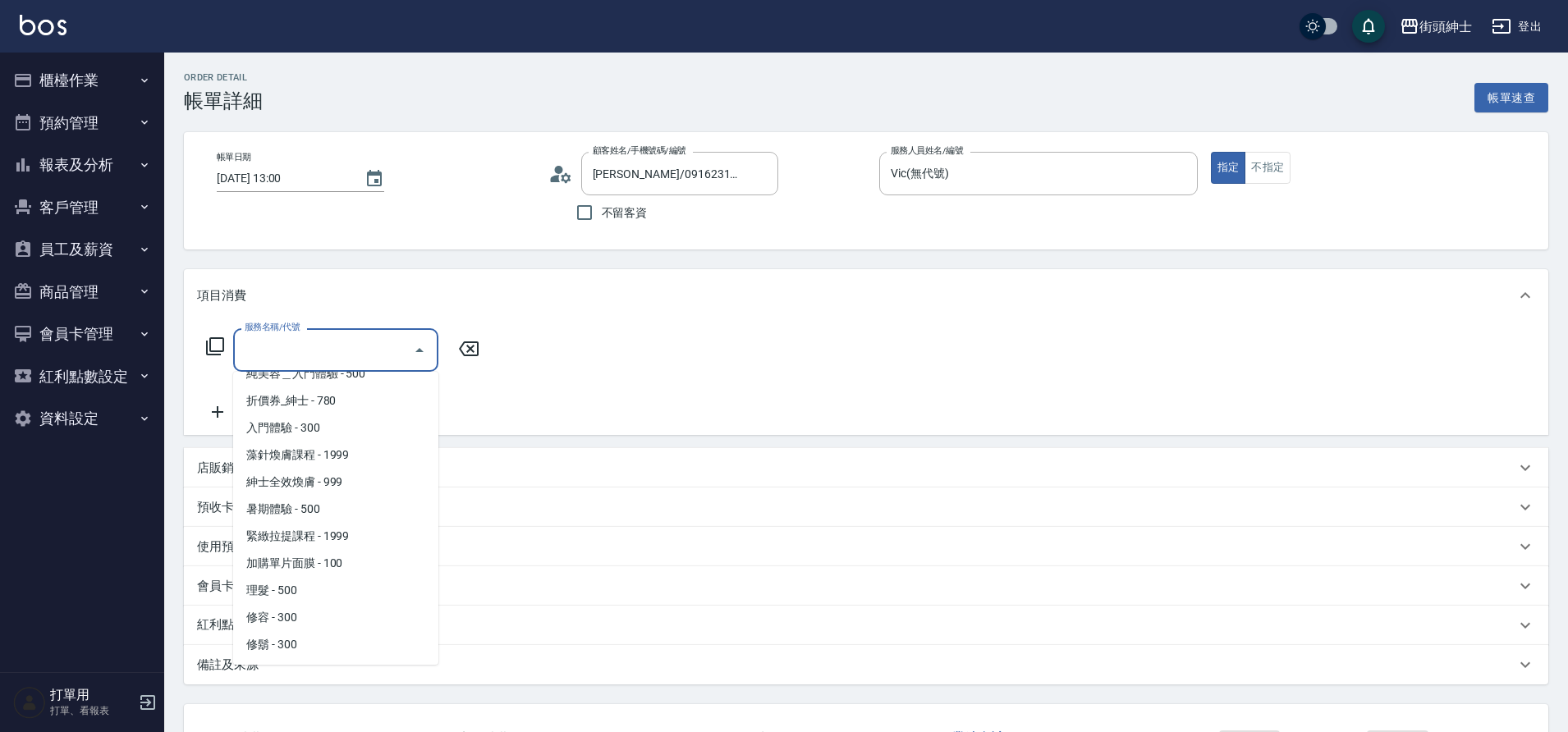
click at [340, 587] on span "理髮 - 500" at bounding box center [335, 590] width 205 height 27
type input "理髮(A02)"
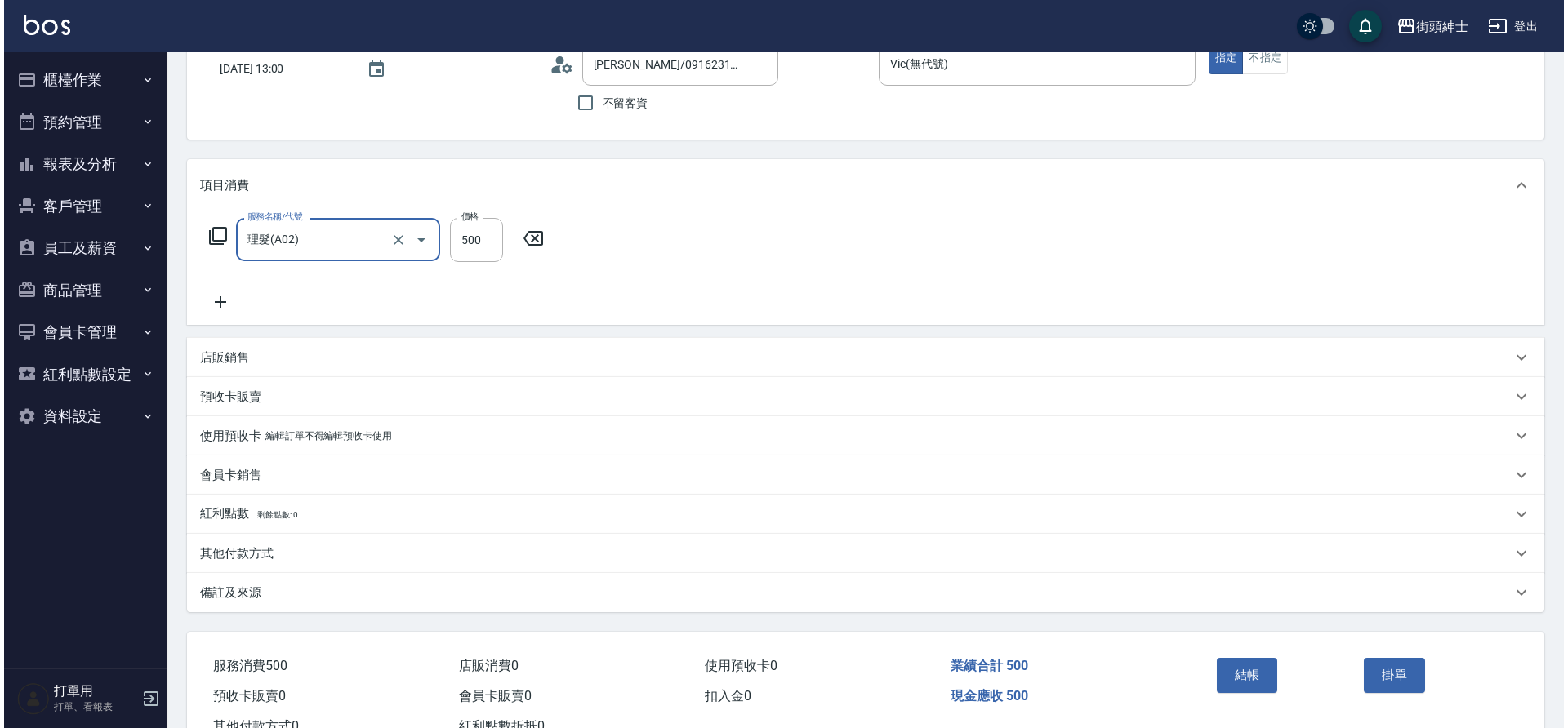
scroll to position [169, 0]
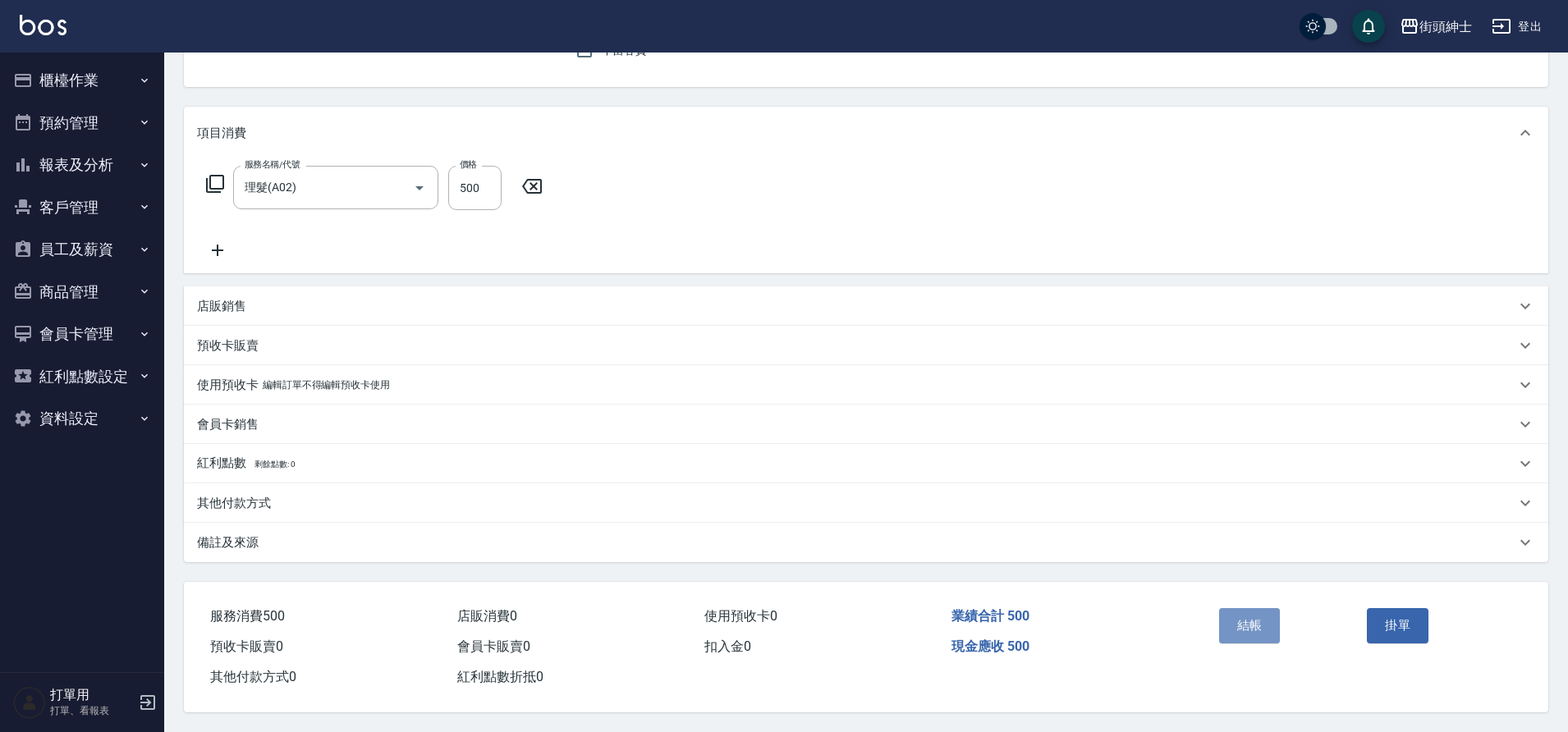
click at [1253, 626] on button "結帳" at bounding box center [1250, 625] width 62 height 34
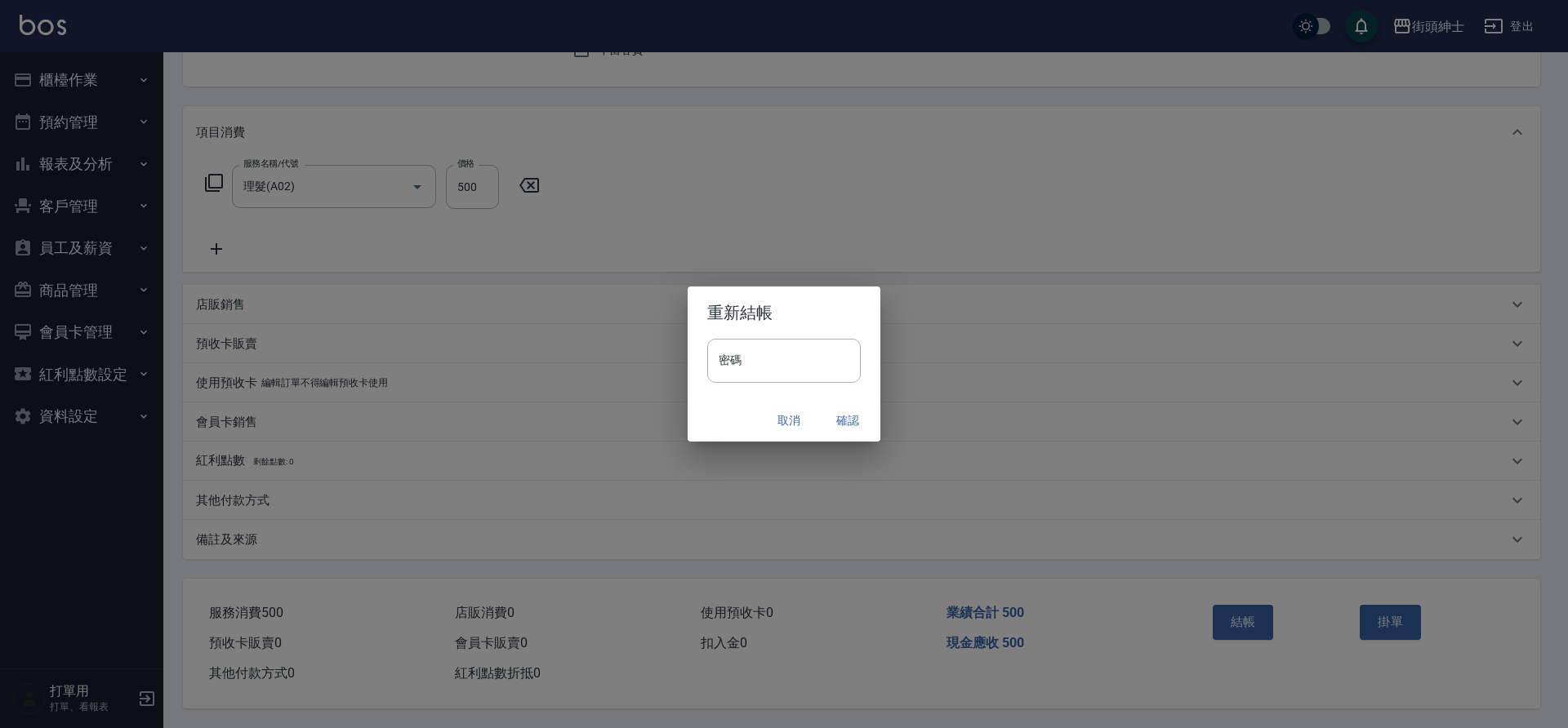
click at [844, 423] on button "確認" at bounding box center [847, 421] width 53 height 30
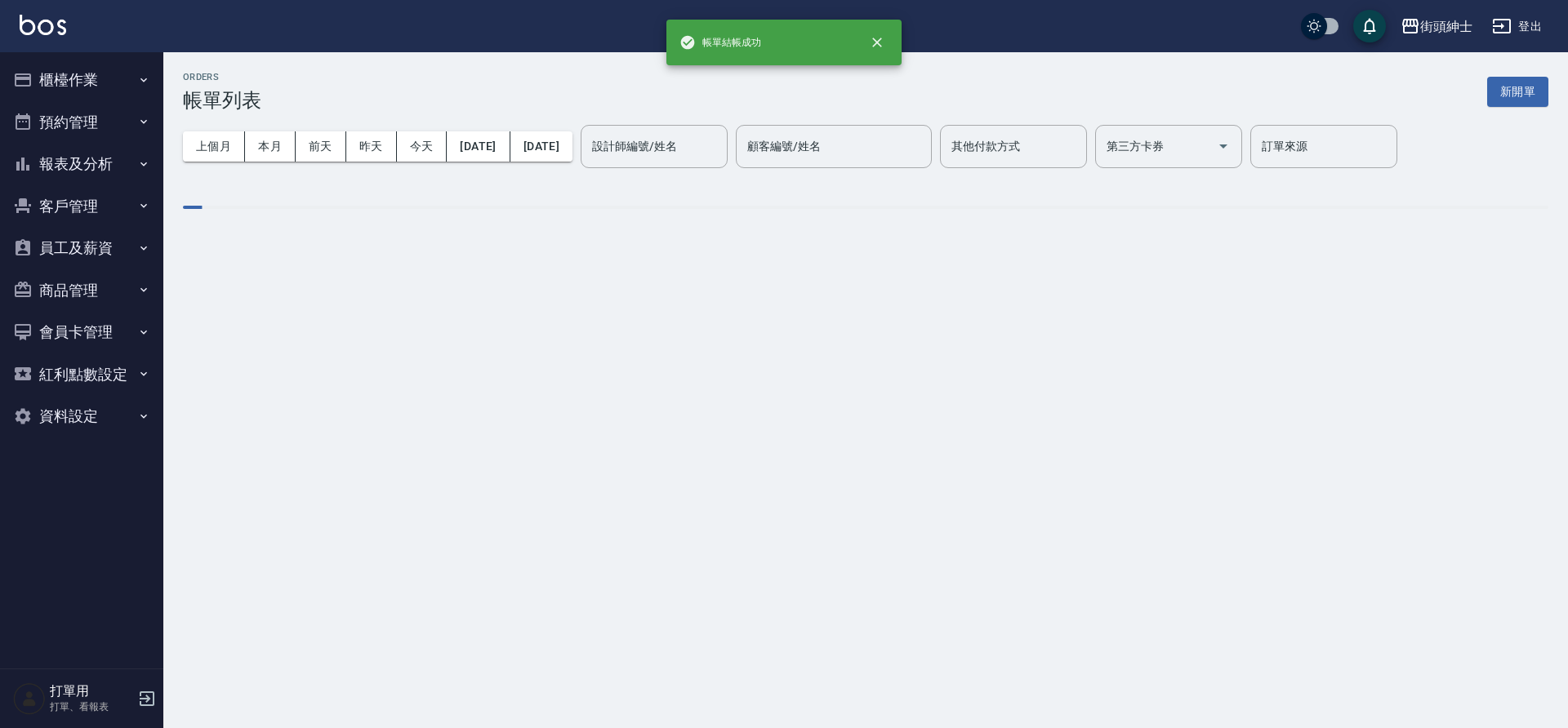
click at [118, 118] on button "預約管理" at bounding box center [82, 122] width 150 height 43
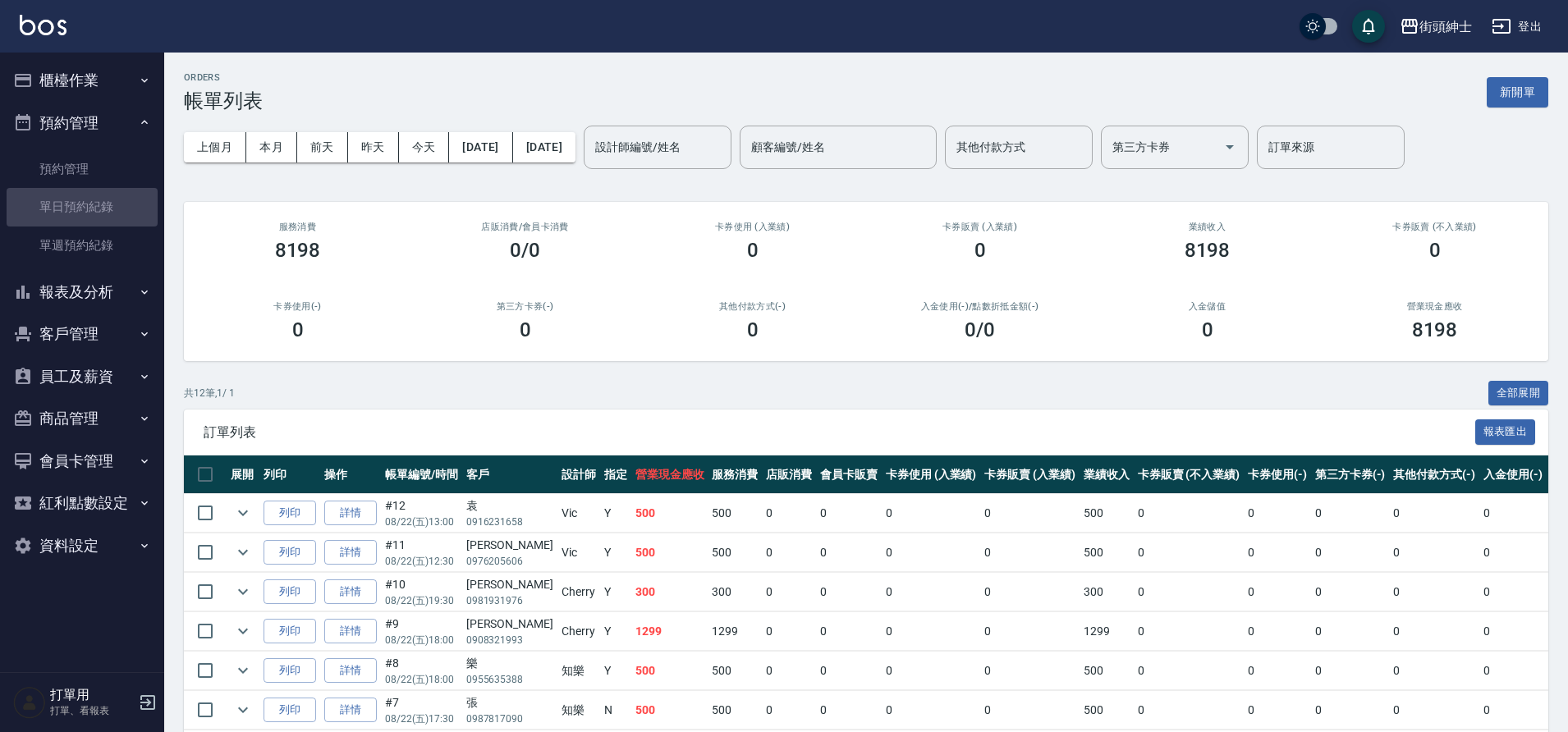
click at [124, 211] on link "單日預約紀錄" at bounding box center [82, 207] width 151 height 38
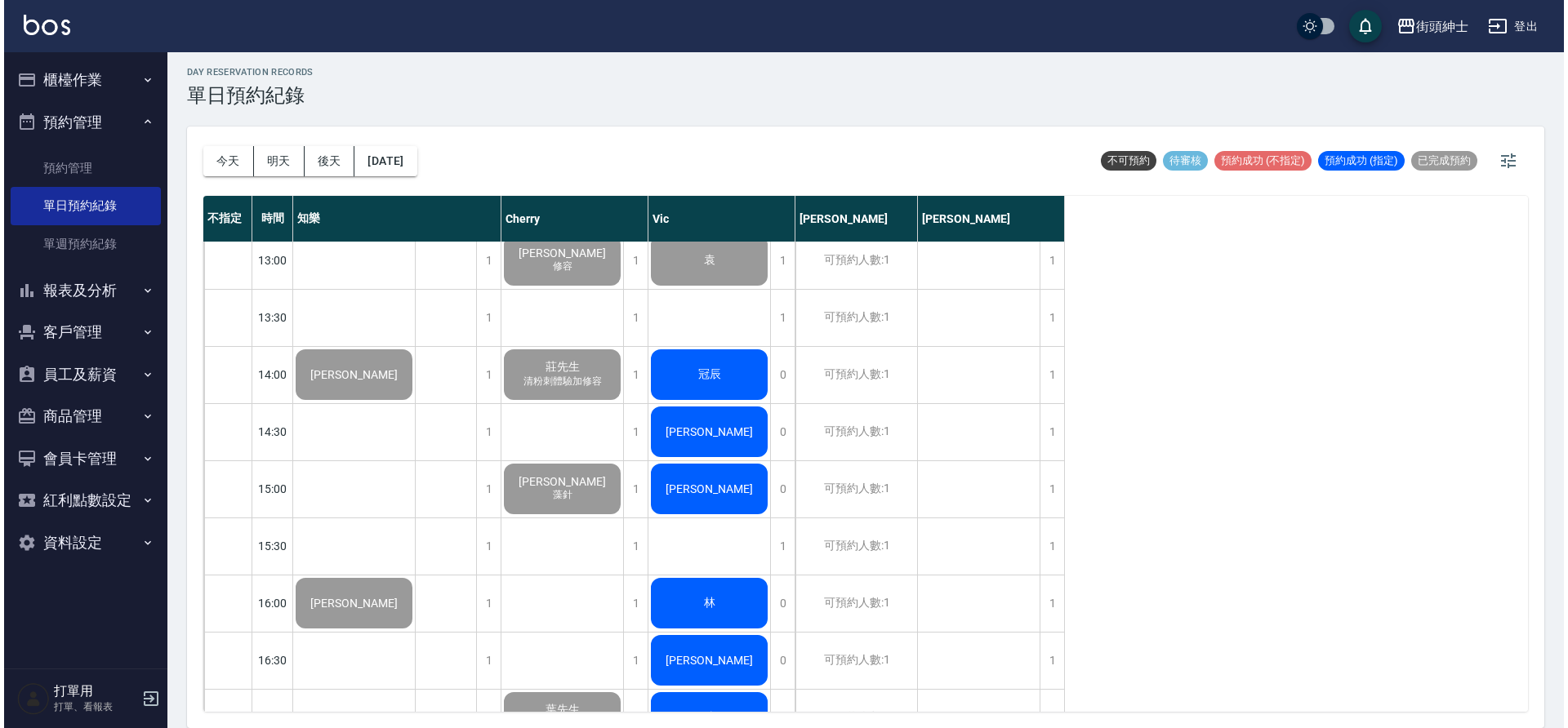
scroll to position [469, 0]
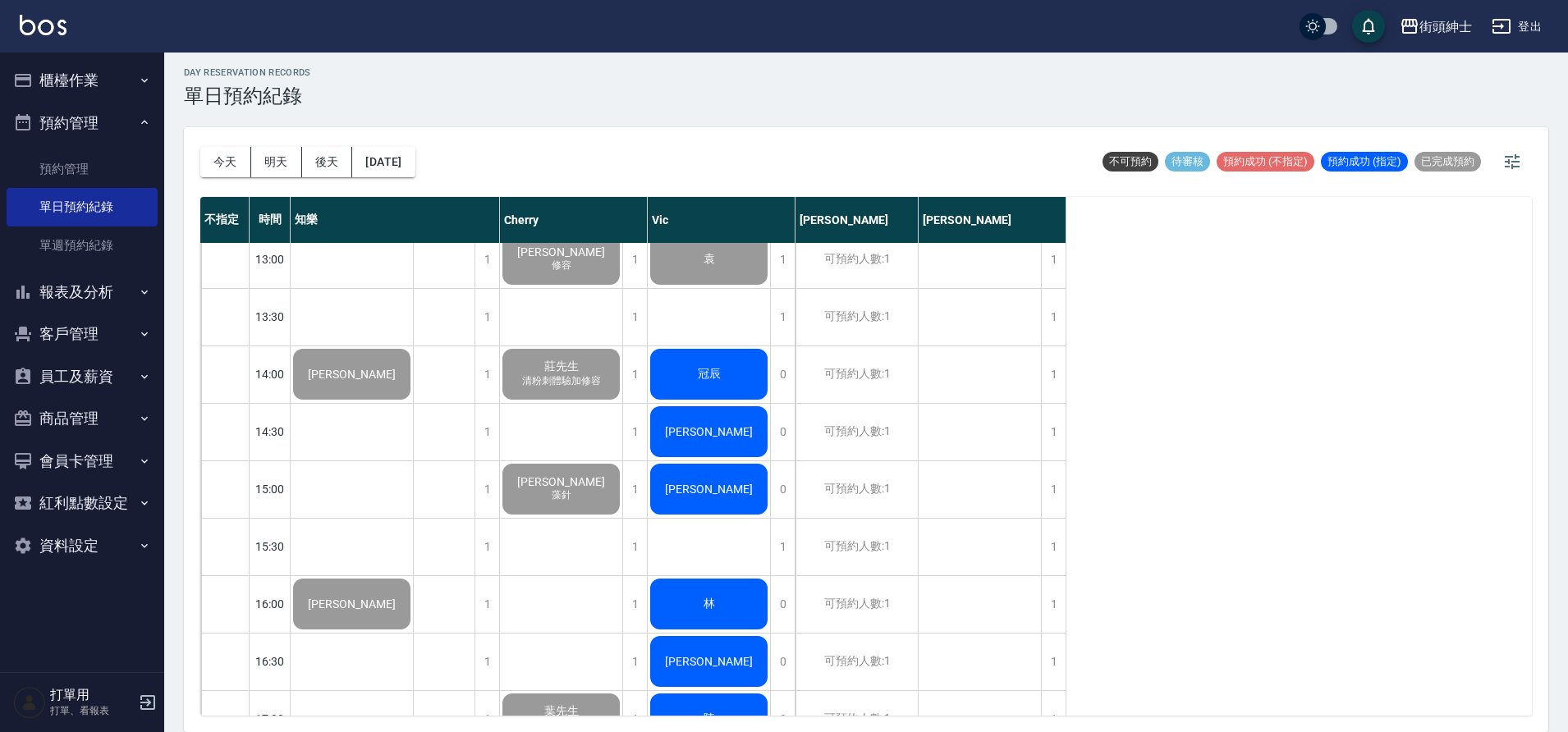
click at [606, 198] on div "Cherry" at bounding box center [574, 220] width 148 height 46
click at [413, 360] on div "冠辰" at bounding box center [352, 375] width 122 height 56
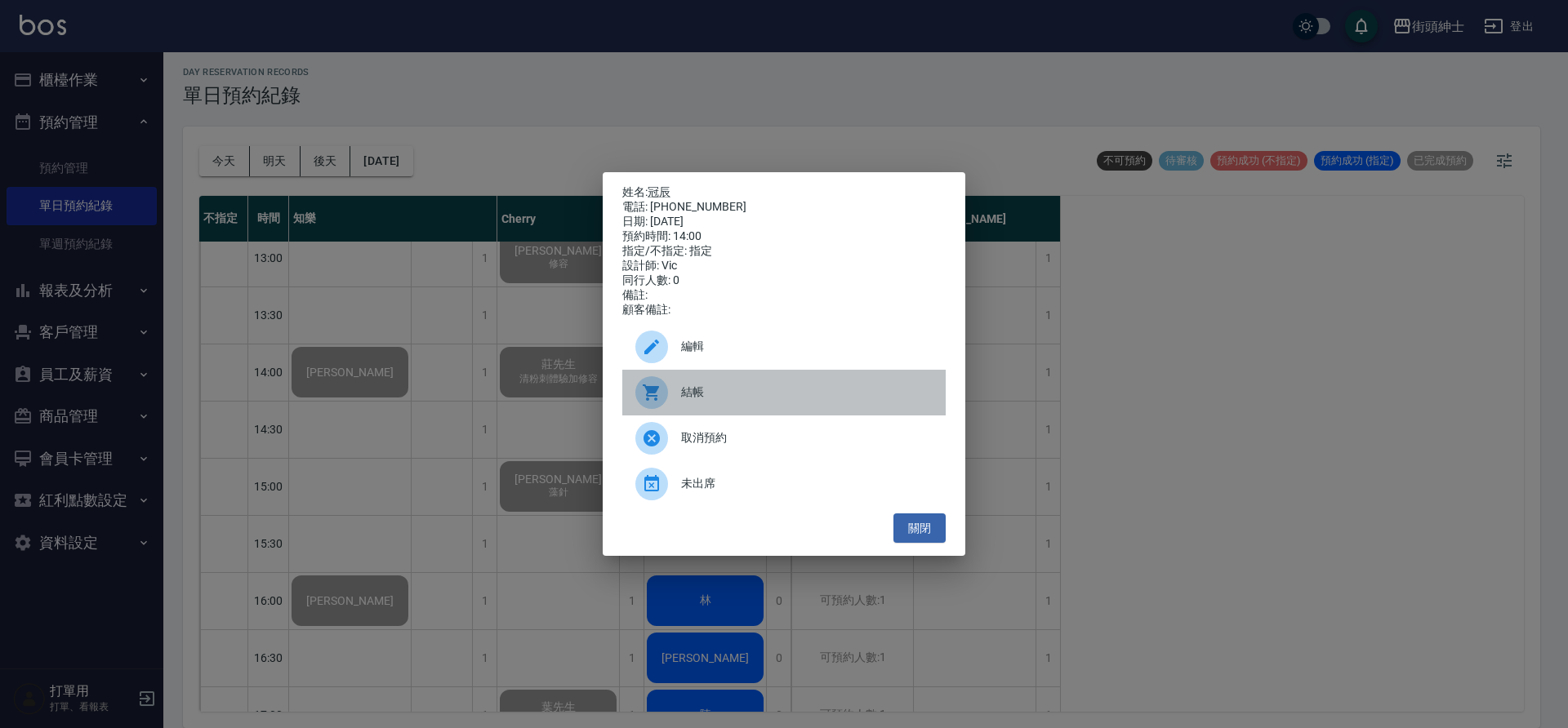
click at [784, 401] on span "結帳" at bounding box center [806, 392] width 252 height 17
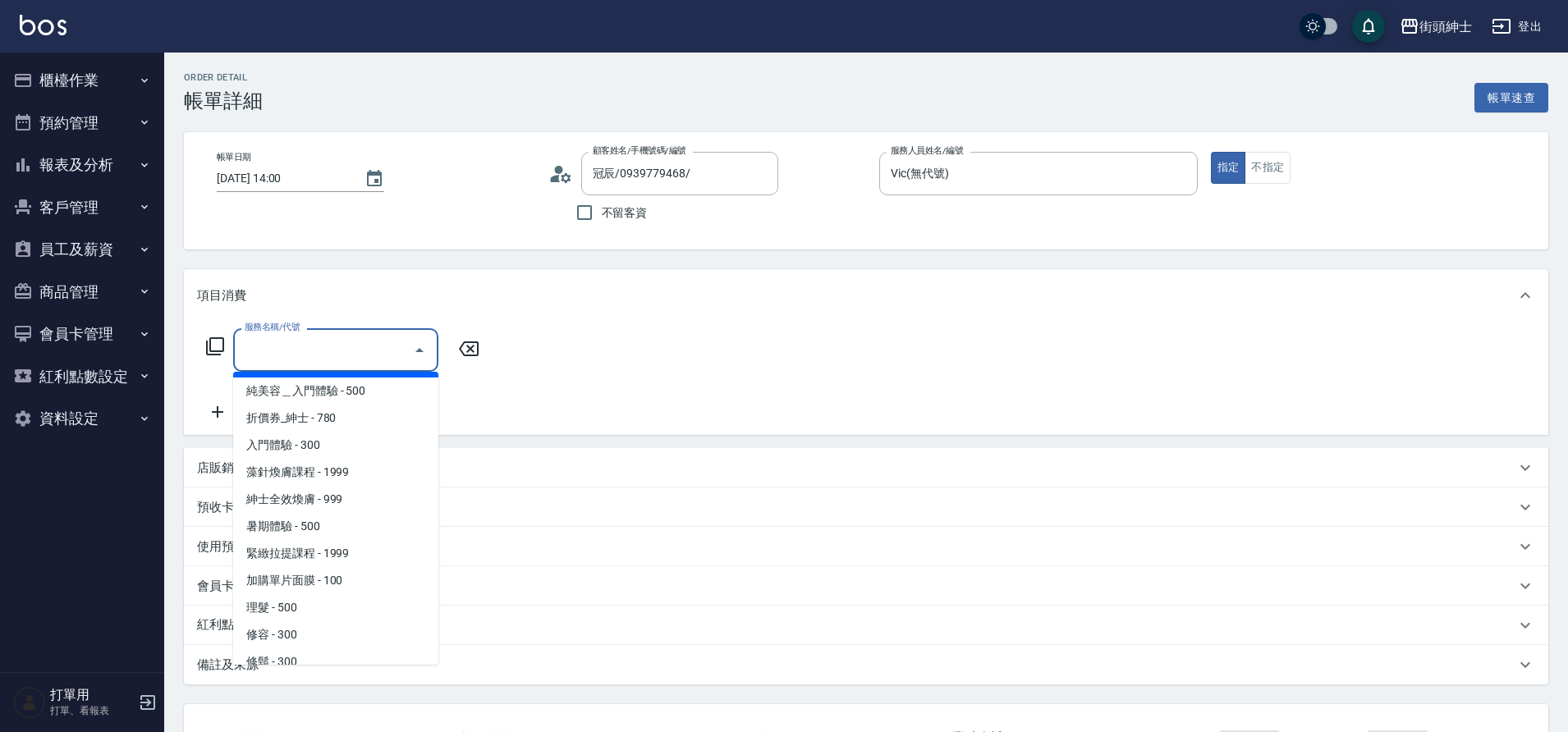
scroll to position [45, 0]
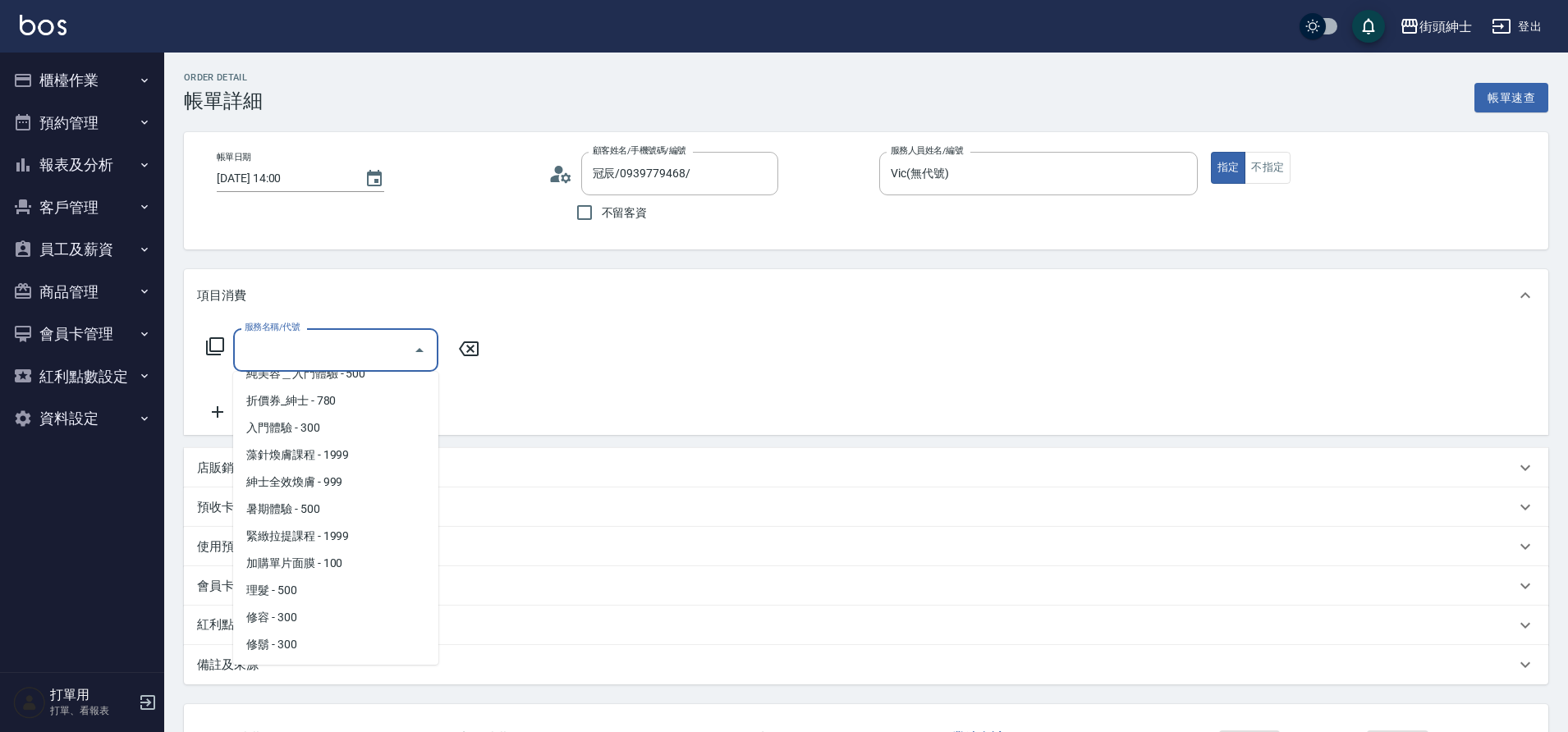
click at [331, 585] on span "理髮 - 500" at bounding box center [335, 590] width 205 height 27
type input "理髮(A02)"
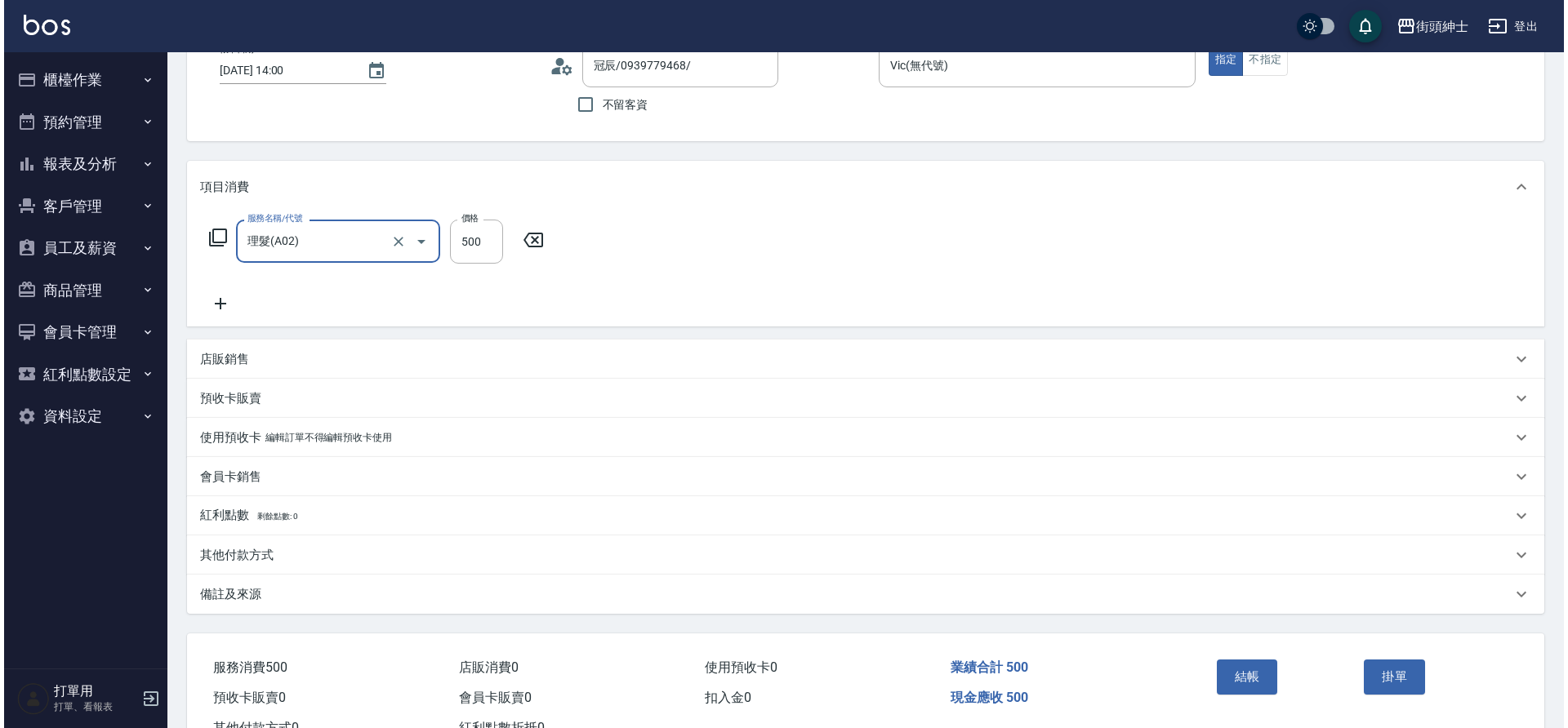
scroll to position [169, 0]
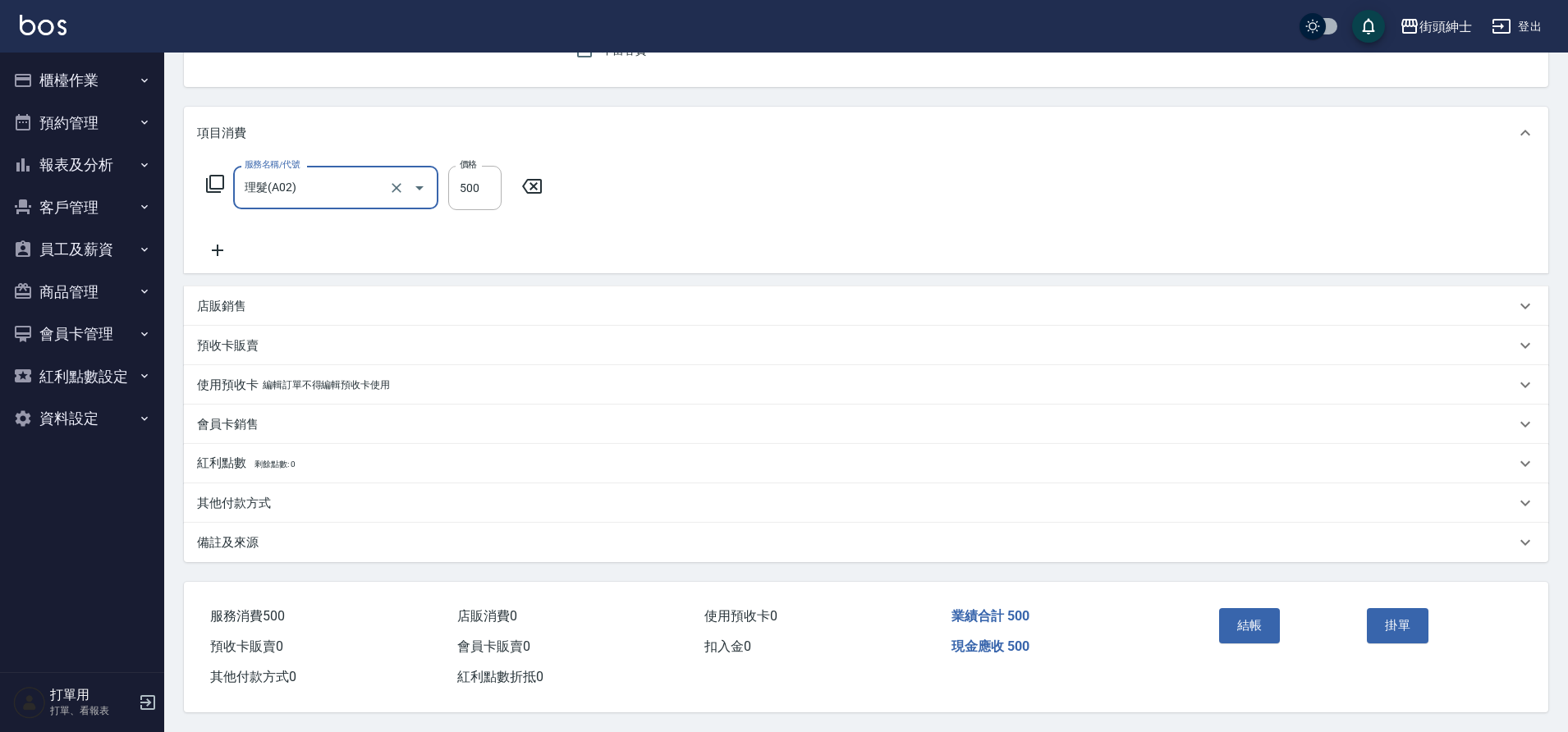
click at [1242, 617] on button "結帳" at bounding box center [1250, 625] width 62 height 34
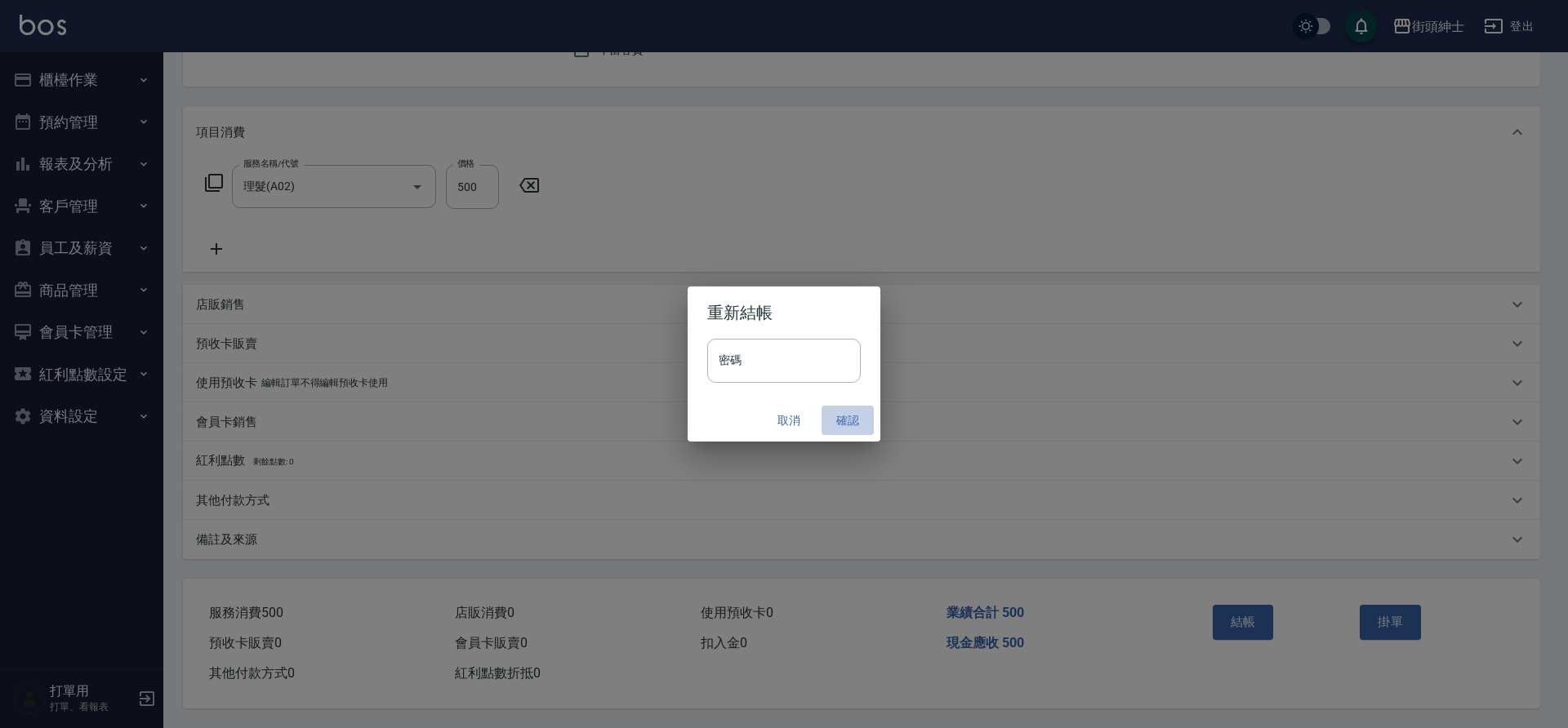
click at [836, 417] on button "確認" at bounding box center [847, 421] width 53 height 30
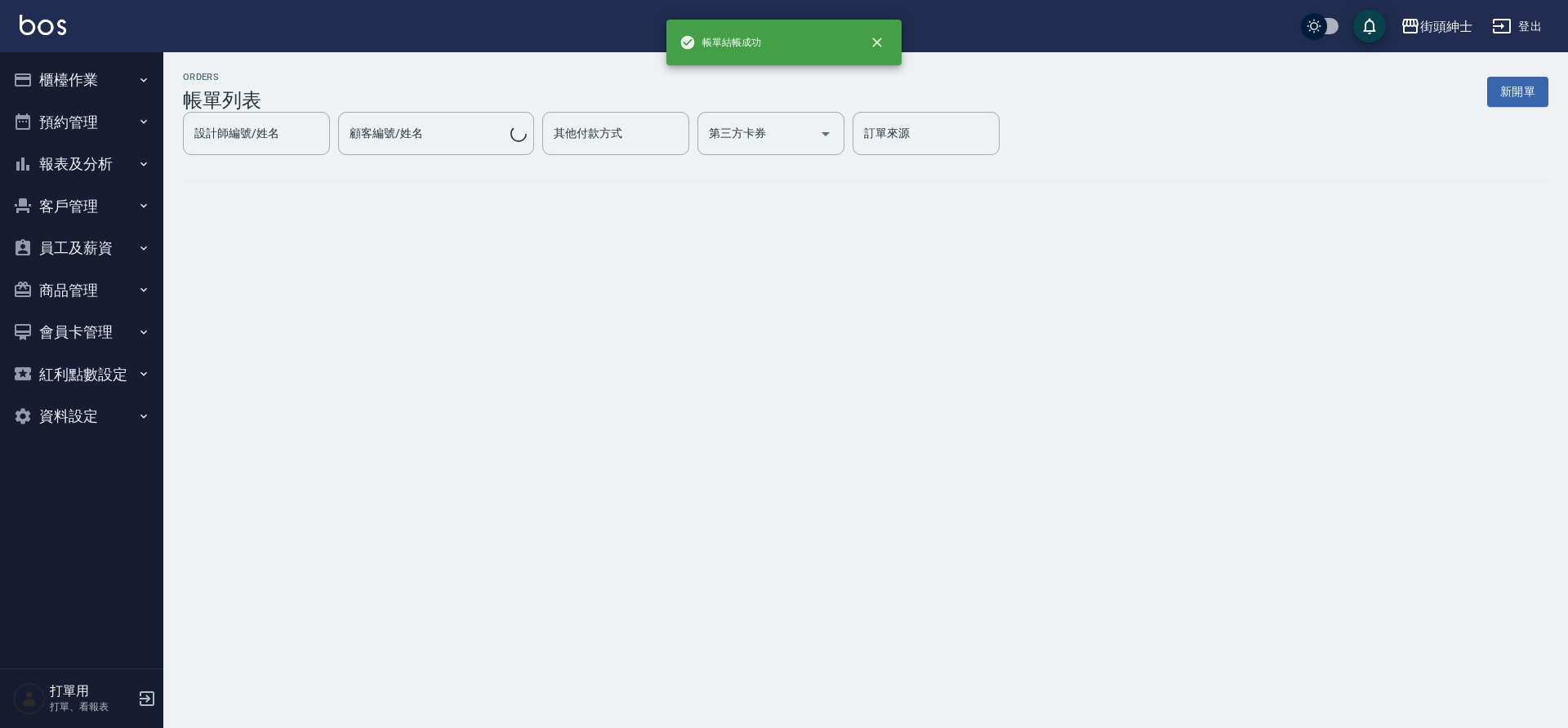
click at [116, 124] on button "預約管理" at bounding box center [82, 122] width 150 height 43
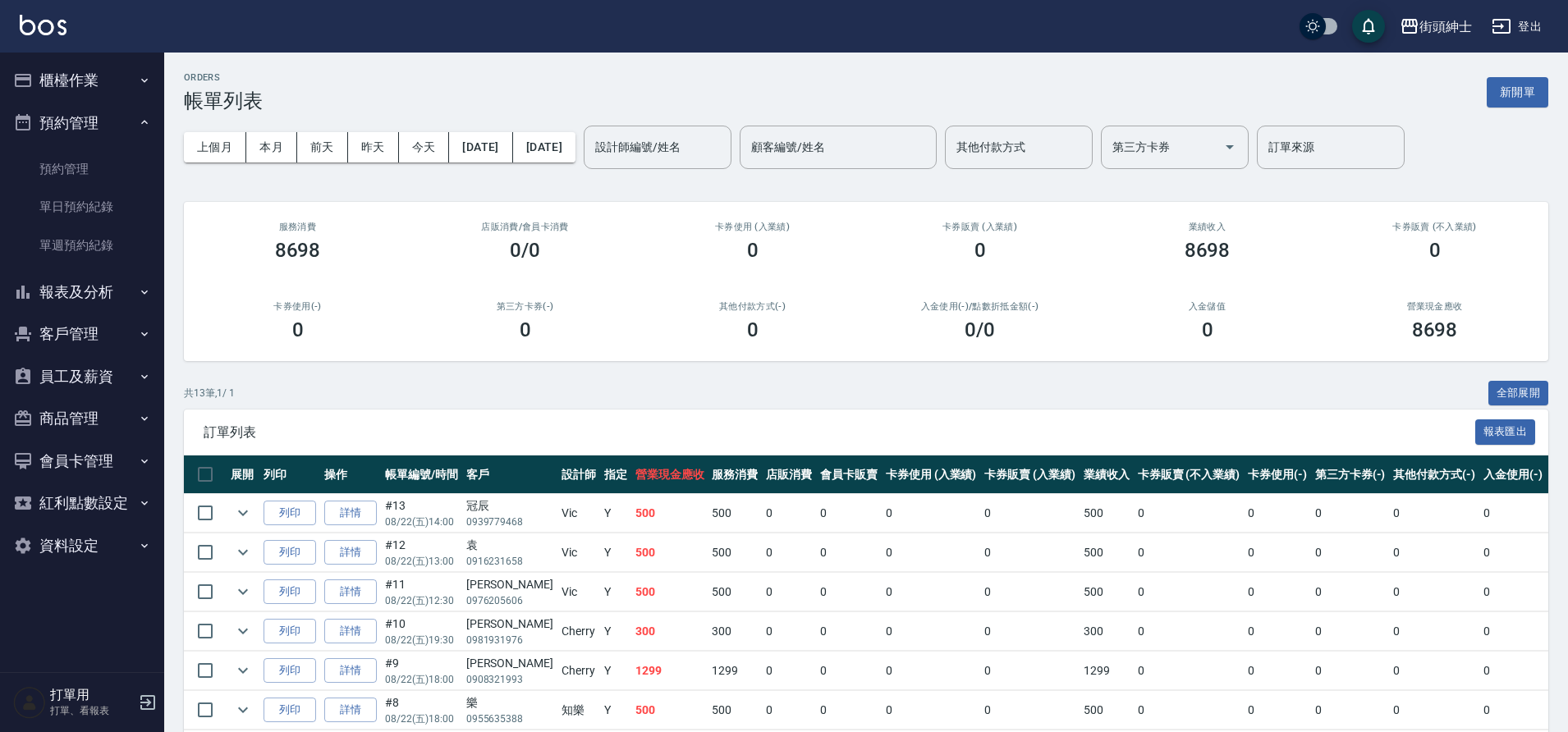
click at [131, 198] on link "單日預約紀錄" at bounding box center [82, 207] width 151 height 38
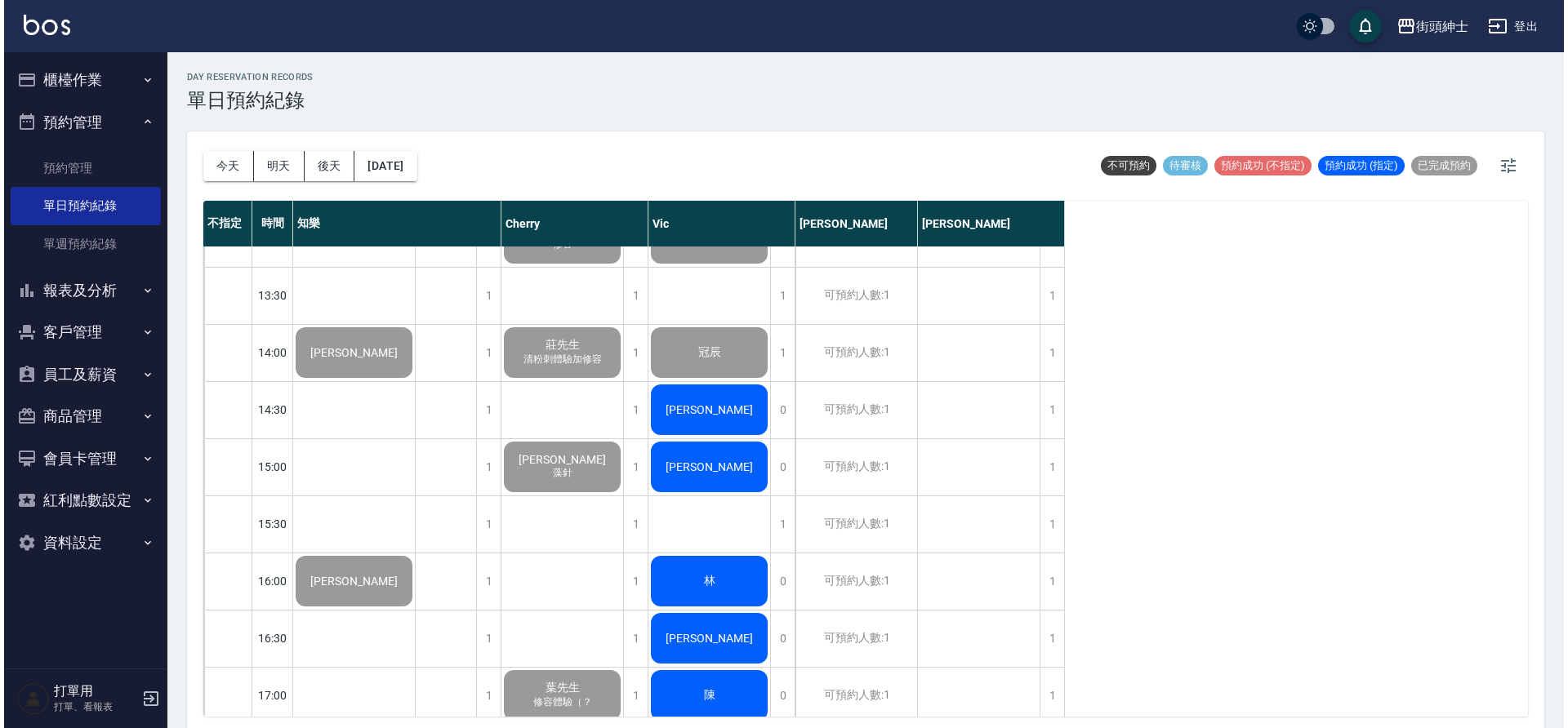
scroll to position [507, 0]
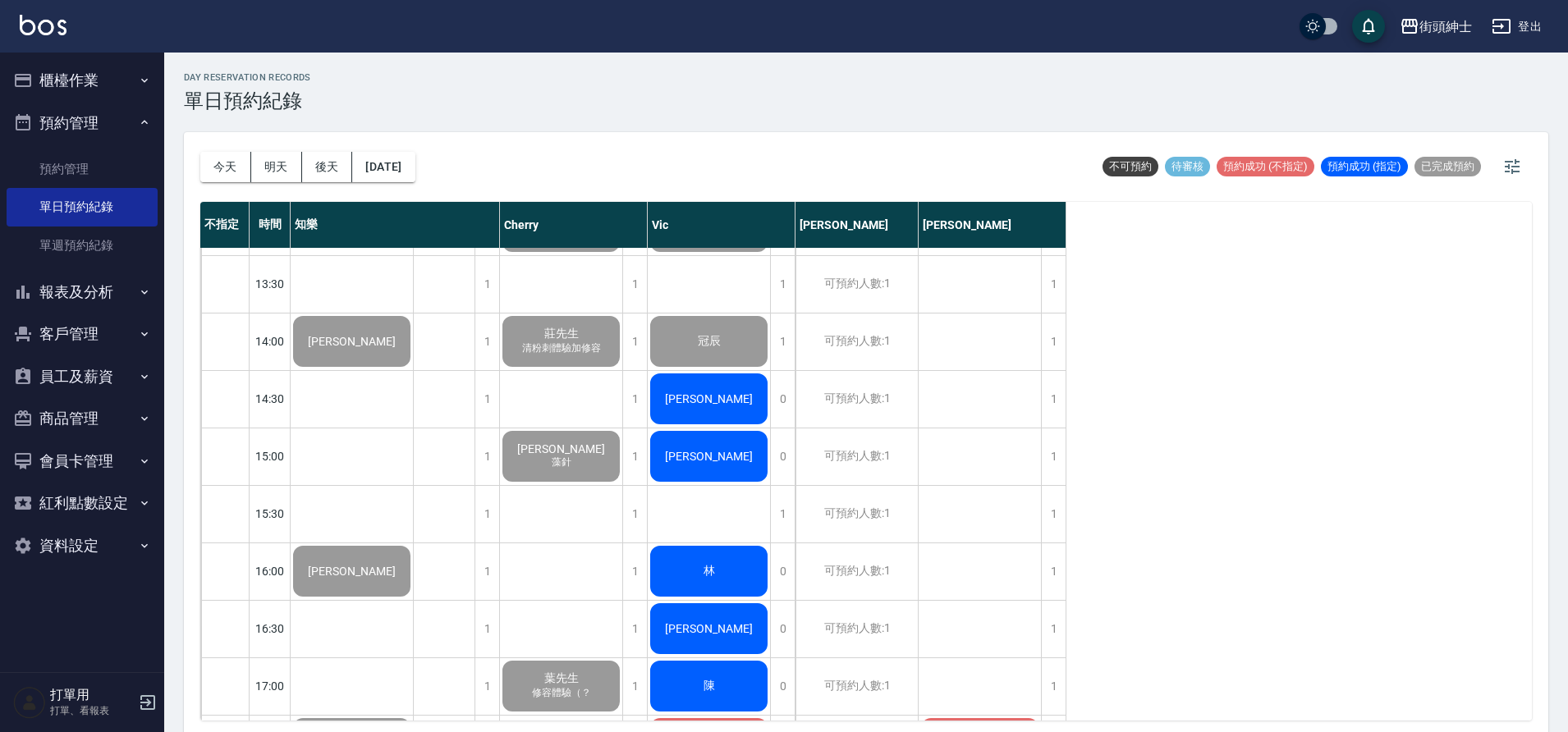
drag, startPoint x: 0, startPoint y: 0, endPoint x: 683, endPoint y: 395, distance: 789.1
click at [413, 369] on div "[PERSON_NAME]" at bounding box center [352, 342] width 122 height 56
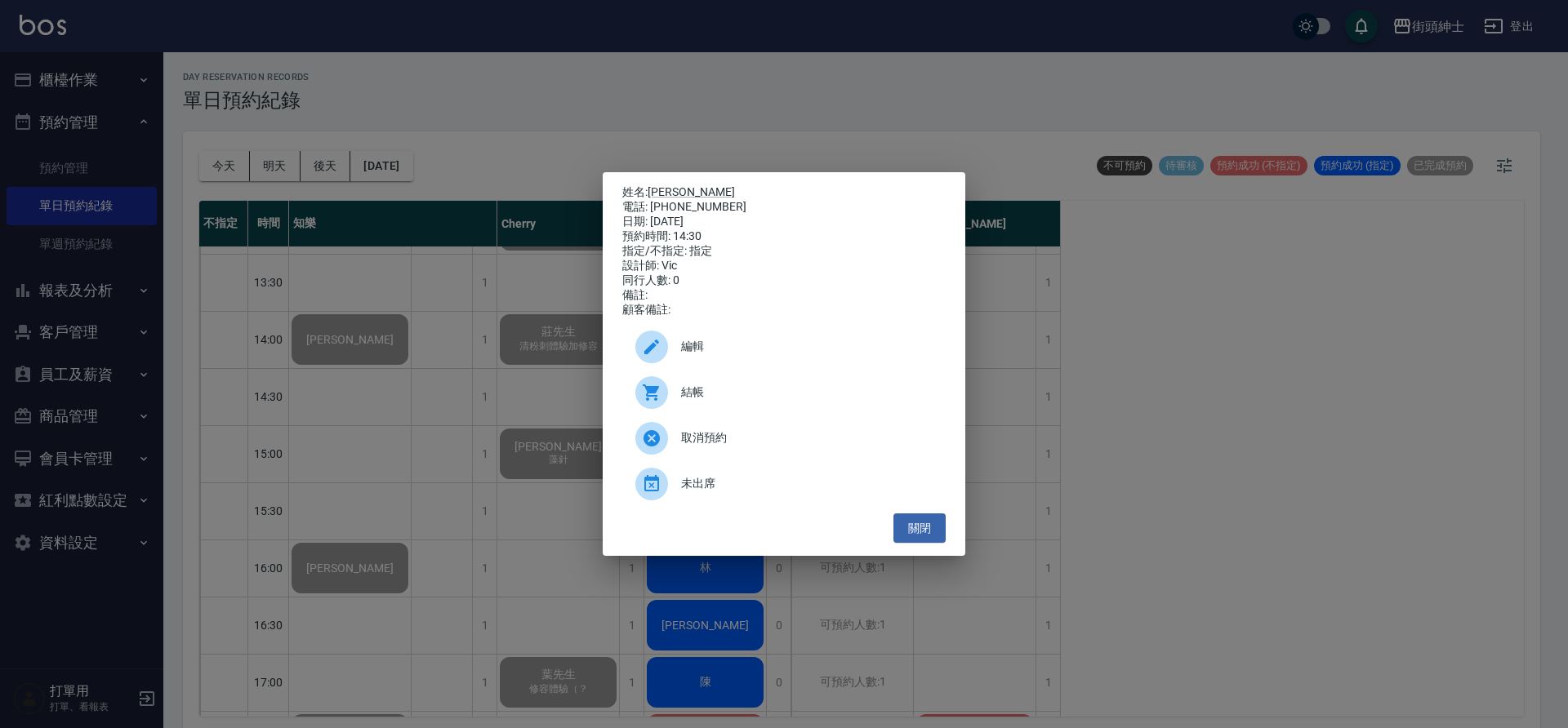
click at [726, 414] on div "結帳" at bounding box center [784, 393] width 323 height 46
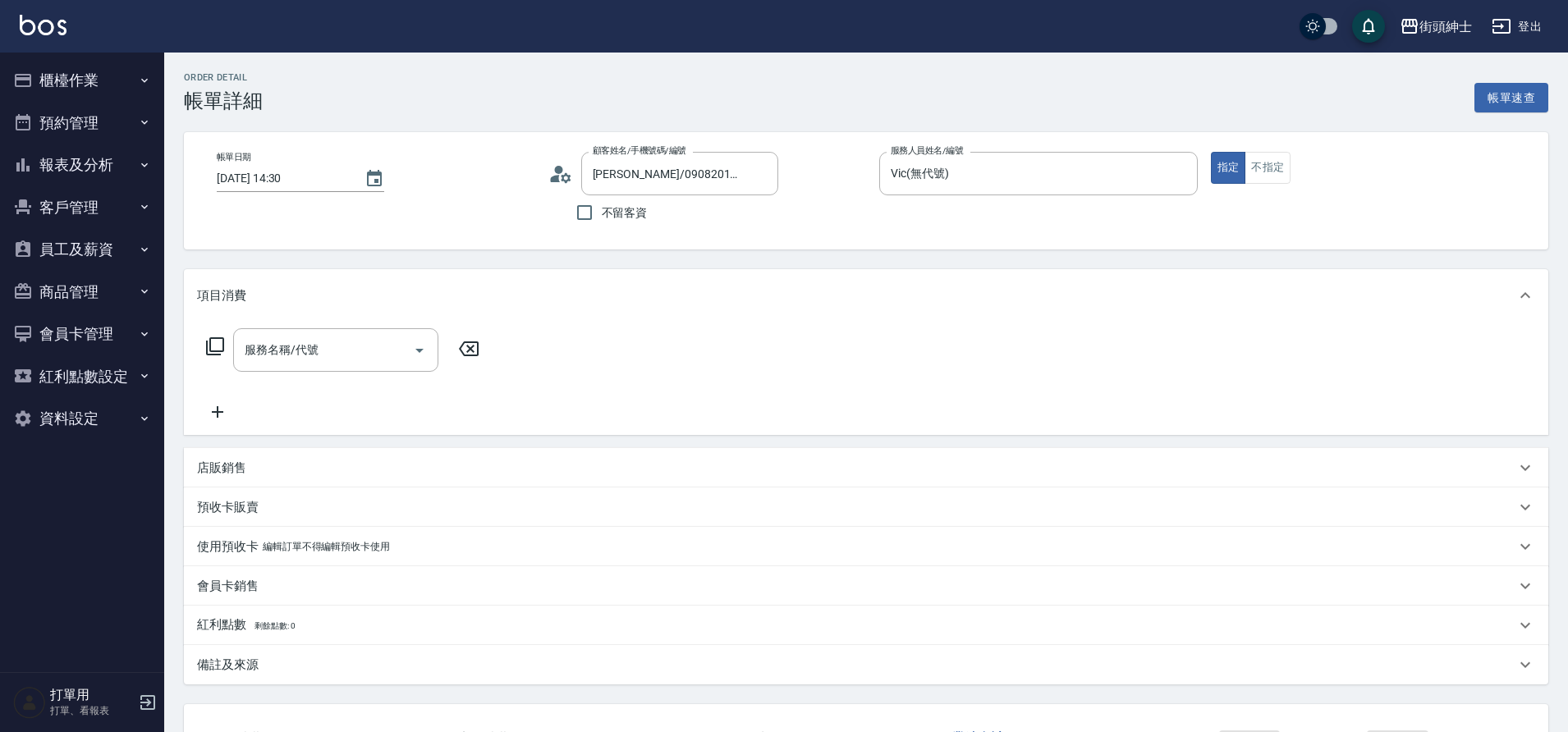
click at [327, 345] on input "服務名稱/代號" at bounding box center [324, 350] width 166 height 29
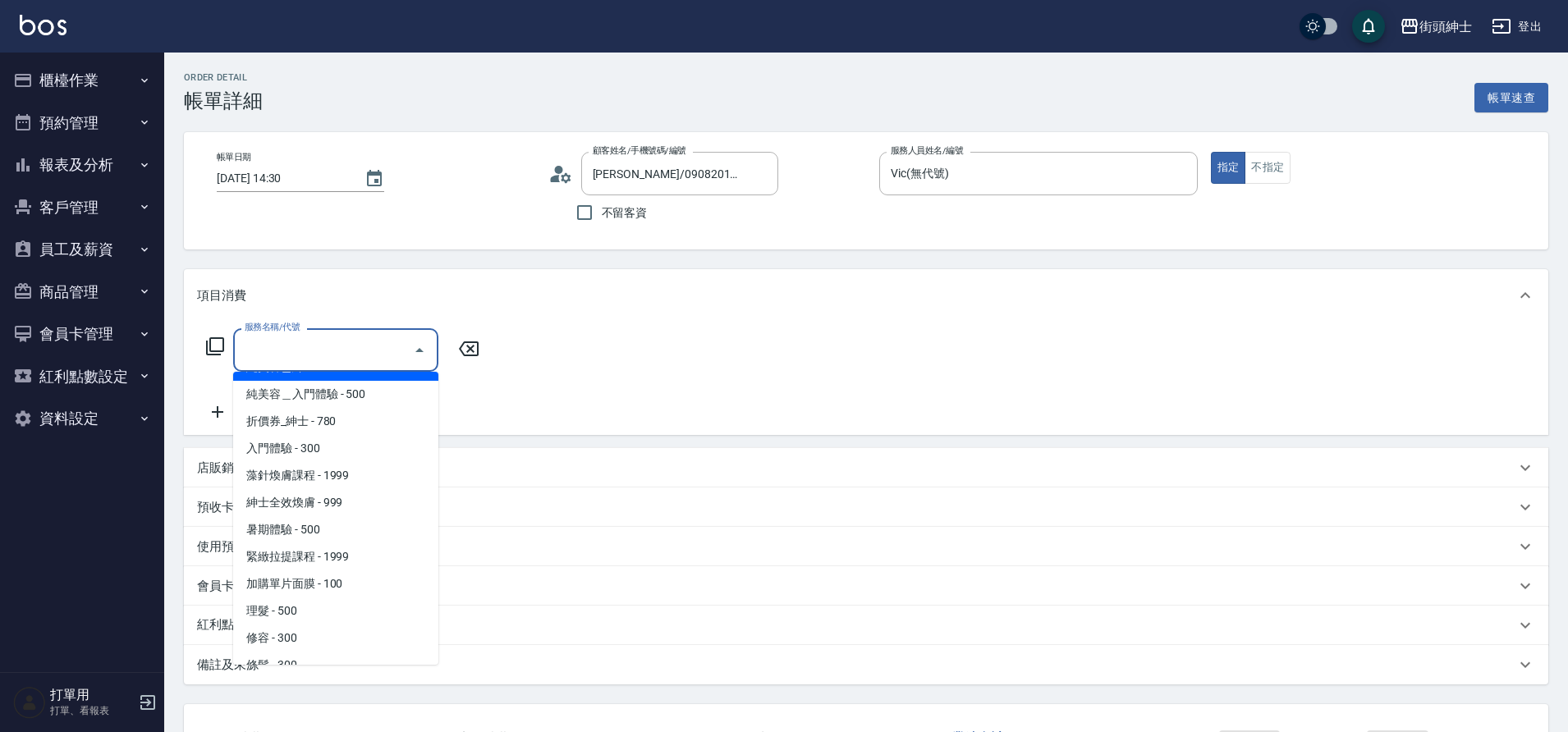
scroll to position [45, 0]
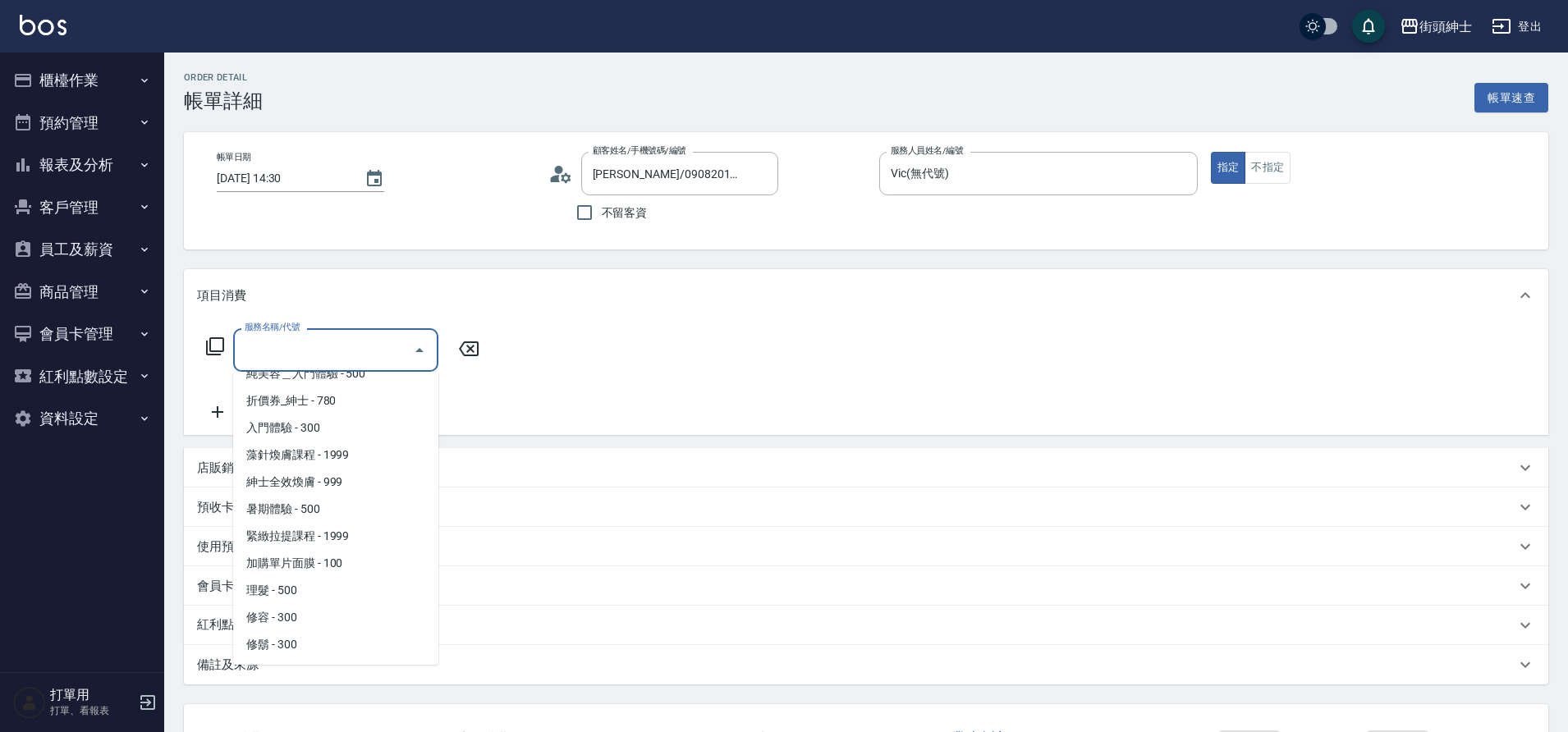
click at [315, 597] on span "理髮 - 500" at bounding box center [335, 590] width 205 height 27
type input "理髮(A02)"
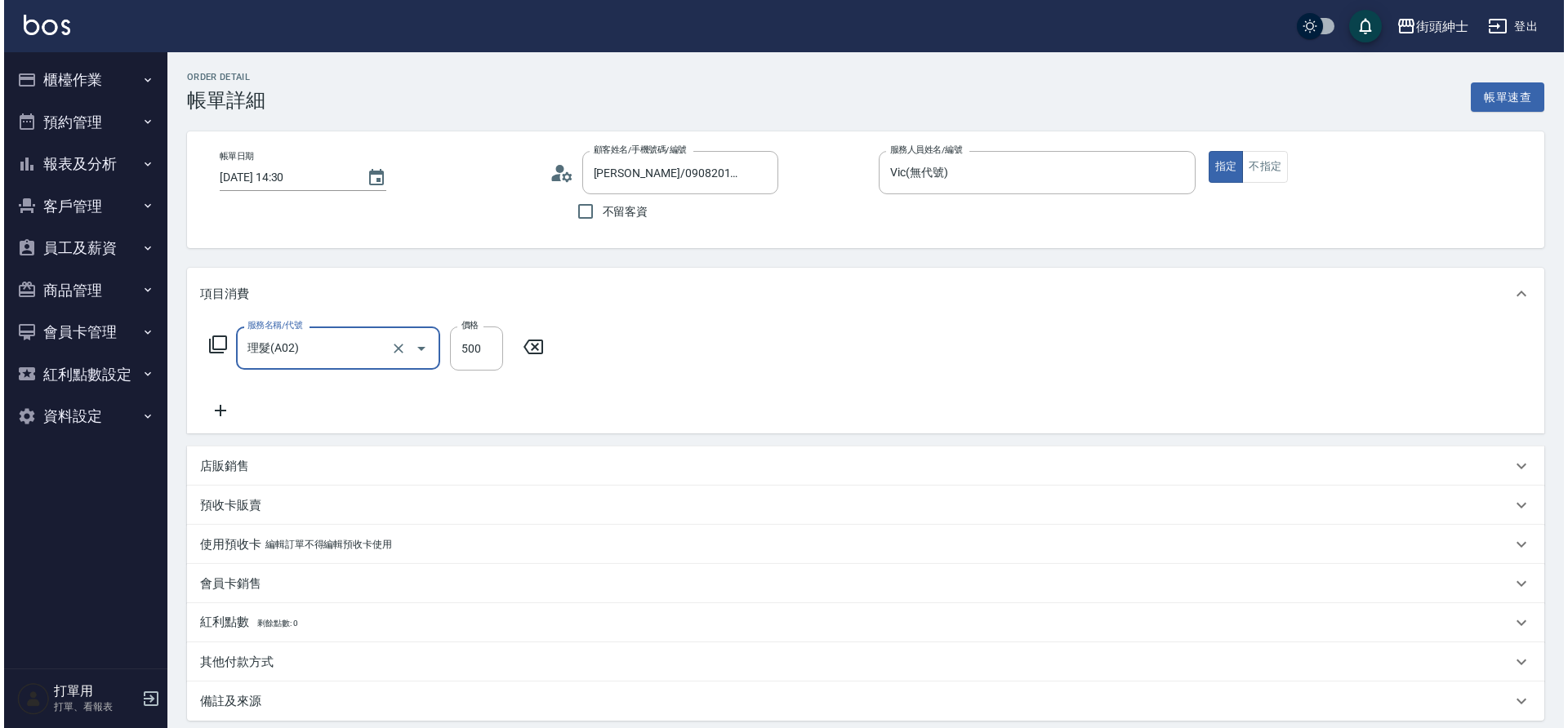
scroll to position [169, 0]
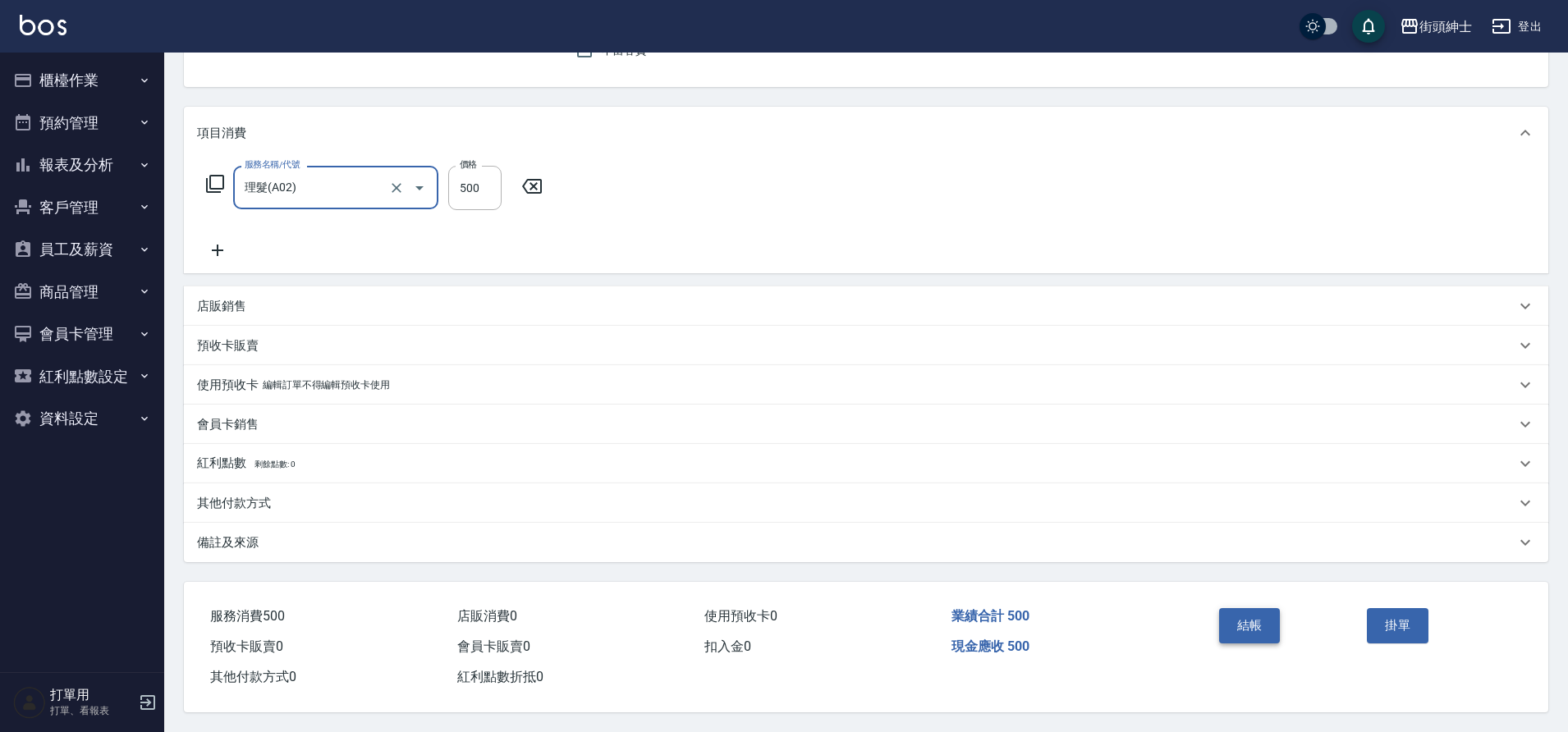
drag, startPoint x: 0, startPoint y: 0, endPoint x: 1251, endPoint y: 631, distance: 1400.5
click at [1251, 631] on button "結帳" at bounding box center [1250, 625] width 62 height 34
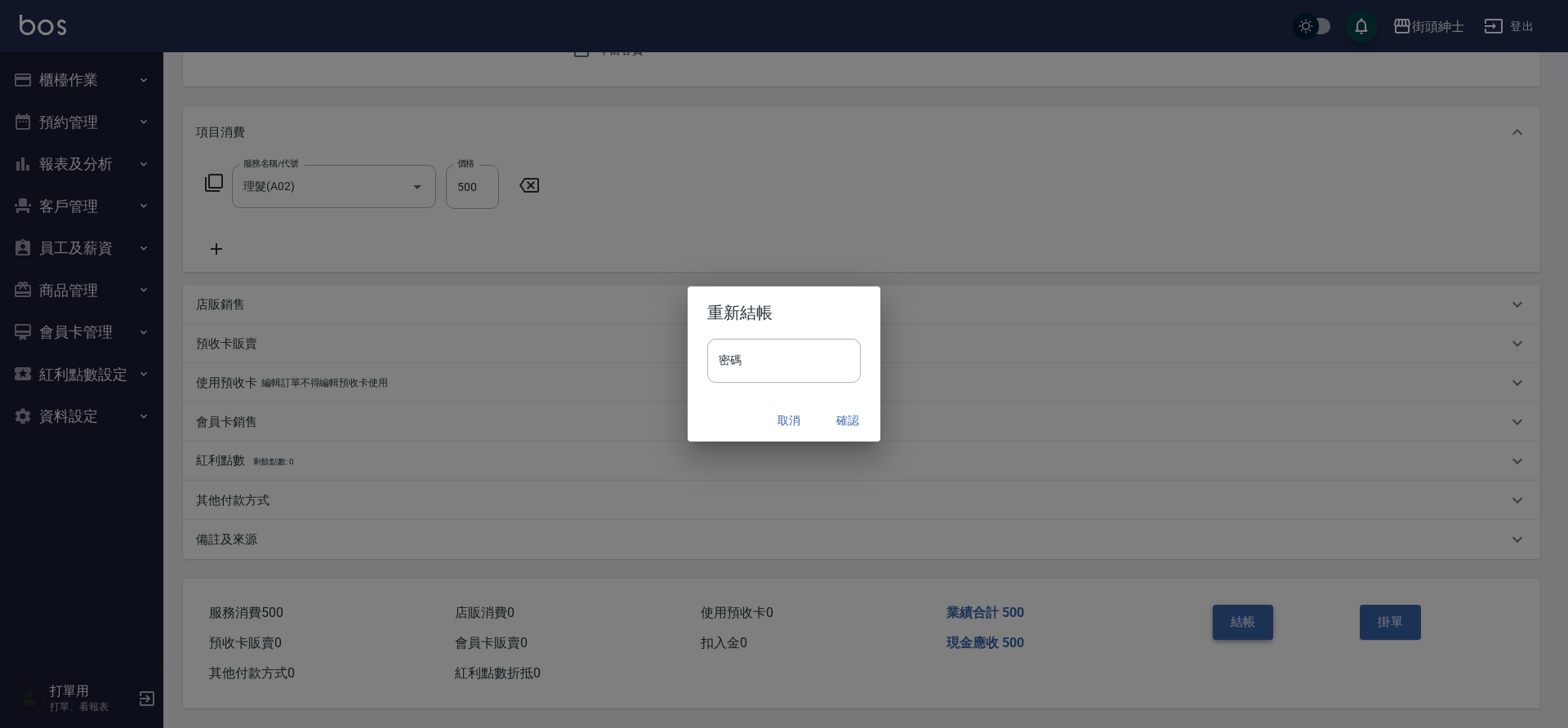
click at [848, 418] on button "確認" at bounding box center [847, 421] width 53 height 30
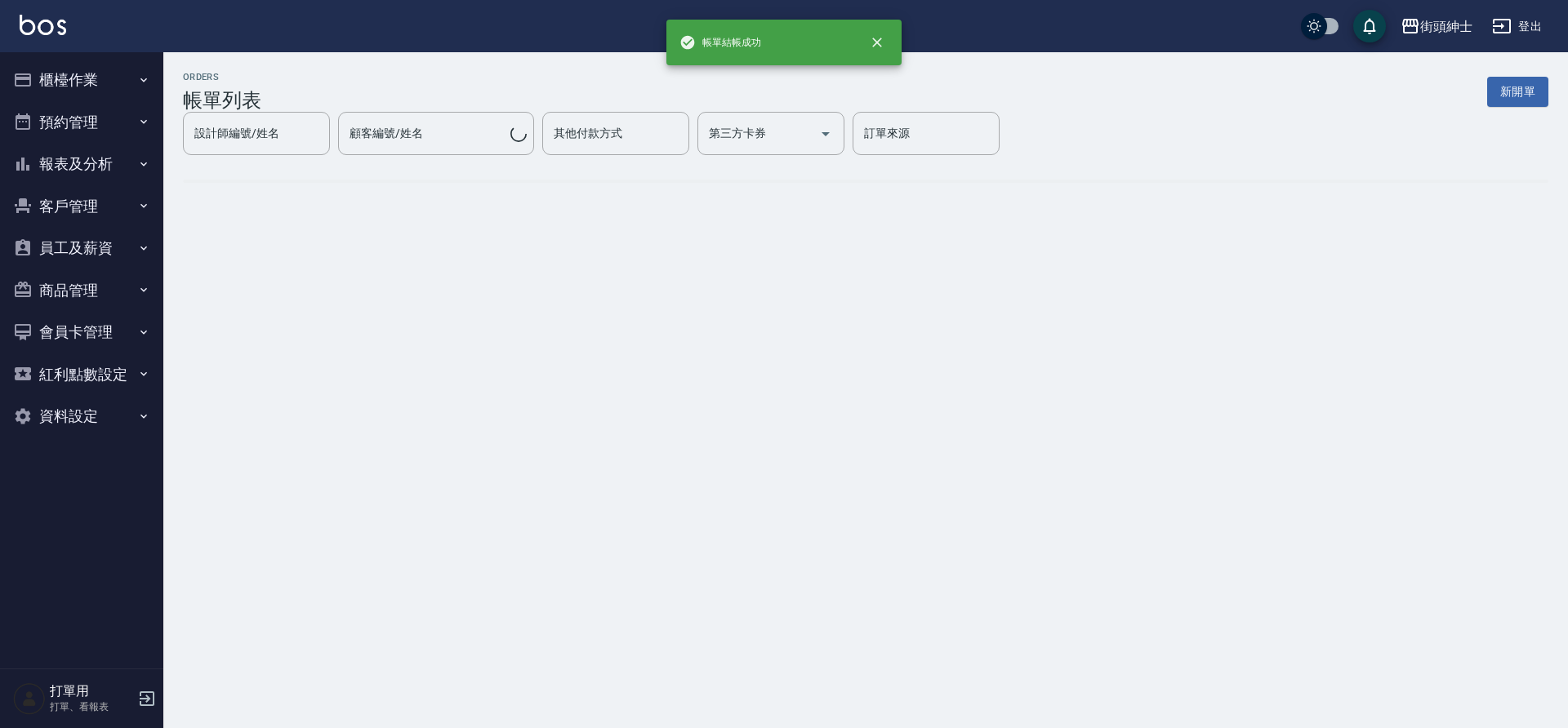
click at [97, 120] on button "預約管理" at bounding box center [82, 122] width 150 height 43
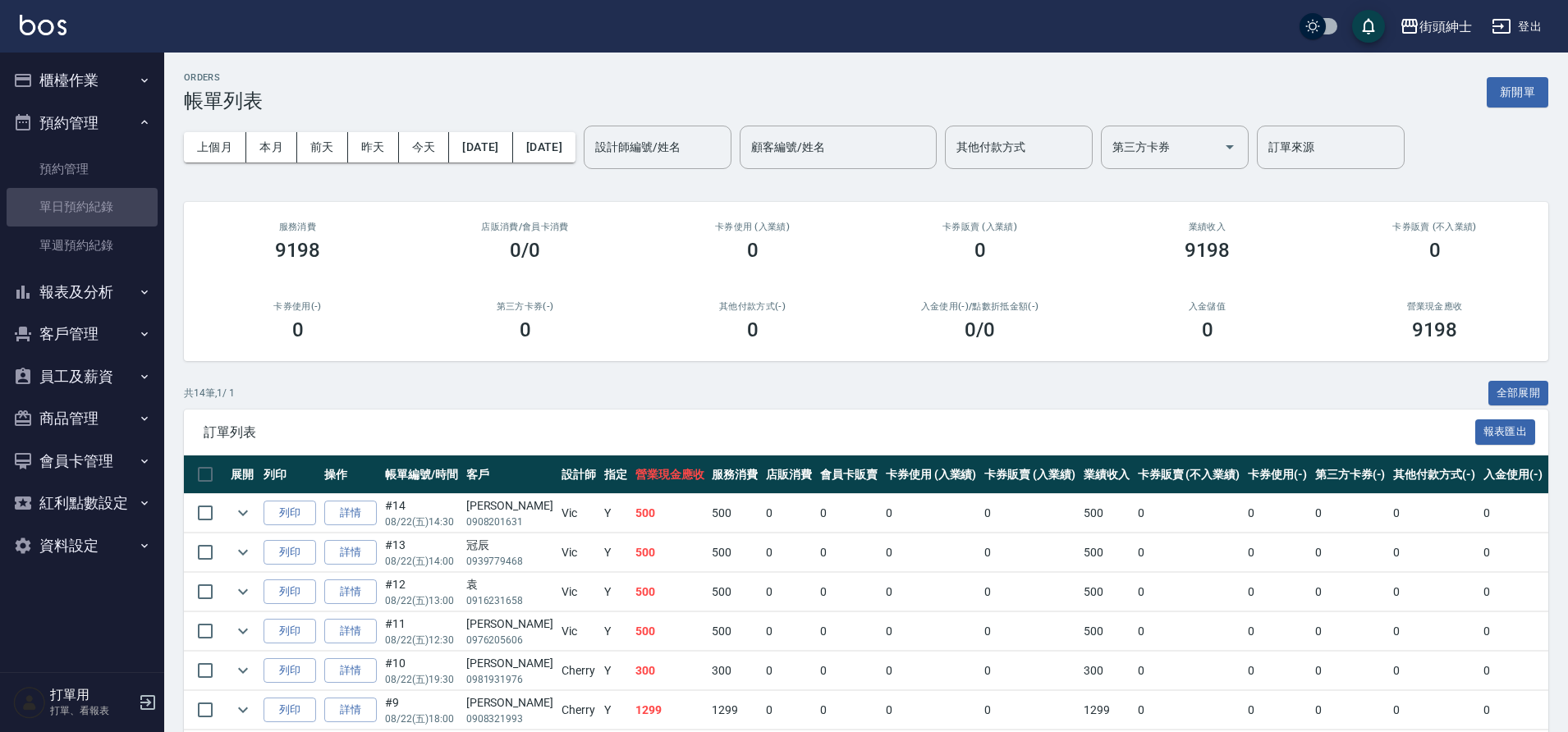
click at [122, 205] on link "單日預約紀錄" at bounding box center [82, 207] width 151 height 38
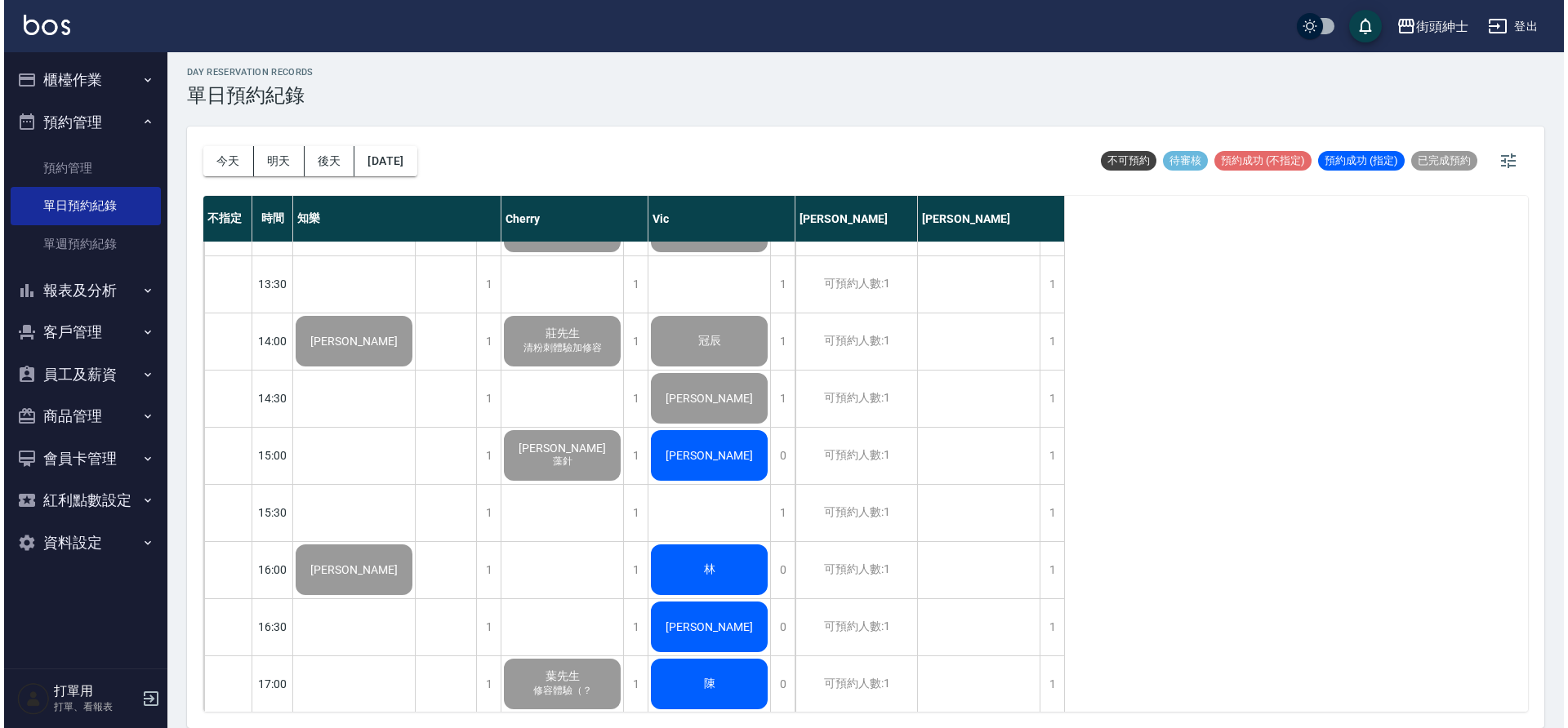
scroll to position [504, 0]
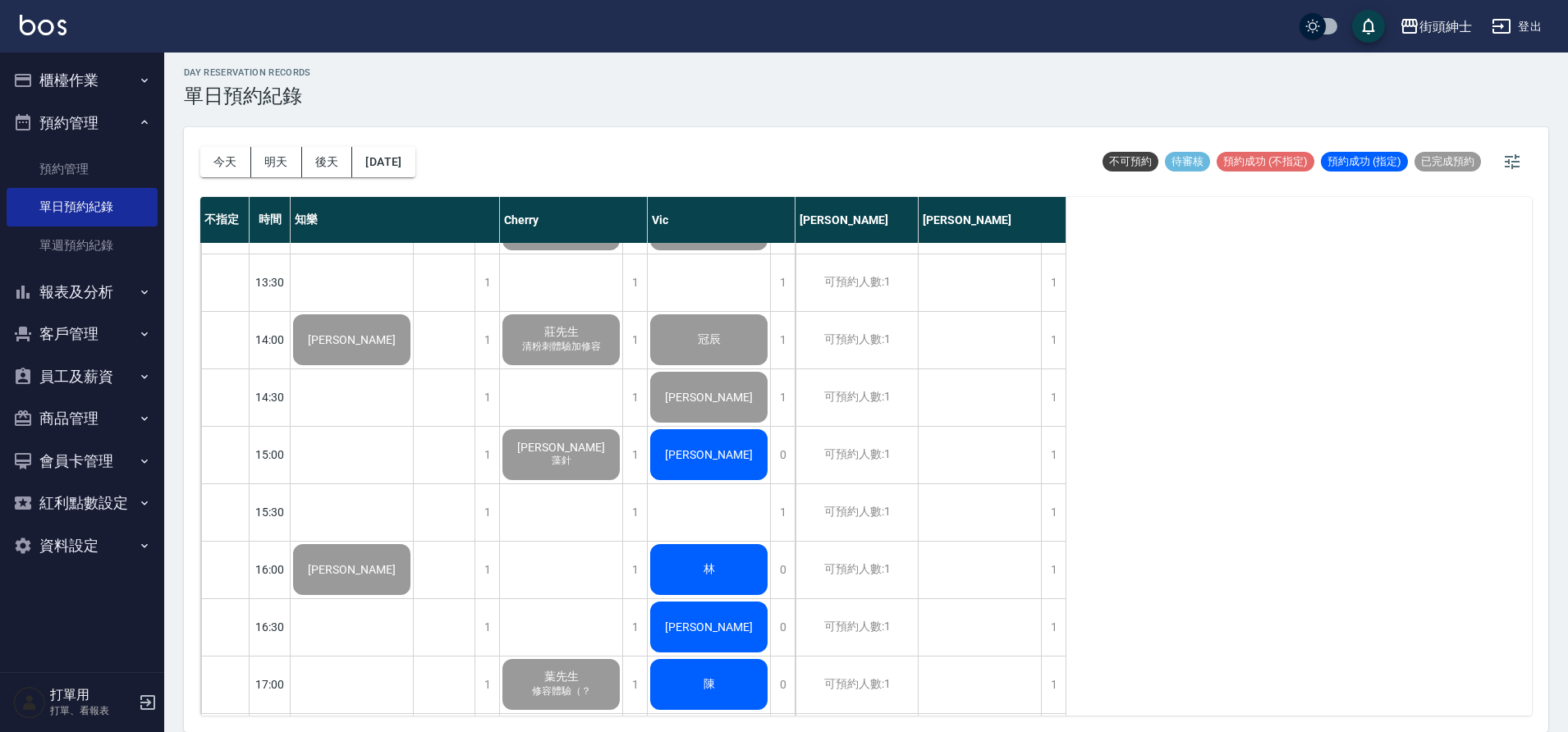
click at [399, 347] on span "[PERSON_NAME]" at bounding box center [352, 339] width 94 height 13
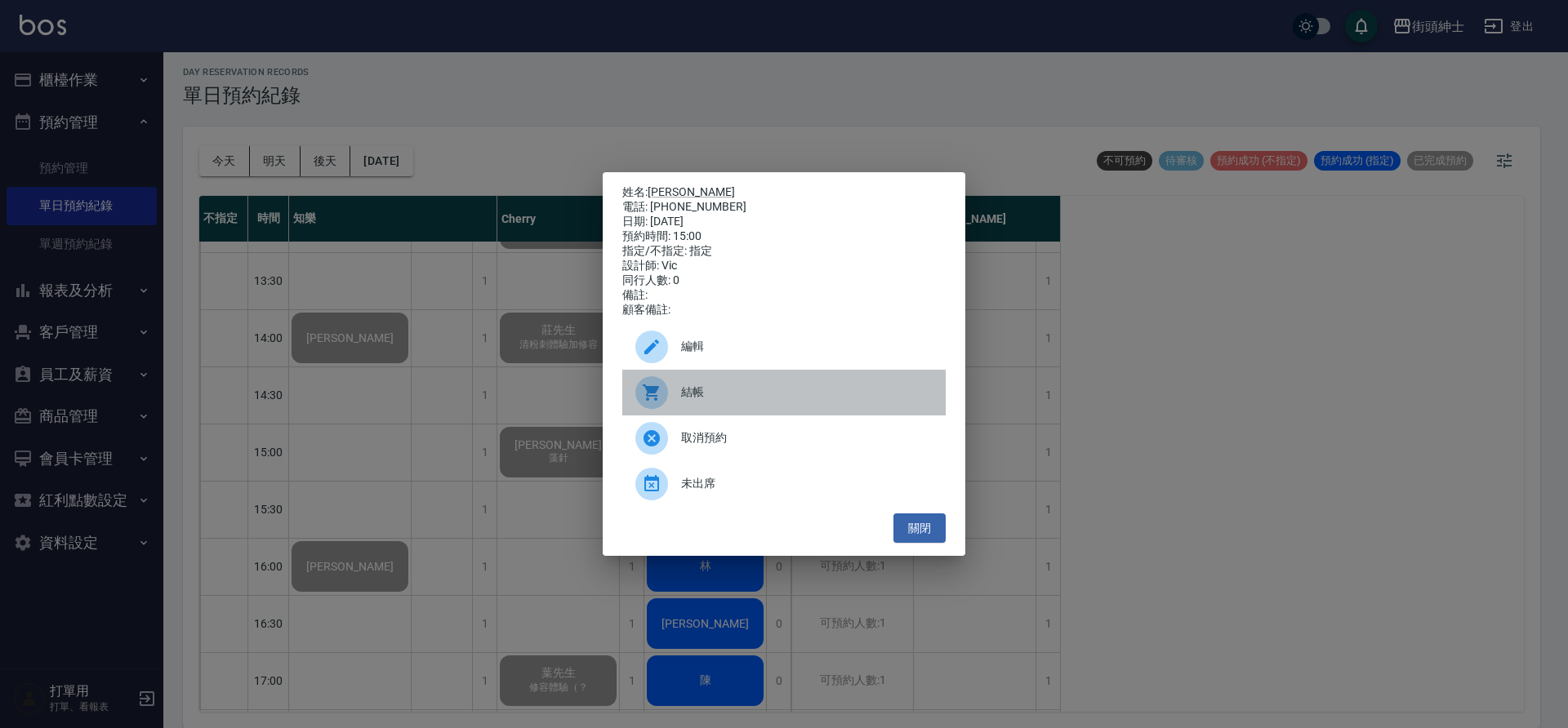
click at [741, 400] on span "結帳" at bounding box center [806, 392] width 252 height 17
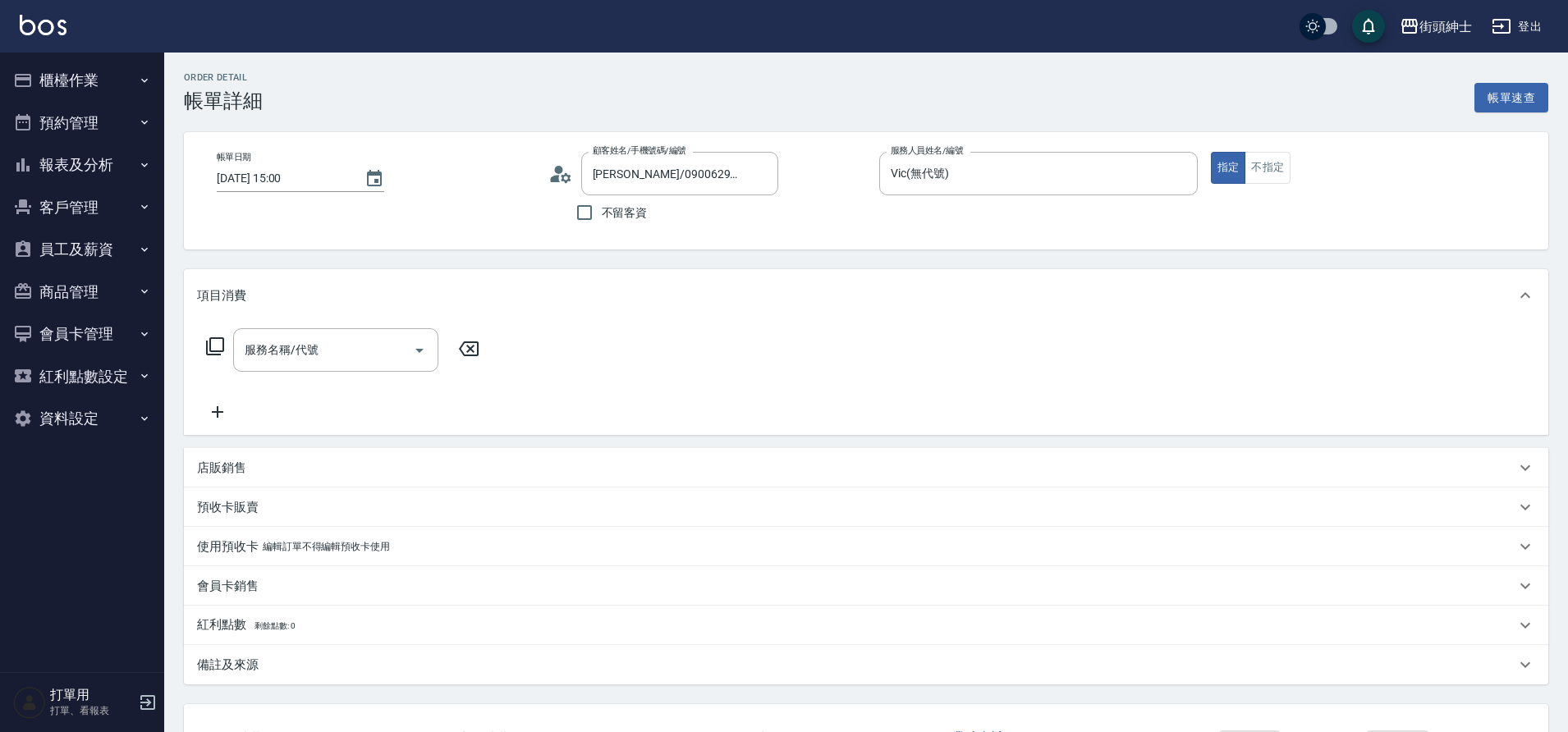
click at [356, 351] on input "服務名稱/代號" at bounding box center [324, 350] width 166 height 29
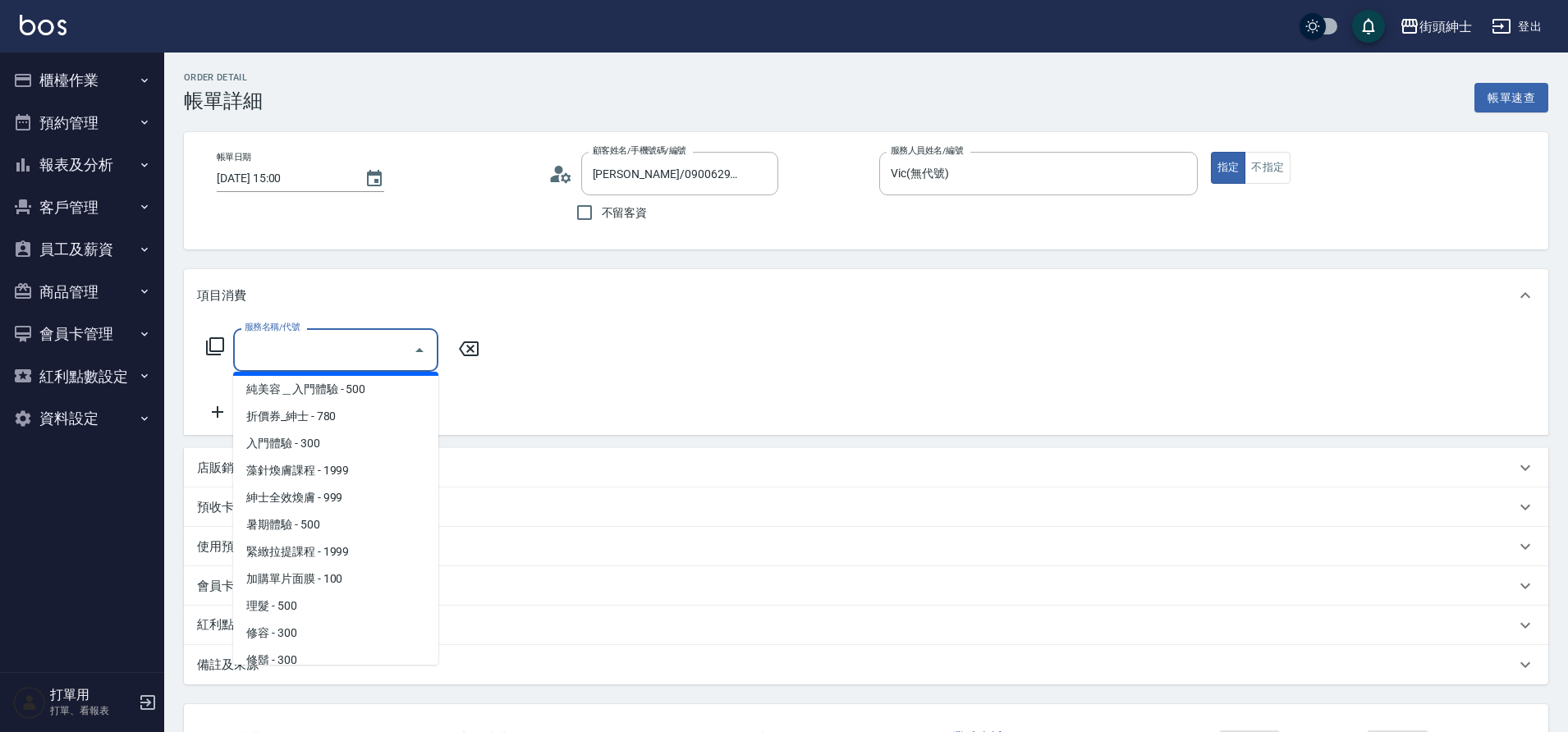
scroll to position [45, 0]
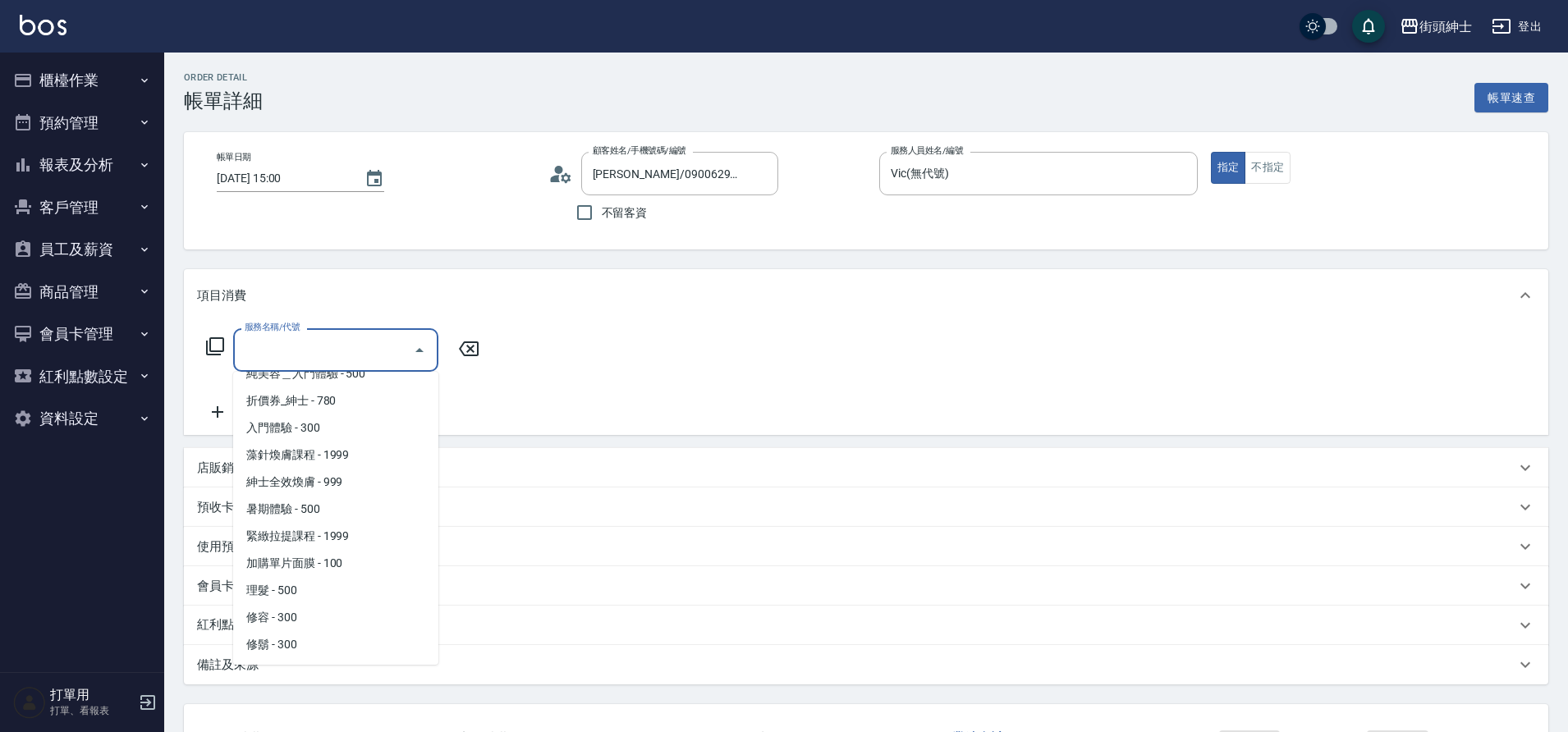
drag, startPoint x: 0, startPoint y: 0, endPoint x: 326, endPoint y: 587, distance: 671.5
click at [326, 587] on span "理髮 - 500" at bounding box center [335, 590] width 205 height 27
type input "理髮(A02)"
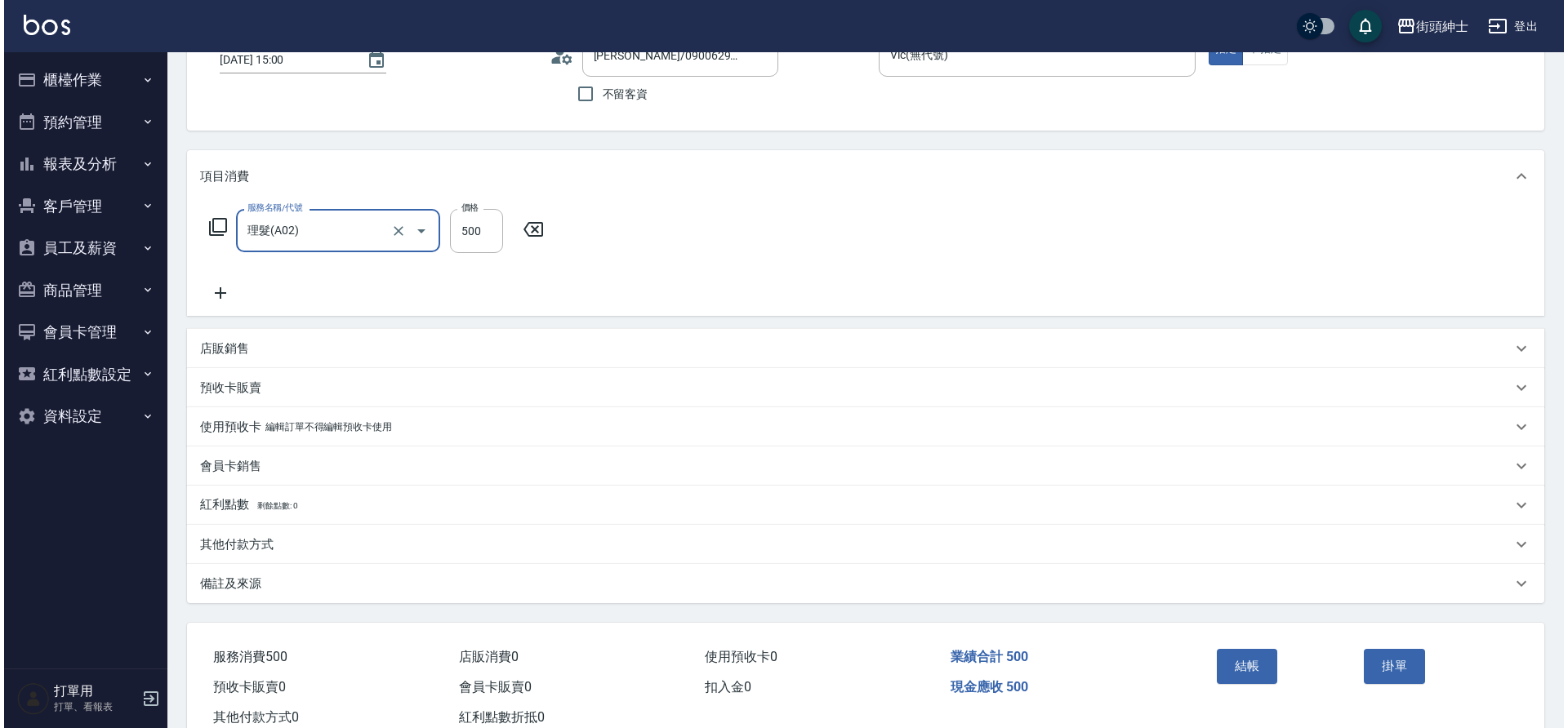
scroll to position [169, 0]
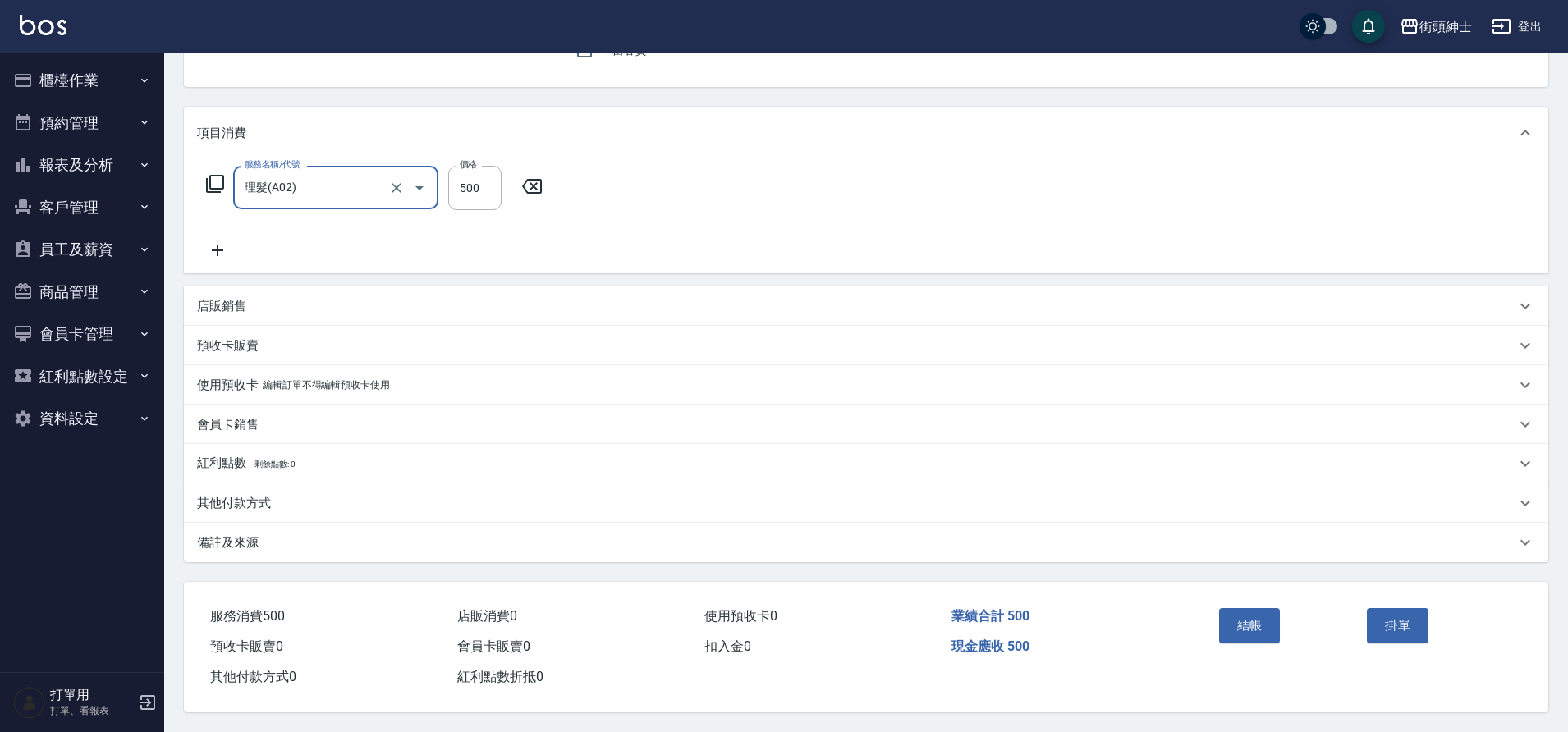
click at [1242, 618] on button "結帳" at bounding box center [1250, 625] width 62 height 34
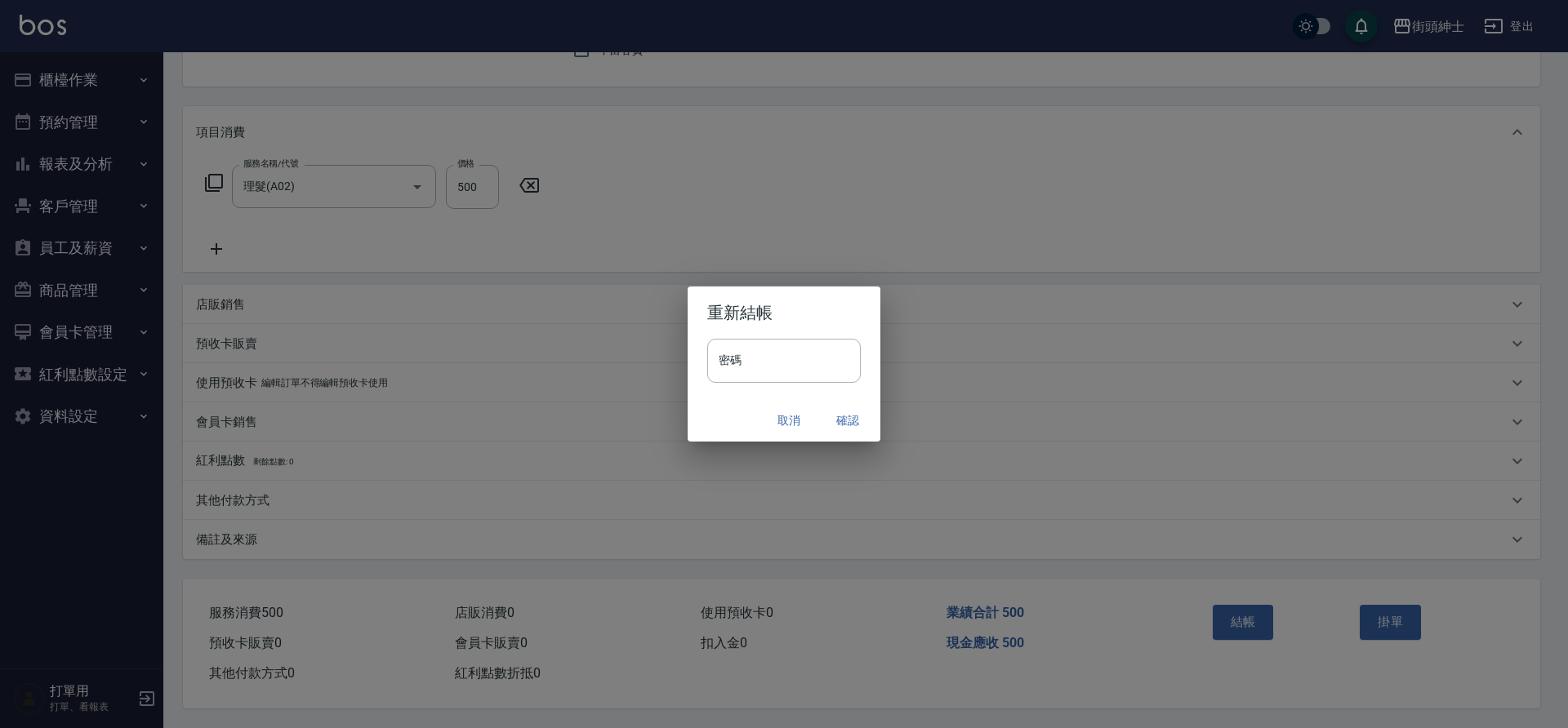
drag, startPoint x: 324, startPoint y: 584, endPoint x: 845, endPoint y: 425, distance: 544.7
click at [845, 425] on button "確認" at bounding box center [847, 421] width 53 height 30
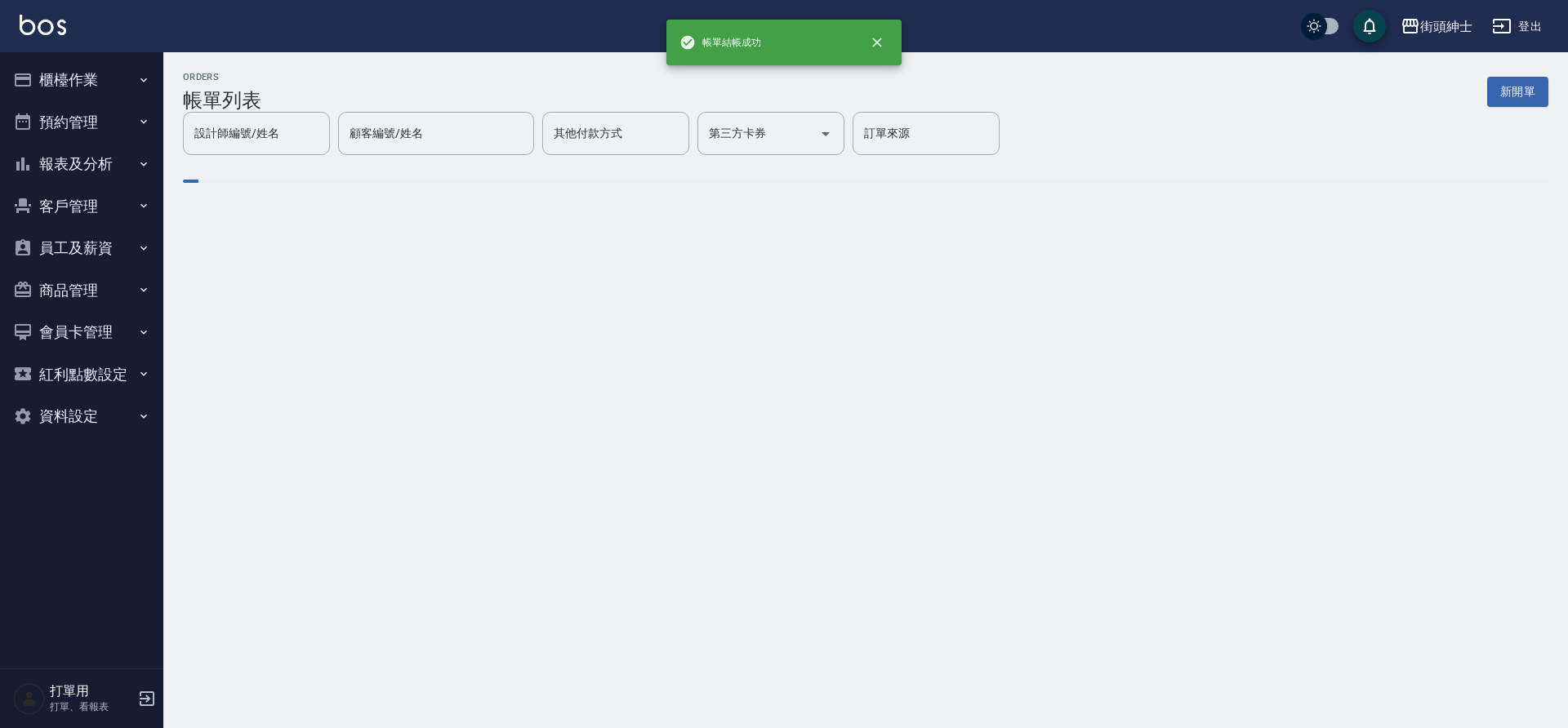
click at [120, 114] on button "預約管理" at bounding box center [82, 122] width 150 height 43
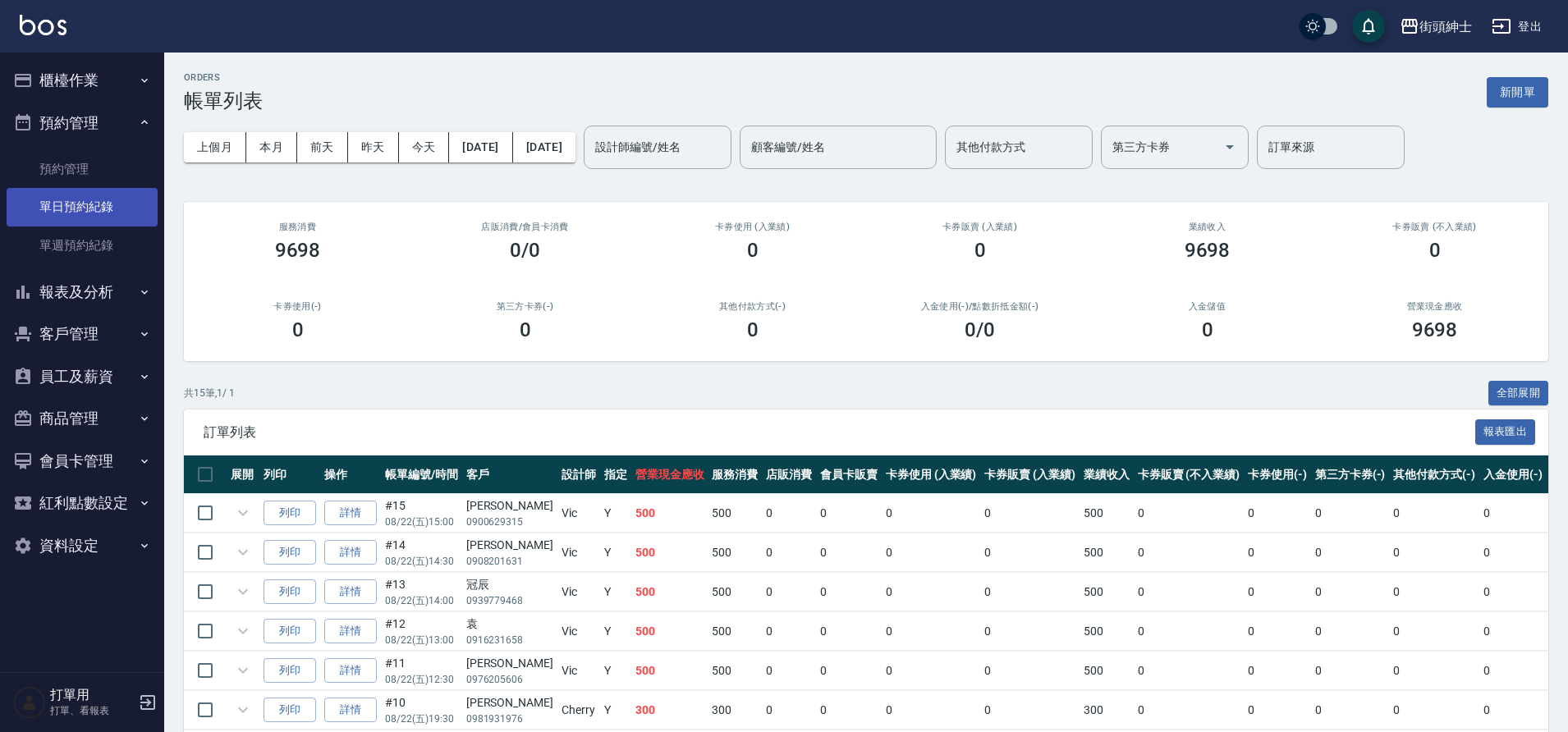
click at [125, 199] on link "單日預約紀錄" at bounding box center [82, 207] width 151 height 38
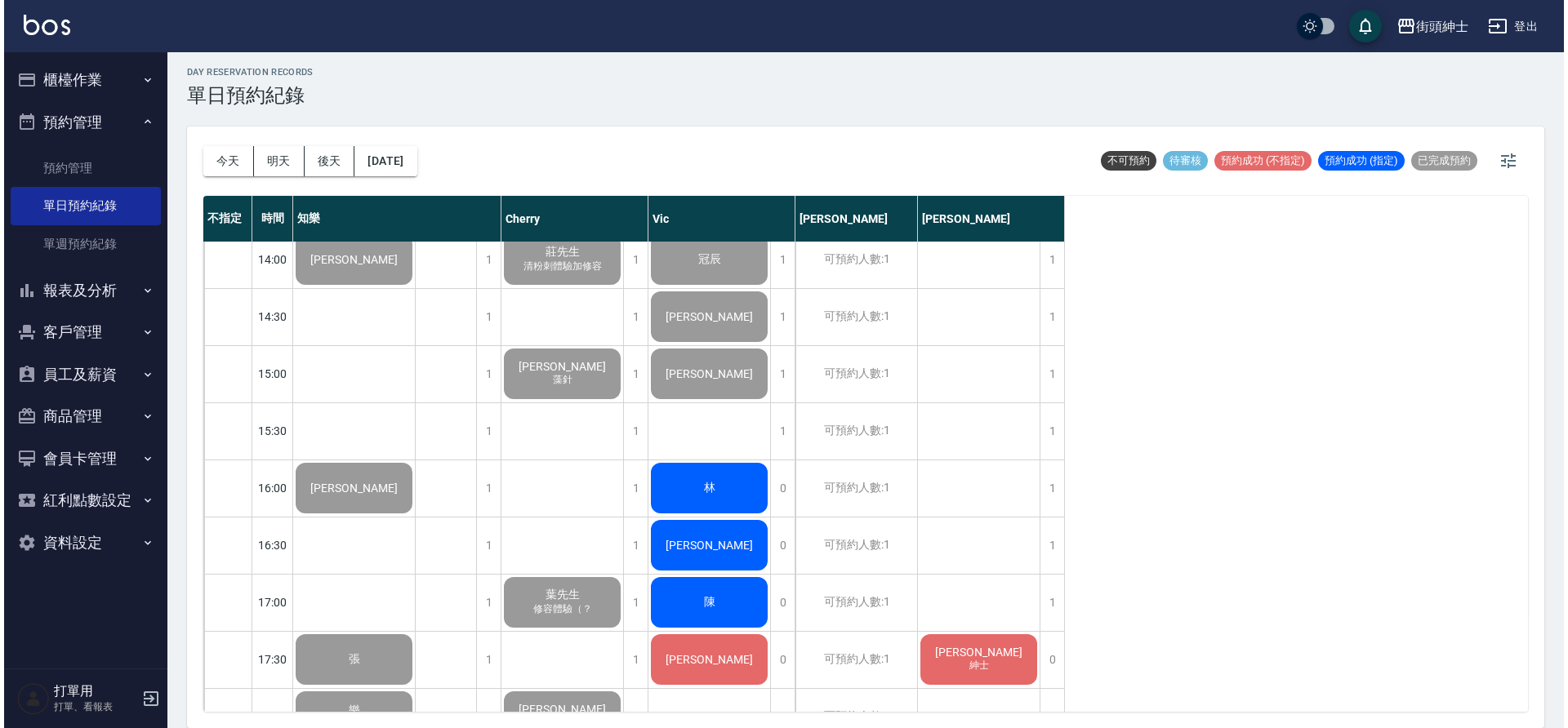
scroll to position [724, 0]
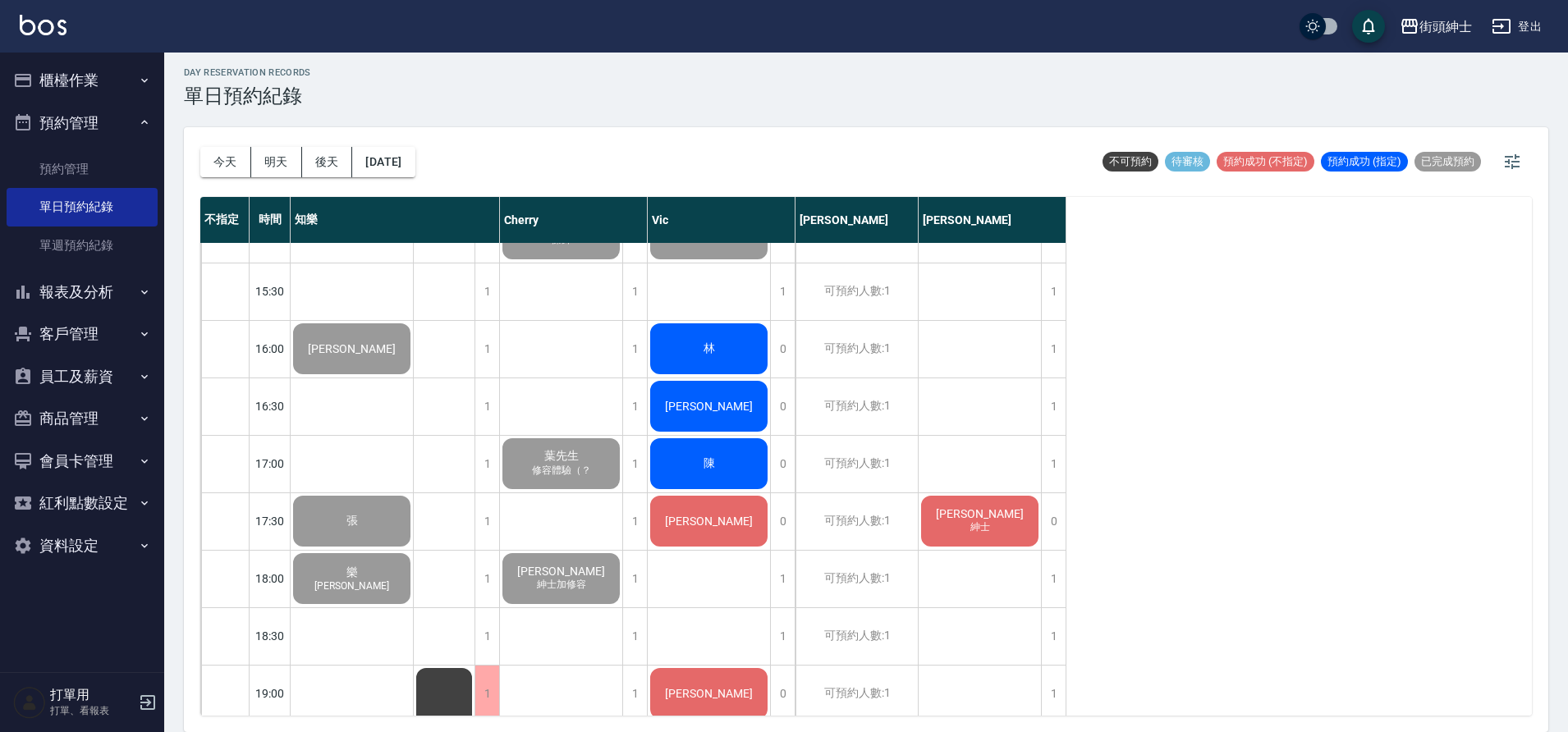
click at [413, 147] on div "林" at bounding box center [352, 119] width 122 height 56
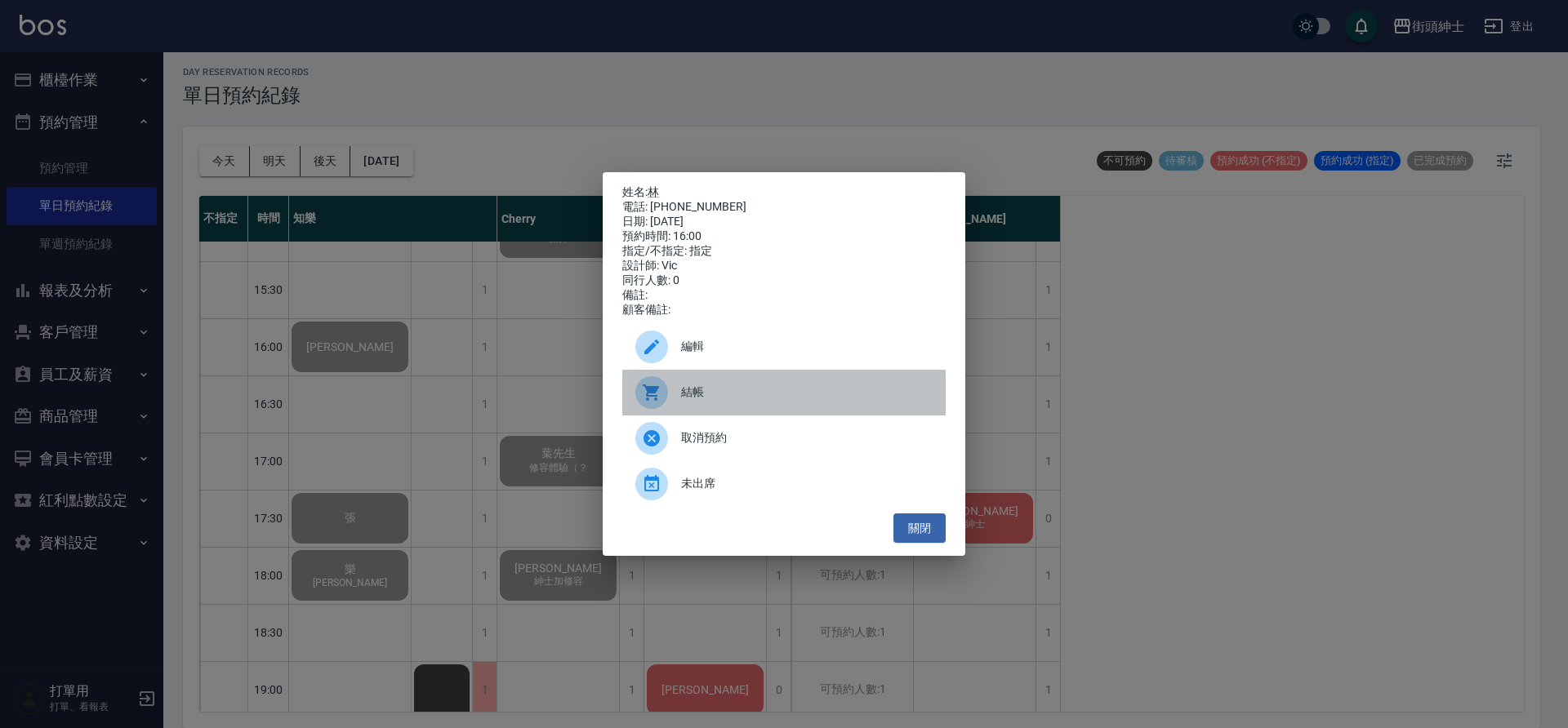
click at [736, 397] on span "結帳" at bounding box center [806, 392] width 252 height 17
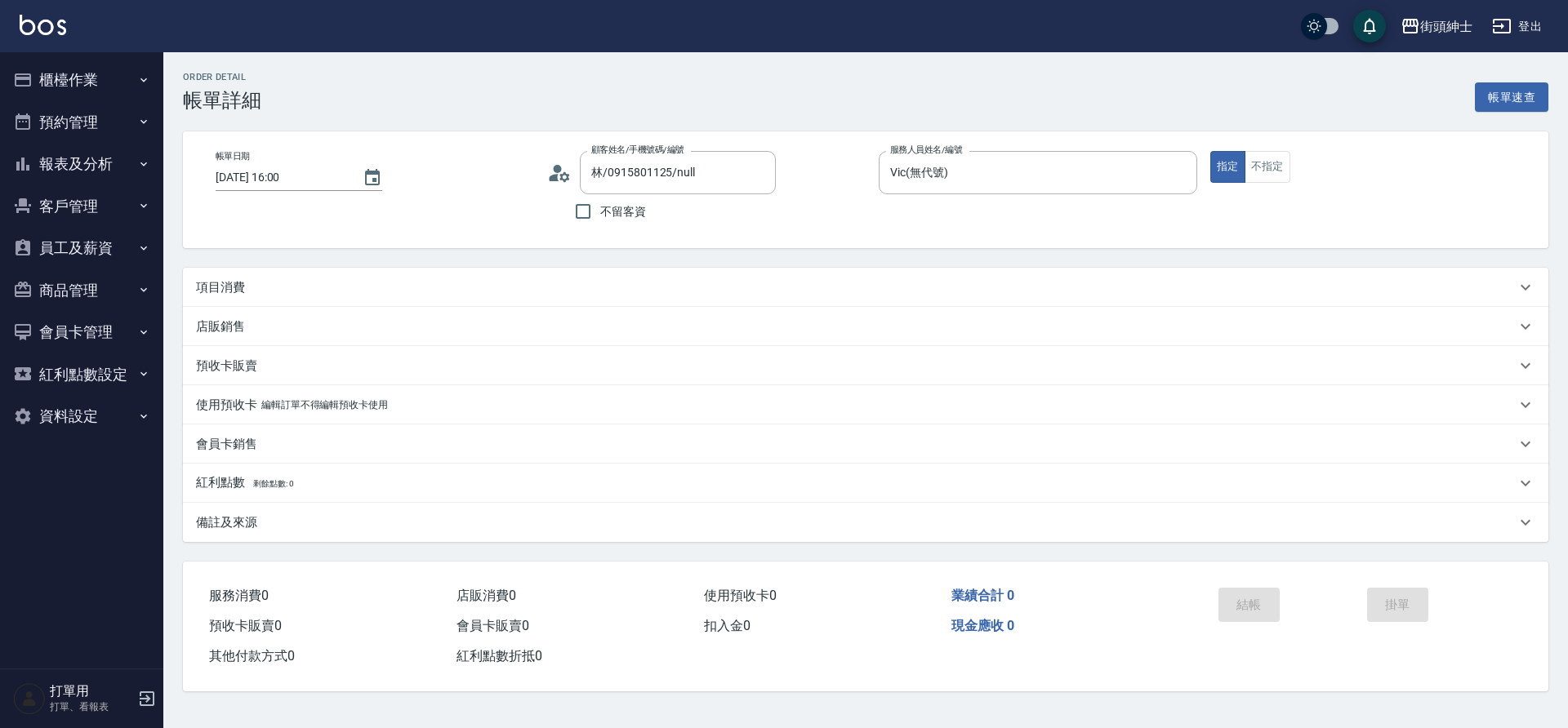
click at [676, 277] on div "項目消費" at bounding box center [865, 286] width 1365 height 39
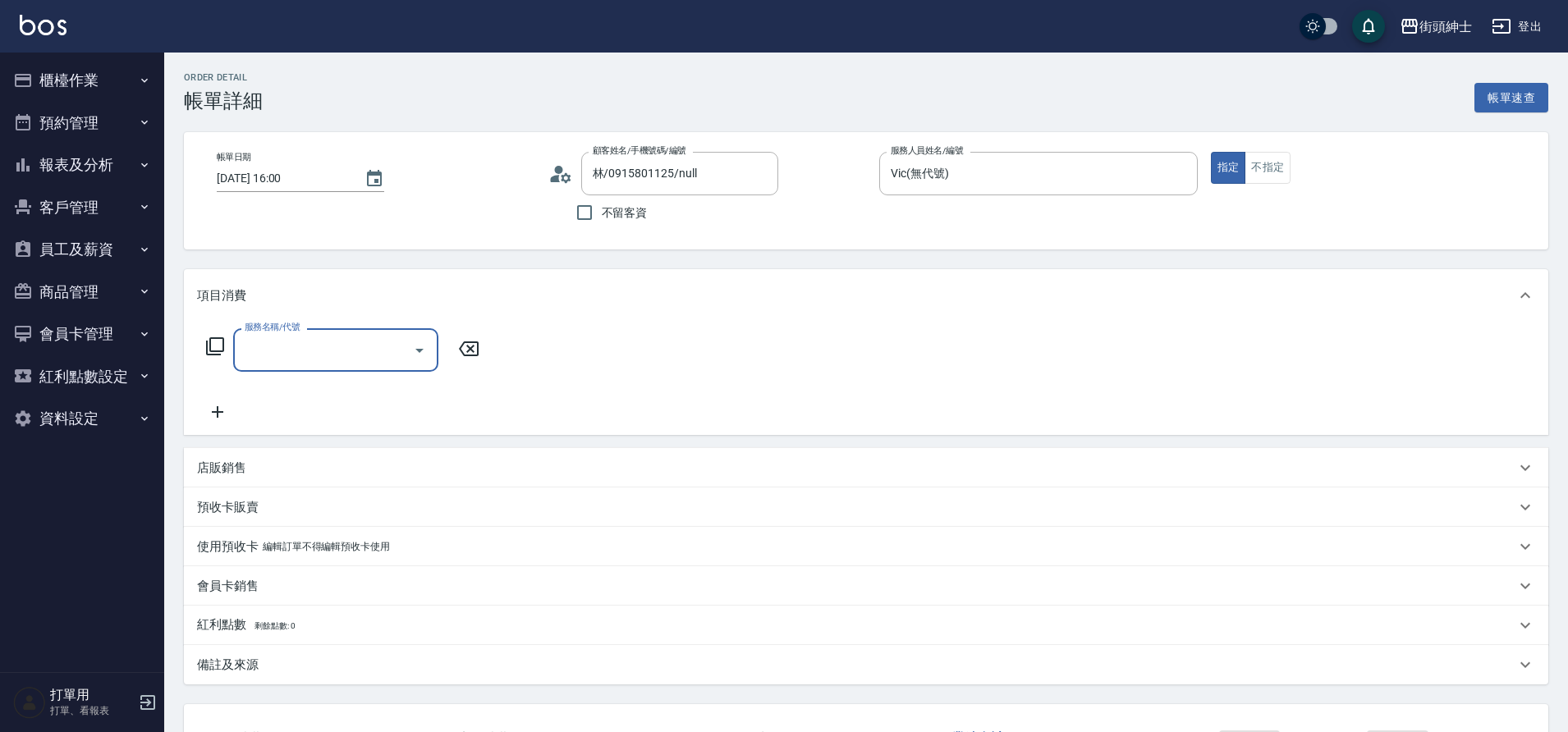
click at [326, 352] on input "服務名稱/代號" at bounding box center [324, 350] width 166 height 29
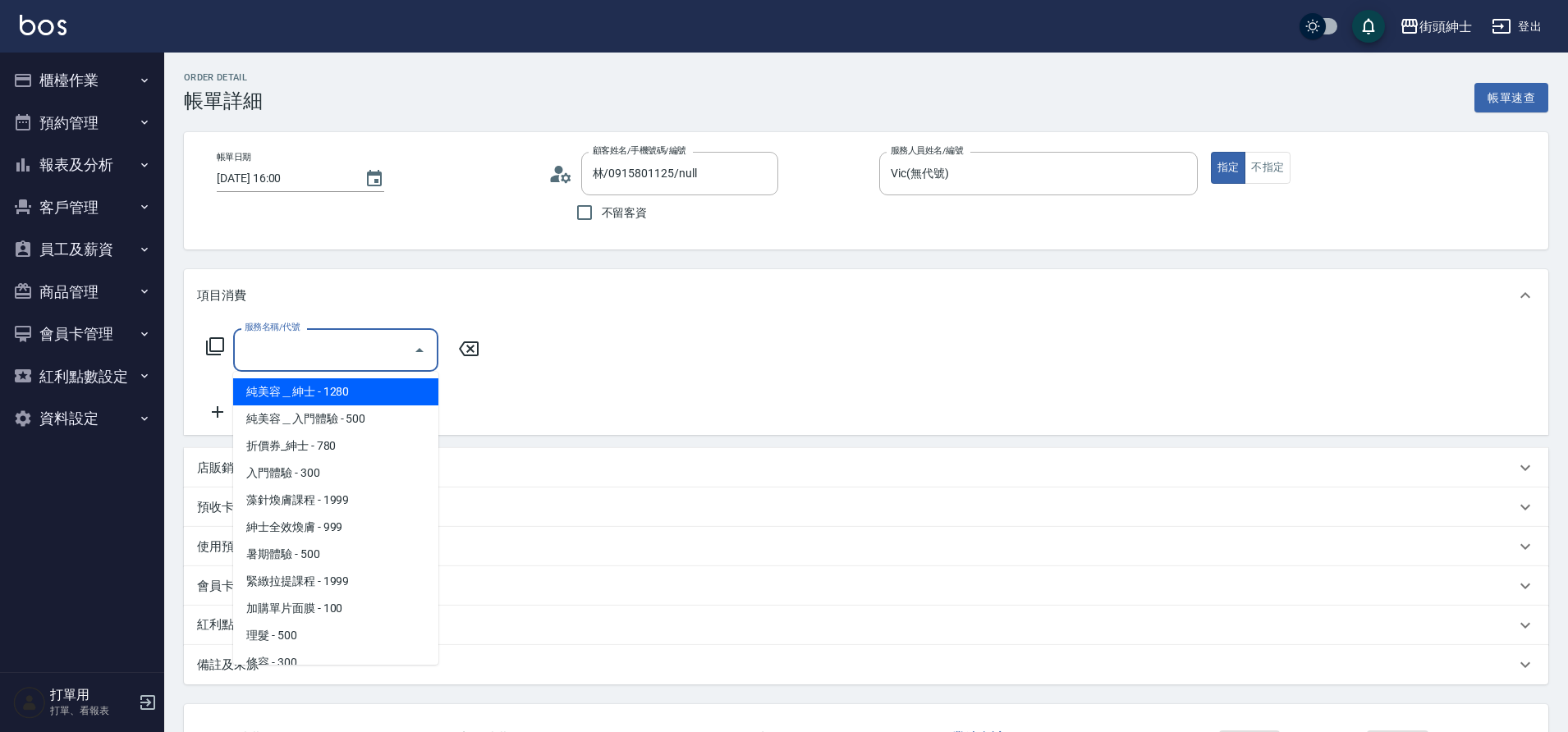
scroll to position [45, 0]
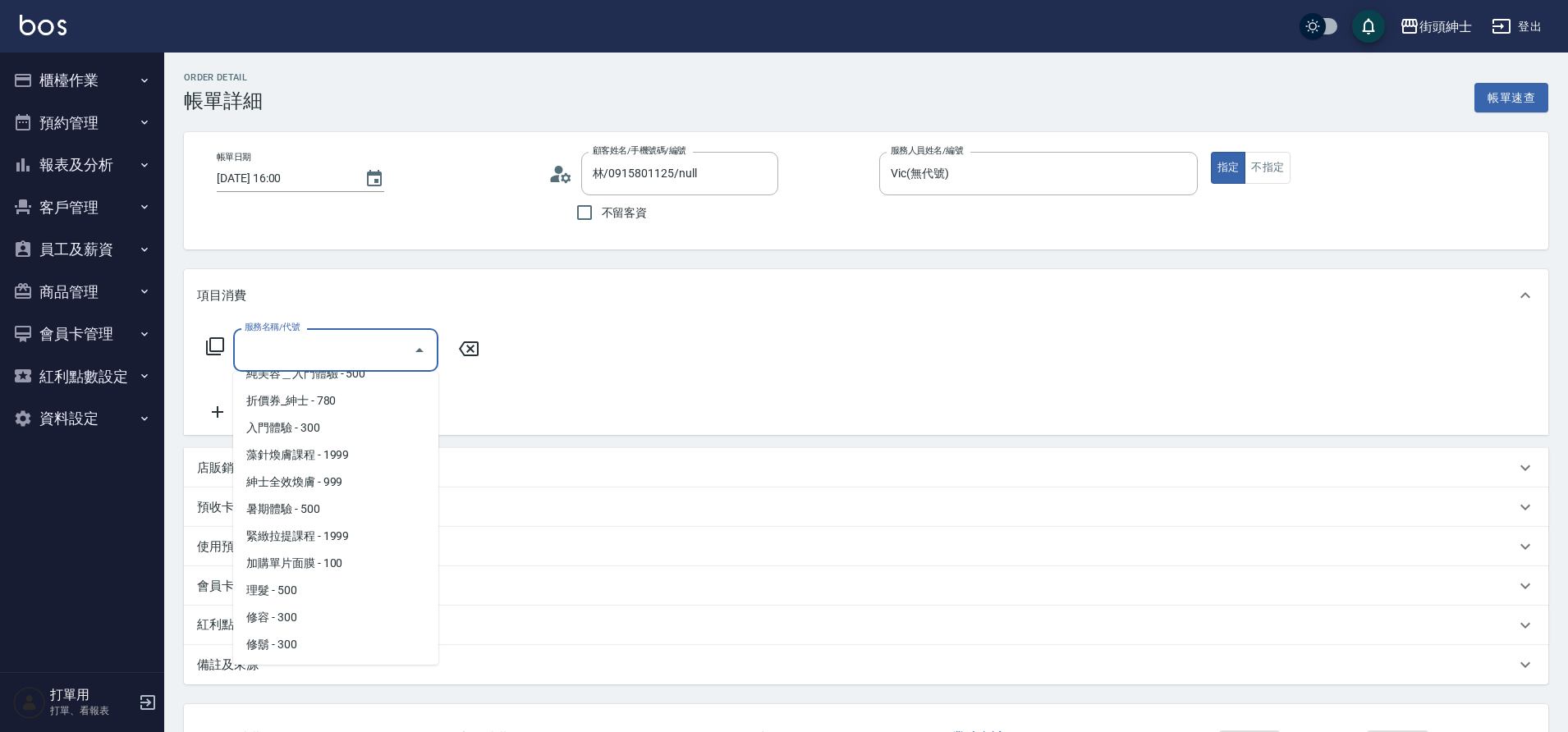
drag, startPoint x: 0, startPoint y: 0, endPoint x: 338, endPoint y: 591, distance: 681.1
click at [338, 591] on span "理髮 - 500" at bounding box center [335, 590] width 205 height 27
type input "理髮(A02)"
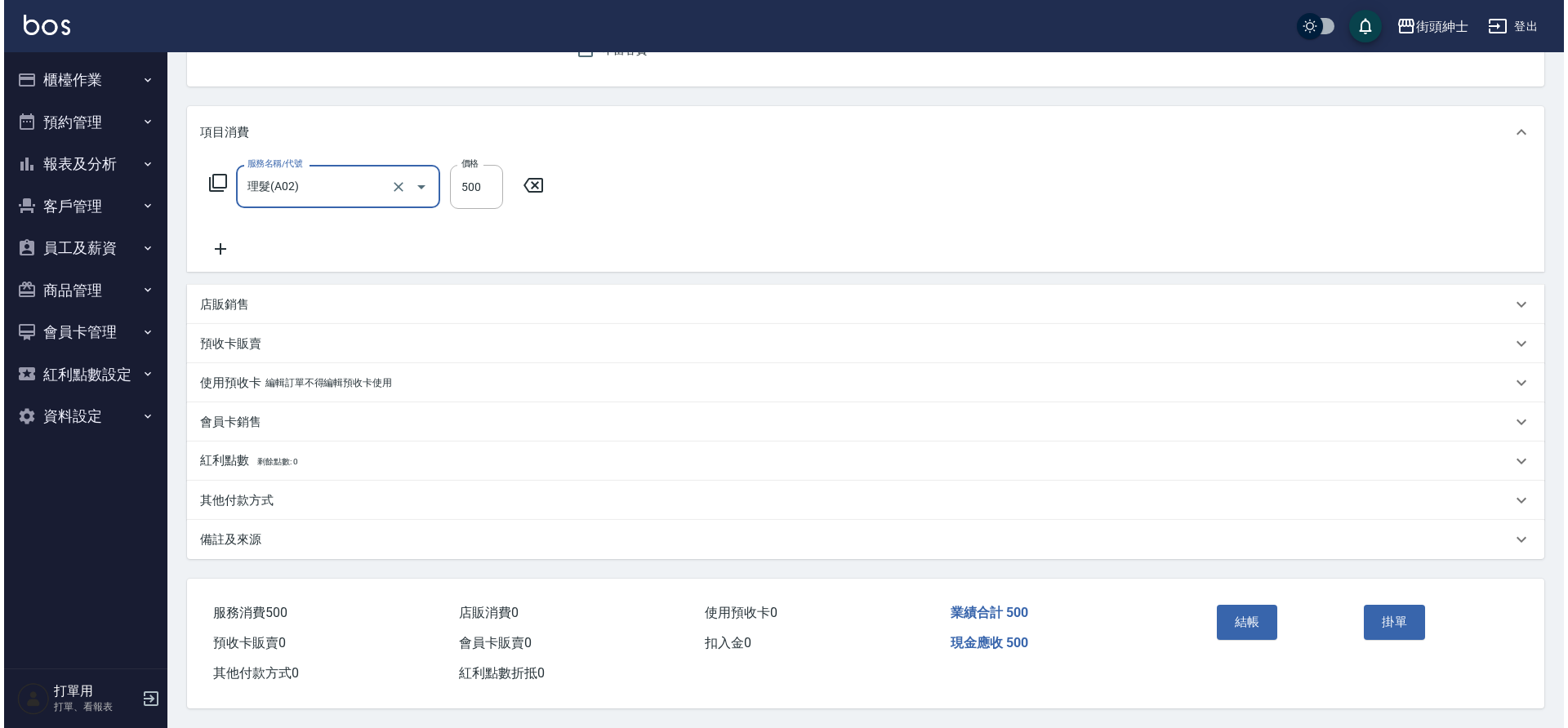
scroll to position [169, 0]
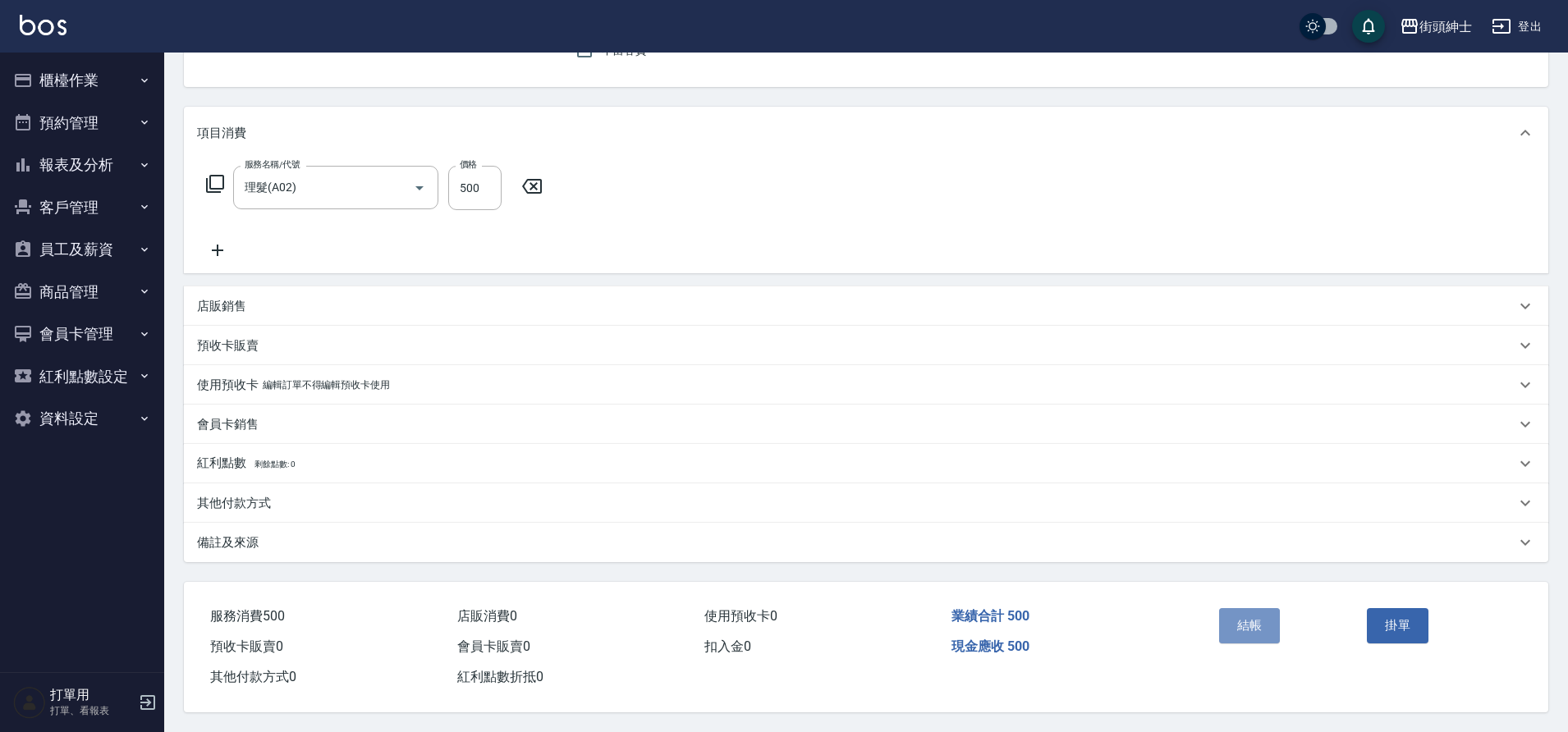
click at [1269, 622] on button "結帳" at bounding box center [1250, 625] width 62 height 34
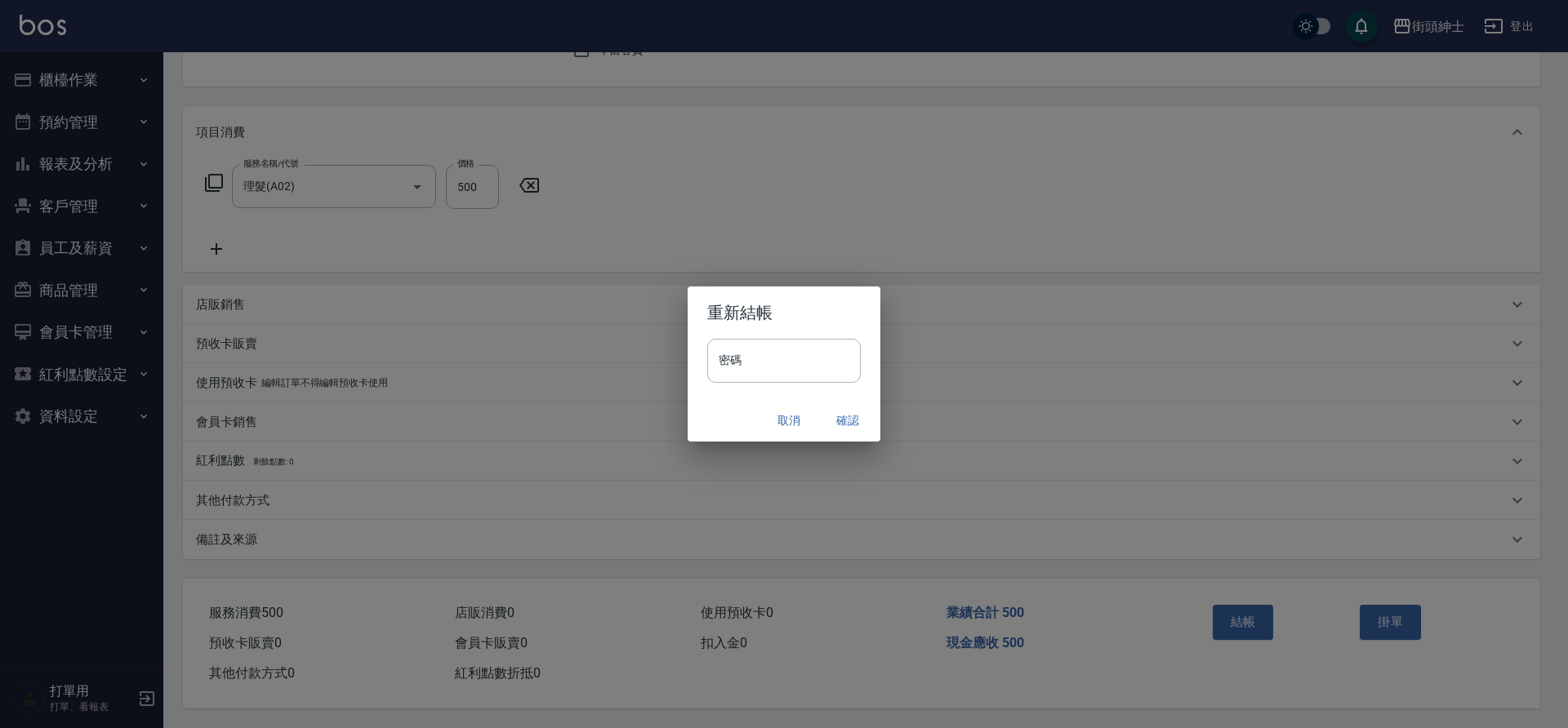
click at [842, 423] on button "確認" at bounding box center [847, 421] width 53 height 30
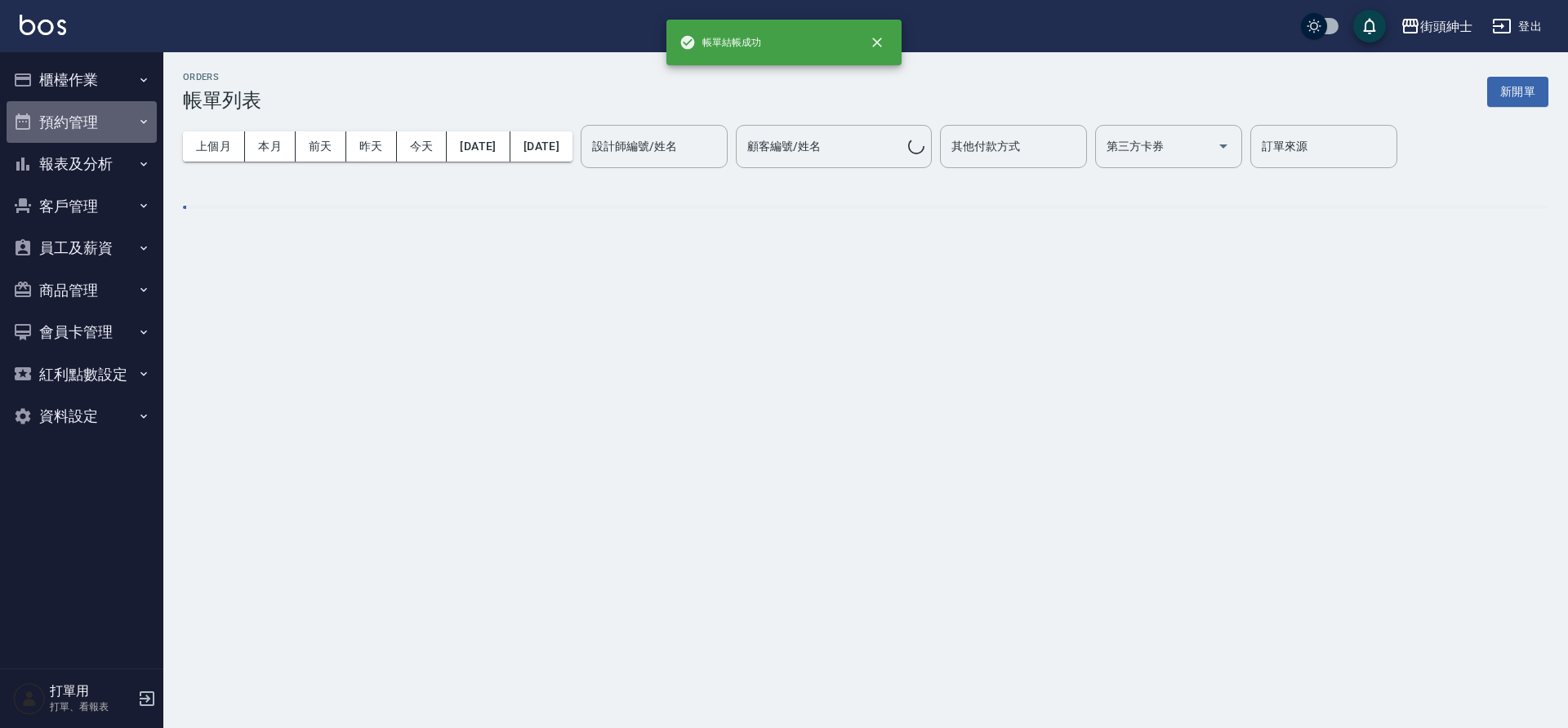
click at [137, 121] on icon "button" at bounding box center [143, 121] width 13 height 13
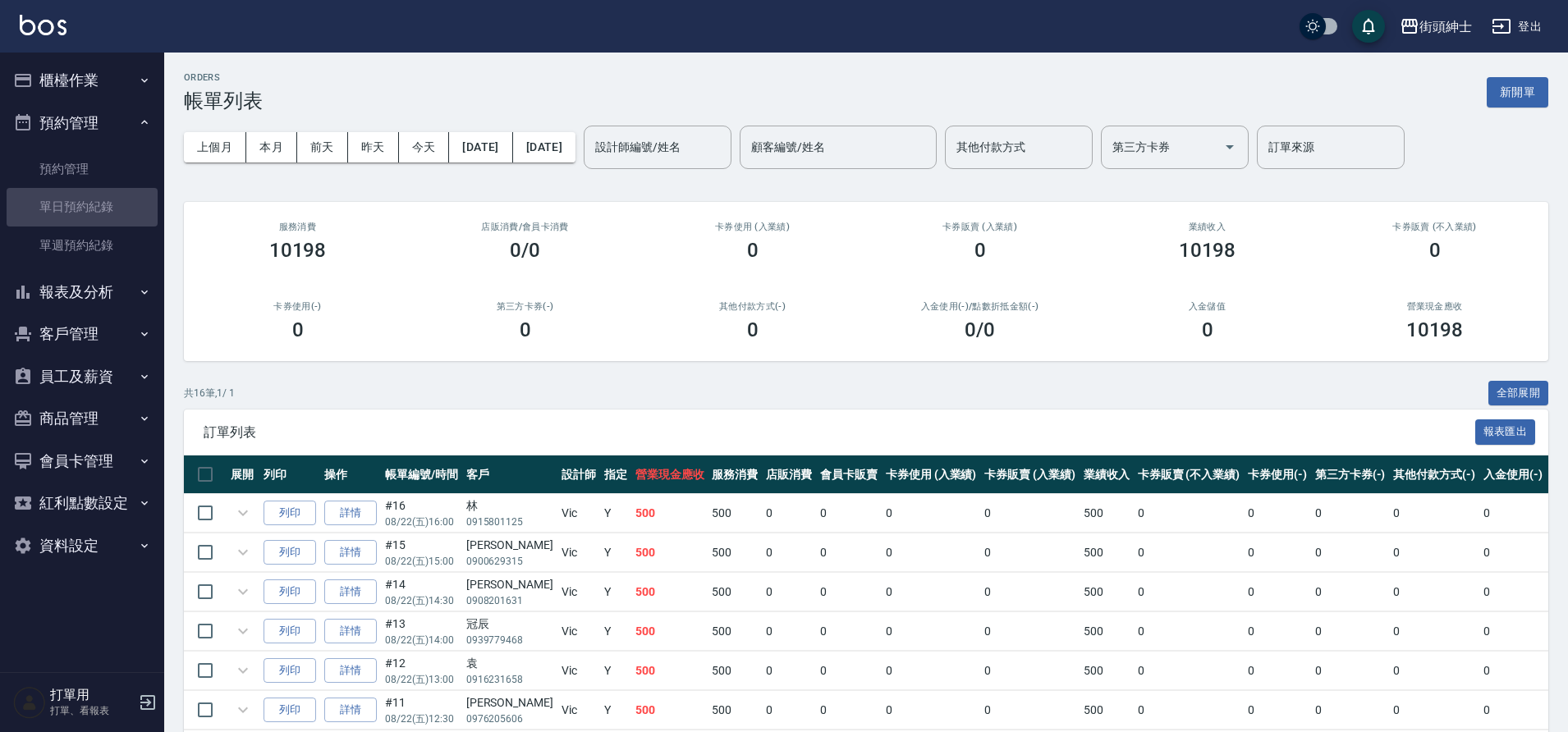
click at [135, 199] on link "單日預約紀錄" at bounding box center [82, 207] width 151 height 38
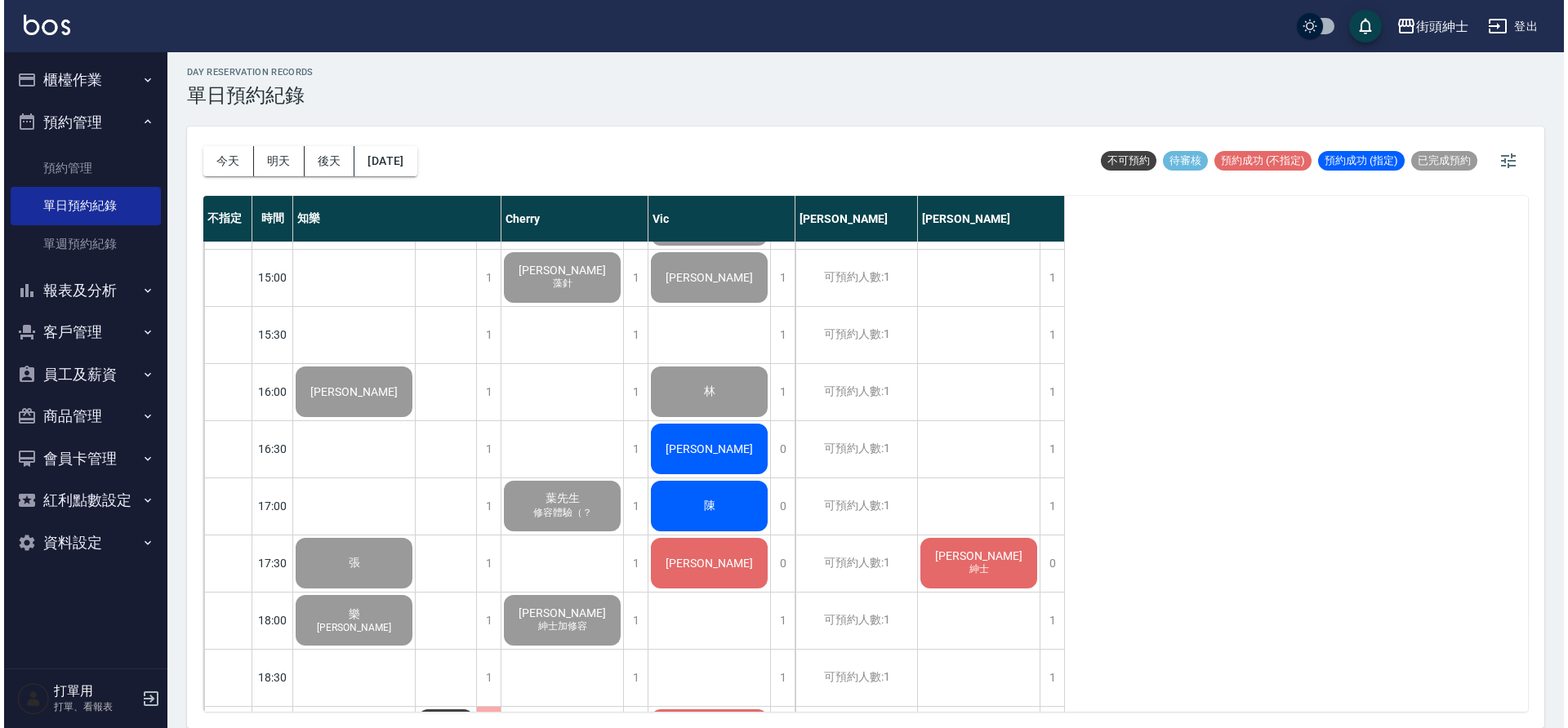
scroll to position [691, 0]
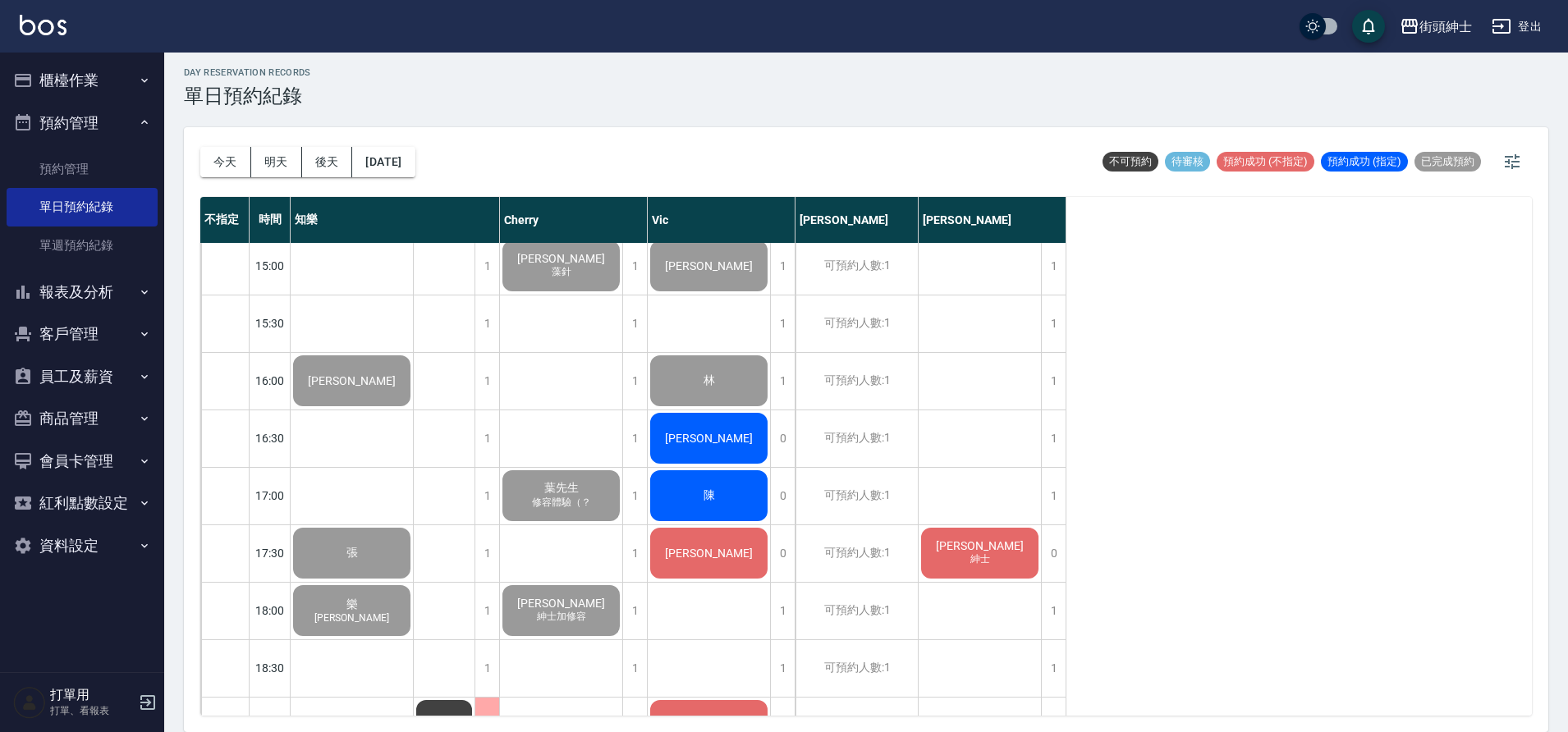
click at [413, 179] on div "[PERSON_NAME]" at bounding box center [352, 151] width 122 height 56
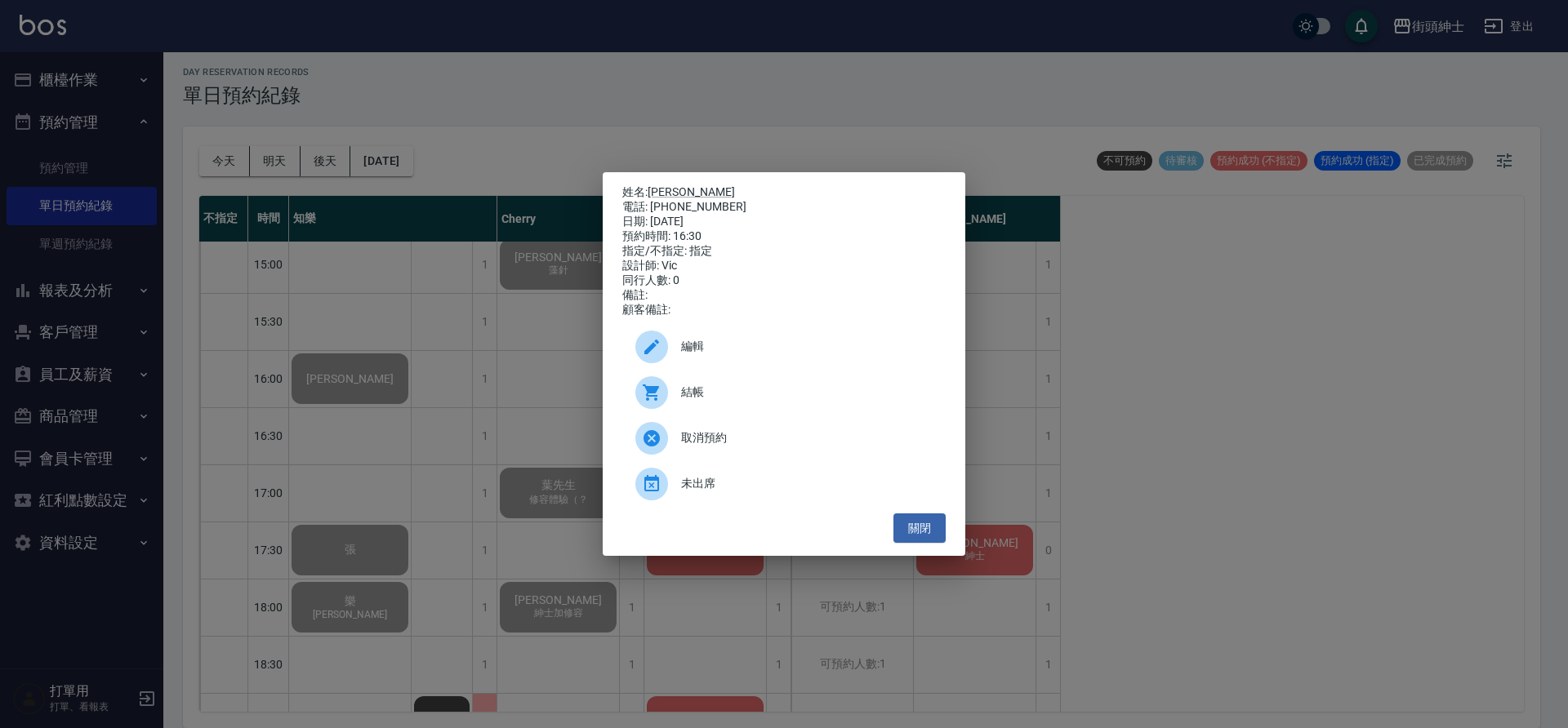
click at [691, 389] on div "結帳" at bounding box center [784, 393] width 323 height 46
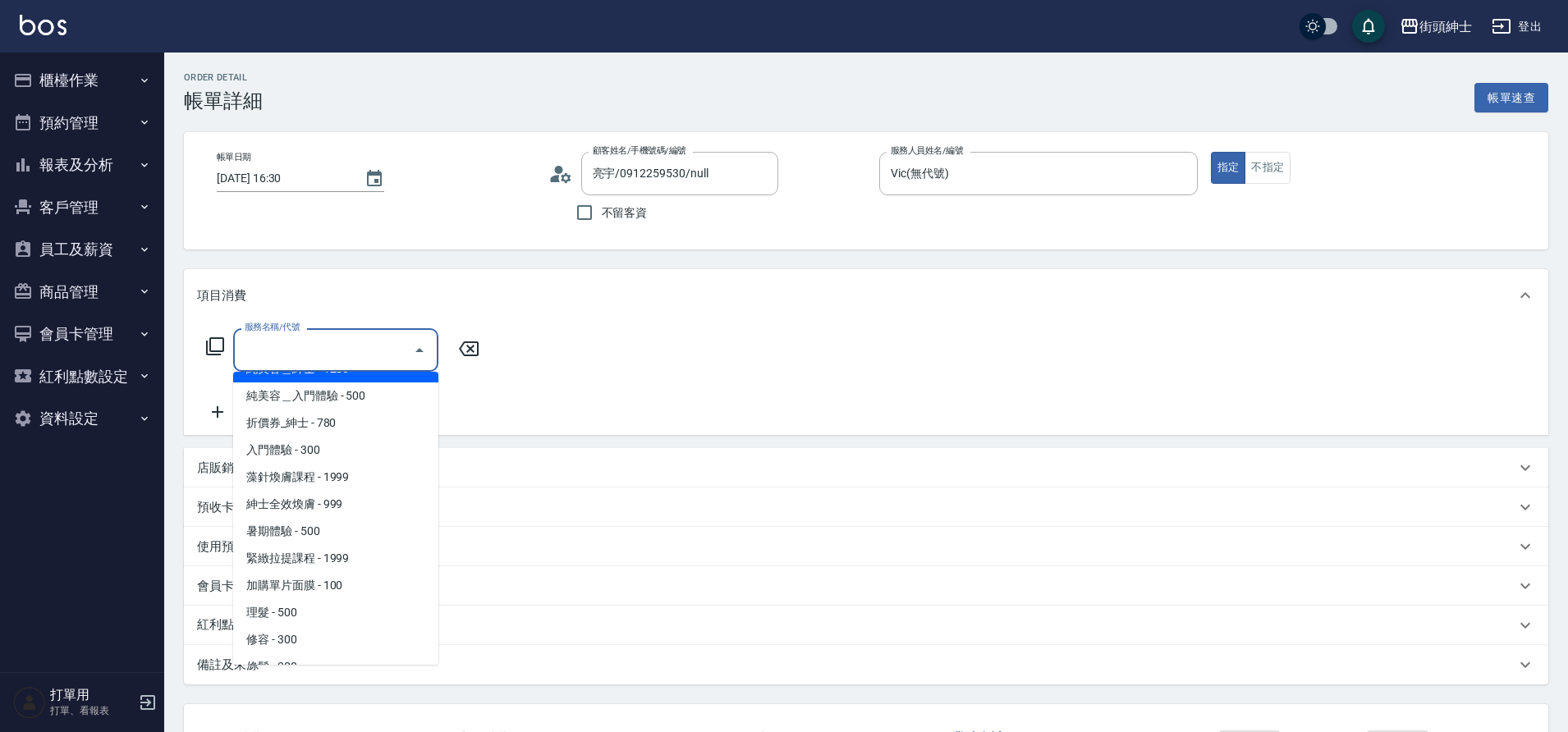
scroll to position [45, 0]
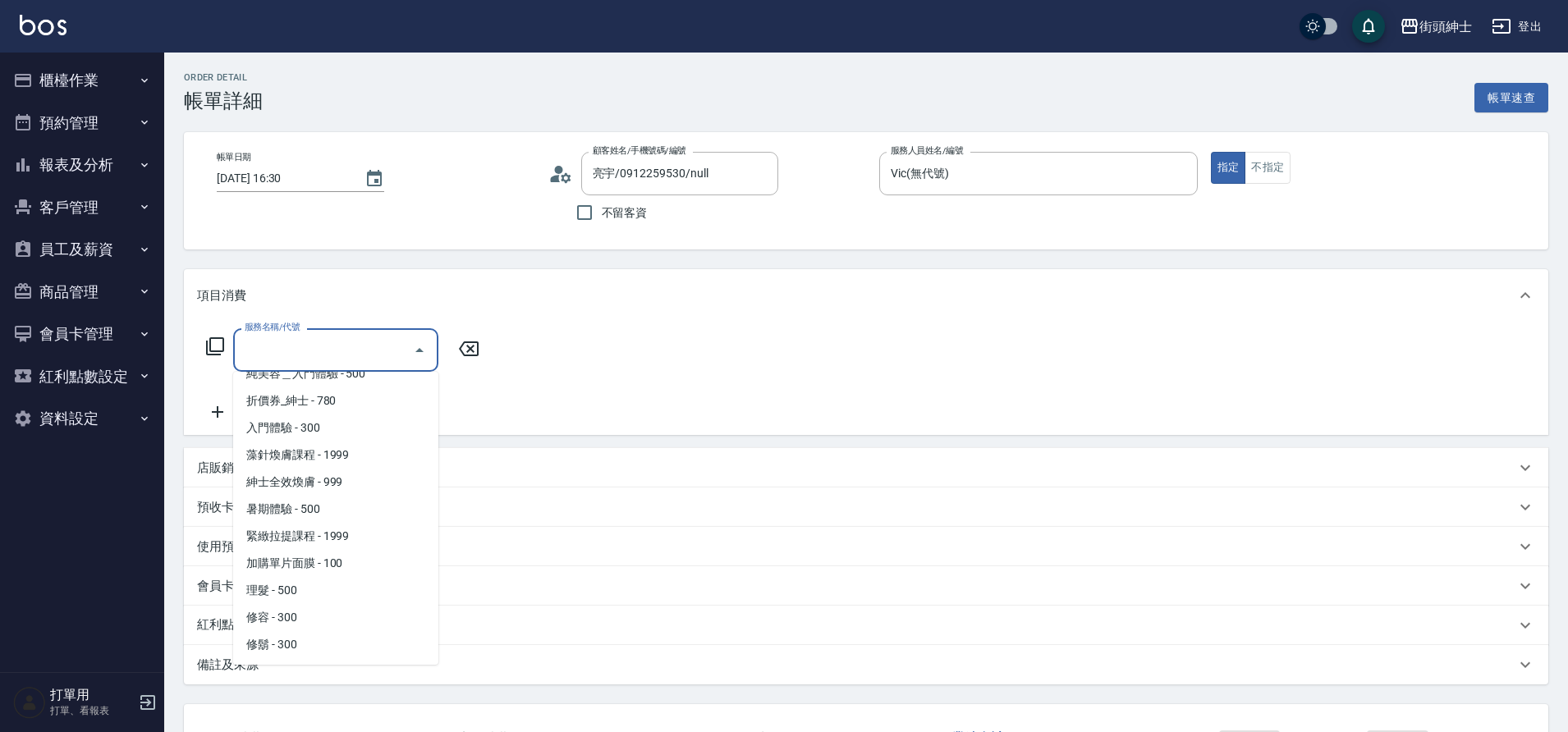
click at [343, 596] on span "理髮 - 500" at bounding box center [335, 590] width 205 height 27
type input "理髮(A02)"
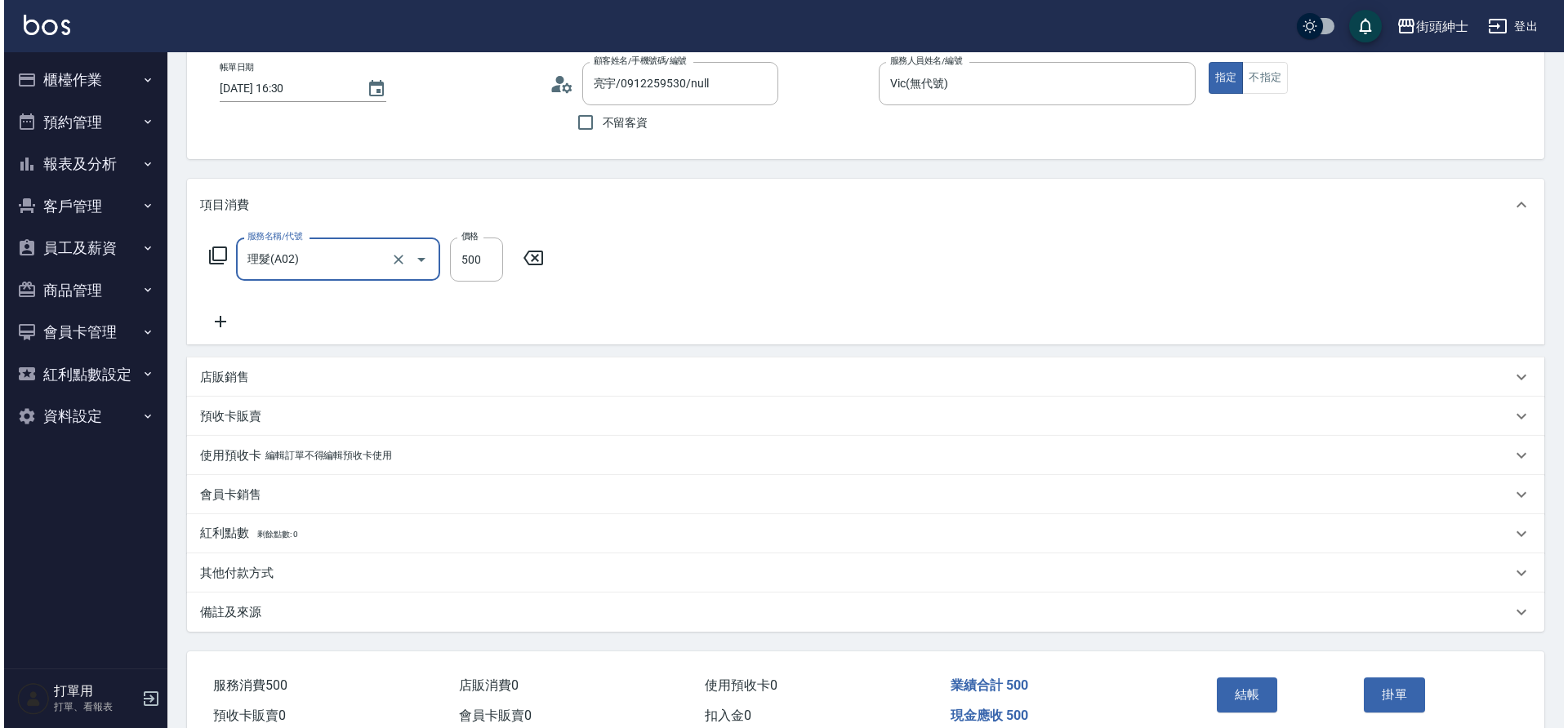
scroll to position [169, 0]
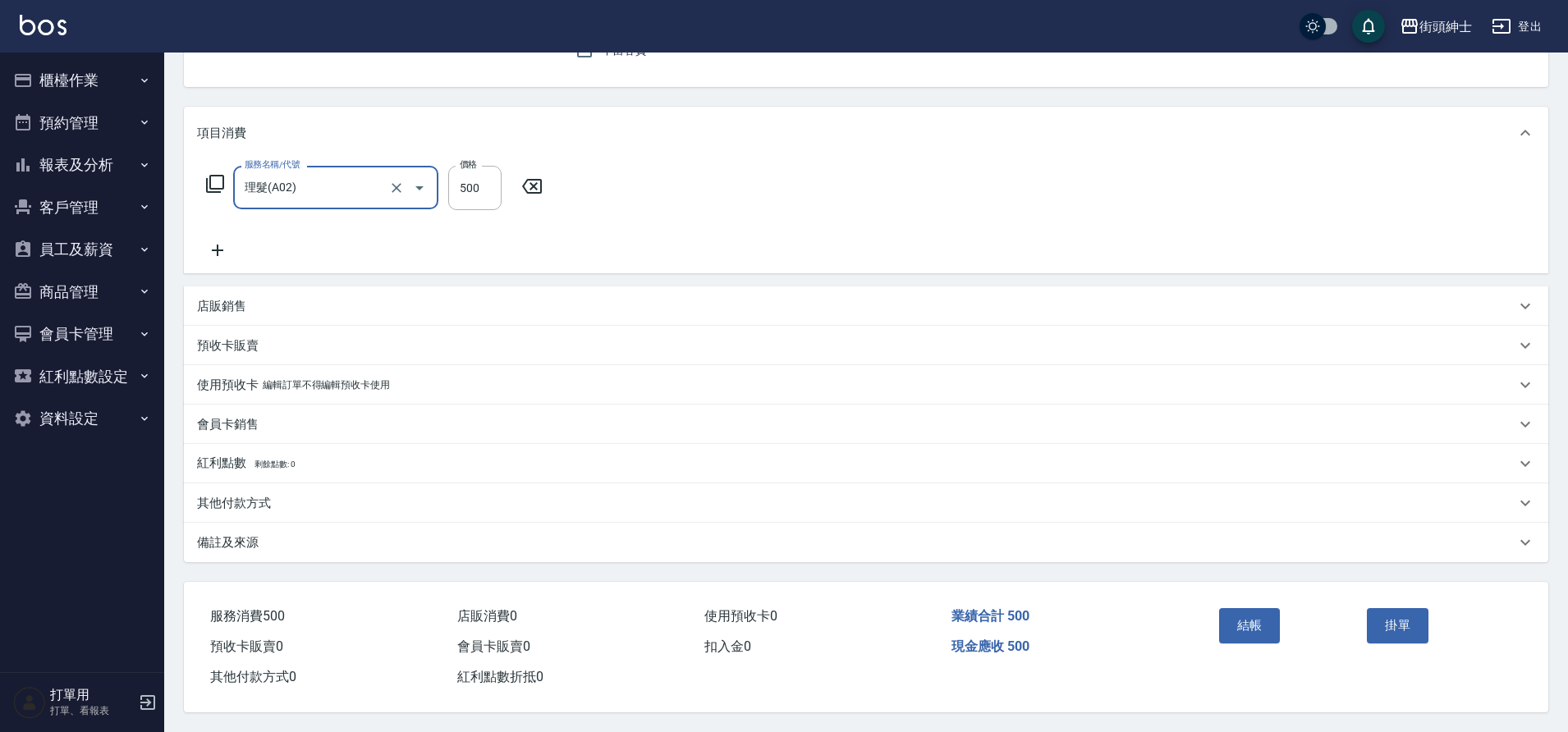
click at [1233, 609] on button "結帳" at bounding box center [1250, 625] width 62 height 34
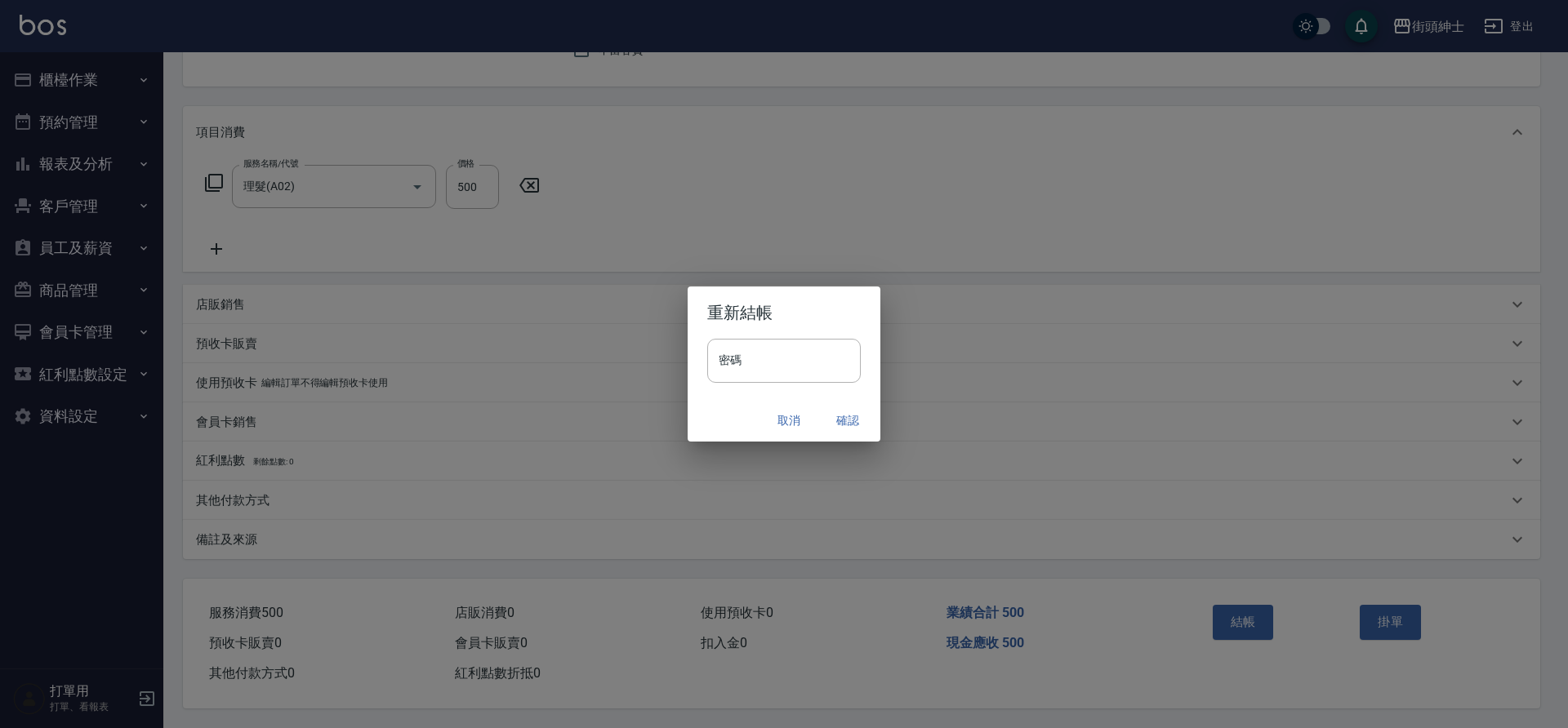
drag, startPoint x: 0, startPoint y: 0, endPoint x: 840, endPoint y: 423, distance: 940.5
click at [840, 423] on button "確認" at bounding box center [847, 421] width 53 height 30
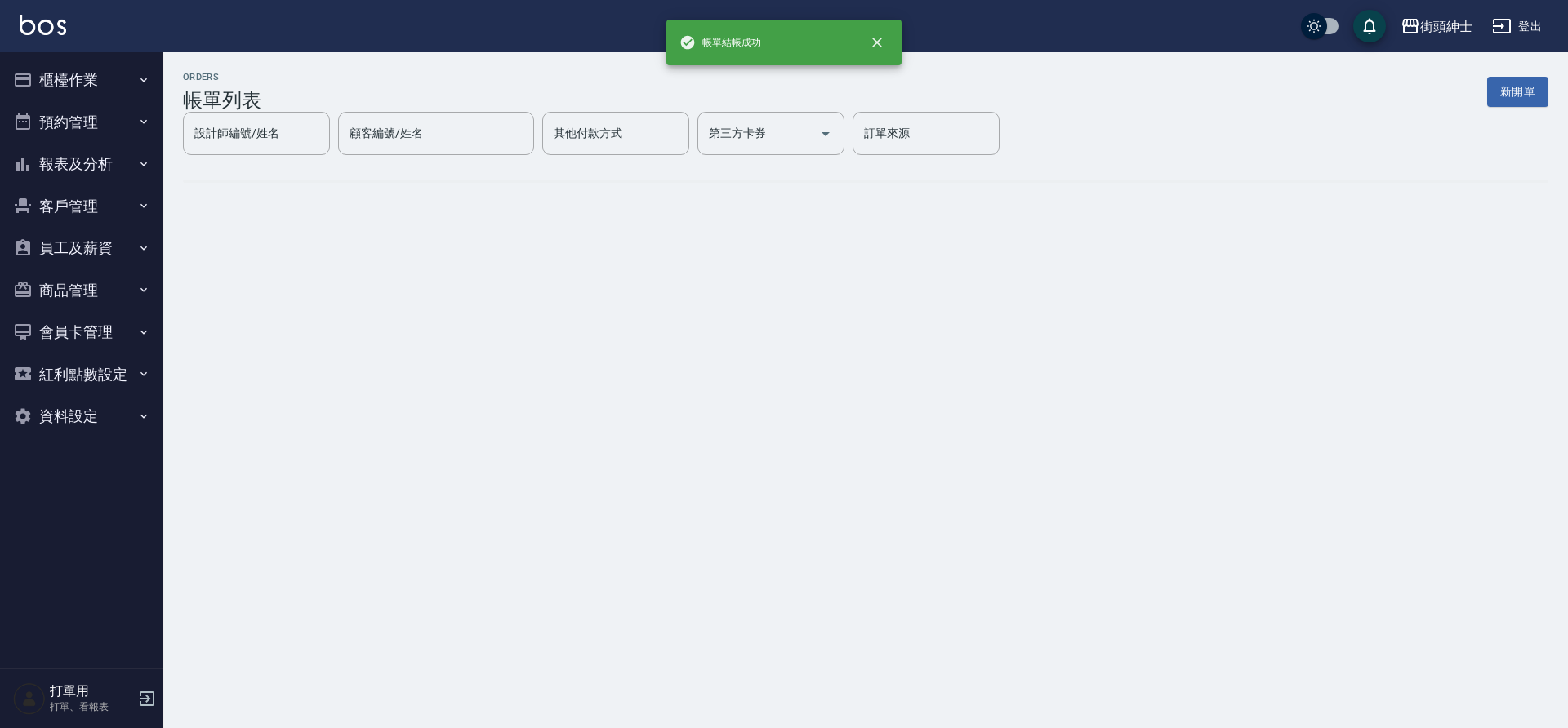
click at [97, 117] on button "預約管理" at bounding box center [82, 122] width 150 height 43
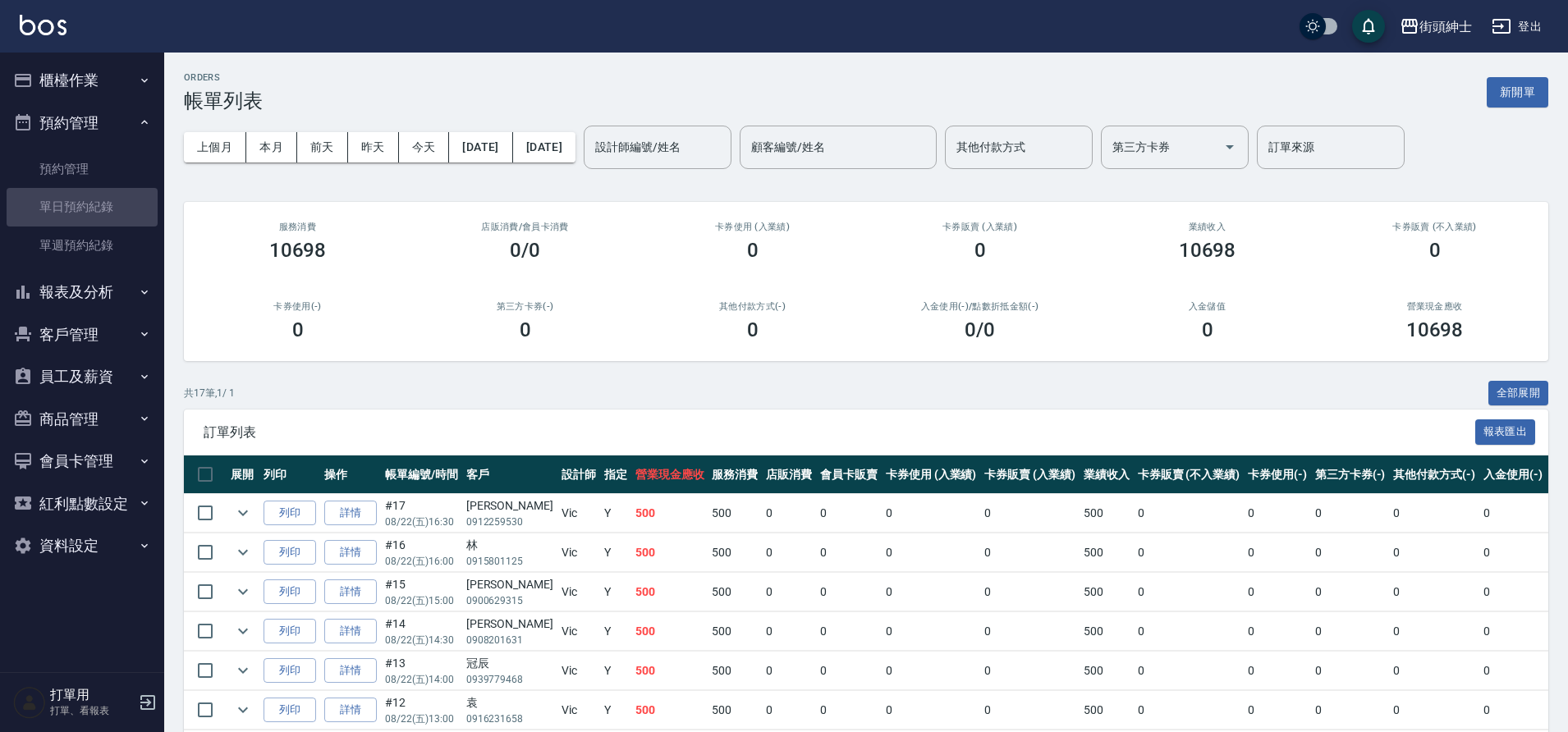
click at [118, 202] on link "單日預約紀錄" at bounding box center [82, 207] width 151 height 38
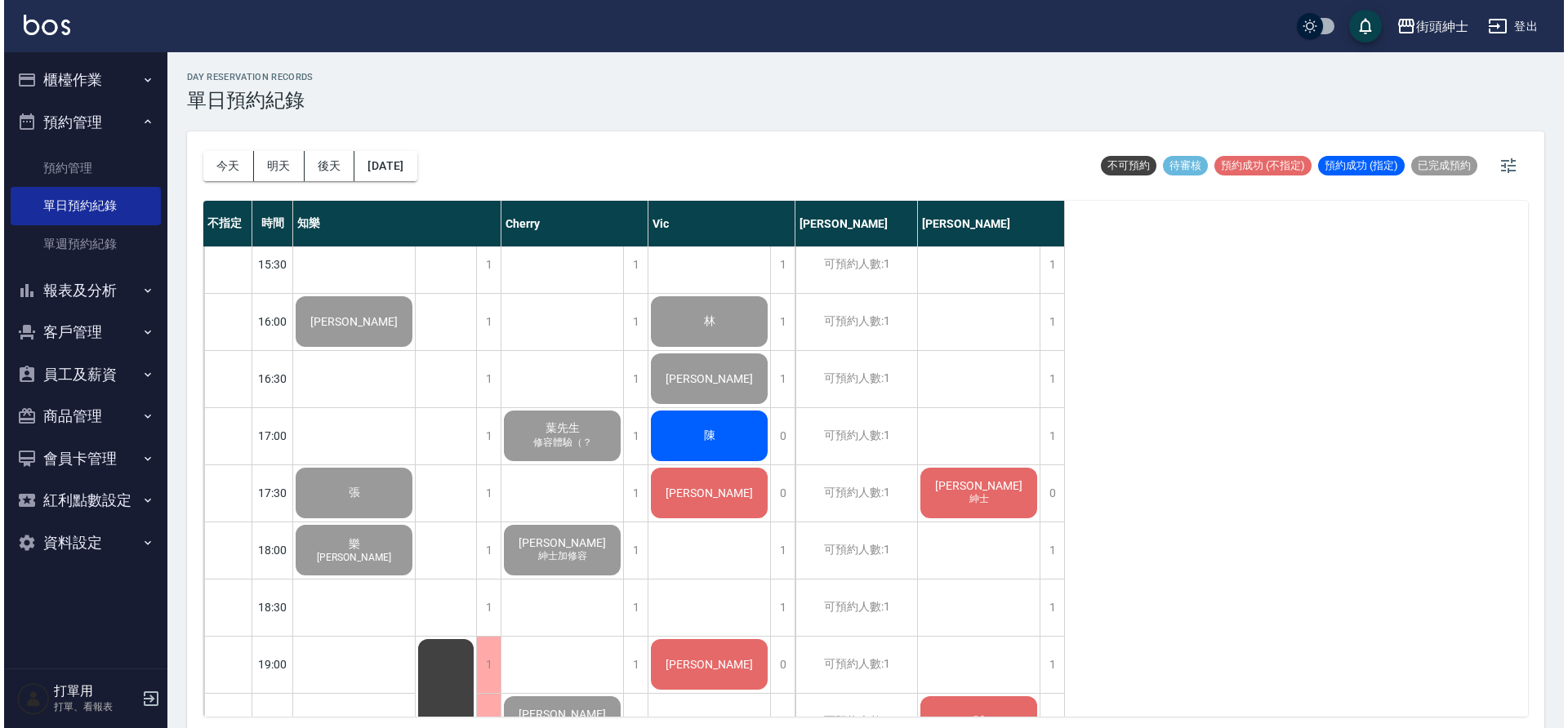
scroll to position [888, 0]
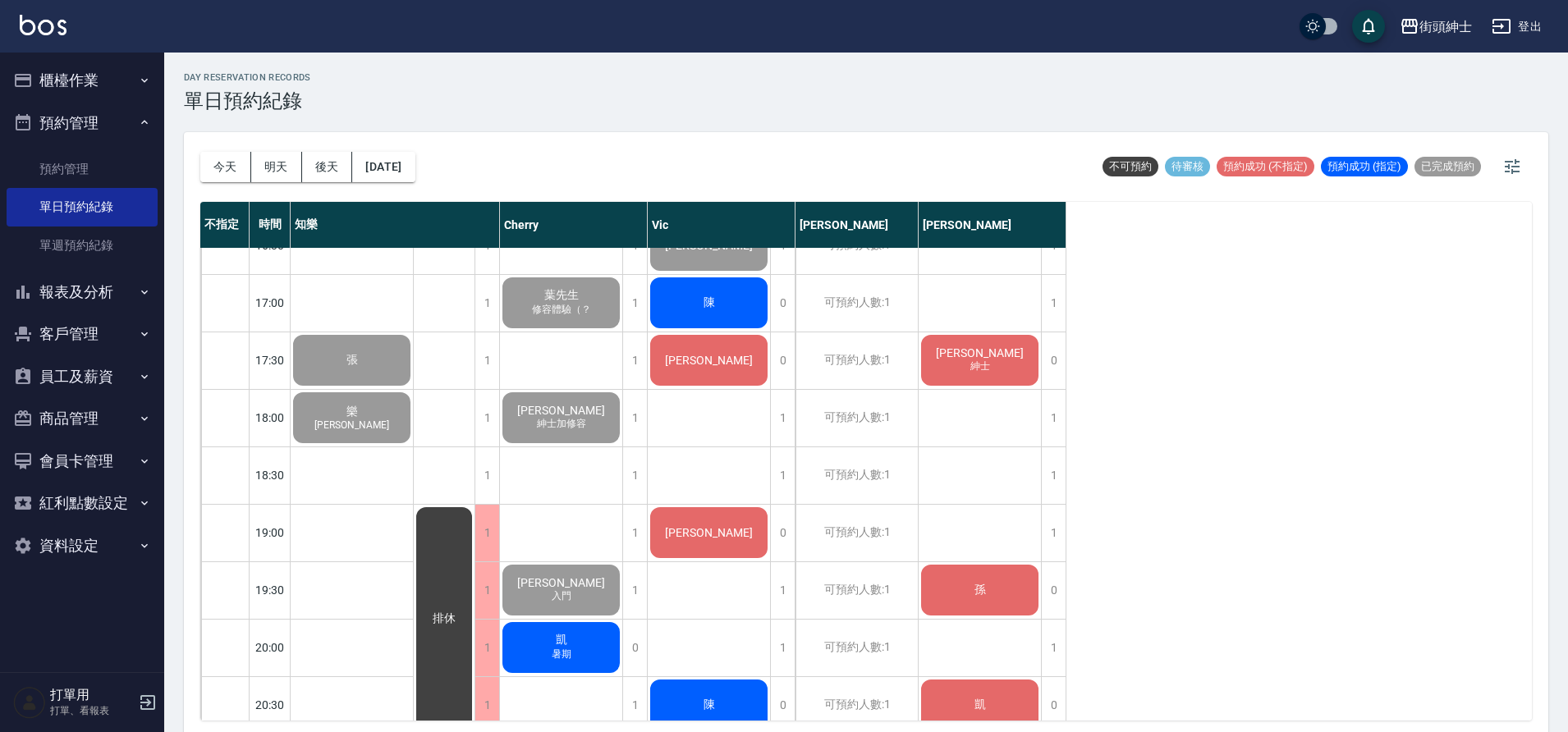
drag, startPoint x: 845, startPoint y: 425, endPoint x: 738, endPoint y: 292, distance: 169.9
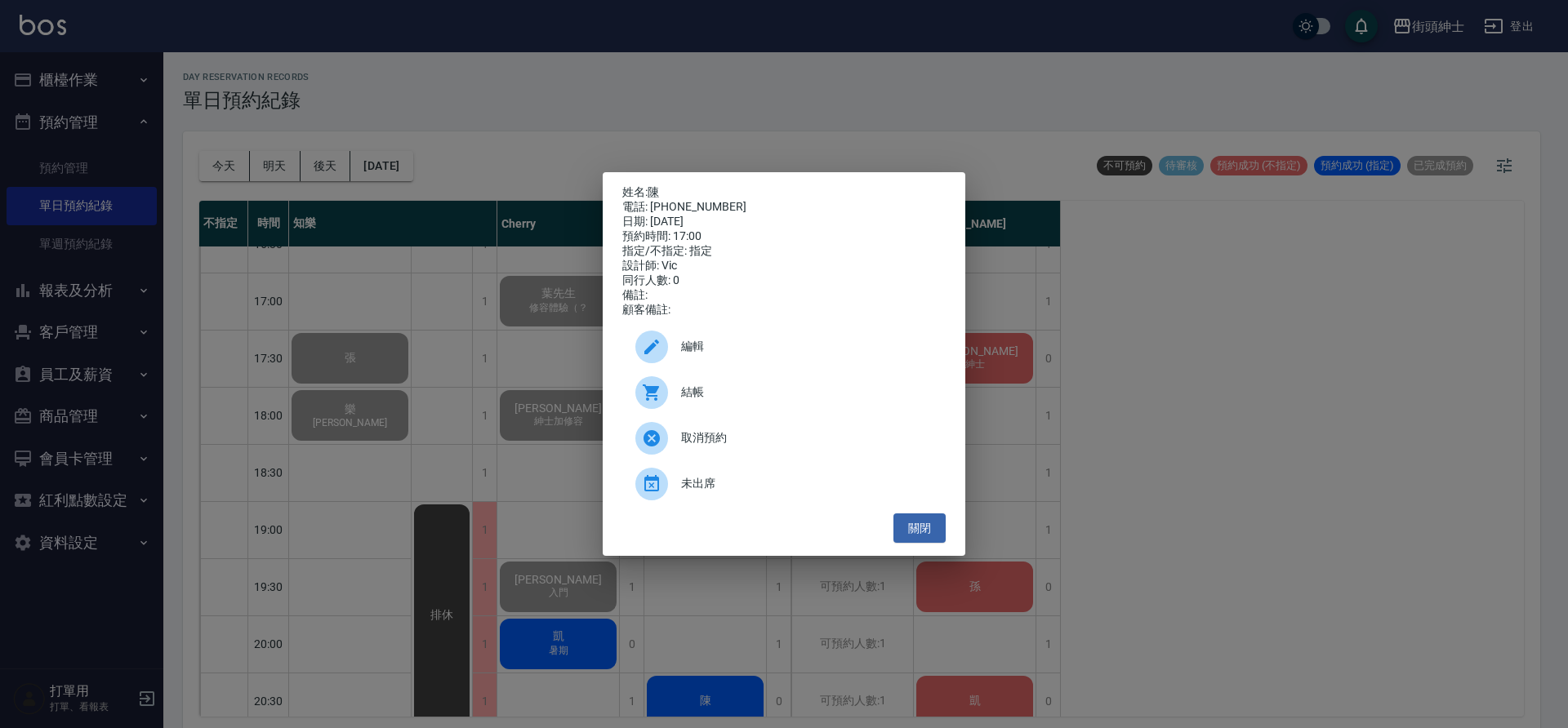
click at [754, 392] on span "結帳" at bounding box center [806, 392] width 252 height 17
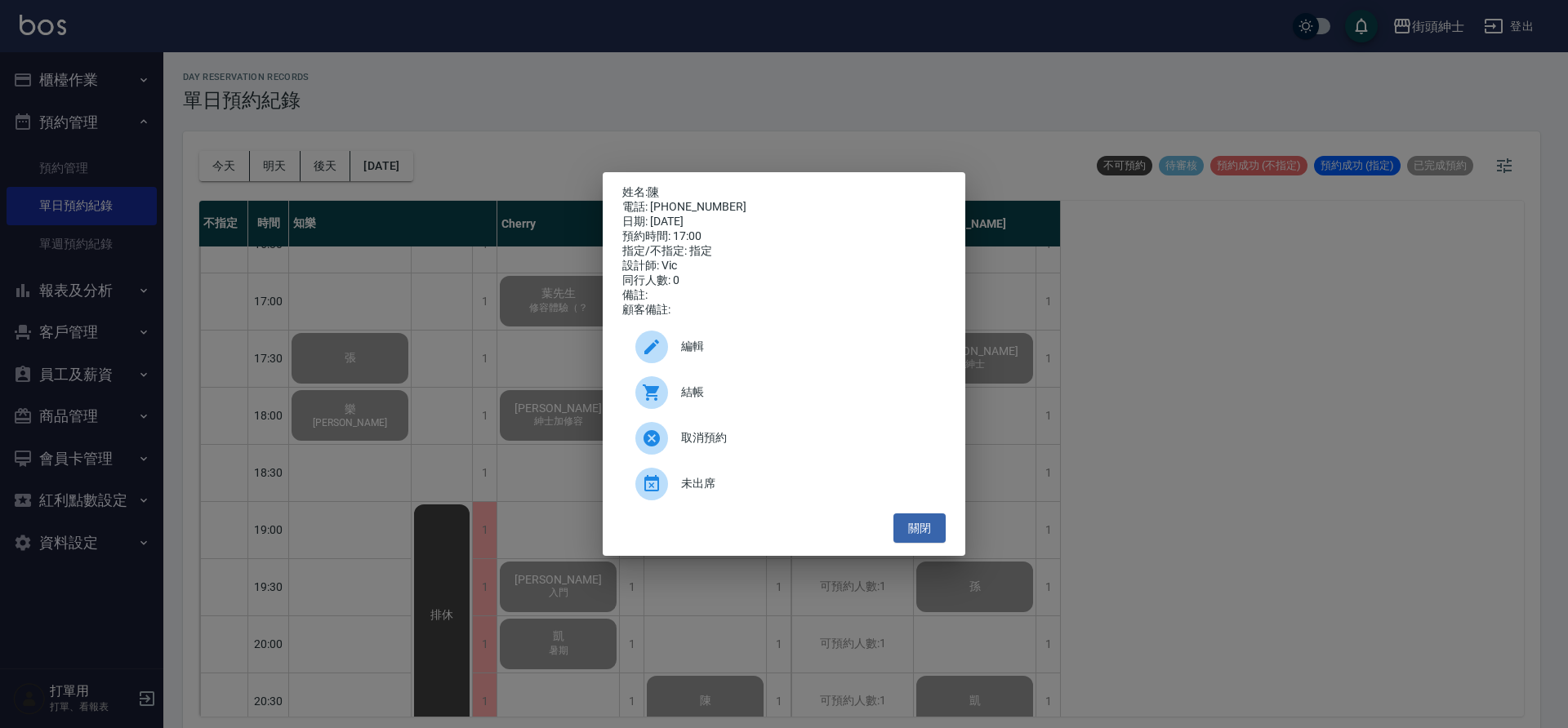
drag, startPoint x: 221, startPoint y: 115, endPoint x: 174, endPoint y: 103, distance: 48.5
click at [220, 114] on div "姓名: 陳 電話: [PHONE_NUMBER] 日期: [DATE] 預約時間: 17:00 指定/不指定: 指定 設計師: [PERSON_NAME] 同…" at bounding box center [784, 364] width 1568 height 728
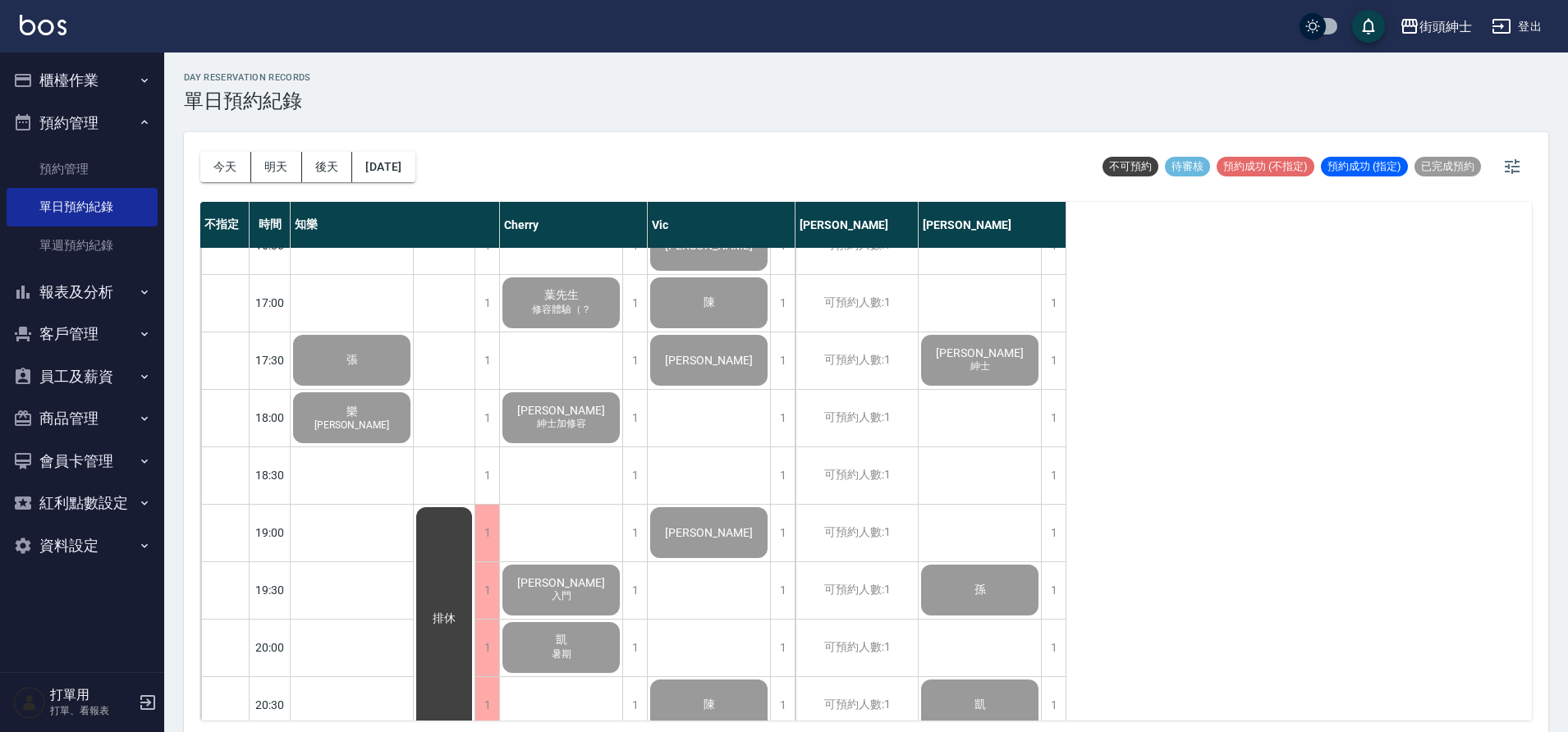
click at [144, 89] on button "櫃檯作業" at bounding box center [82, 80] width 151 height 43
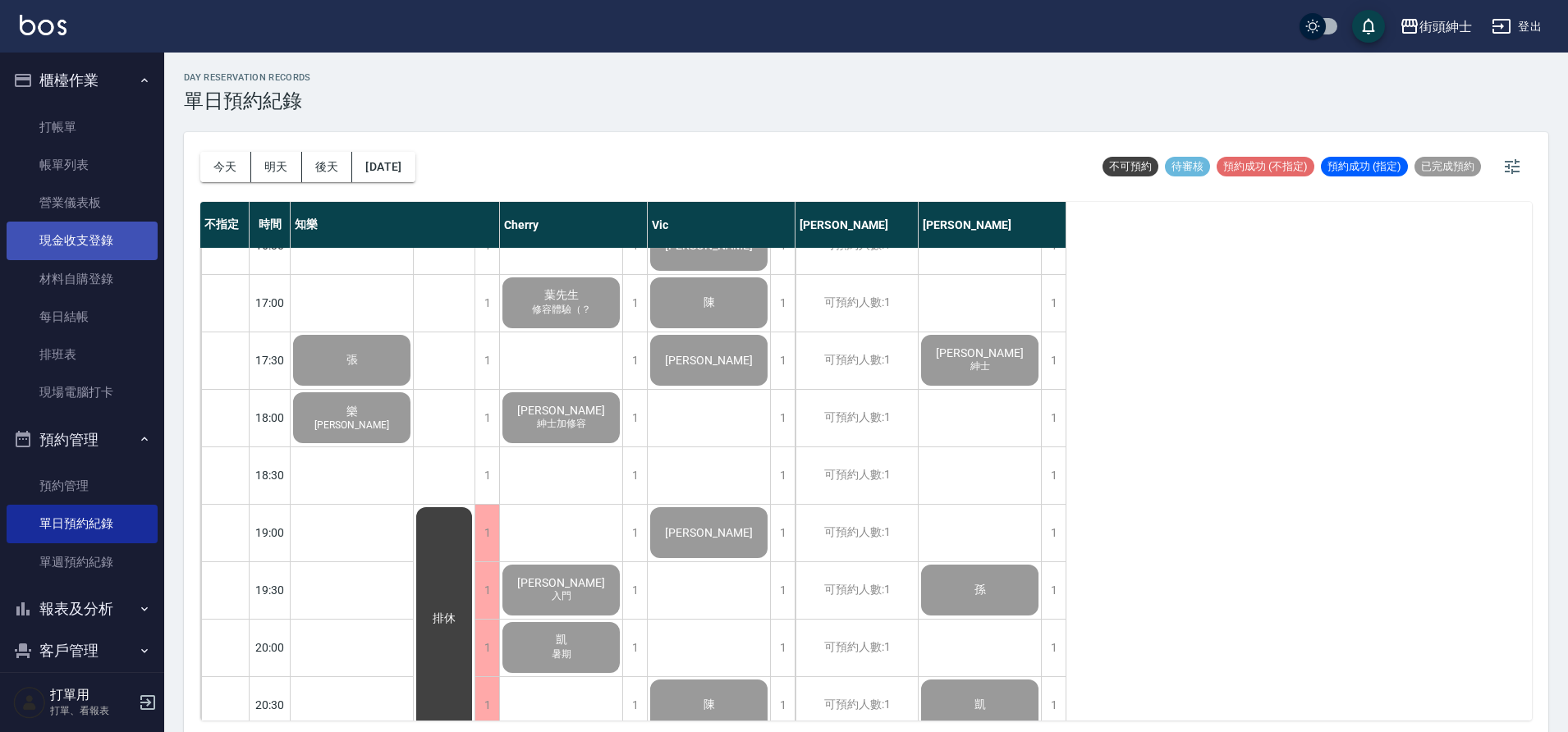
click at [104, 252] on link "現金收支登錄" at bounding box center [82, 241] width 151 height 38
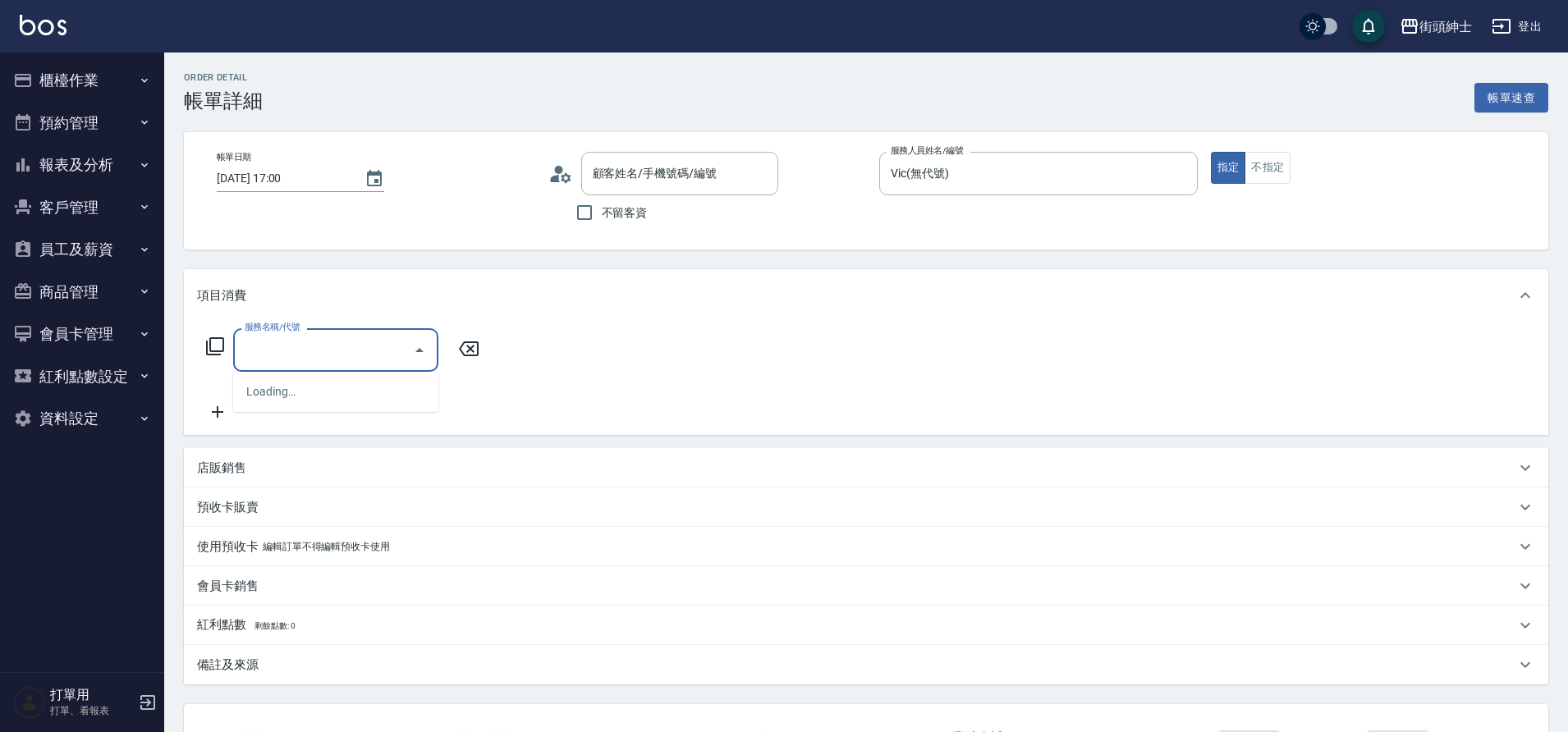
type input "陳/0915190769/null"
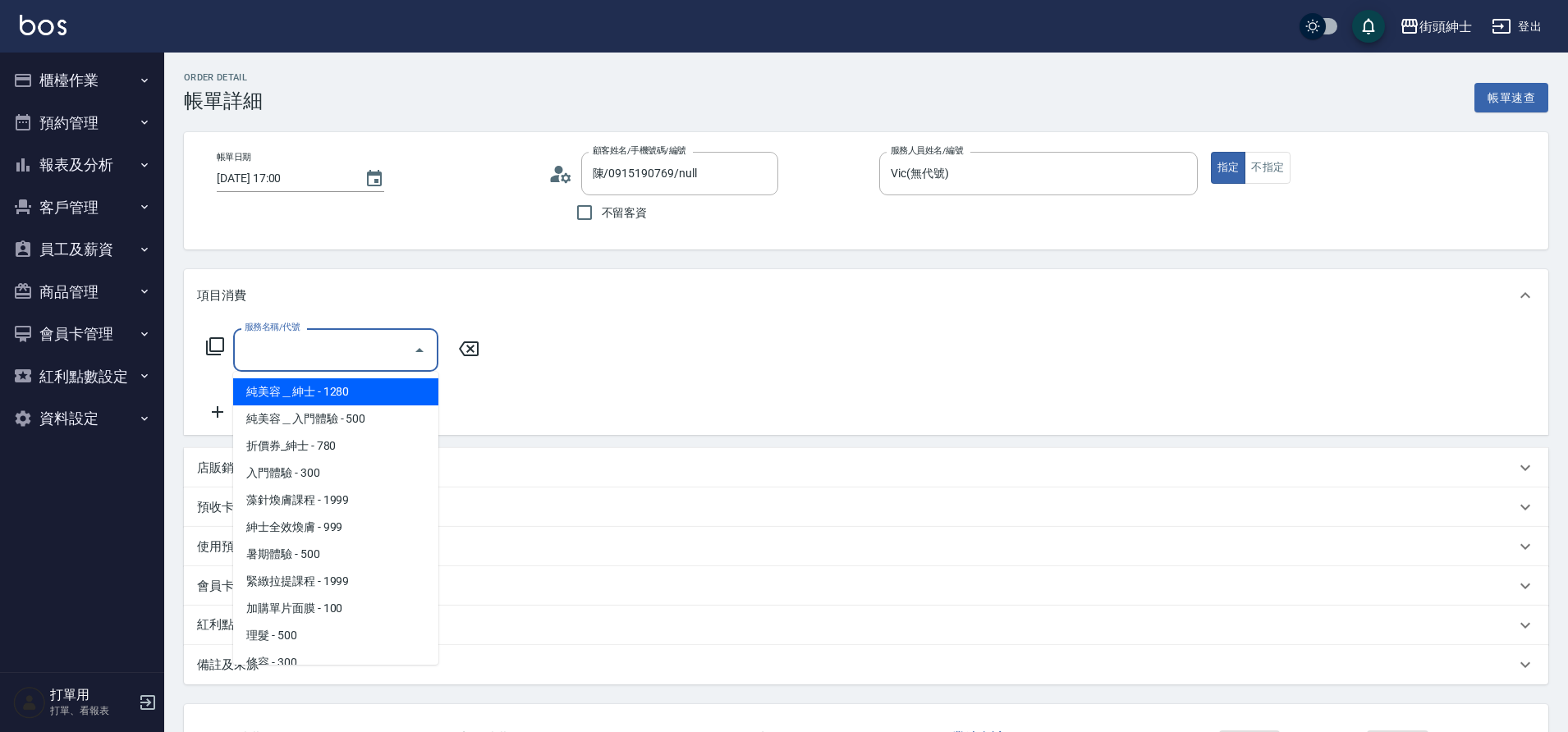
scroll to position [45, 0]
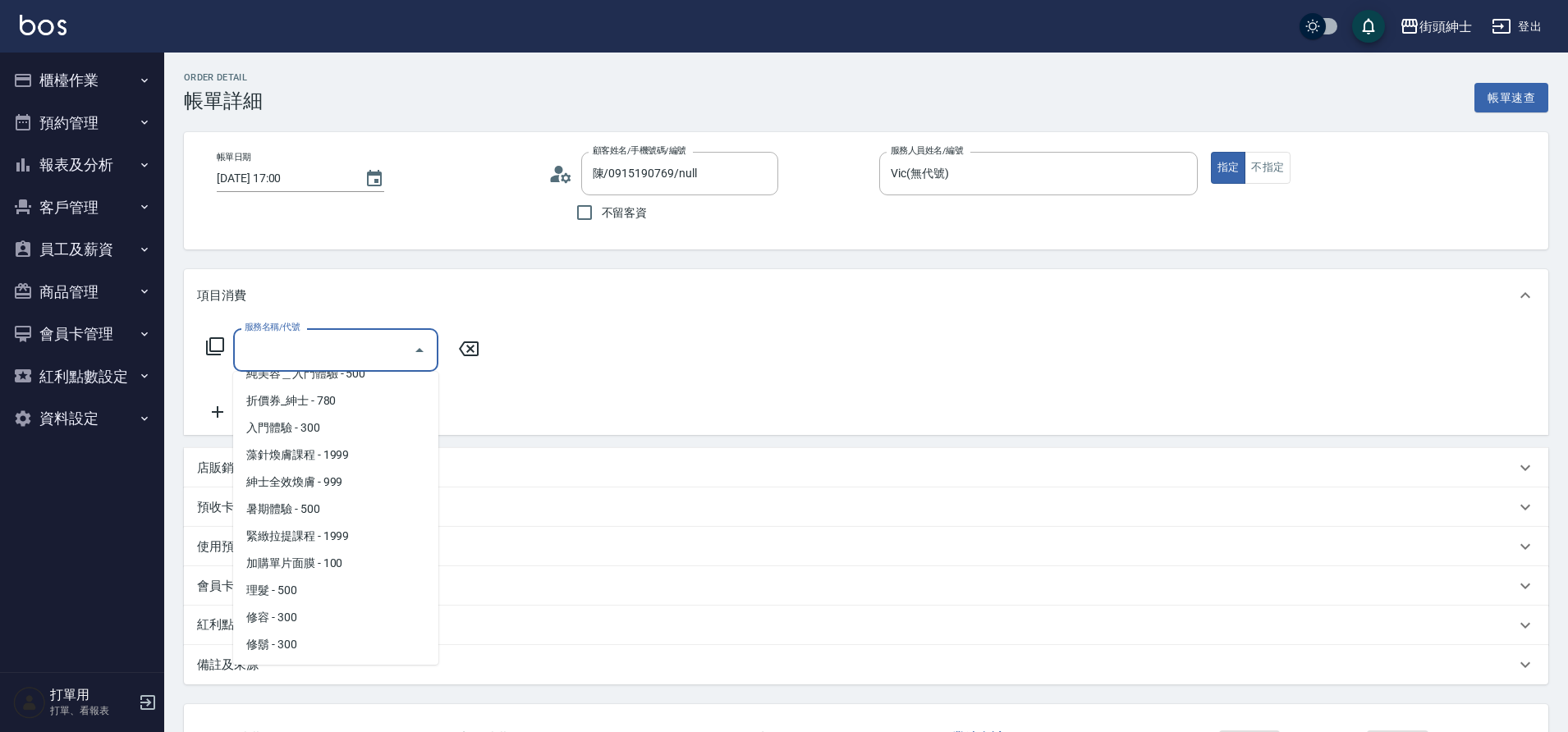
click at [314, 591] on span "理髮 - 500" at bounding box center [335, 590] width 205 height 27
type input "理髮(A02)"
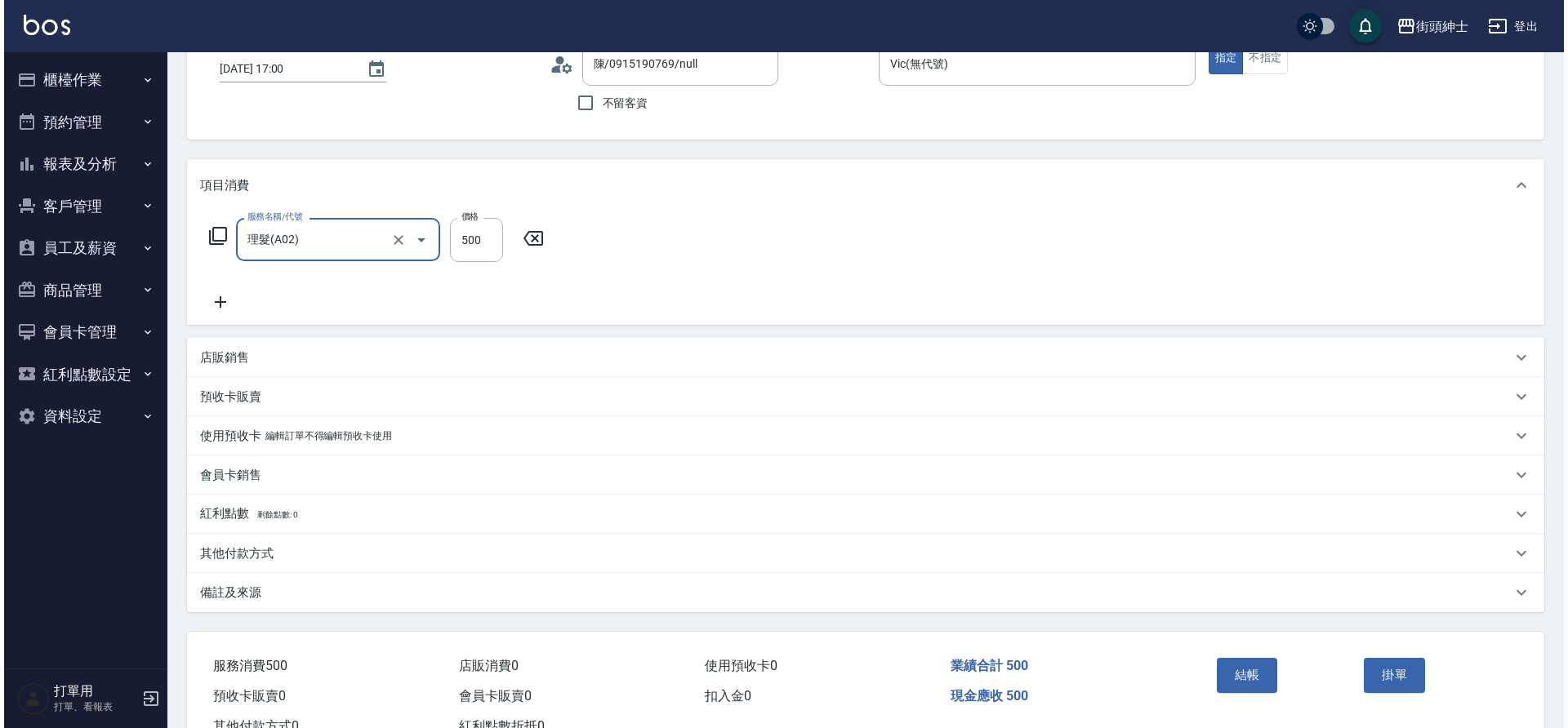
scroll to position [169, 0]
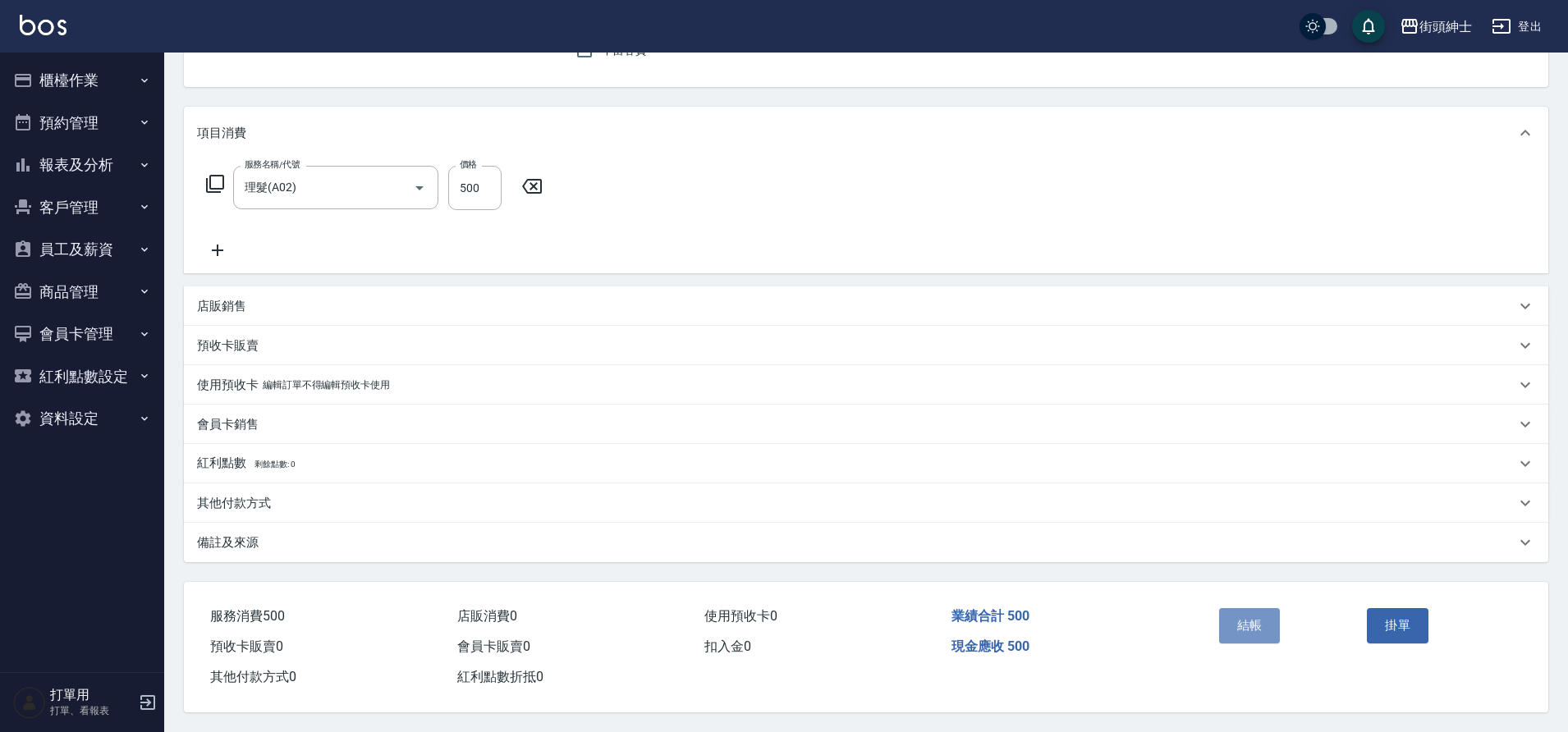
click at [1245, 609] on button "結帳" at bounding box center [1250, 625] width 62 height 34
click at [1275, 612] on button "結帳" at bounding box center [1250, 625] width 62 height 34
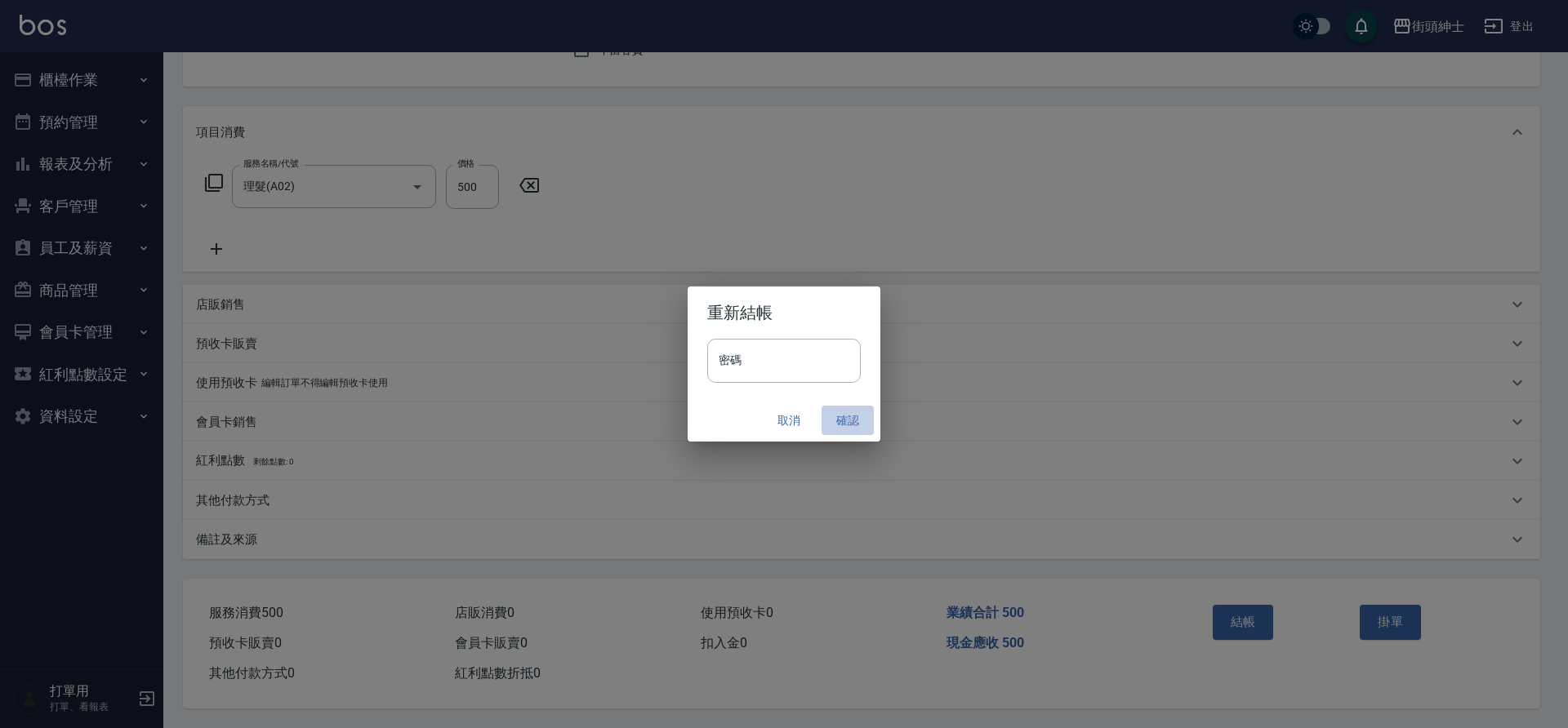
drag, startPoint x: 0, startPoint y: 0, endPoint x: 850, endPoint y: 419, distance: 947.7
click at [850, 419] on button "確認" at bounding box center [847, 421] width 53 height 30
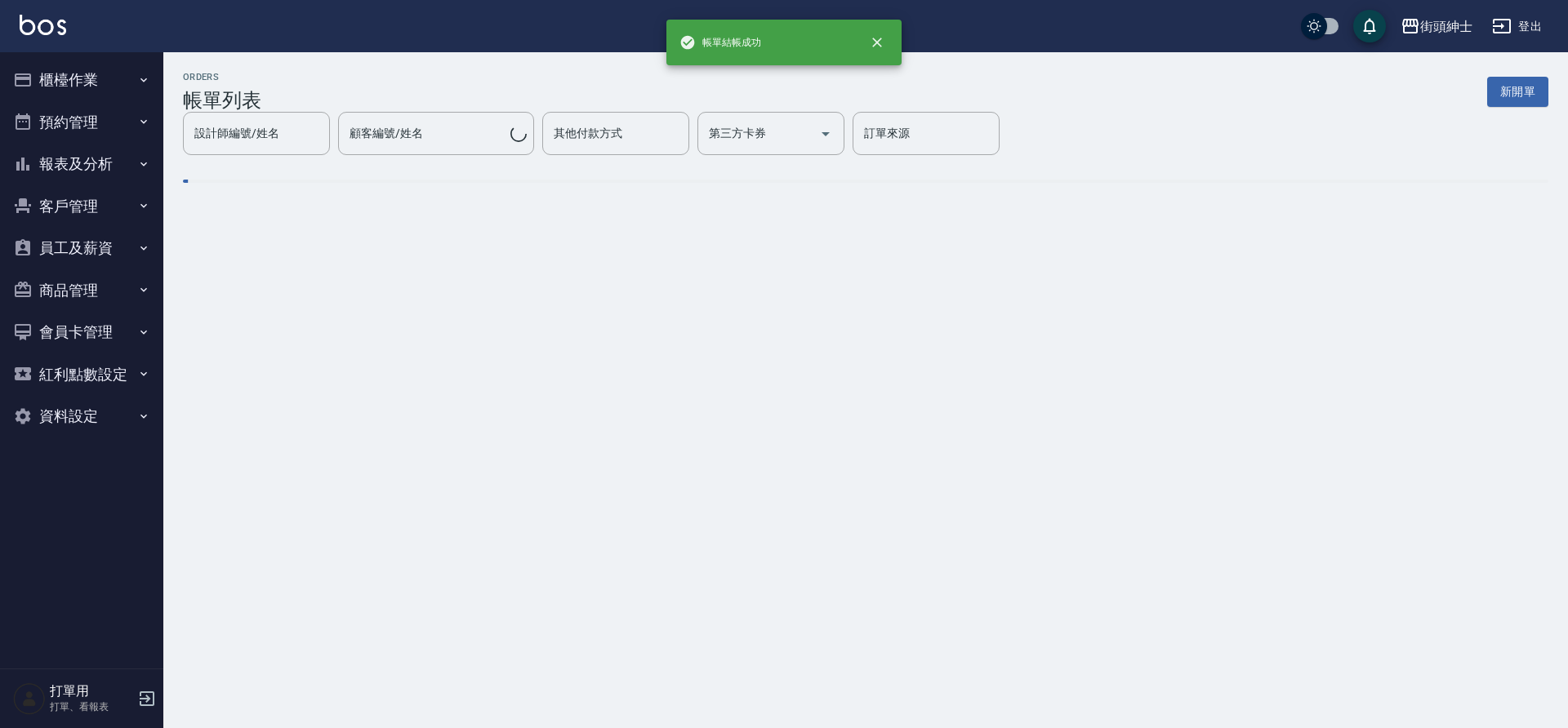
click at [132, 116] on button "預約管理" at bounding box center [82, 122] width 150 height 43
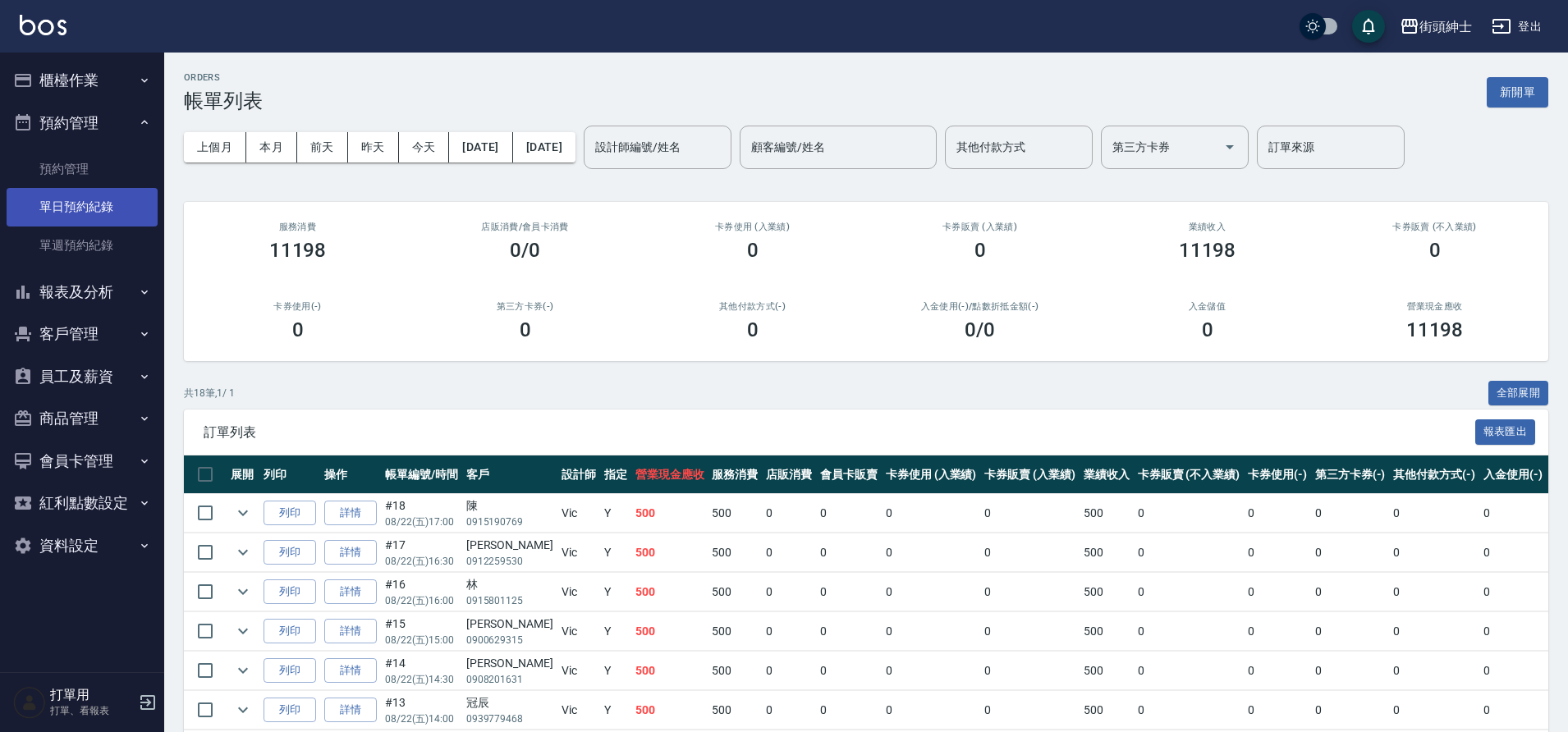
click at [130, 214] on link "單日預約紀錄" at bounding box center [82, 207] width 151 height 38
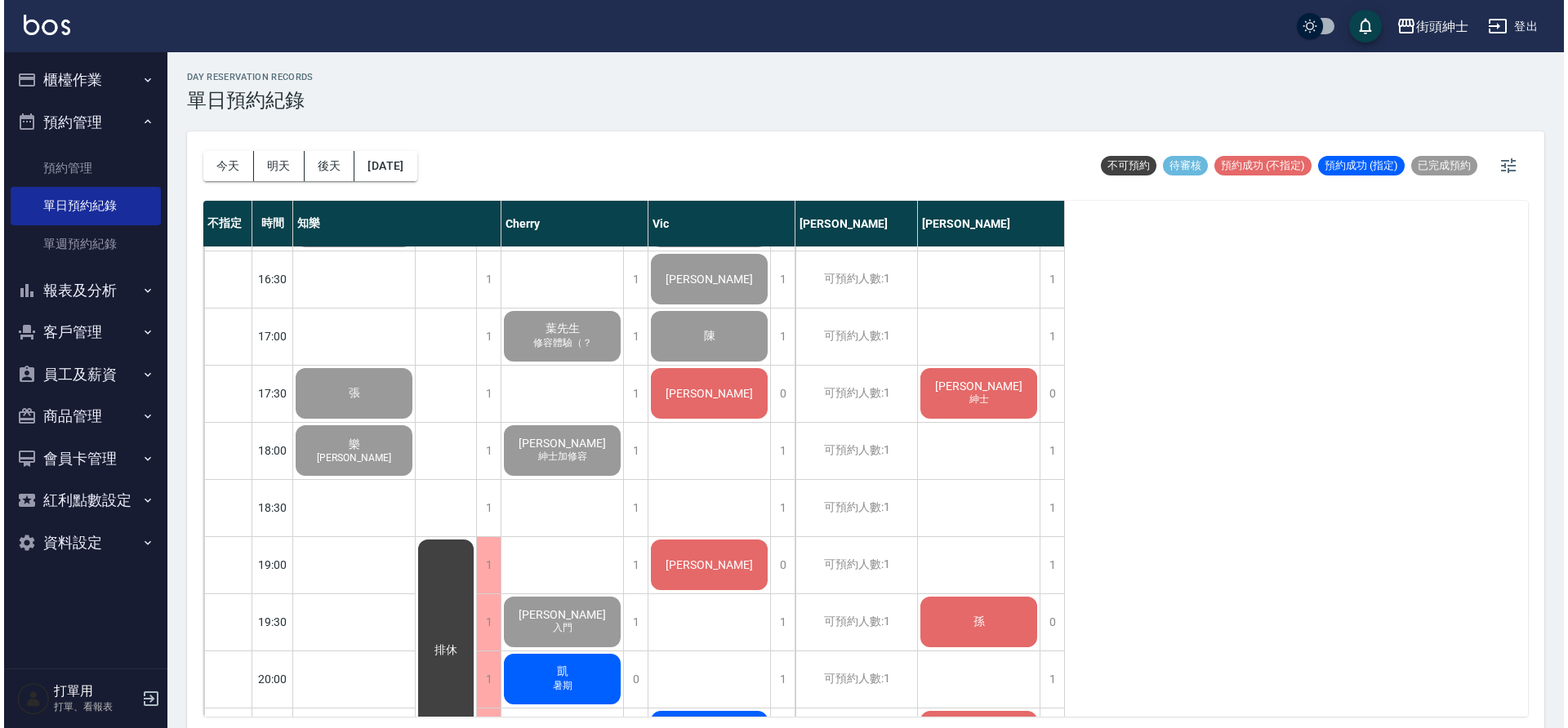
scroll to position [860, 0]
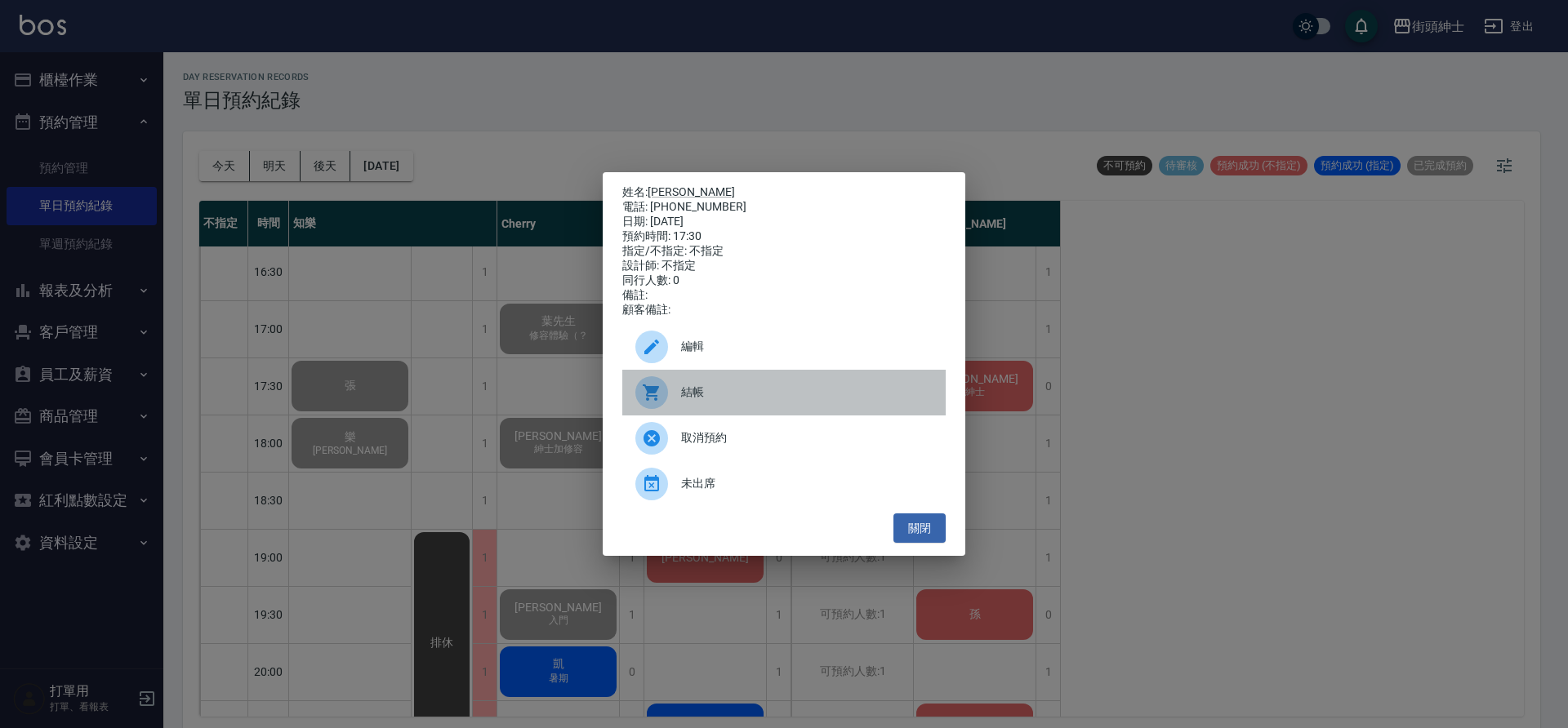
click at [712, 393] on span "結帳" at bounding box center [806, 392] width 252 height 17
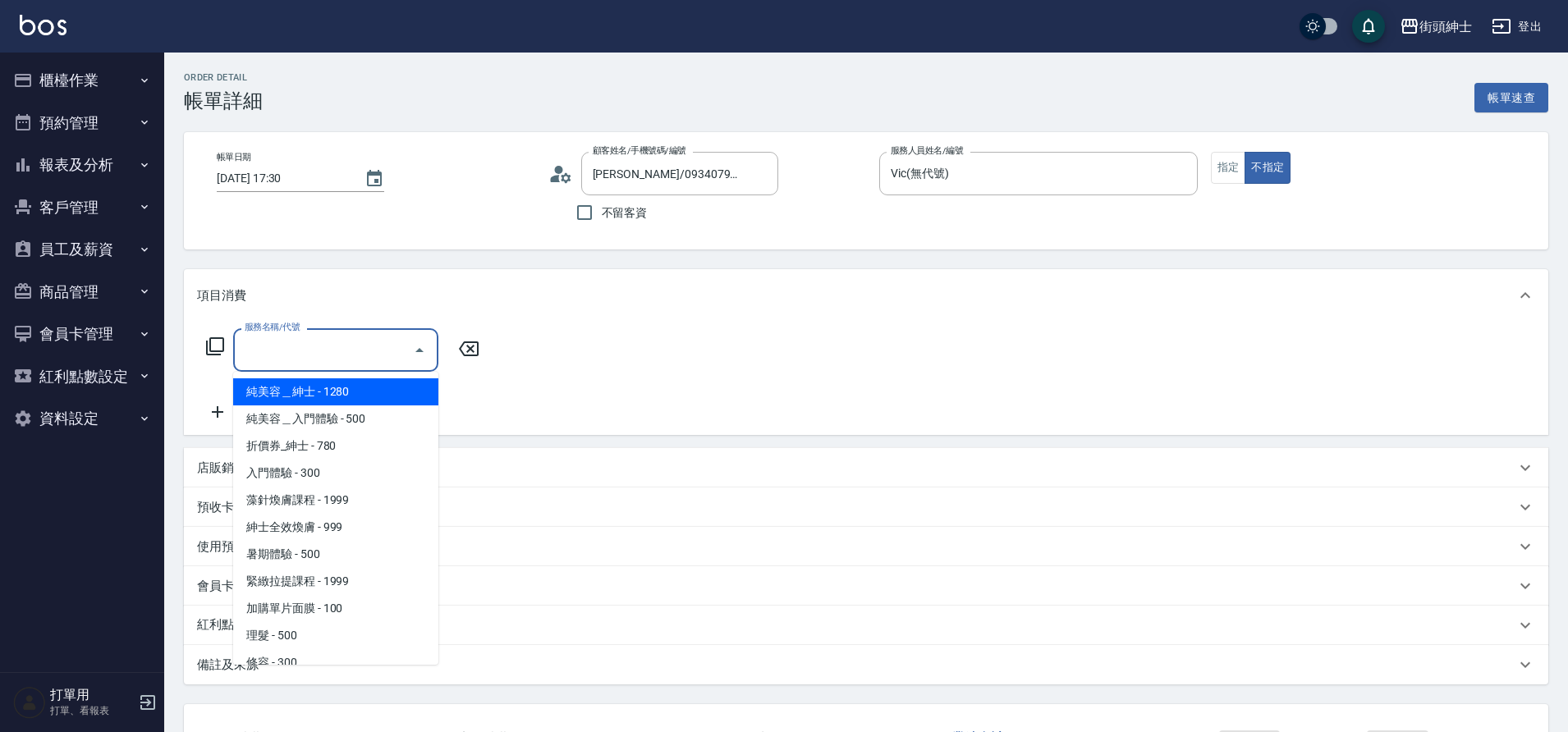
scroll to position [45, 0]
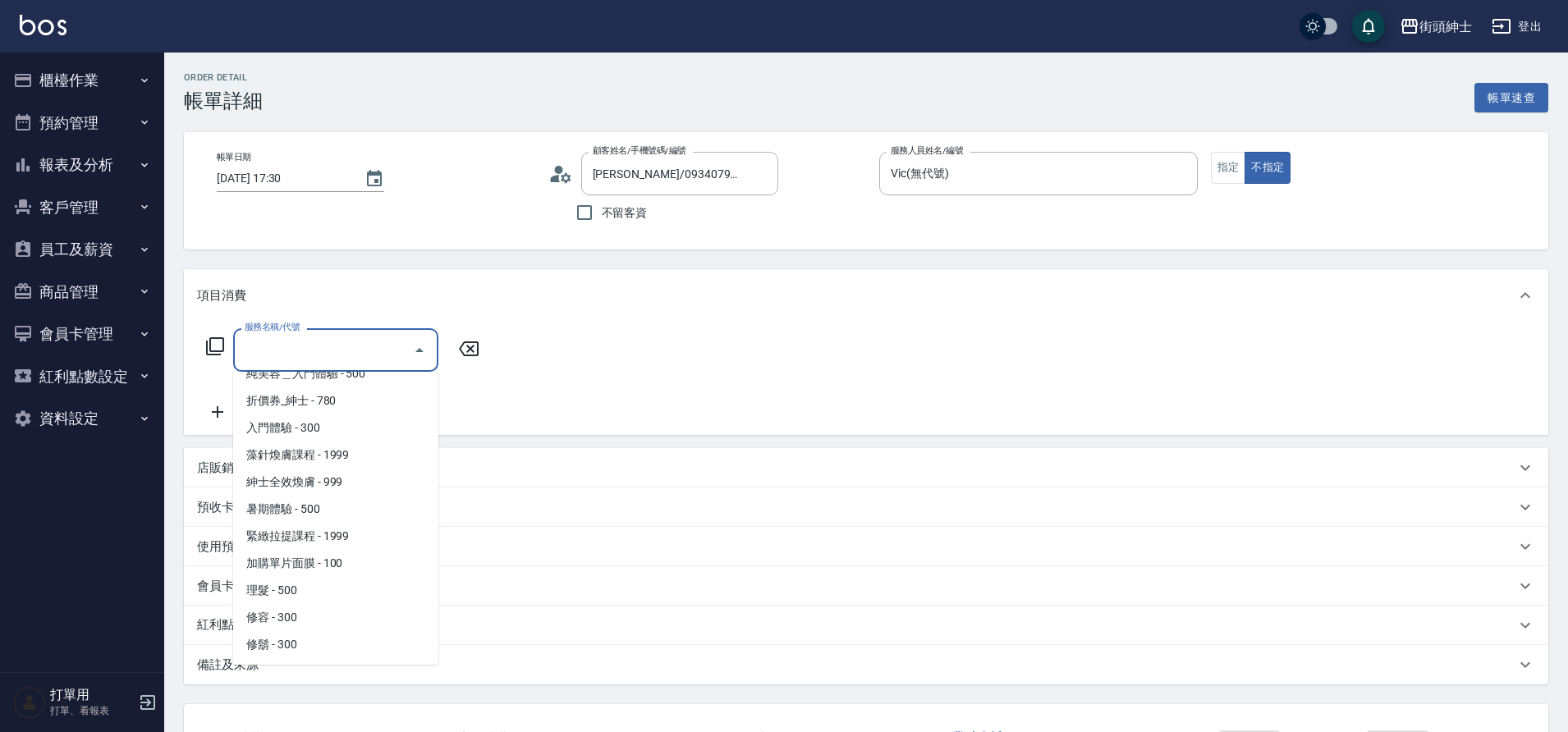
click at [345, 585] on span "理髮 - 500" at bounding box center [335, 590] width 205 height 27
type input "理髮(A02)"
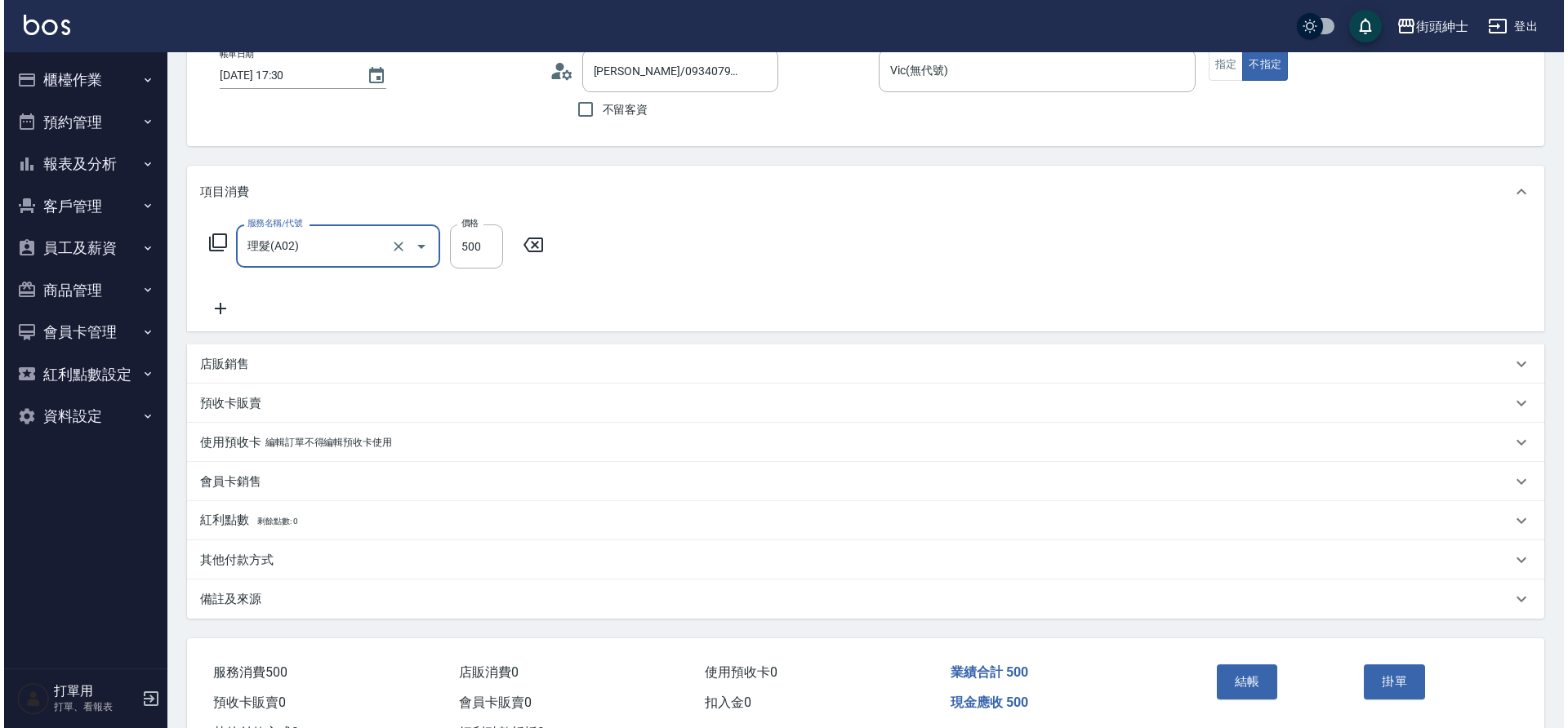
scroll to position [169, 0]
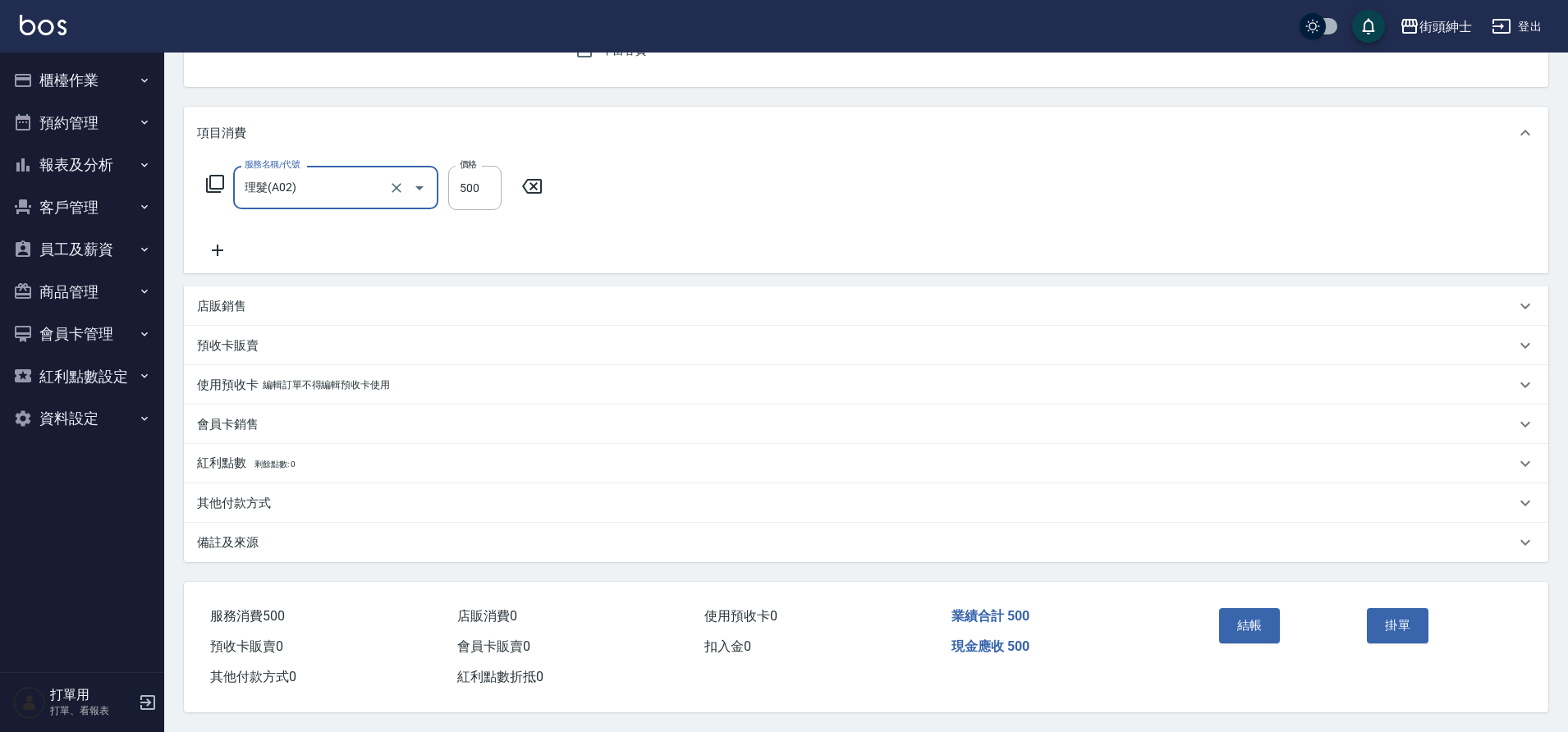
click at [1252, 621] on button "結帳" at bounding box center [1250, 625] width 62 height 34
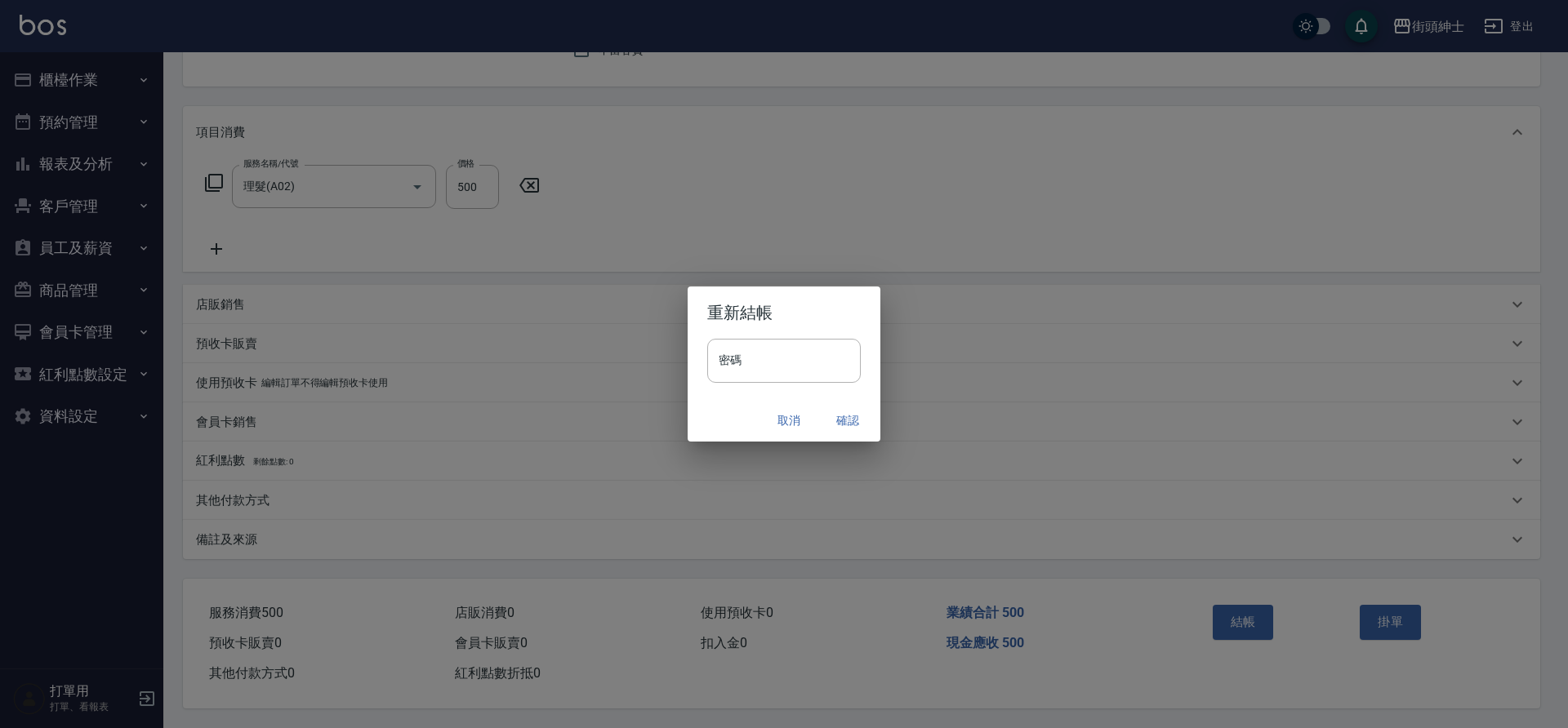
click at [842, 418] on button "確認" at bounding box center [847, 421] width 53 height 30
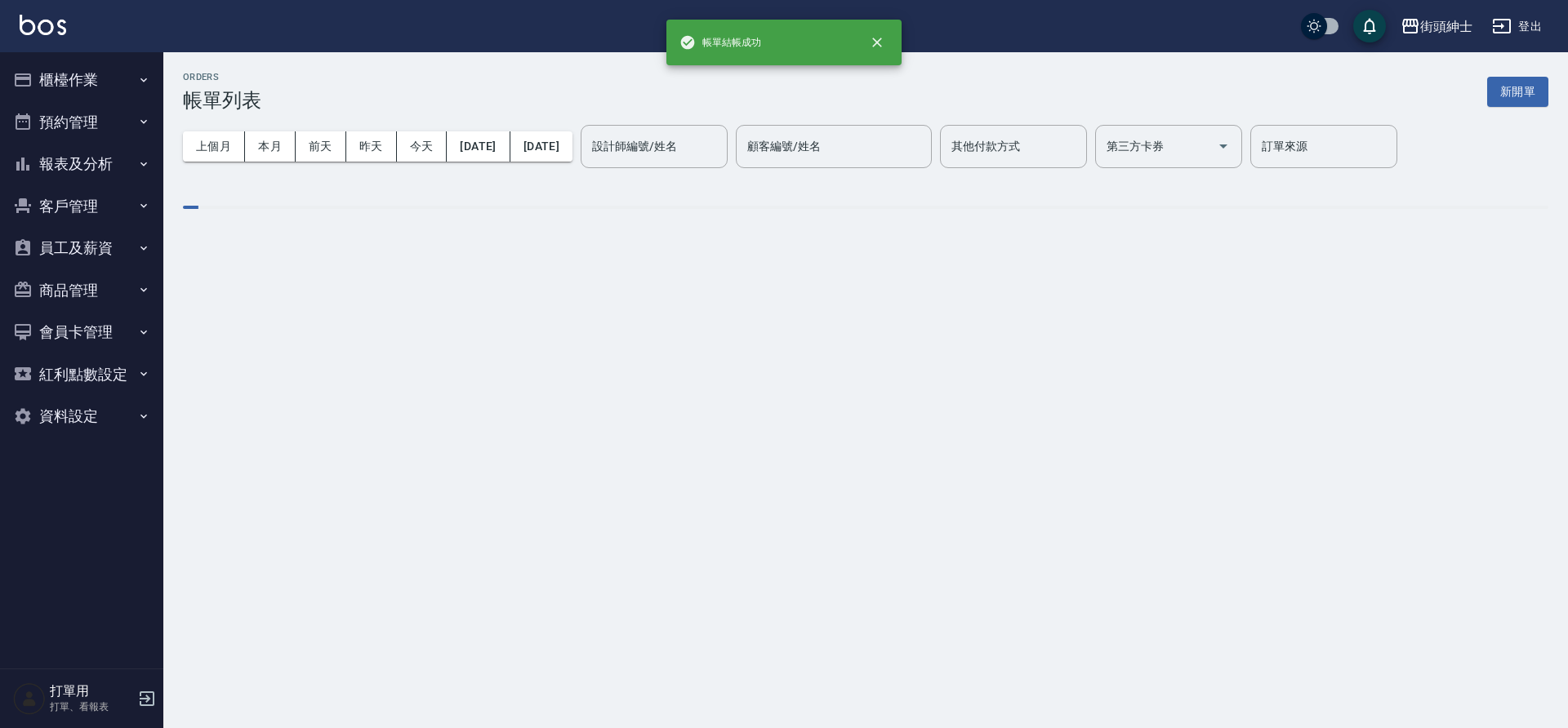
click at [101, 106] on button "預約管理" at bounding box center [82, 122] width 150 height 43
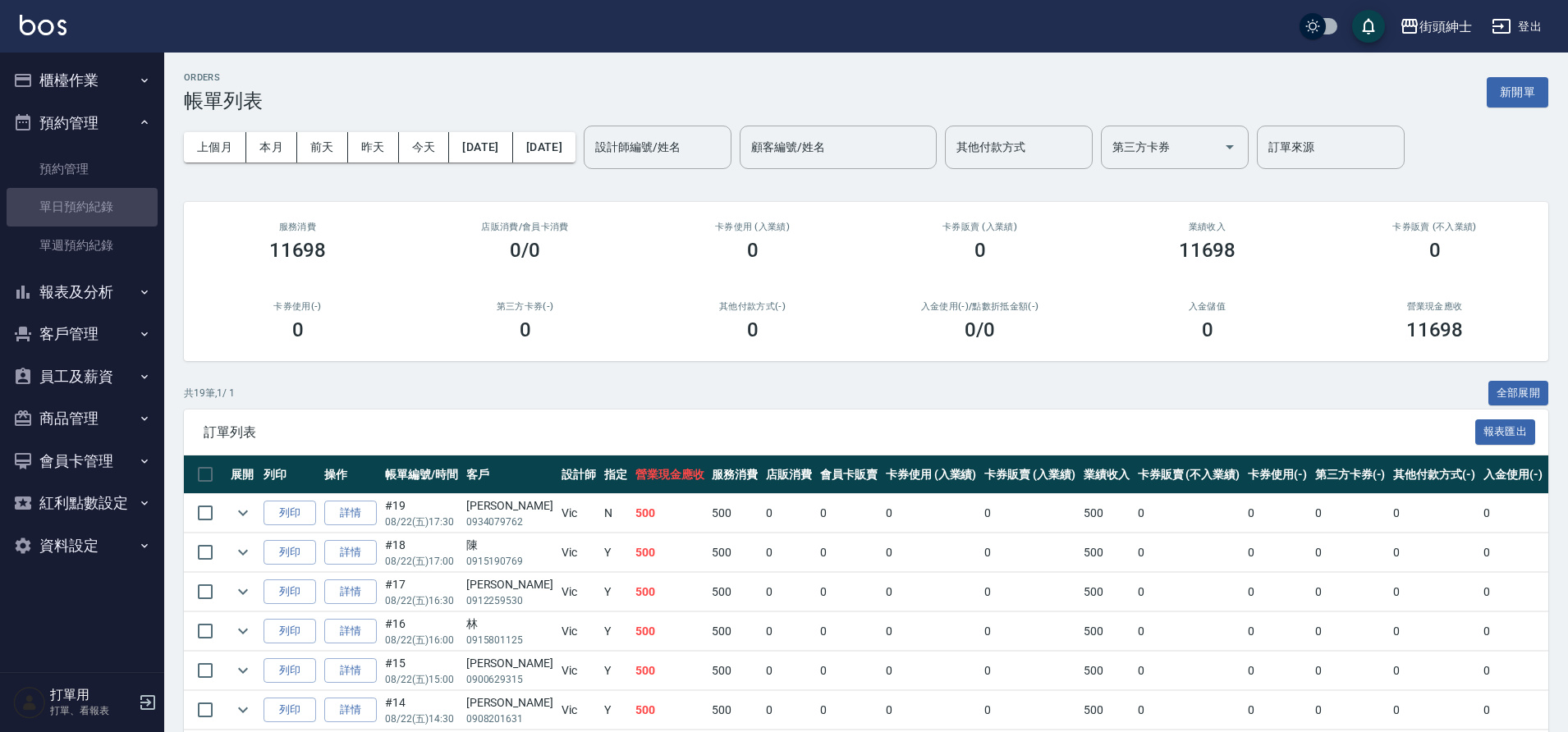
click at [108, 201] on link "單日預約紀錄" at bounding box center [82, 207] width 151 height 38
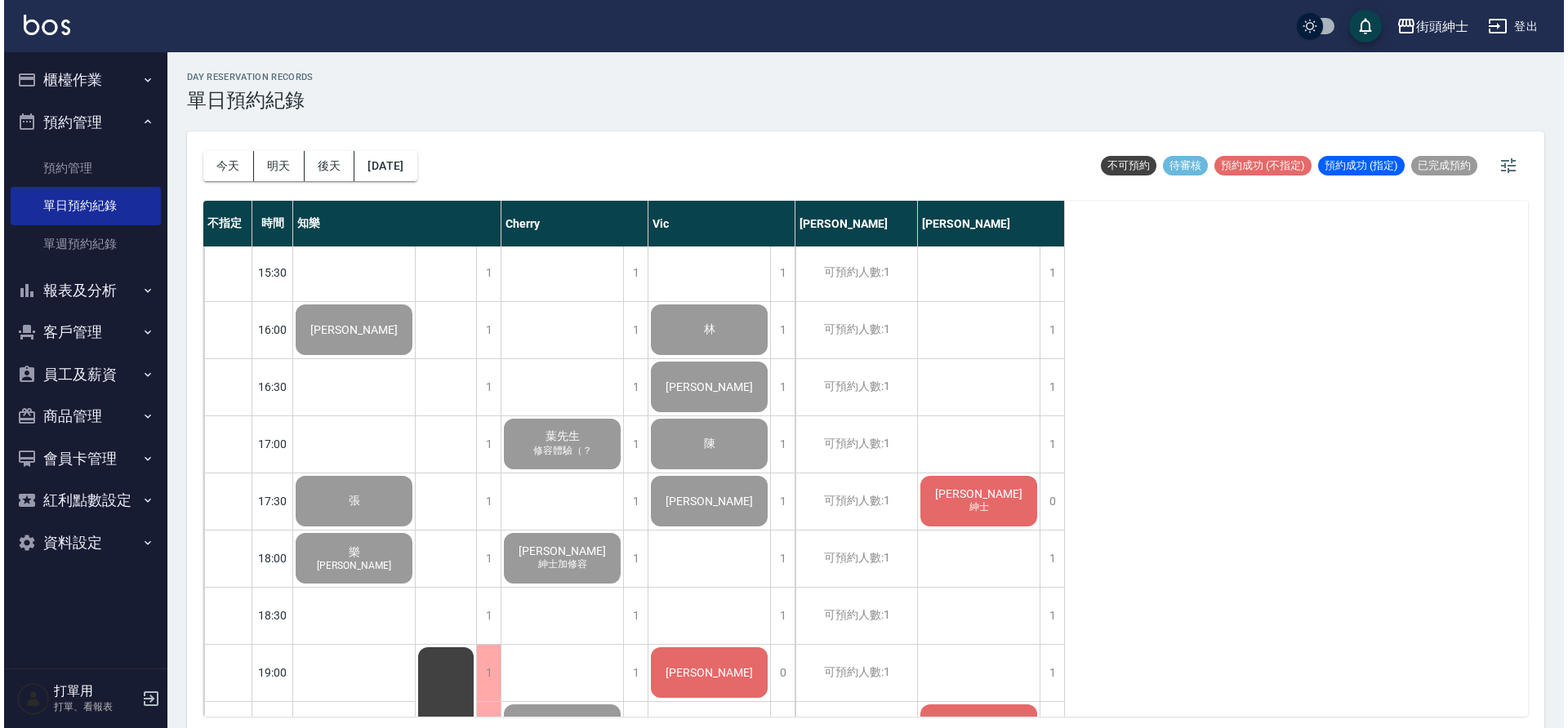
scroll to position [889, 0]
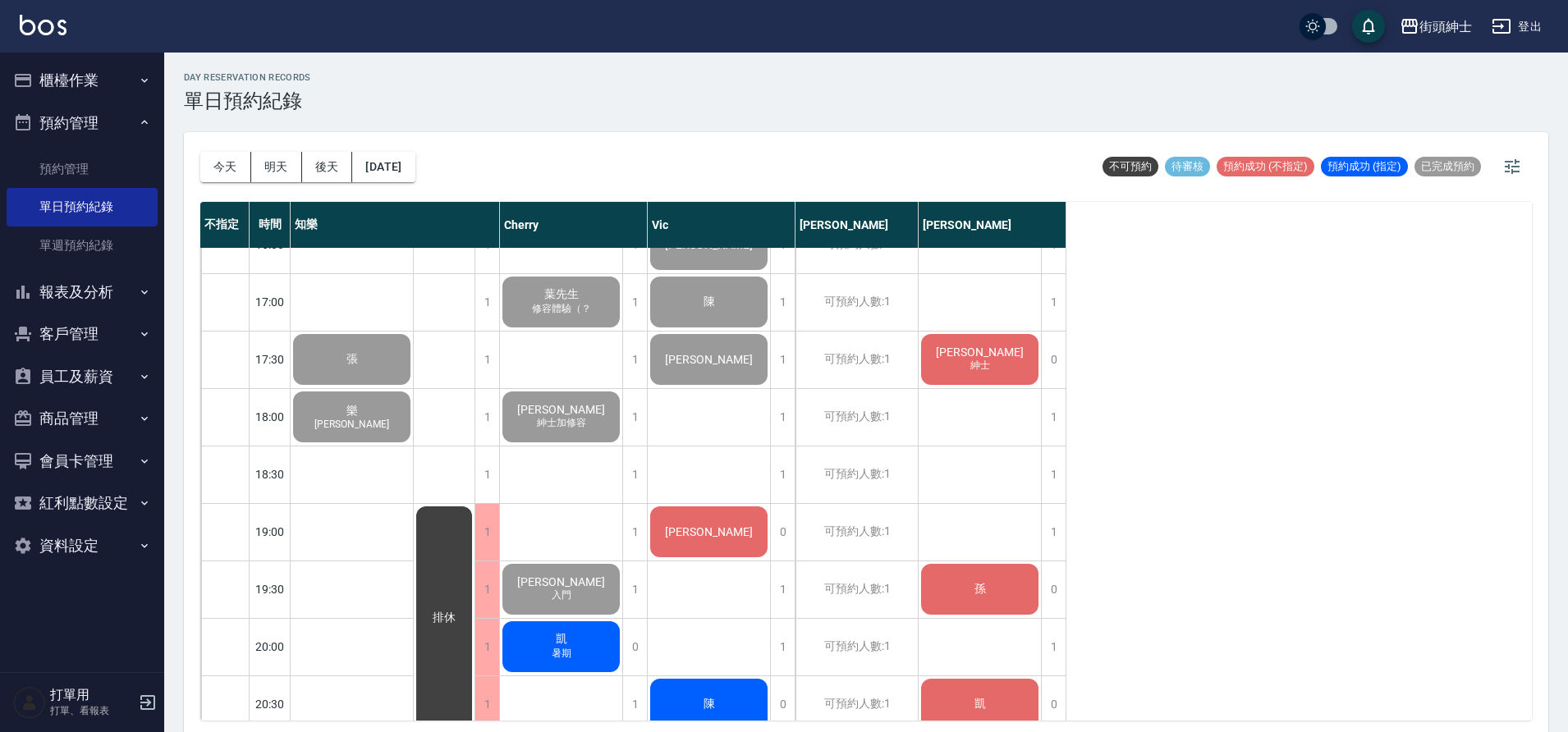
drag, startPoint x: 0, startPoint y: 0, endPoint x: 995, endPoint y: 353, distance: 1056.0
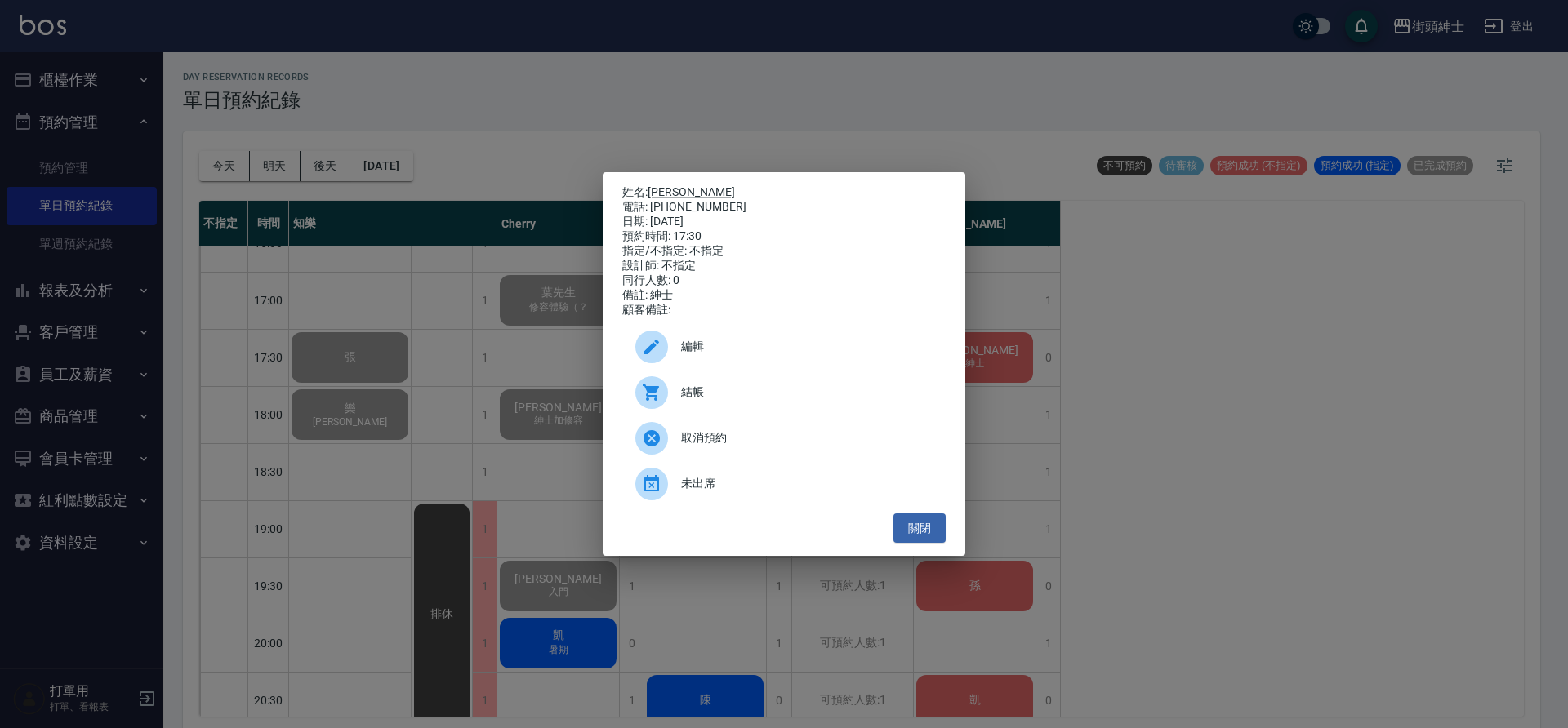
click at [754, 400] on span "結帳" at bounding box center [806, 392] width 252 height 17
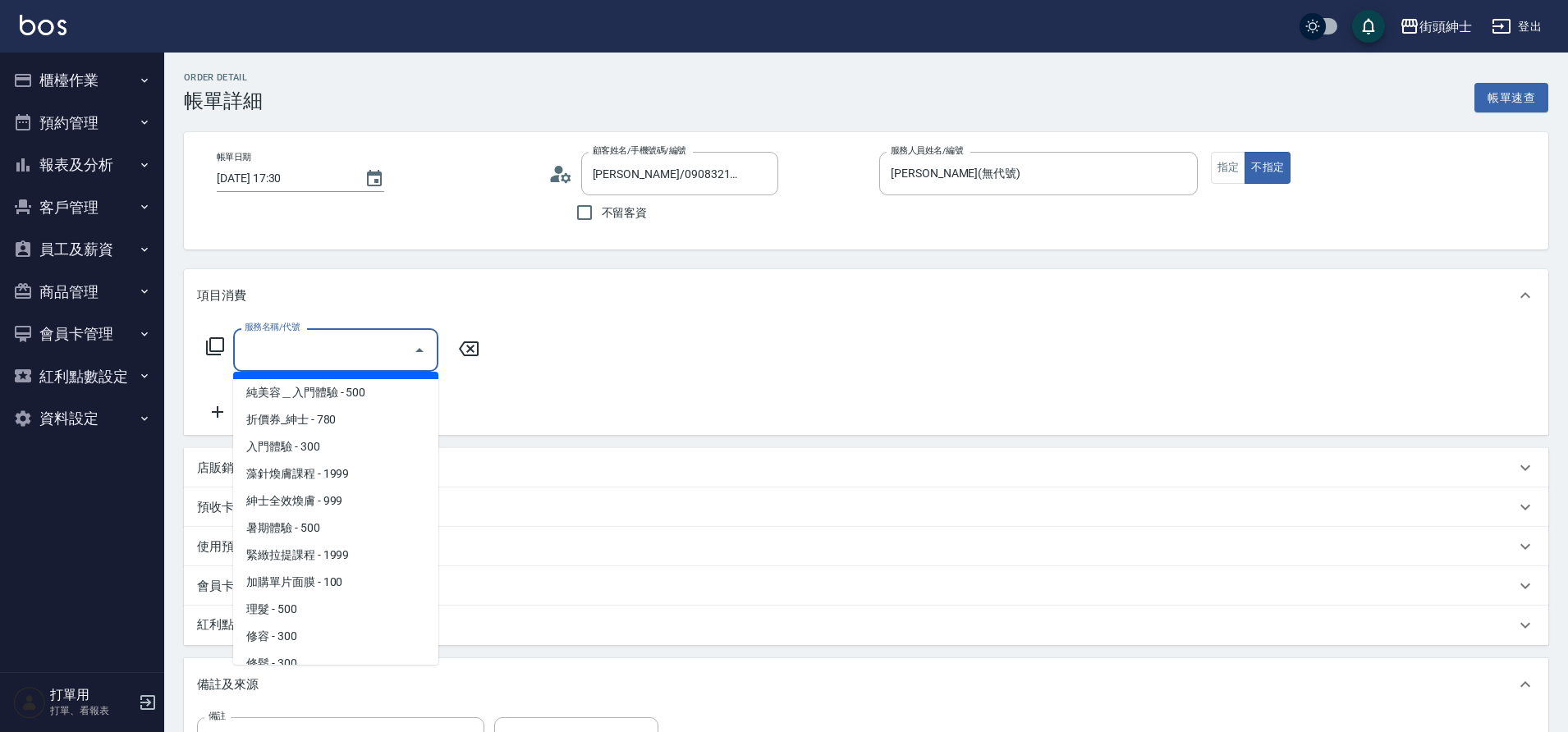
scroll to position [45, 0]
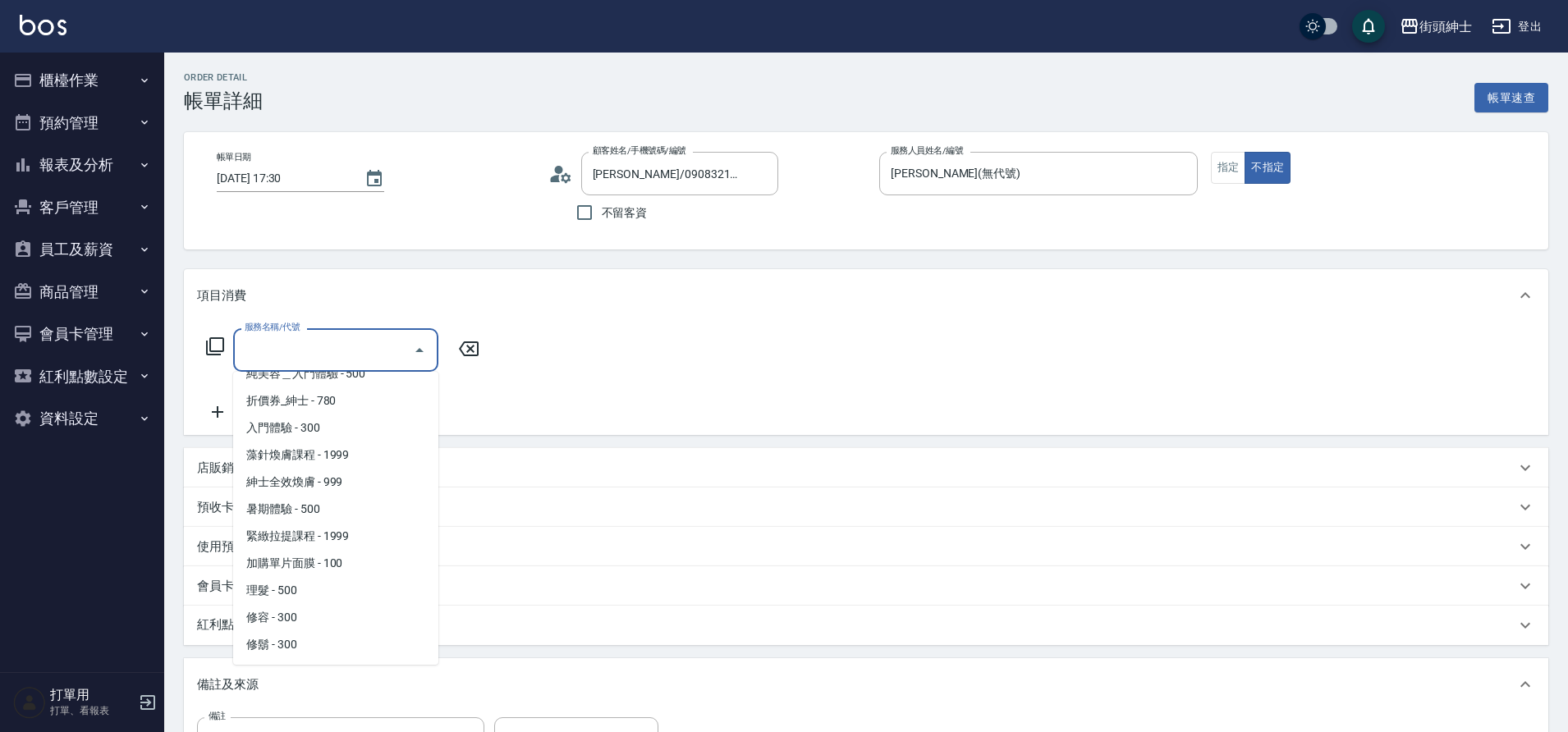
click at [343, 604] on span "修容 - 300" at bounding box center [335, 617] width 205 height 27
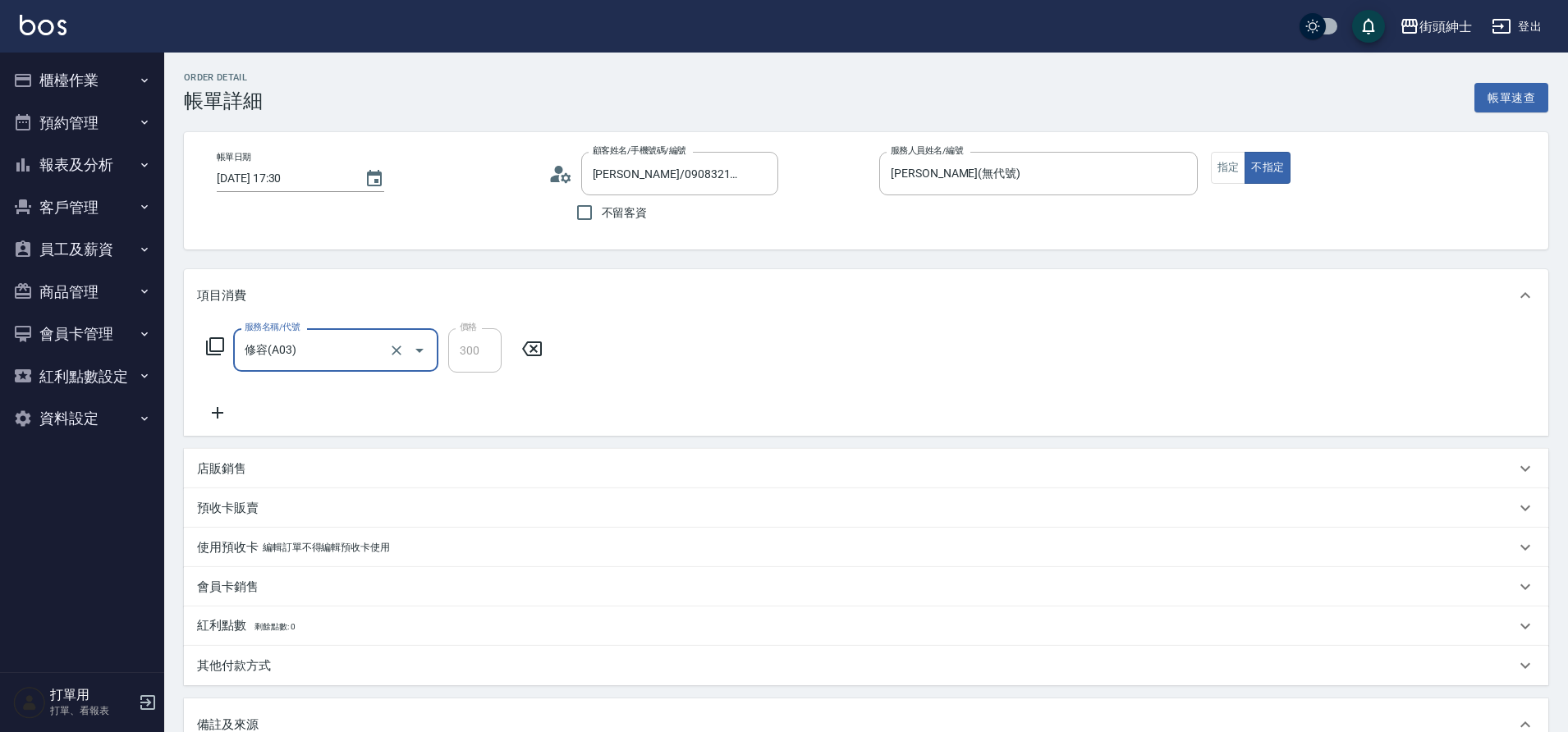
drag, startPoint x: 0, startPoint y: 0, endPoint x: 383, endPoint y: 346, distance: 516.3
click at [383, 346] on div "修容(A03) 服務名稱/代號" at bounding box center [335, 350] width 205 height 44
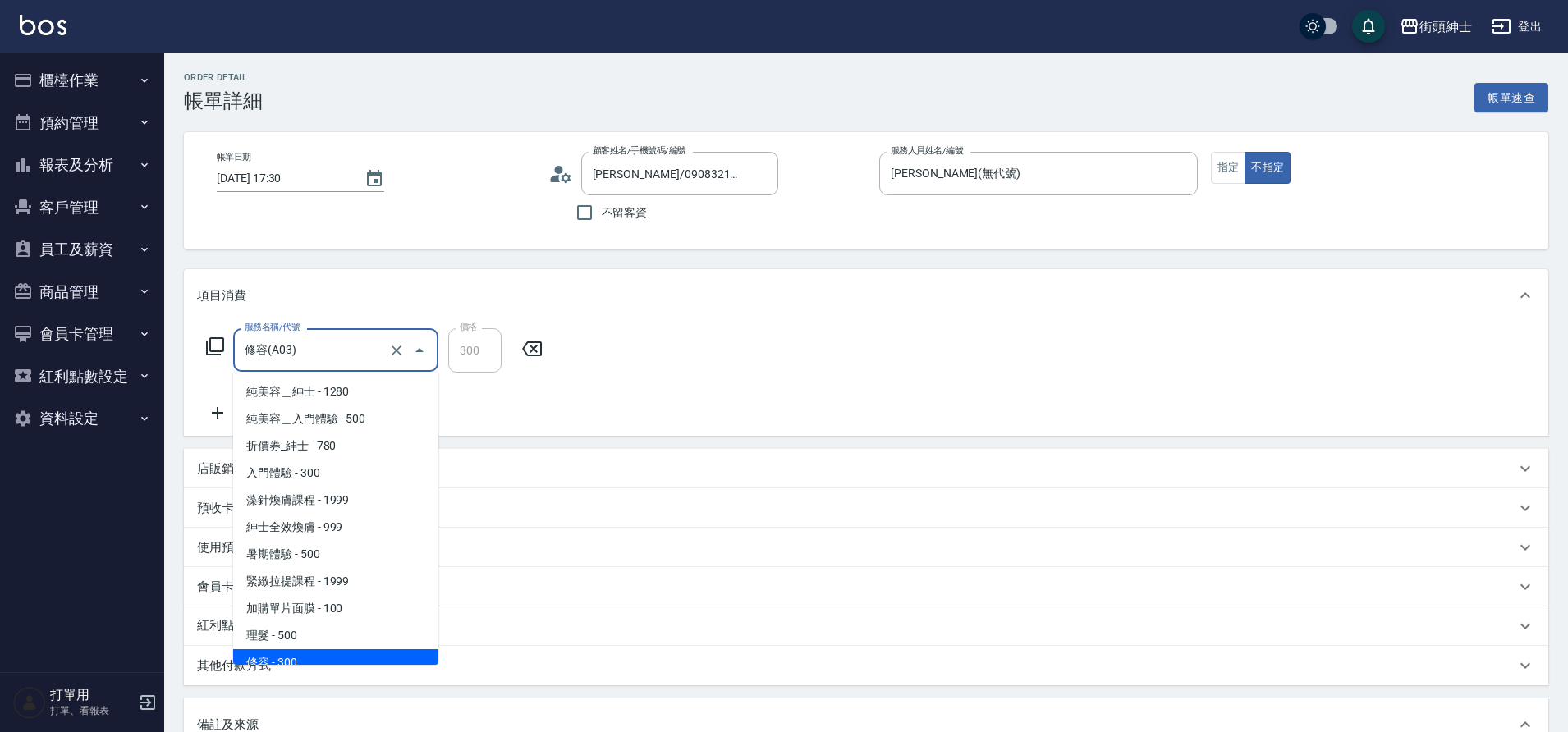
scroll to position [11, 0]
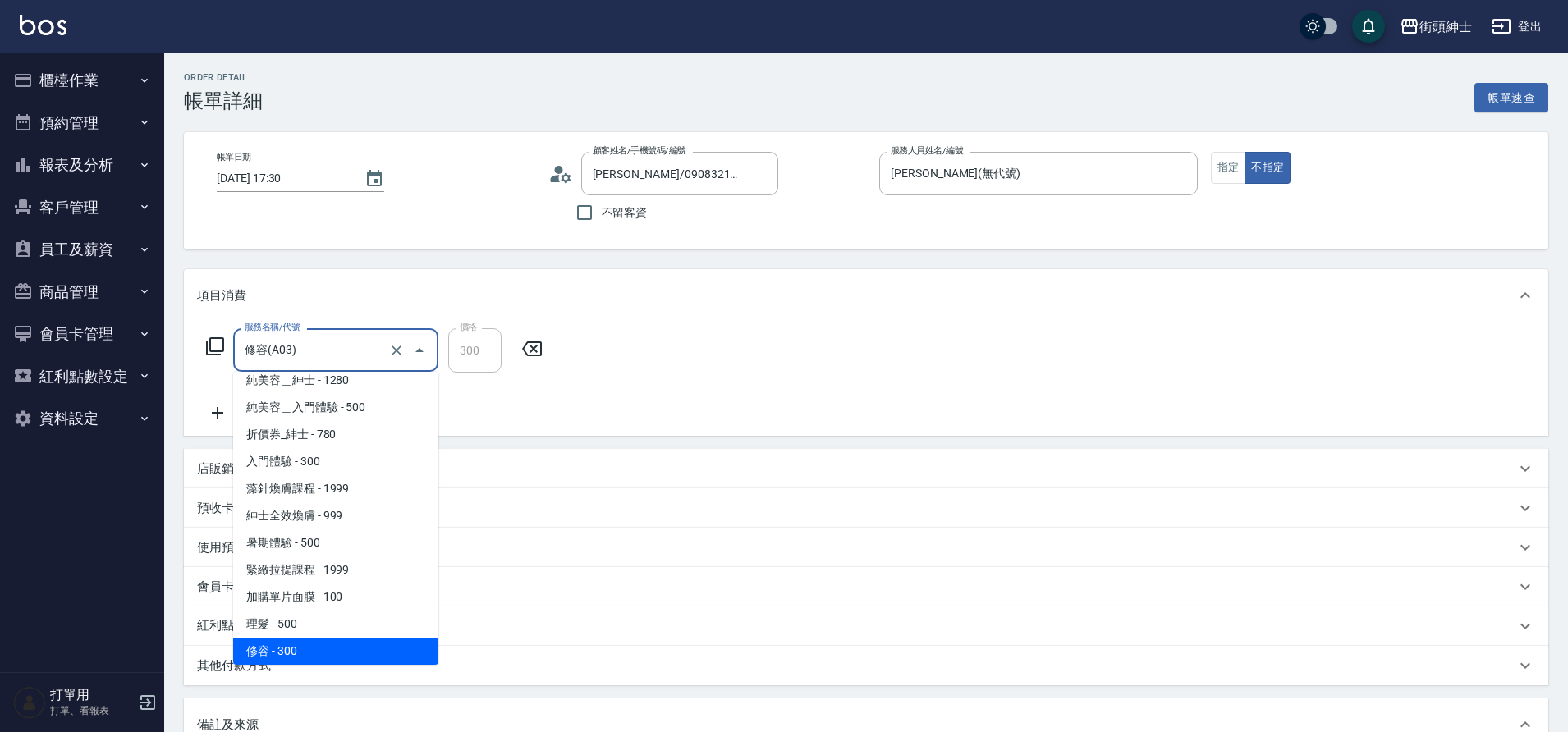
click at [354, 618] on span "理髮 - 500" at bounding box center [335, 624] width 205 height 27
type input "理髮(A02)"
type input "500"
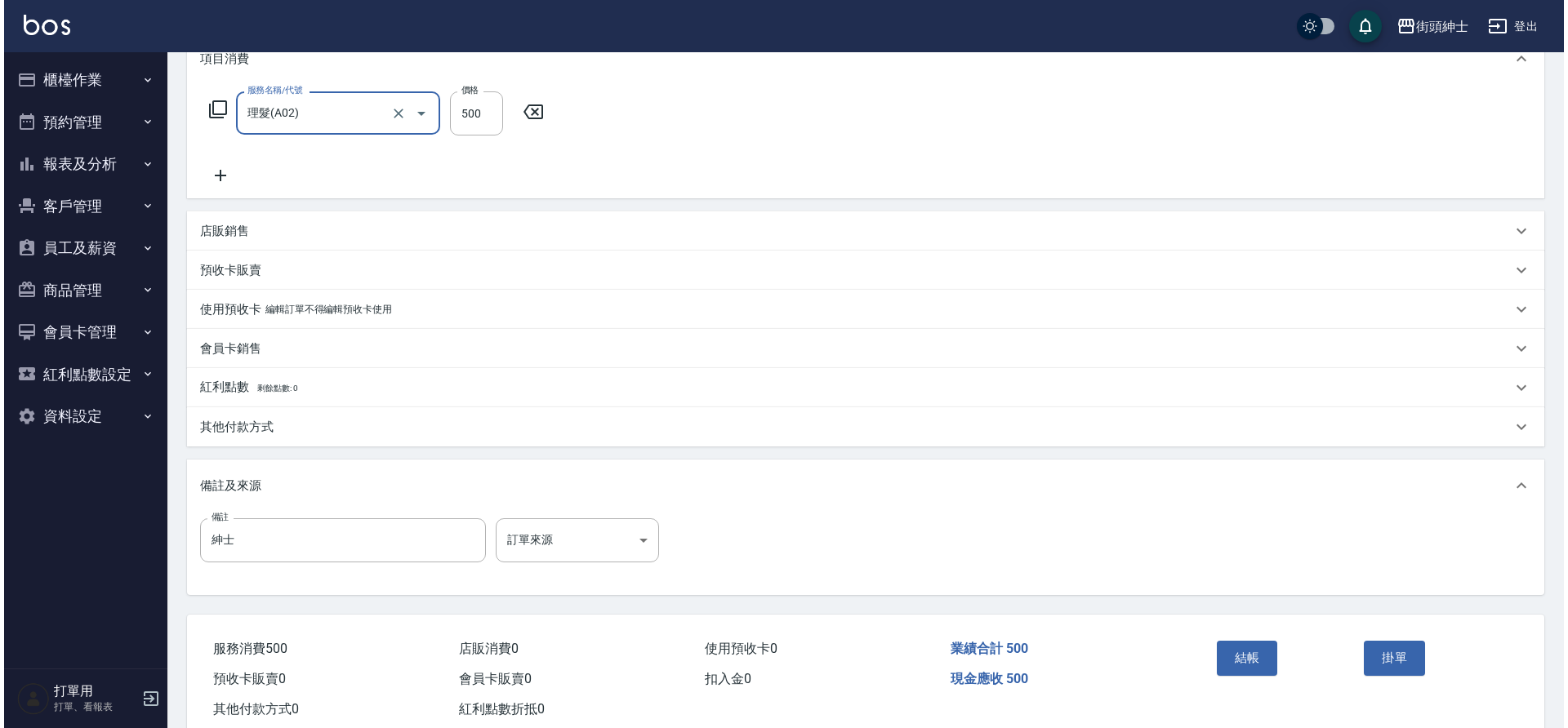
scroll to position [278, 0]
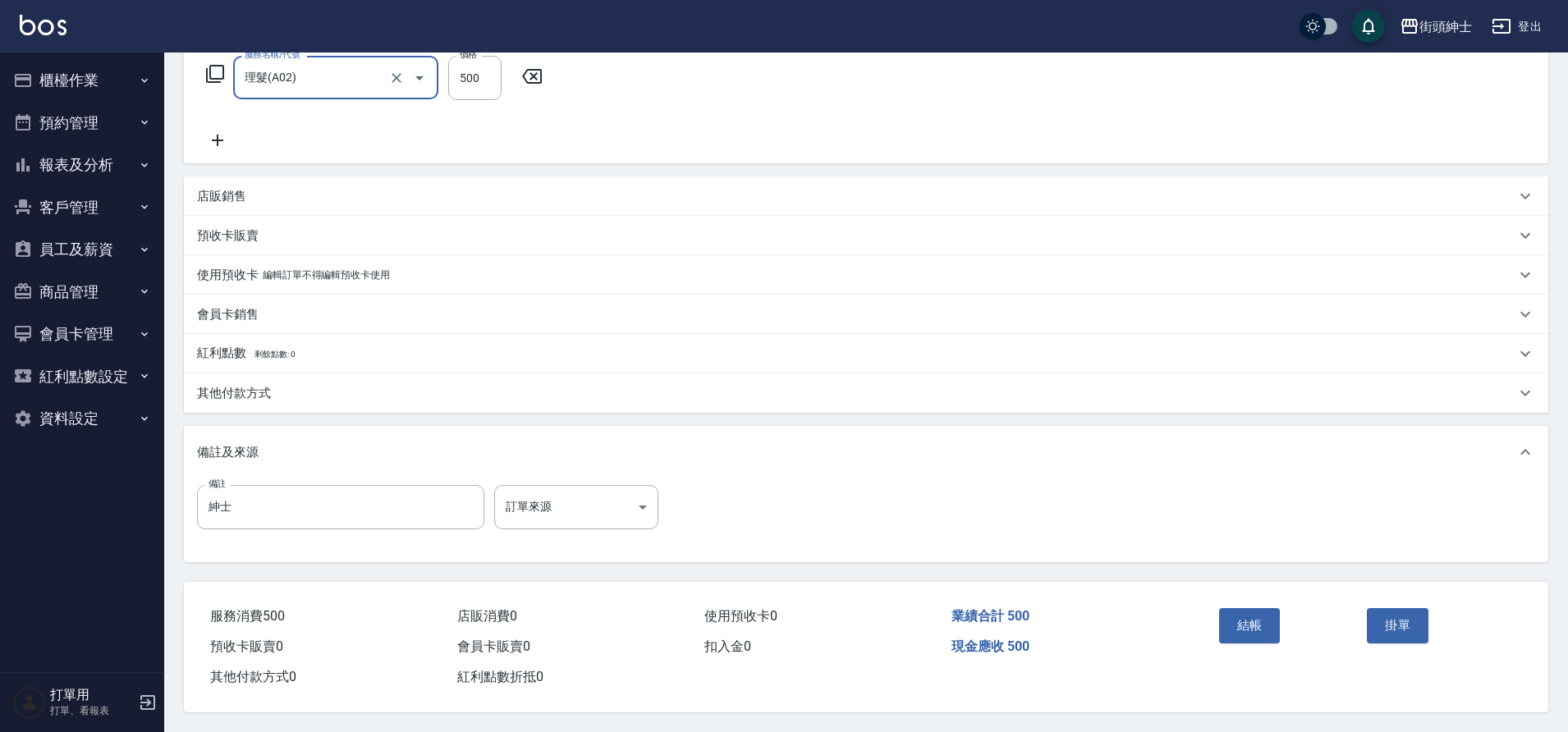
click at [1248, 624] on button "結帳" at bounding box center [1250, 625] width 62 height 34
click at [1261, 621] on button "結帳" at bounding box center [1250, 625] width 62 height 34
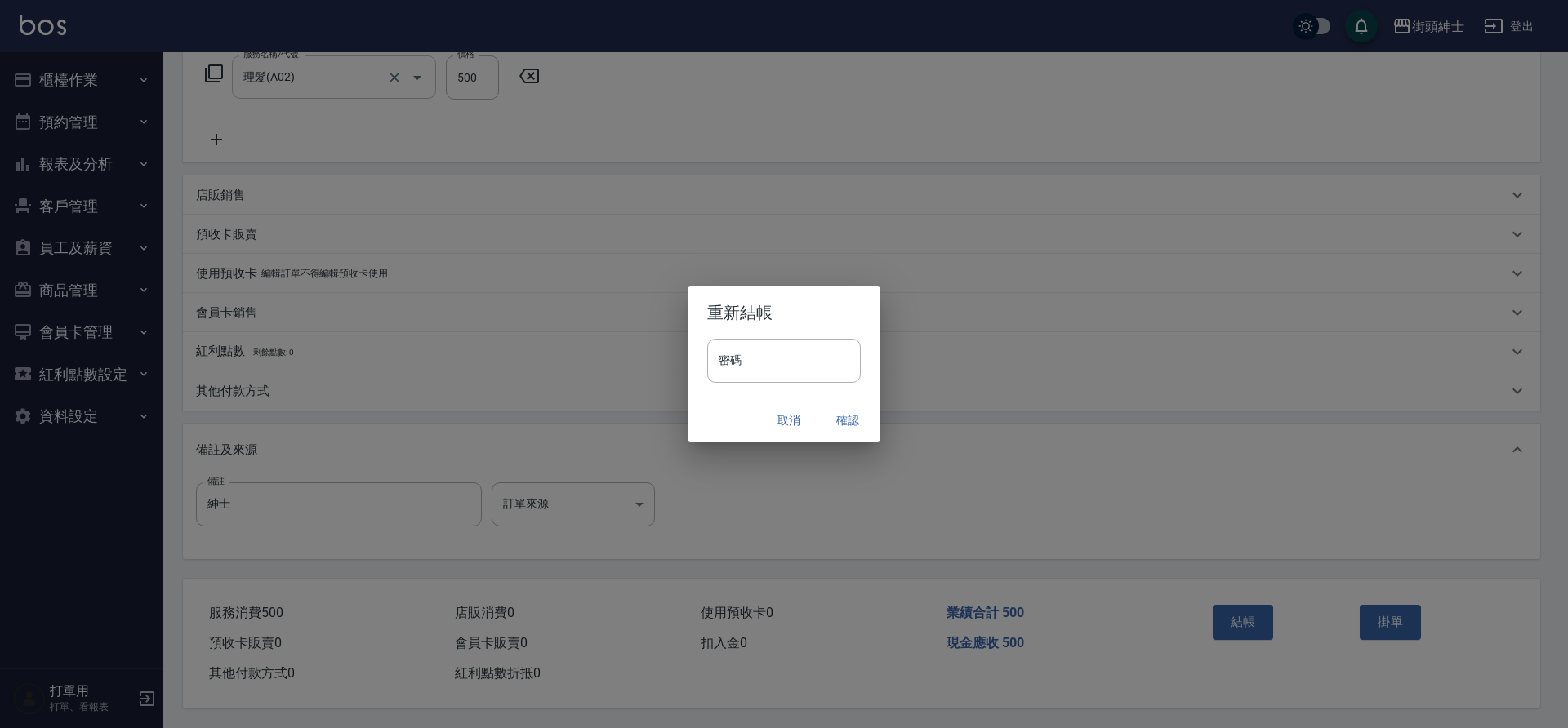
click at [845, 421] on button "確認" at bounding box center [847, 421] width 53 height 30
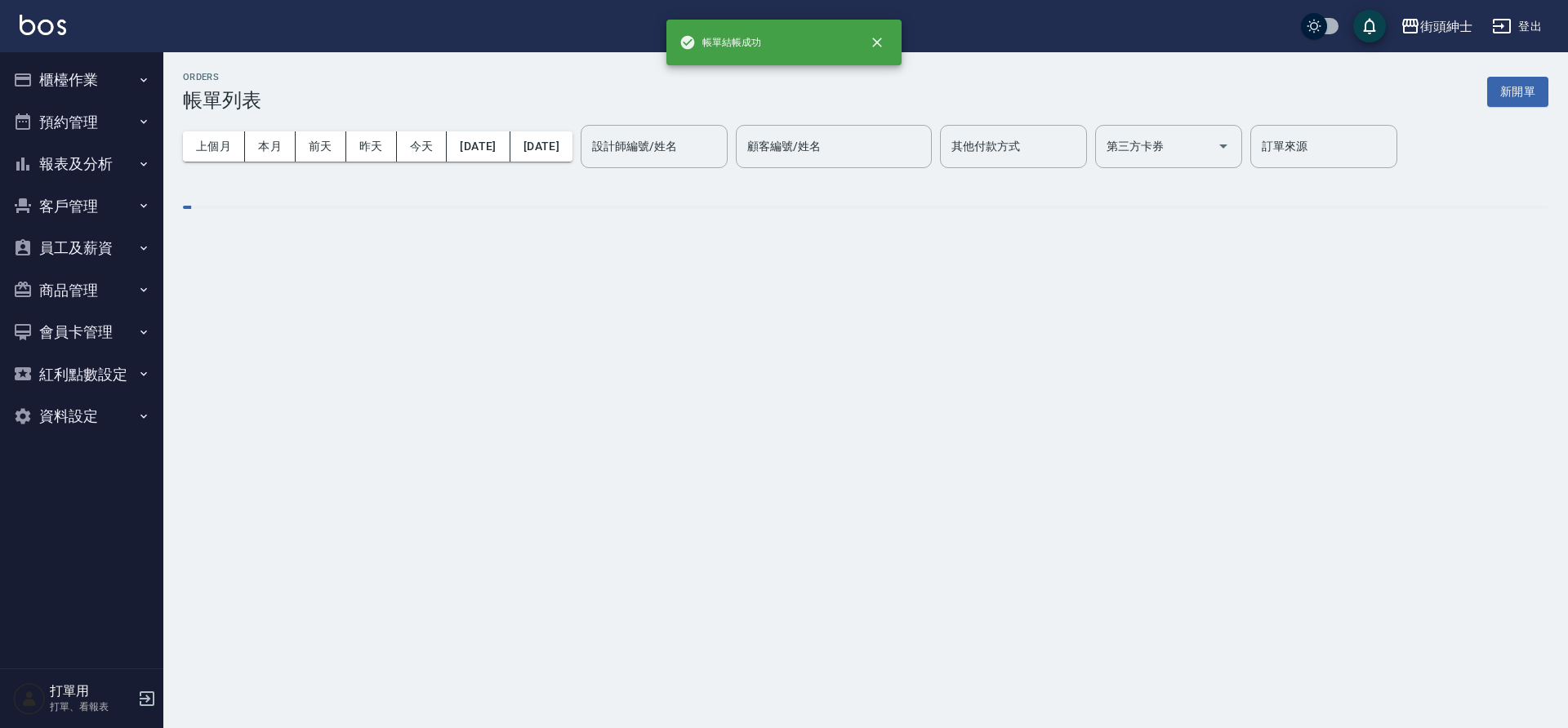
click at [68, 128] on button "預約管理" at bounding box center [82, 122] width 150 height 43
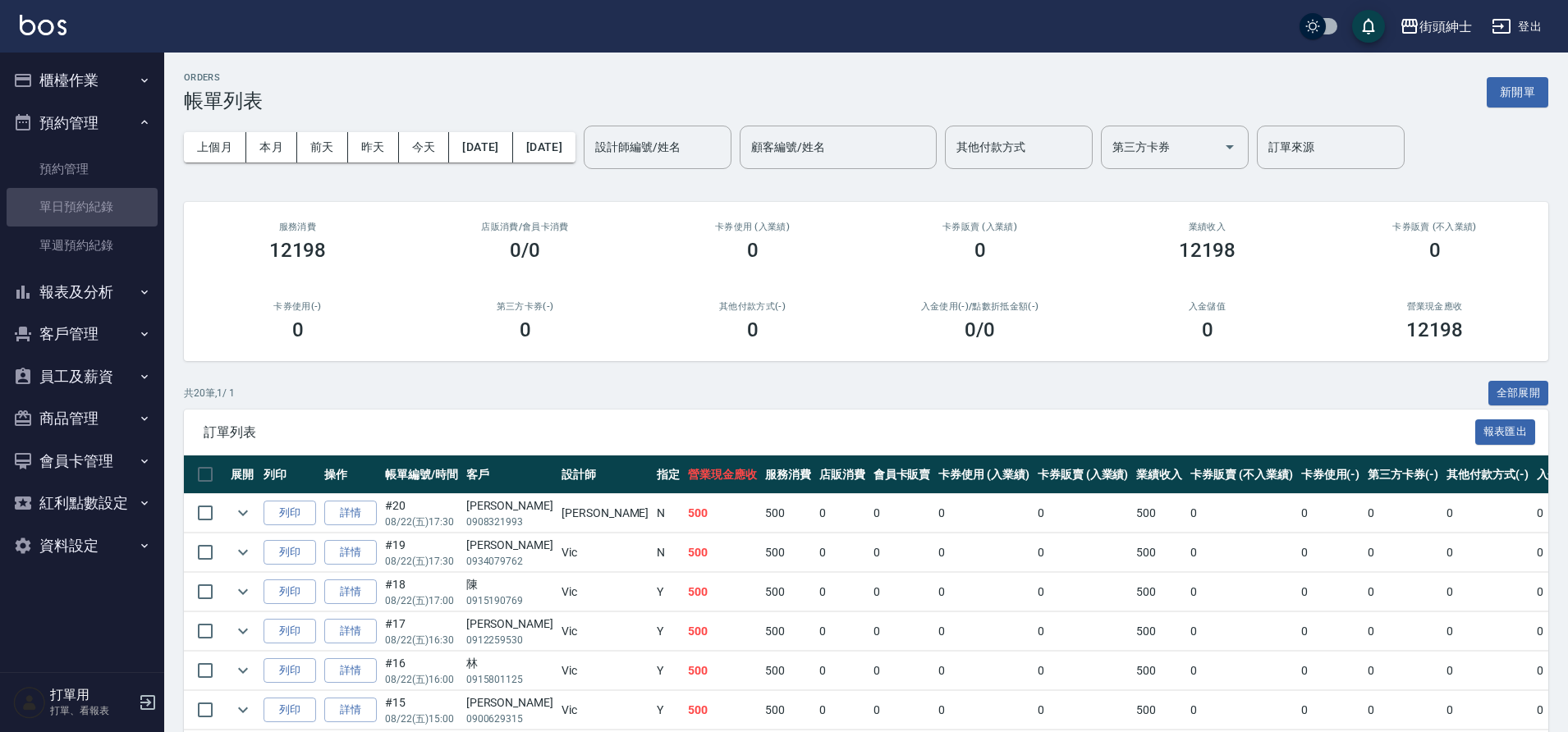
click at [114, 198] on link "單日預約紀錄" at bounding box center [82, 207] width 151 height 38
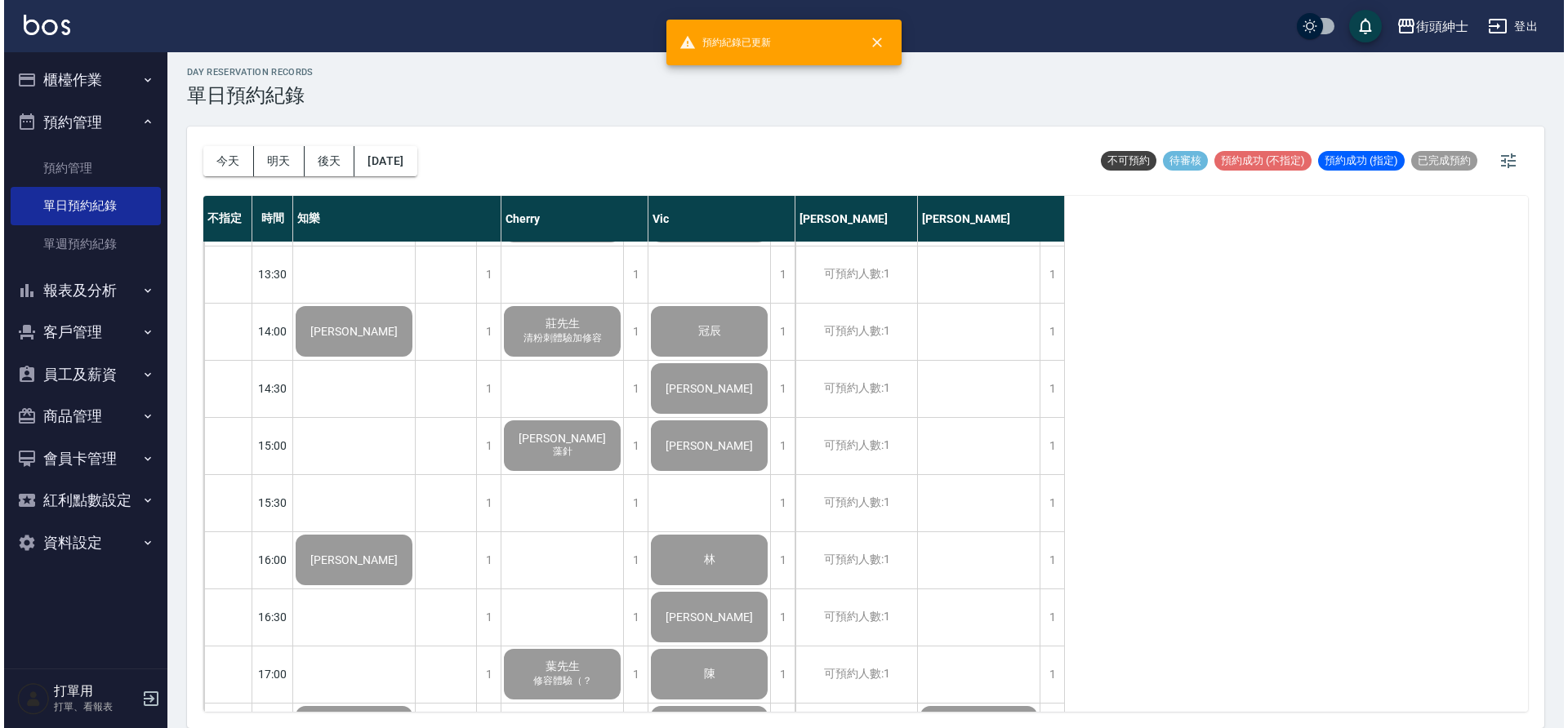
scroll to position [1043, 0]
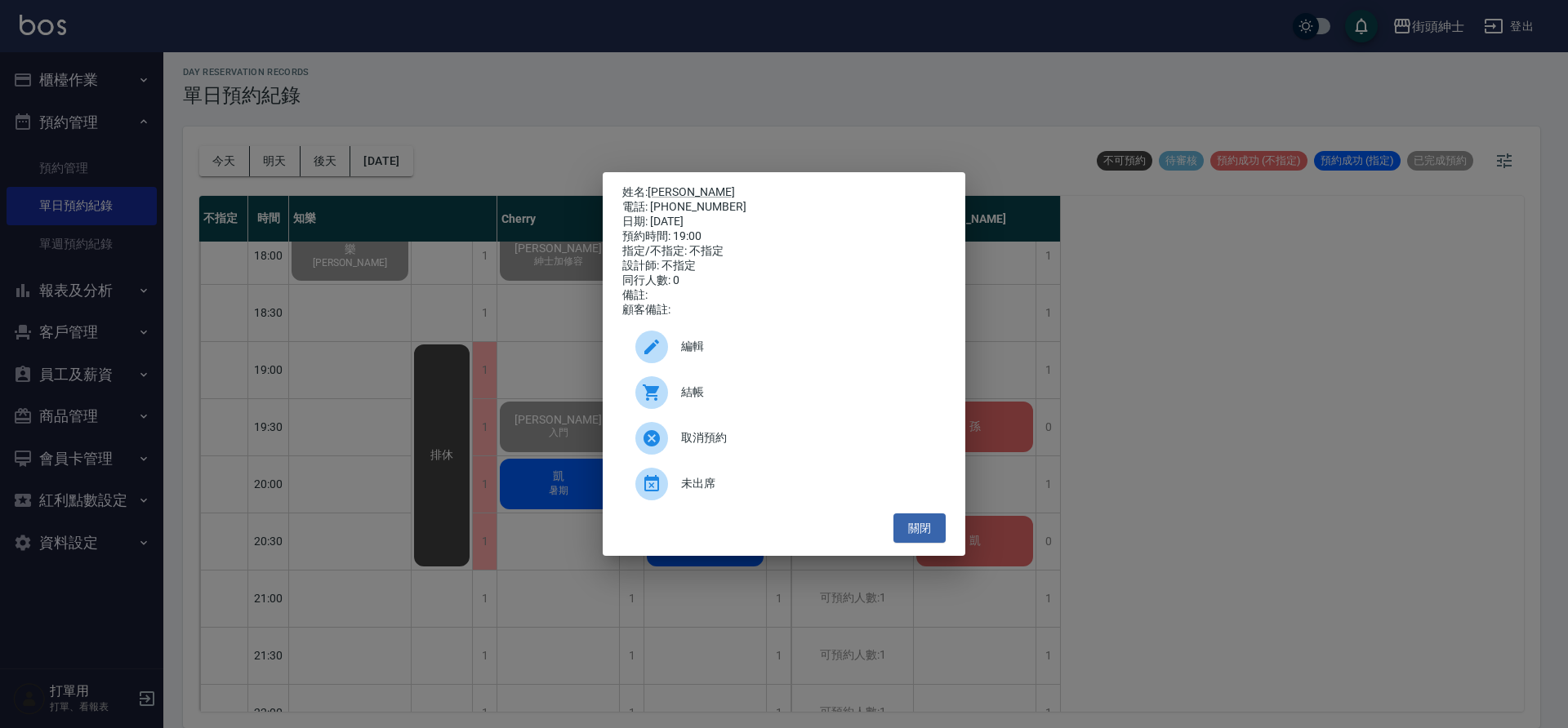
click at [753, 396] on span "結帳" at bounding box center [806, 392] width 252 height 17
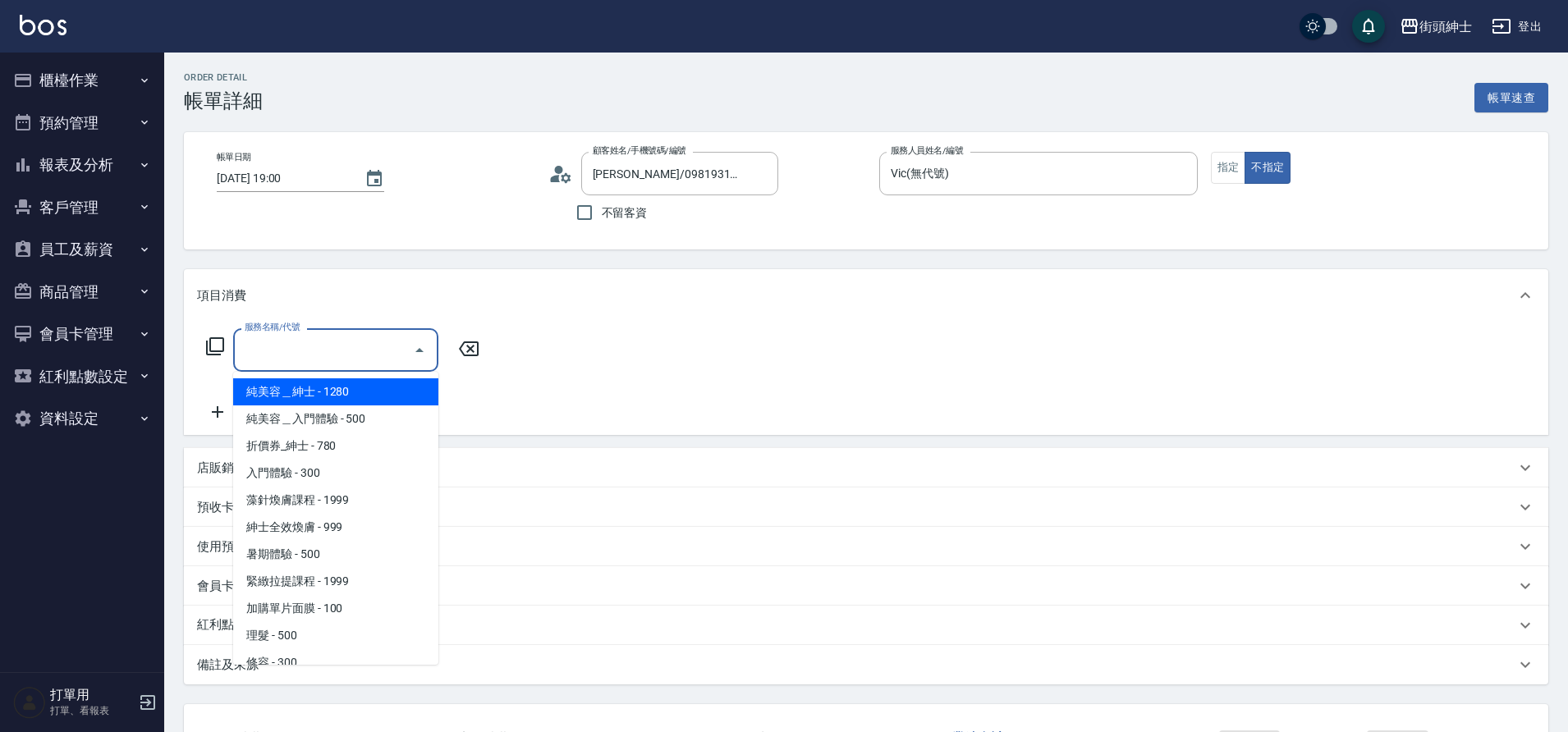
scroll to position [45, 0]
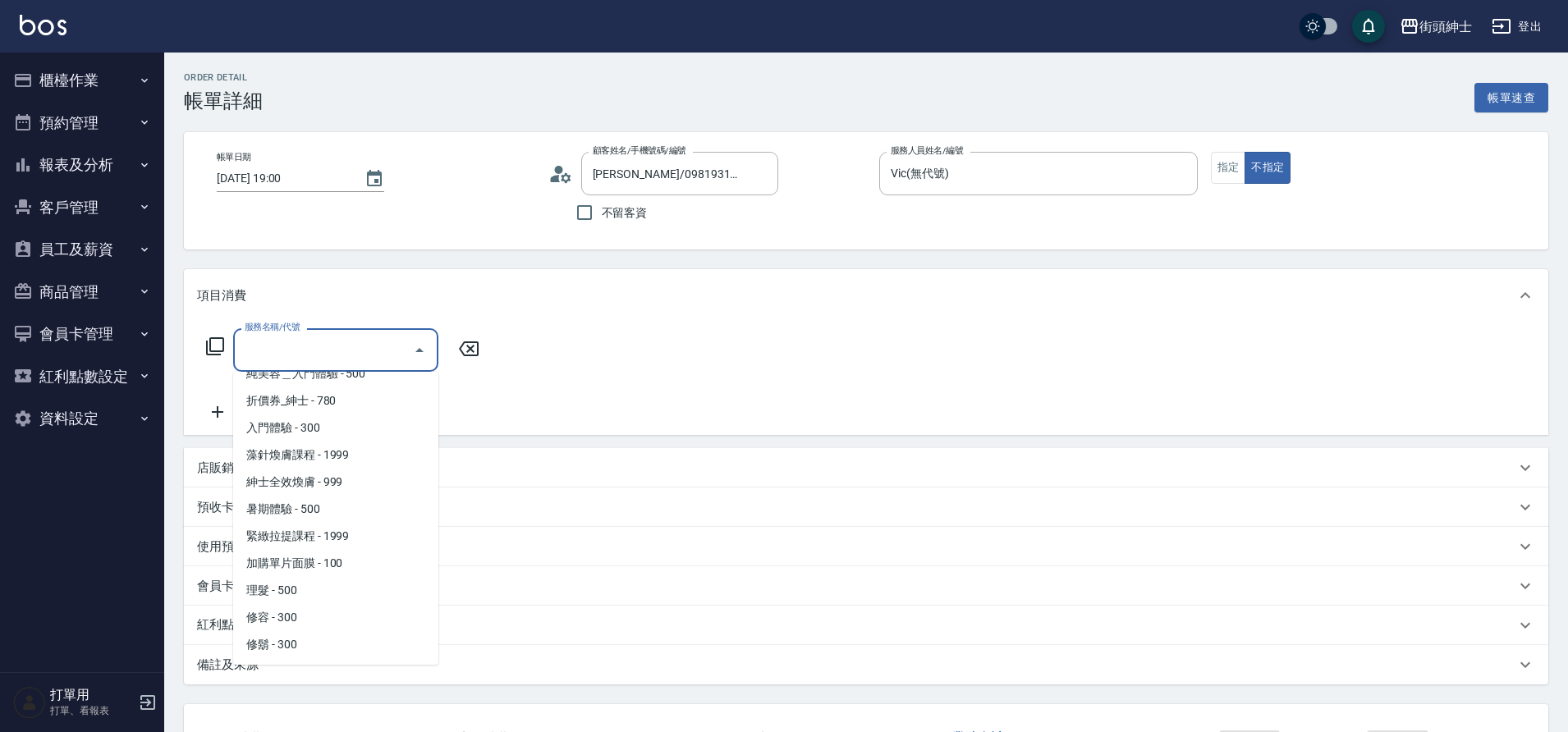
click at [330, 590] on span "理髮 - 500" at bounding box center [335, 590] width 205 height 27
type input "理髮(A02)"
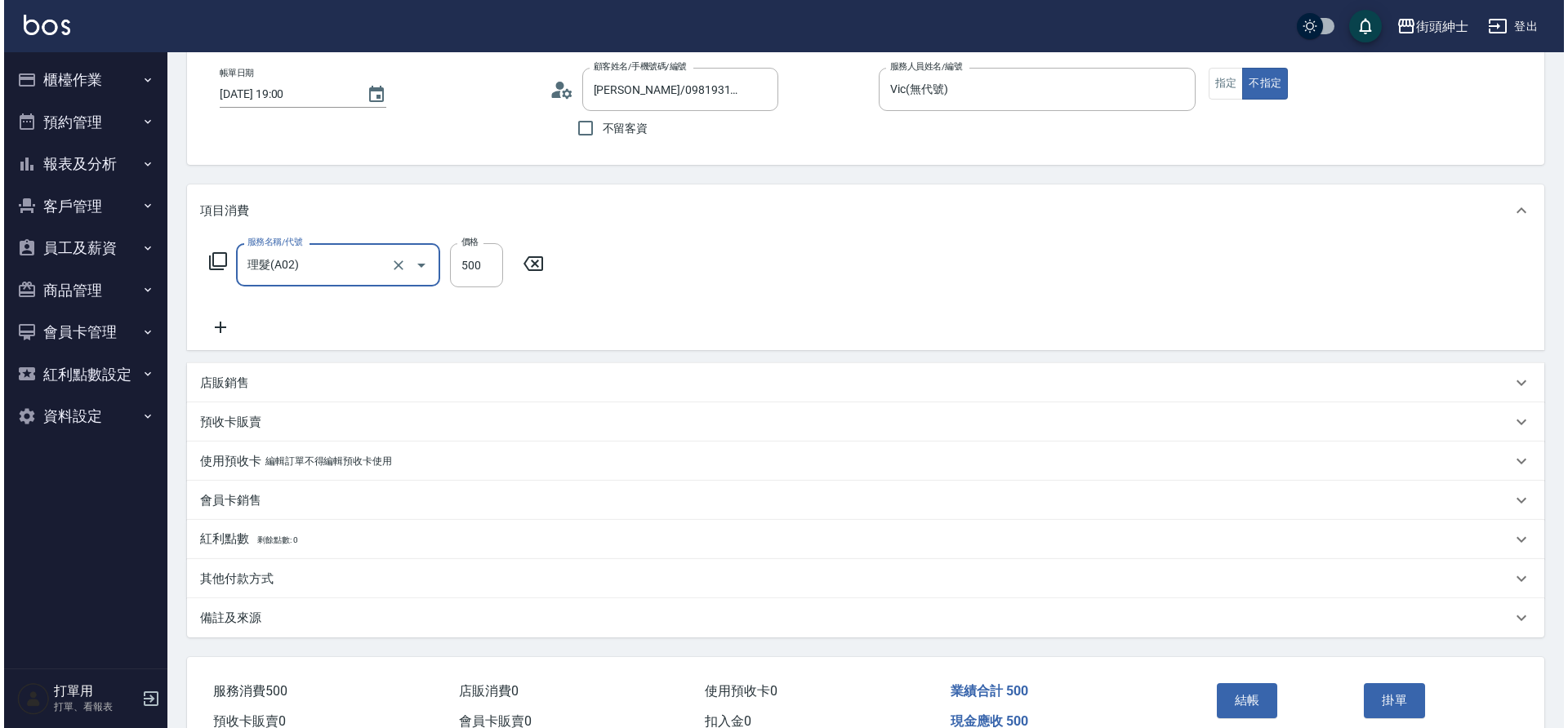
scroll to position [169, 0]
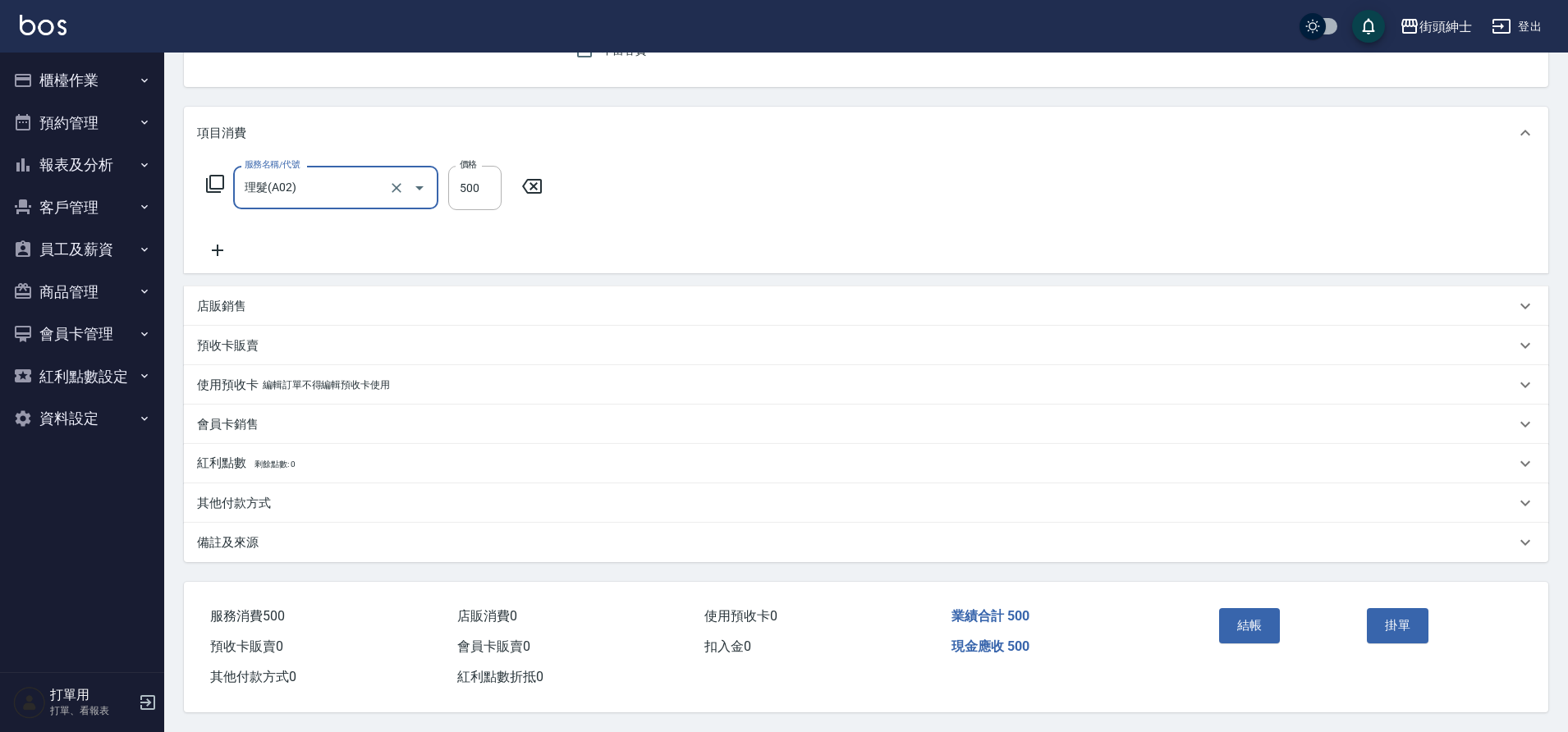
click at [1228, 616] on button "結帳" at bounding box center [1250, 625] width 62 height 34
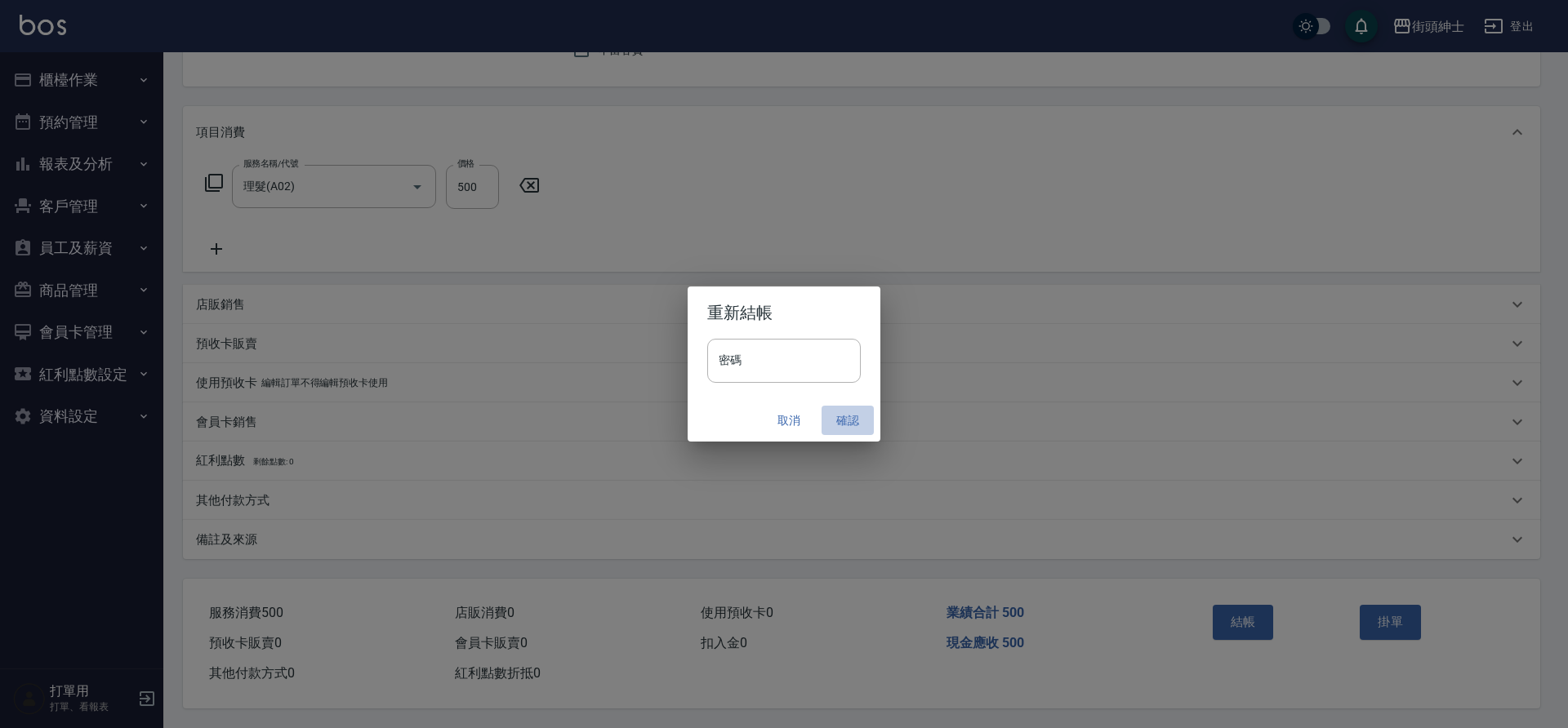
click at [851, 413] on button "確認" at bounding box center [847, 421] width 53 height 30
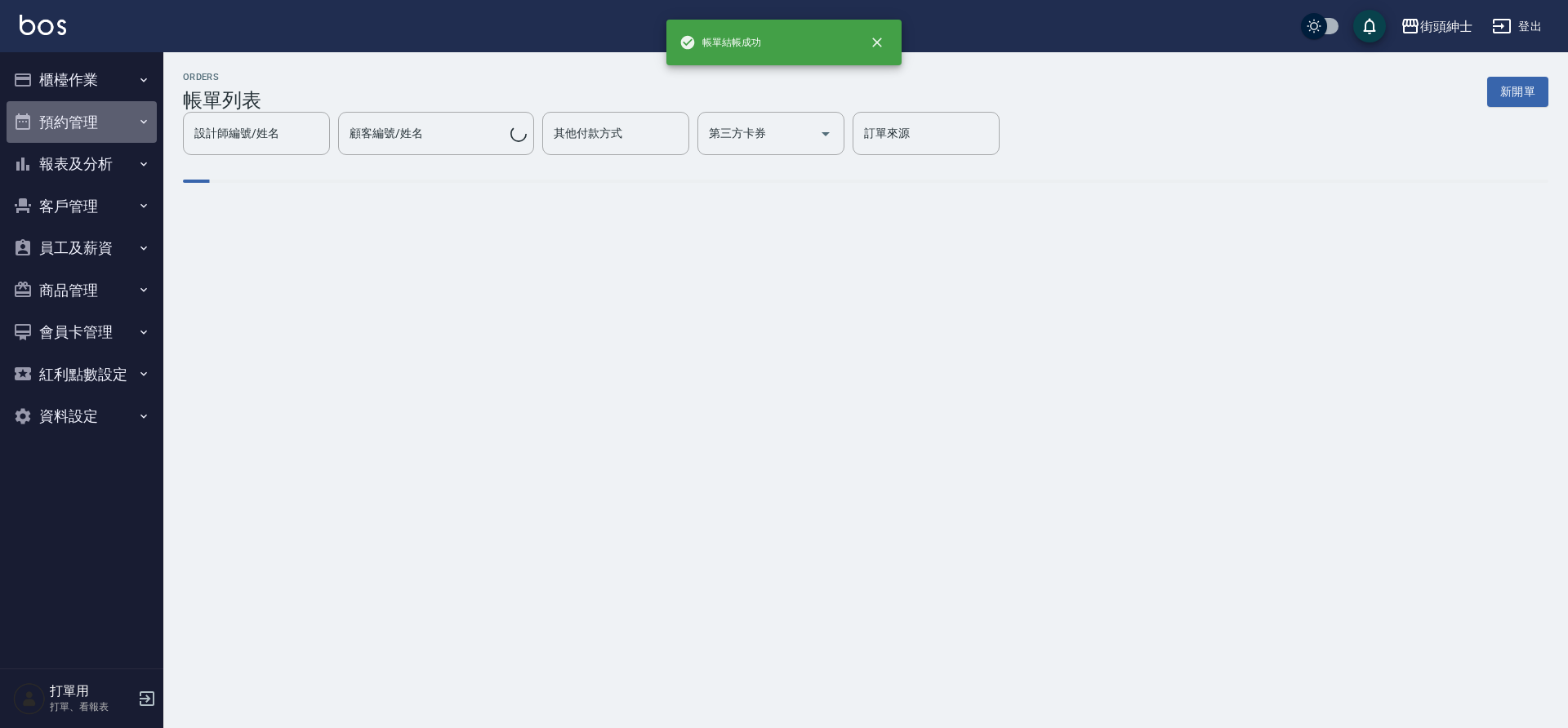
drag, startPoint x: 0, startPoint y: 0, endPoint x: 125, endPoint y: 134, distance: 183.3
click at [125, 134] on button "預約管理" at bounding box center [82, 122] width 150 height 43
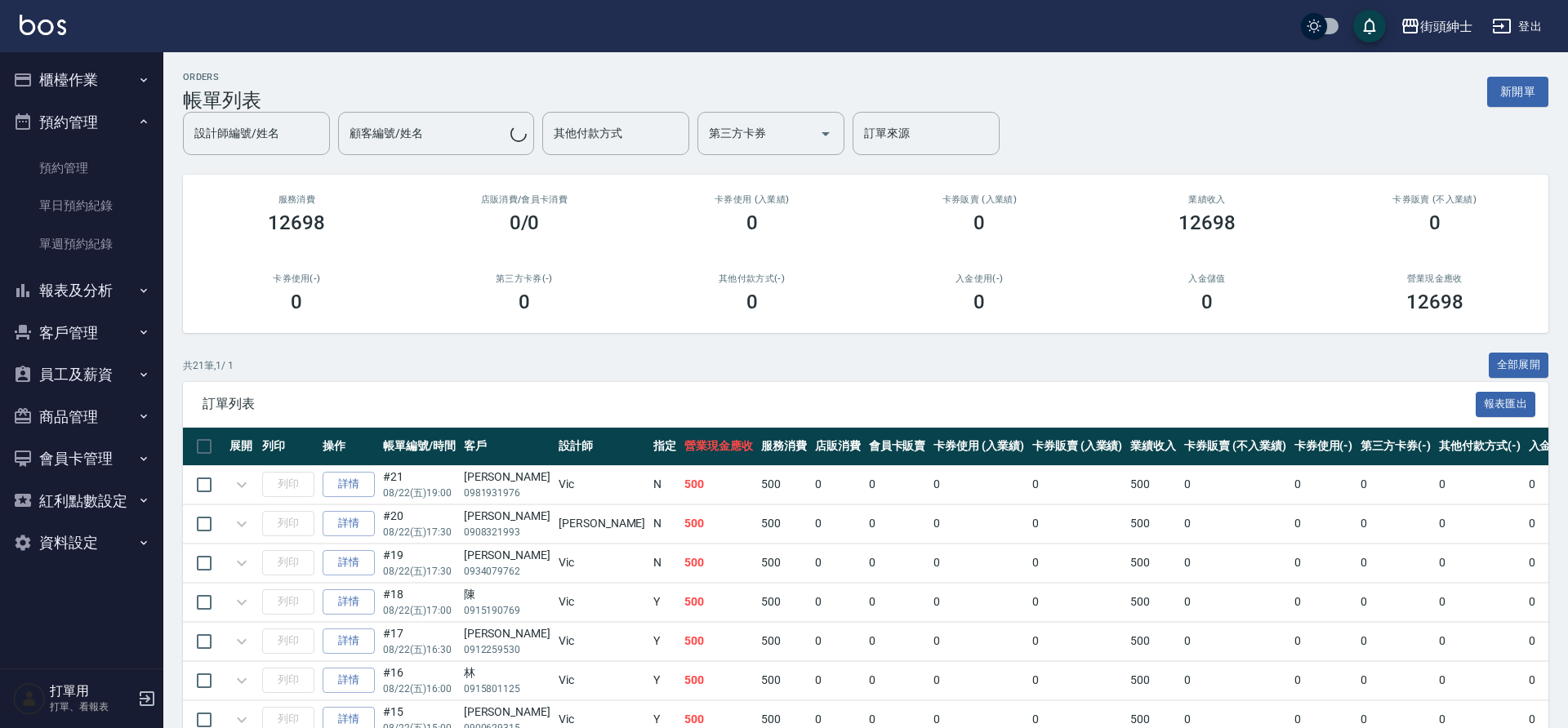
click at [118, 203] on link "單日預約紀錄" at bounding box center [82, 206] width 150 height 38
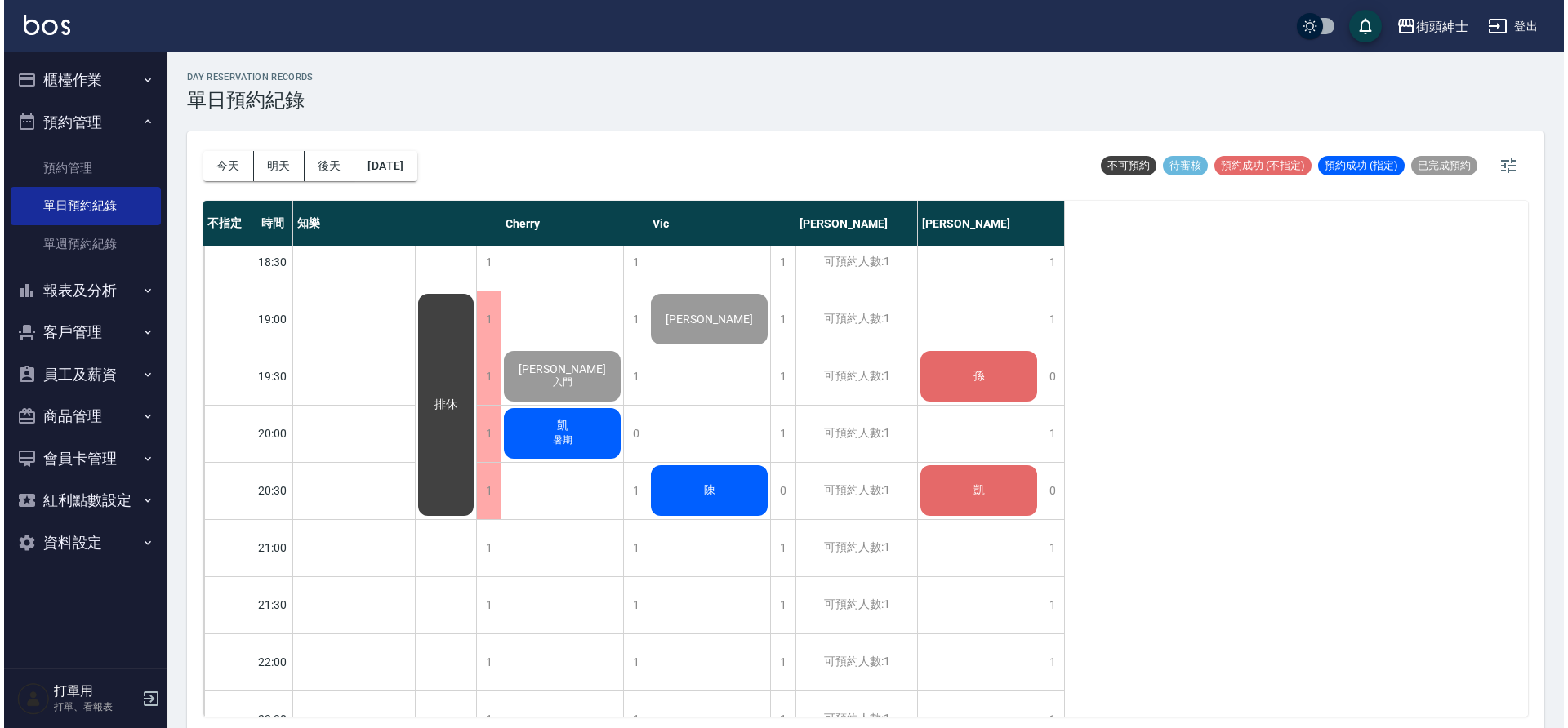
scroll to position [1093, 0]
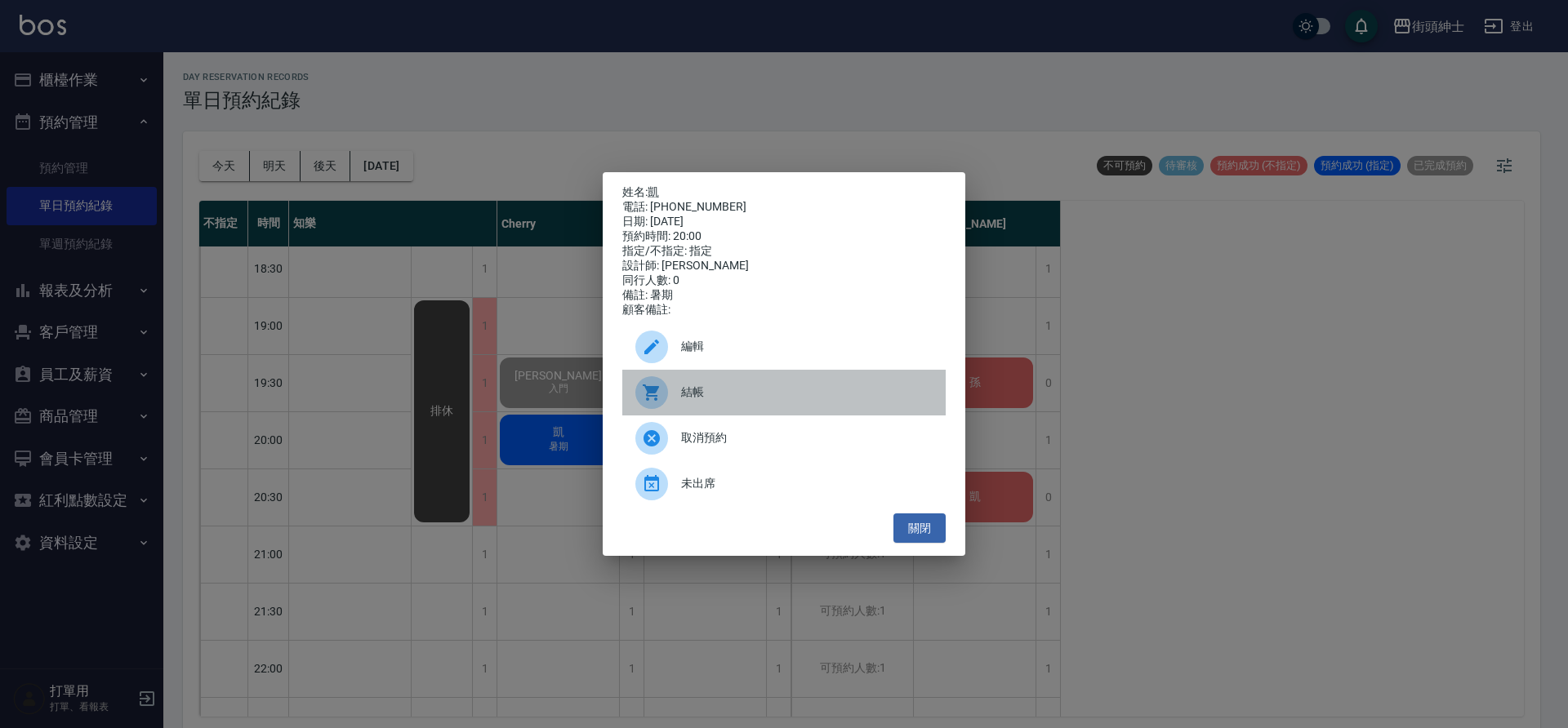
click at [712, 411] on div "結帳" at bounding box center [784, 393] width 323 height 46
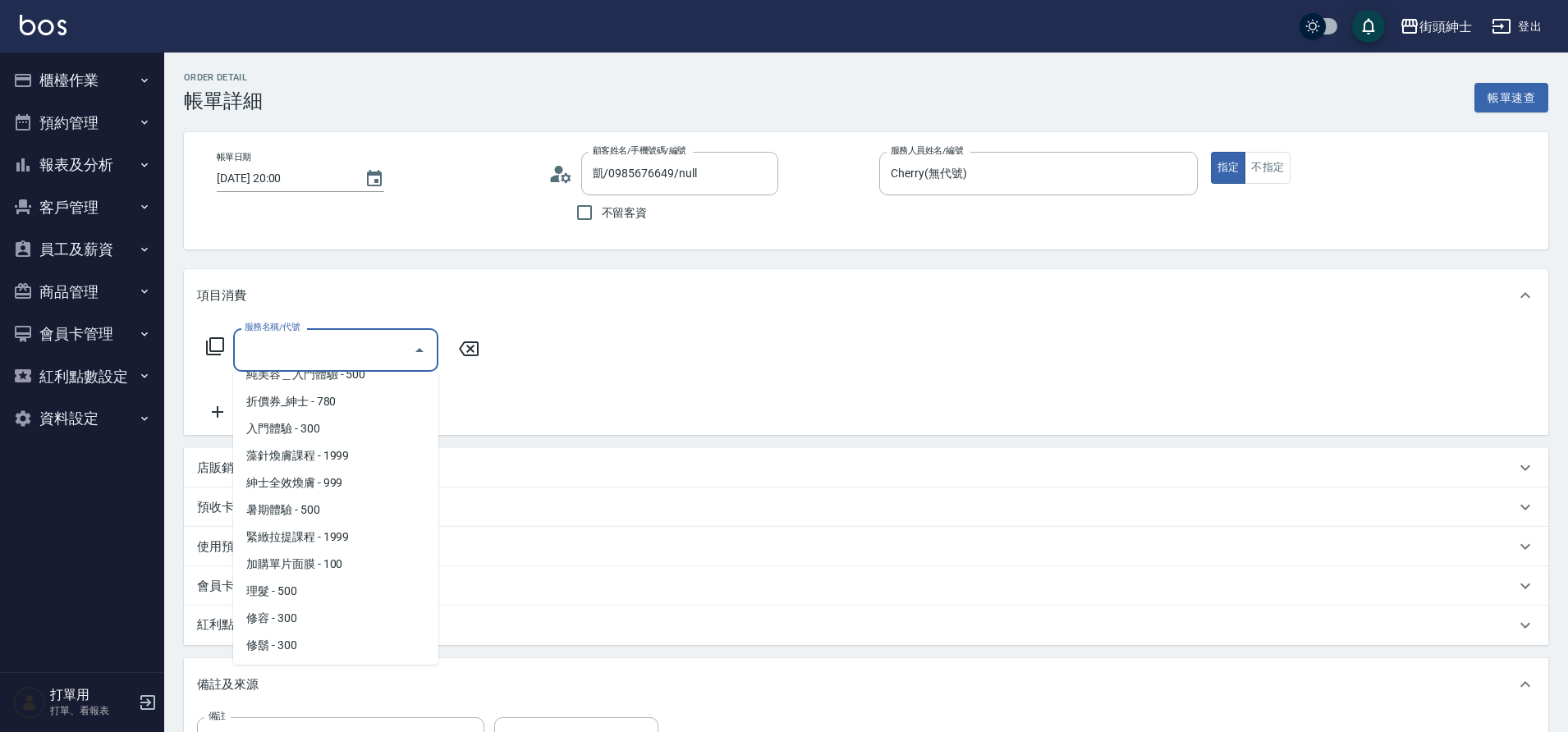
scroll to position [45, 0]
click at [333, 514] on span "暑期體驗 - 500" at bounding box center [335, 509] width 205 height 27
type input "暑期體驗"
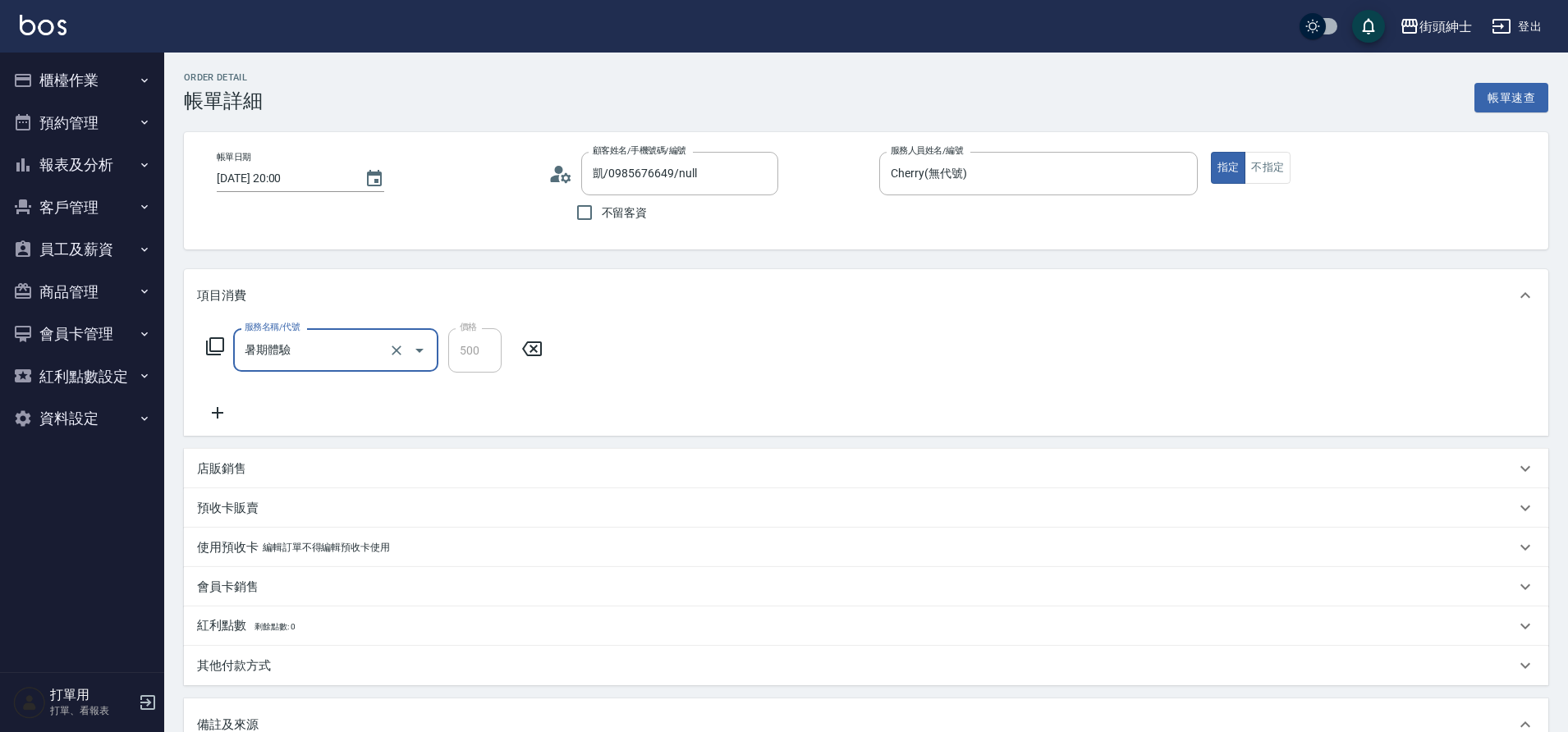
scroll to position [280, 0]
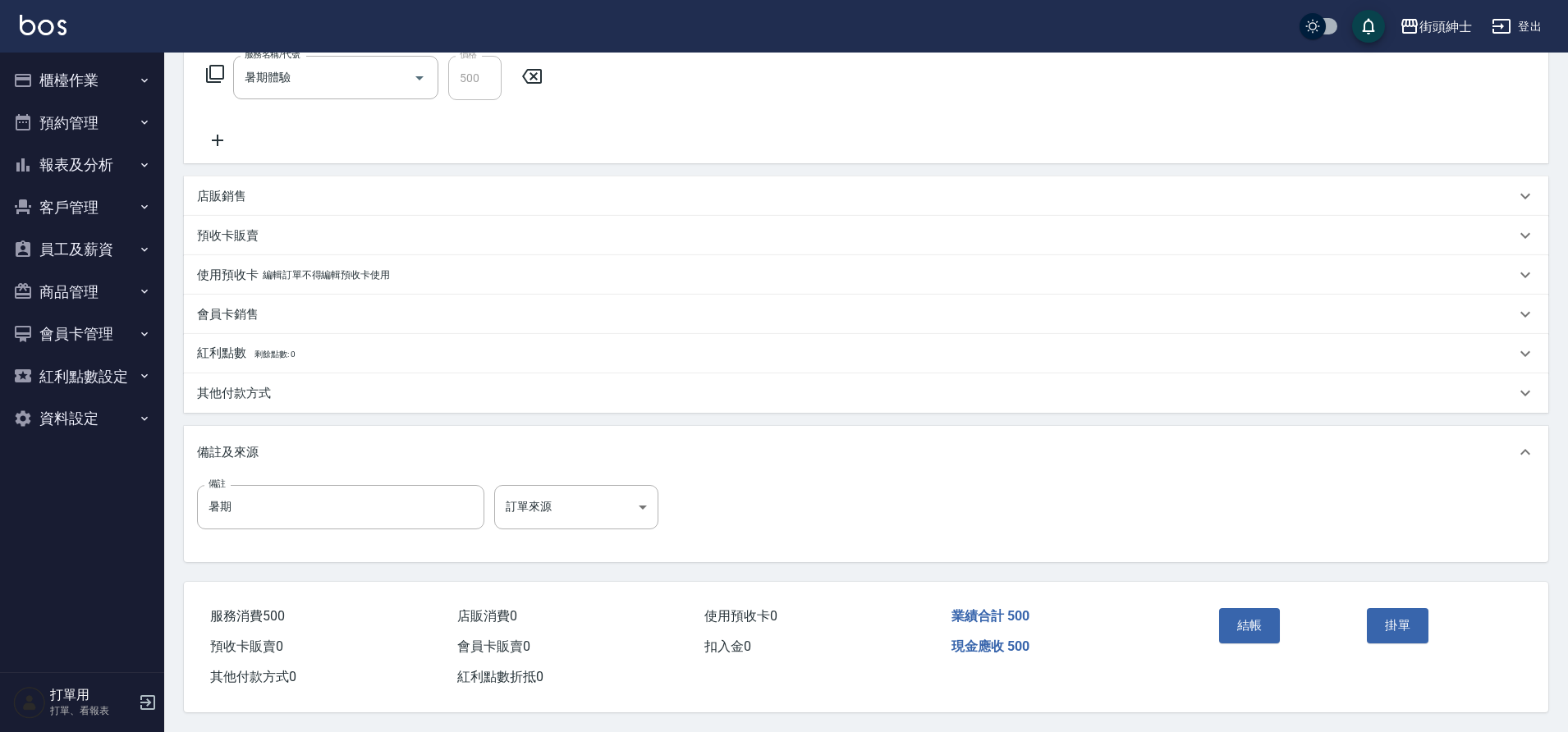
click at [995, 316] on div "會員卡銷售" at bounding box center [866, 314] width 1365 height 39
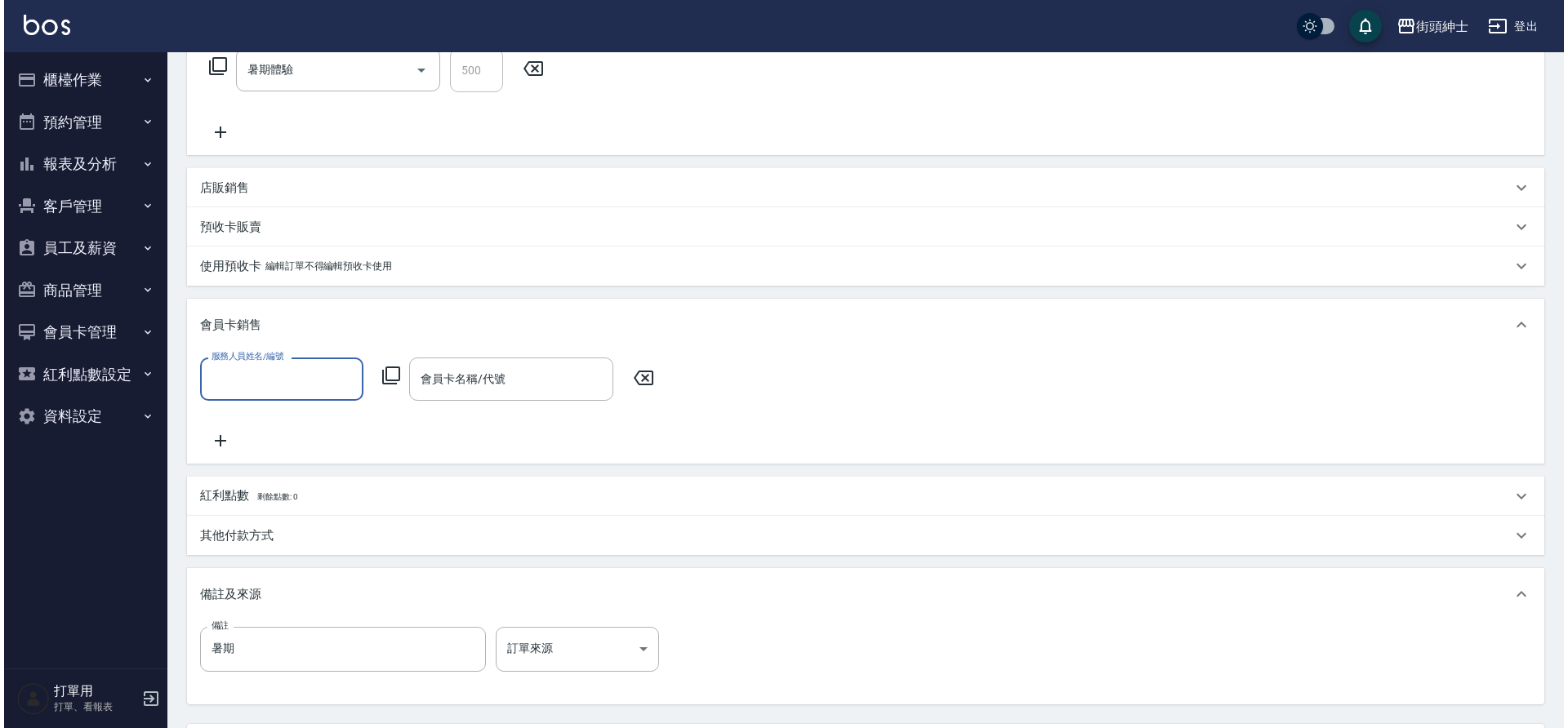
scroll to position [444, 0]
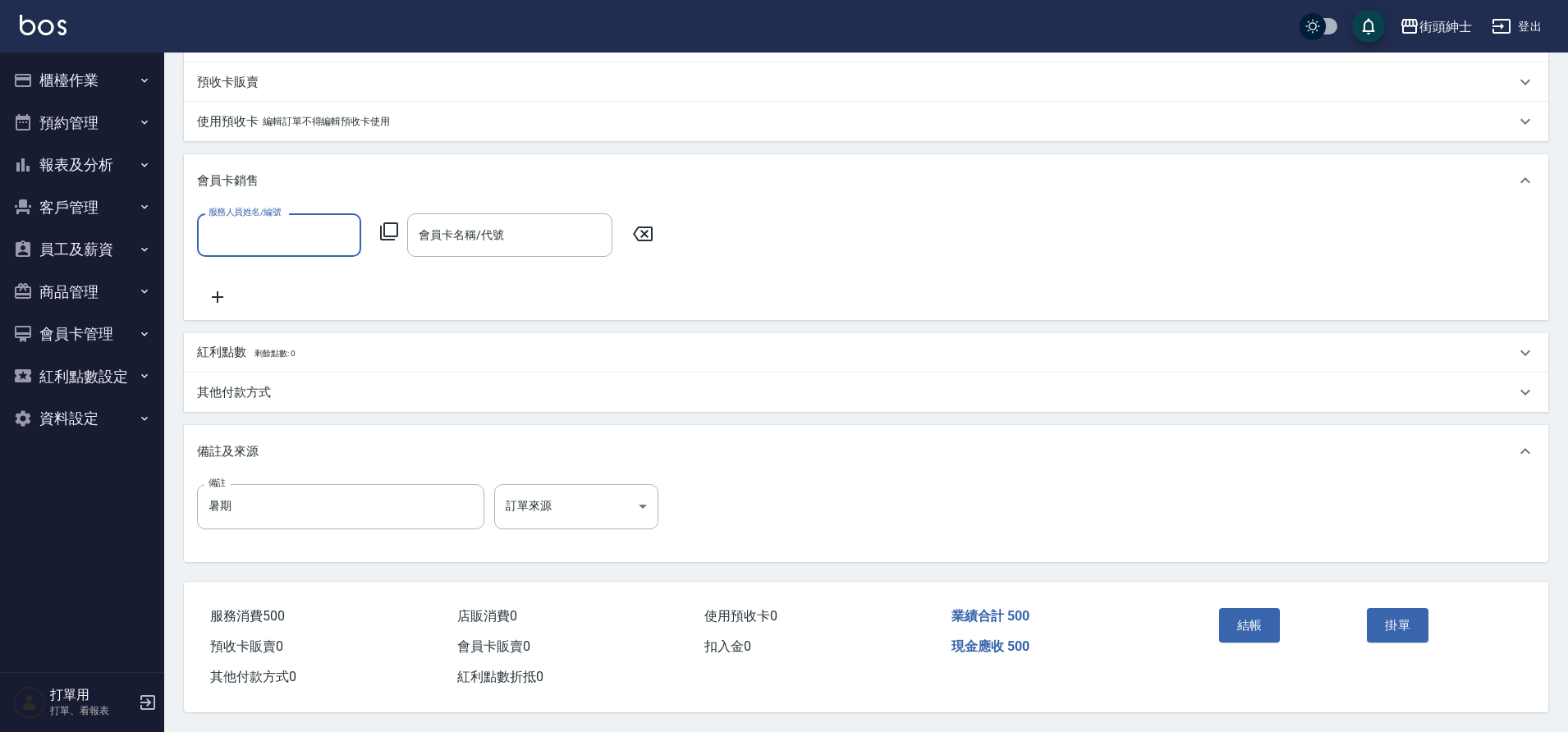
click at [1240, 622] on button "結帳" at bounding box center [1250, 625] width 62 height 34
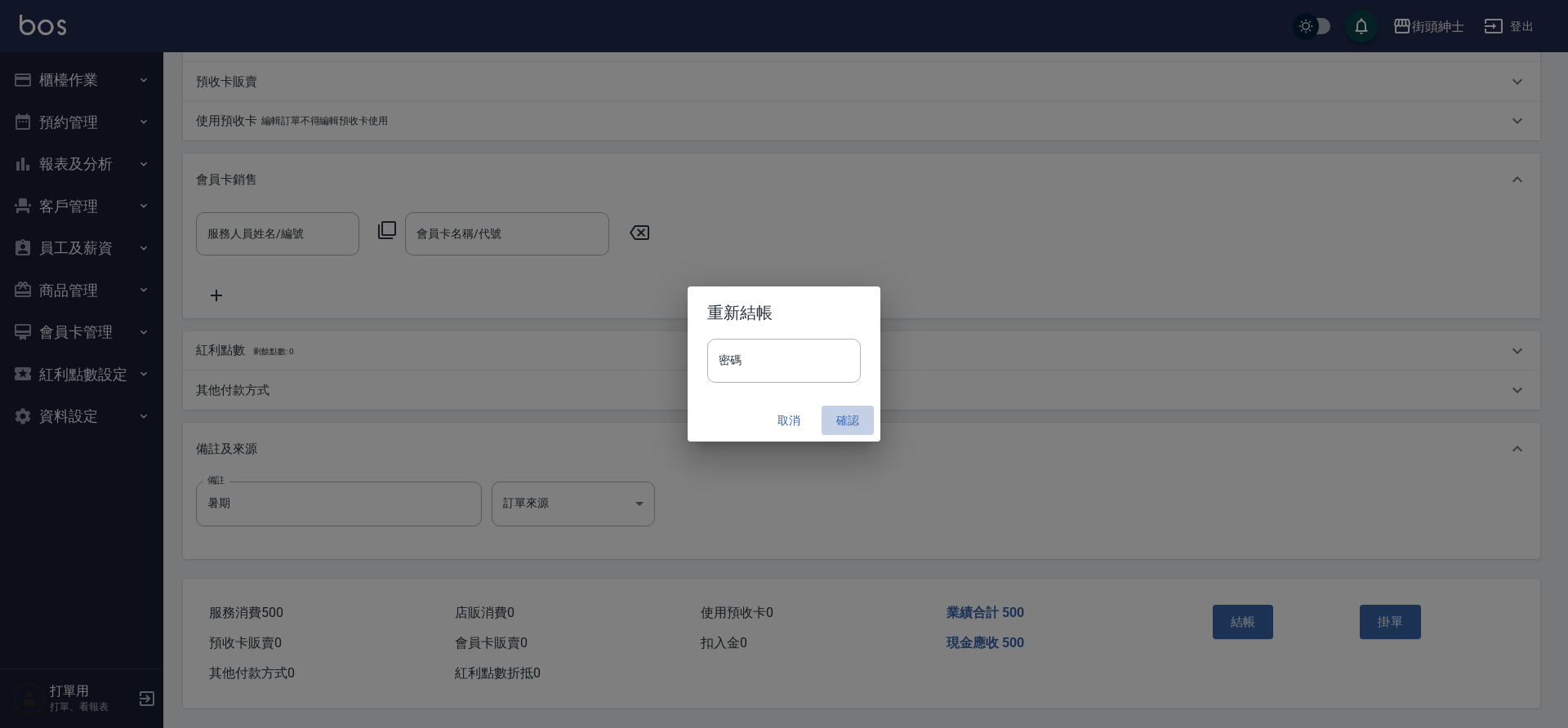
click at [844, 416] on button "確認" at bounding box center [847, 421] width 53 height 30
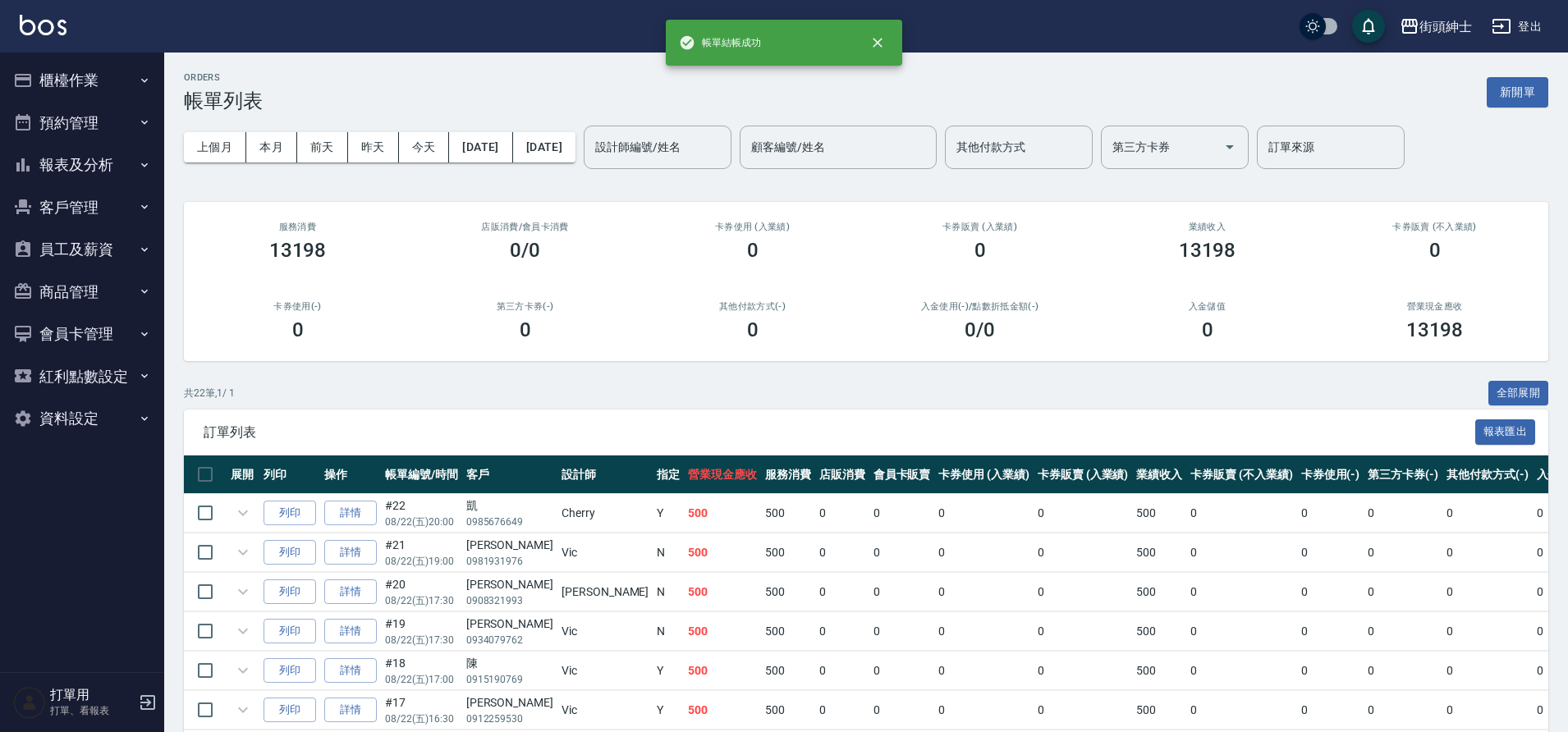
click at [70, 120] on button "預約管理" at bounding box center [82, 123] width 151 height 43
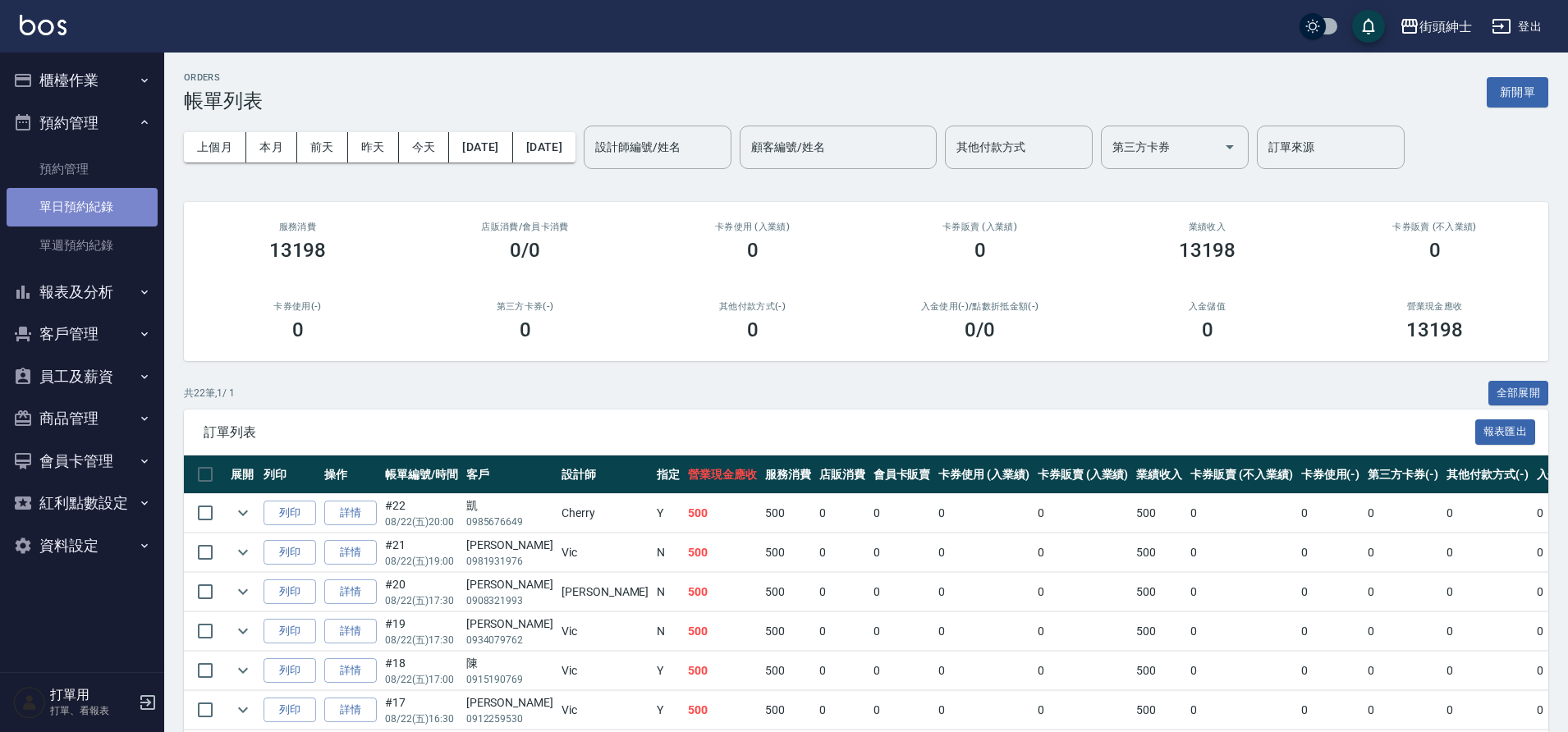
click at [122, 199] on link "單日預約紀錄" at bounding box center [82, 207] width 151 height 38
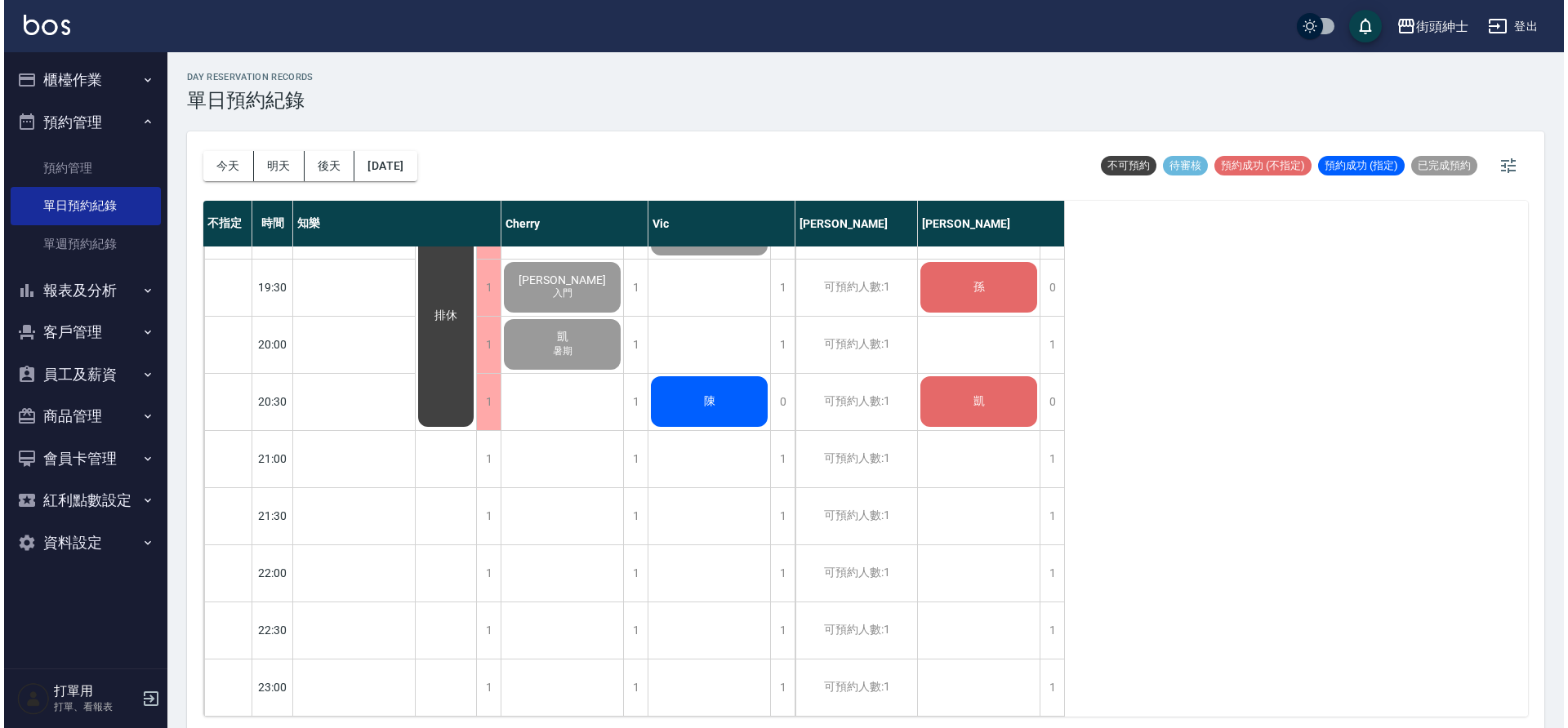
scroll to position [1199, 0]
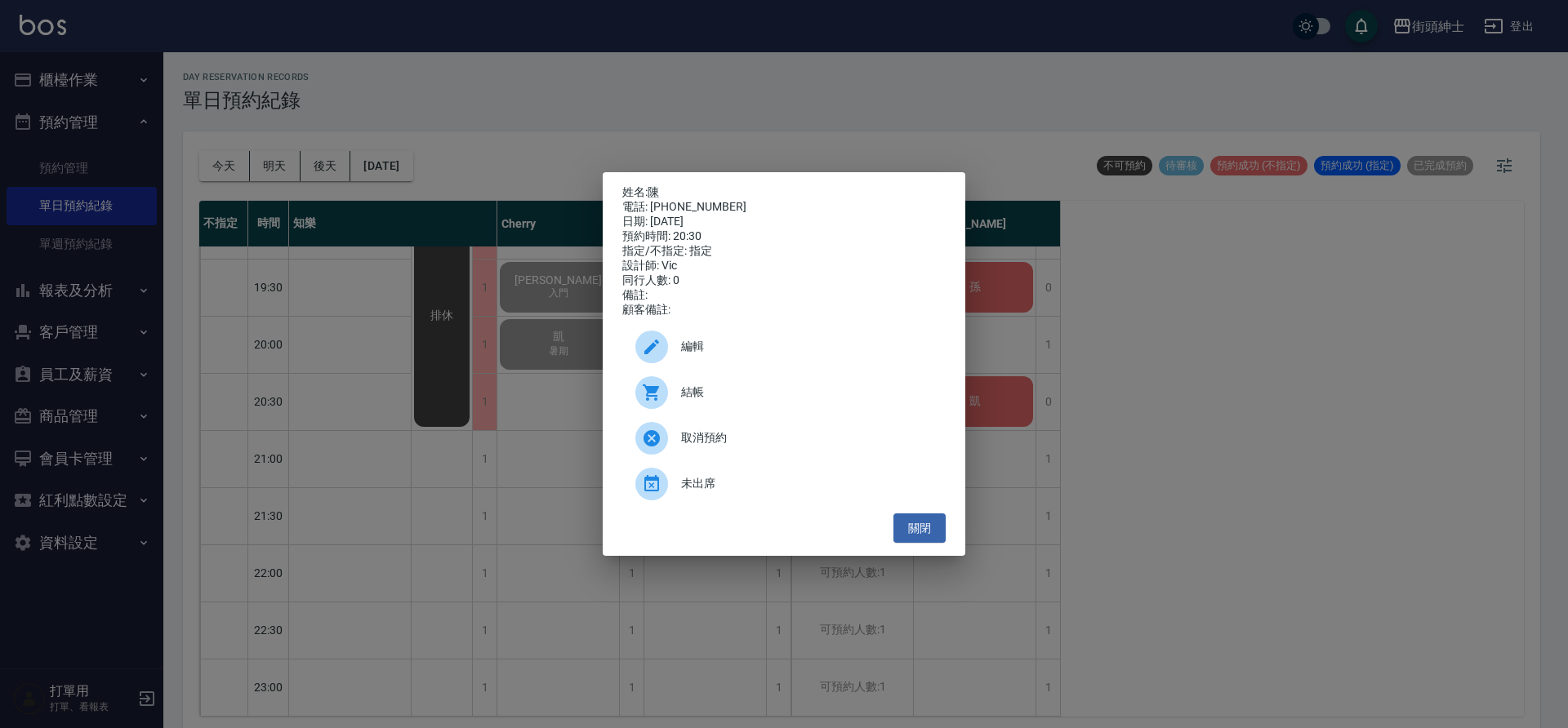
click at [728, 401] on span "結帳" at bounding box center [806, 392] width 252 height 17
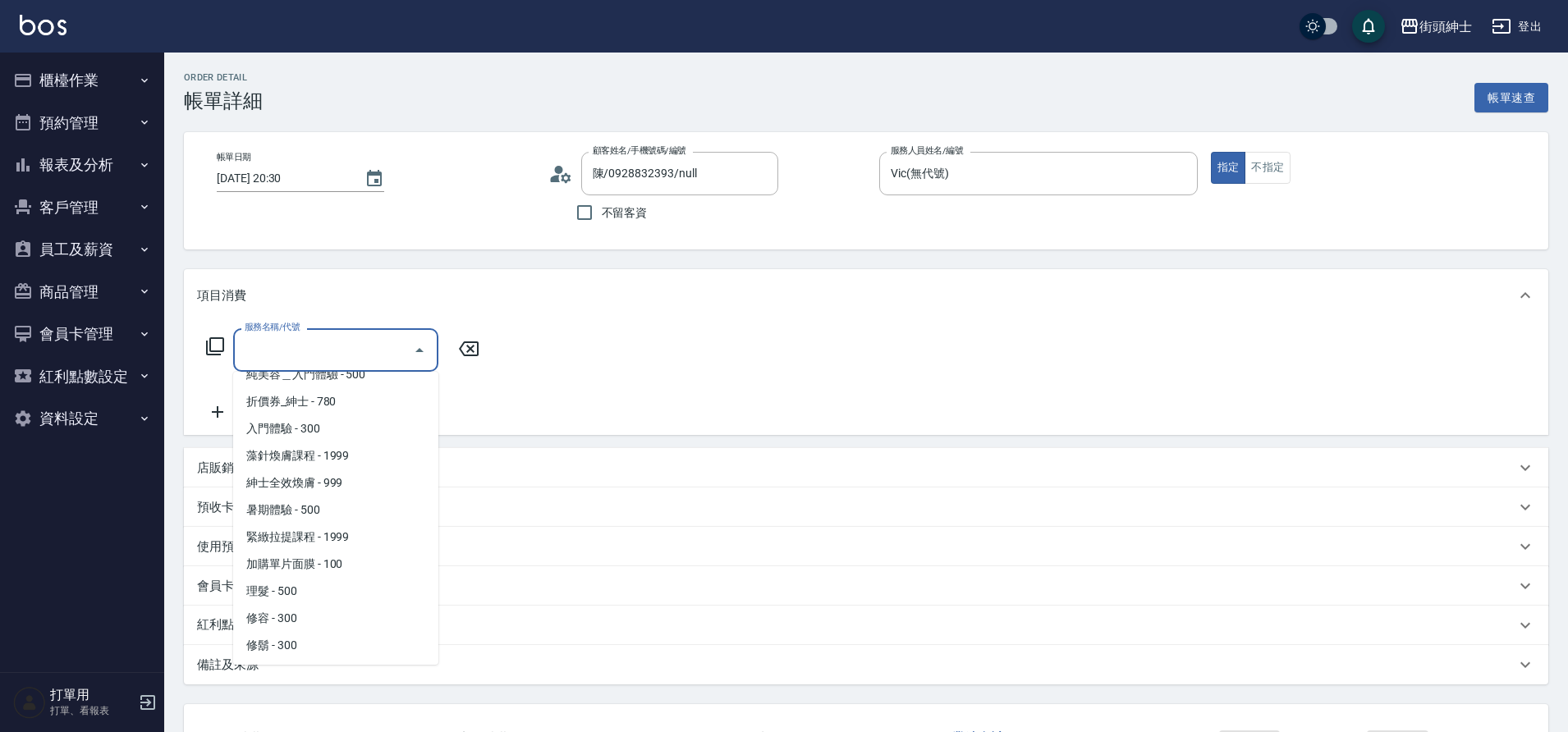
scroll to position [45, 0]
click at [326, 587] on span "理髮 - 500" at bounding box center [335, 590] width 205 height 27
type input "理髮(A02)"
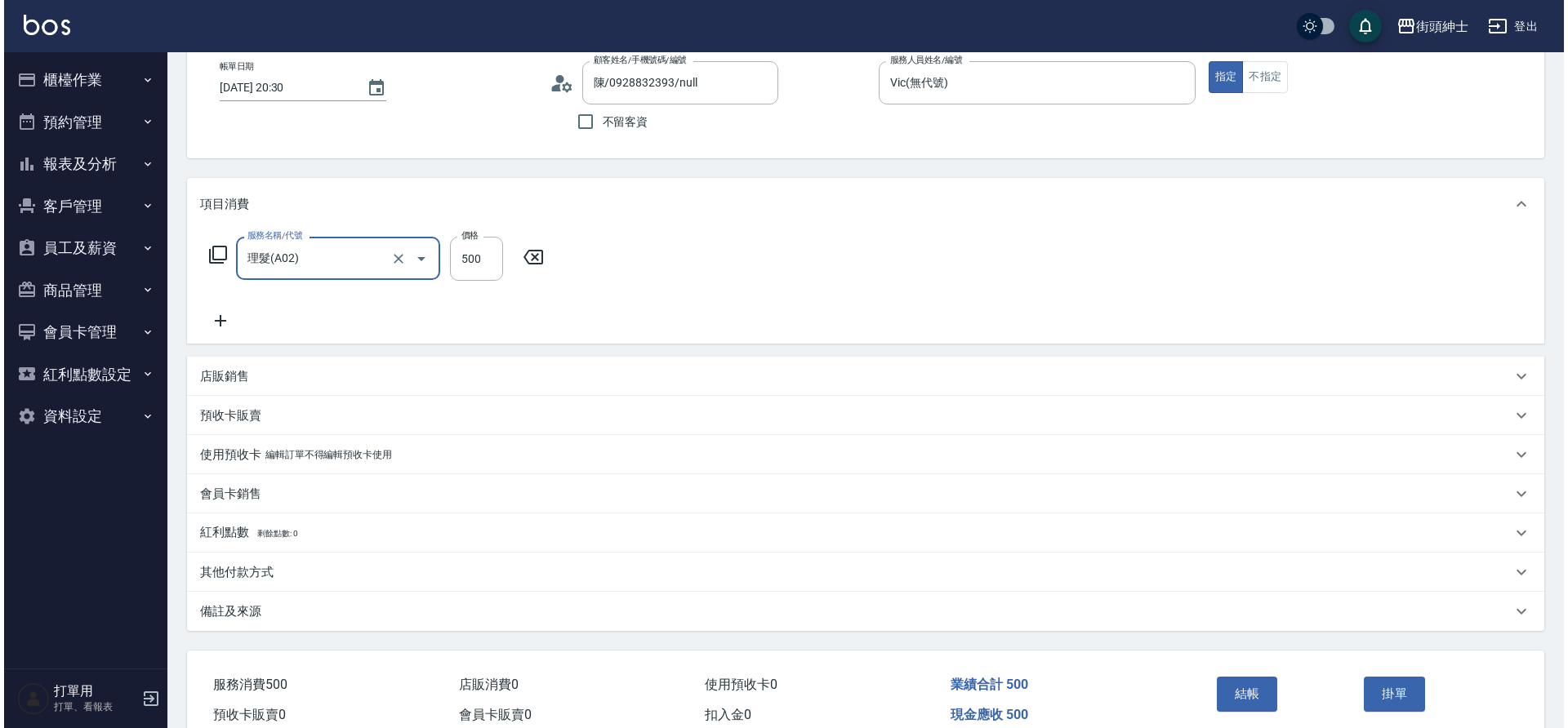
scroll to position [169, 0]
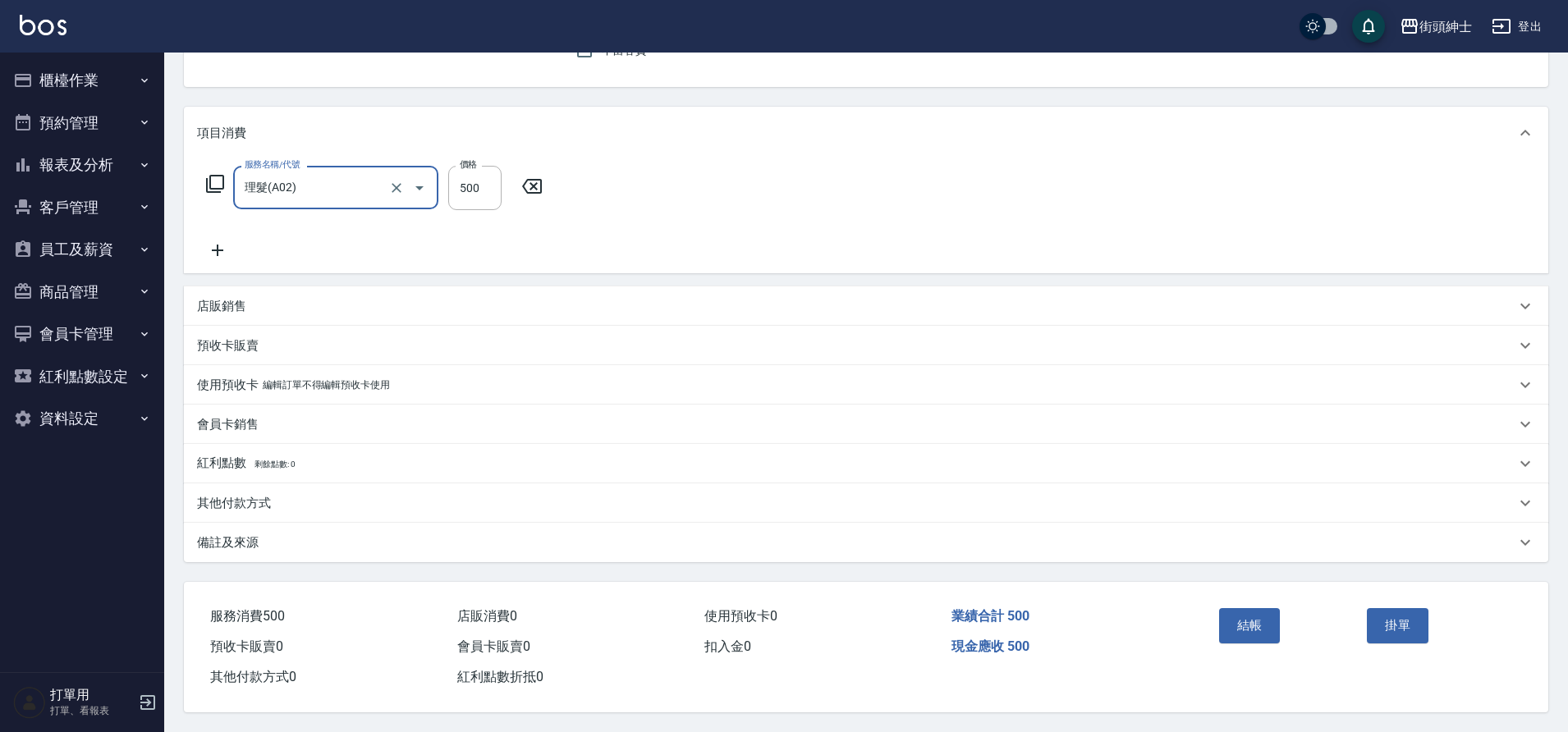
click at [1239, 627] on button "結帳" at bounding box center [1250, 625] width 62 height 34
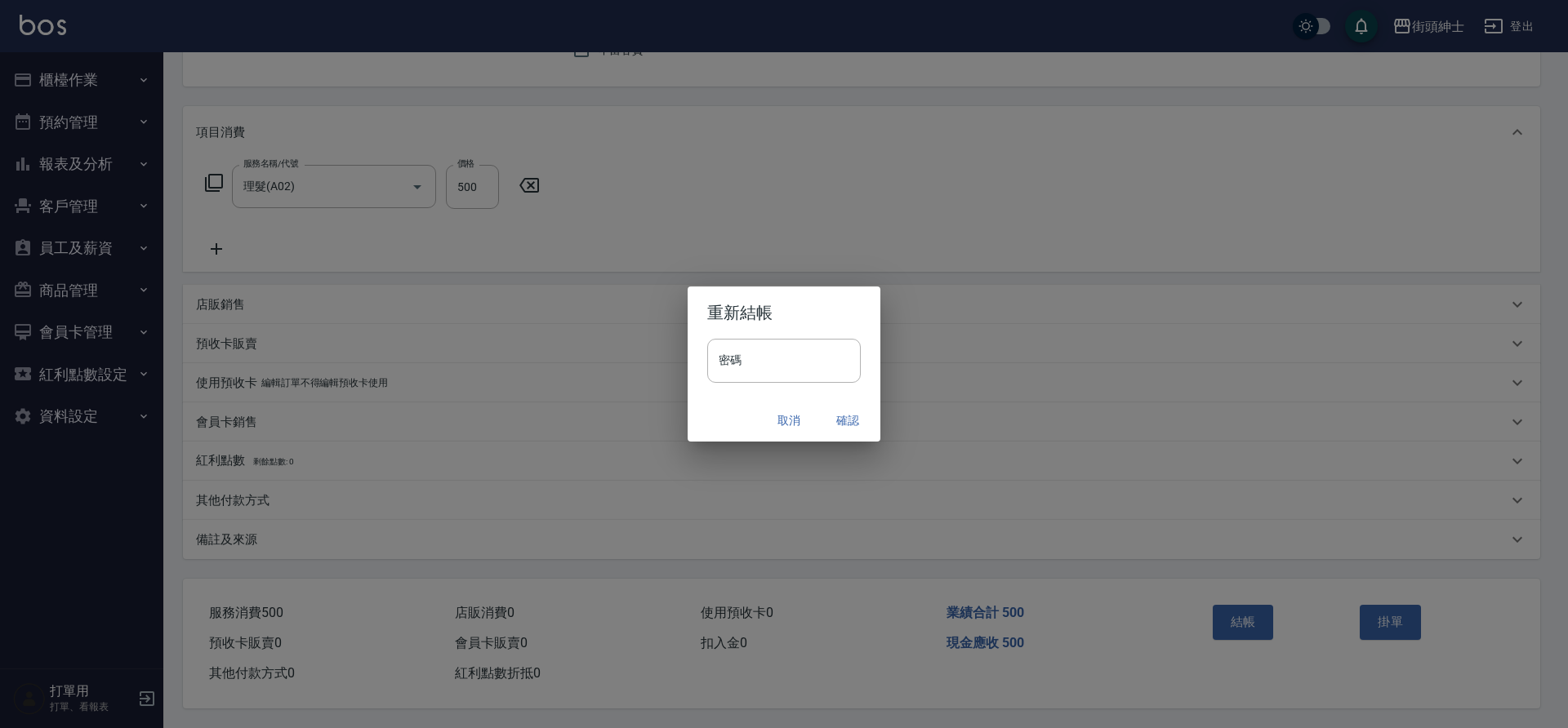
click at [845, 418] on button "確認" at bounding box center [847, 421] width 53 height 30
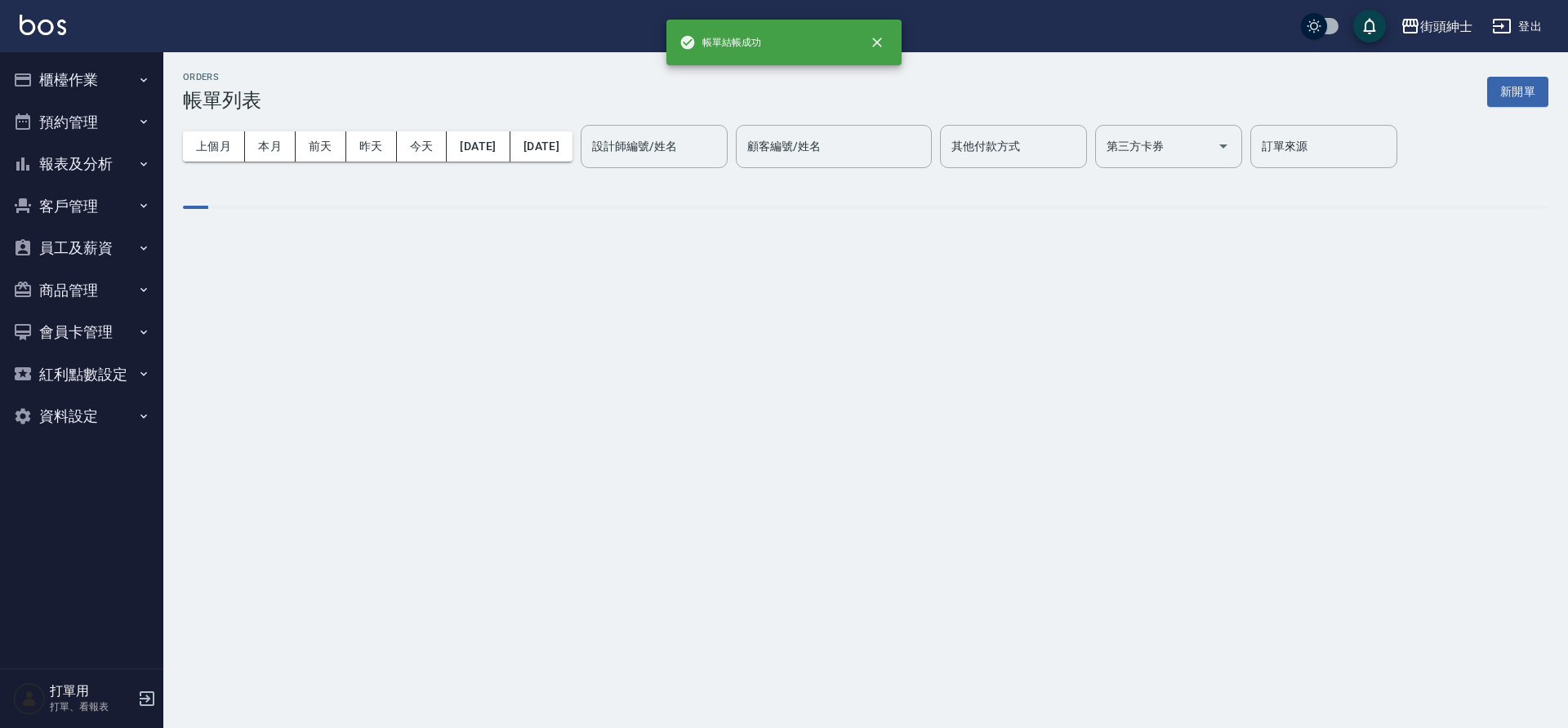
click at [130, 112] on button "預約管理" at bounding box center [82, 122] width 150 height 43
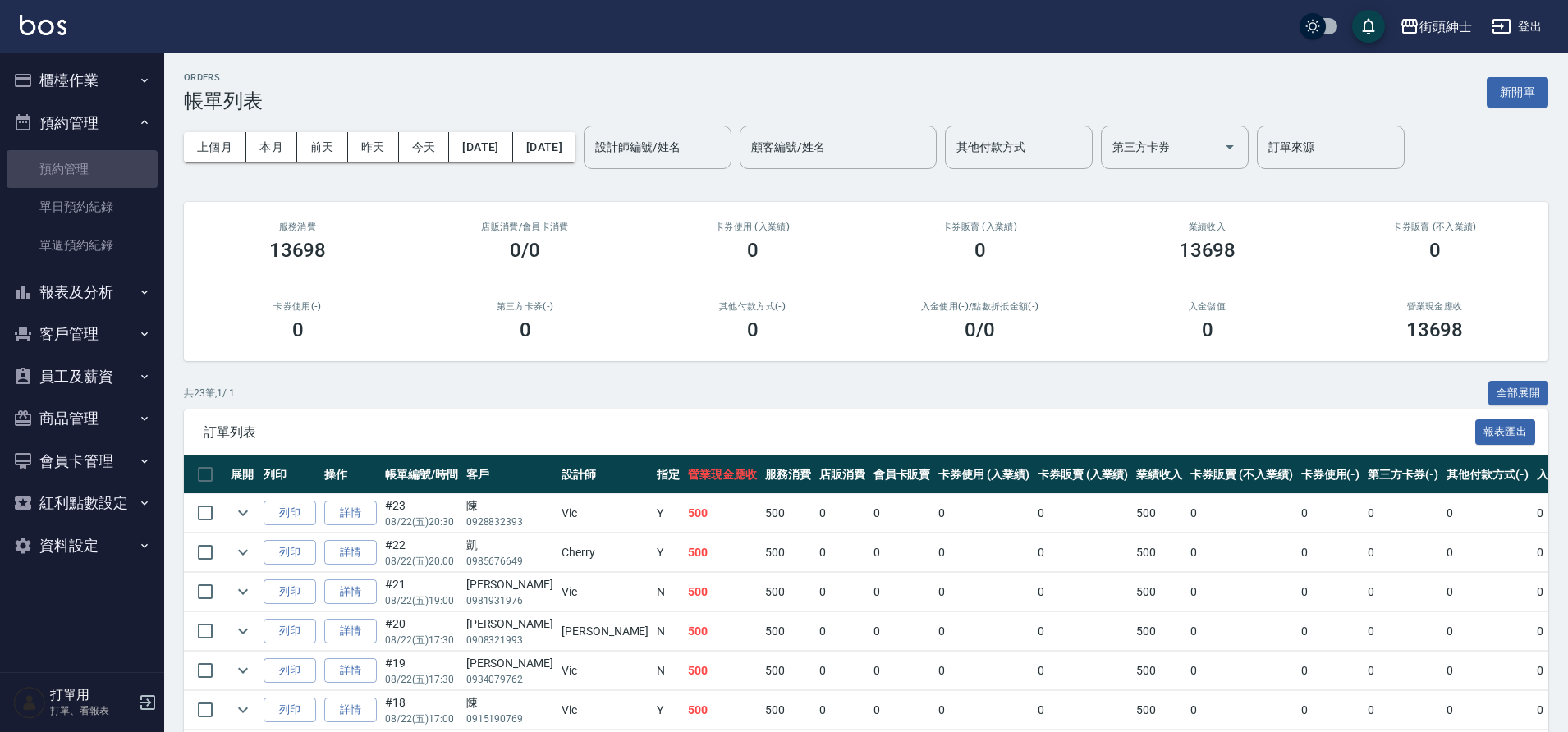
click at [119, 163] on link "預約管理" at bounding box center [82, 169] width 151 height 38
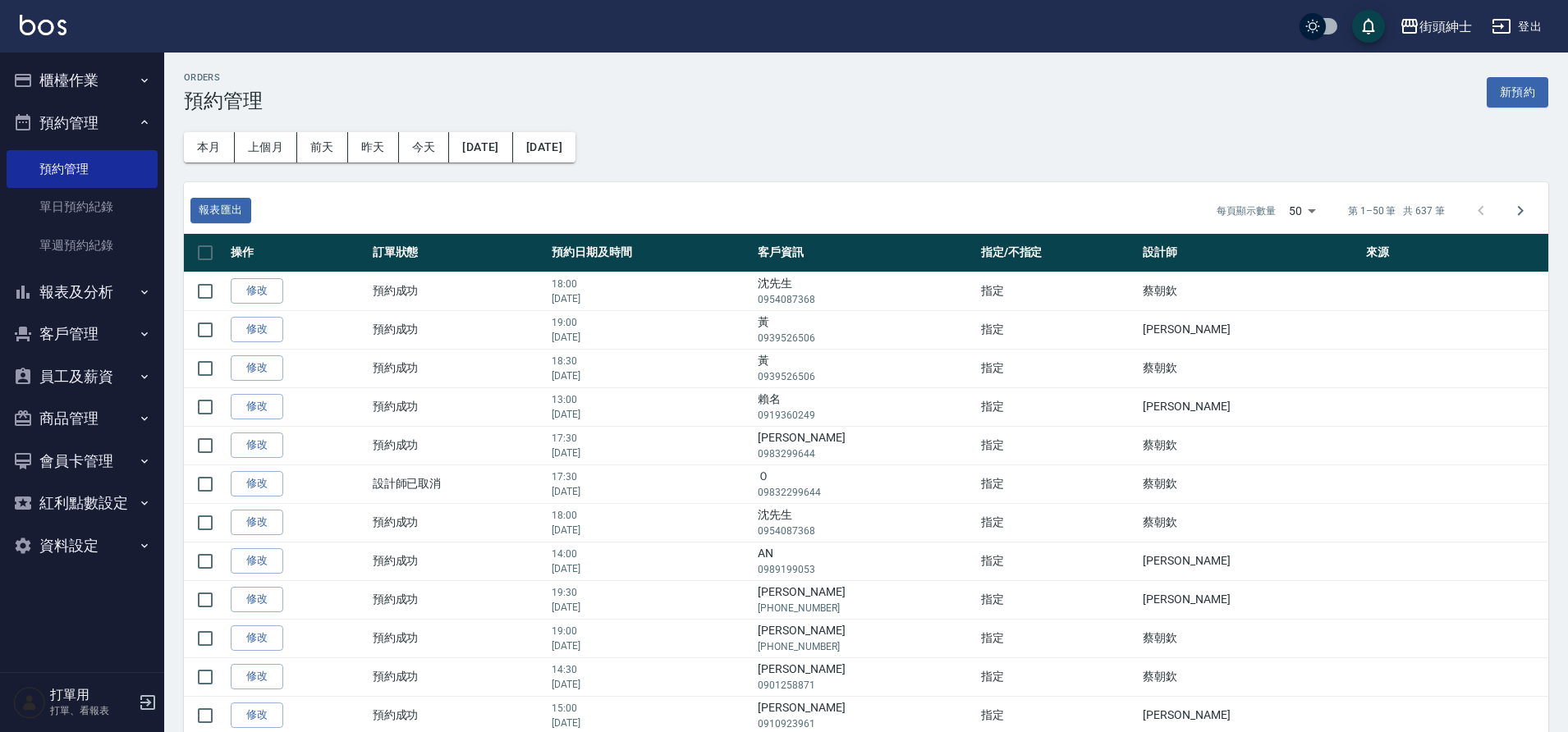
click at [94, 204] on link "單日預約紀錄" at bounding box center [82, 207] width 151 height 38
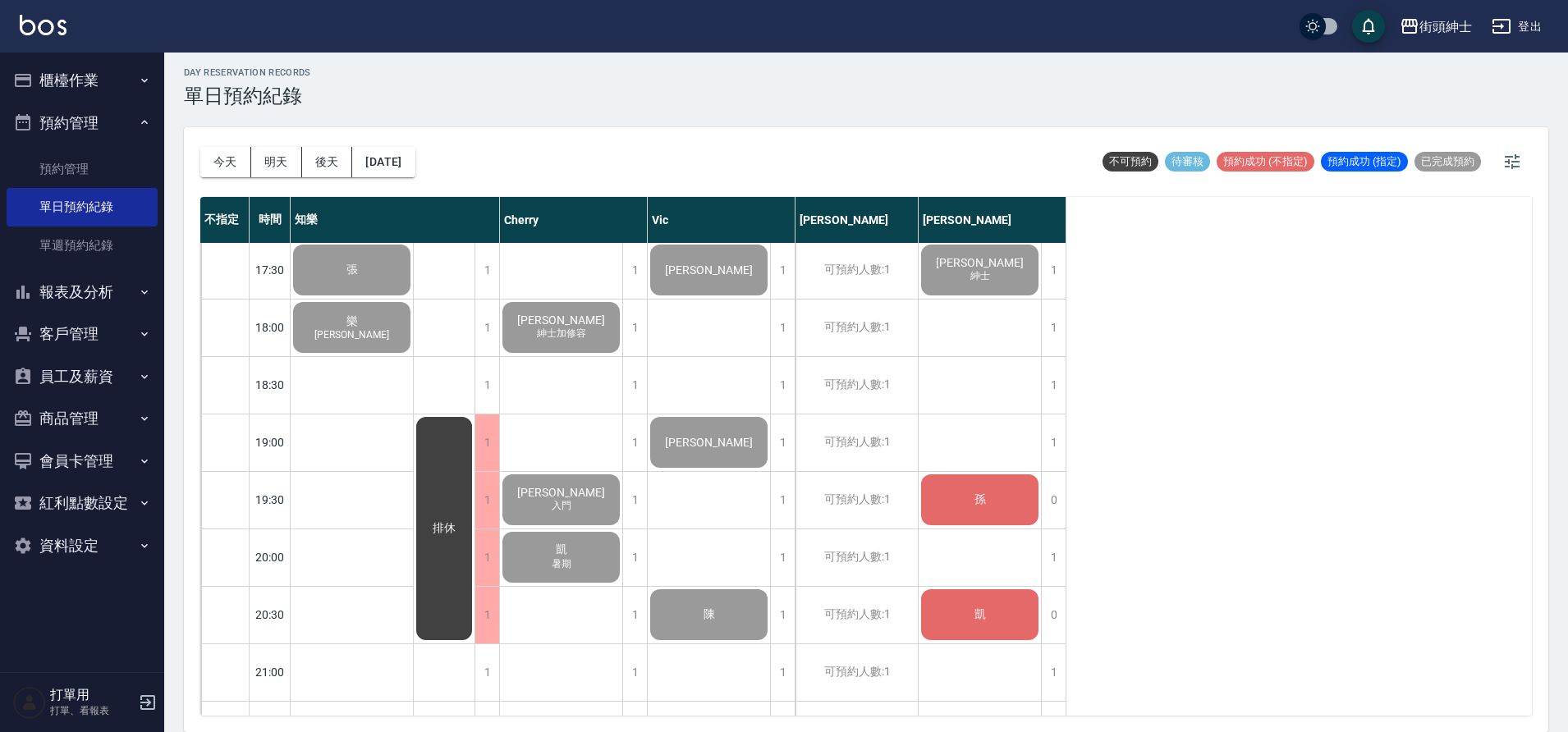
scroll to position [1000, 0]
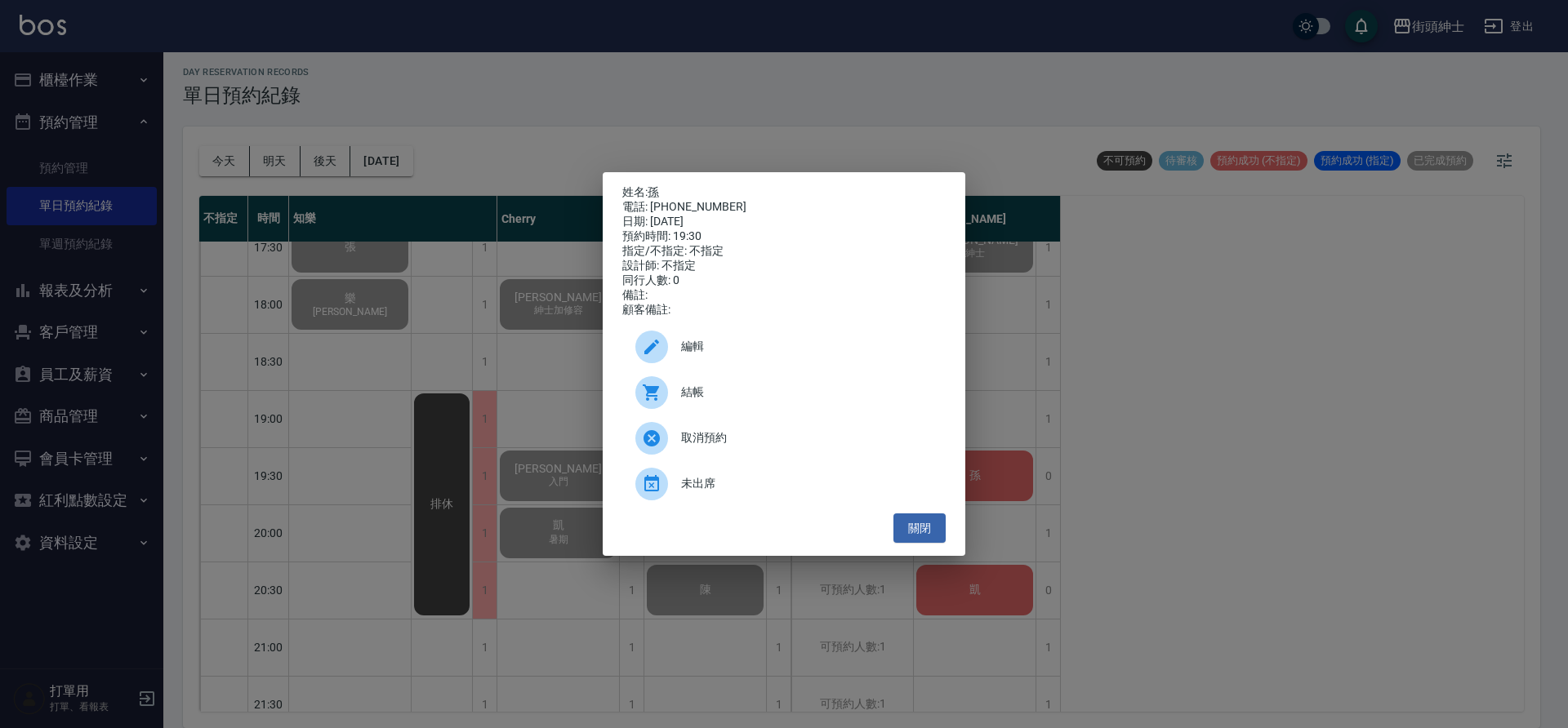
click at [760, 401] on span "結帳" at bounding box center [806, 392] width 252 height 17
click at [375, 263] on div "姓名: 孫 電話: [PHONE_NUMBER] 日期: [DATE] 預約時間: 19:30 指定/不指定: 不指定 設計師: 不指定 同行人數: 0 備註…" at bounding box center [784, 364] width 1568 height 728
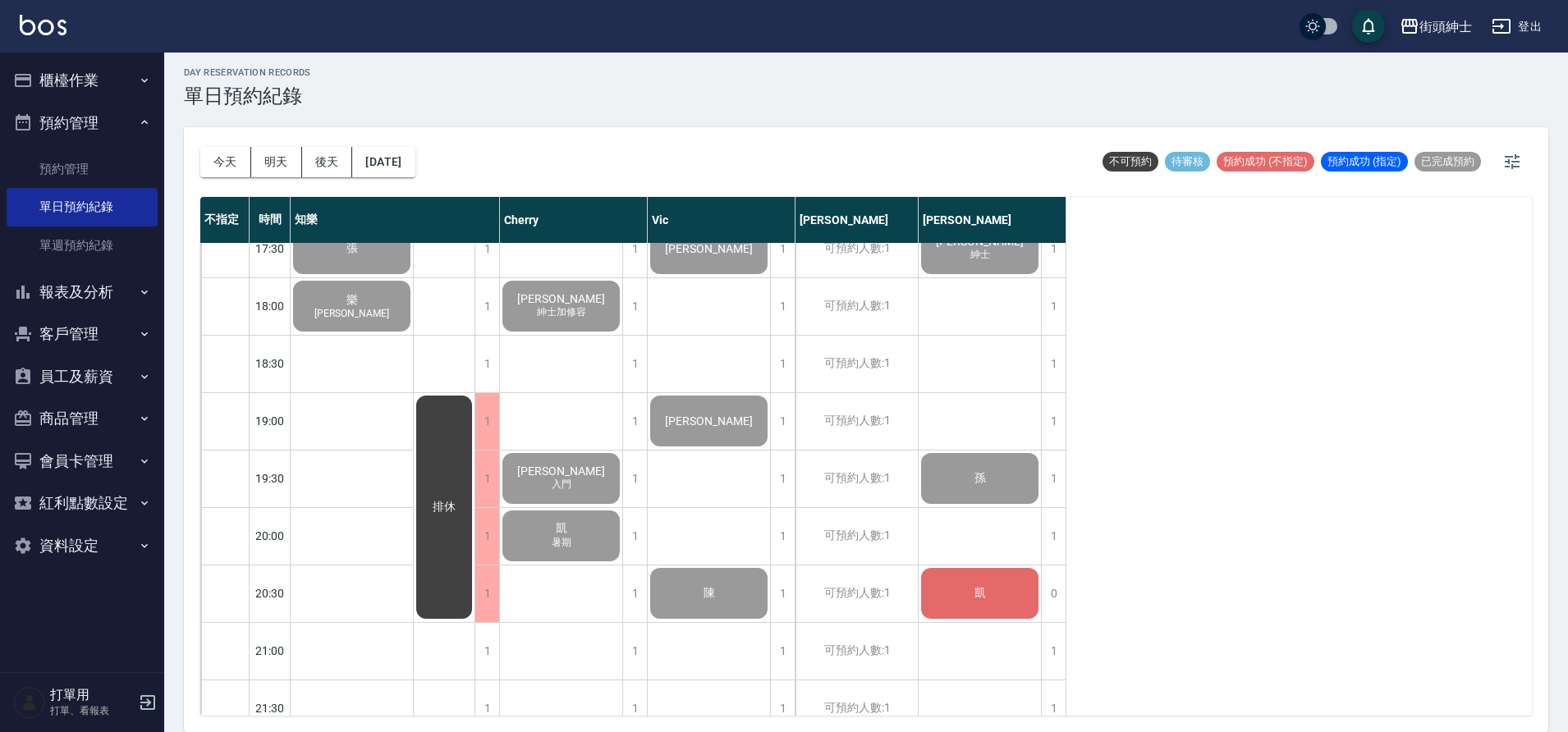
click at [110, 114] on button "預約管理" at bounding box center [82, 123] width 151 height 43
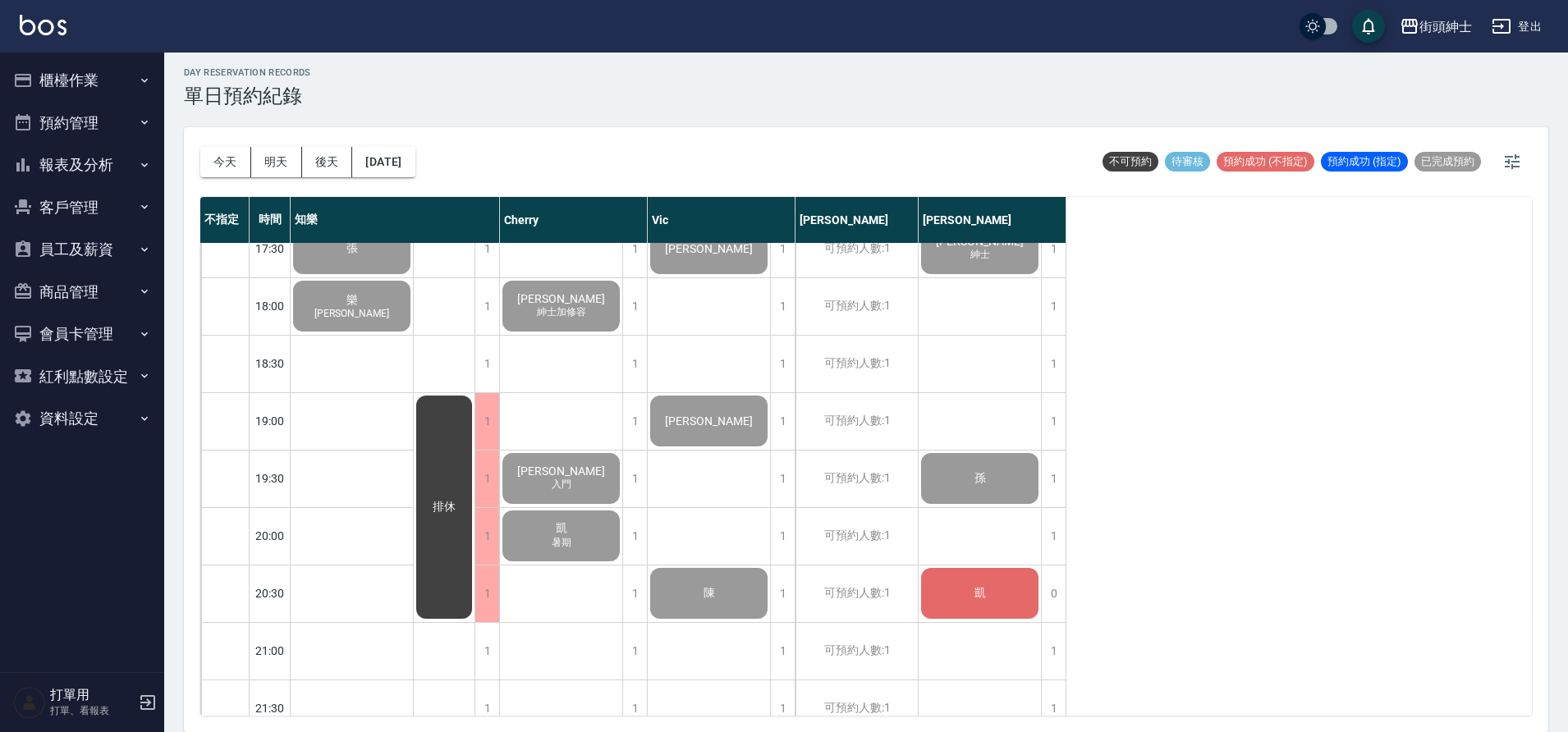
click at [122, 80] on button "櫃檯作業" at bounding box center [82, 80] width 151 height 43
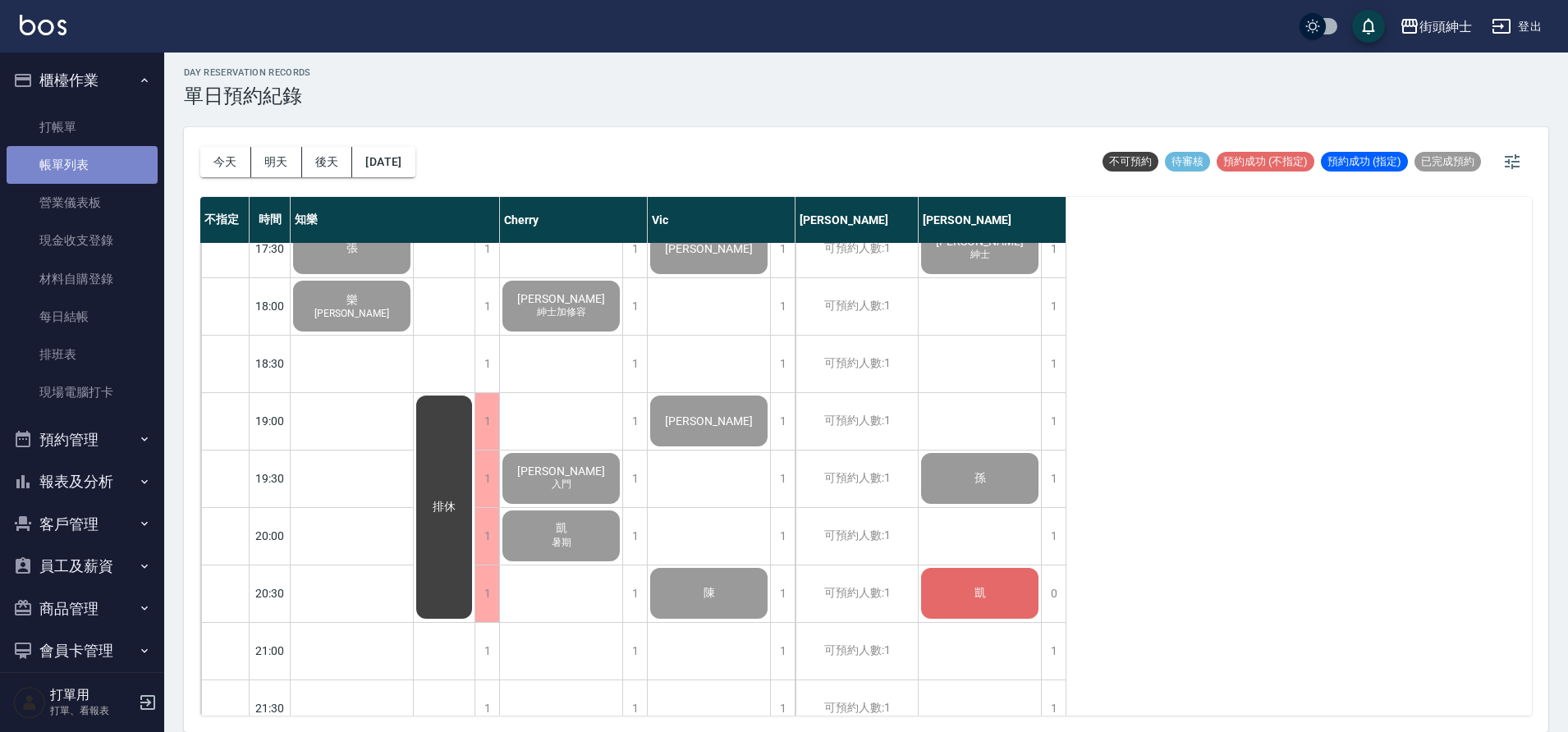
click at [106, 164] on link "帳單列表" at bounding box center [82, 165] width 151 height 38
click at [123, 163] on link "帳單列表" at bounding box center [82, 165] width 151 height 38
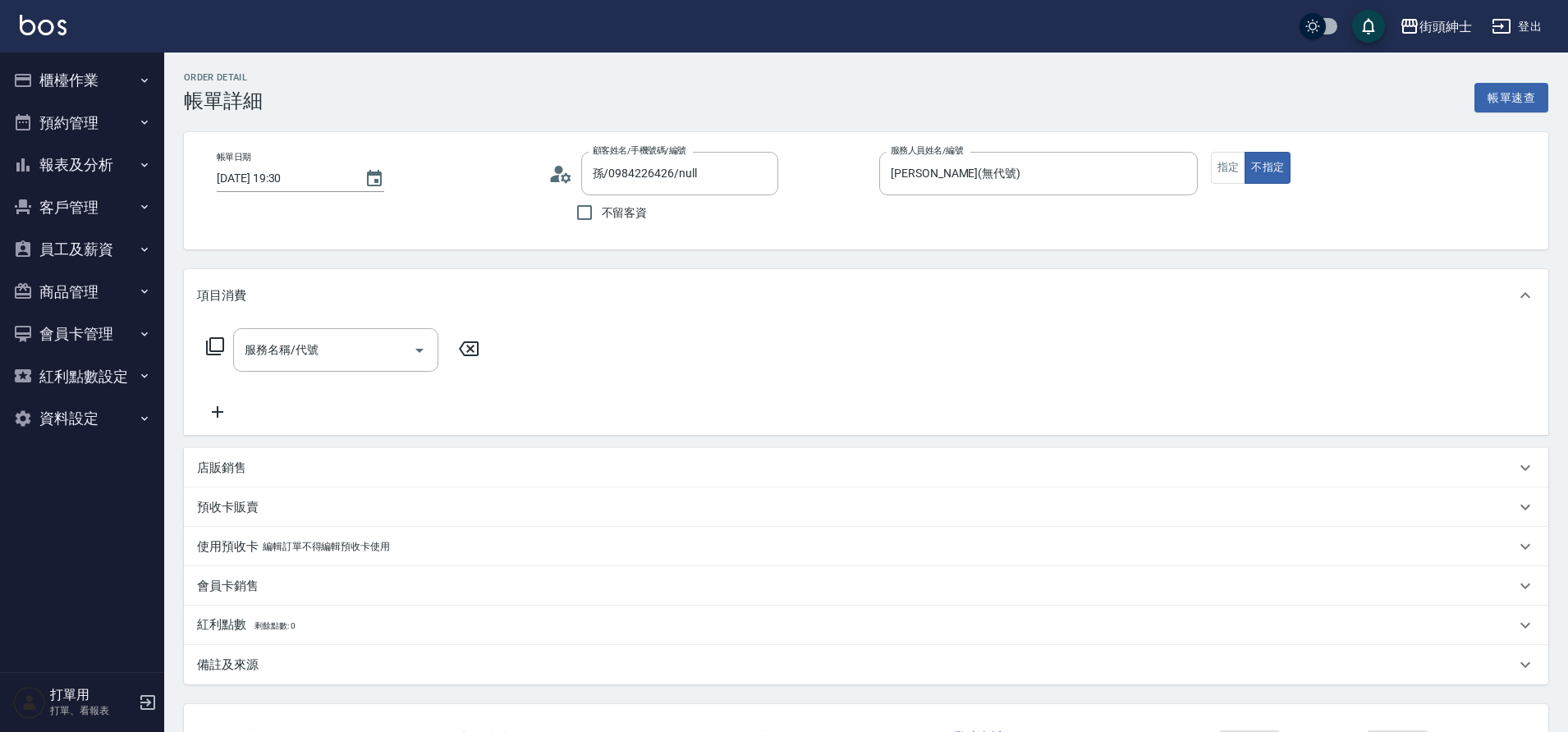
click at [337, 347] on input "服務名稱/代號" at bounding box center [324, 350] width 166 height 29
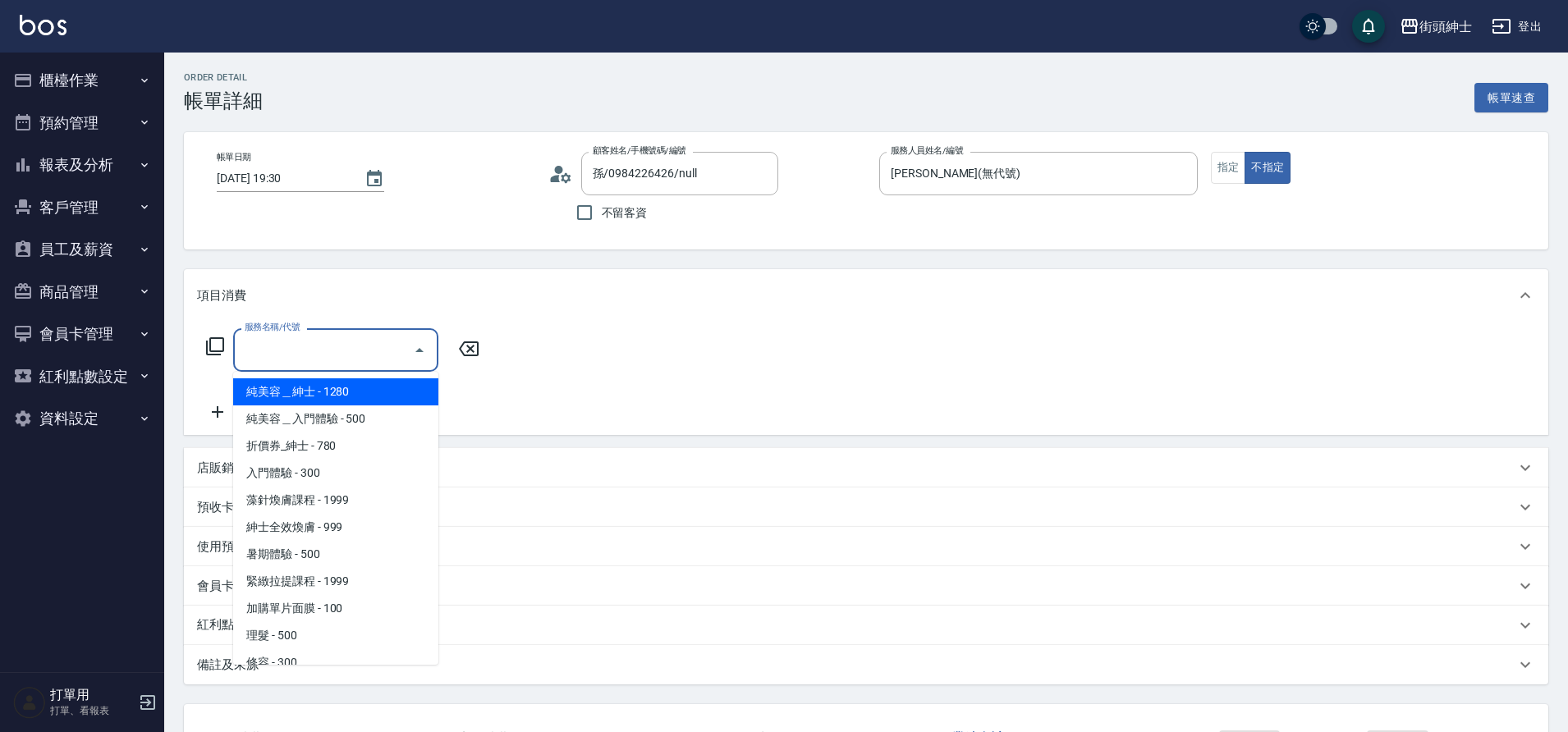
scroll to position [45, 0]
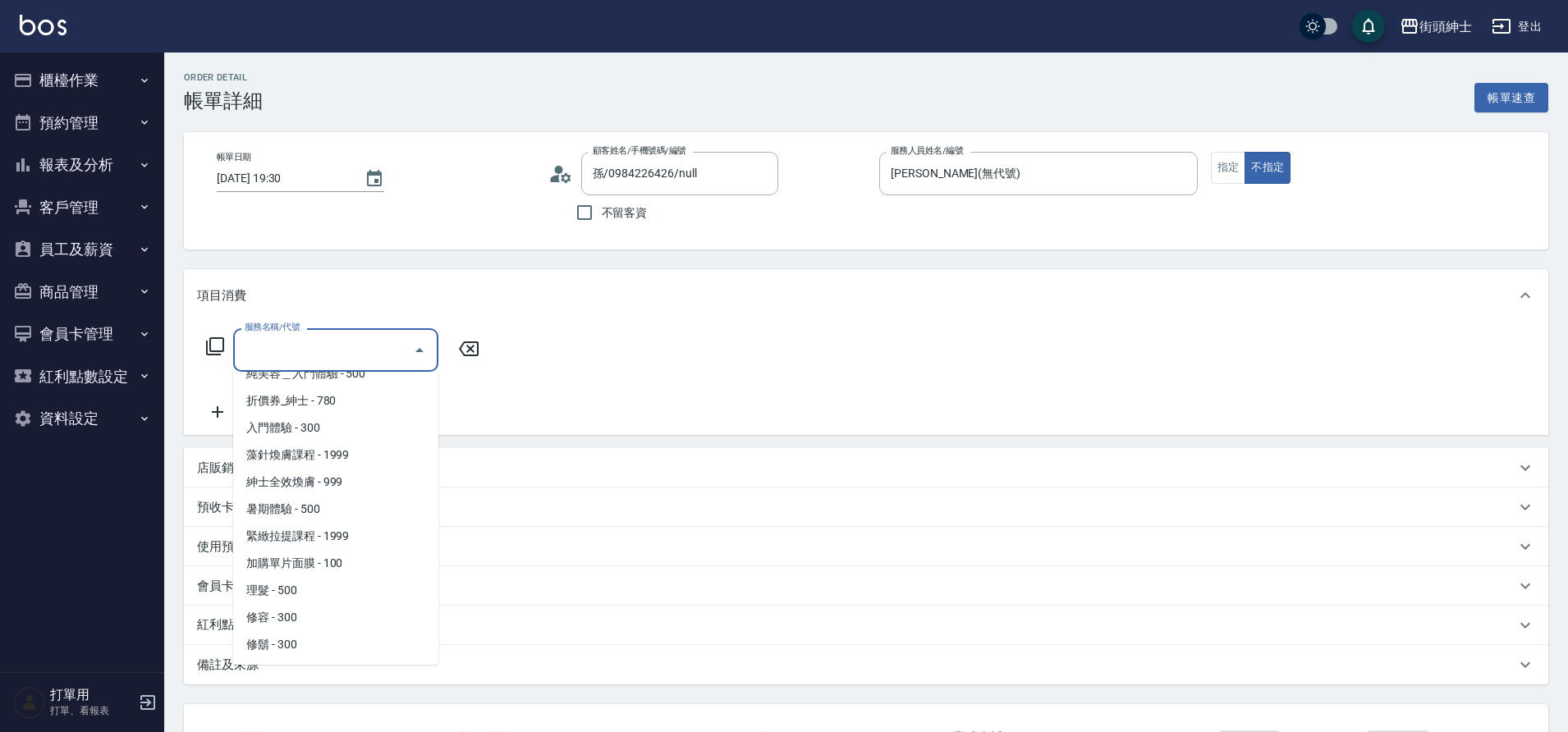
click at [267, 590] on span "理髮 - 500" at bounding box center [335, 590] width 205 height 27
type input "理髮(A02)"
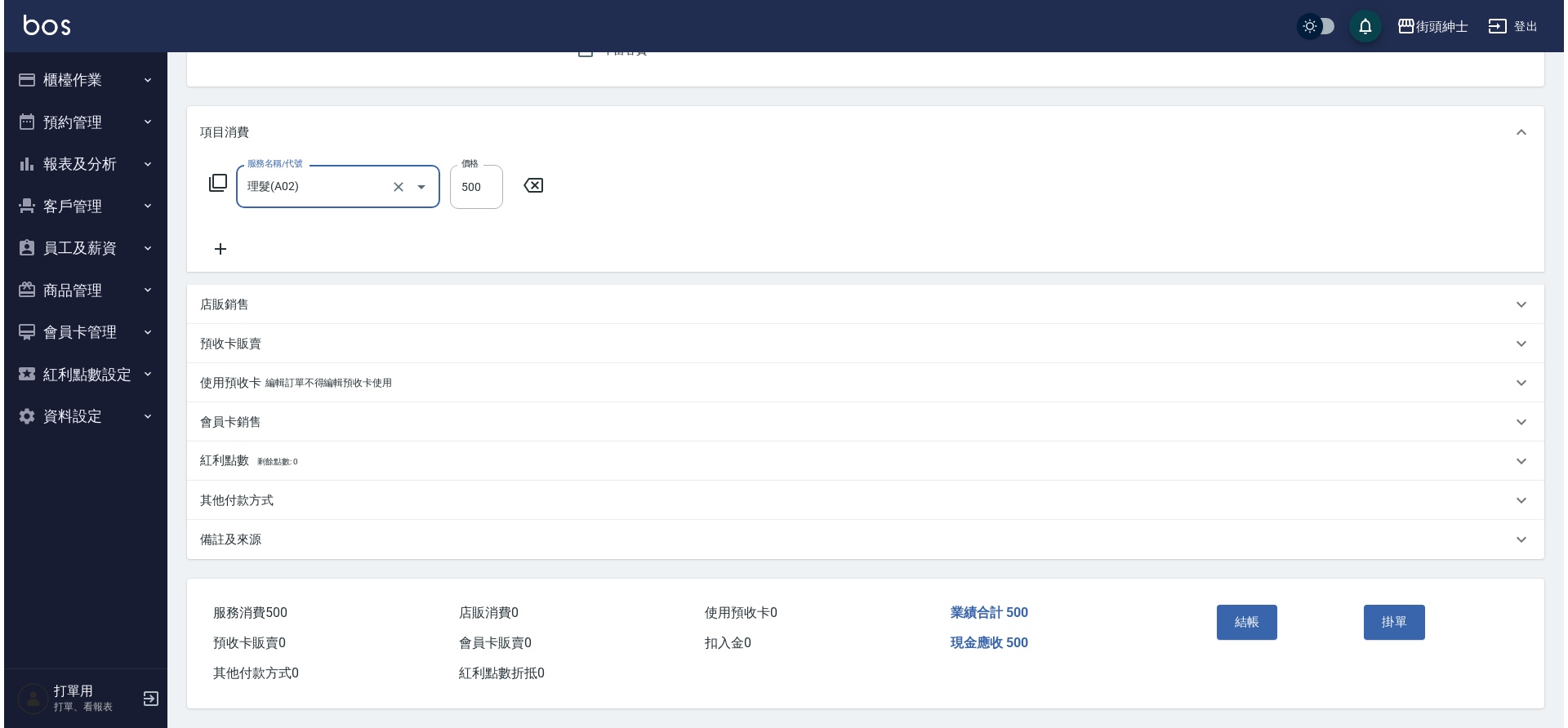
scroll to position [169, 0]
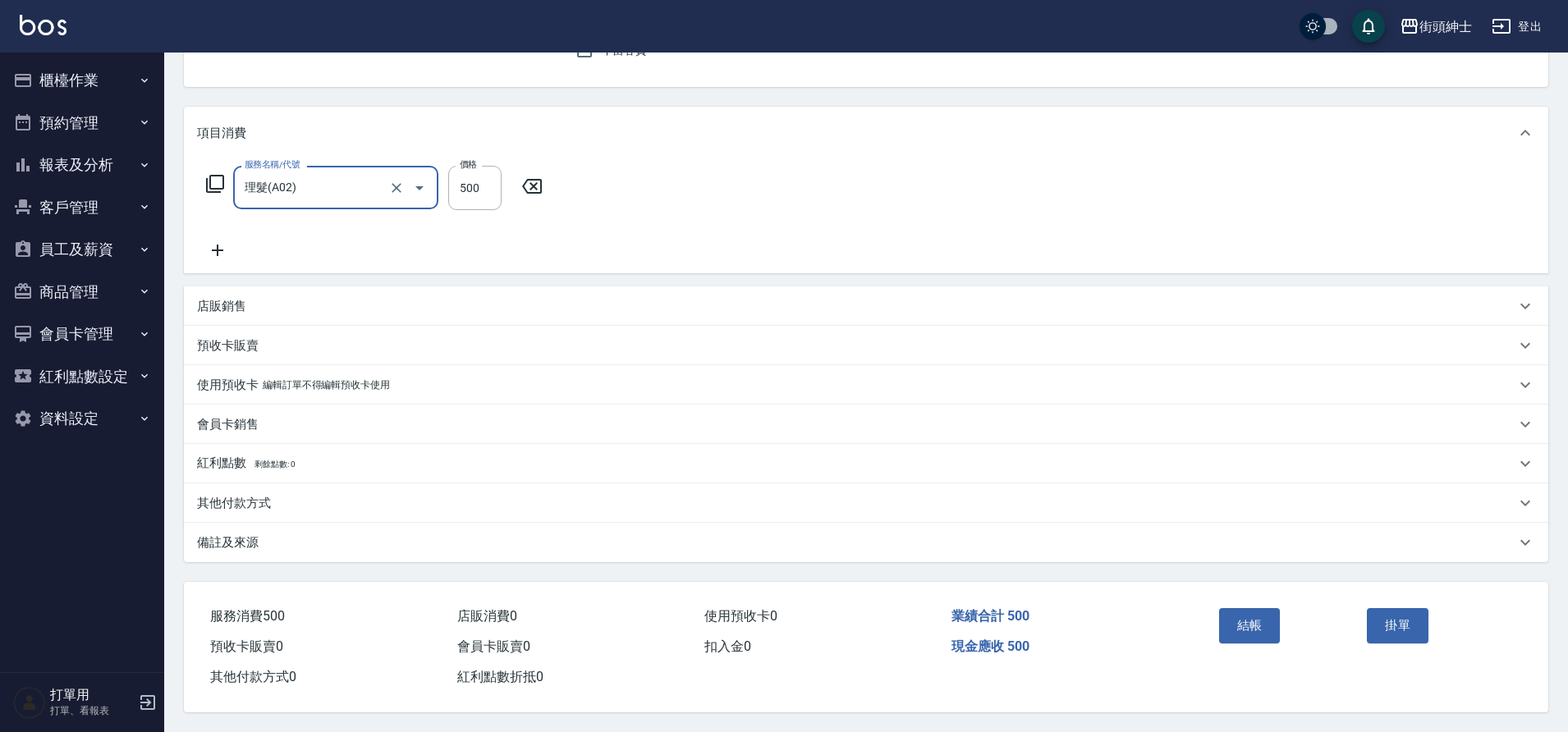
click at [1256, 623] on button "結帳" at bounding box center [1250, 625] width 62 height 34
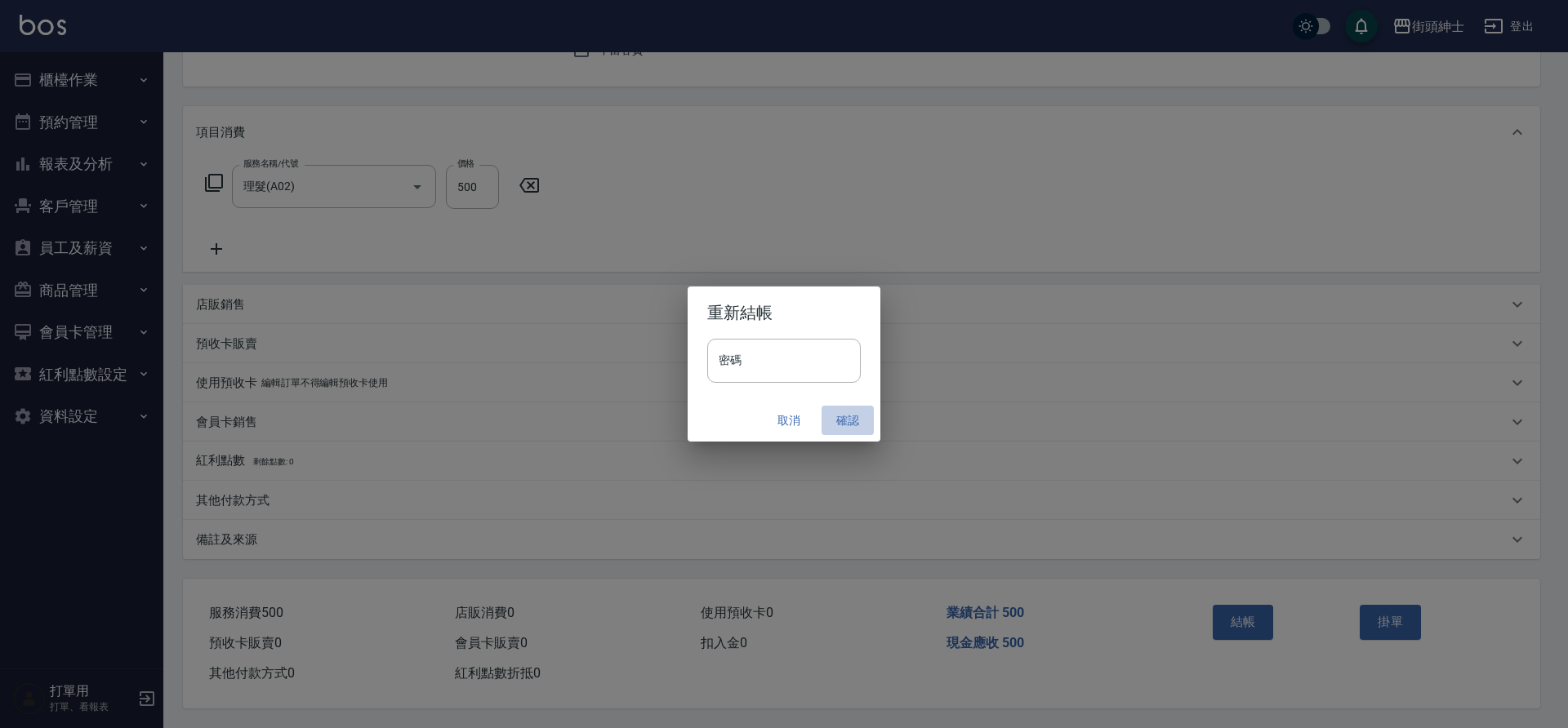
click at [844, 424] on button "確認" at bounding box center [847, 421] width 53 height 30
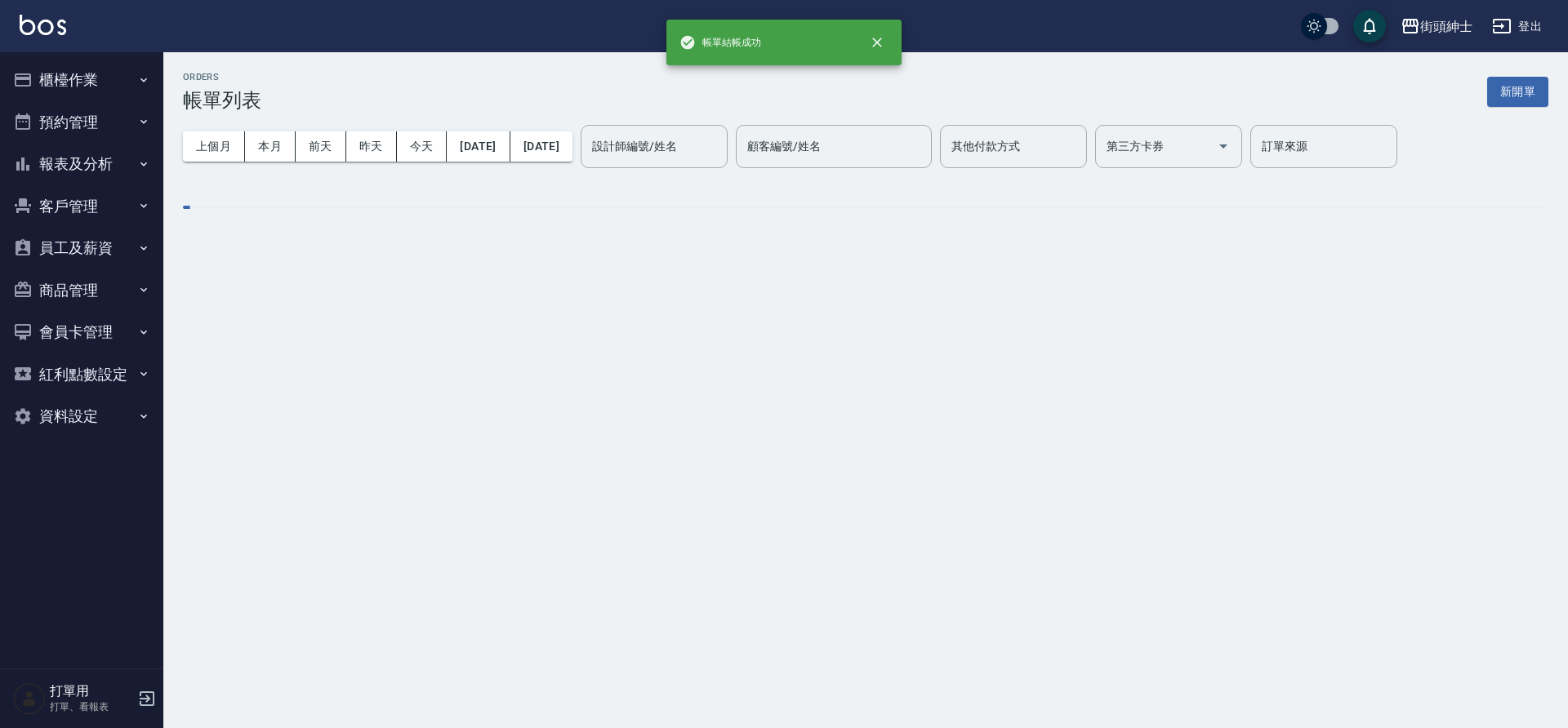
drag, startPoint x: 0, startPoint y: 0, endPoint x: 89, endPoint y: 125, distance: 153.4
click at [89, 125] on button "預約管理" at bounding box center [82, 122] width 150 height 43
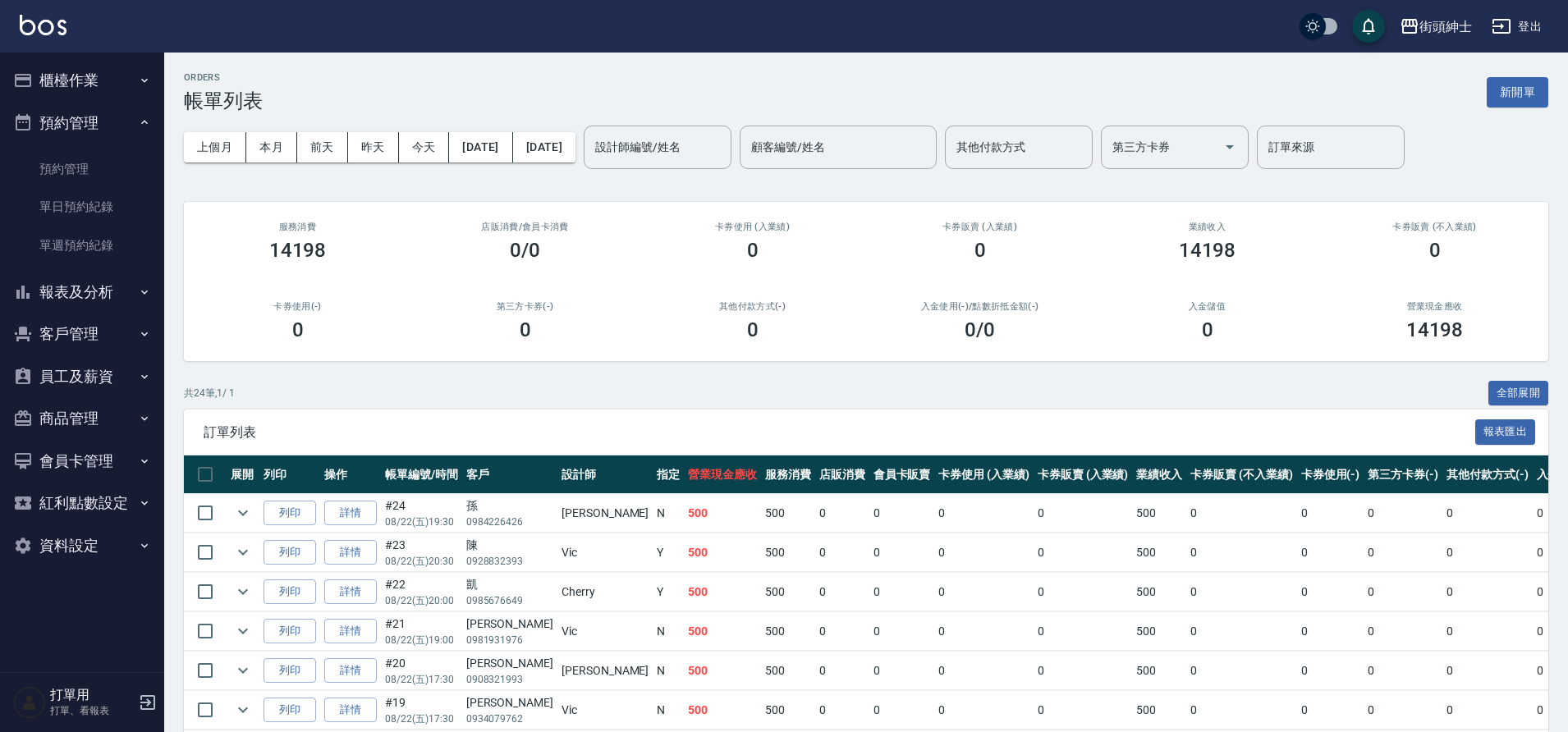
click at [90, 190] on link "單日預約紀錄" at bounding box center [82, 207] width 151 height 38
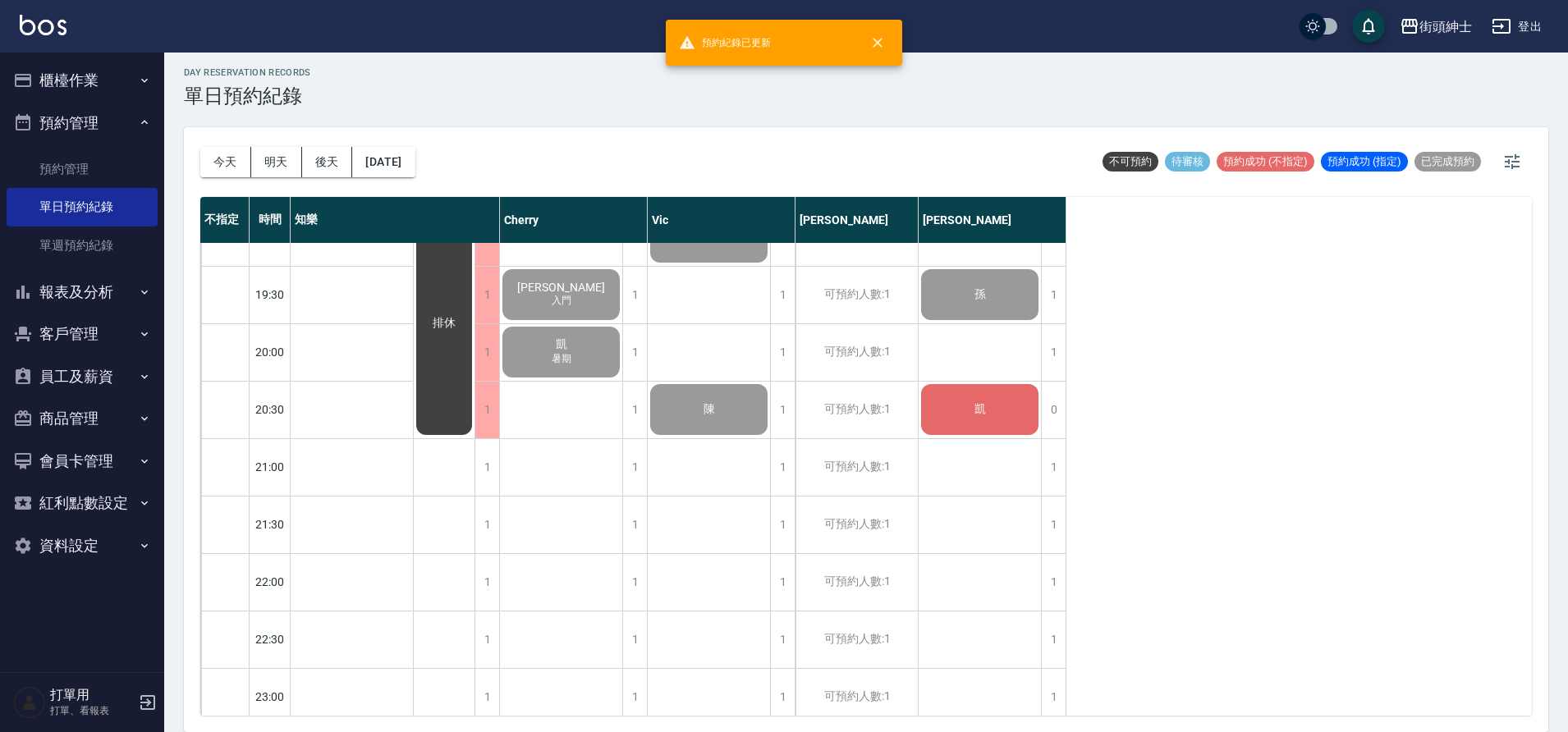
scroll to position [859, 0]
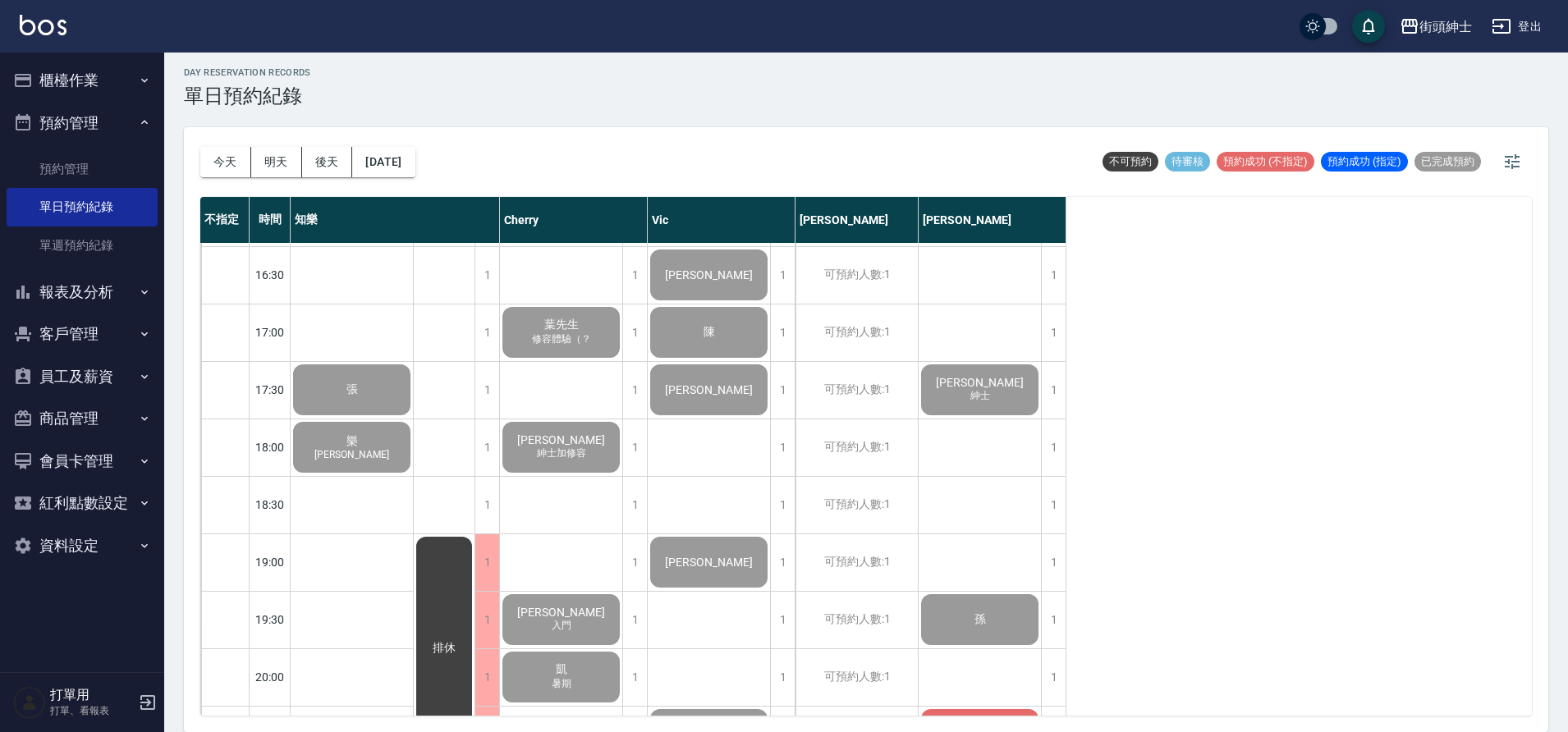
click at [120, 75] on button "櫃檯作業" at bounding box center [82, 80] width 151 height 43
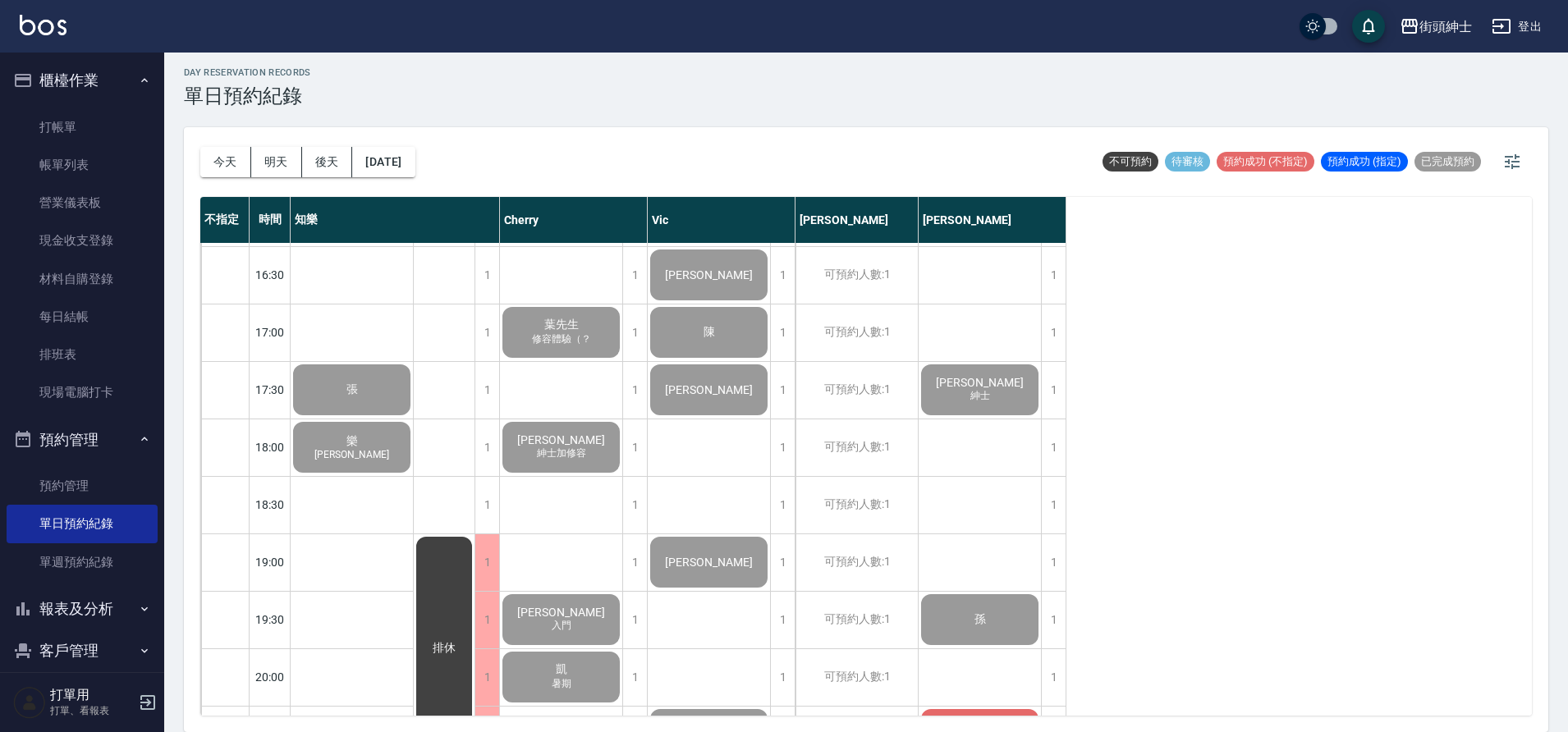
click at [105, 165] on link "帳單列表" at bounding box center [82, 165] width 151 height 38
drag, startPoint x: 90, startPoint y: 126, endPoint x: 99, endPoint y: 151, distance: 26.2
click at [99, 151] on link "帳單列表" at bounding box center [82, 165] width 151 height 38
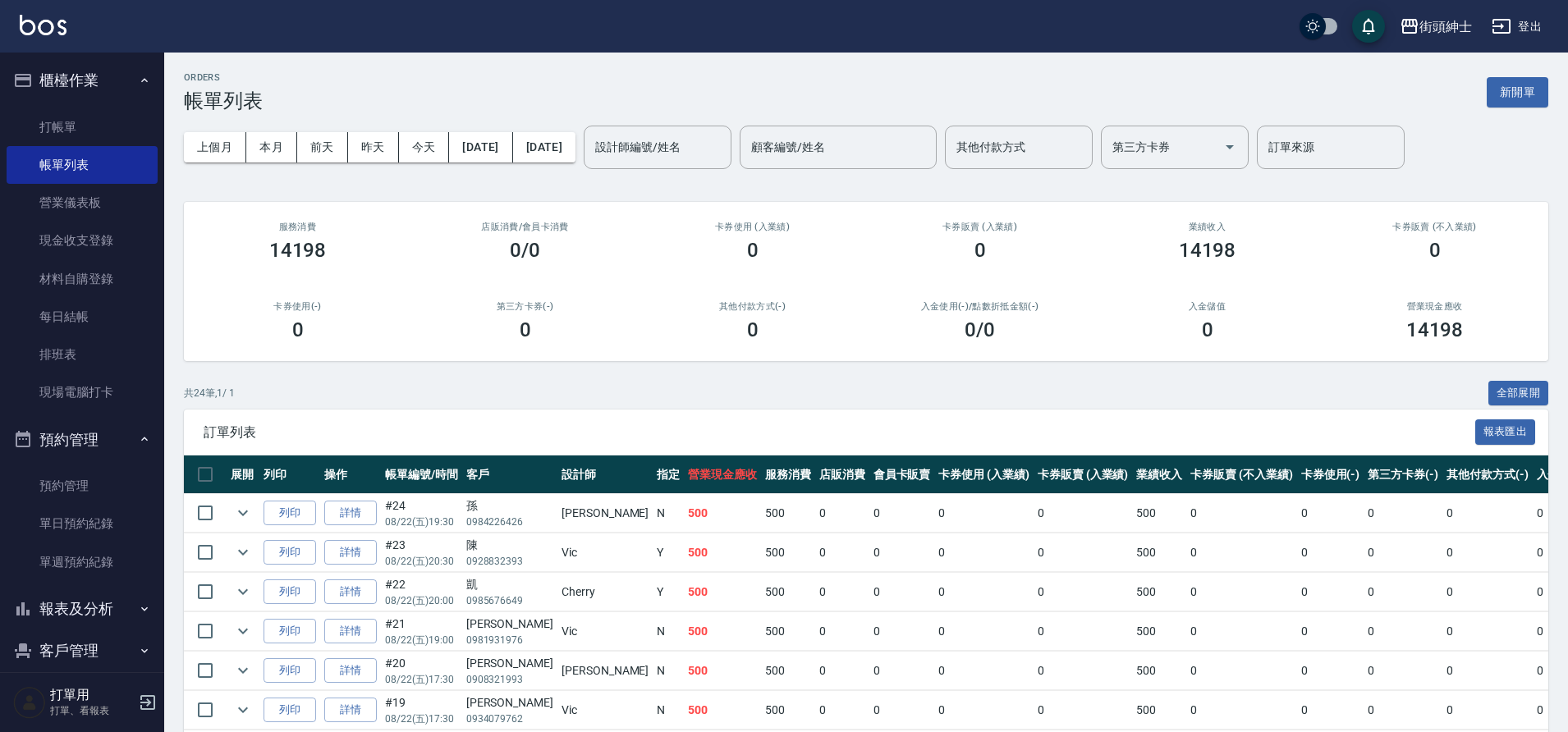
drag, startPoint x: 99, startPoint y: 151, endPoint x: 95, endPoint y: 99, distance: 51.9
click at [95, 99] on button "櫃檯作業" at bounding box center [82, 80] width 151 height 43
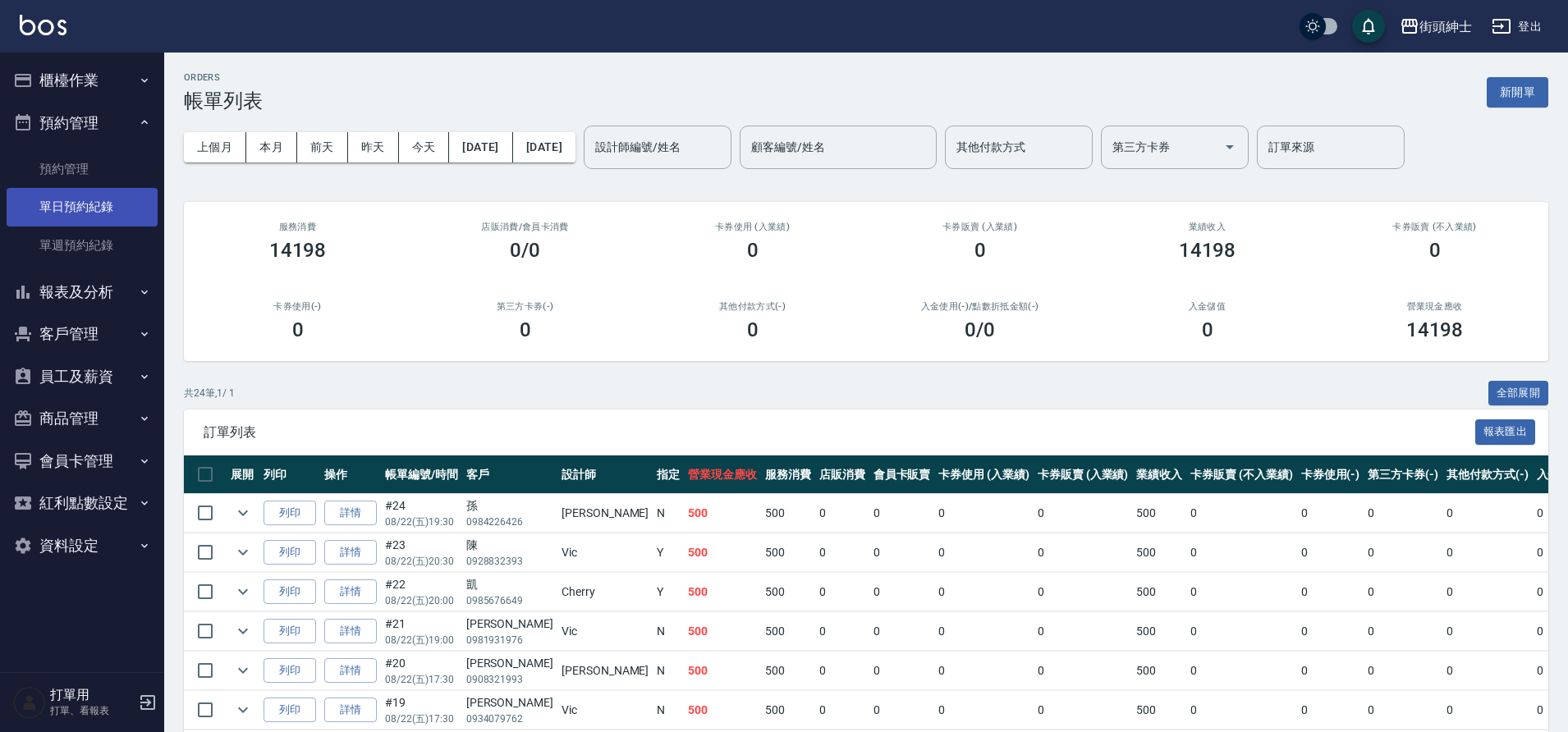
drag, startPoint x: 95, startPoint y: 99, endPoint x: 117, endPoint y: 201, distance: 104.2
click at [117, 201] on link "單日預約紀錄" at bounding box center [82, 207] width 151 height 38
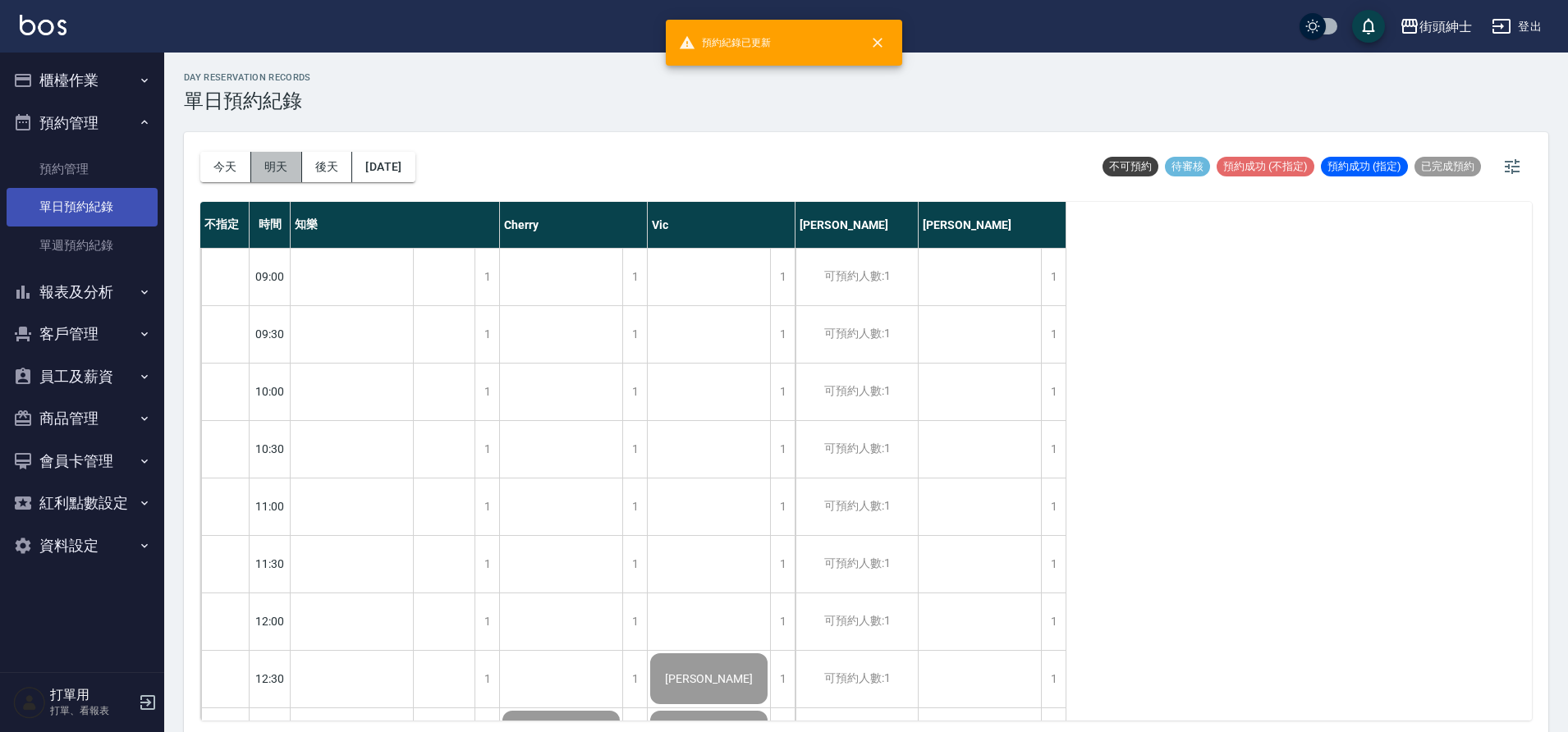
click at [285, 166] on button "明天" at bounding box center [276, 167] width 51 height 30
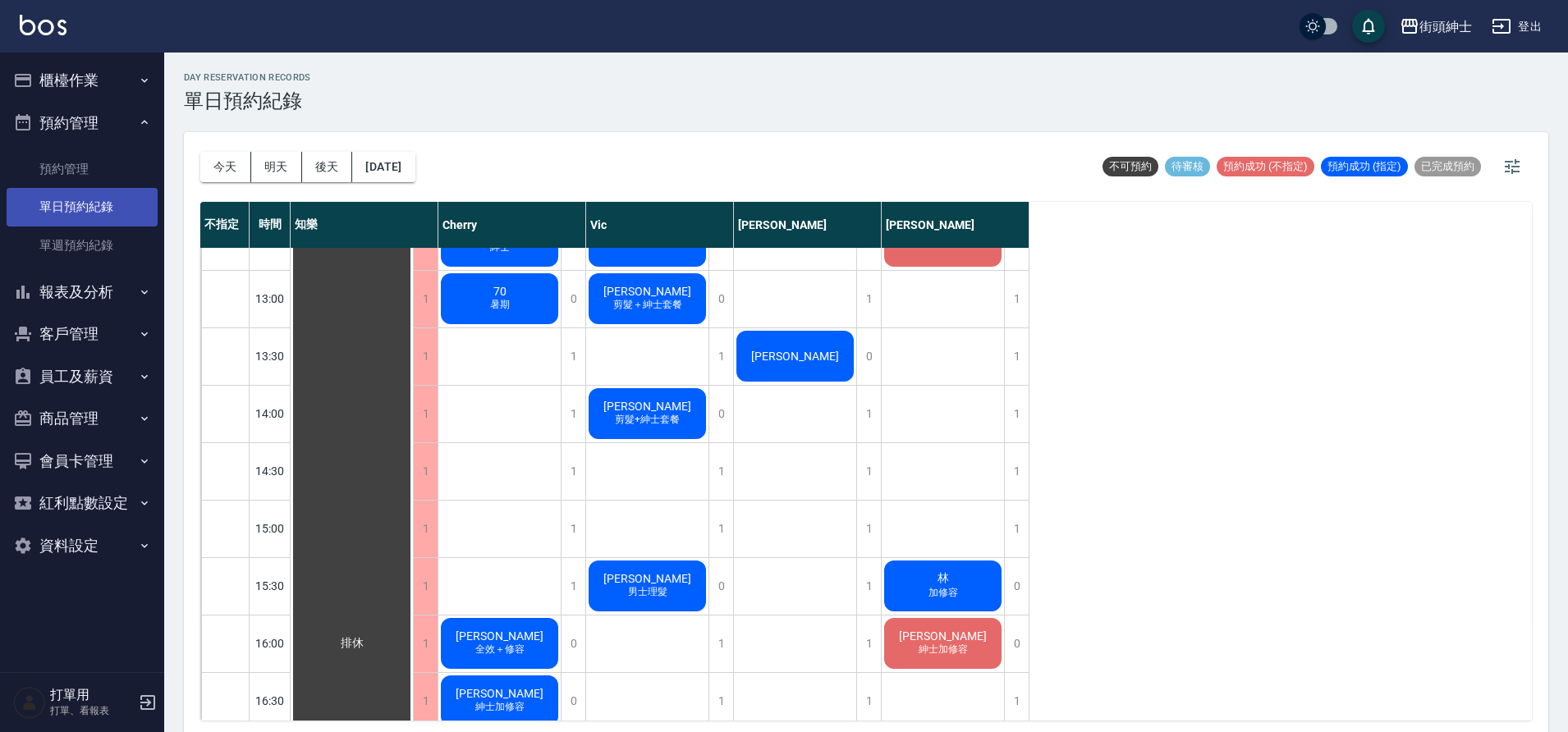
scroll to position [107, 0]
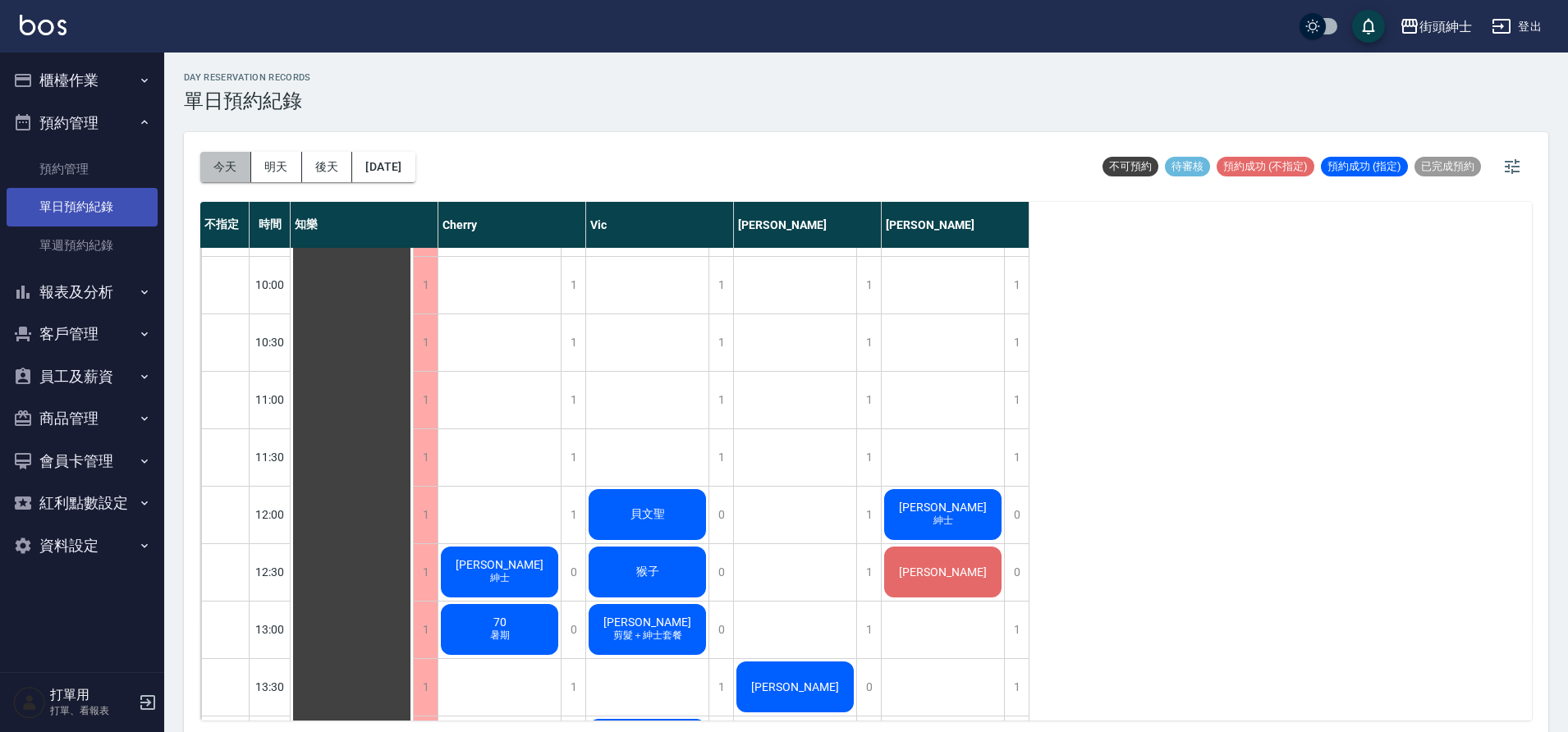
click at [226, 159] on button "今天" at bounding box center [225, 167] width 51 height 30
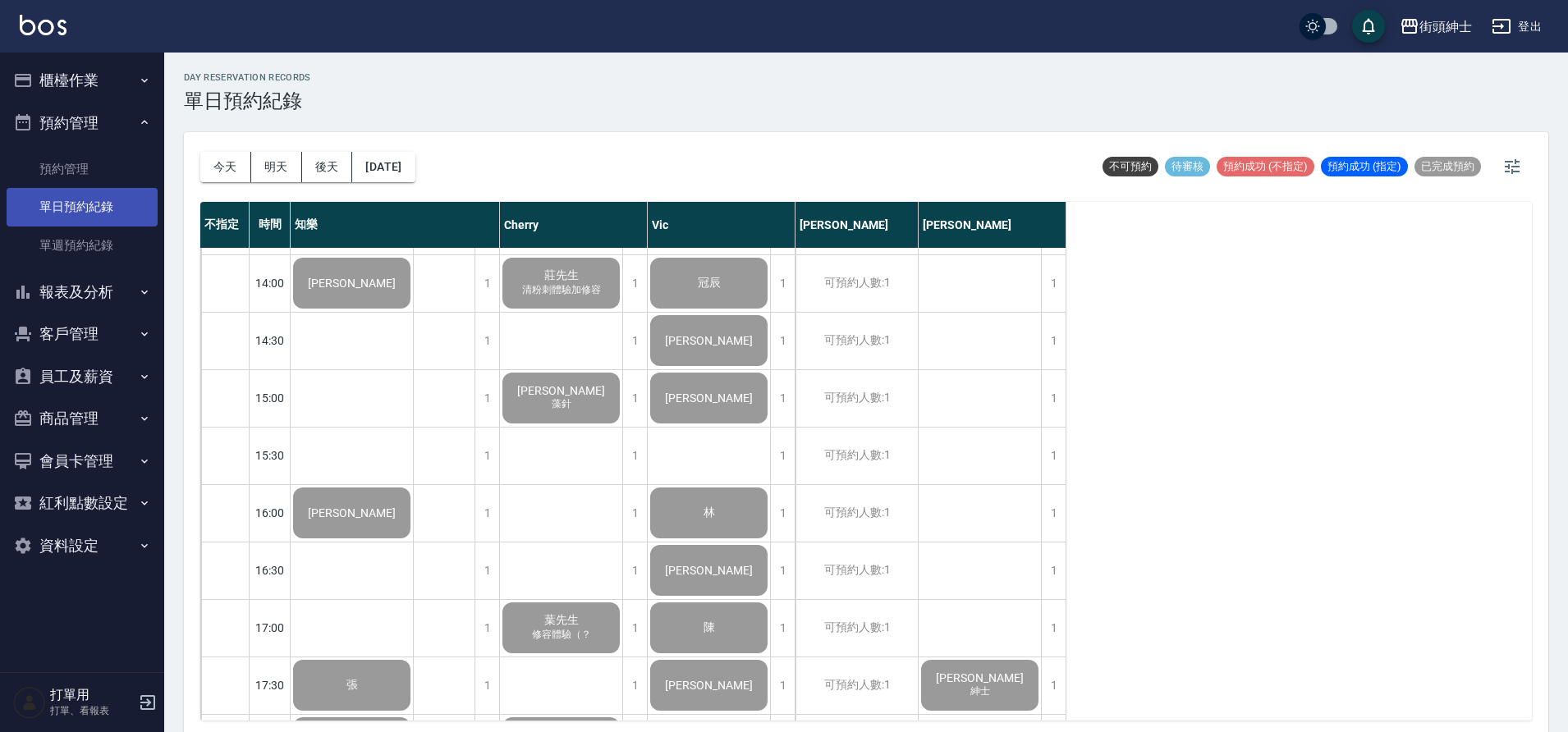
scroll to position [593, 0]
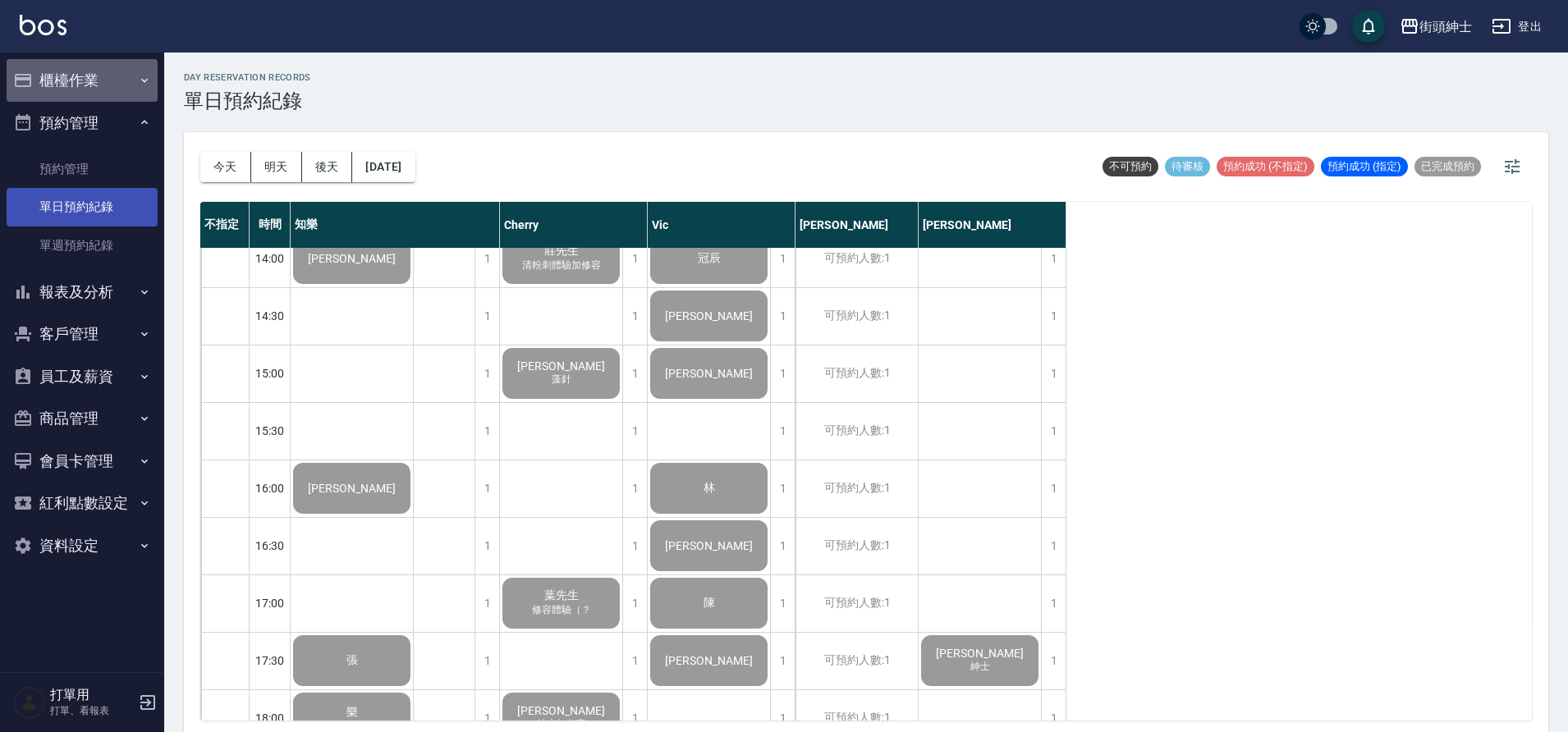
click at [108, 71] on button "櫃檯作業" at bounding box center [82, 80] width 151 height 43
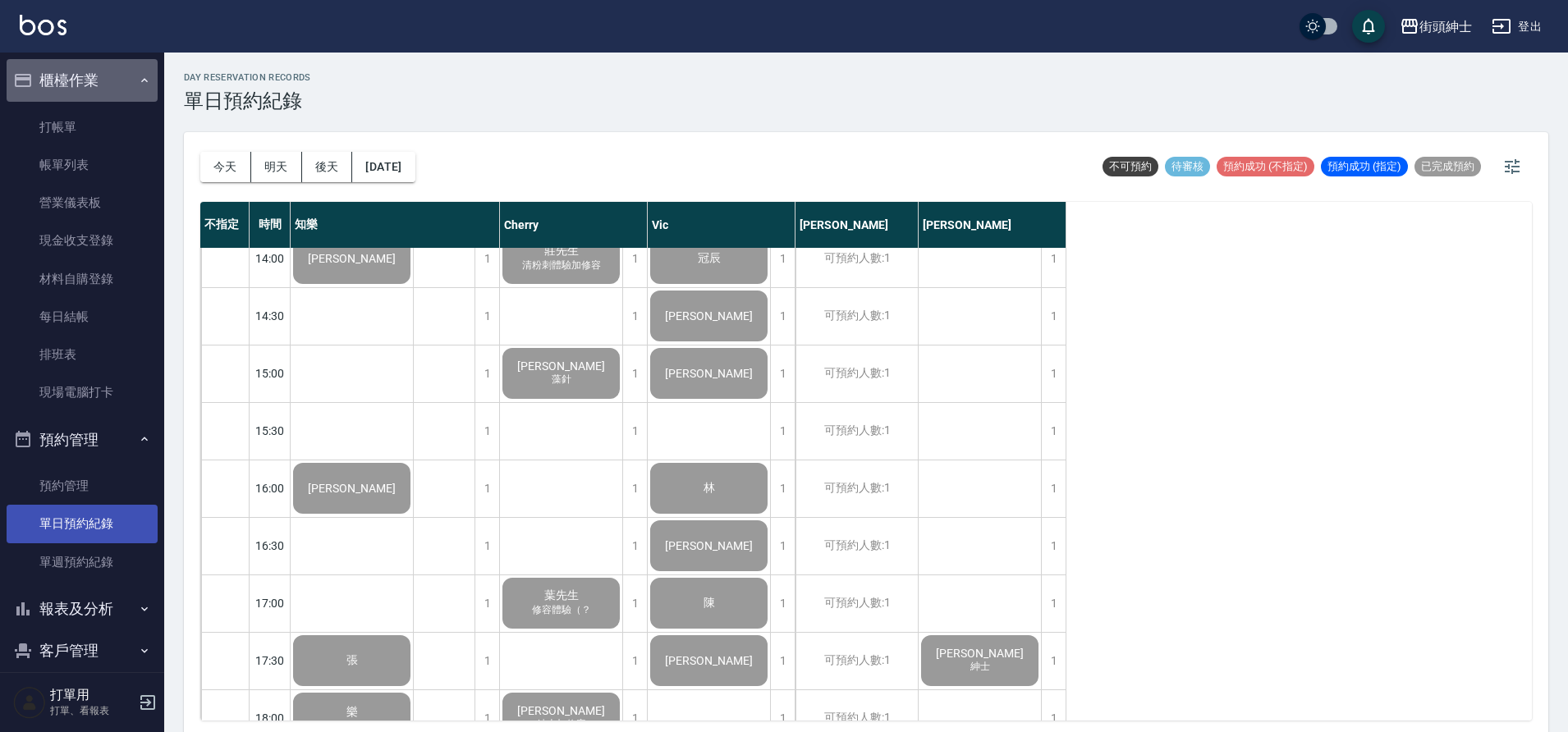
click at [112, 77] on button "櫃檯作業" at bounding box center [82, 80] width 151 height 43
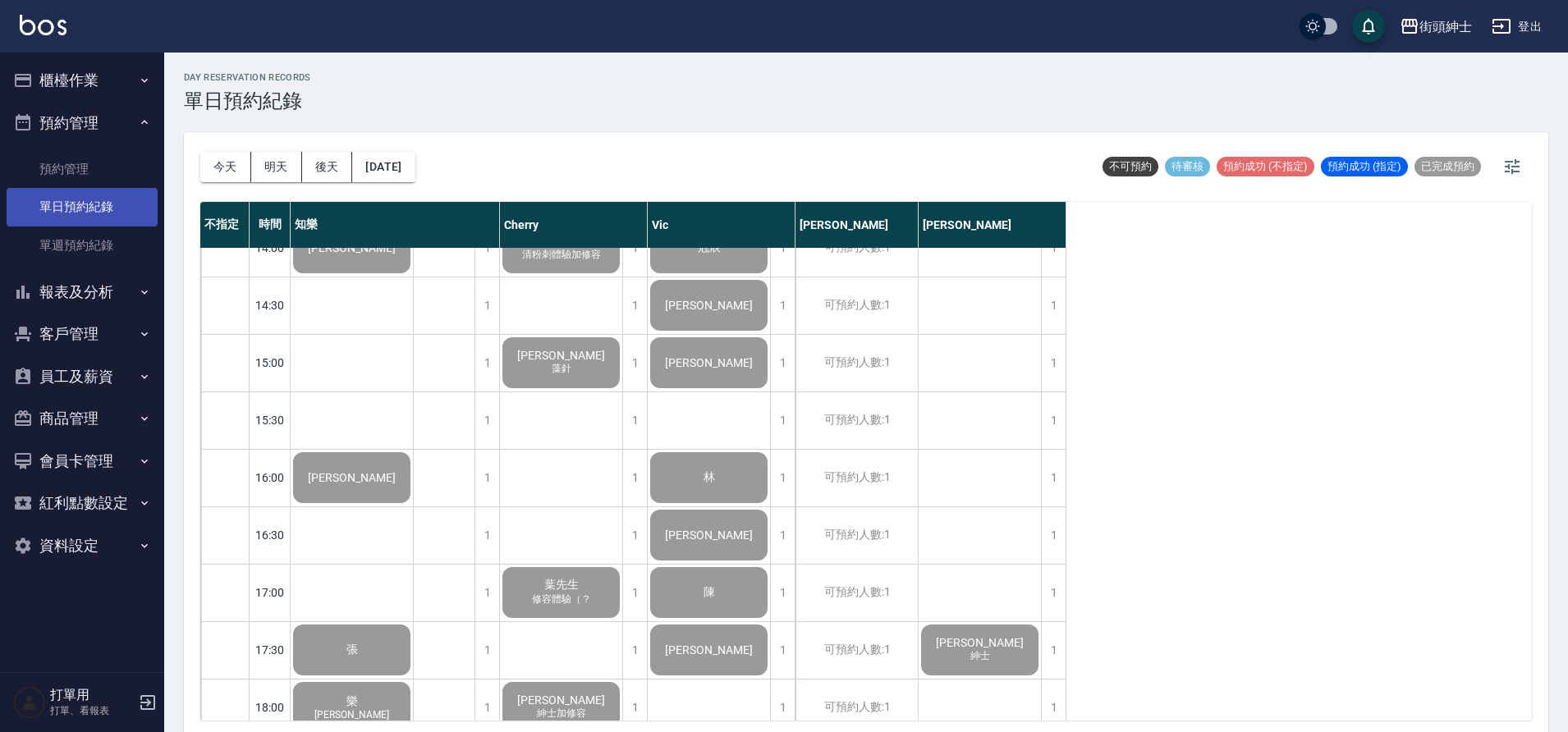
scroll to position [467, 0]
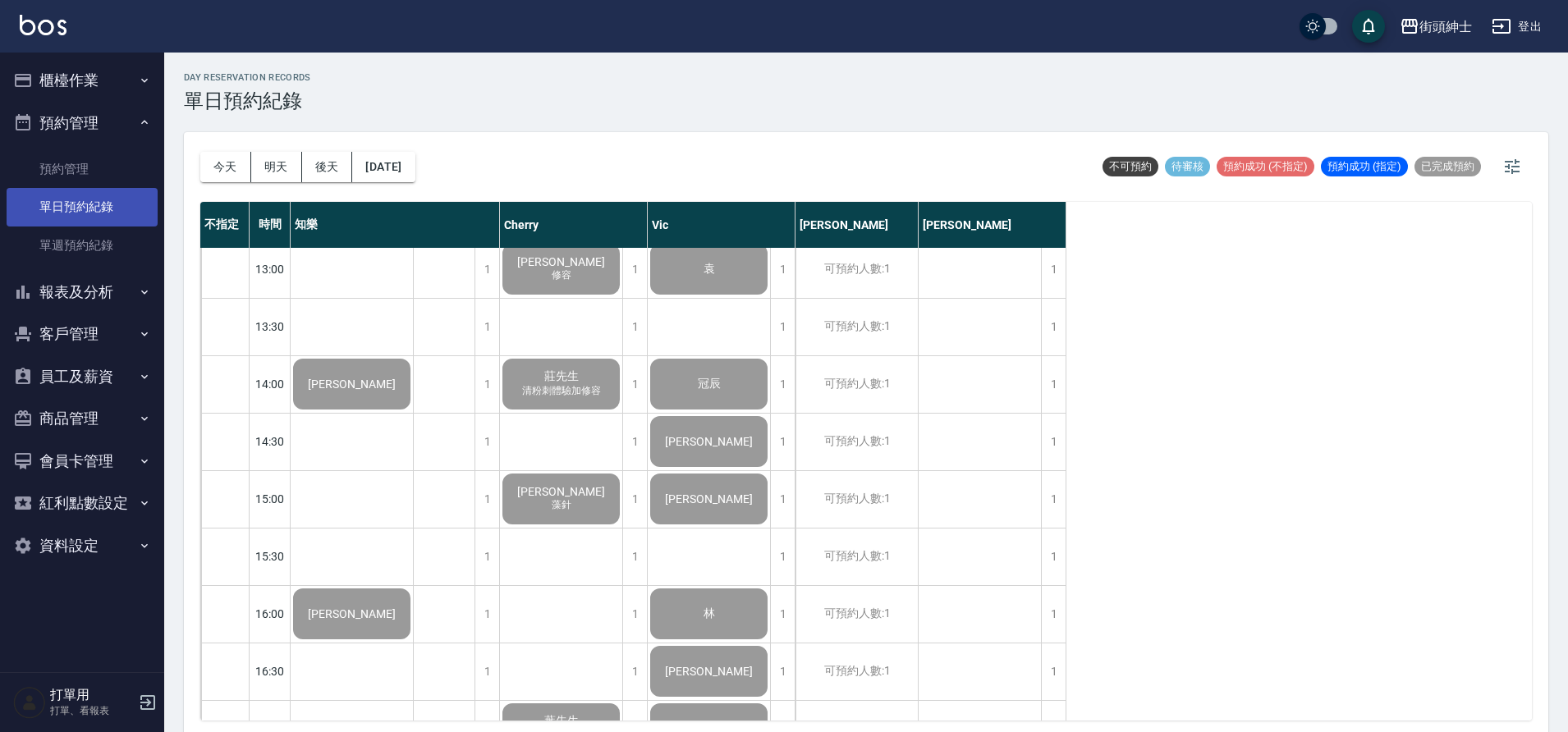
click at [93, 71] on button "櫃檯作業" at bounding box center [82, 80] width 151 height 43
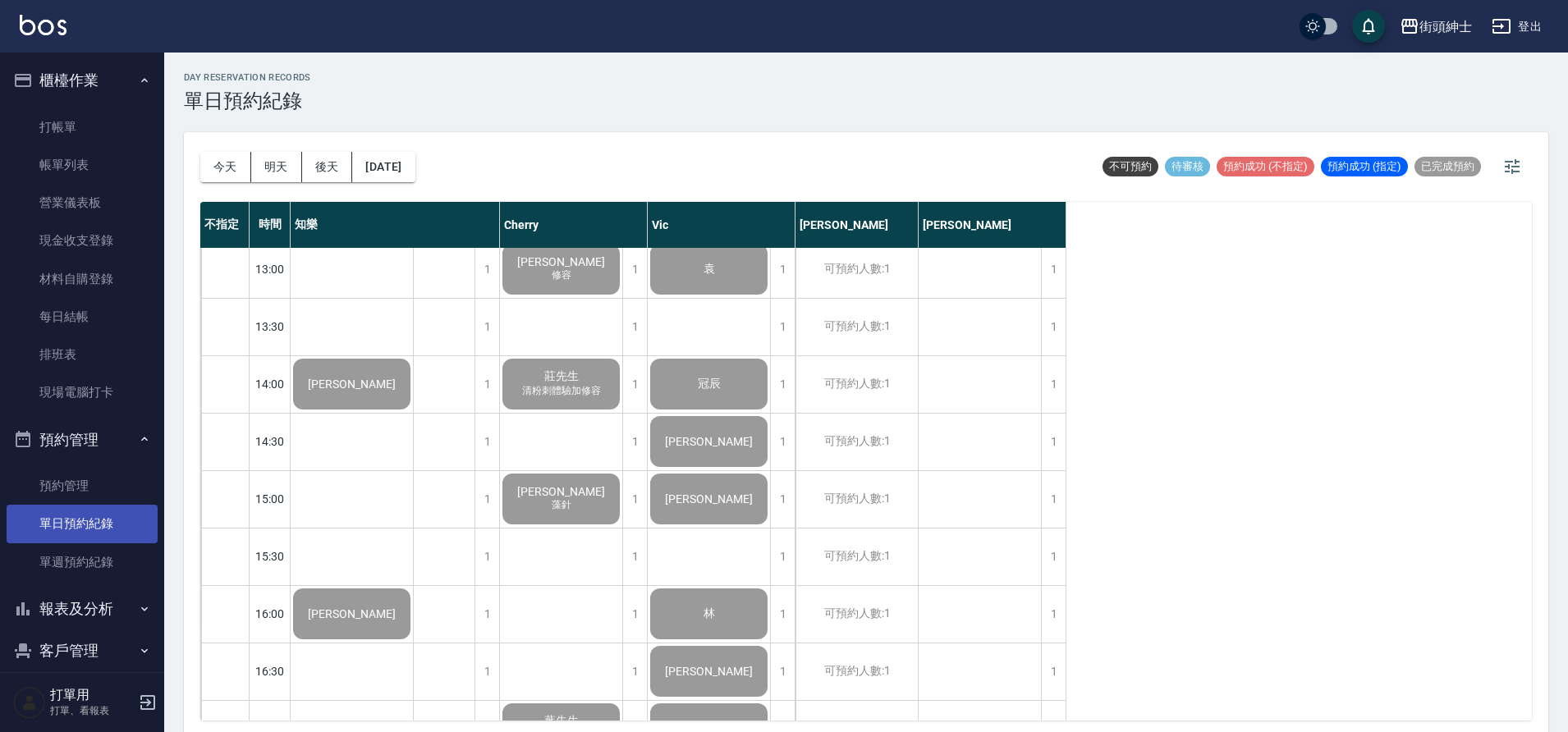
click at [93, 76] on button "櫃檯作業" at bounding box center [82, 80] width 151 height 43
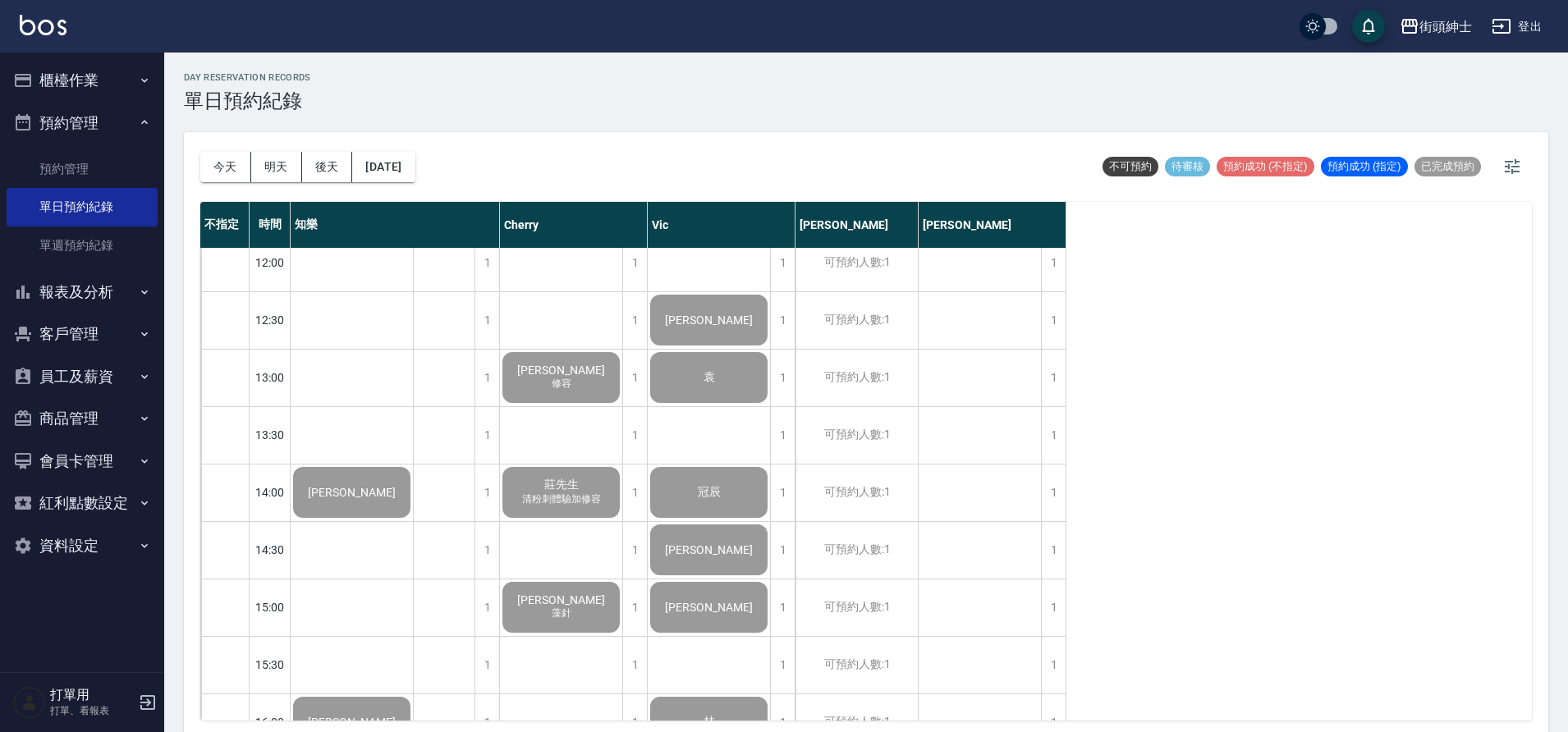
scroll to position [338, 0]
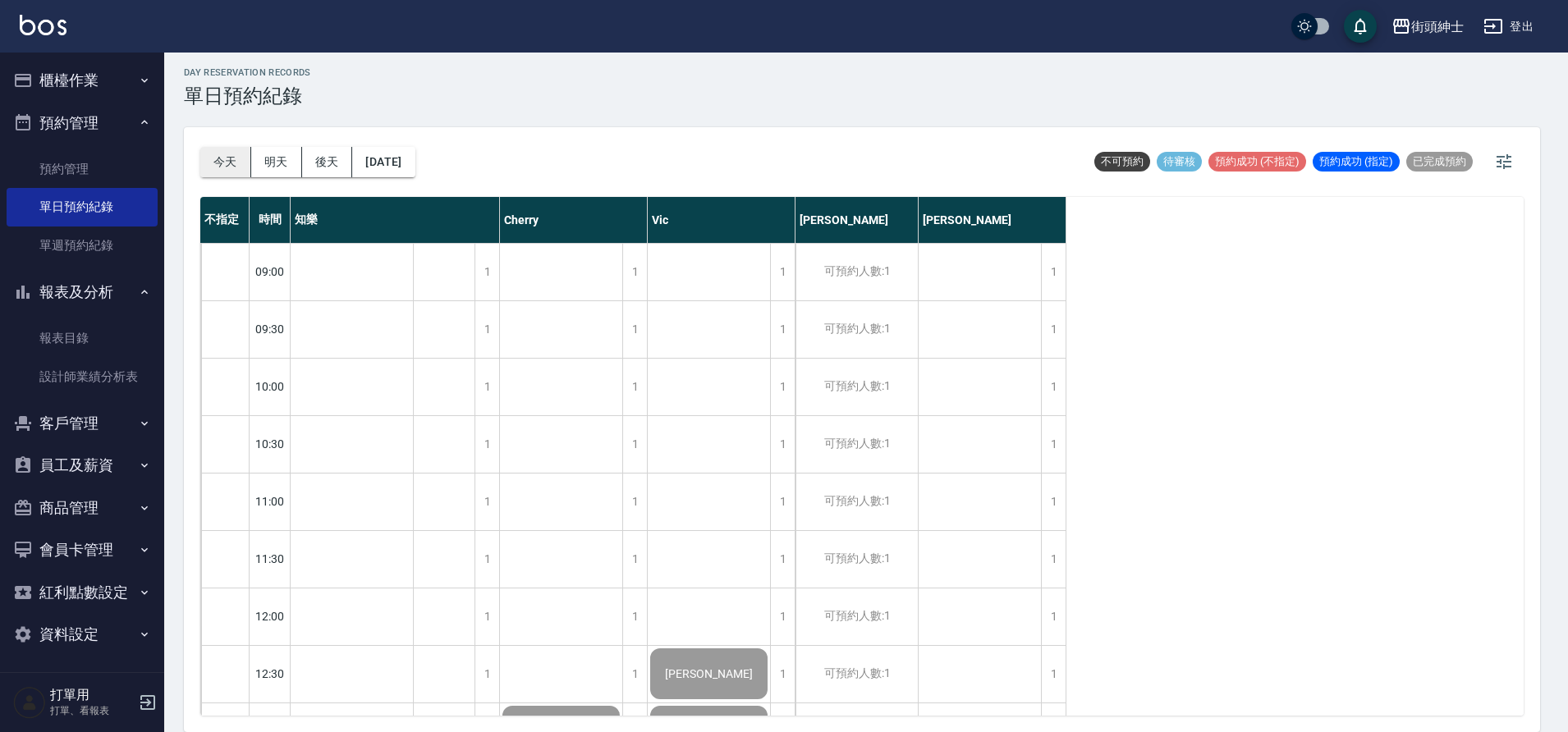
scroll to position [388, 0]
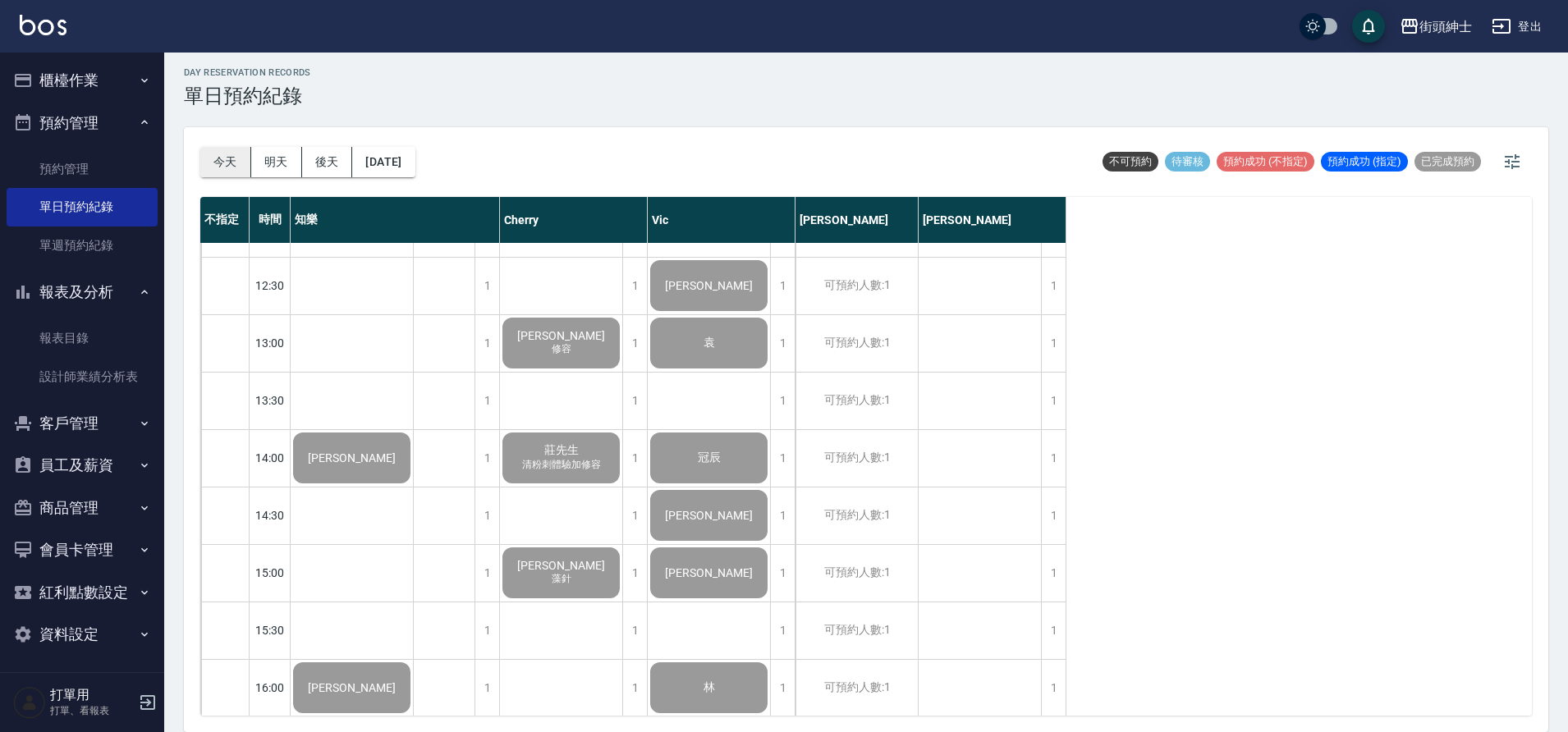
click at [233, 164] on button "今天" at bounding box center [225, 162] width 51 height 30
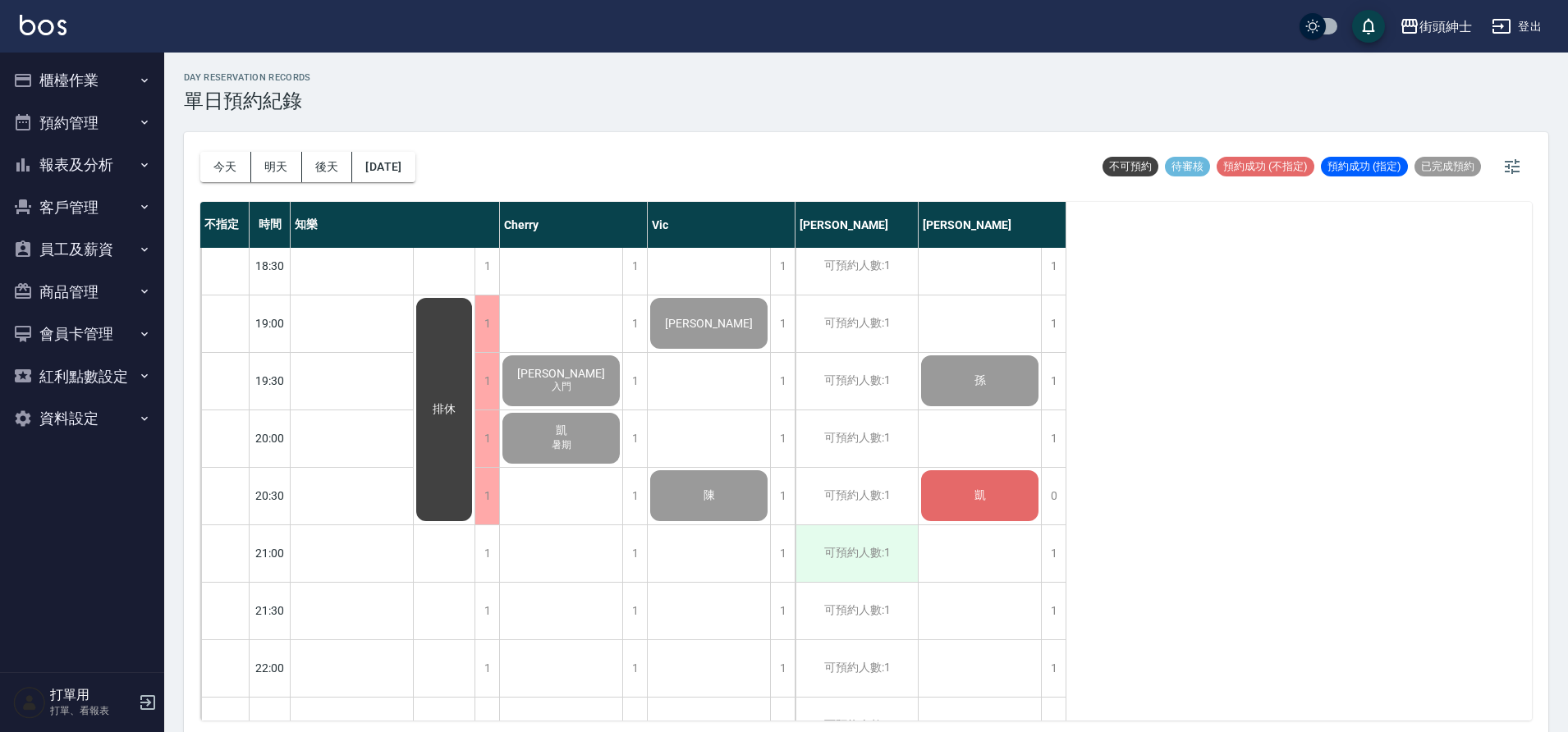
scroll to position [1207, 0]
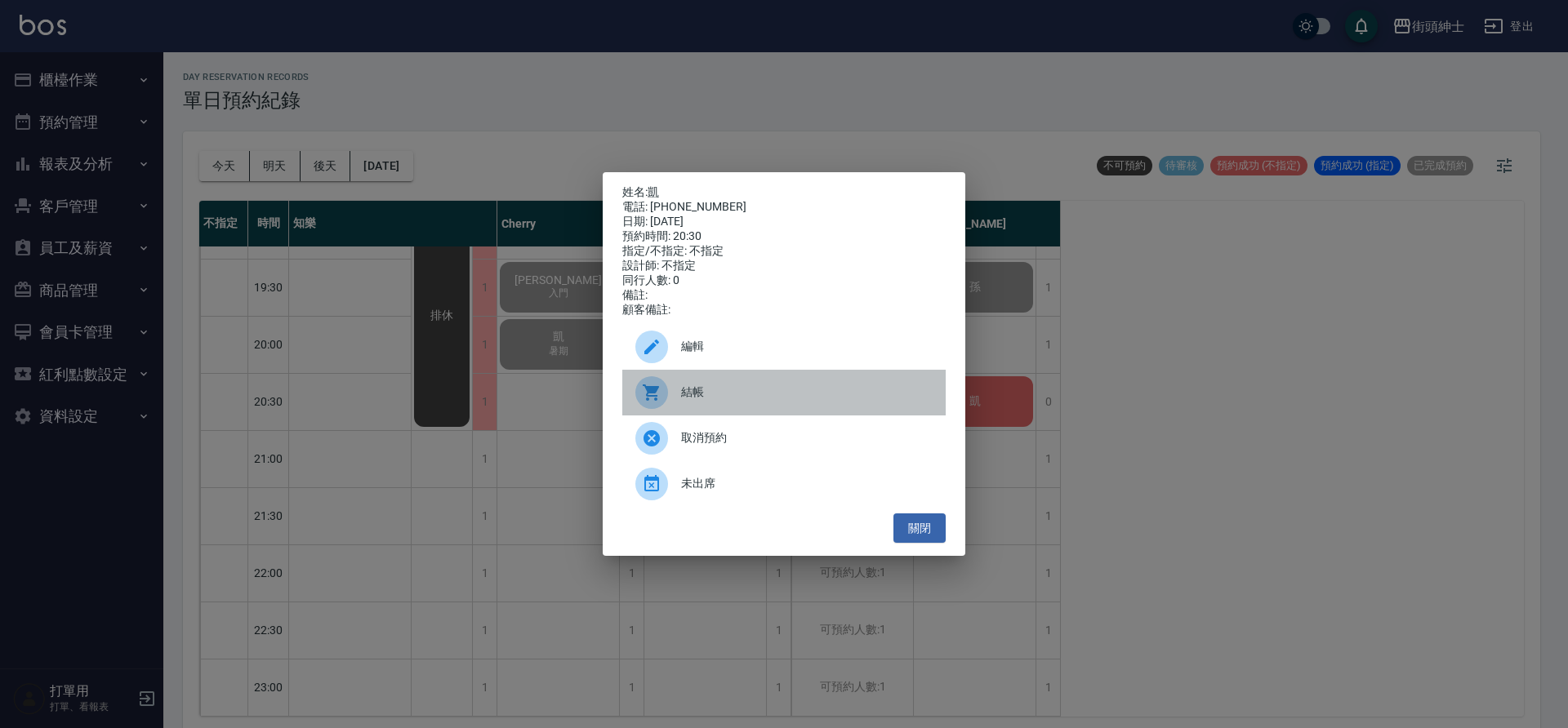
click at [801, 390] on span "結帳" at bounding box center [806, 392] width 252 height 17
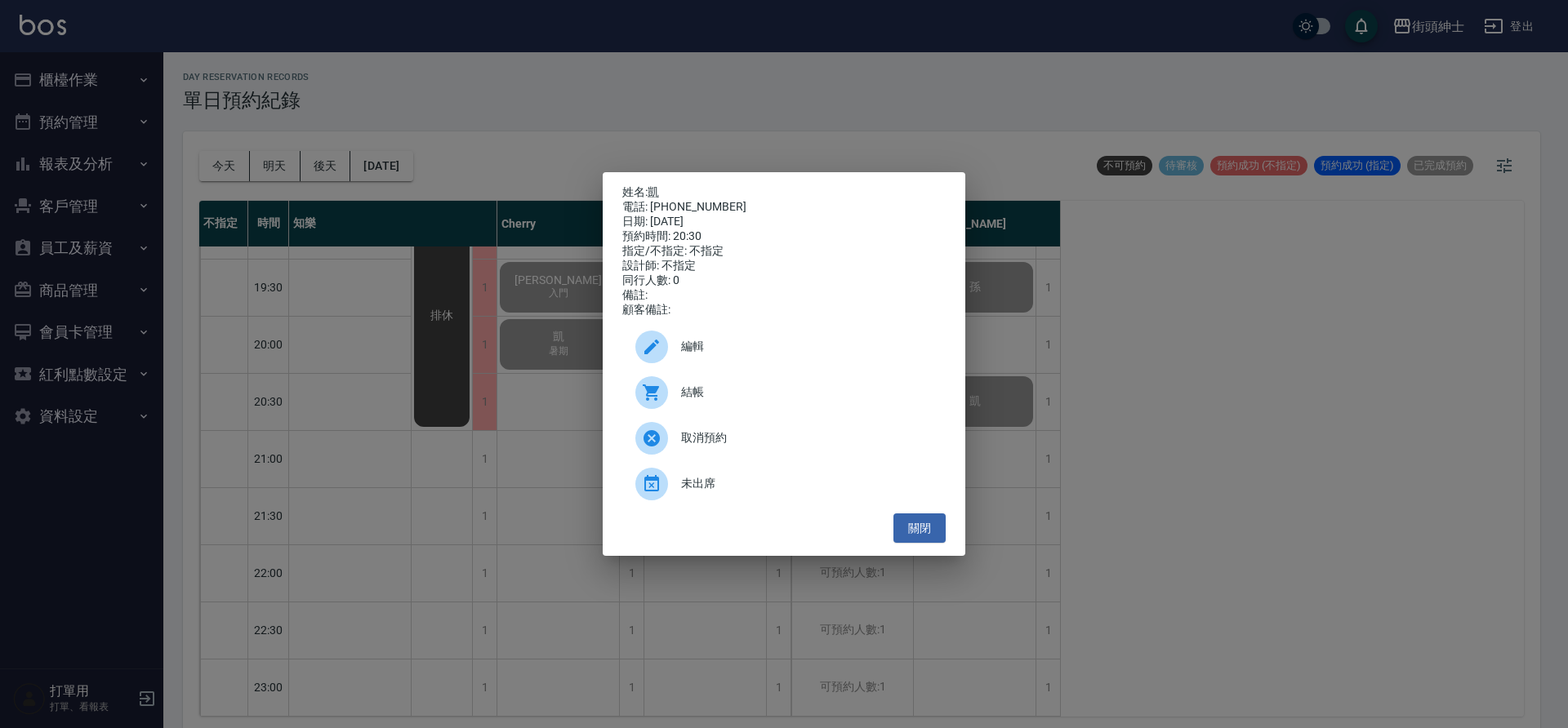
click at [335, 235] on div "姓名: 凱 電話: [PHONE_NUMBER] 日期: [DATE] 預約時間: 20:30 指定/不指定: 不指定 設計師: 不指定 同行人數: 0 備註…" at bounding box center [784, 364] width 1568 height 728
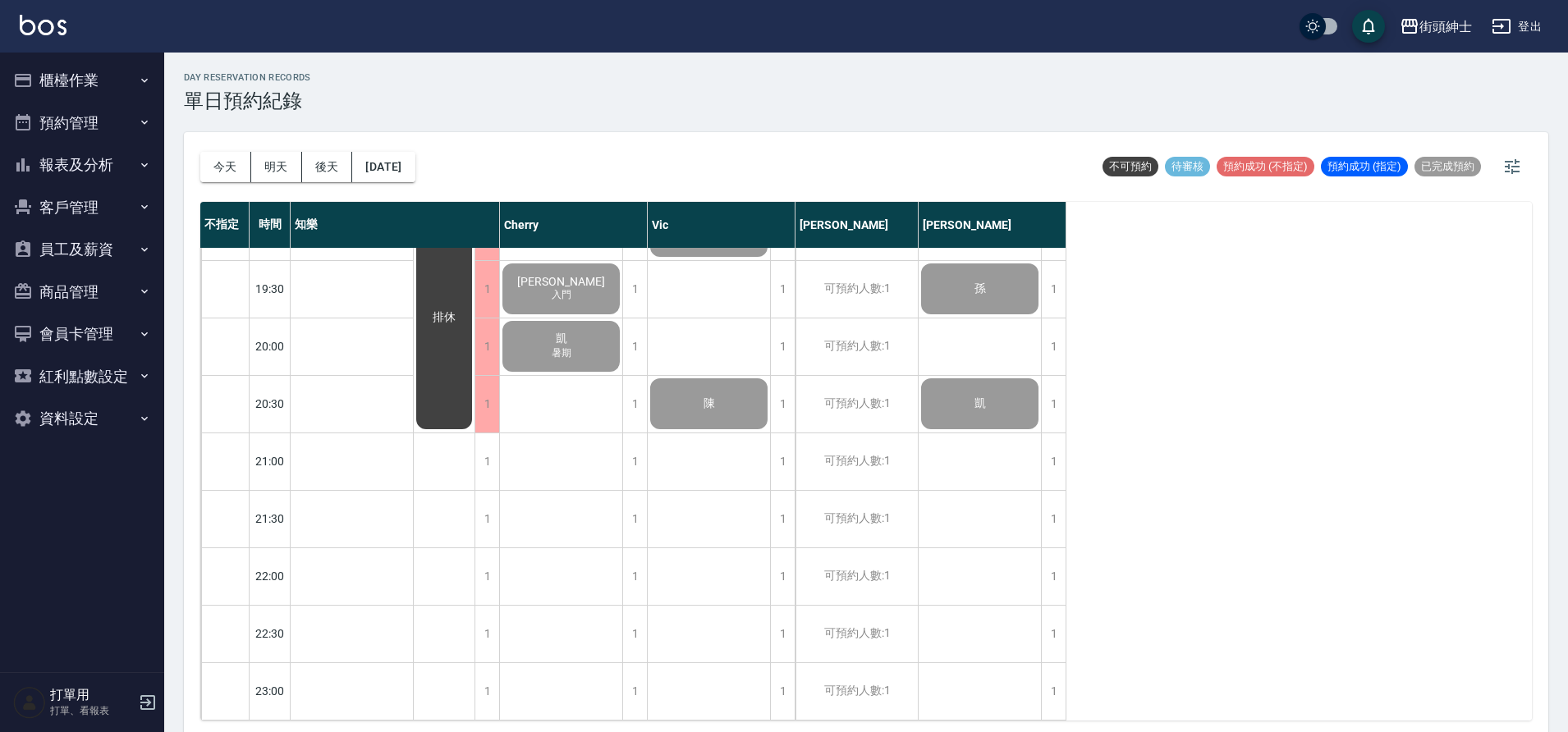
drag, startPoint x: 236, startPoint y: 178, endPoint x: 397, endPoint y: 319, distance: 214.1
click at [237, 179] on button "今天" at bounding box center [225, 167] width 51 height 30
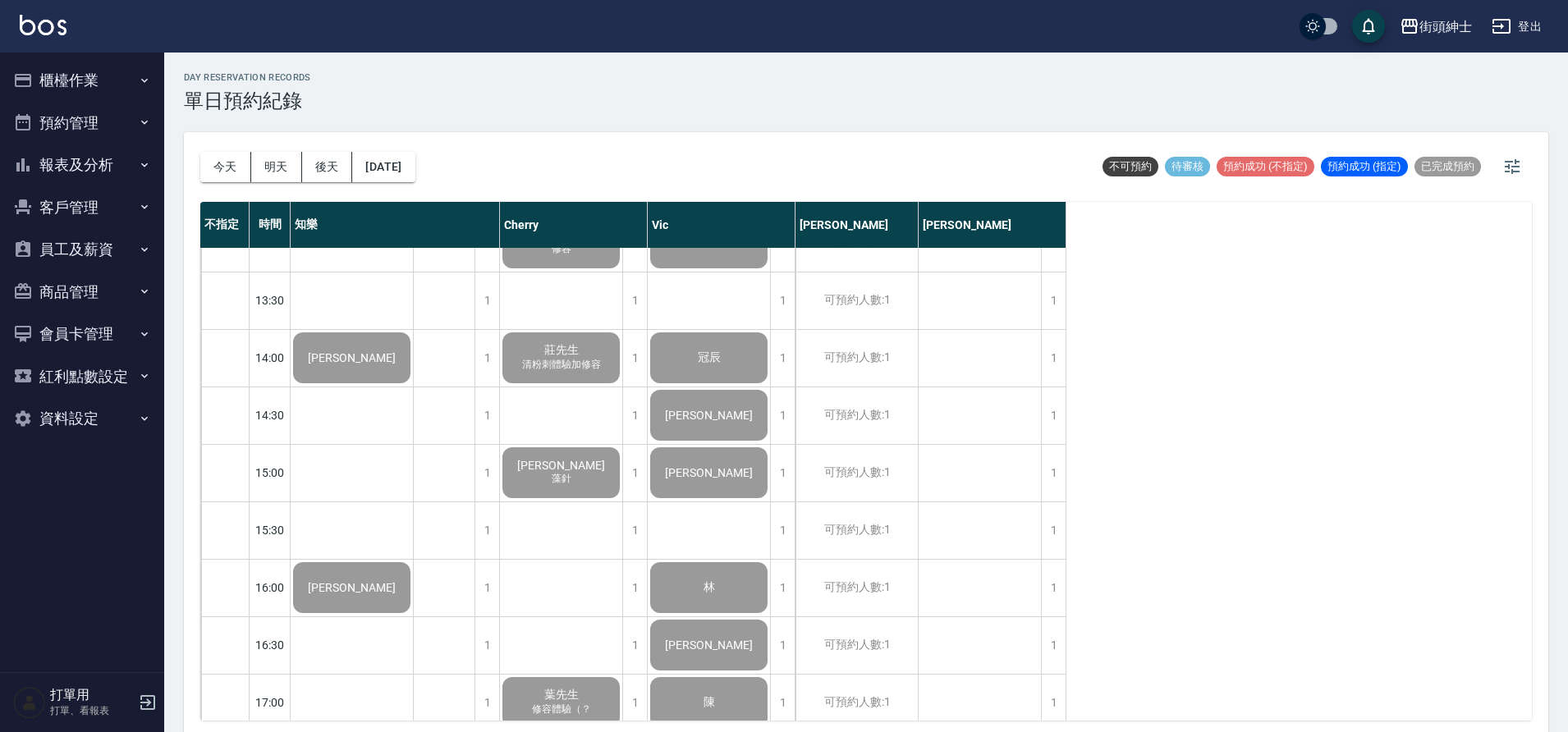
scroll to position [473, 0]
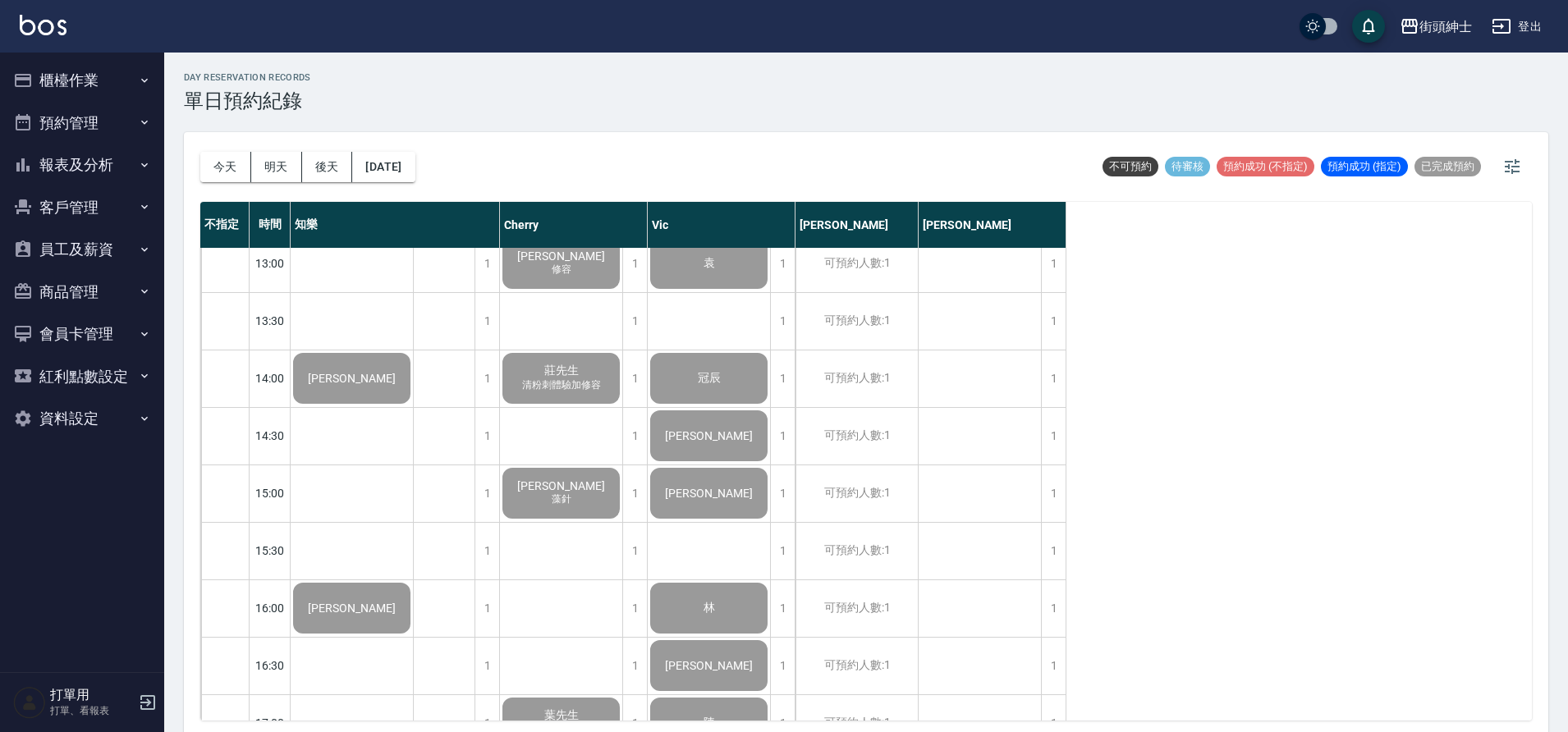
click at [360, 365] on div "[PERSON_NAME]" at bounding box center [352, 379] width 122 height 56
click at [413, 406] on div "[PERSON_NAME] 藻針" at bounding box center [352, 379] width 122 height 56
click at [323, 379] on div "[PERSON_NAME]" at bounding box center [352, 379] width 122 height 56
click at [113, 55] on ul "櫃檯作業 打帳單 帳單列表 營業儀表板 現金收支登錄 材料自購登錄 每日結帳 排班表 現場電腦打卡 預約管理 預約管理 單日預約紀錄 單週預約紀錄 報表及分析…" at bounding box center [82, 250] width 151 height 394
click at [112, 83] on button "櫃檯作業" at bounding box center [82, 80] width 151 height 43
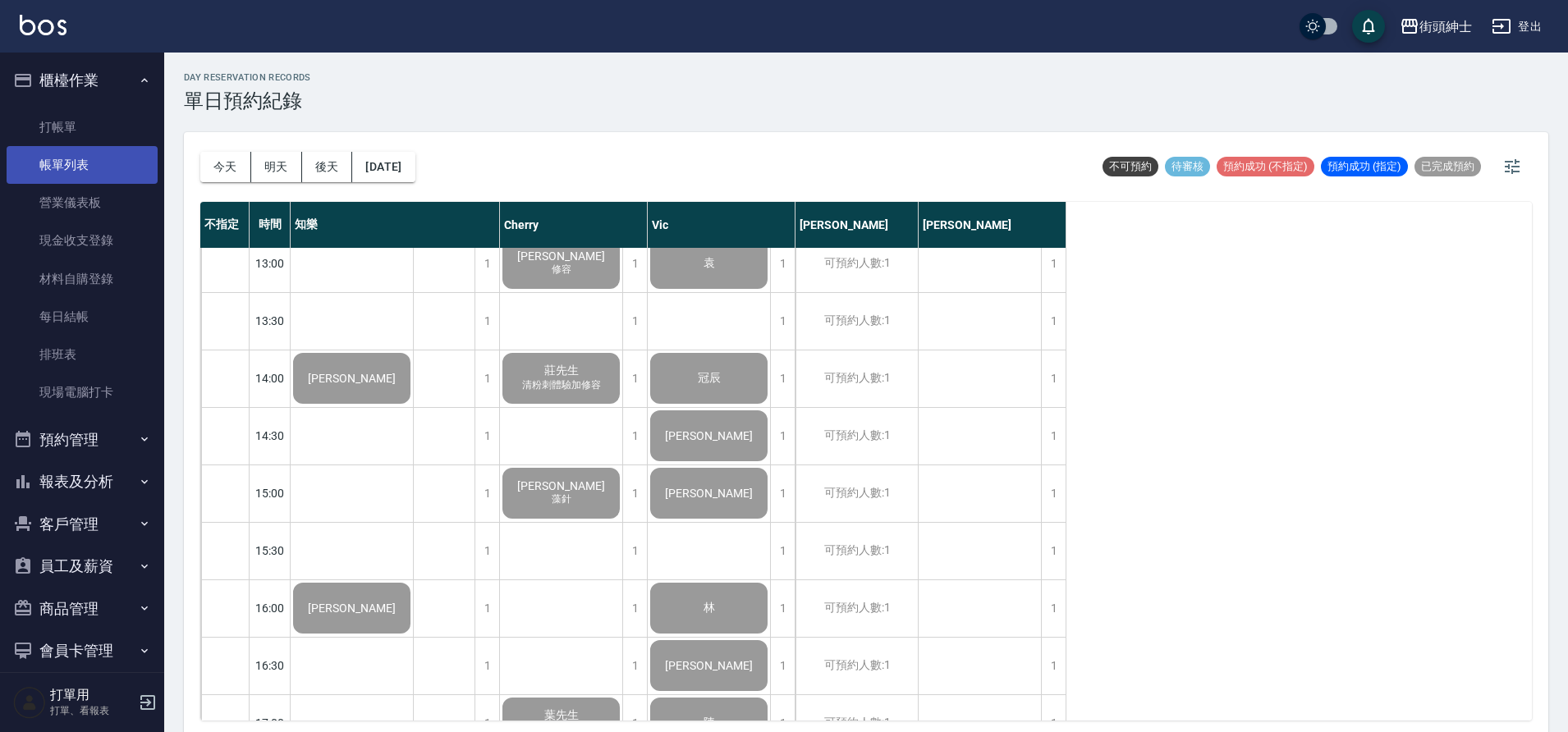
click at [96, 166] on link "帳單列表" at bounding box center [82, 165] width 151 height 38
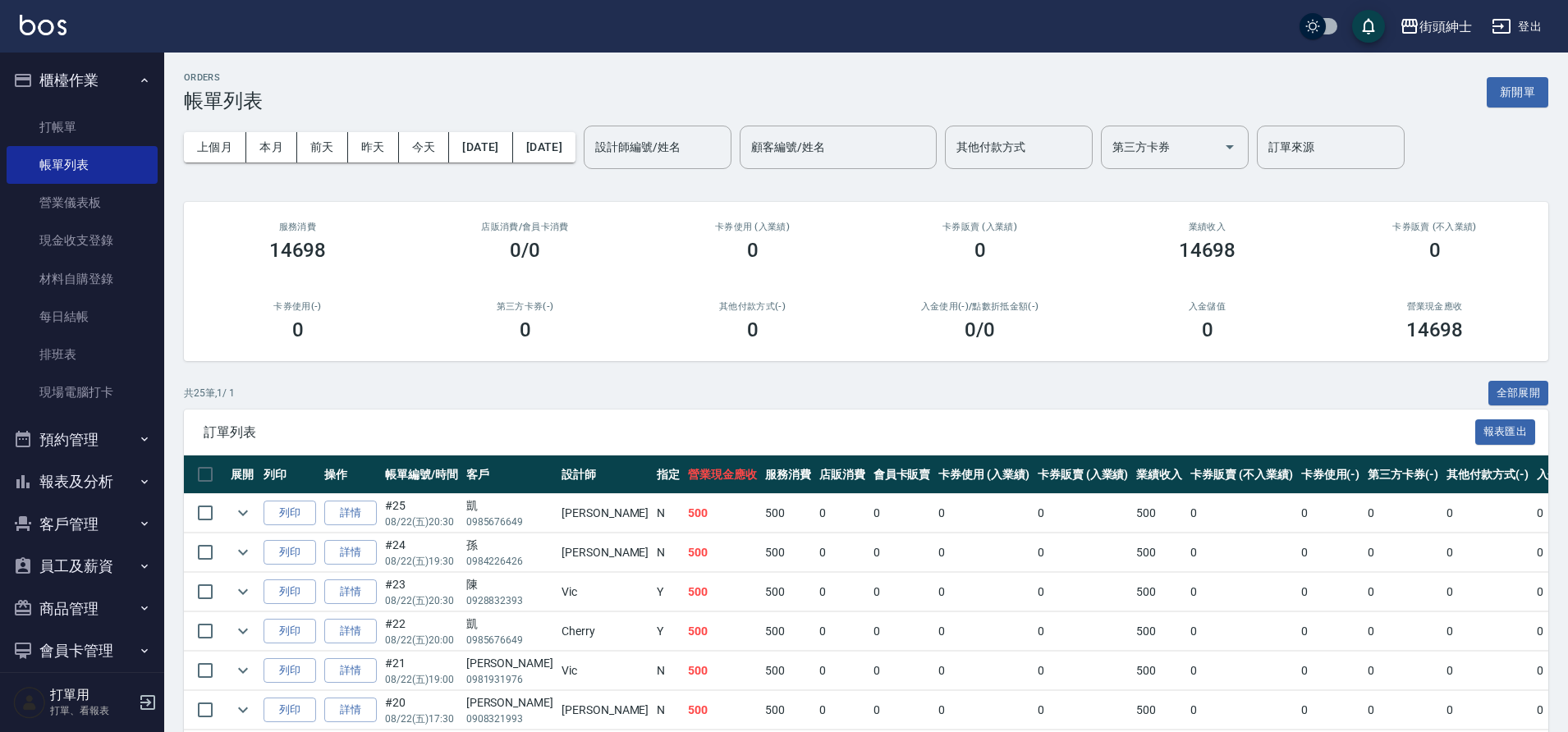
click at [103, 75] on button "櫃檯作業" at bounding box center [82, 80] width 151 height 43
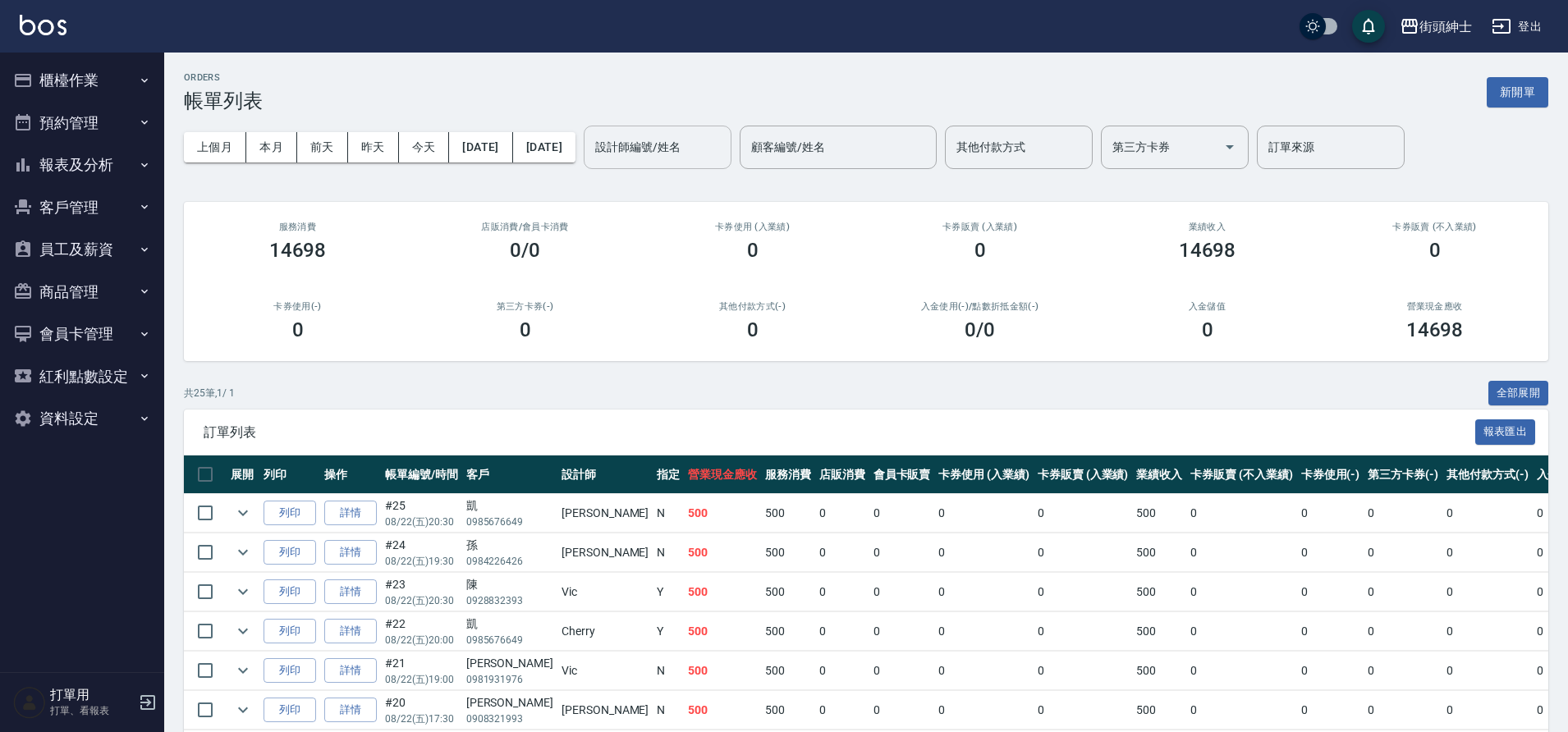
click at [713, 156] on input "設計師編號/姓名" at bounding box center [657, 147] width 133 height 29
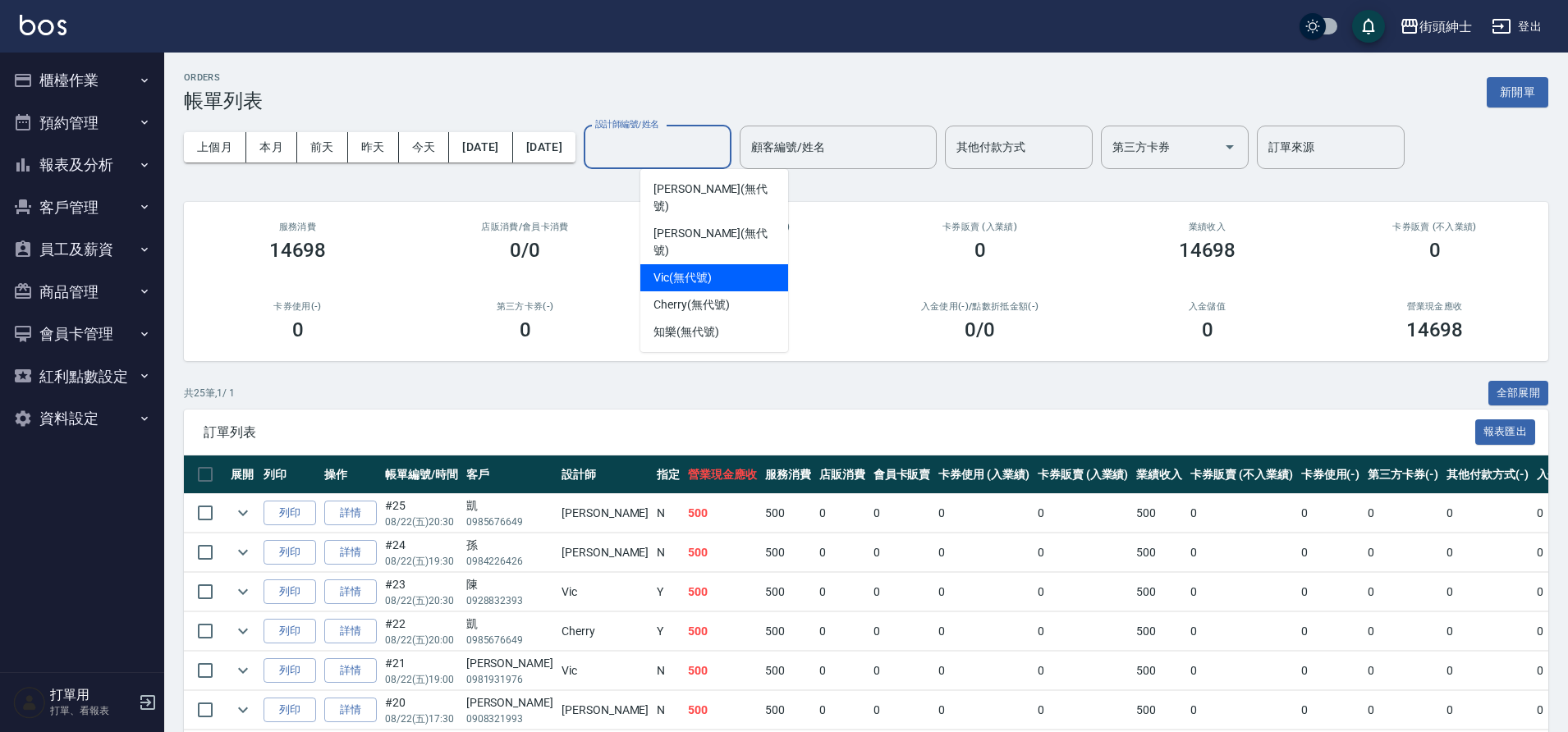
click at [712, 264] on div "Vic (無代號)" at bounding box center [714, 277] width 148 height 27
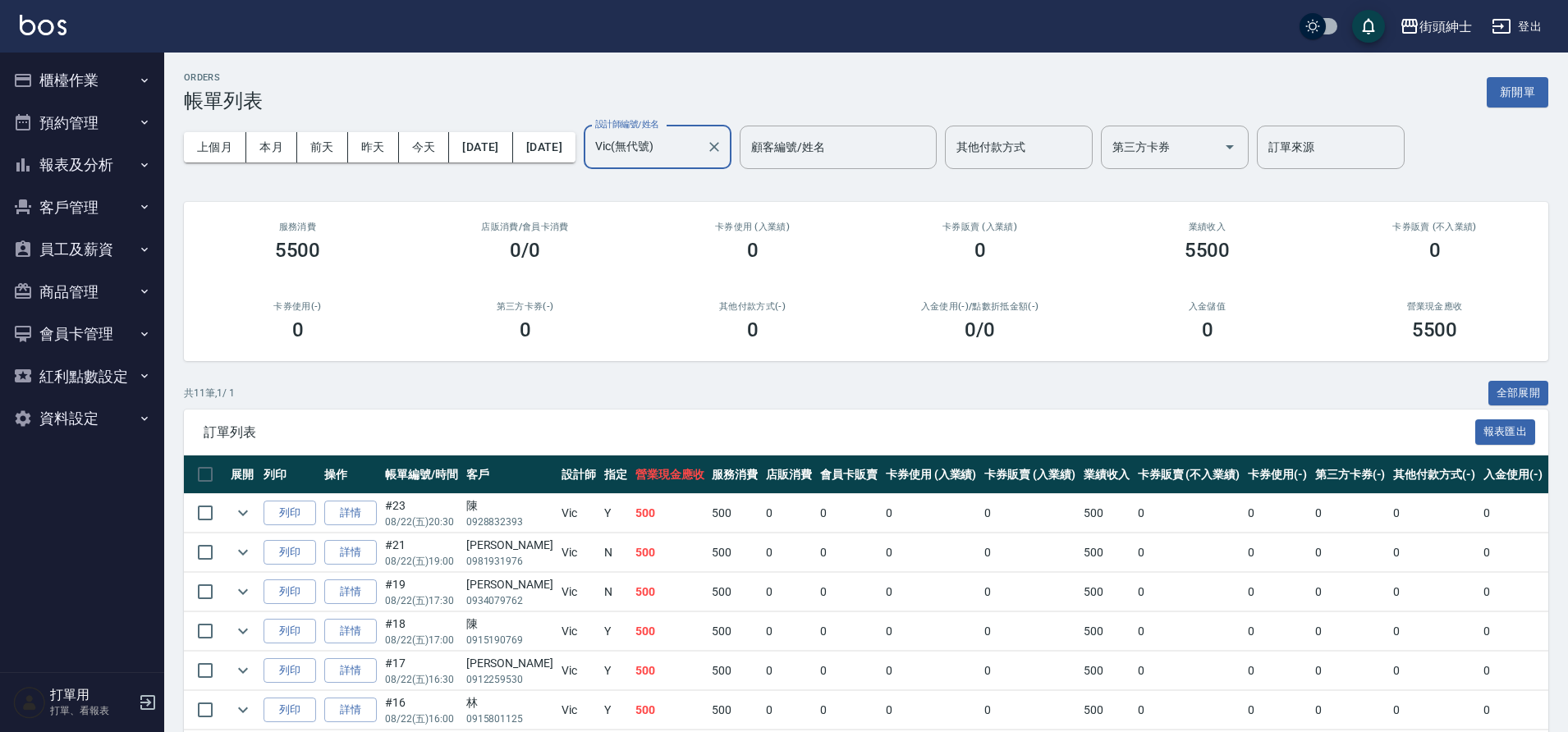
click at [700, 152] on input "Vic(無代號)" at bounding box center [645, 147] width 108 height 29
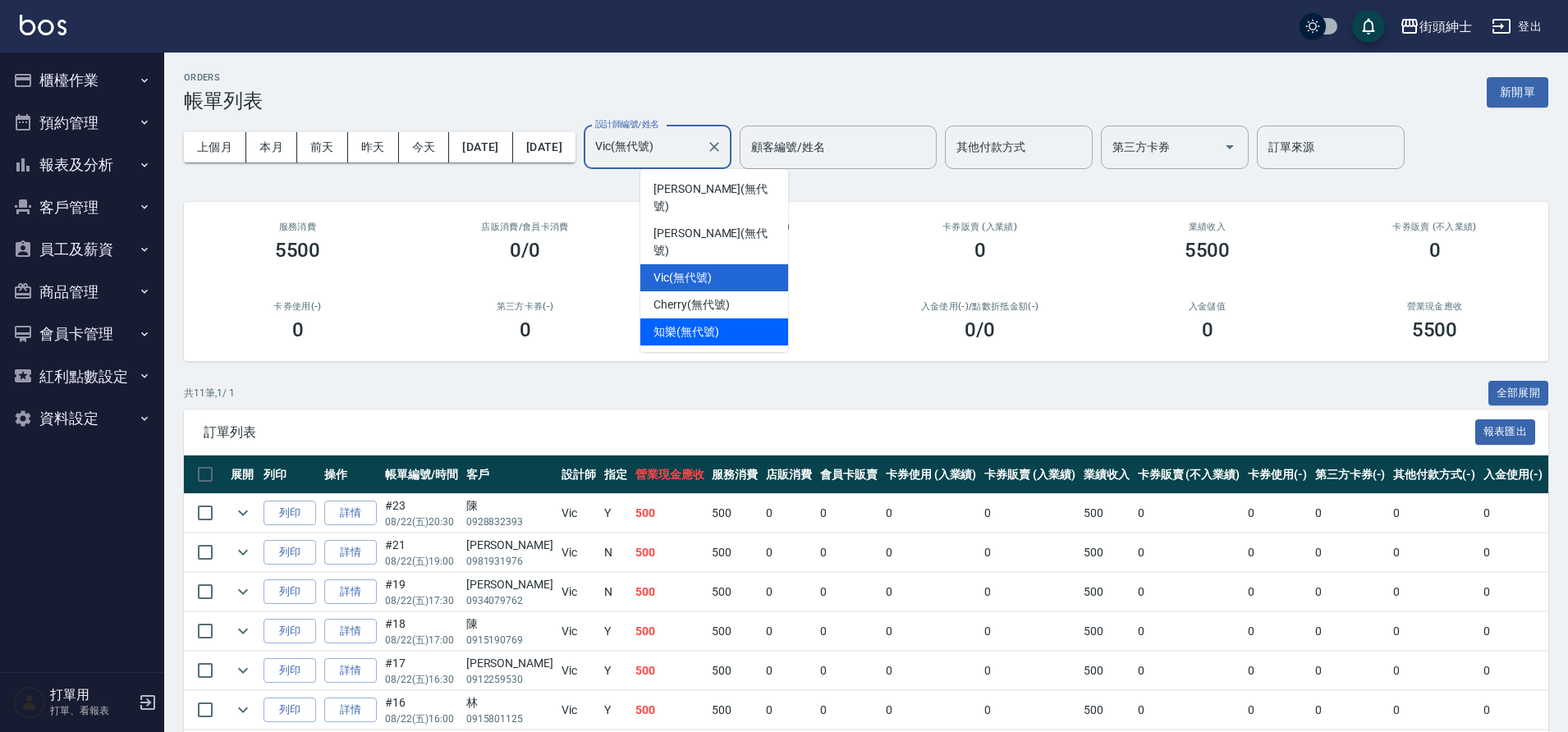
click at [709, 324] on span "知樂 (無代號)" at bounding box center [687, 332] width 66 height 17
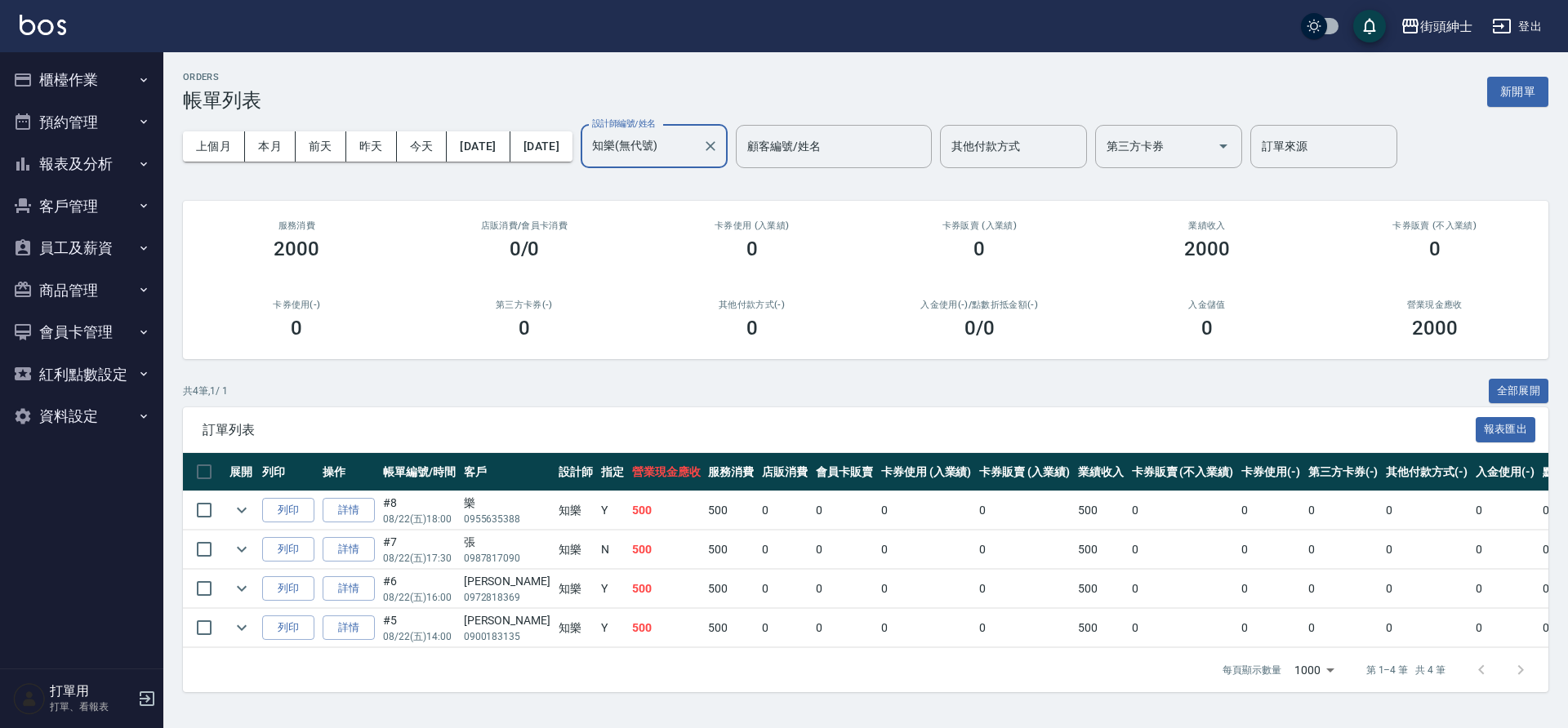
click at [696, 148] on input "知樂(無代號)" at bounding box center [641, 146] width 107 height 29
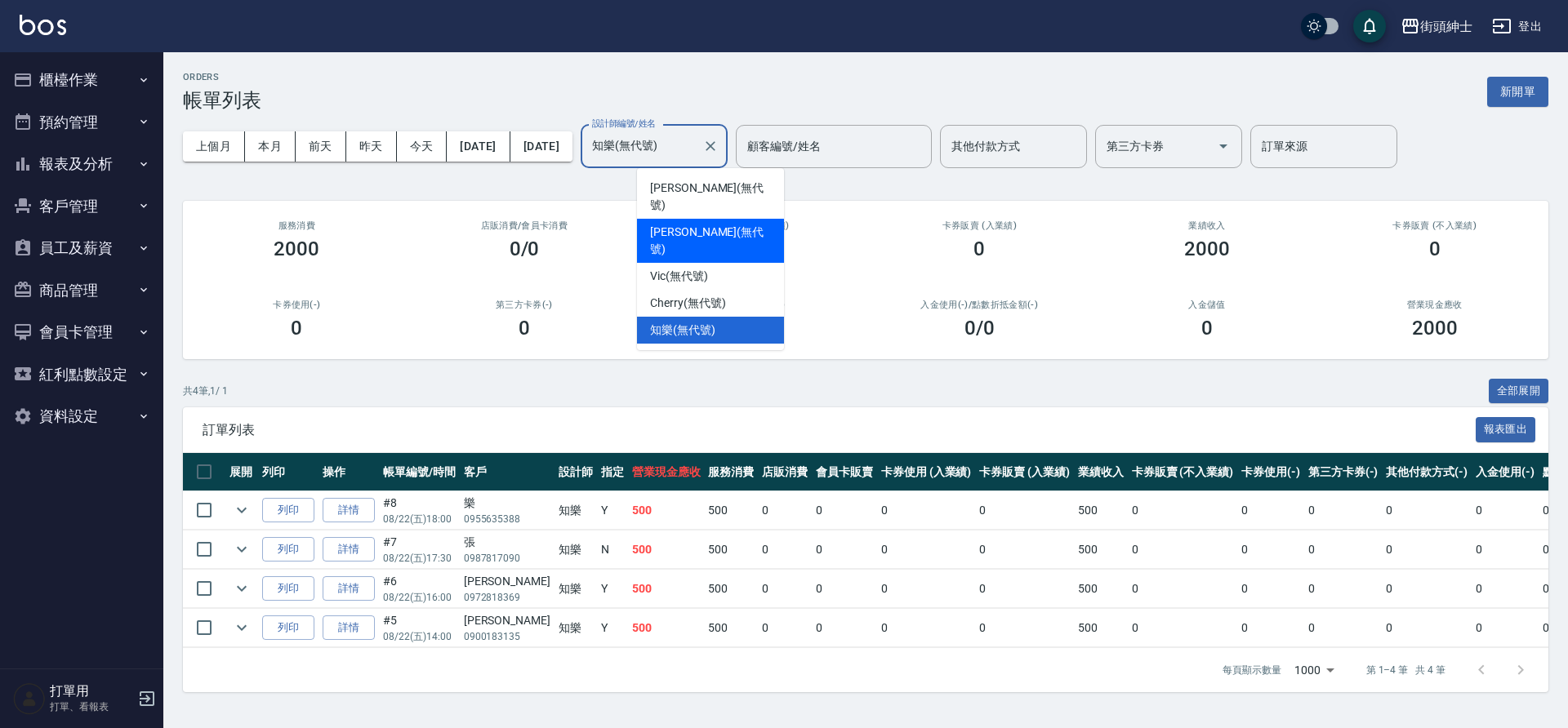
click at [719, 219] on div "[PERSON_NAME] (無代號)" at bounding box center [710, 241] width 147 height 44
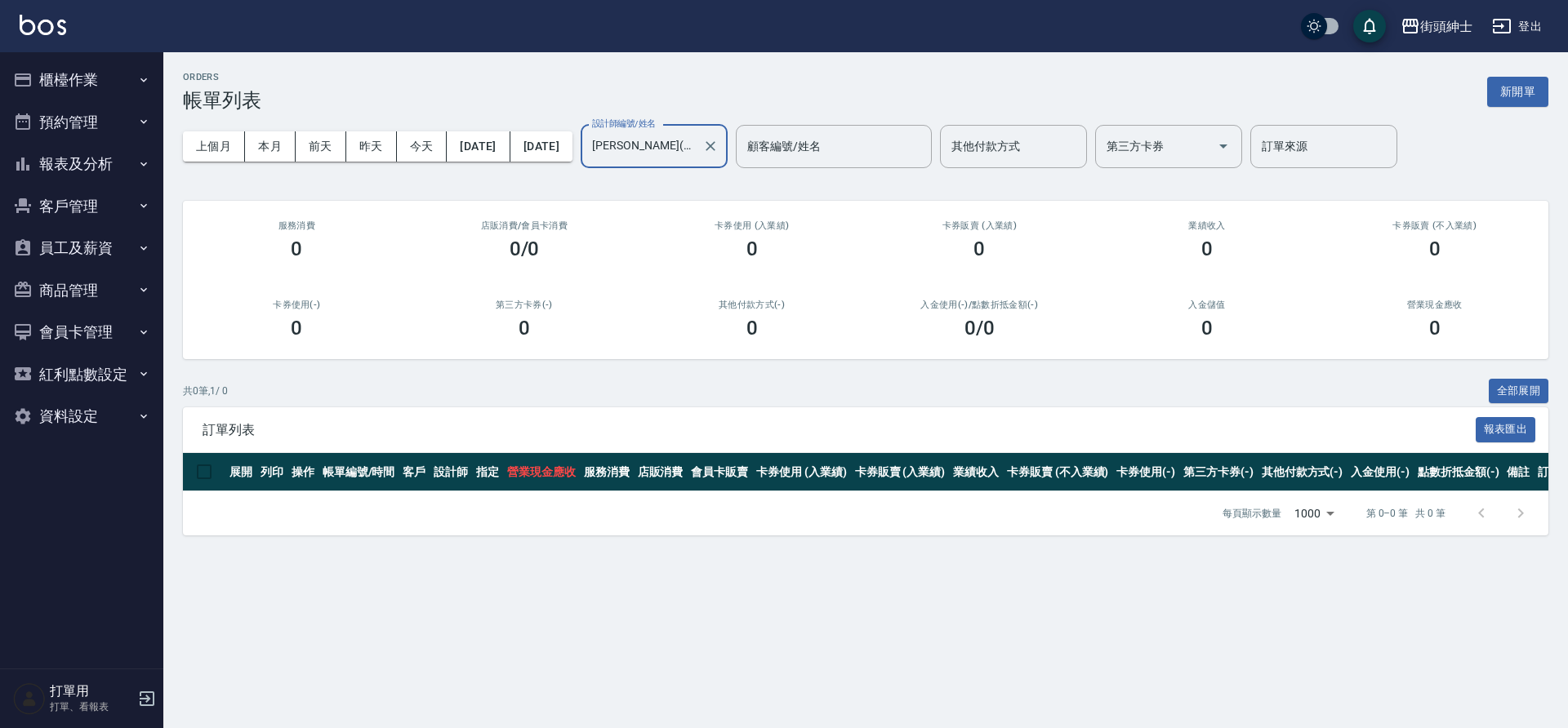
click at [696, 145] on input "戴比(無代號)" at bounding box center [641, 146] width 107 height 29
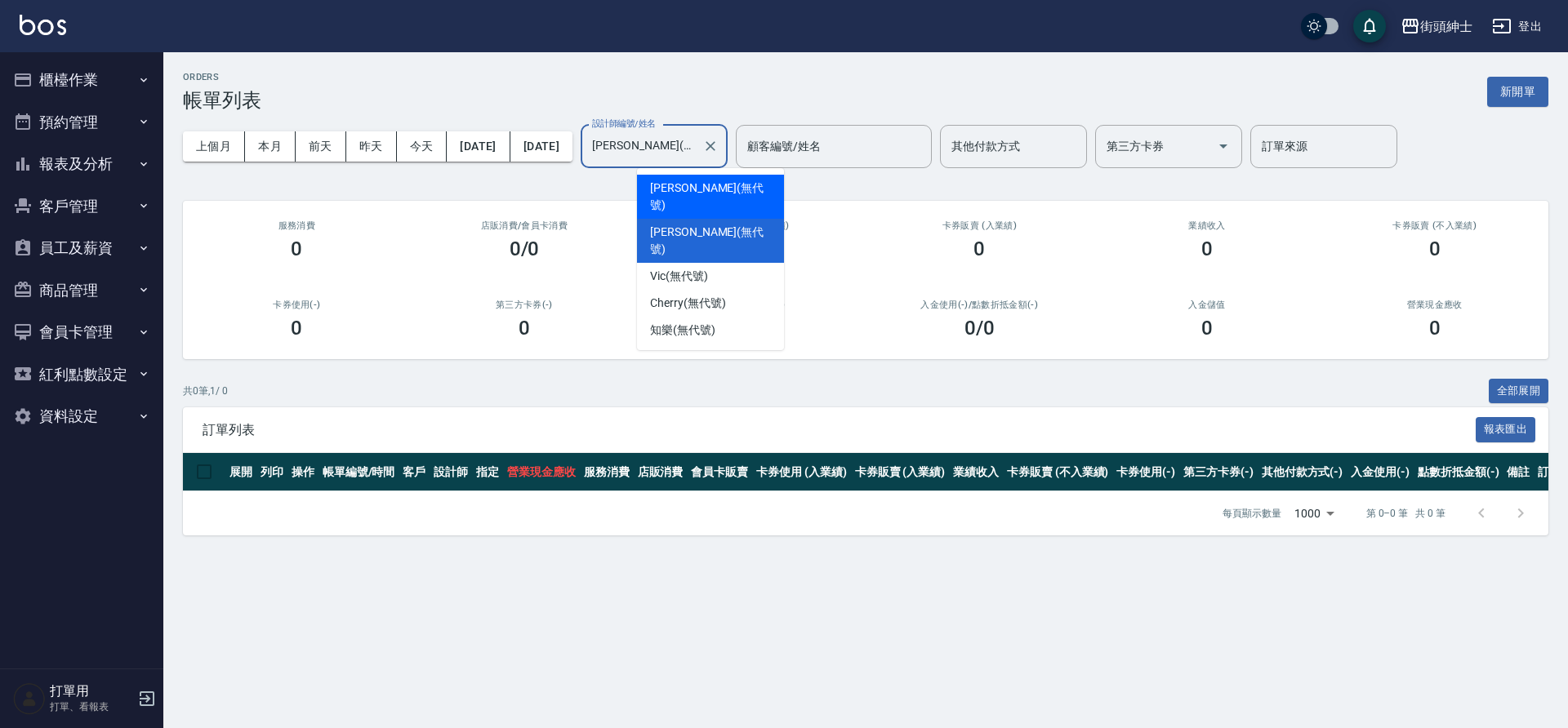
click at [733, 193] on div "eric (無代號)" at bounding box center [710, 197] width 147 height 44
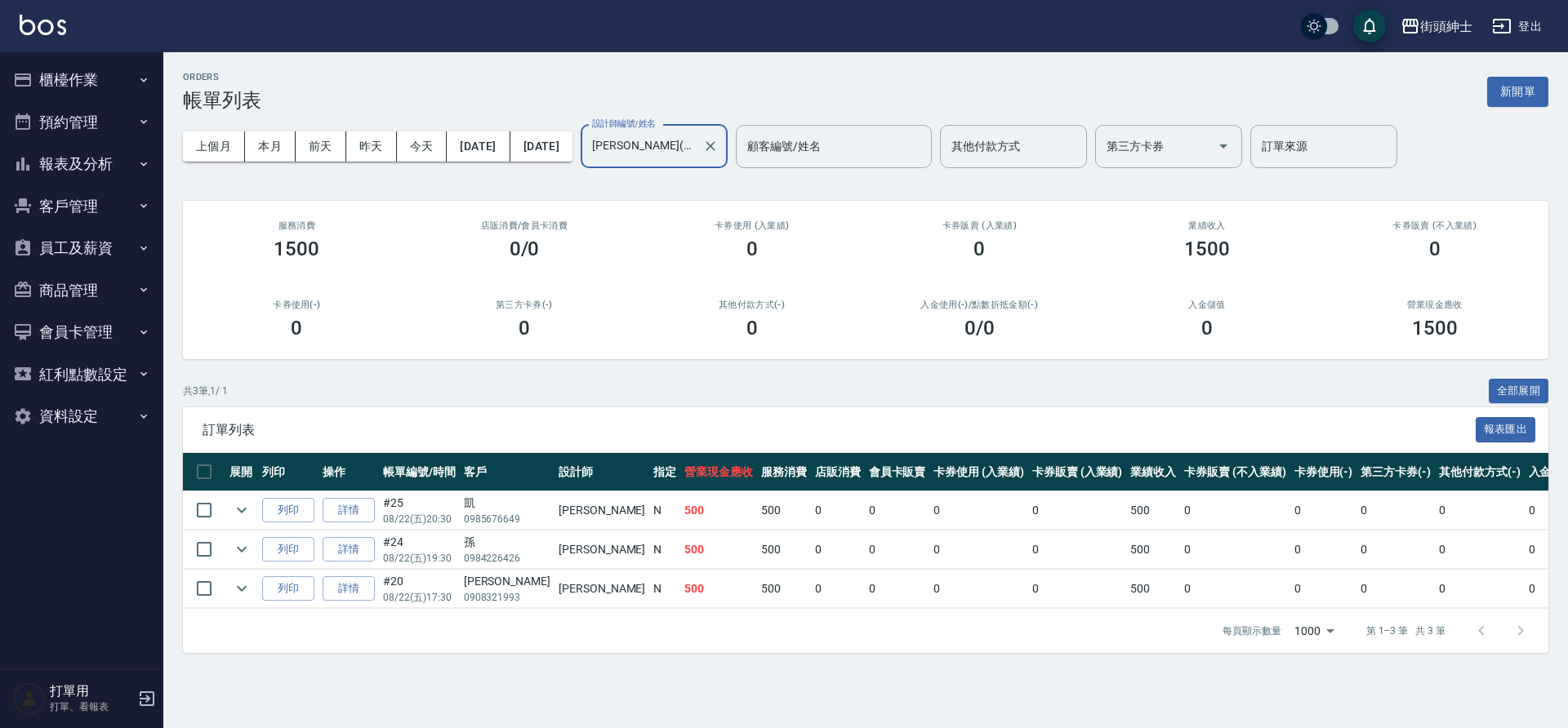
click at [655, 124] on label "設計師編號/姓名" at bounding box center [623, 123] width 64 height 12
click at [696, 132] on input "[PERSON_NAME](無代號)" at bounding box center [641, 146] width 107 height 29
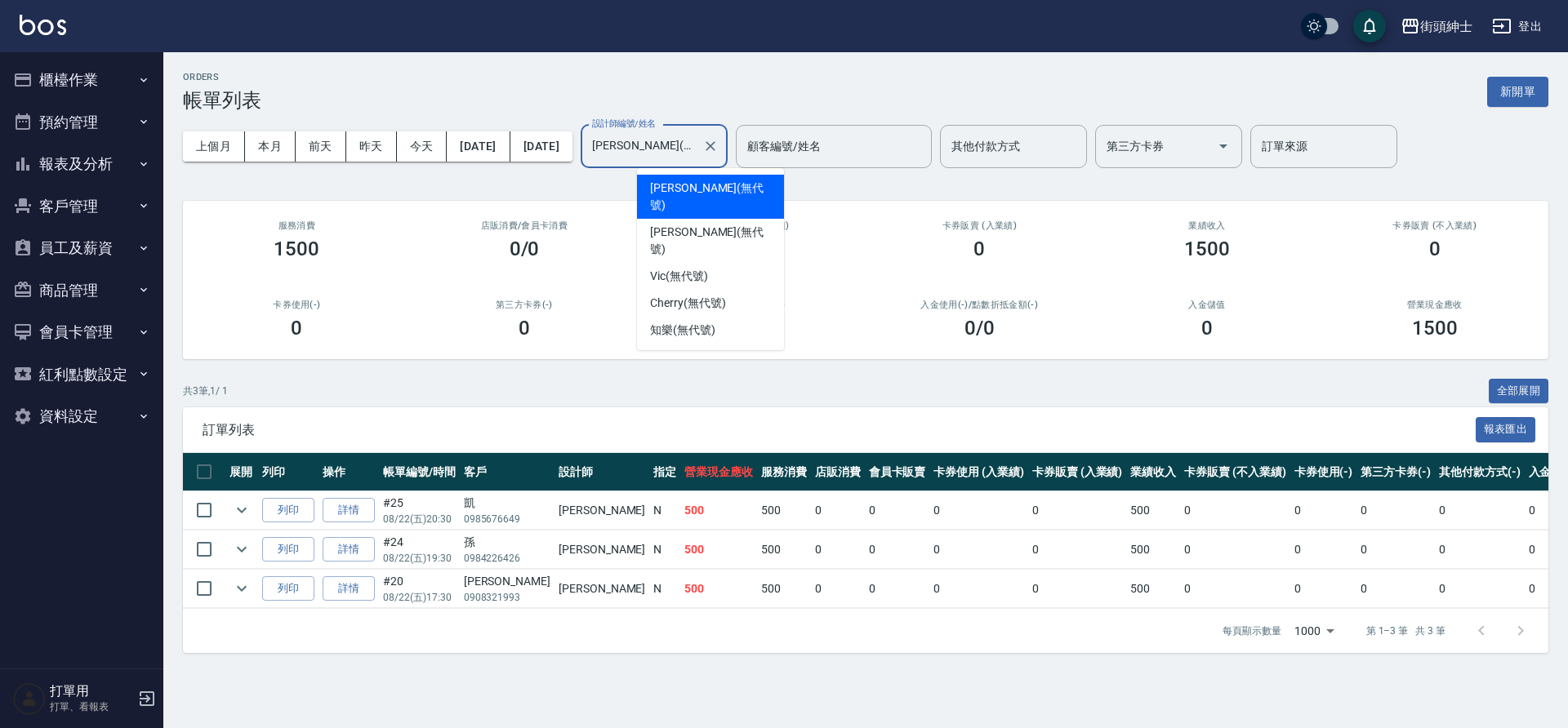
click at [696, 153] on input "[PERSON_NAME](無代號)" at bounding box center [641, 146] width 107 height 29
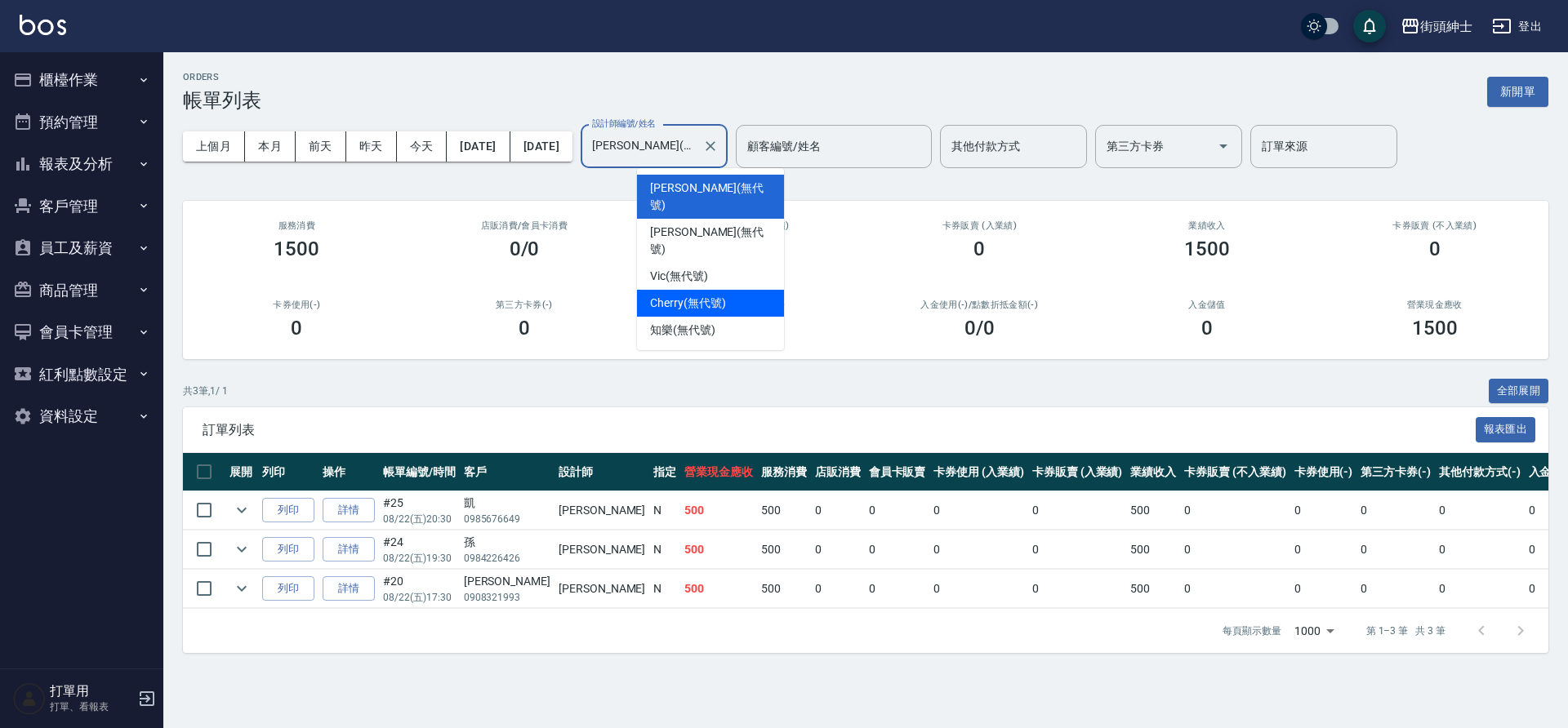
drag, startPoint x: 686, startPoint y: 273, endPoint x: 700, endPoint y: 261, distance: 18.4
click at [687, 294] on span "Cherry (無代號)" at bounding box center [688, 302] width 76 height 17
type input "Cherry(無代號)"
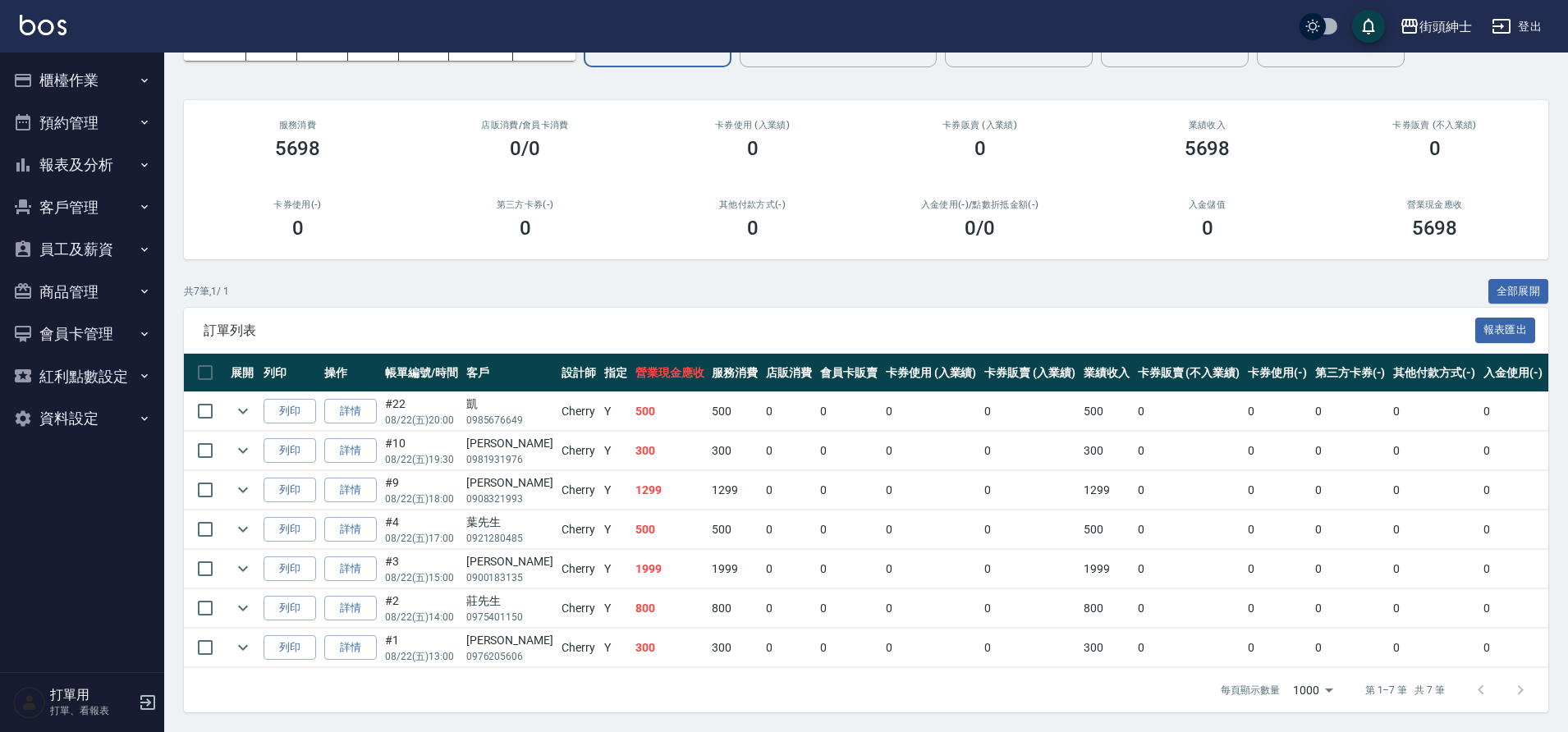
scroll to position [112, 0]
drag, startPoint x: 603, startPoint y: 558, endPoint x: 639, endPoint y: 562, distance: 36.4
click at [639, 562] on td "1999" at bounding box center [669, 569] width 77 height 39
click at [90, 126] on button "預約管理" at bounding box center [82, 123] width 151 height 43
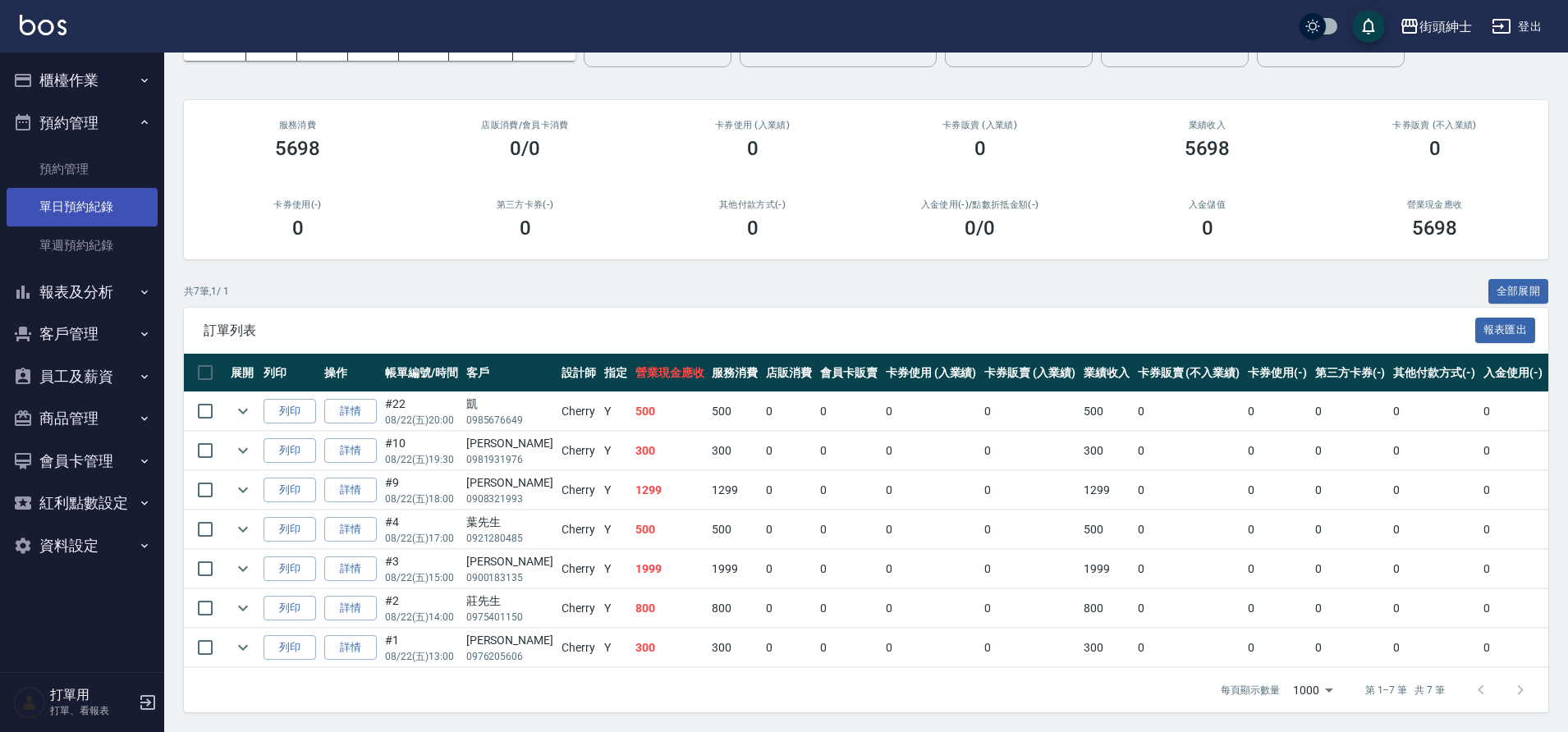
click at [106, 190] on link "單日預約紀錄" at bounding box center [82, 207] width 151 height 38
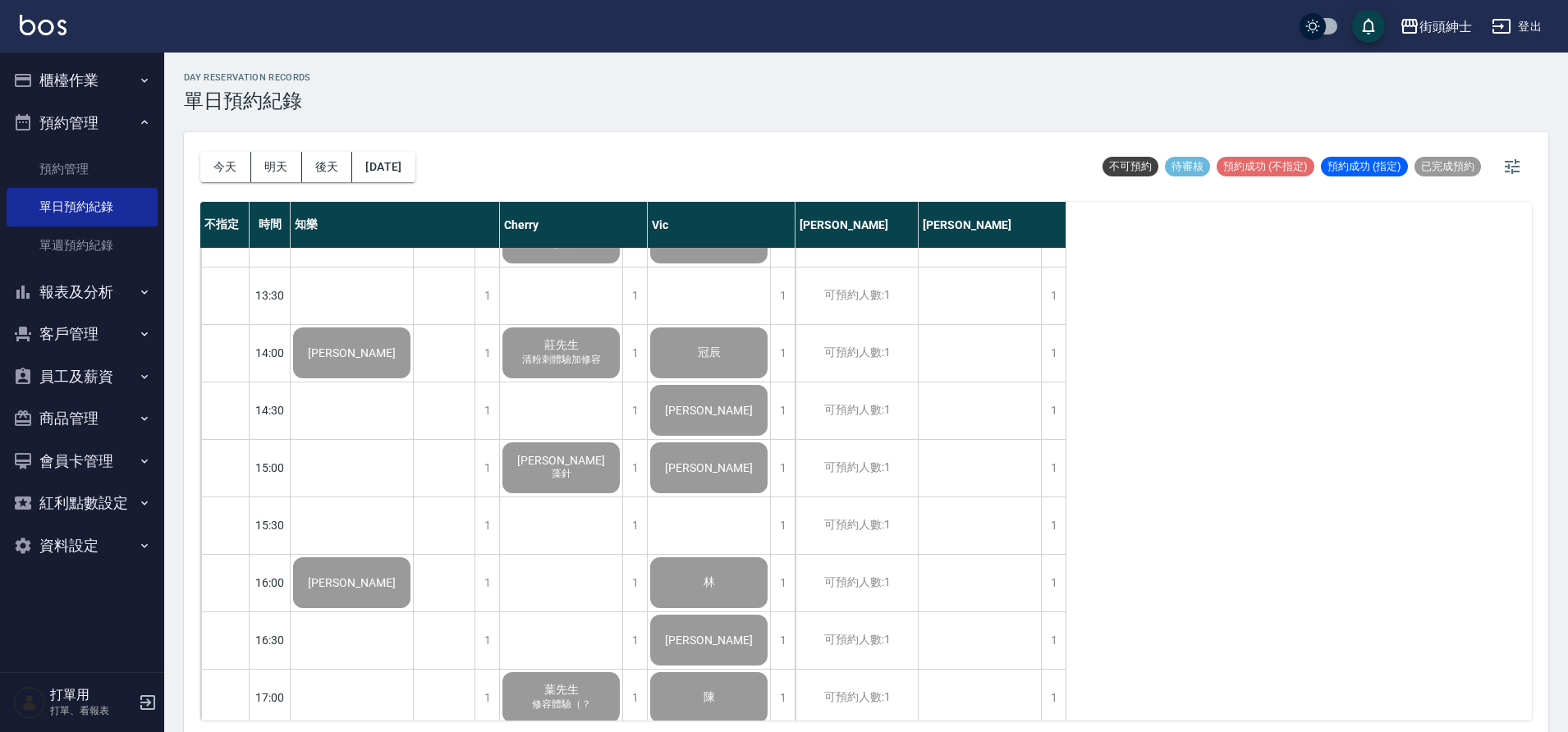
scroll to position [532, 0]
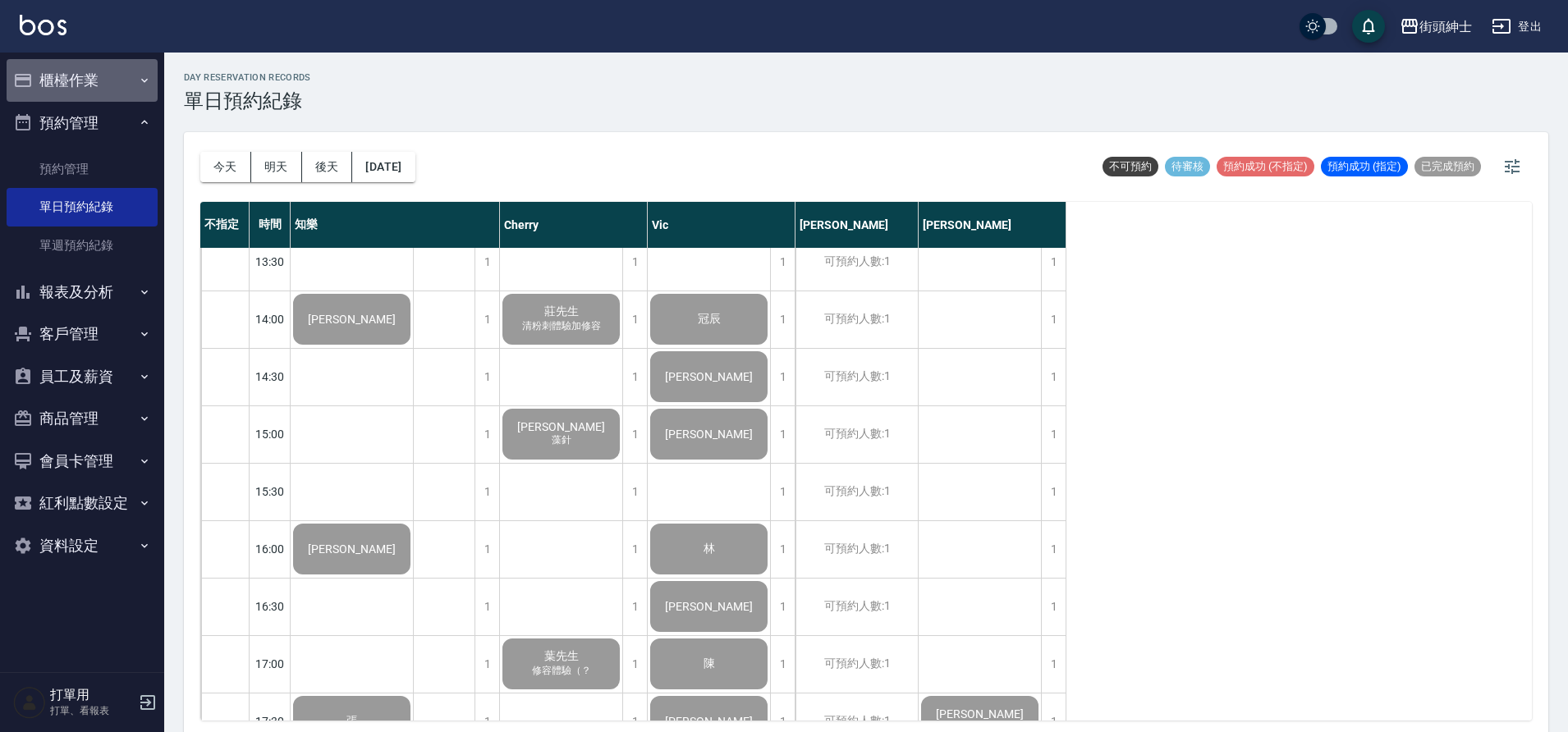
click at [134, 78] on button "櫃檯作業" at bounding box center [82, 80] width 151 height 43
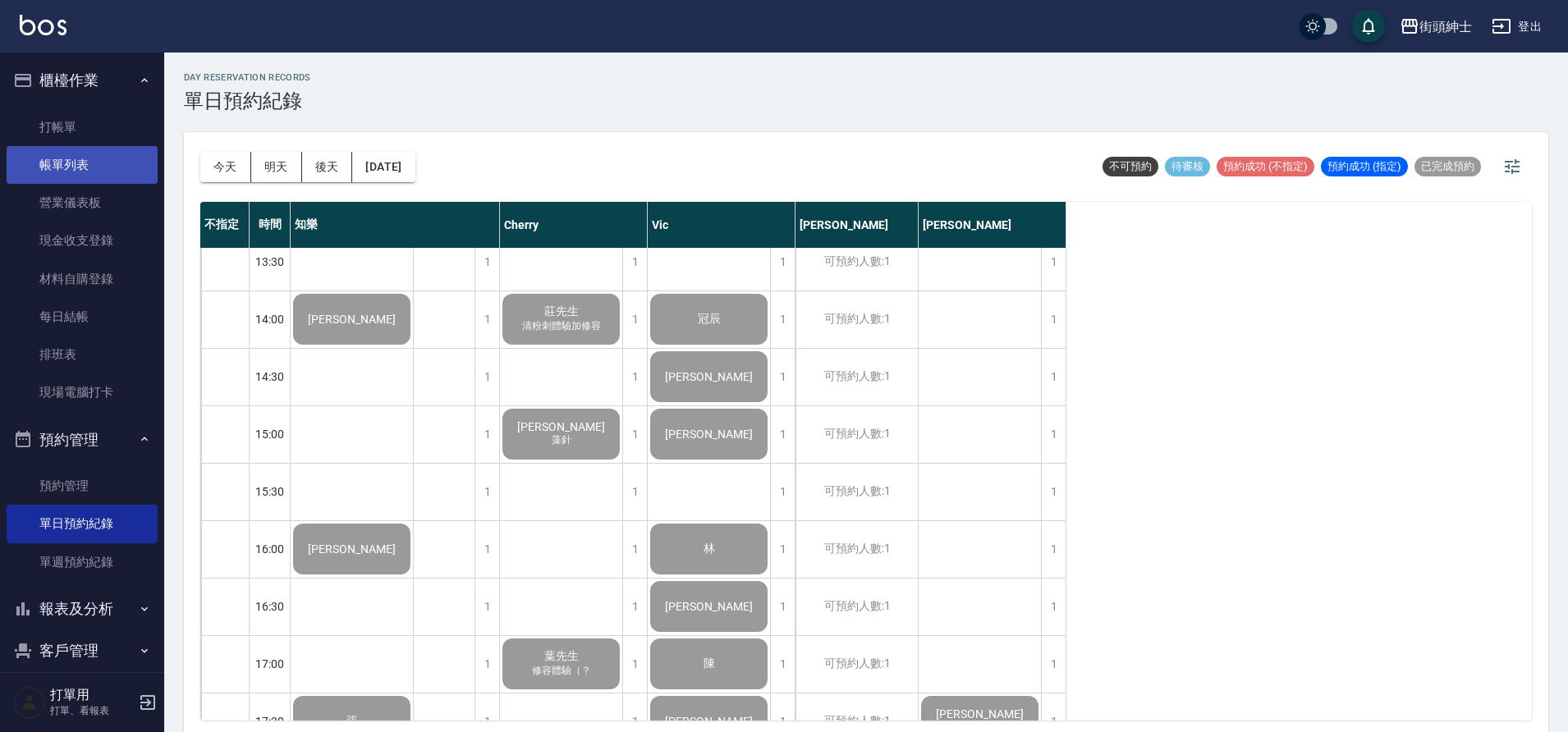
click at [130, 173] on link "帳單列表" at bounding box center [82, 165] width 151 height 38
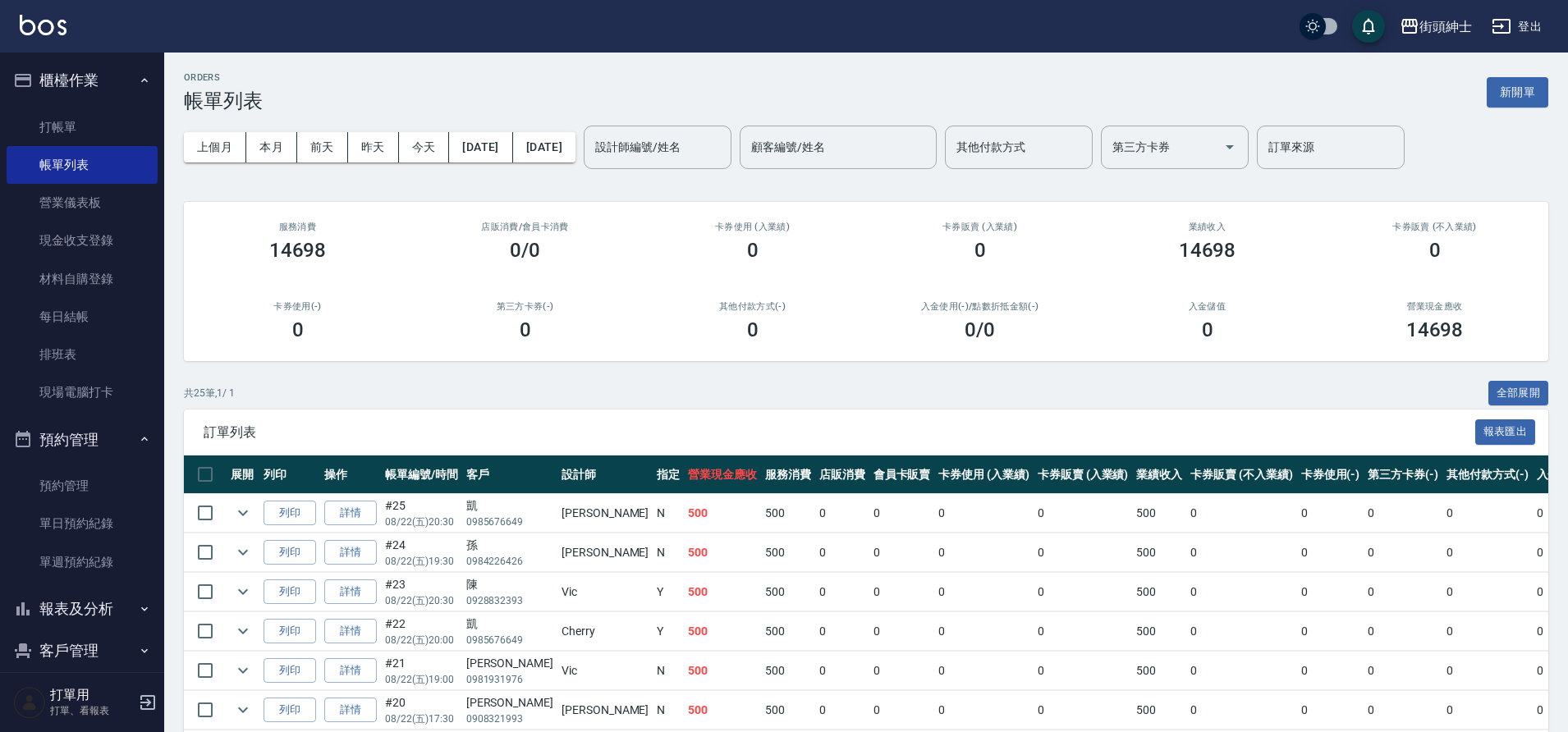
click at [94, 80] on button "櫃檯作業" at bounding box center [82, 80] width 151 height 43
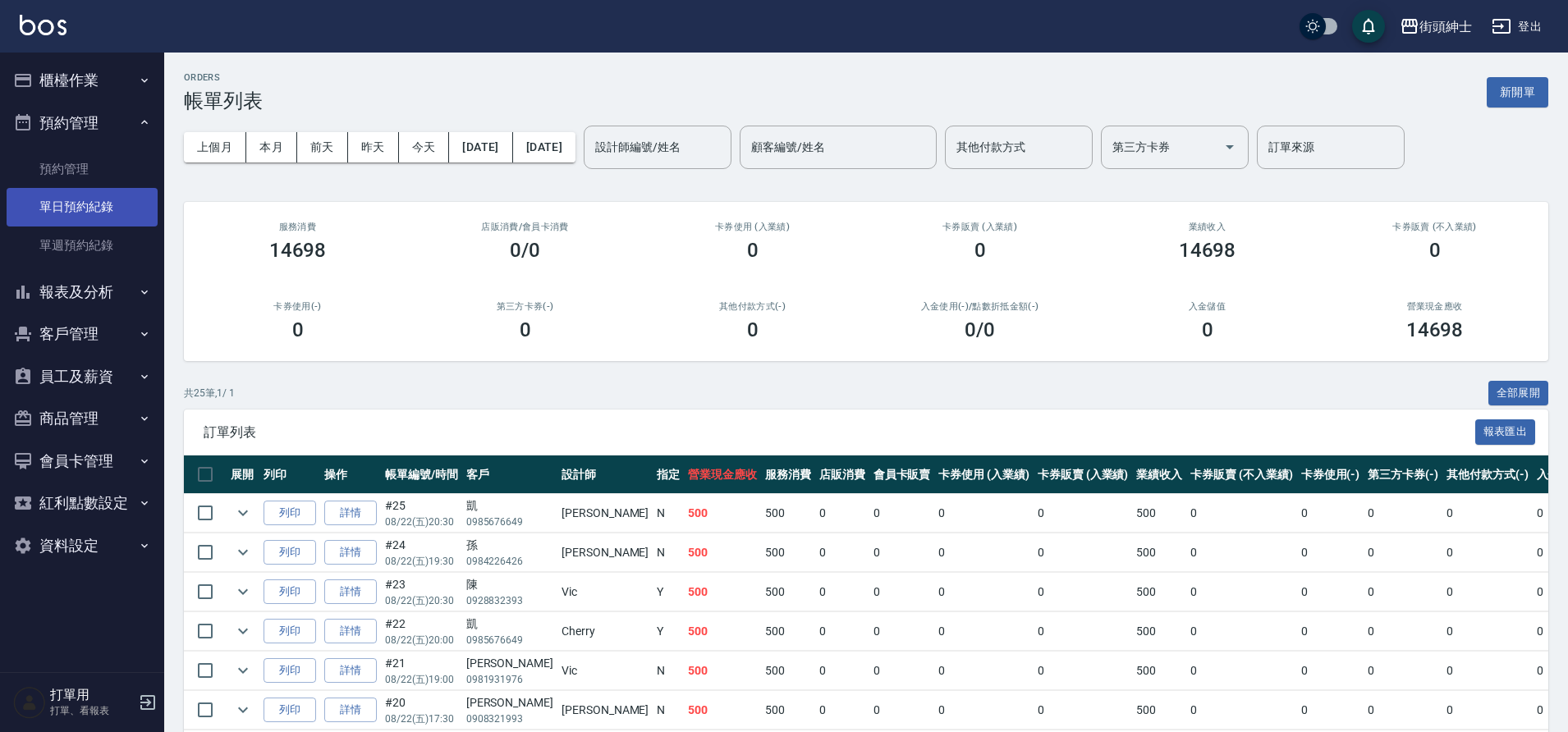
click at [107, 202] on link "單日預約紀錄" at bounding box center [82, 207] width 151 height 38
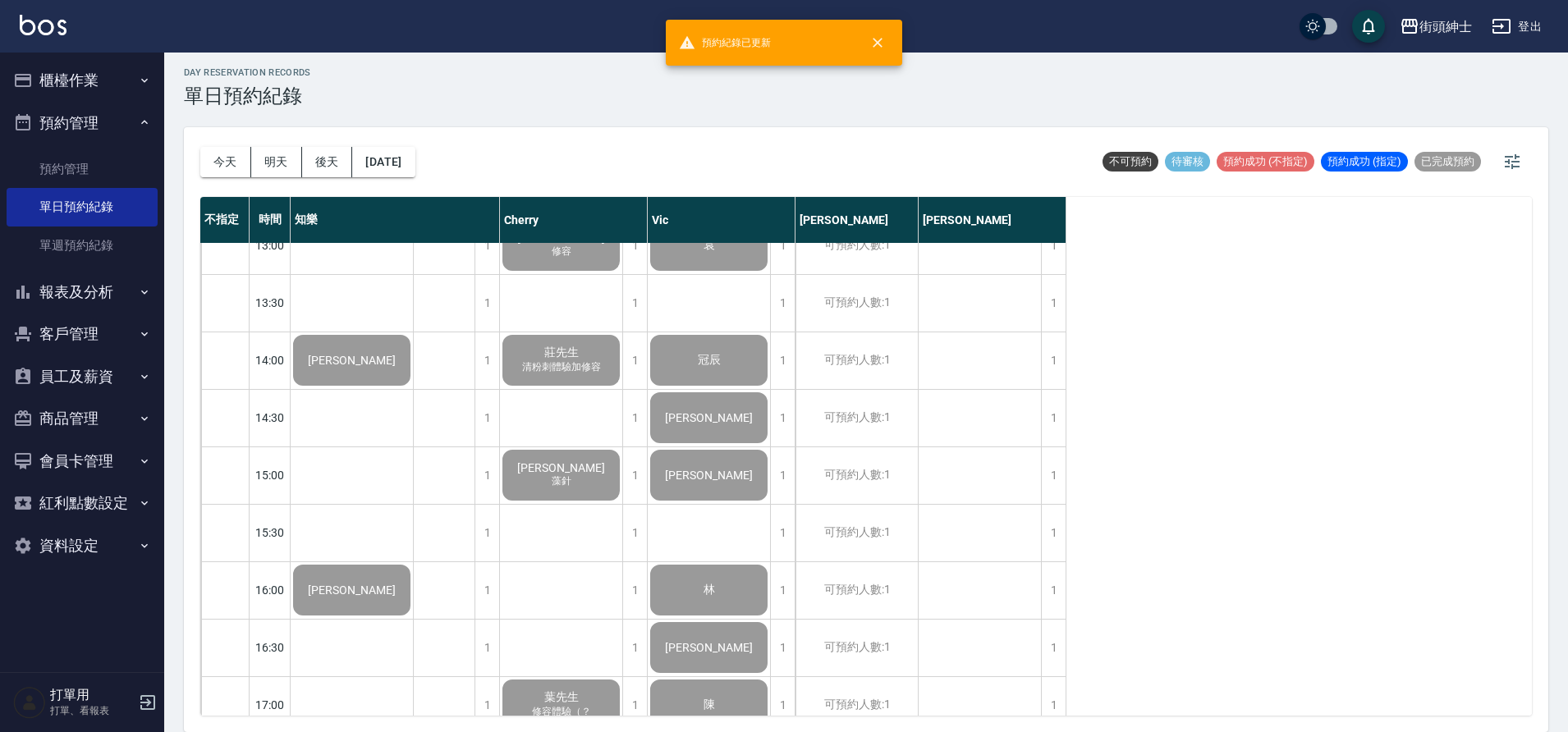
scroll to position [497, 0]
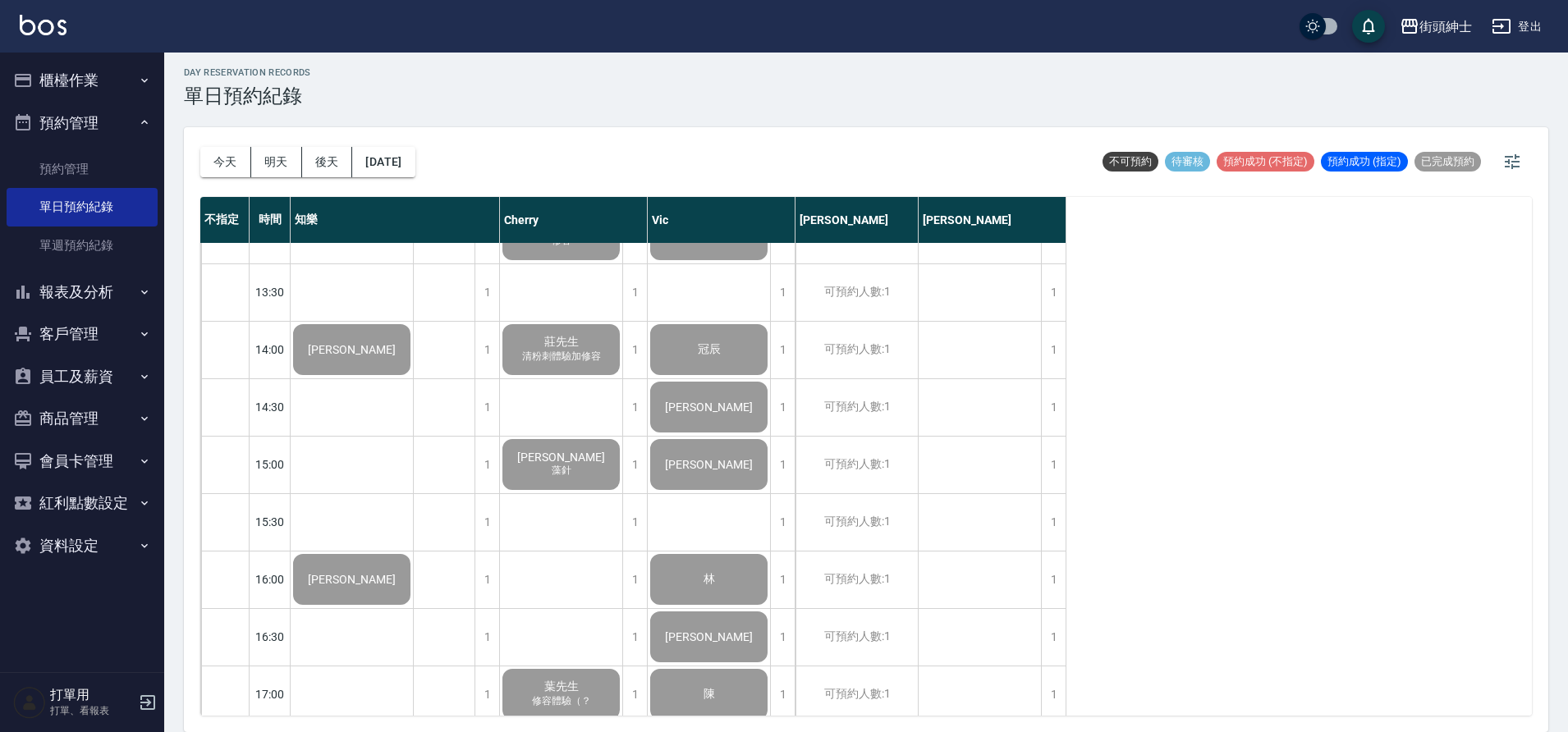
click at [81, 82] on button "櫃檯作業" at bounding box center [82, 80] width 151 height 43
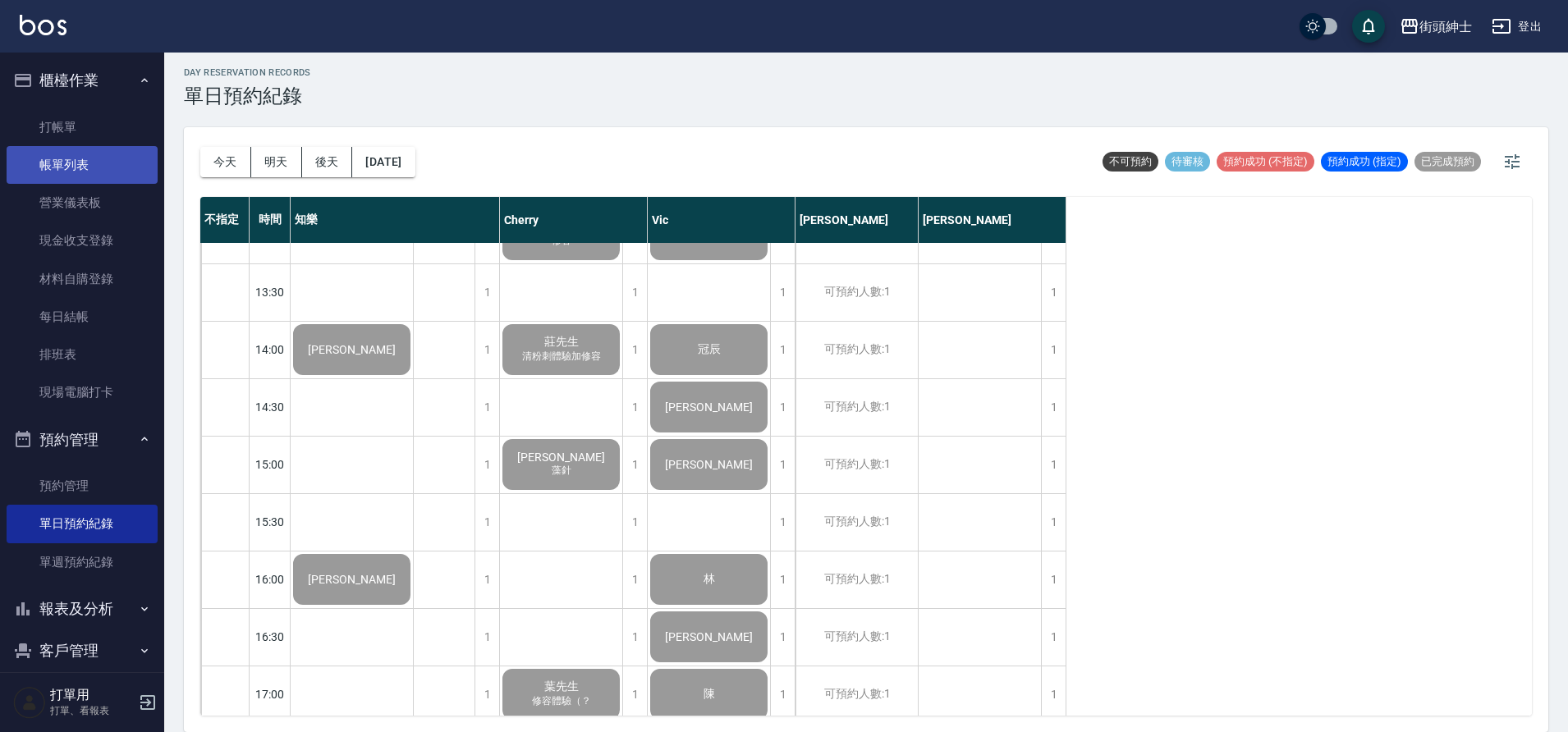
click at [112, 163] on link "帳單列表" at bounding box center [82, 165] width 151 height 38
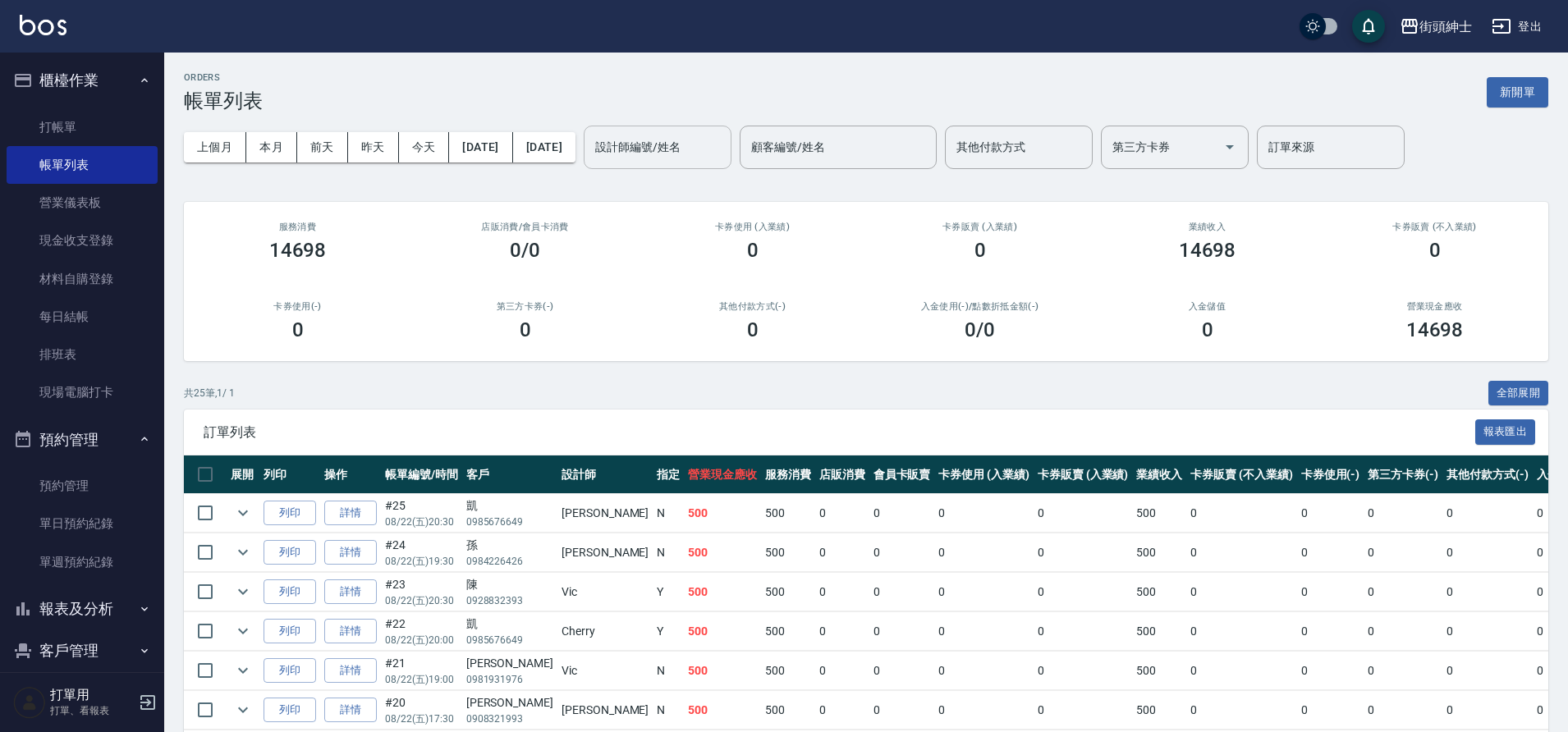
click at [724, 161] on input "設計師編號/姓名" at bounding box center [657, 147] width 133 height 29
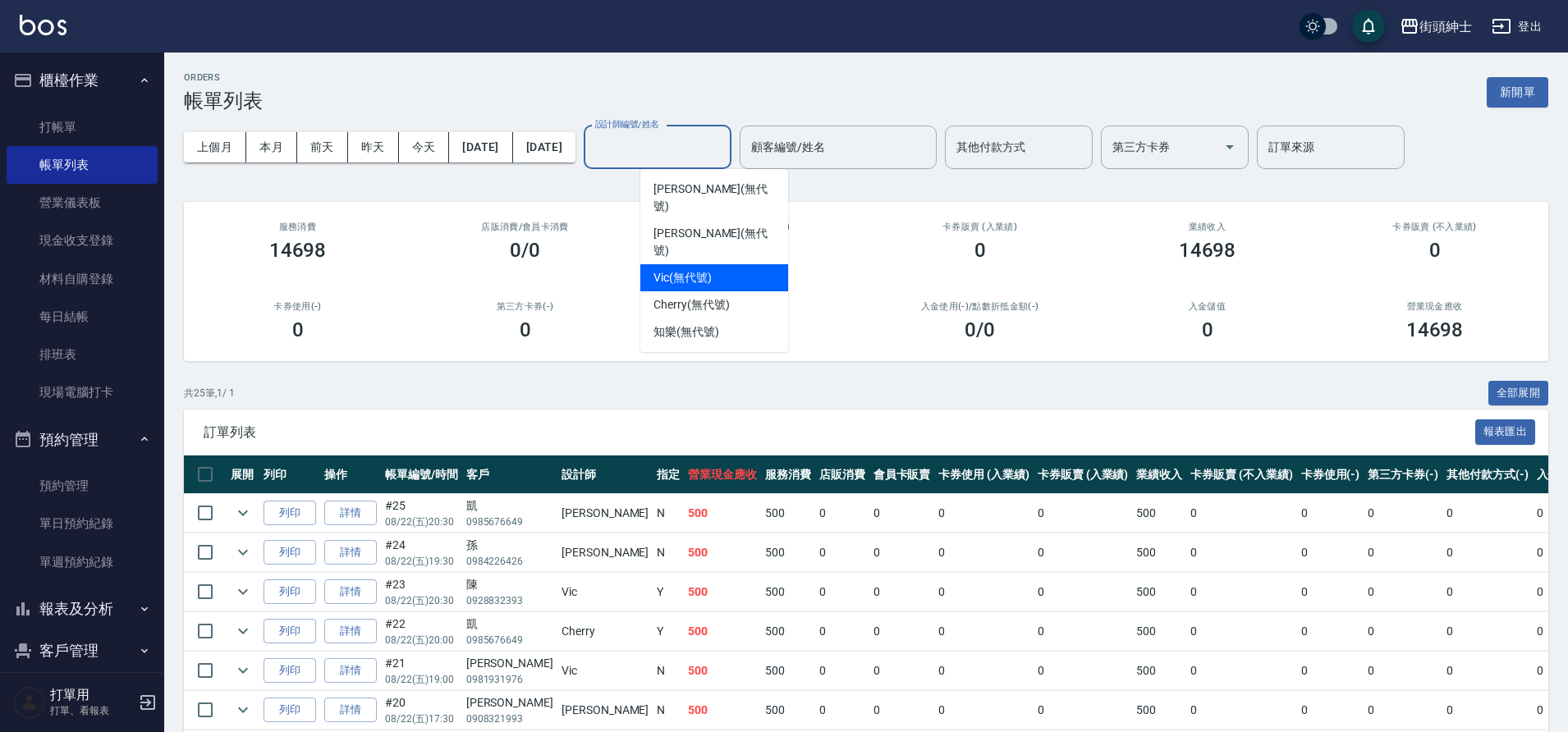
click at [727, 264] on div "Vic (無代號)" at bounding box center [714, 277] width 148 height 27
type input "Vic(無代號)"
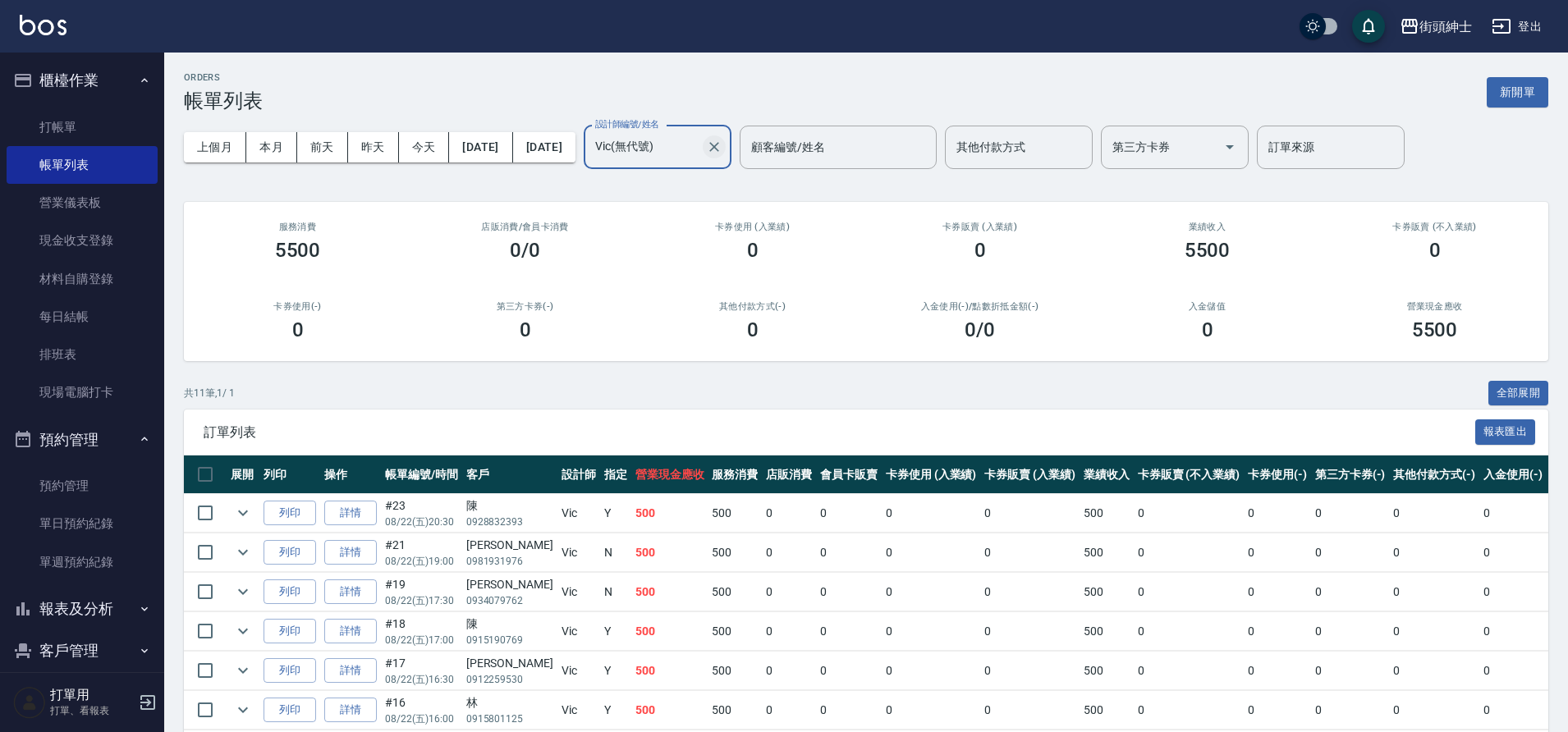
click at [723, 146] on icon "Clear" at bounding box center [714, 147] width 16 height 16
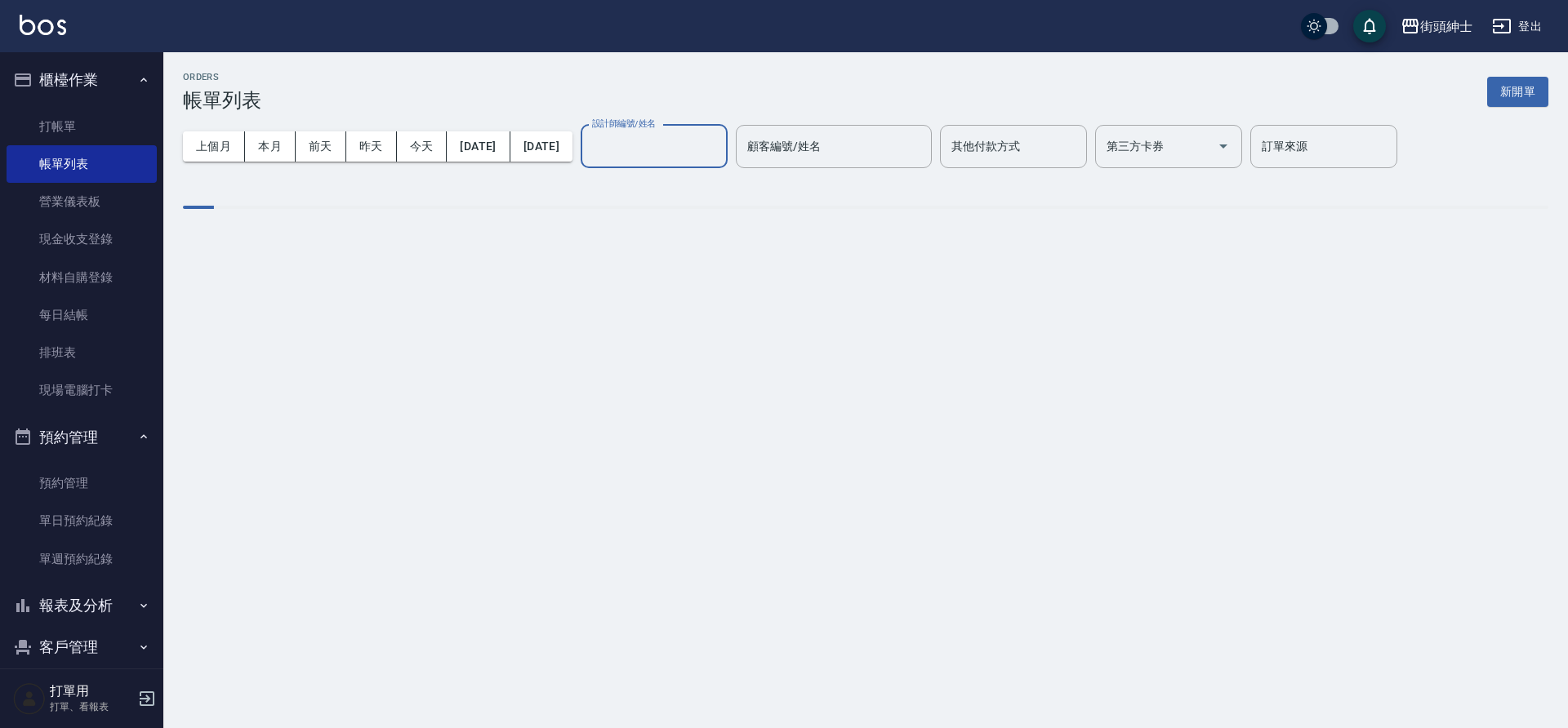
click at [706, 148] on input "設計師編號/姓名" at bounding box center [653, 146] width 132 height 29
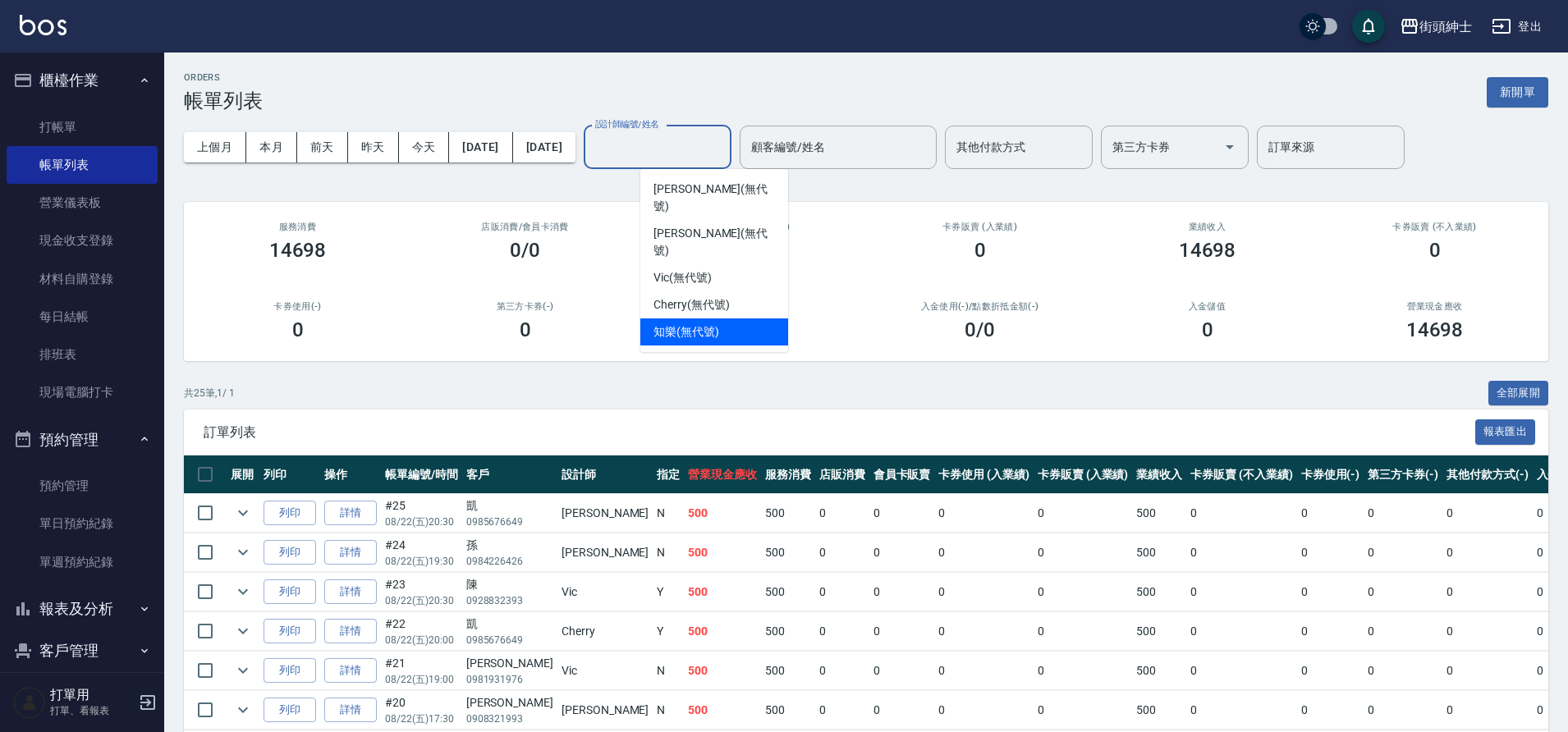
click at [715, 324] on span "知樂 (無代號)" at bounding box center [687, 332] width 66 height 17
type input "知樂(無代號)"
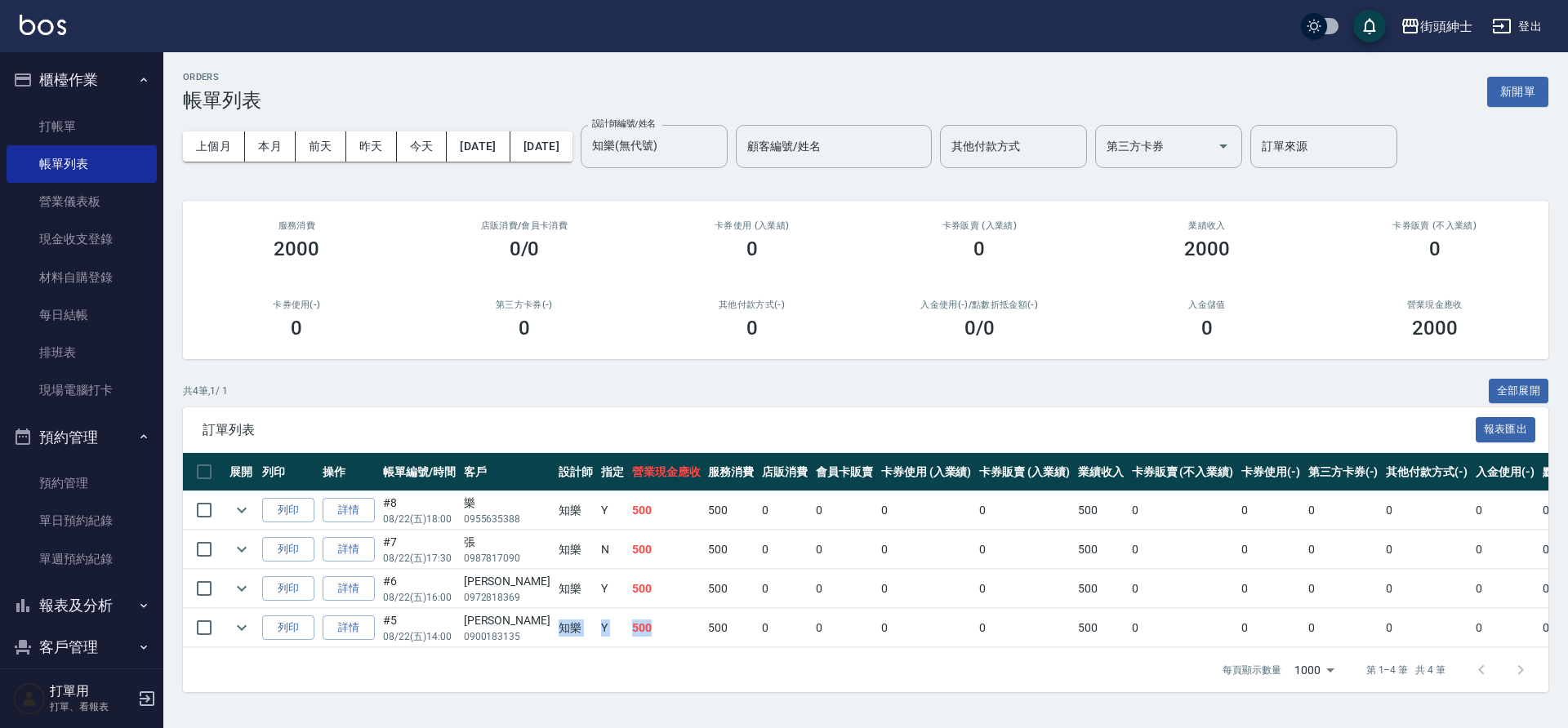
drag, startPoint x: 522, startPoint y: 626, endPoint x: 633, endPoint y: 642, distance: 112.1
click at [633, 642] on tr "列印 詳情 #5 08/22 (五) 14:00 傑夫 0900183135 知樂 Y 500 500 0 0 0 0 500 0 0 0 0 0 0" at bounding box center [979, 629] width 1593 height 39
click at [636, 637] on td "500" at bounding box center [665, 629] width 77 height 39
drag, startPoint x: 532, startPoint y: 630, endPoint x: 623, endPoint y: 633, distance: 91.0
click at [623, 633] on tr "列印 詳情 #5 08/22 (五) 14:00 傑夫 0900183135 知樂 Y 500 500 0 0 0 0 500 0 0 0 0 0 0" at bounding box center [979, 629] width 1593 height 39
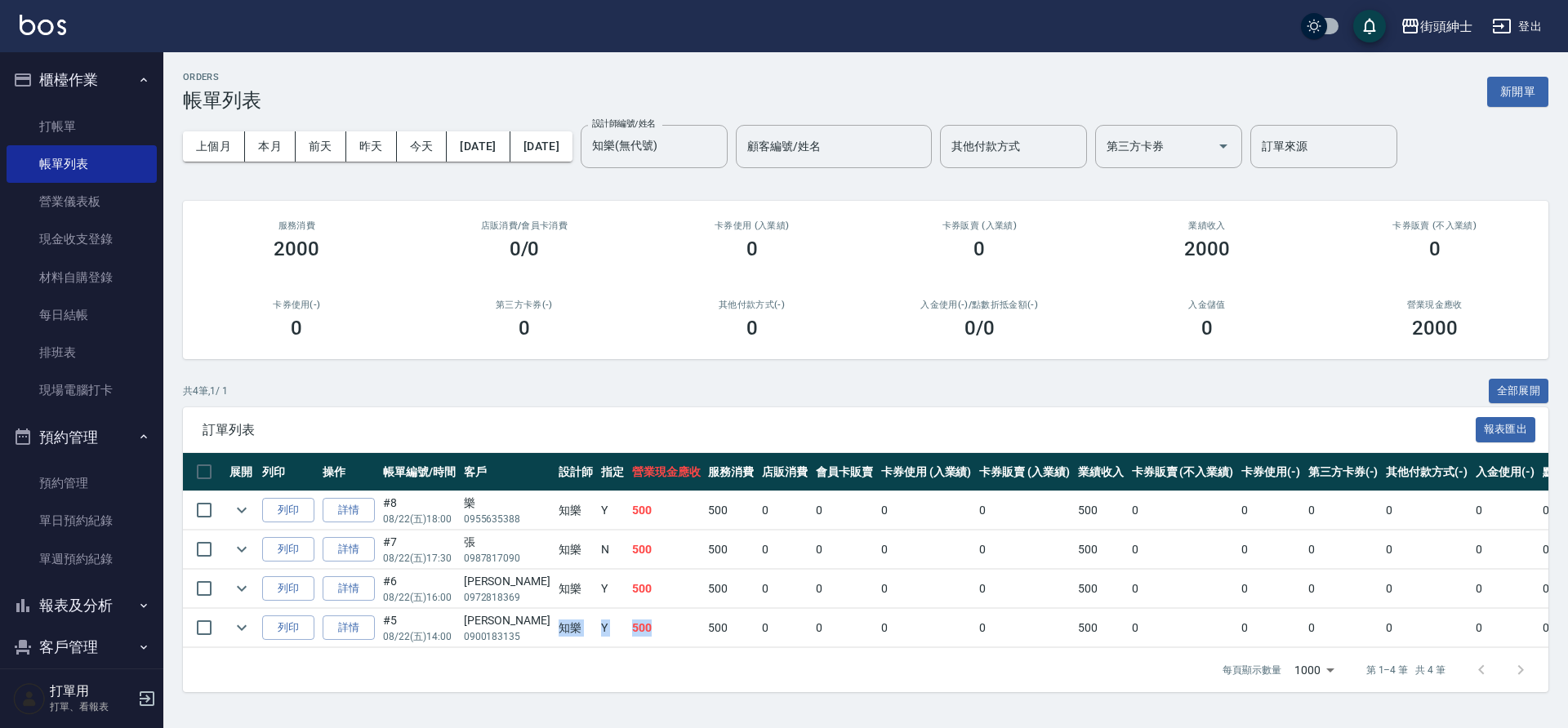
click at [627, 633] on td "500" at bounding box center [665, 629] width 77 height 39
click at [555, 626] on td "知樂" at bounding box center [576, 629] width 43 height 39
drag, startPoint x: 525, startPoint y: 624, endPoint x: 631, endPoint y: 637, distance: 106.8
click at [631, 637] on tr "列印 詳情 #5 08/22 (五) 14:00 傑夫 0900183135 知樂 Y 500 500 0 0 0 0 500 0 0 0 0 0 0" at bounding box center [979, 629] width 1593 height 39
click at [633, 633] on td "500" at bounding box center [665, 629] width 77 height 39
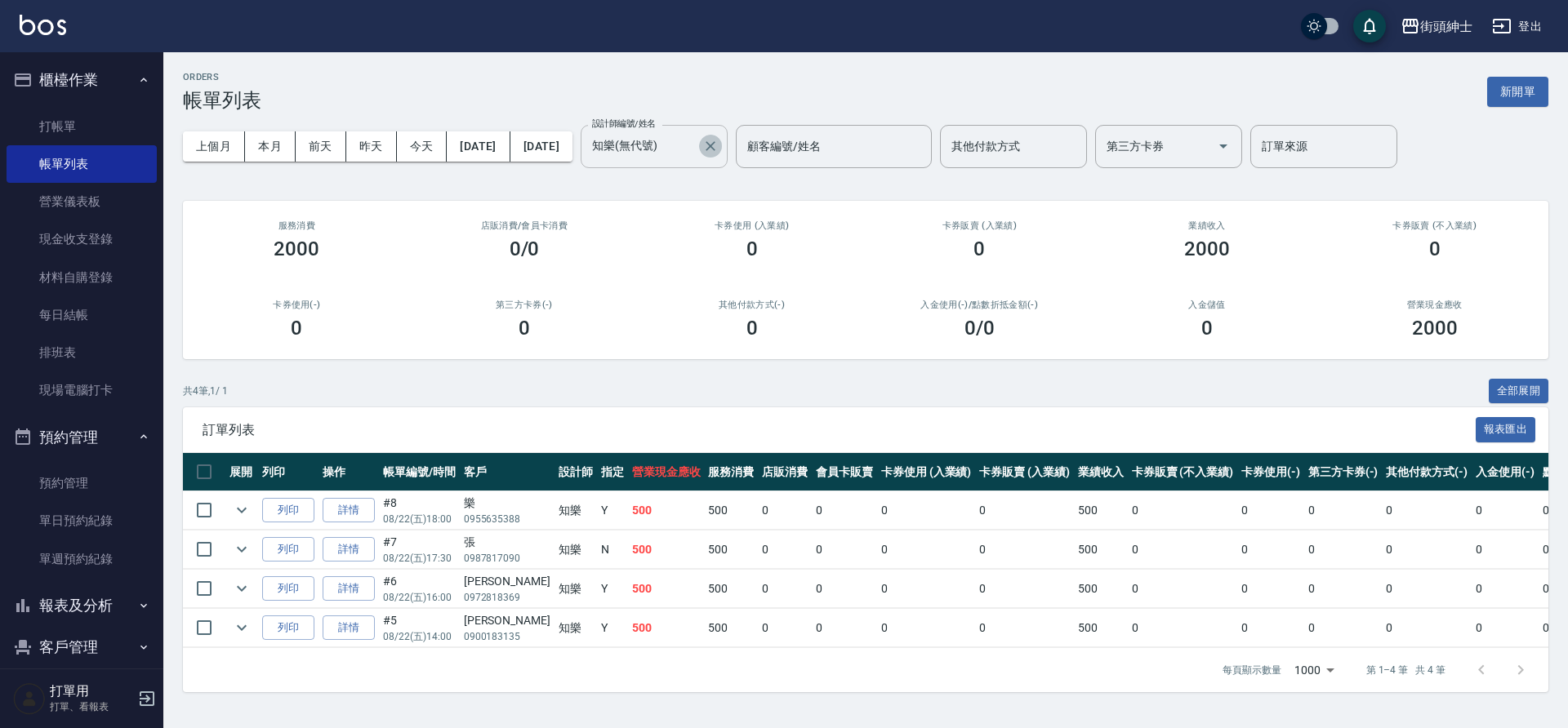
click at [719, 139] on icon "Clear" at bounding box center [710, 146] width 16 height 16
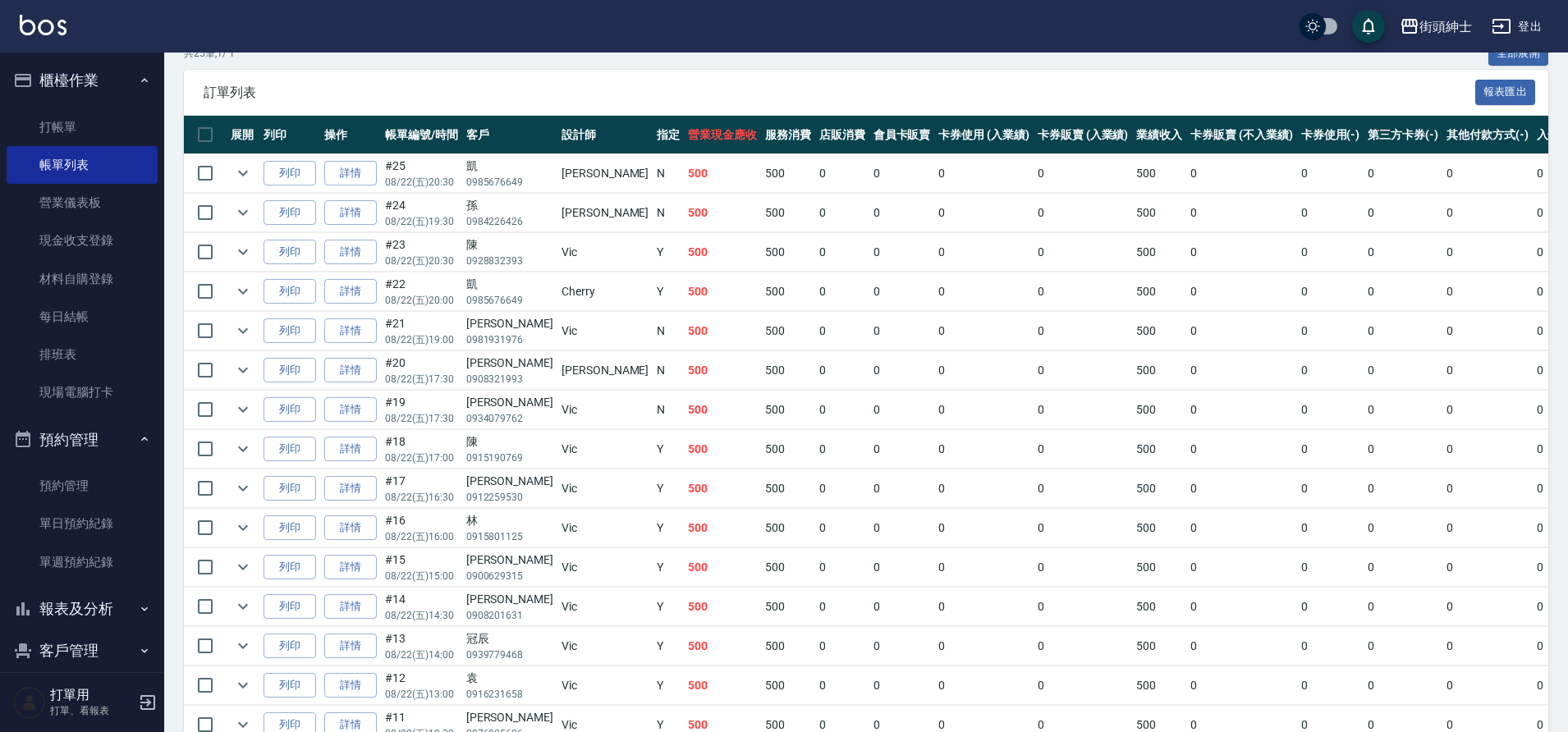
scroll to position [337, 0]
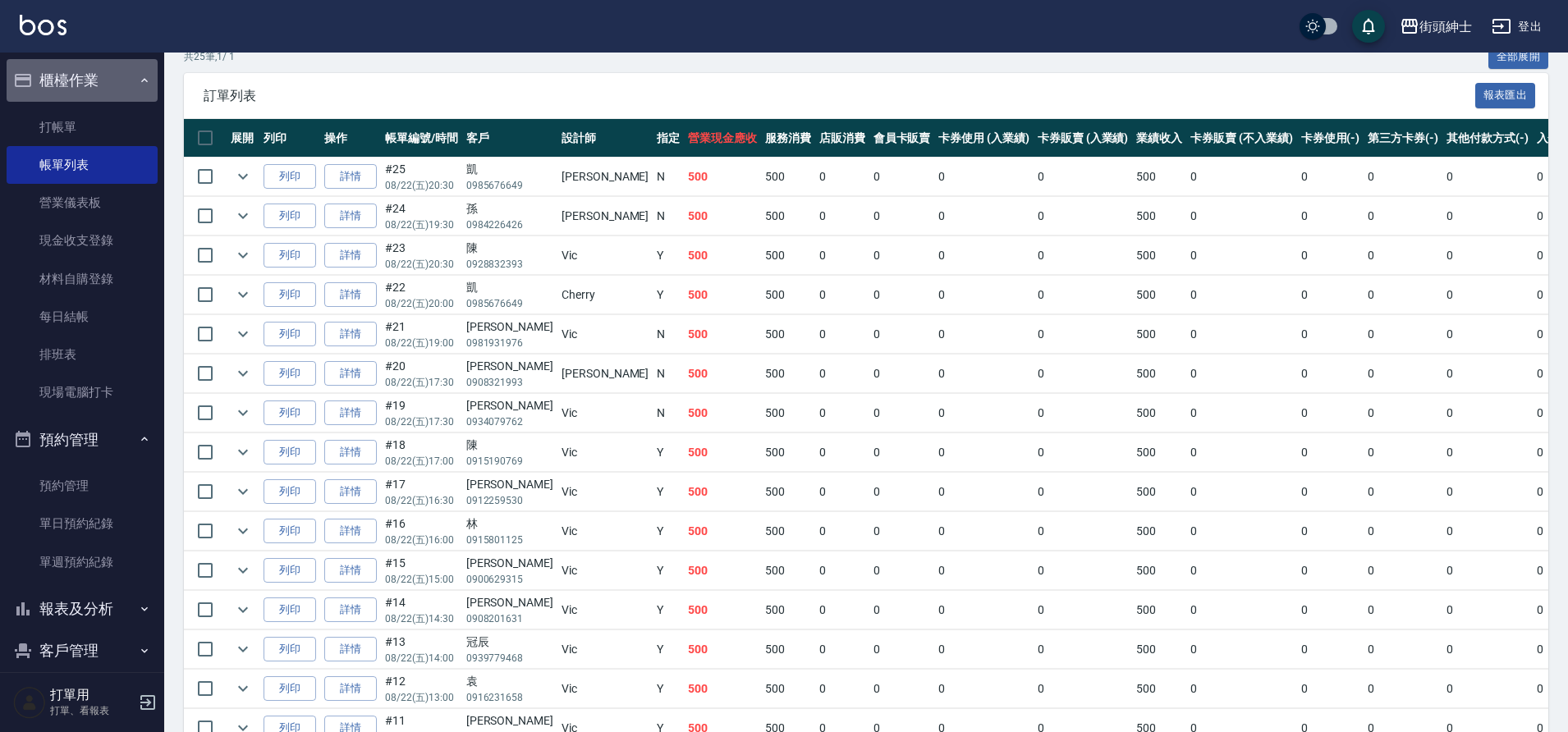
click at [138, 74] on icon "button" at bounding box center [144, 80] width 13 height 13
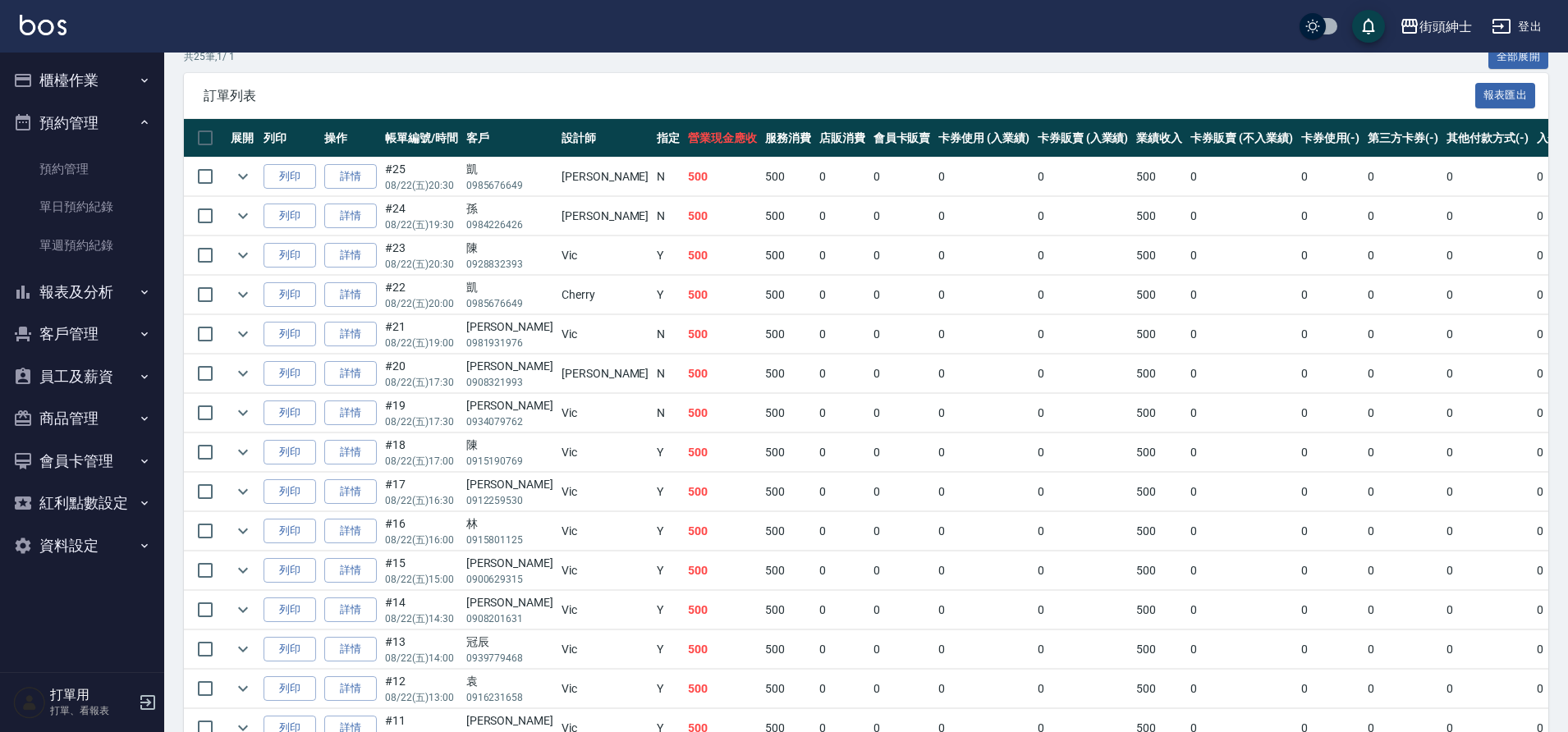
click at [126, 121] on button "預約管理" at bounding box center [82, 123] width 151 height 43
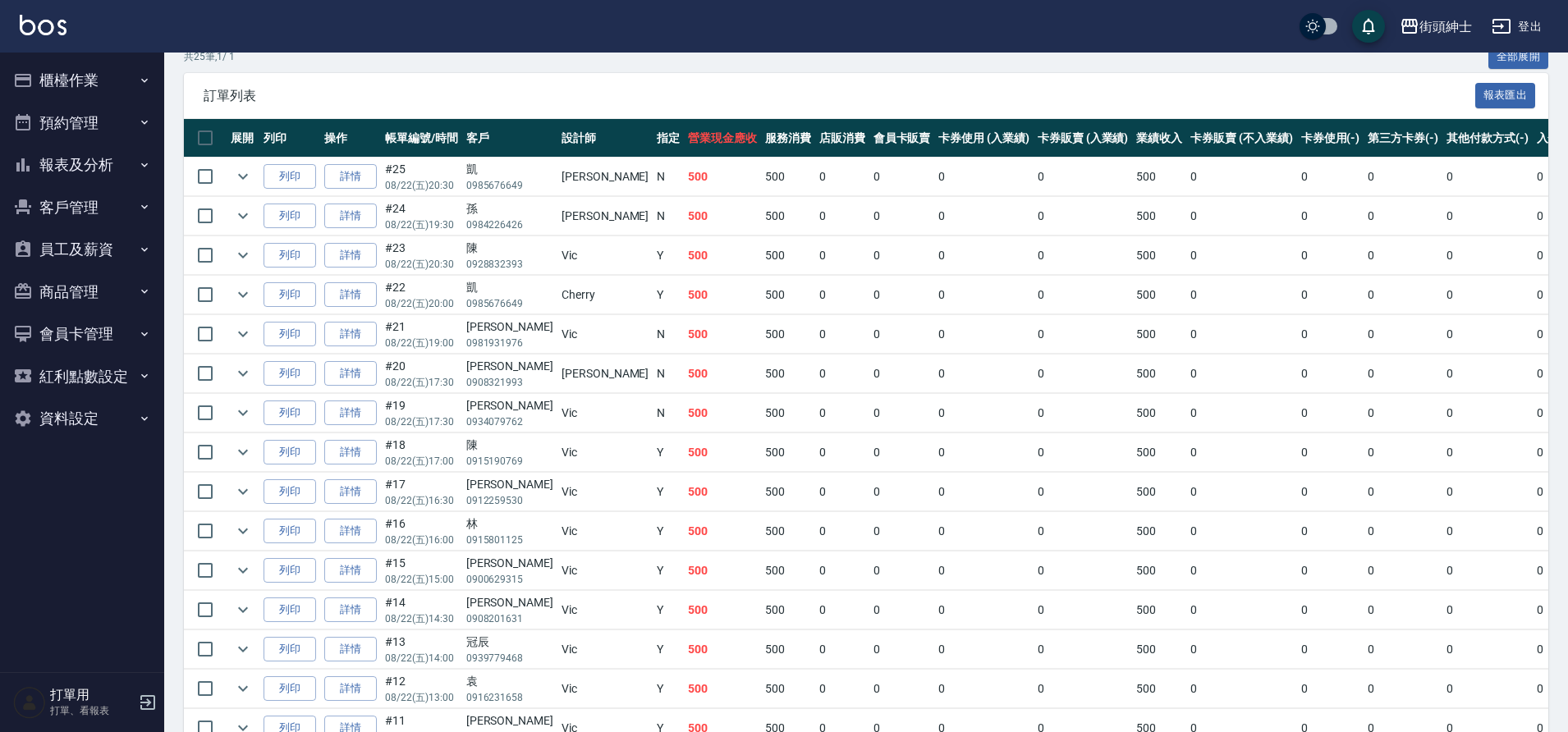
click at [134, 80] on button "櫃檯作業" at bounding box center [82, 80] width 151 height 43
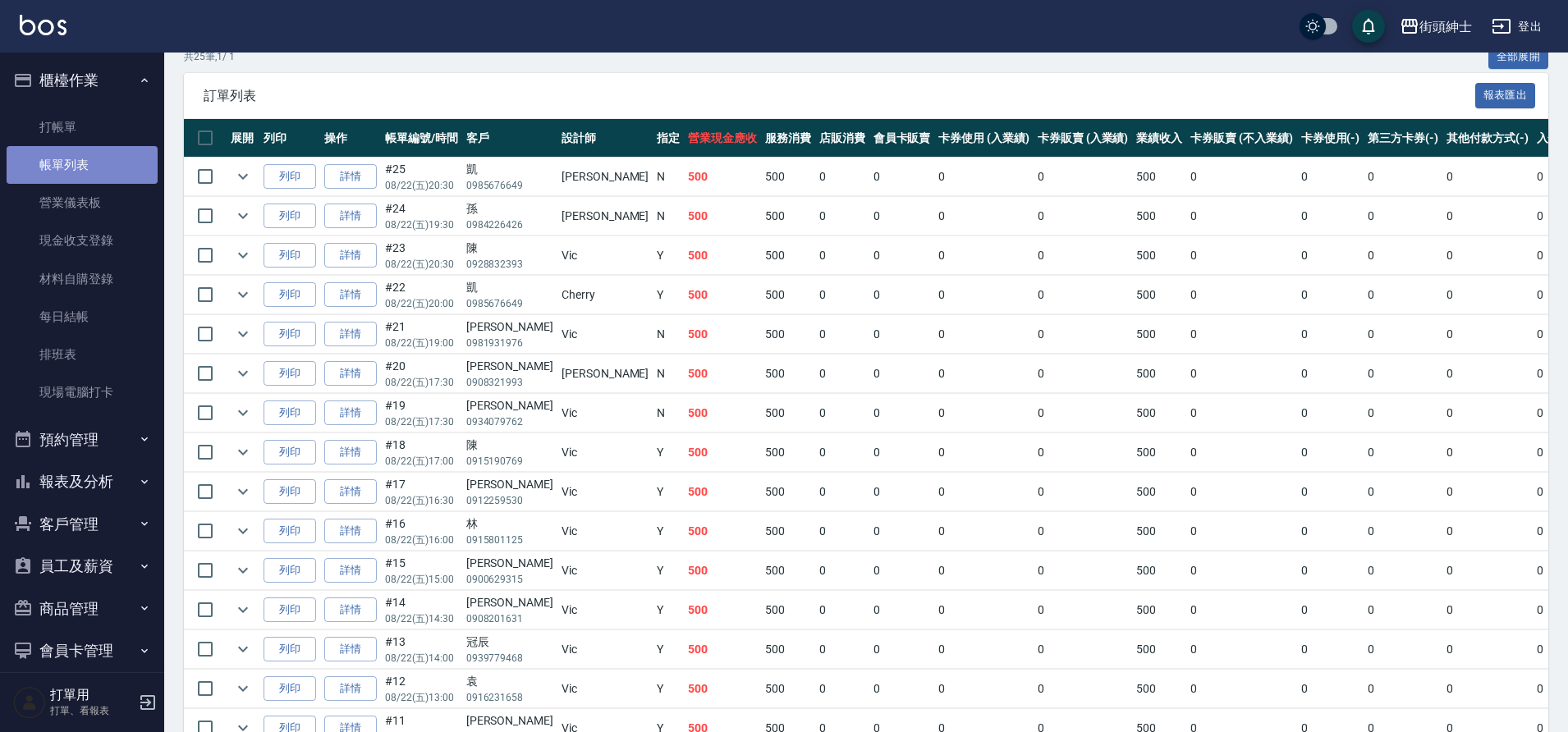
click at [95, 159] on link "帳單列表" at bounding box center [82, 165] width 151 height 38
click at [126, 84] on button "櫃檯作業" at bounding box center [82, 80] width 151 height 43
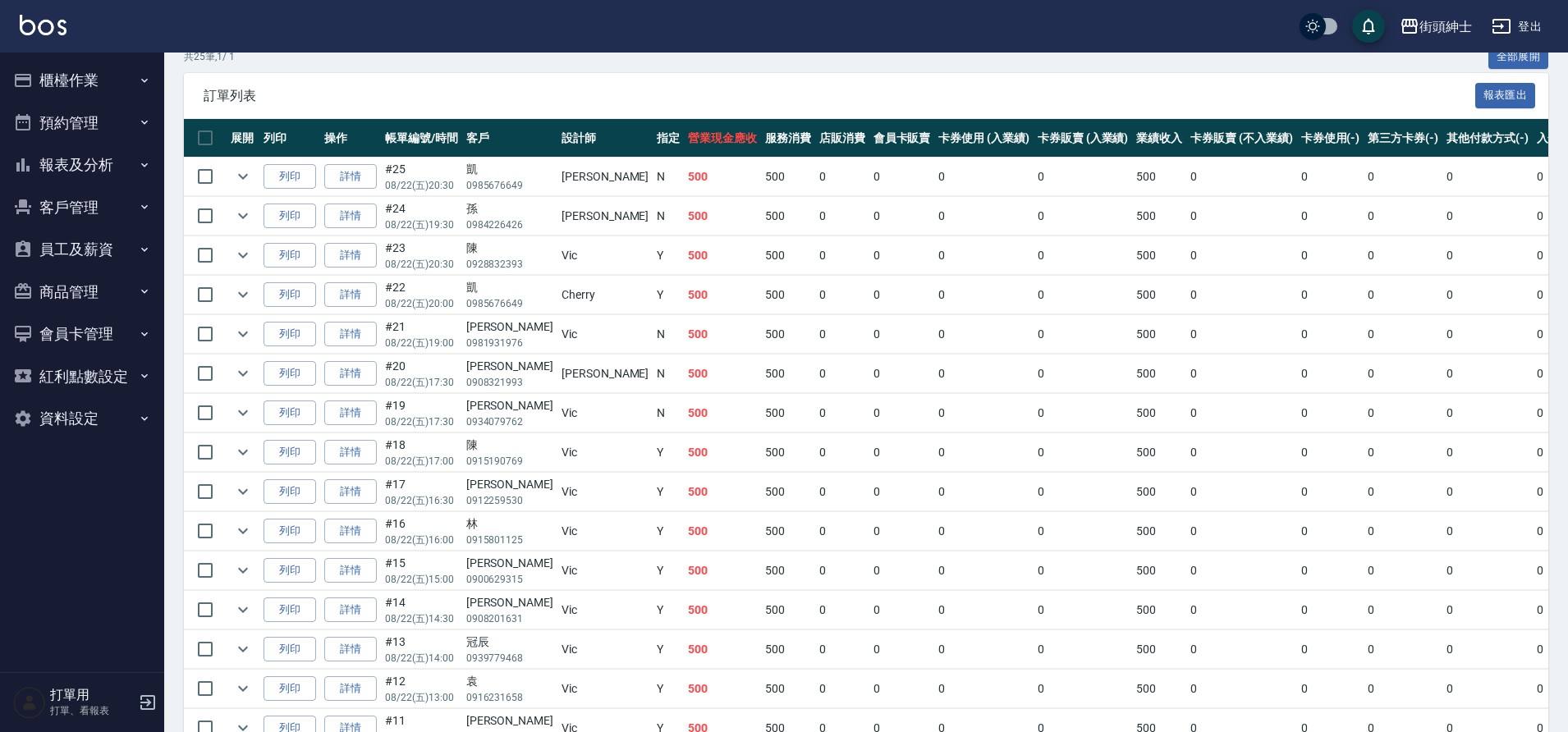
click at [145, 137] on button "預約管理" at bounding box center [82, 123] width 151 height 43
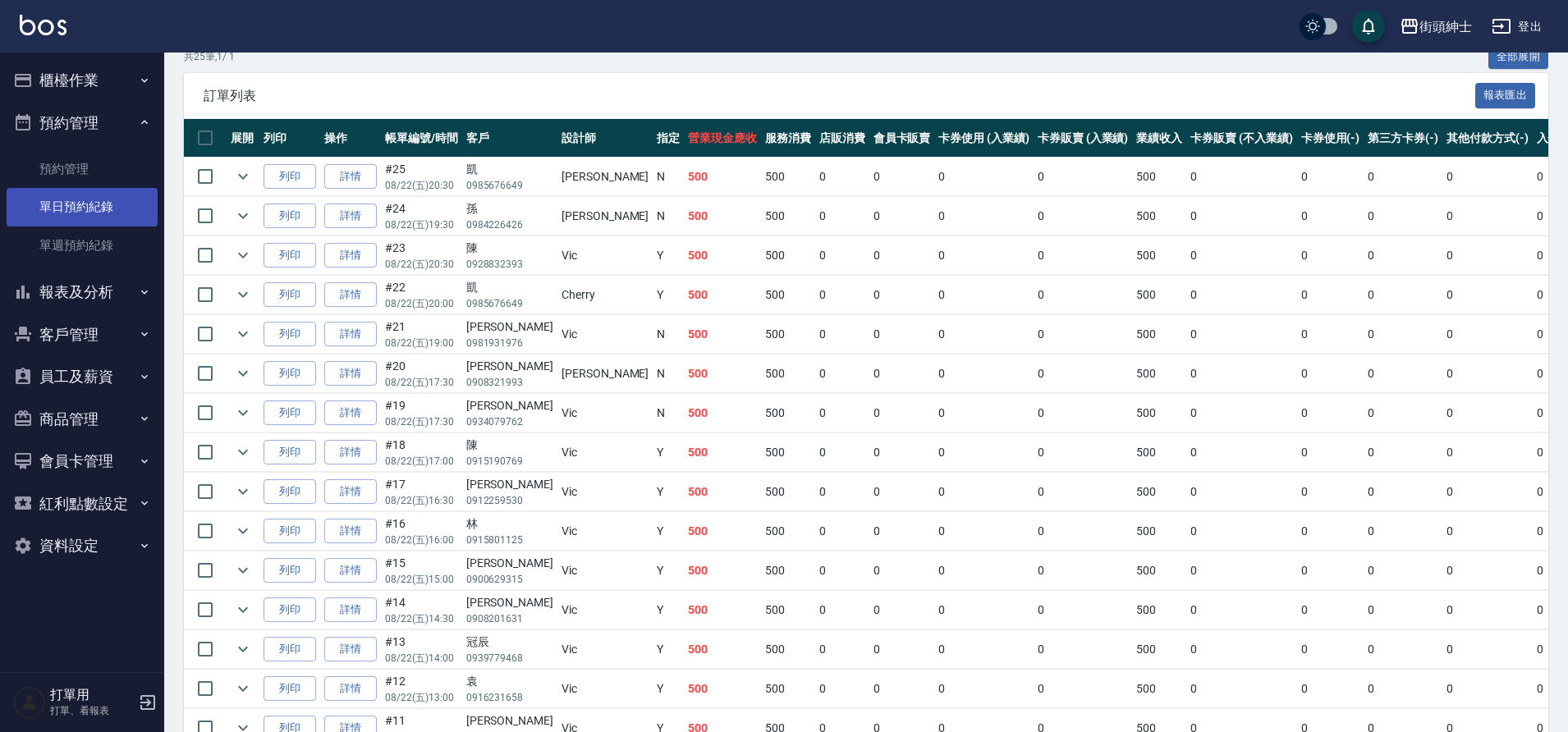
click at [96, 218] on link "單日預約紀錄" at bounding box center [82, 207] width 151 height 38
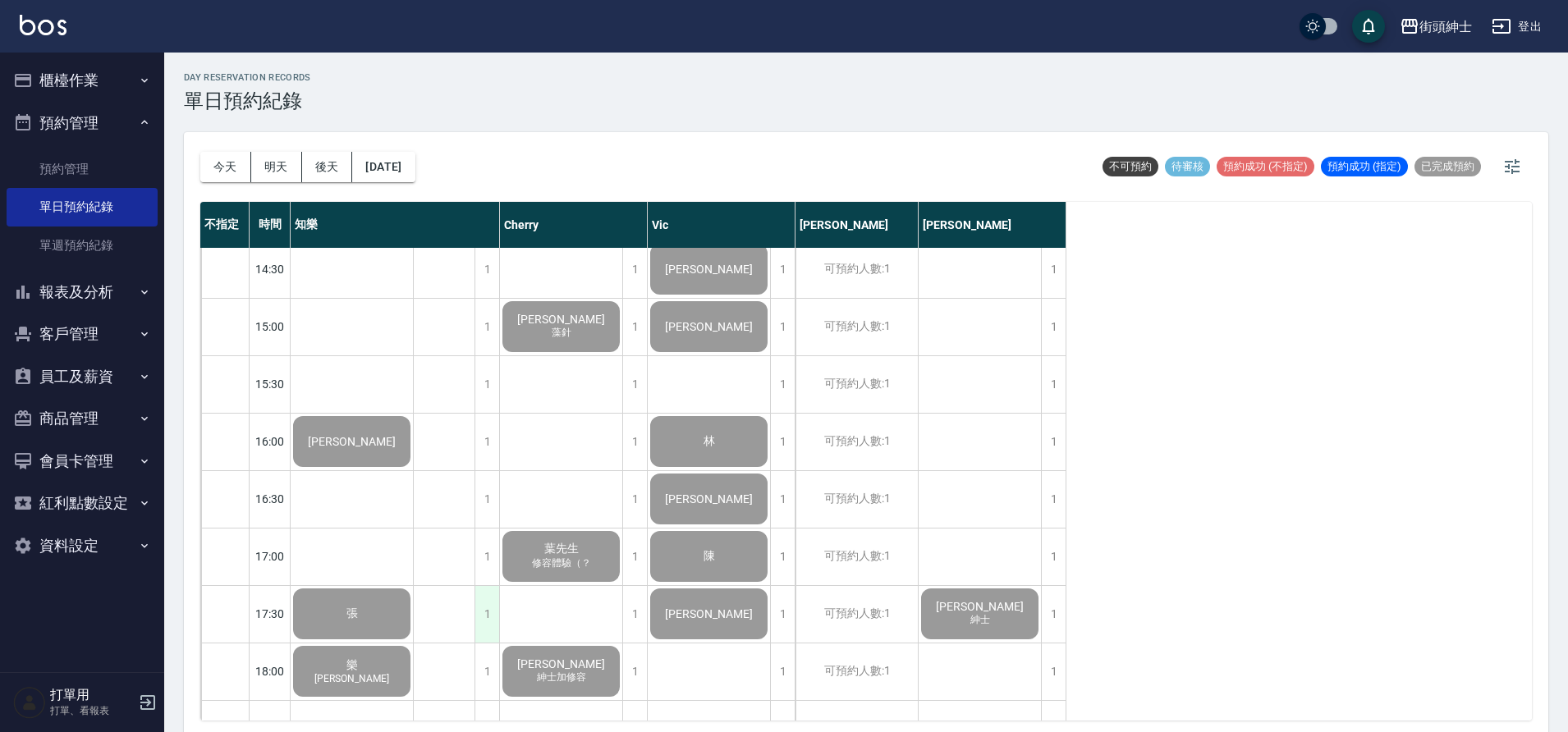
scroll to position [636, 0]
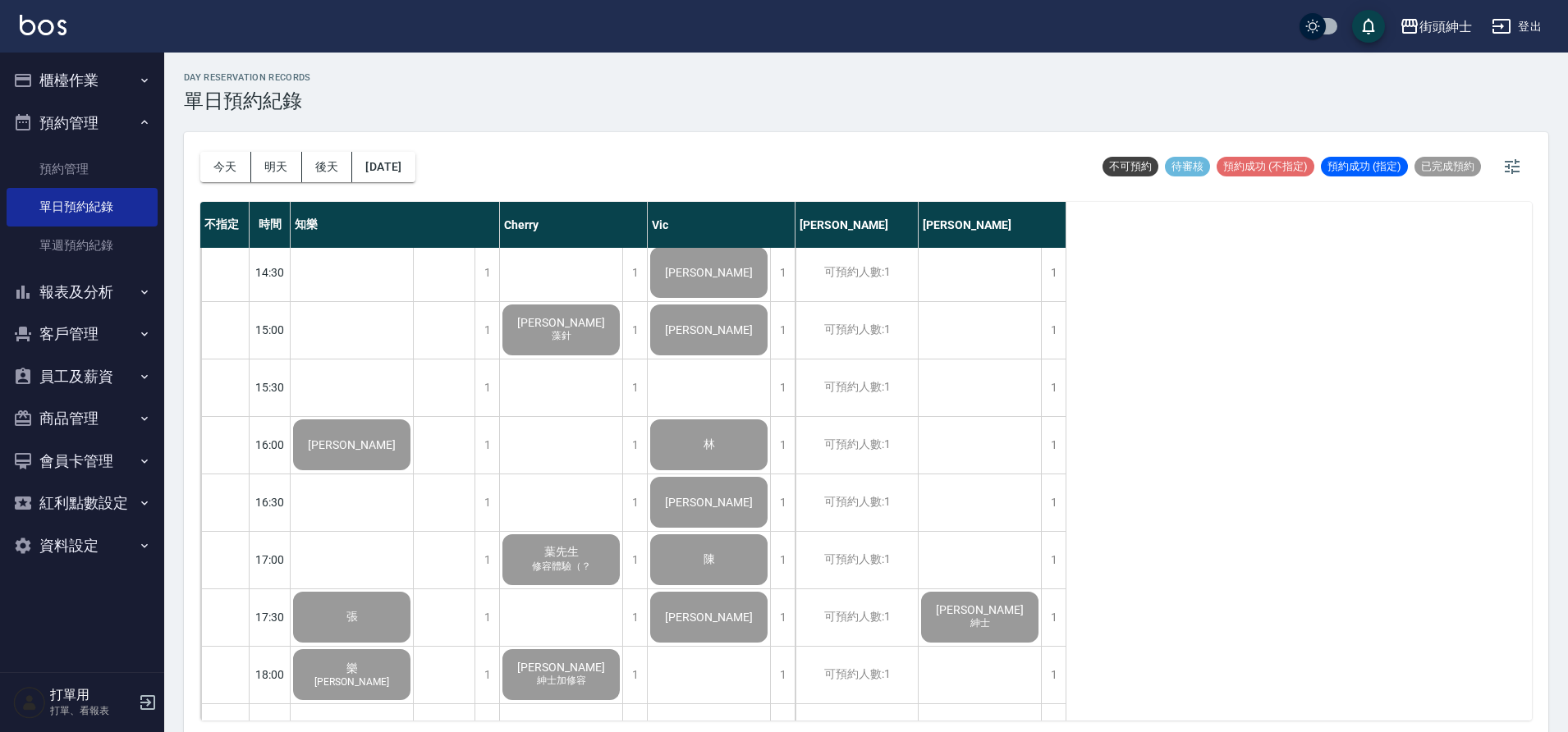
drag, startPoint x: 117, startPoint y: 114, endPoint x: 115, endPoint y: 102, distance: 12.4
click at [117, 113] on button "預約管理" at bounding box center [82, 123] width 151 height 43
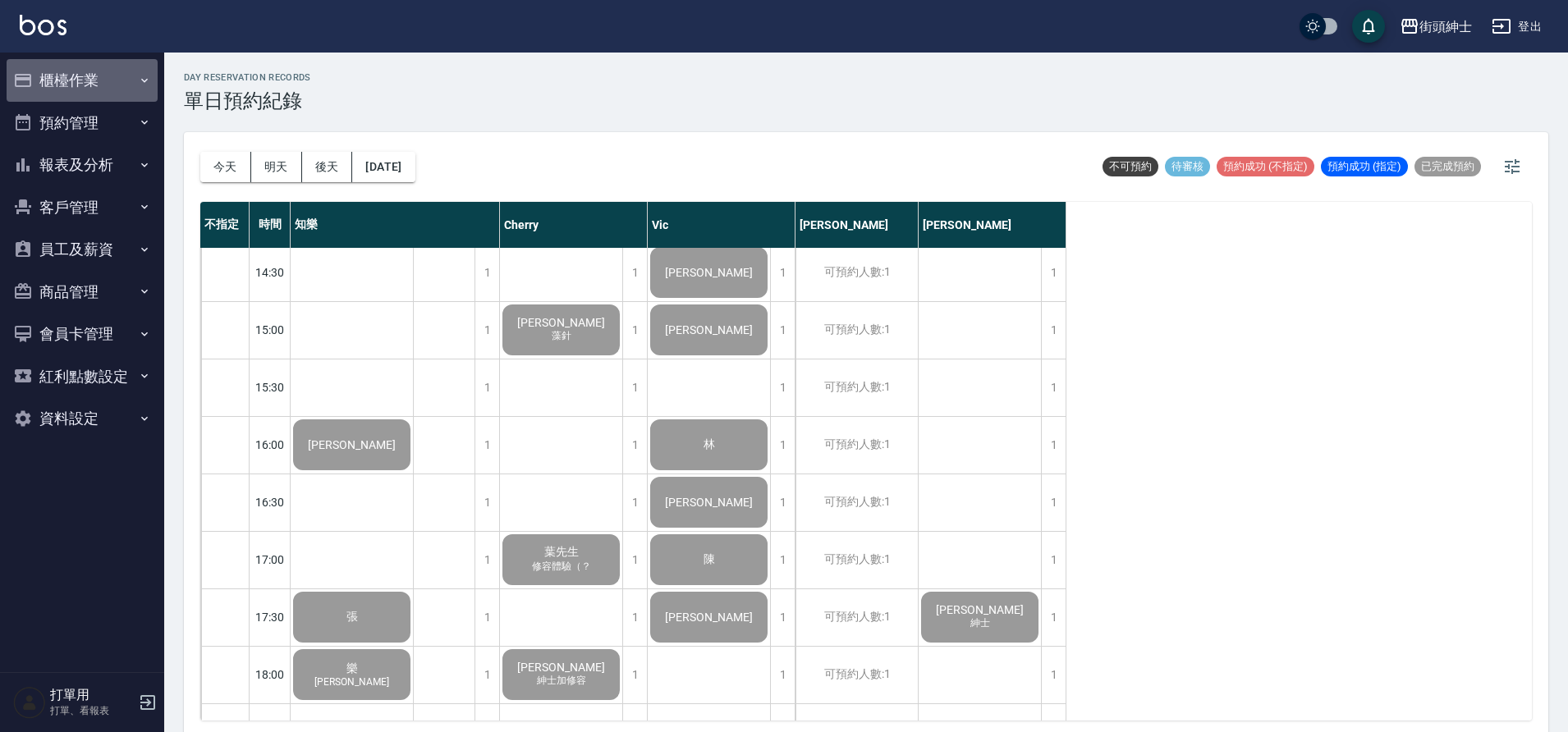
click at [122, 85] on button "櫃檯作業" at bounding box center [82, 80] width 151 height 43
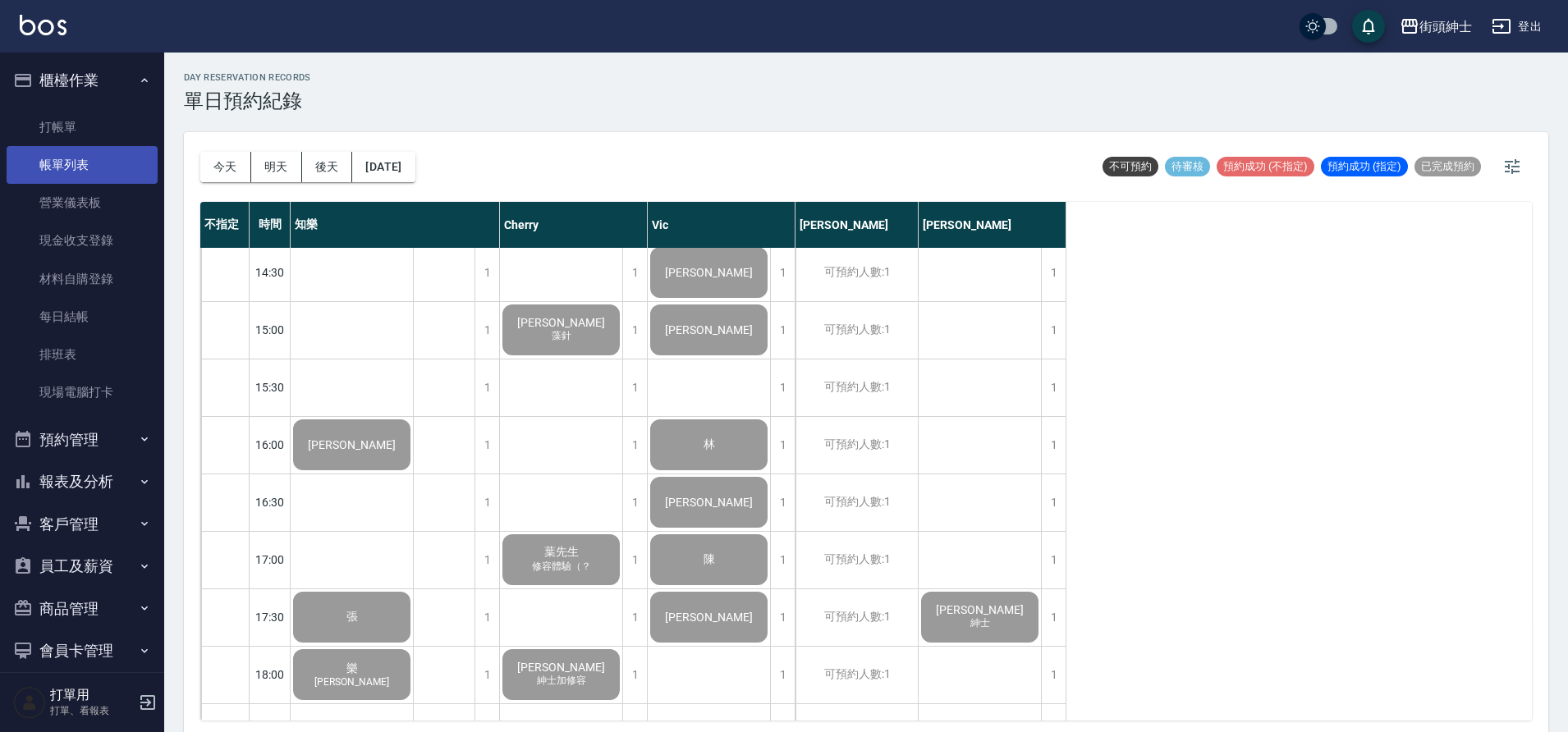
click at [108, 160] on link "帳單列表" at bounding box center [82, 165] width 151 height 38
click at [126, 164] on link "帳單列表" at bounding box center [82, 165] width 151 height 38
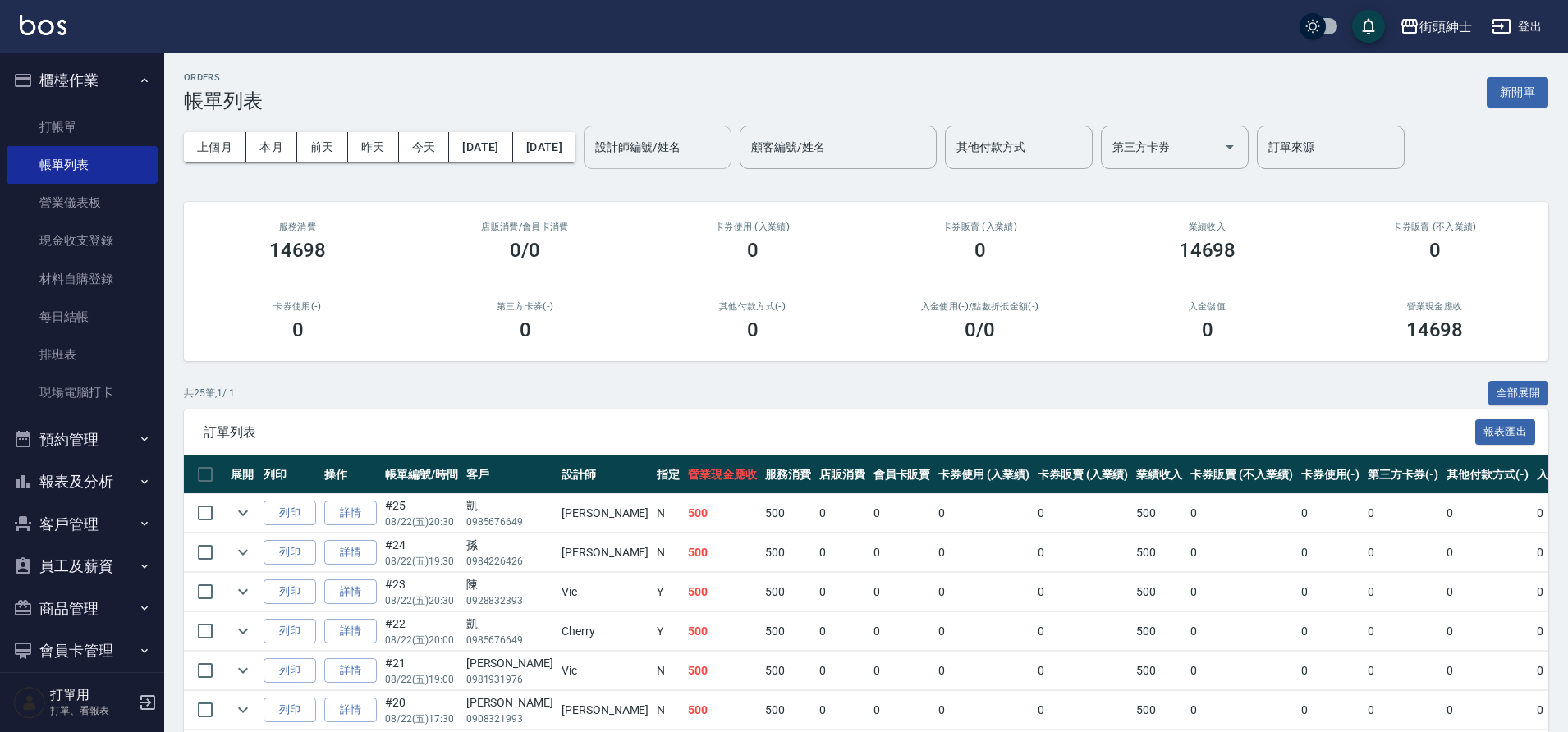
click at [688, 165] on div "設計師編號/姓名" at bounding box center [658, 148] width 148 height 44
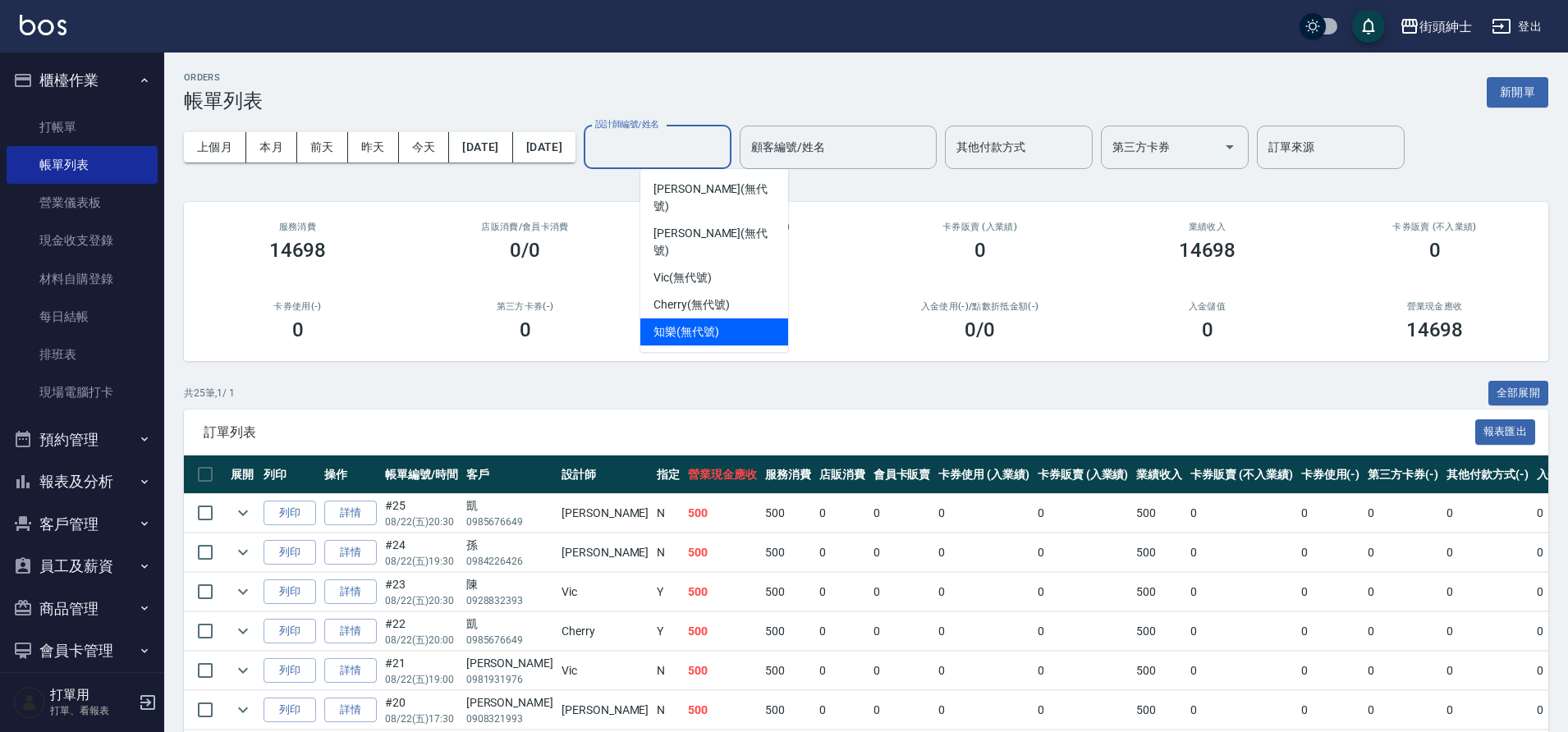
click at [685, 324] on span "知樂 (無代號)" at bounding box center [687, 332] width 66 height 17
type input "知樂(無代號)"
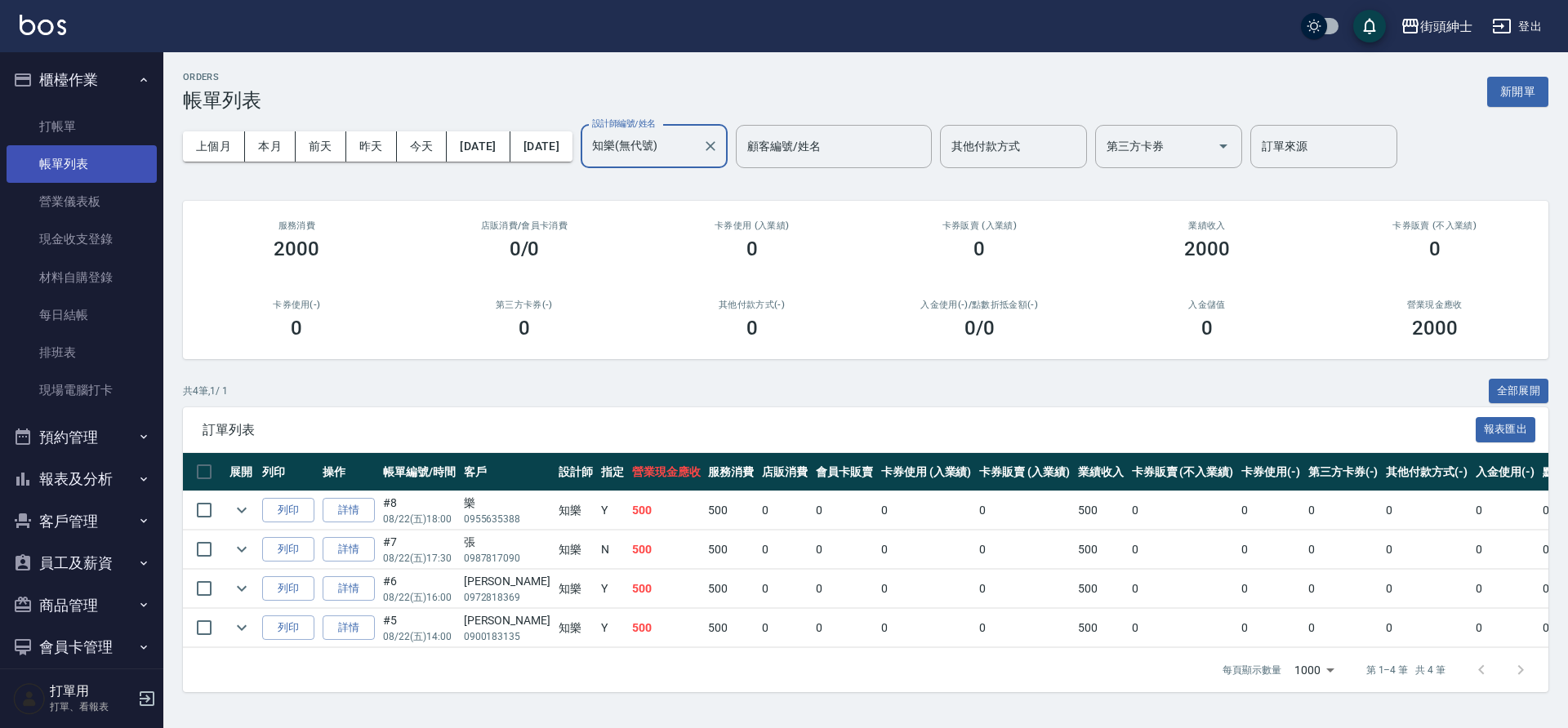
click at [113, 167] on link "帳單列表" at bounding box center [82, 164] width 150 height 38
click at [111, 78] on button "櫃檯作業" at bounding box center [82, 80] width 150 height 43
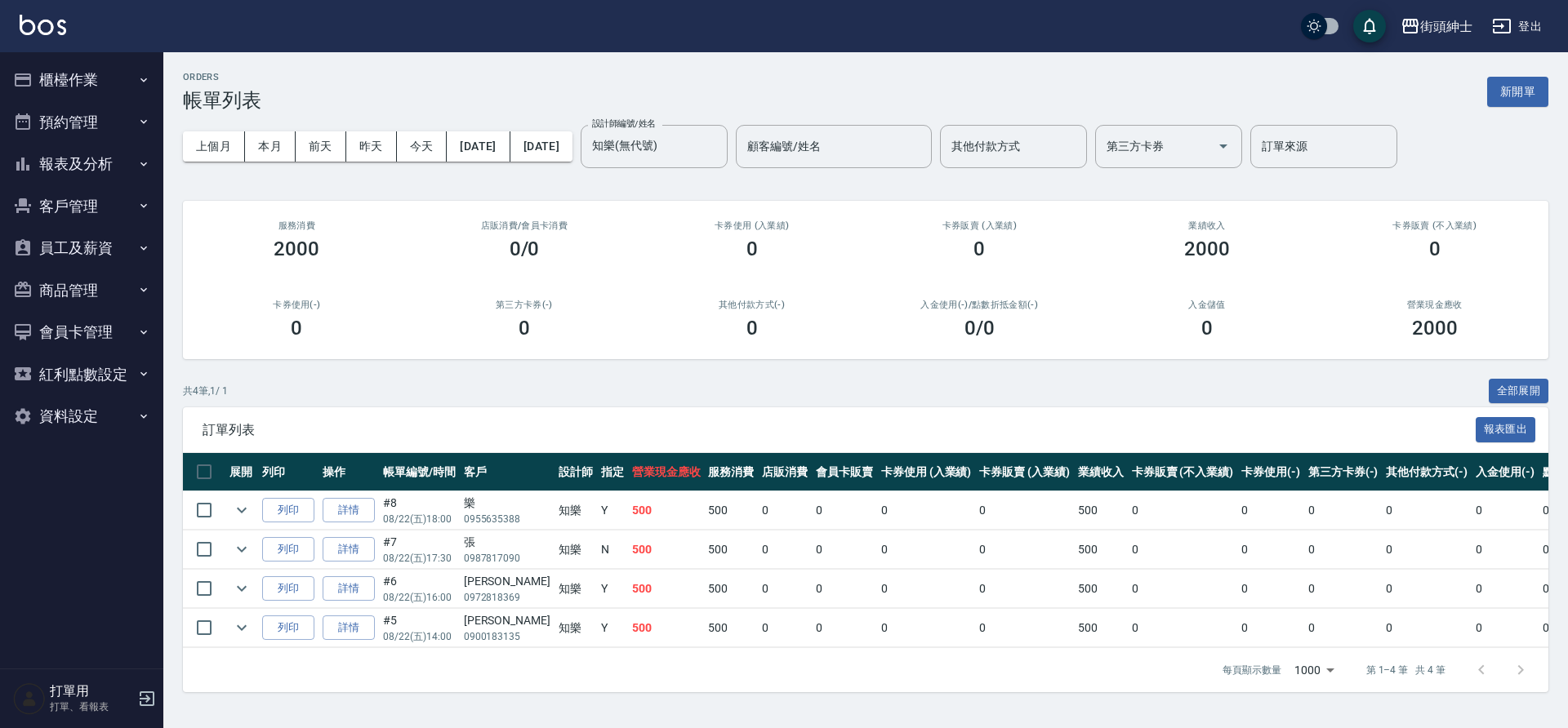
click at [121, 122] on button "預約管理" at bounding box center [82, 122] width 150 height 43
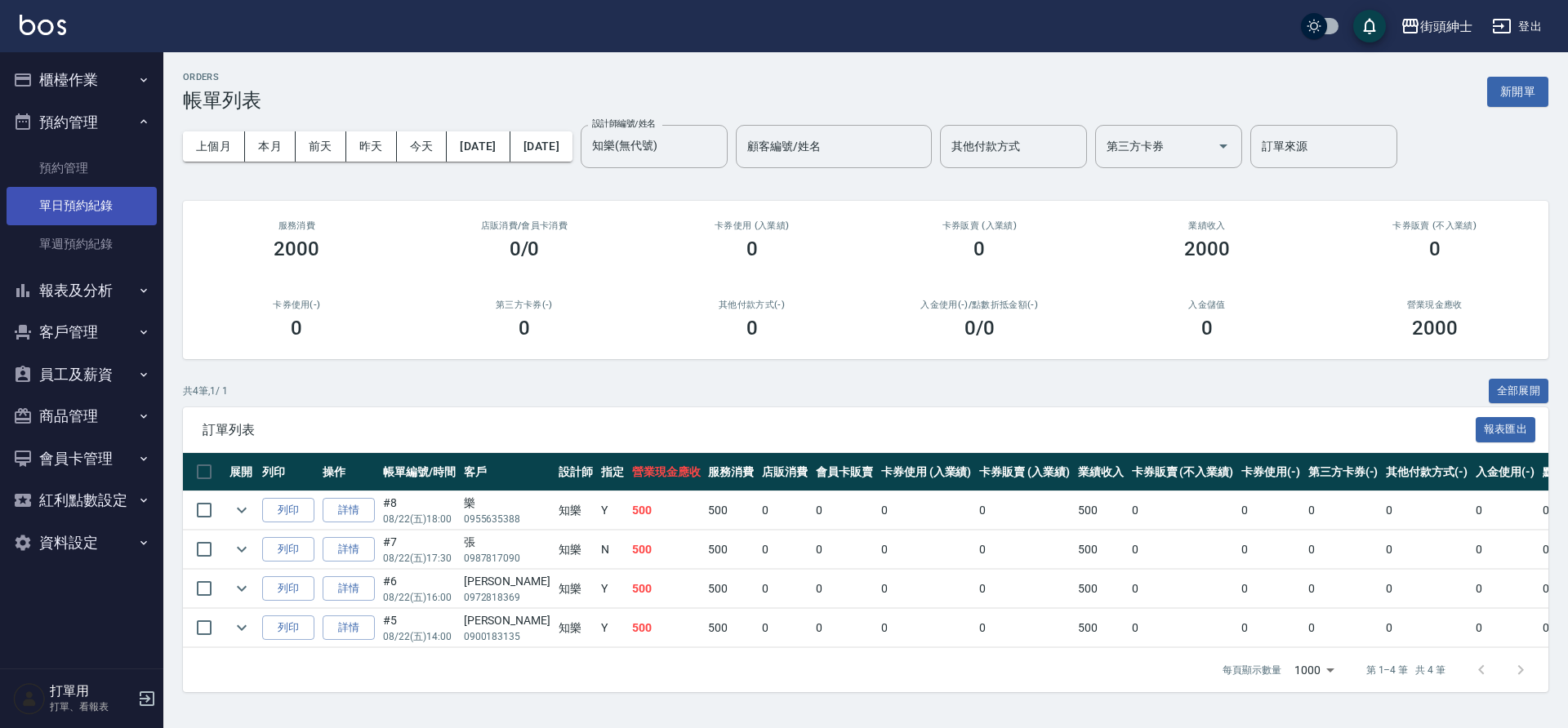
click at [120, 196] on link "單日預約紀錄" at bounding box center [82, 206] width 150 height 38
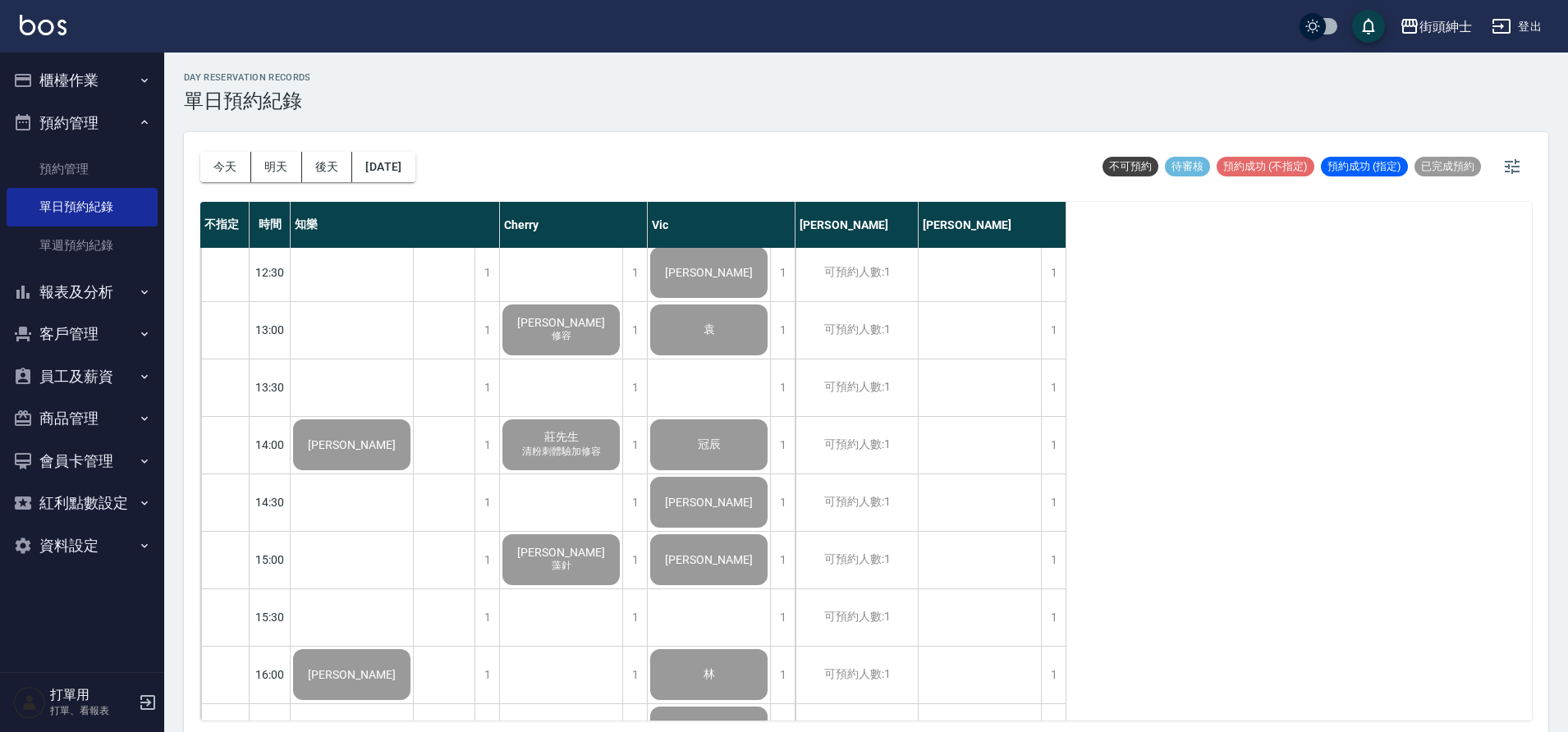
scroll to position [992, 0]
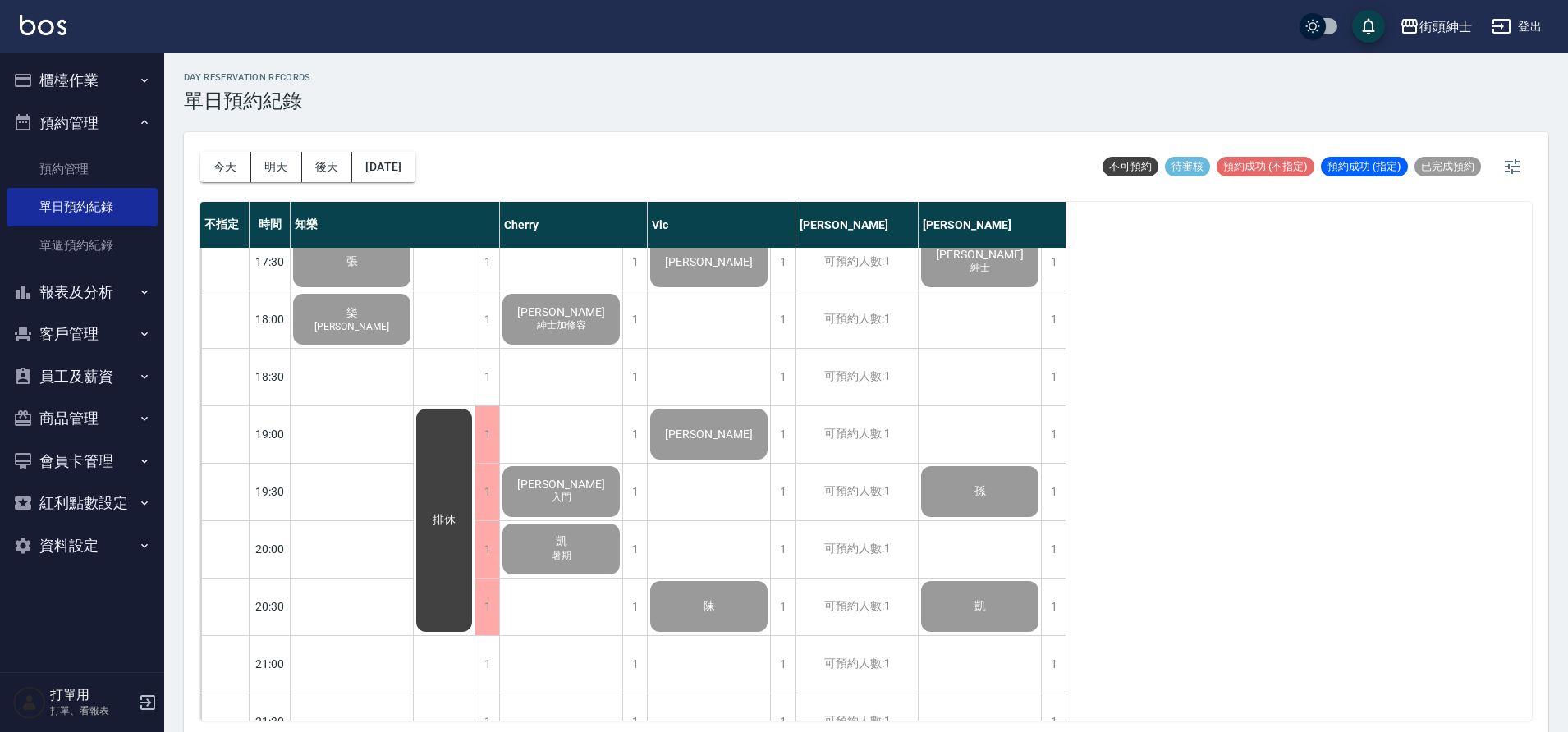
click at [131, 81] on button "櫃檯作業" at bounding box center [82, 80] width 151 height 43
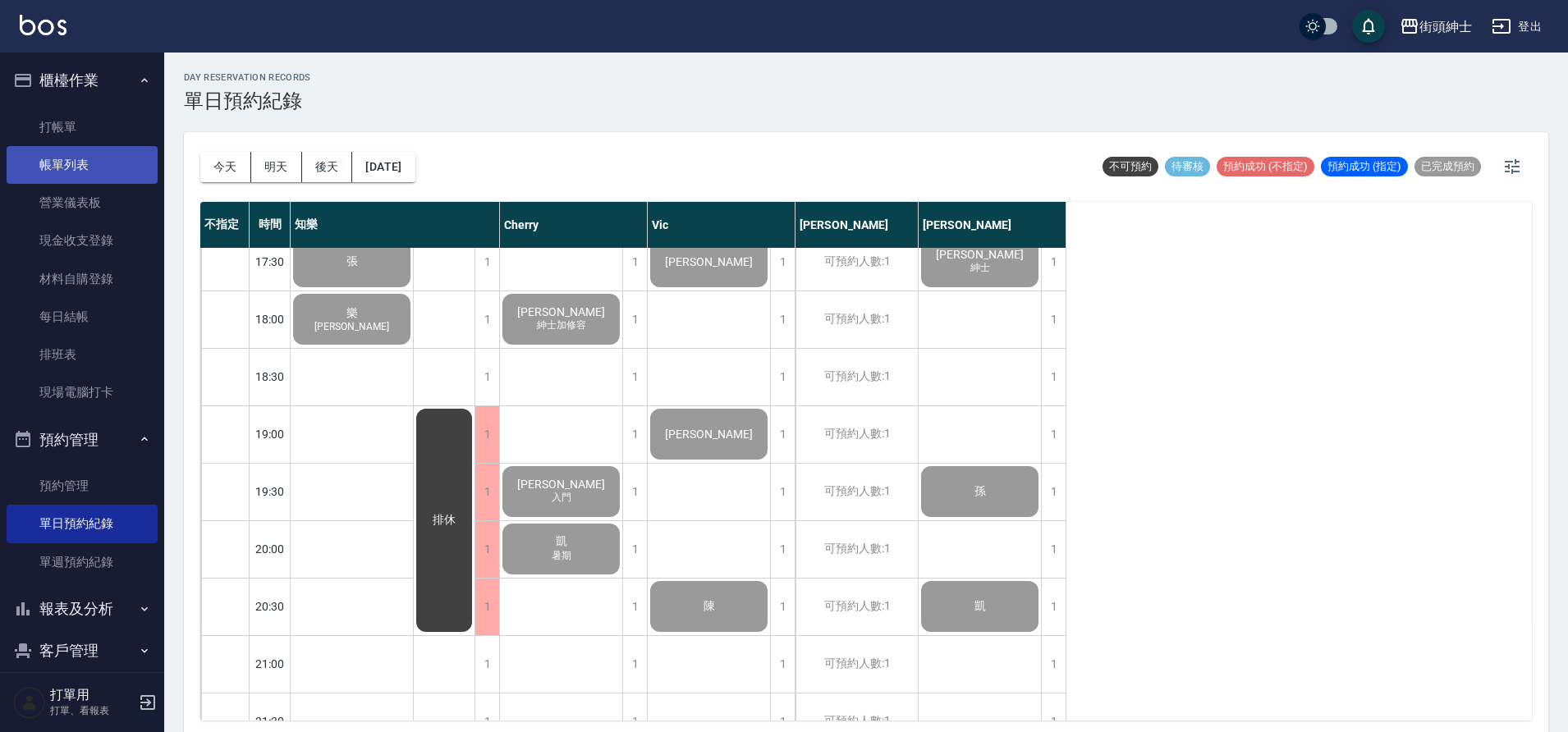
click at [107, 170] on link "帳單列表" at bounding box center [82, 165] width 151 height 38
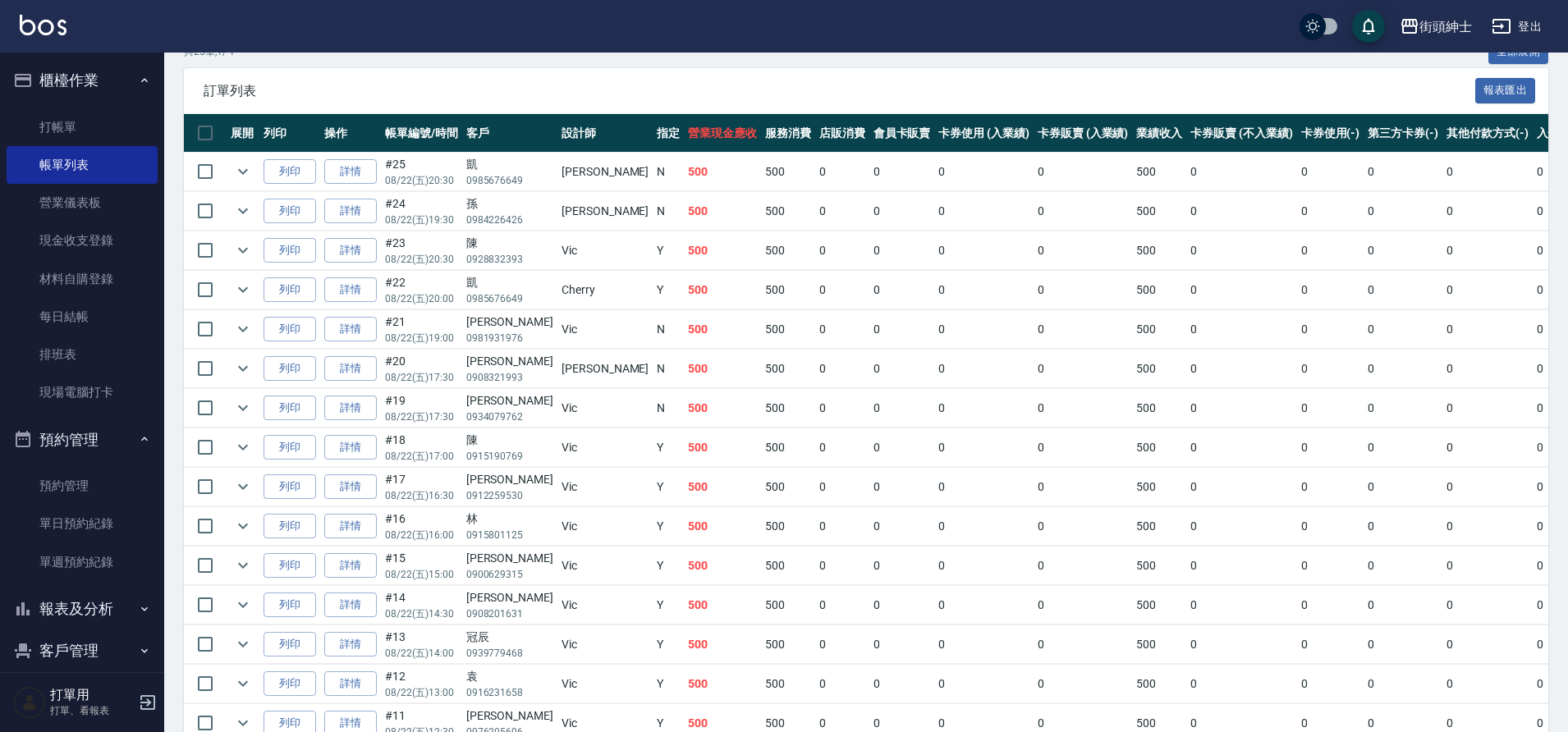
scroll to position [341, 0]
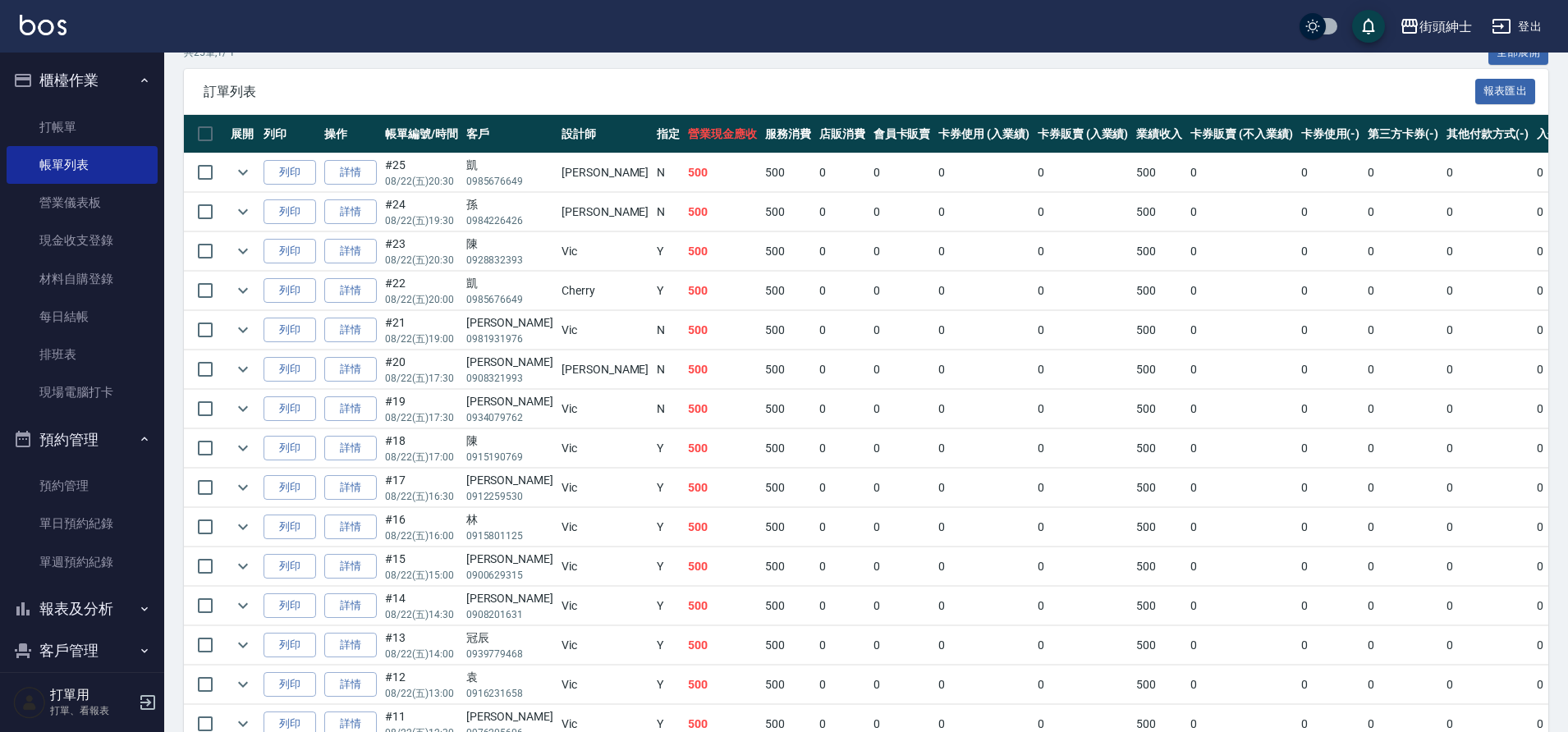
click at [101, 63] on button "櫃檯作業" at bounding box center [82, 80] width 151 height 43
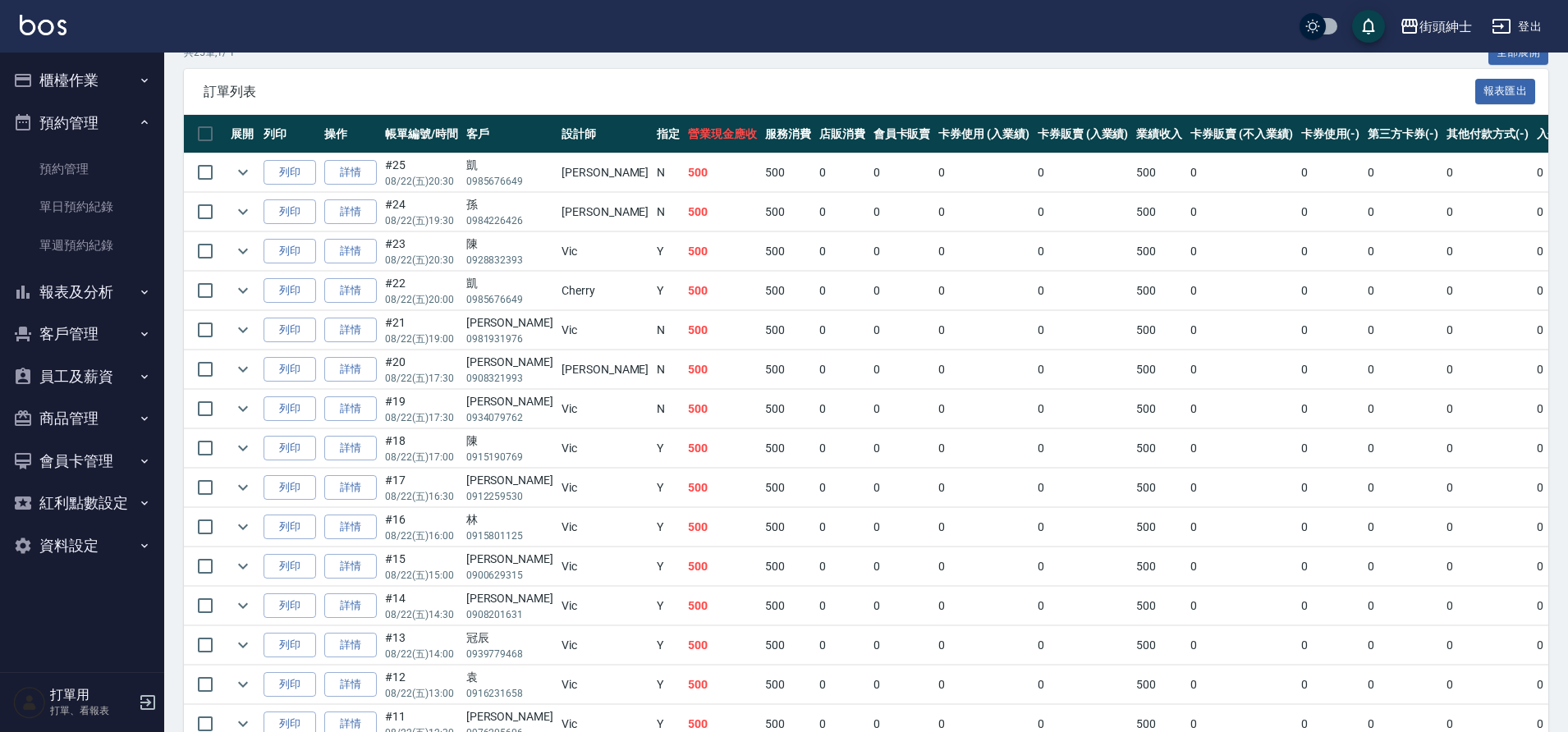
scroll to position [0, 0]
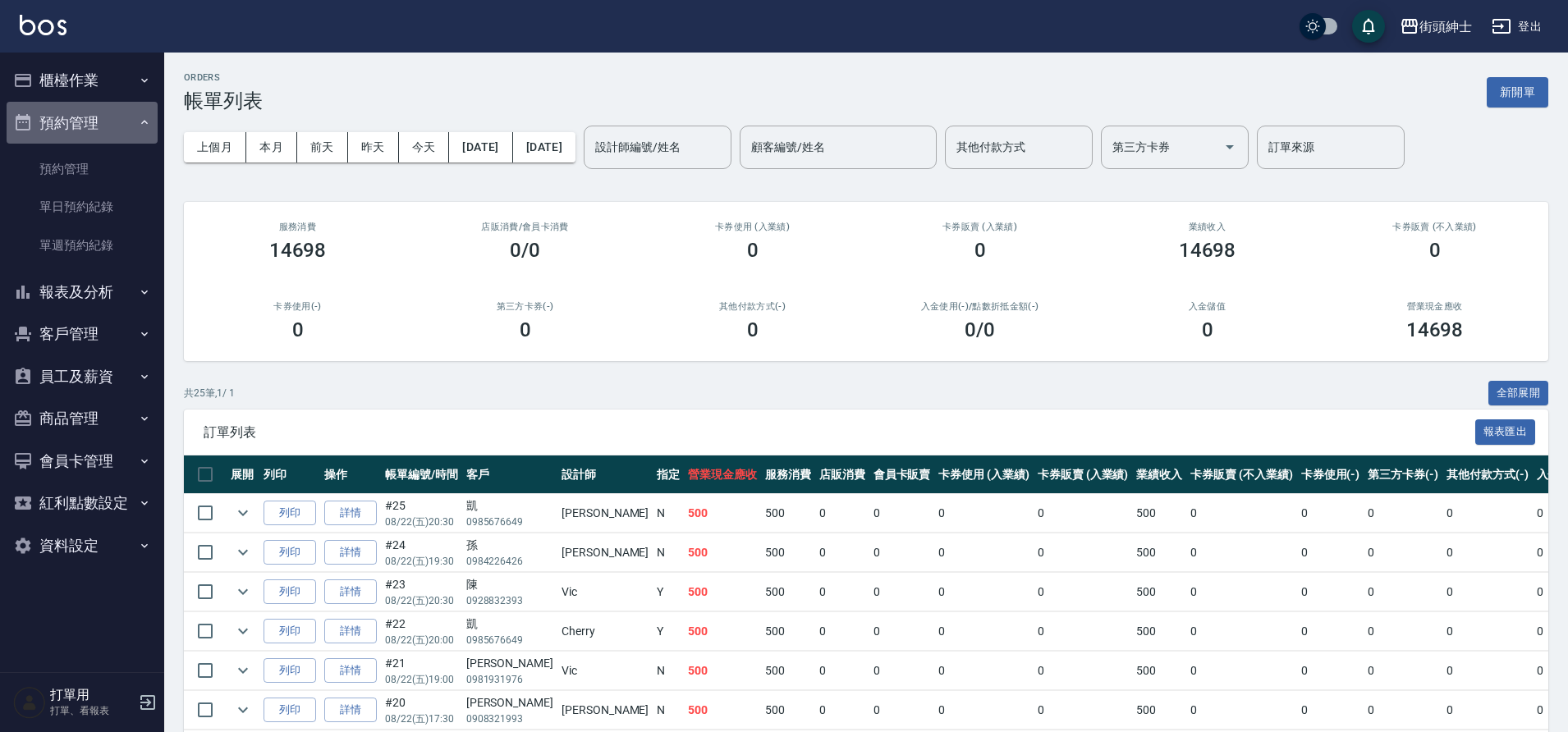
click at [133, 121] on button "預約管理" at bounding box center [82, 123] width 151 height 43
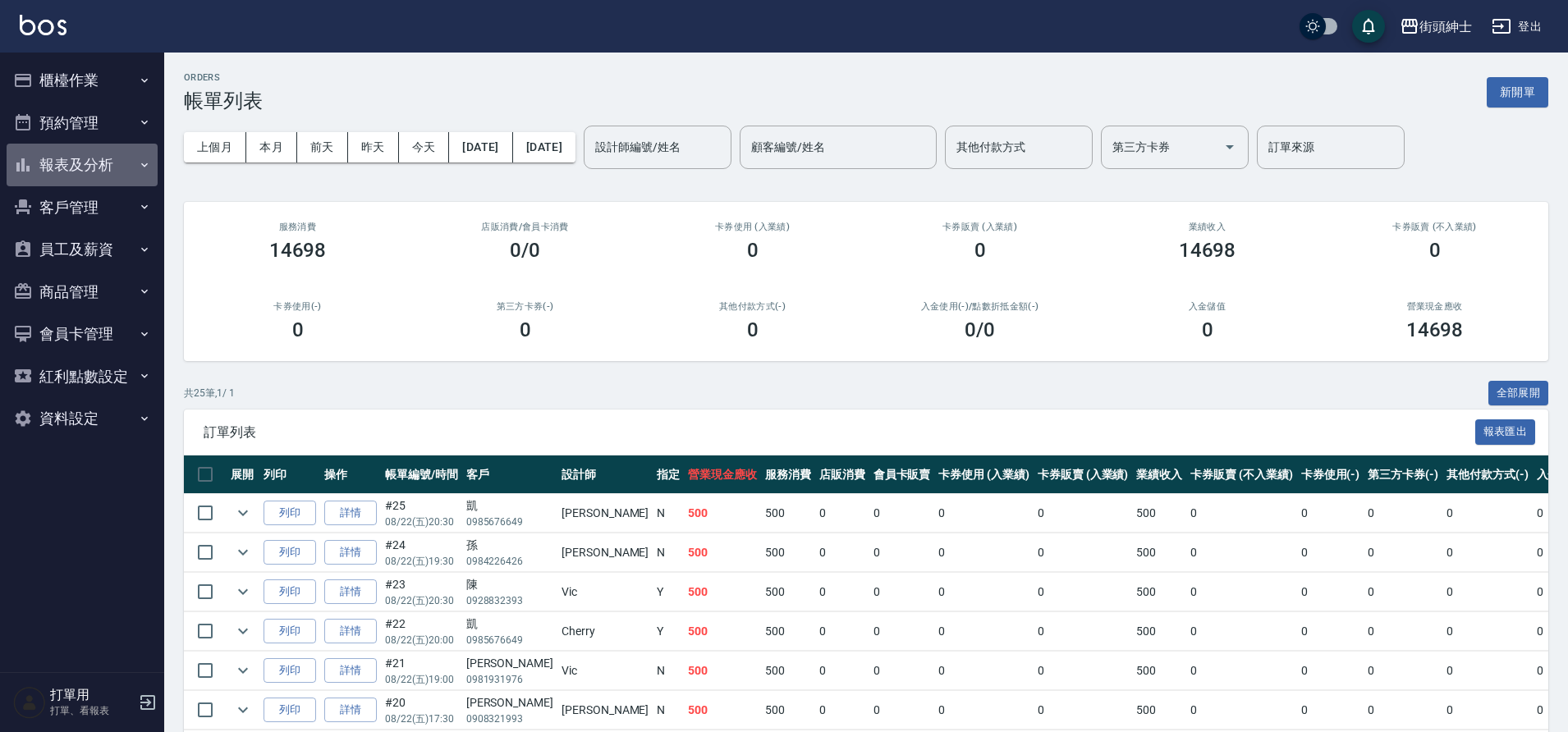
click at [105, 169] on button "報表及分析" at bounding box center [82, 165] width 151 height 43
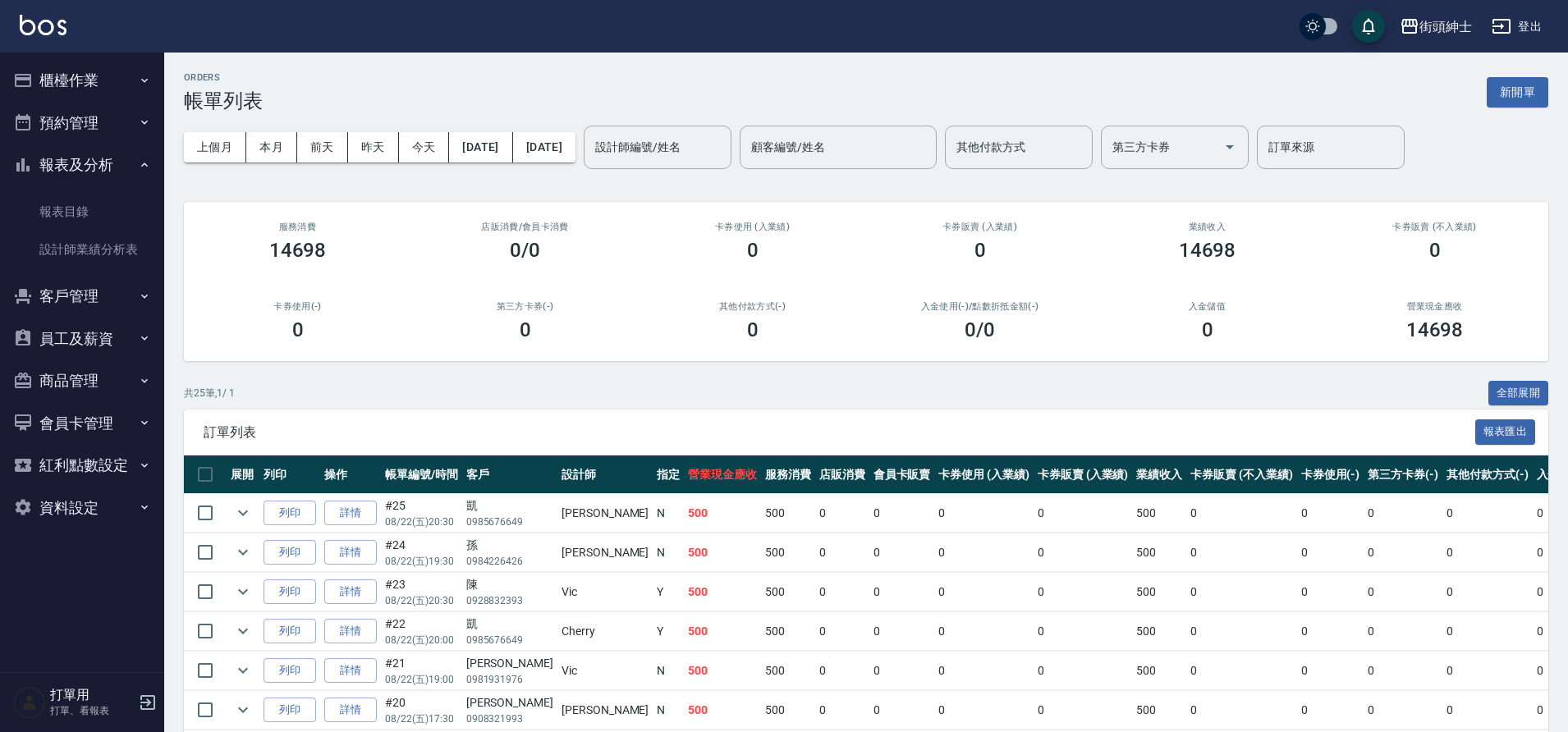
click at [128, 171] on button "報表及分析" at bounding box center [82, 165] width 151 height 43
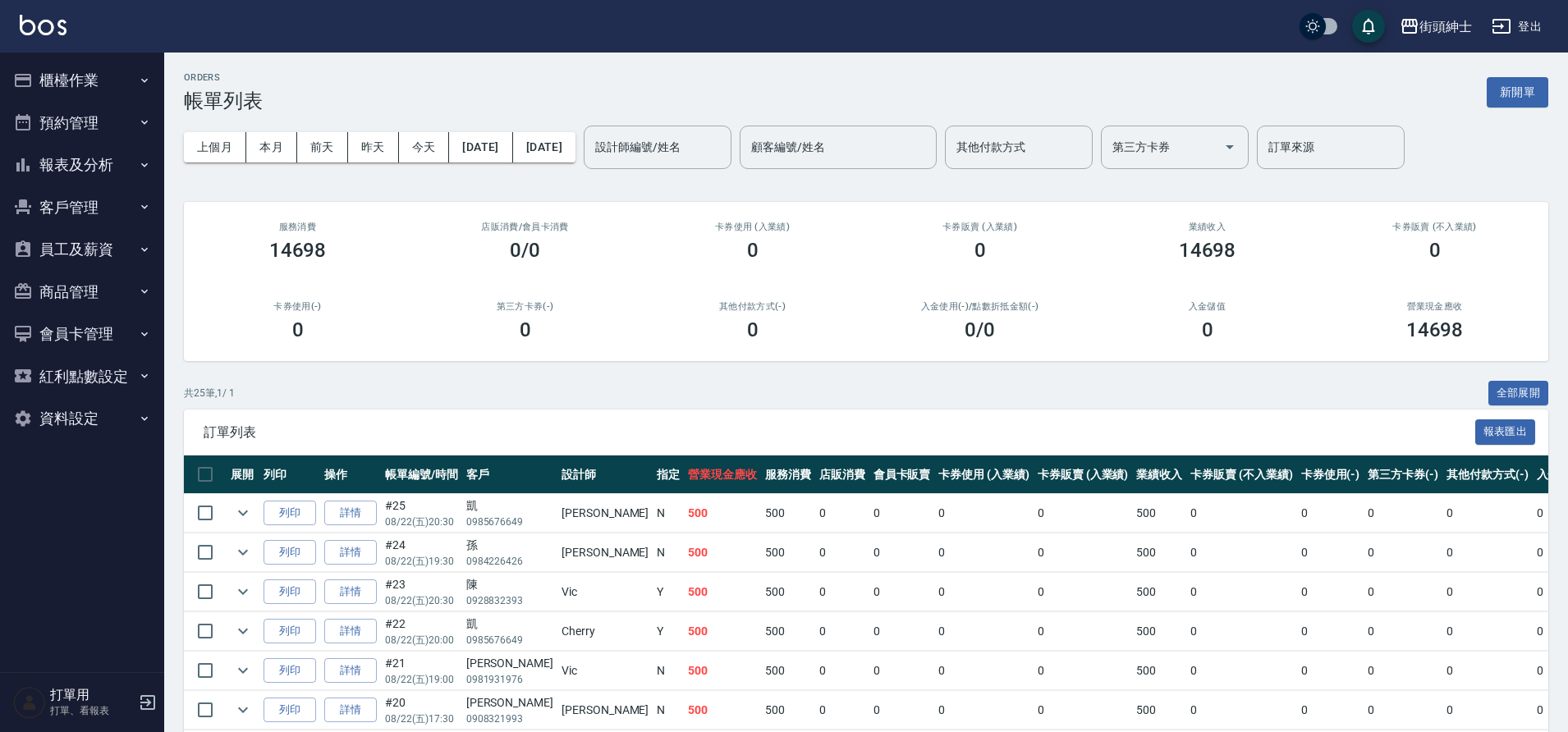
click at [129, 64] on button "櫃檯作業" at bounding box center [82, 80] width 151 height 43
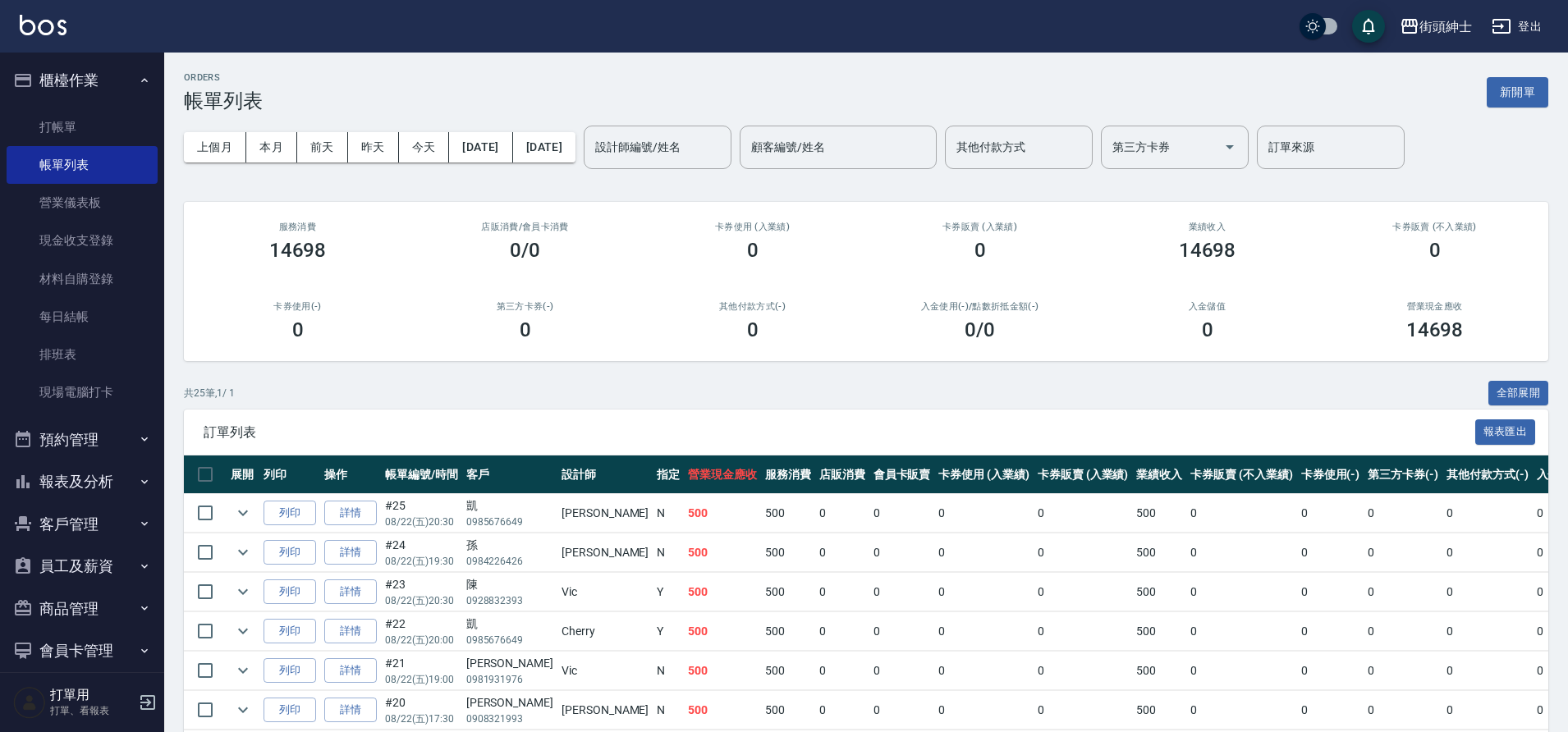
click at [128, 76] on button "櫃檯作業" at bounding box center [82, 80] width 151 height 43
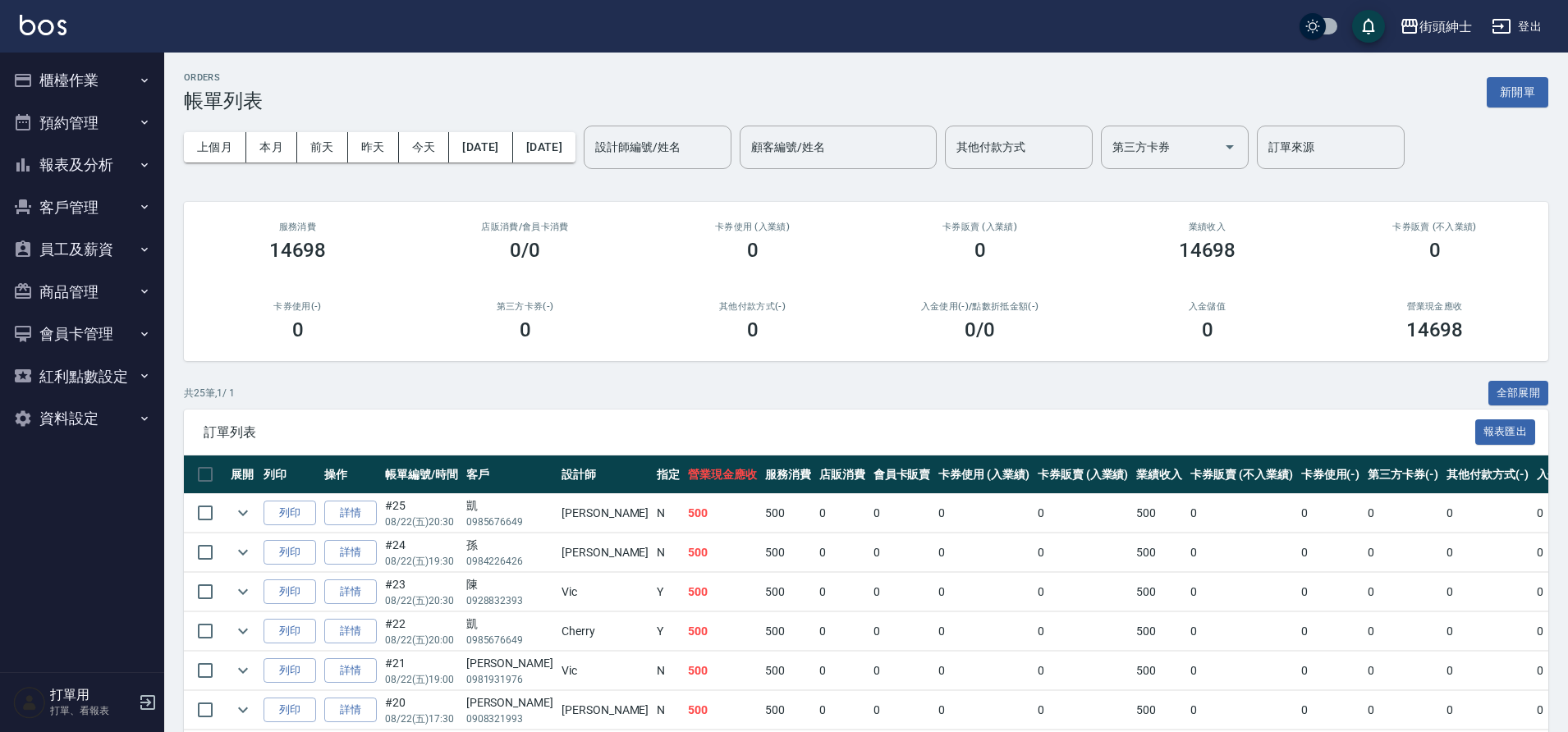
drag, startPoint x: 123, startPoint y: 121, endPoint x: 119, endPoint y: 172, distance: 51.1
click at [122, 122] on button "預約管理" at bounding box center [82, 123] width 151 height 43
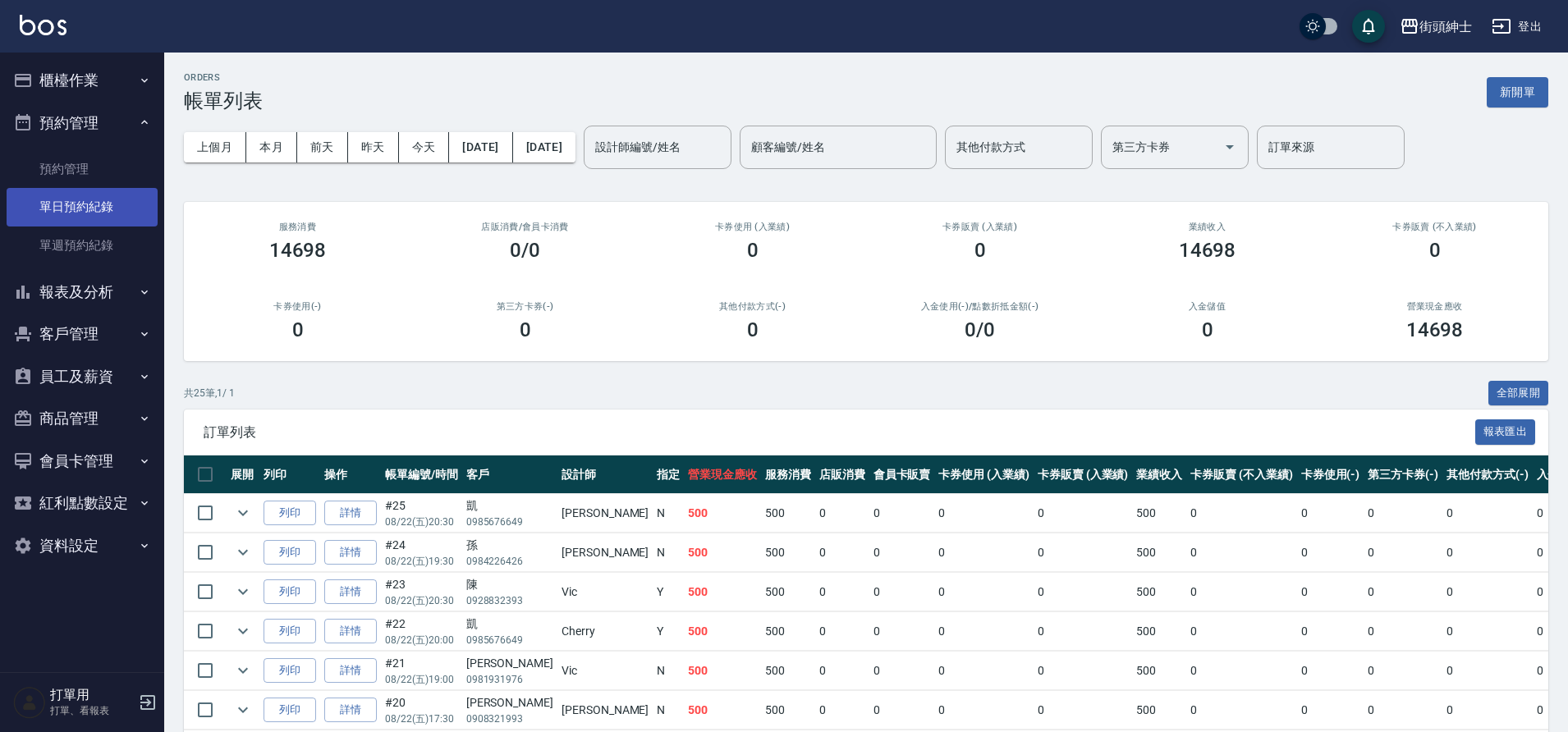
click at [101, 205] on link "單日預約紀錄" at bounding box center [82, 207] width 151 height 38
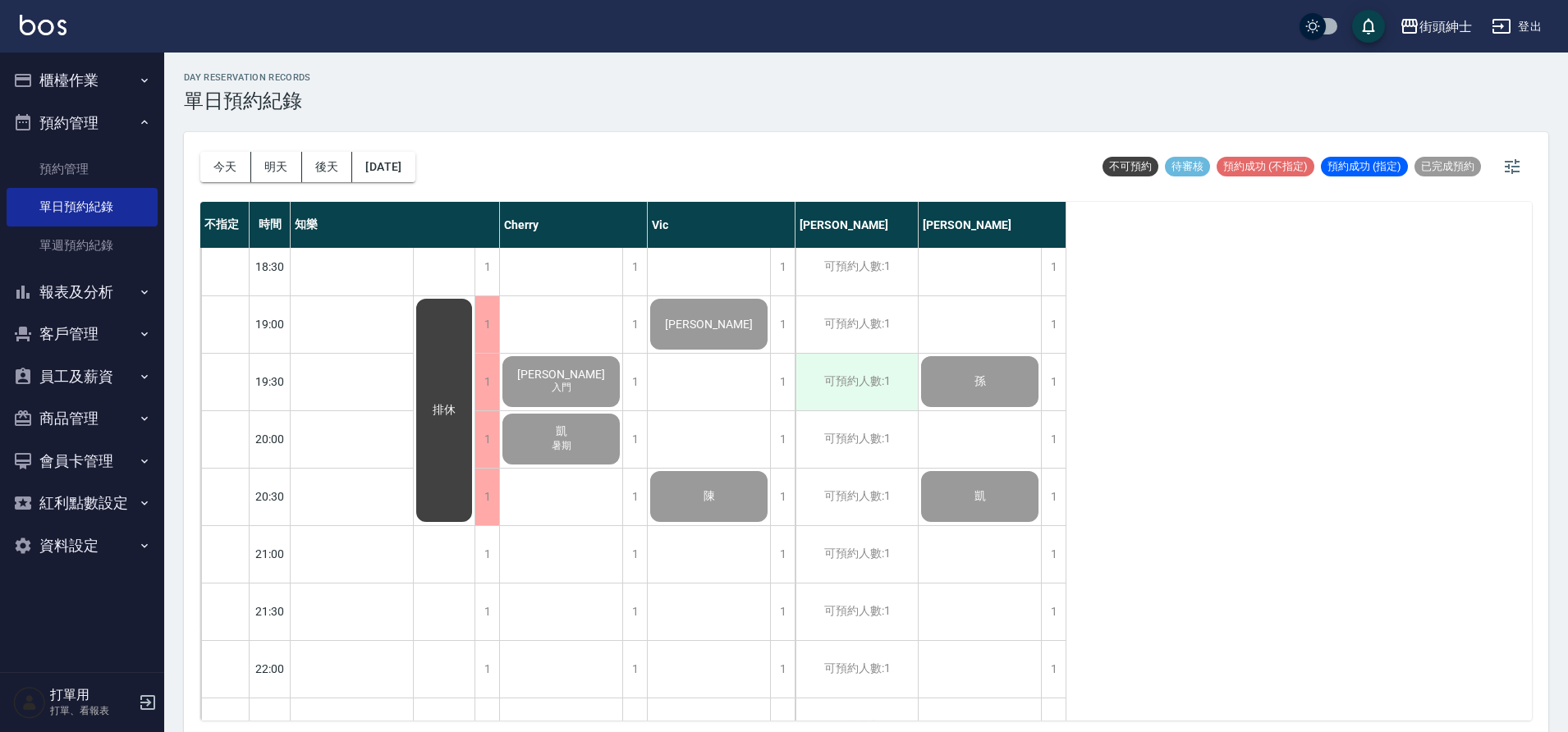
scroll to position [1205, 0]
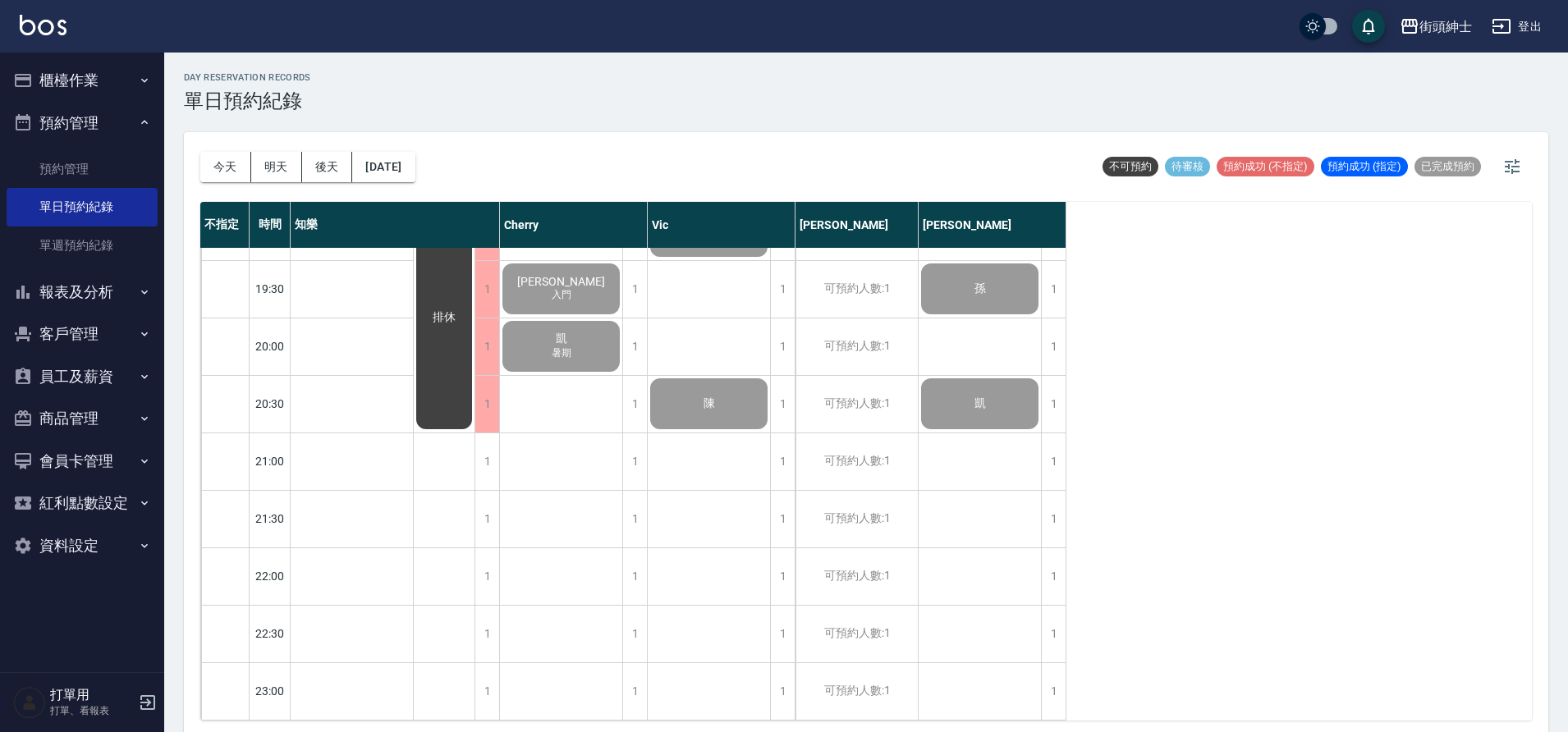
click at [111, 124] on button "預約管理" at bounding box center [82, 123] width 151 height 43
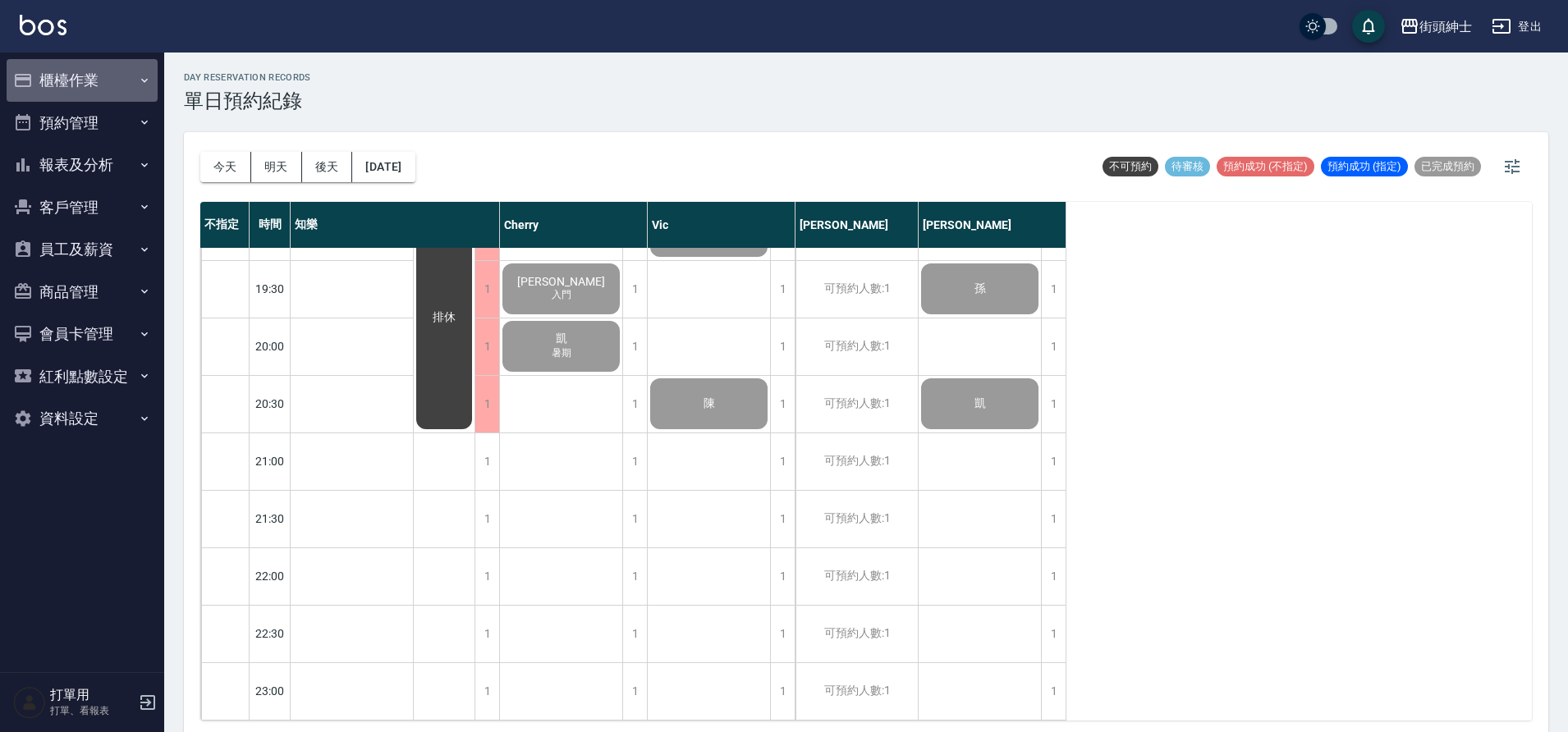
click at [134, 80] on button "櫃檯作業" at bounding box center [82, 80] width 151 height 43
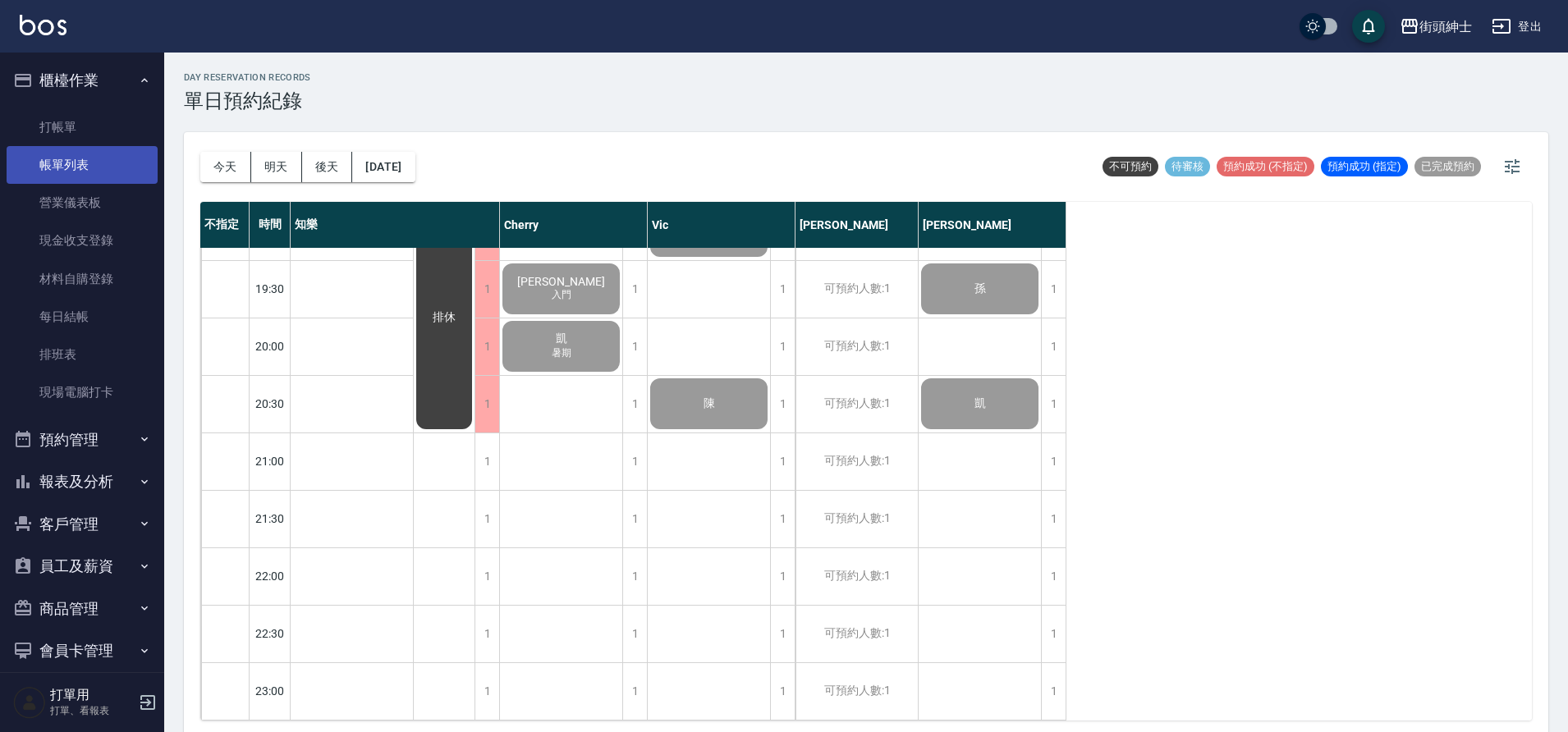
click at [125, 164] on link "帳單列表" at bounding box center [82, 165] width 151 height 38
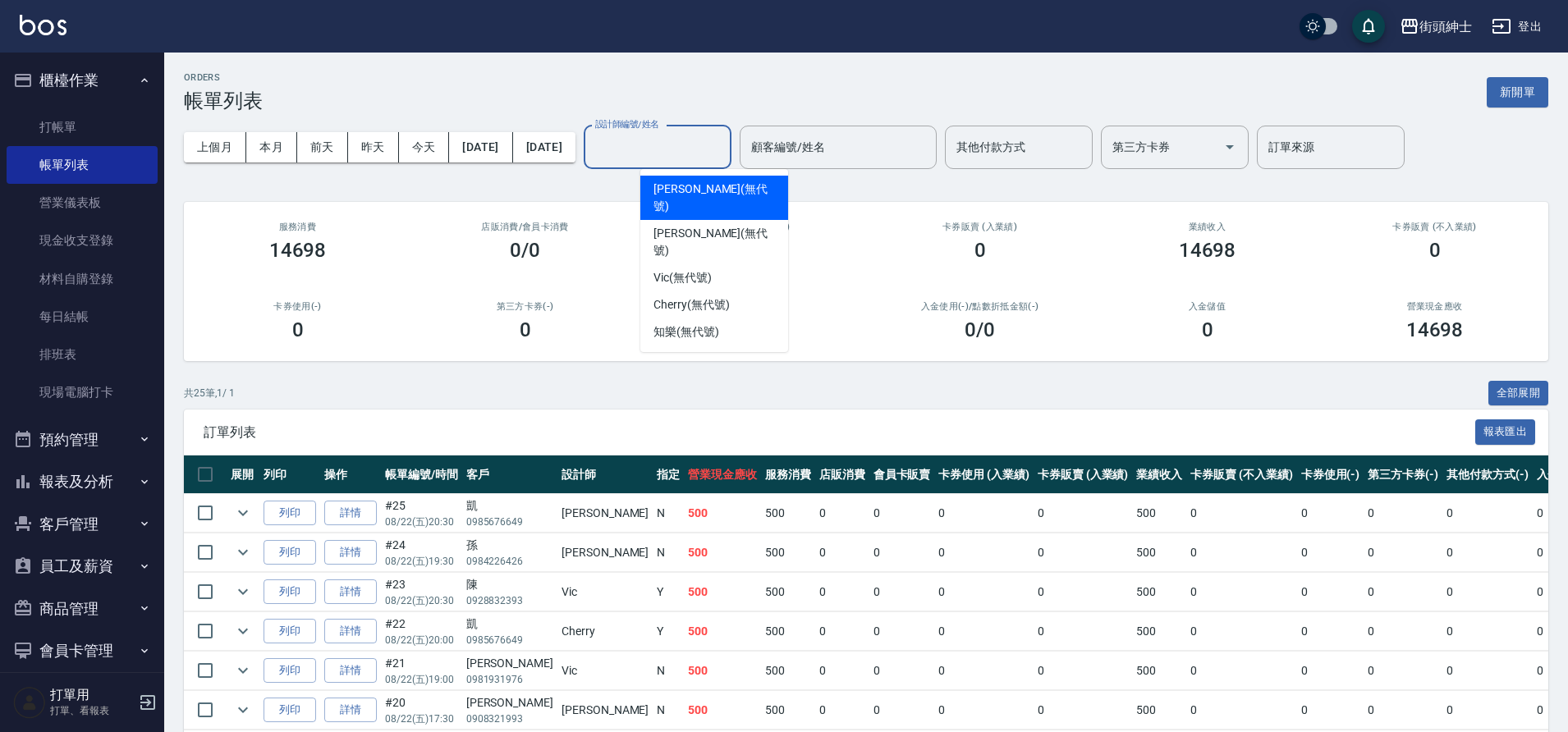
click at [724, 145] on input "設計師編號/姓名" at bounding box center [657, 147] width 133 height 29
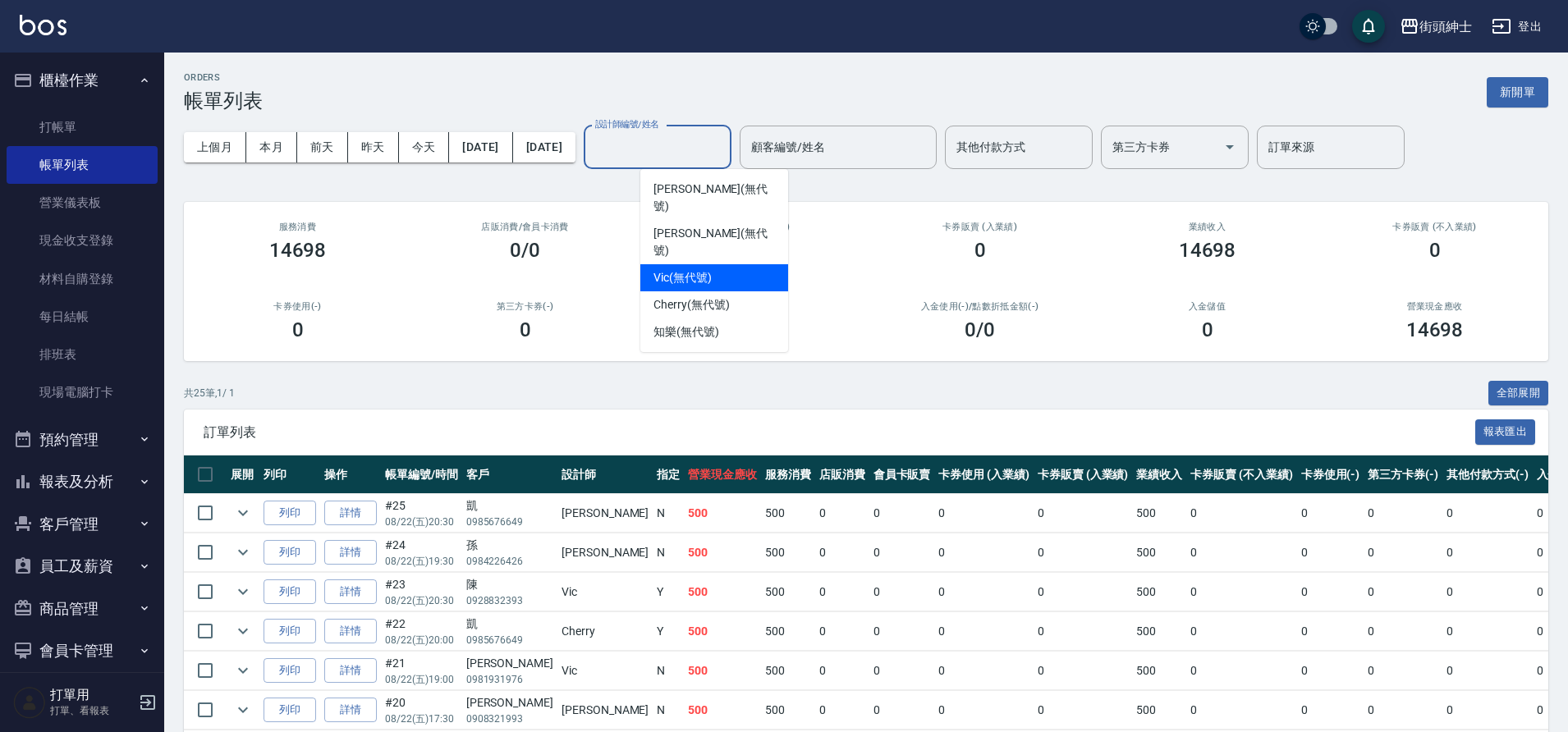
click at [700, 269] on span "Vic (無代號)" at bounding box center [683, 277] width 58 height 17
type input "Vic(無代號)"
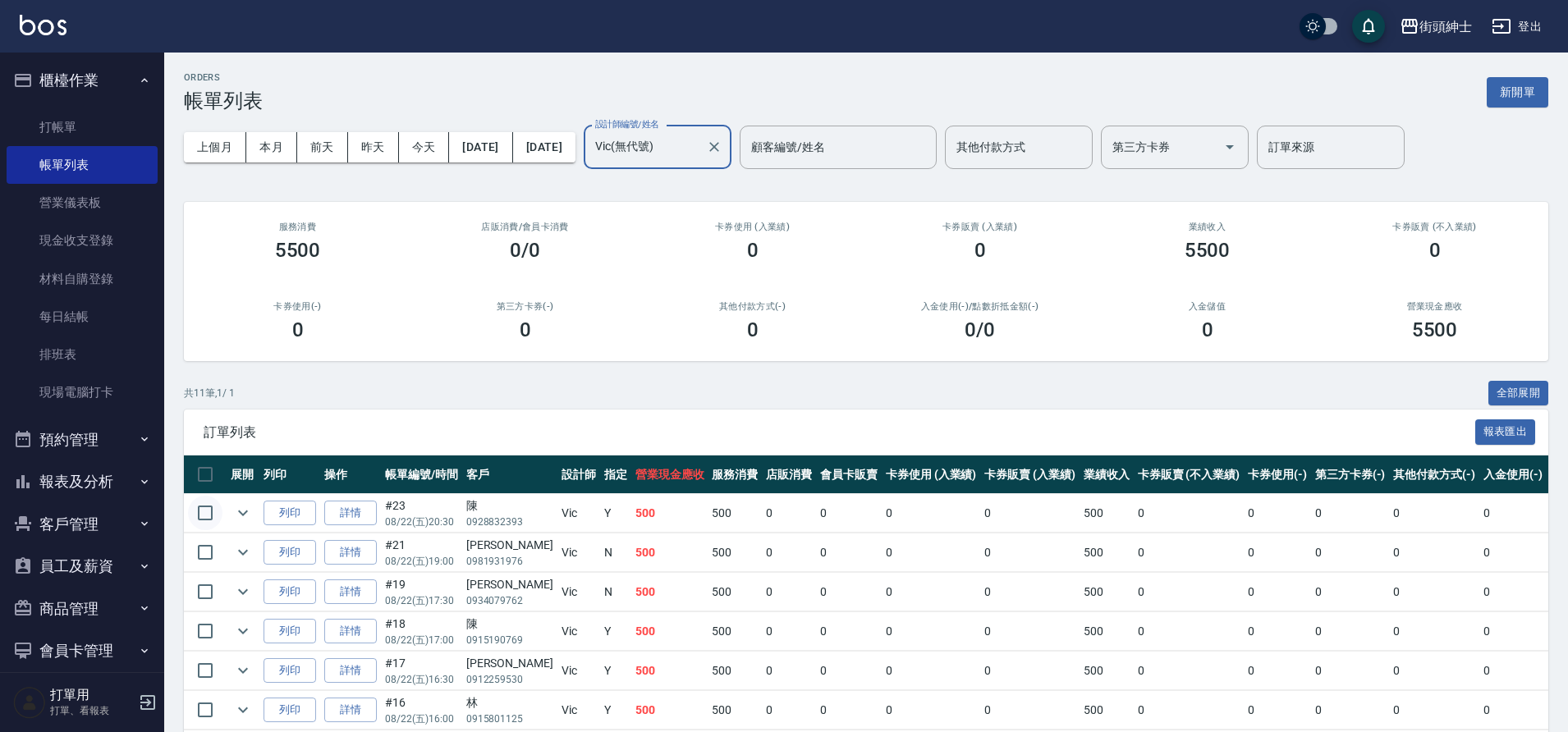
click at [209, 509] on input "checkbox" at bounding box center [205, 513] width 34 height 34
checkbox input "true"
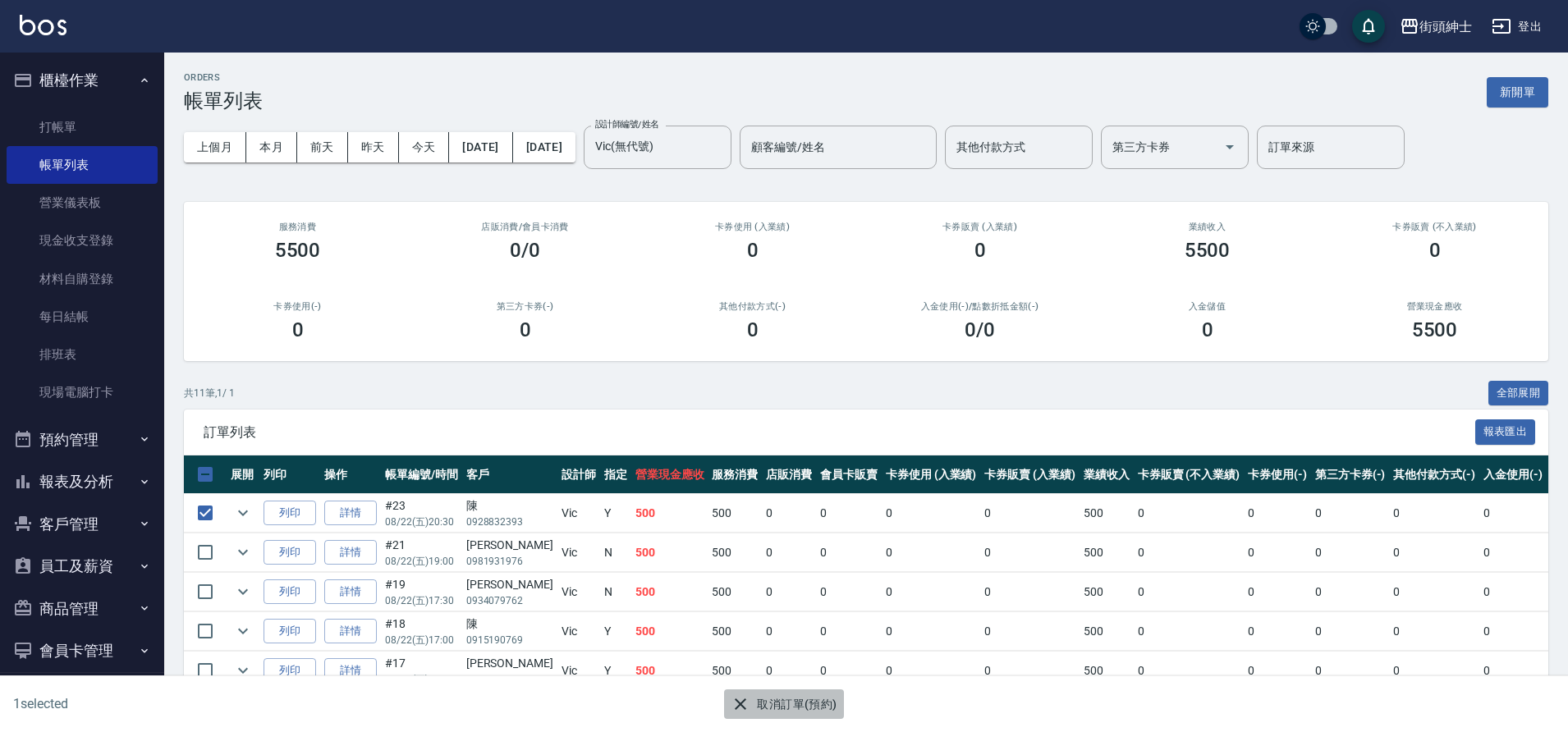
click at [783, 702] on button "取消訂單(預約)" at bounding box center [783, 705] width 119 height 30
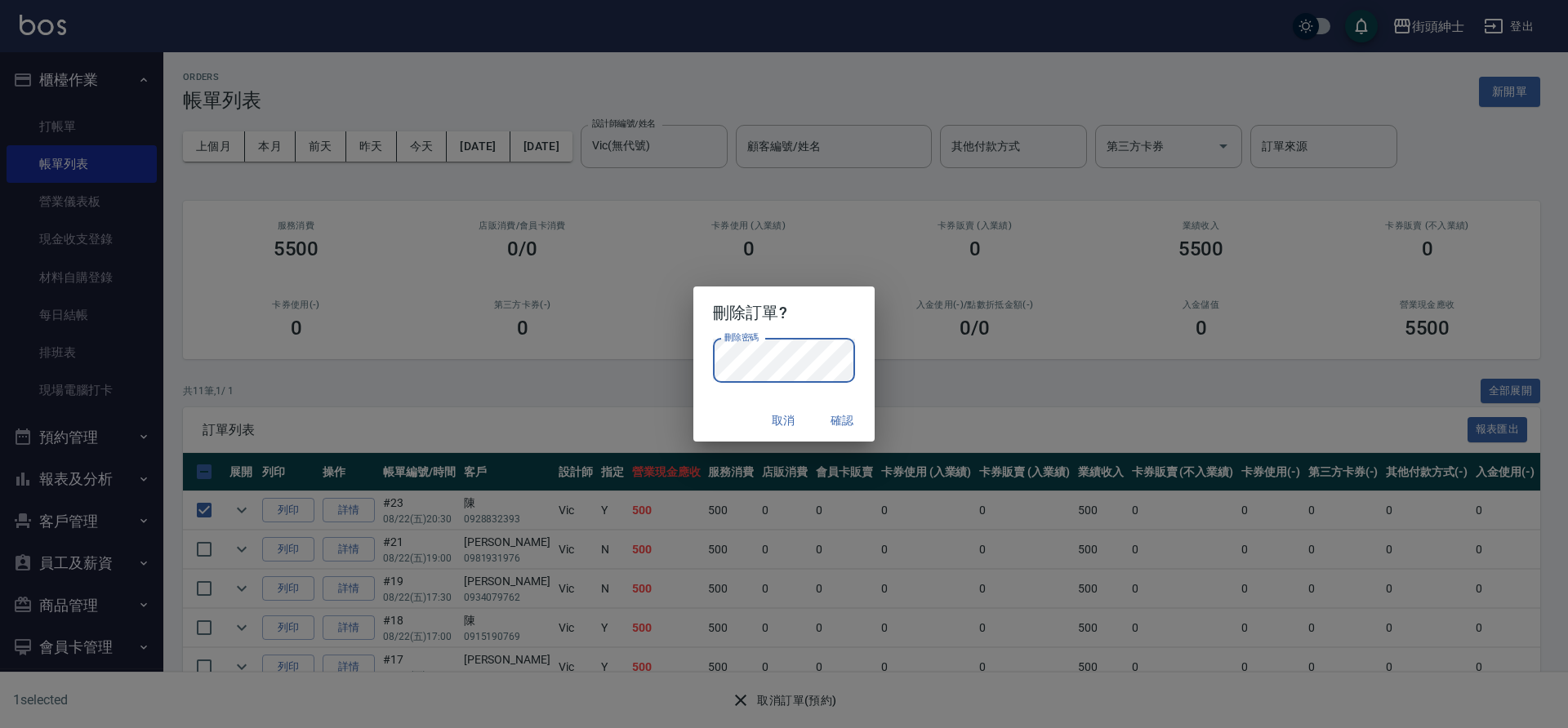
click at [836, 418] on button "確認" at bounding box center [841, 421] width 53 height 30
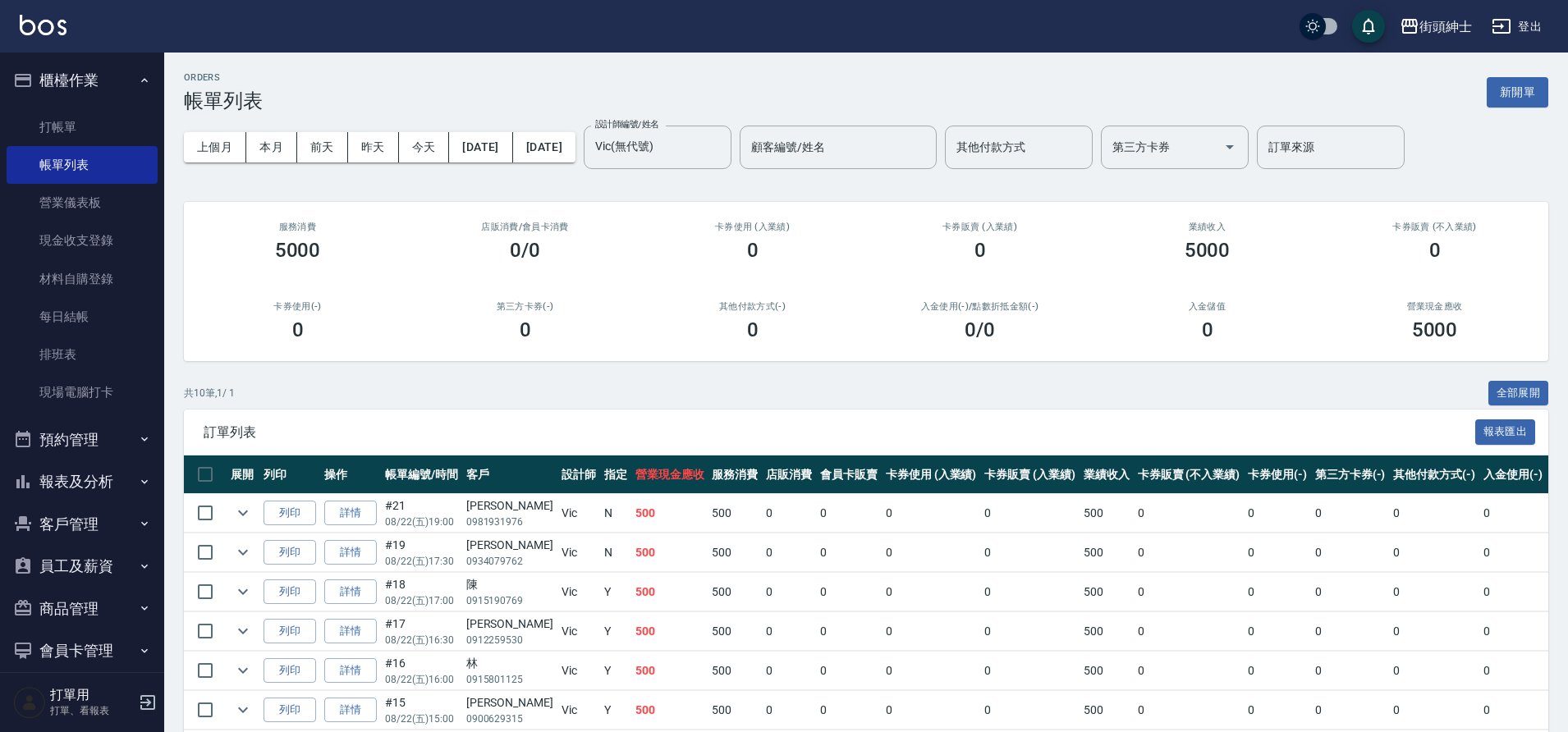
click at [778, 99] on div "ORDERS 帳單列表 新開單" at bounding box center [866, 92] width 1365 height 40
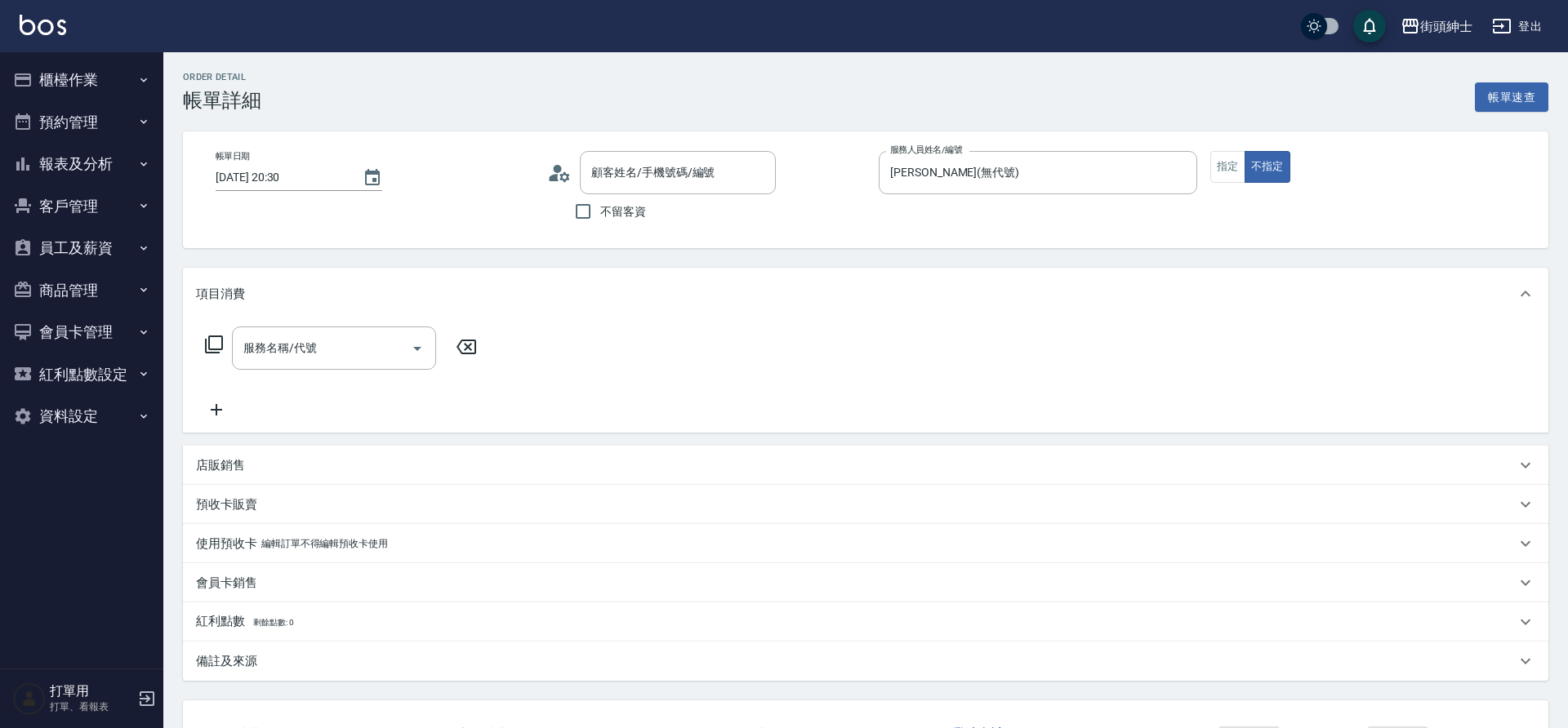
click at [334, 349] on input "服務名稱/代號" at bounding box center [322, 348] width 165 height 29
type input "凱/0985676649/null"
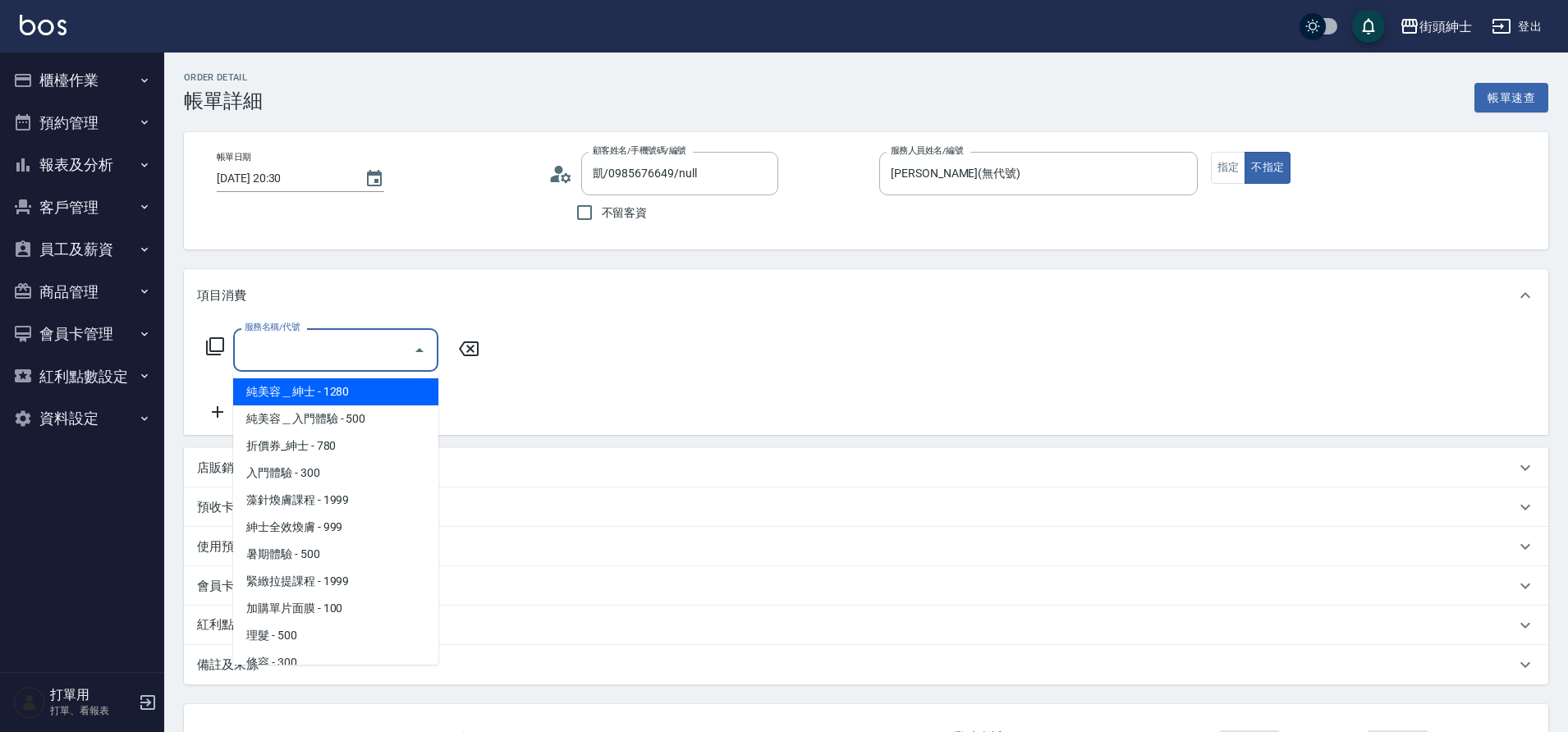
drag, startPoint x: 0, startPoint y: 0, endPoint x: 300, endPoint y: 640, distance: 706.4
click at [300, 640] on span "理髮 - 500" at bounding box center [335, 635] width 205 height 27
type input "理髮(A02)"
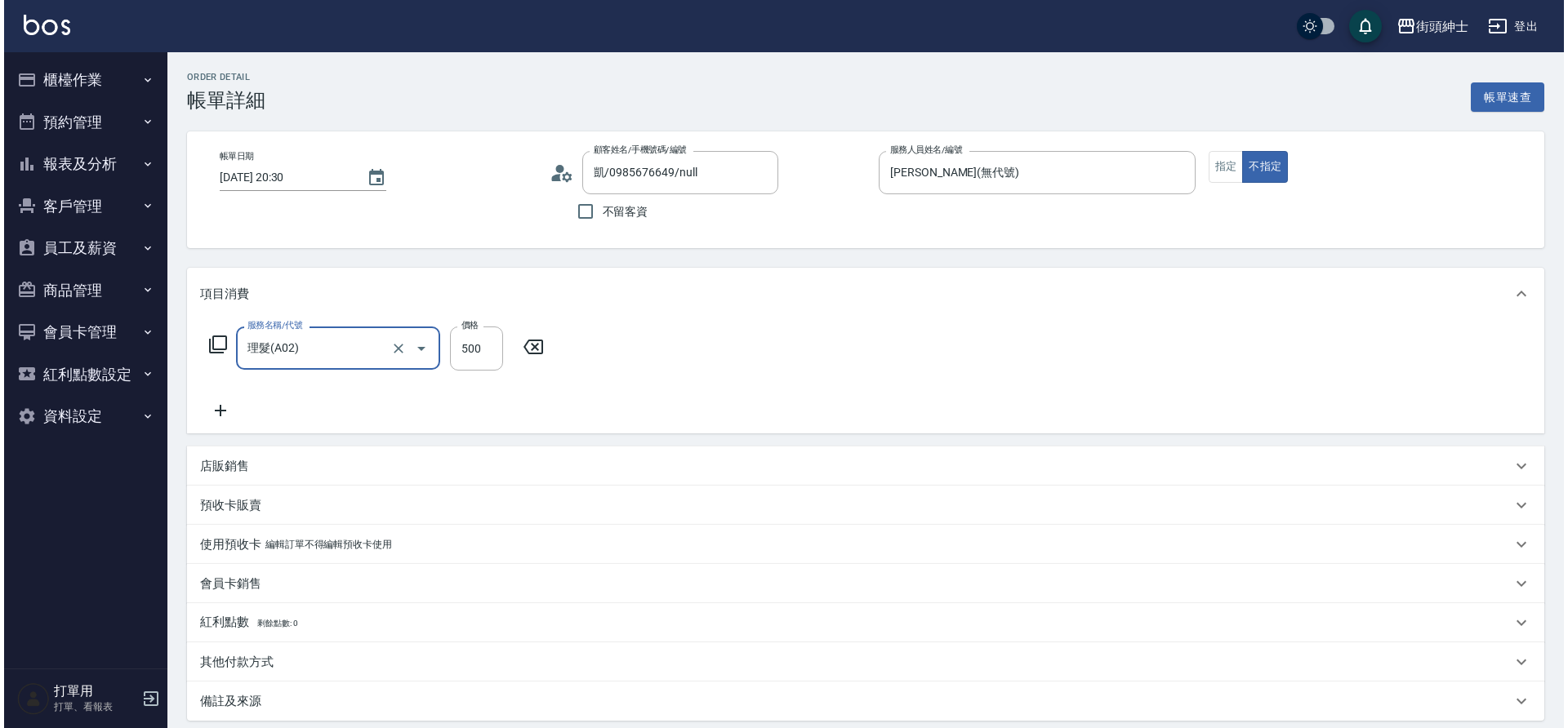
scroll to position [169, 0]
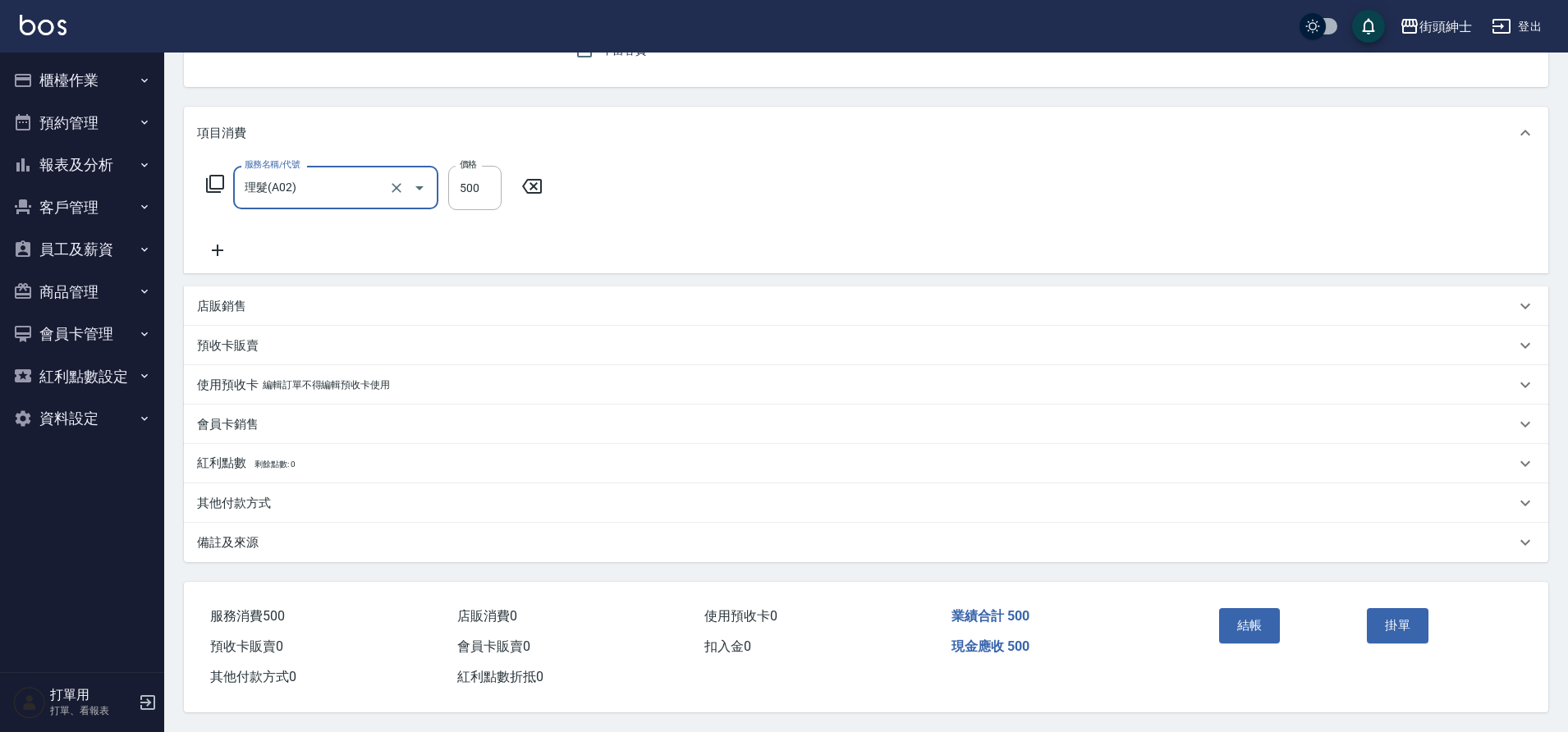
click at [1269, 622] on button "結帳" at bounding box center [1250, 625] width 62 height 34
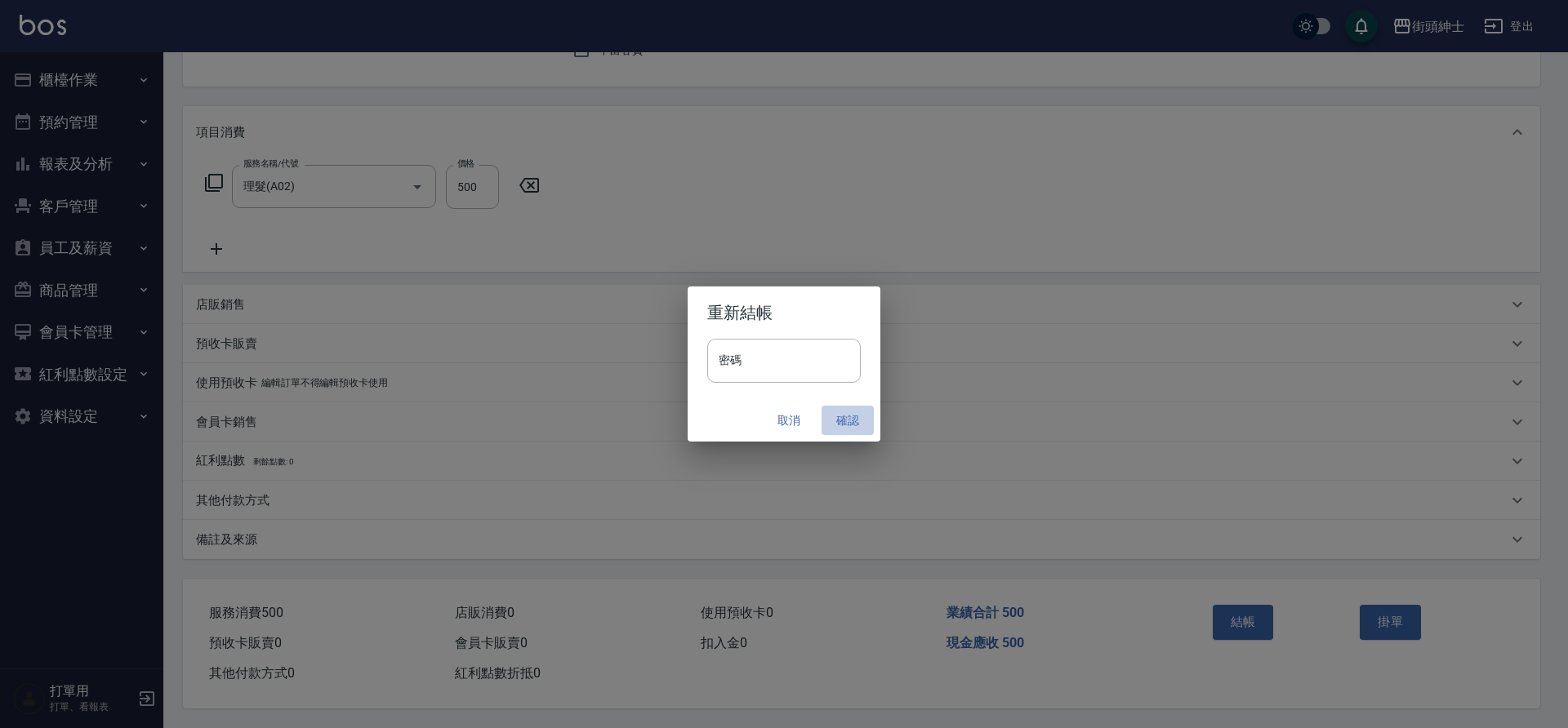
click at [848, 423] on button "確認" at bounding box center [847, 421] width 53 height 30
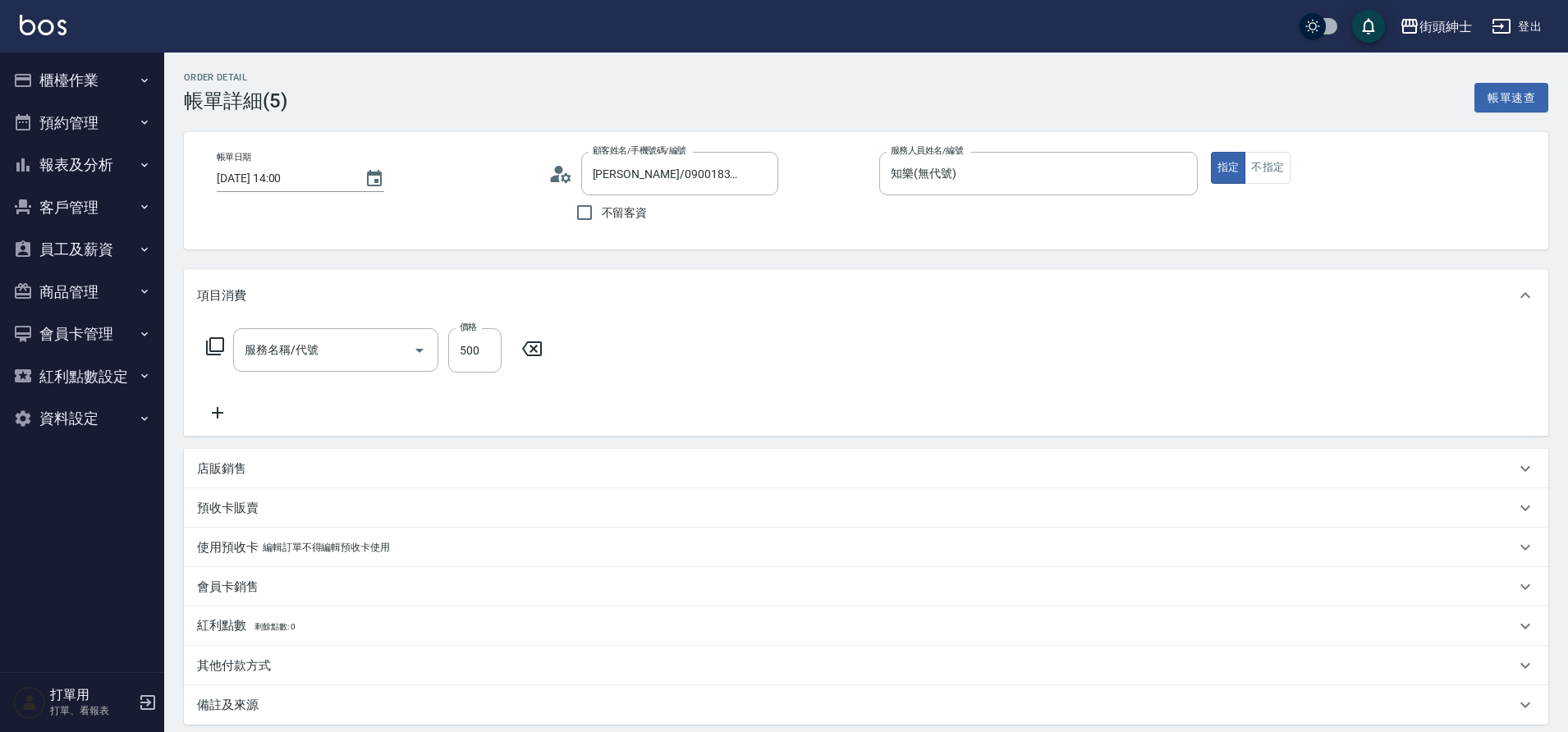
type input "理髮(A02)"
